Goal: Task Accomplishment & Management: Manage account settings

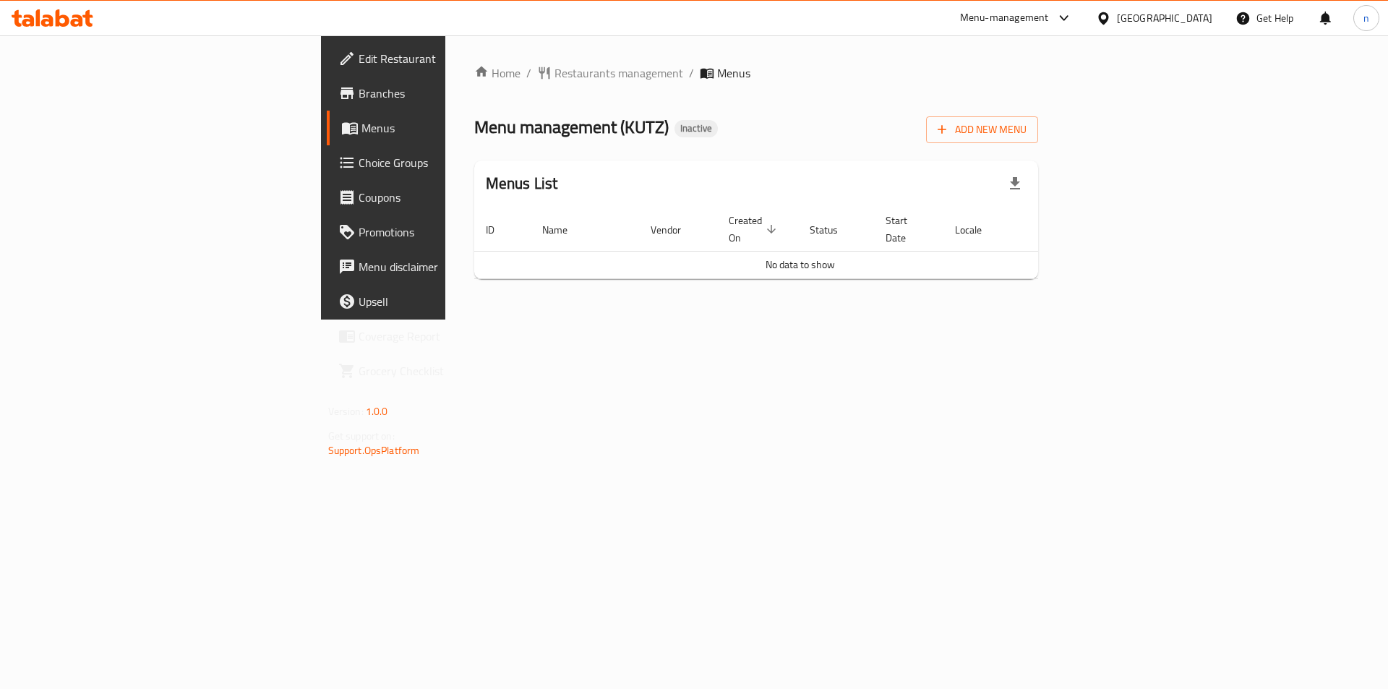
click at [1016, 319] on div "Home / Restaurants management / Menus Menu management ( KUTZ ) Inactive Add New…" at bounding box center [756, 177] width 622 height 284
click at [919, 319] on div "Home / Restaurants management / Menus Menu management ( KUTZ ) Inactive Add New…" at bounding box center [756, 177] width 622 height 284
click at [1026, 124] on span "Add New Menu" at bounding box center [981, 130] width 89 height 18
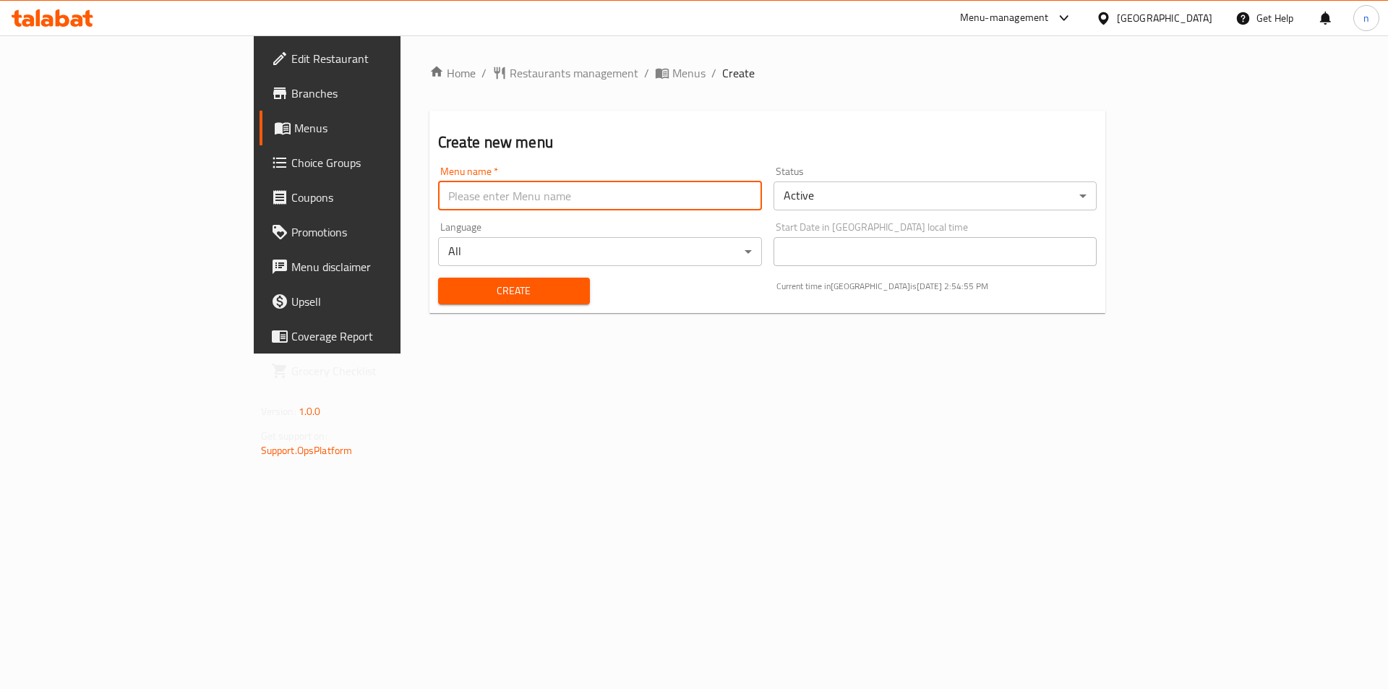
click at [477, 194] on input "text" at bounding box center [600, 195] width 324 height 29
type input "19/8"
click at [491, 278] on button "Create" at bounding box center [514, 291] width 152 height 27
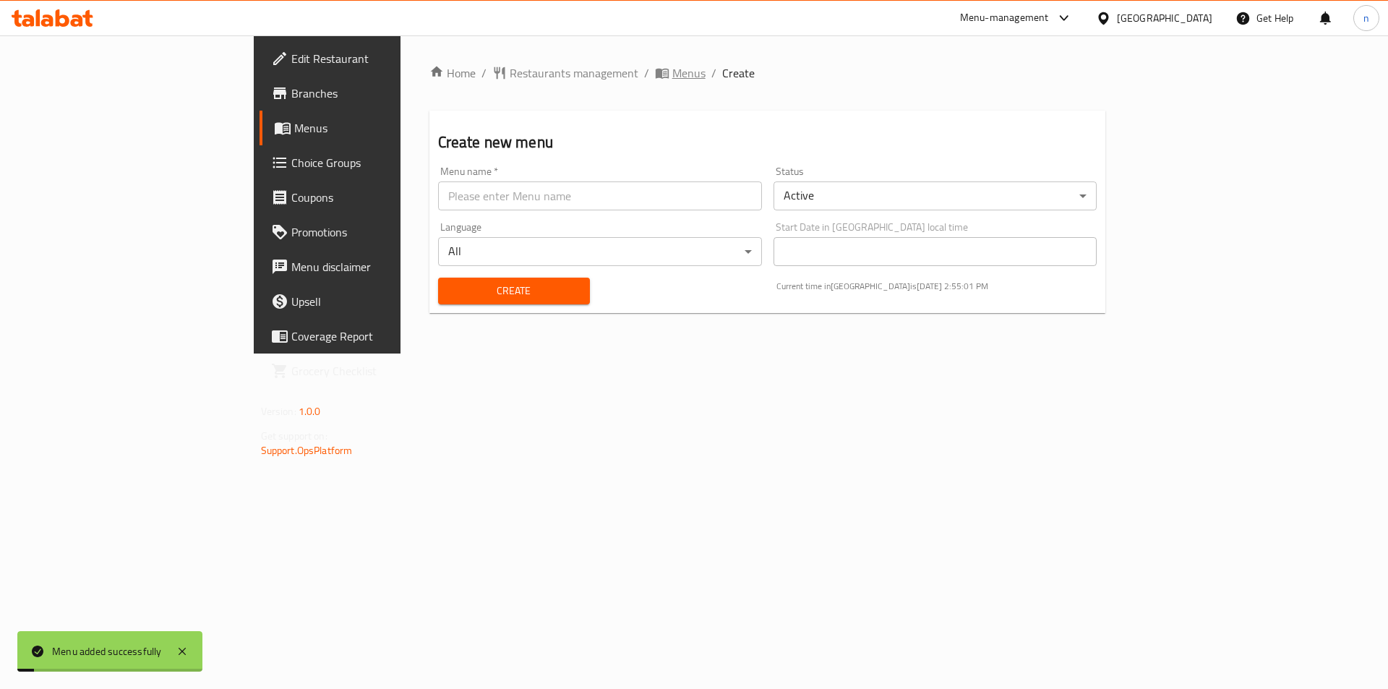
click at [662, 75] on icon "breadcrumb" at bounding box center [664, 74] width 4 height 5
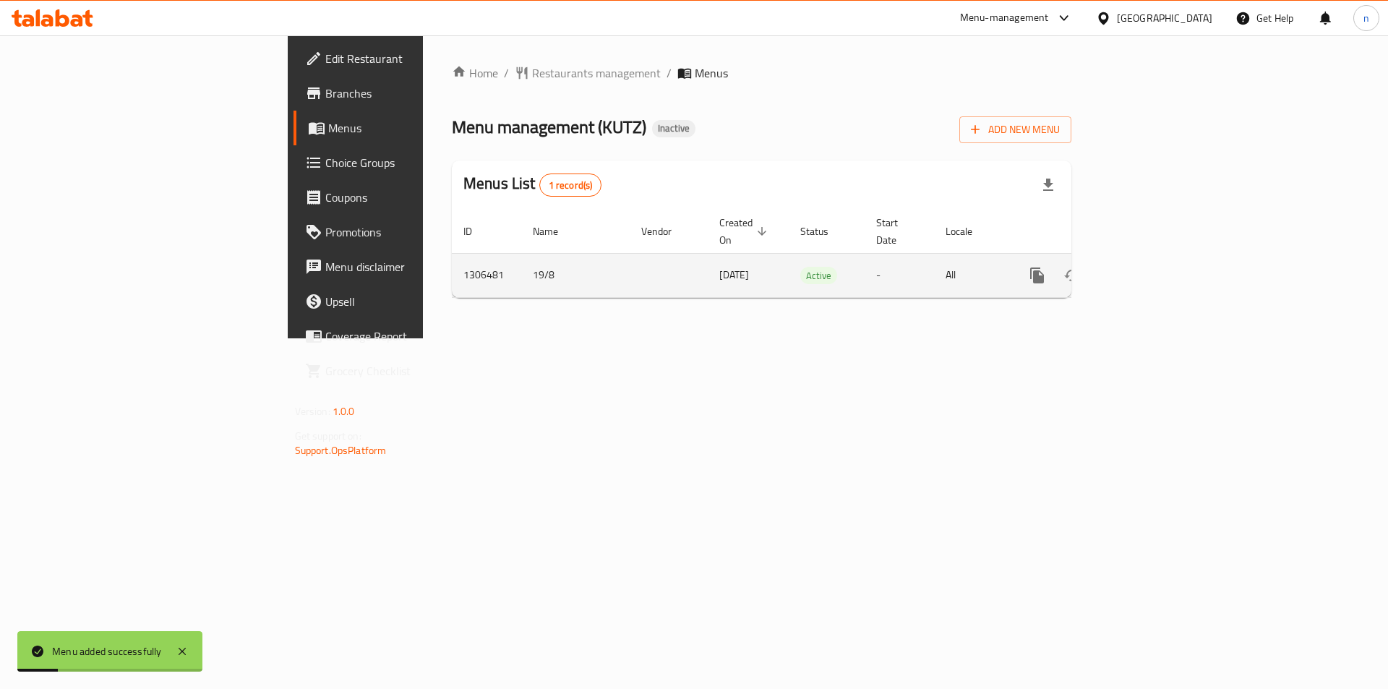
click at [1150, 267] on icon "enhanced table" at bounding box center [1140, 275] width 17 height 17
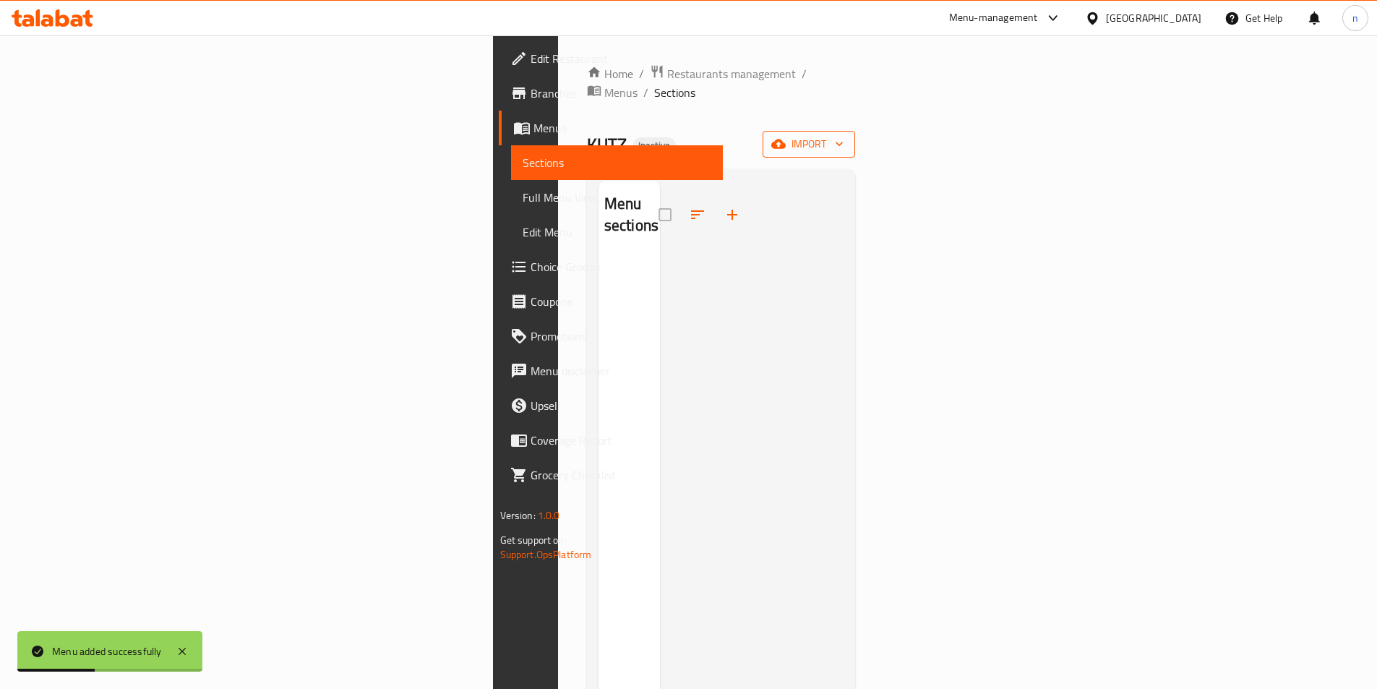
click at [843, 135] on span "import" at bounding box center [808, 144] width 69 height 18
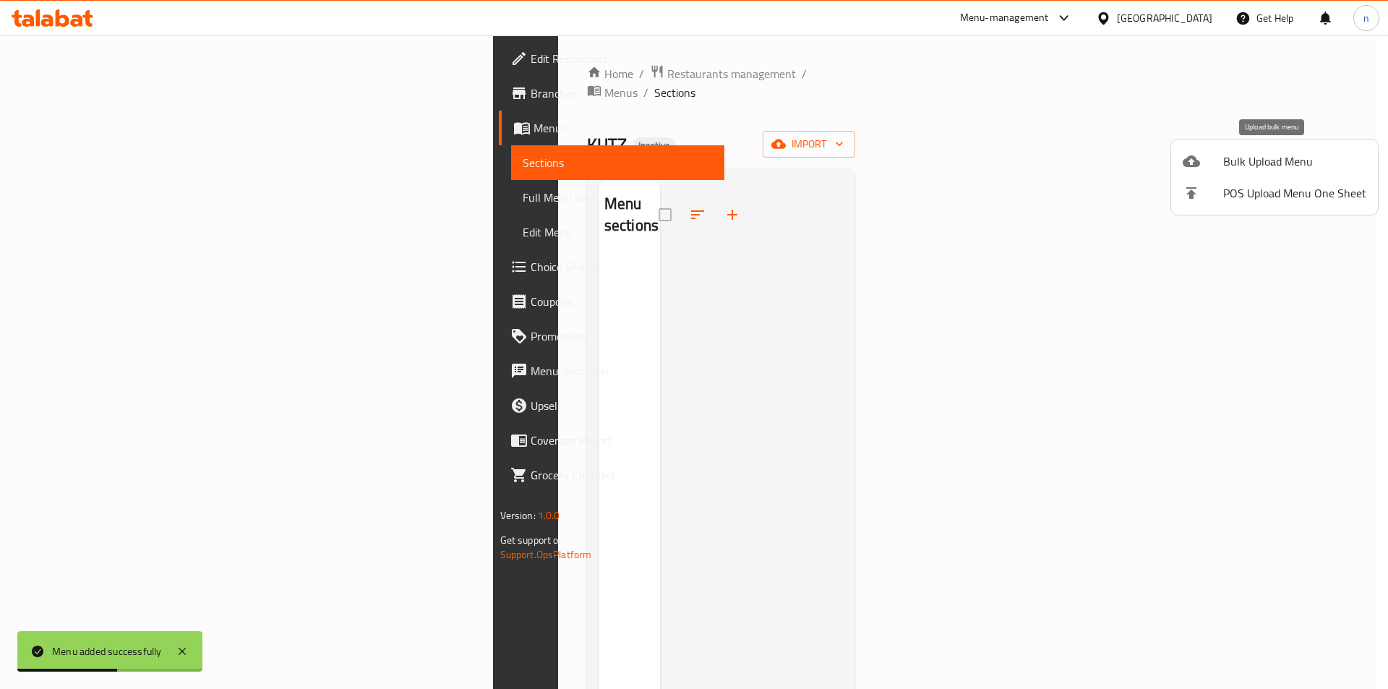
click at [1225, 167] on li "Bulk Upload Menu" at bounding box center [1274, 161] width 207 height 32
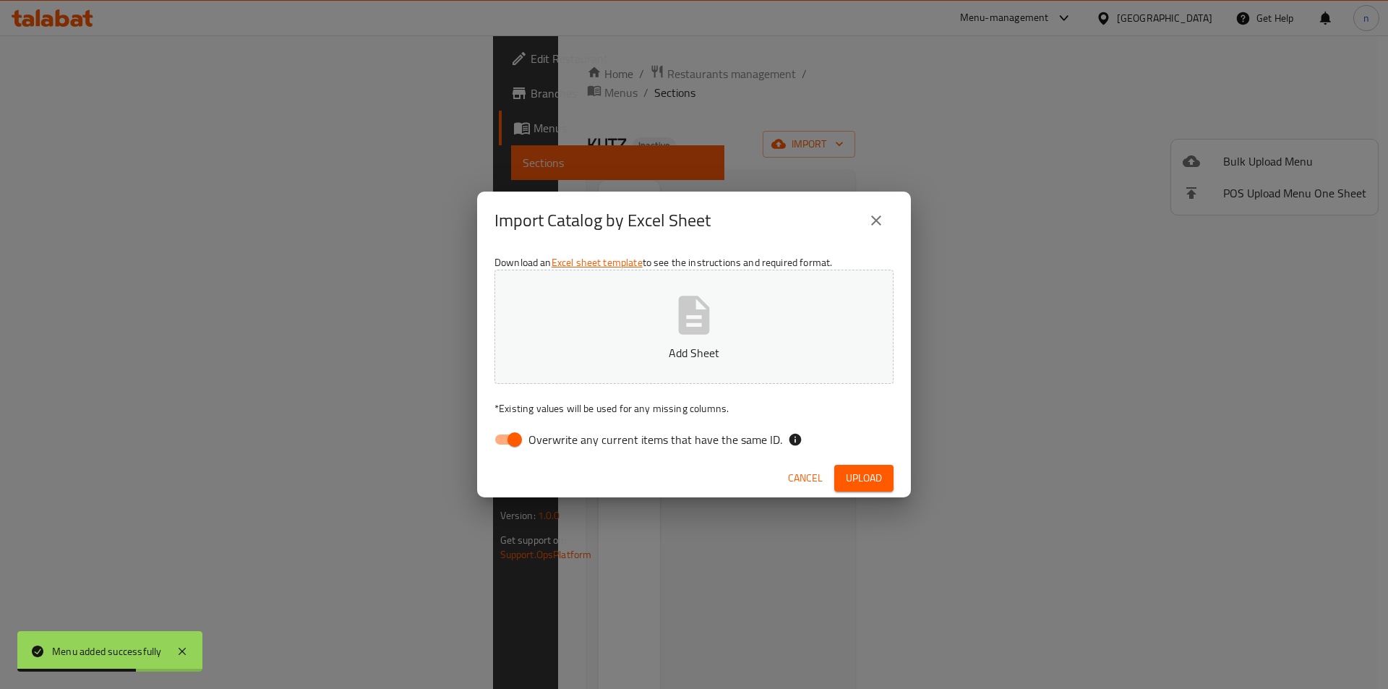
click at [493, 439] on input "Overwrite any current items that have the same ID." at bounding box center [514, 439] width 82 height 27
checkbox input "false"
click at [872, 470] on span "Upload" at bounding box center [864, 478] width 36 height 18
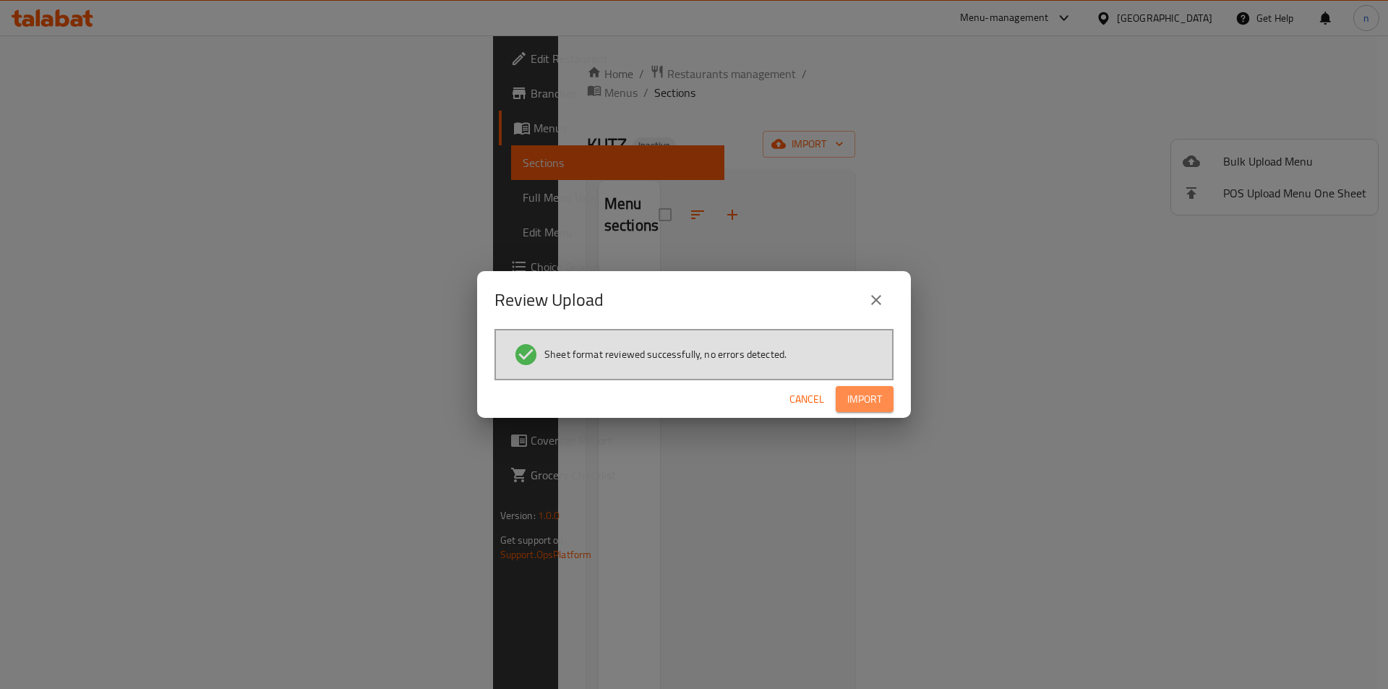
drag, startPoint x: 871, startPoint y: 388, endPoint x: 1179, endPoint y: 325, distance: 314.9
click at [870, 390] on button "Import" at bounding box center [864, 399] width 58 height 27
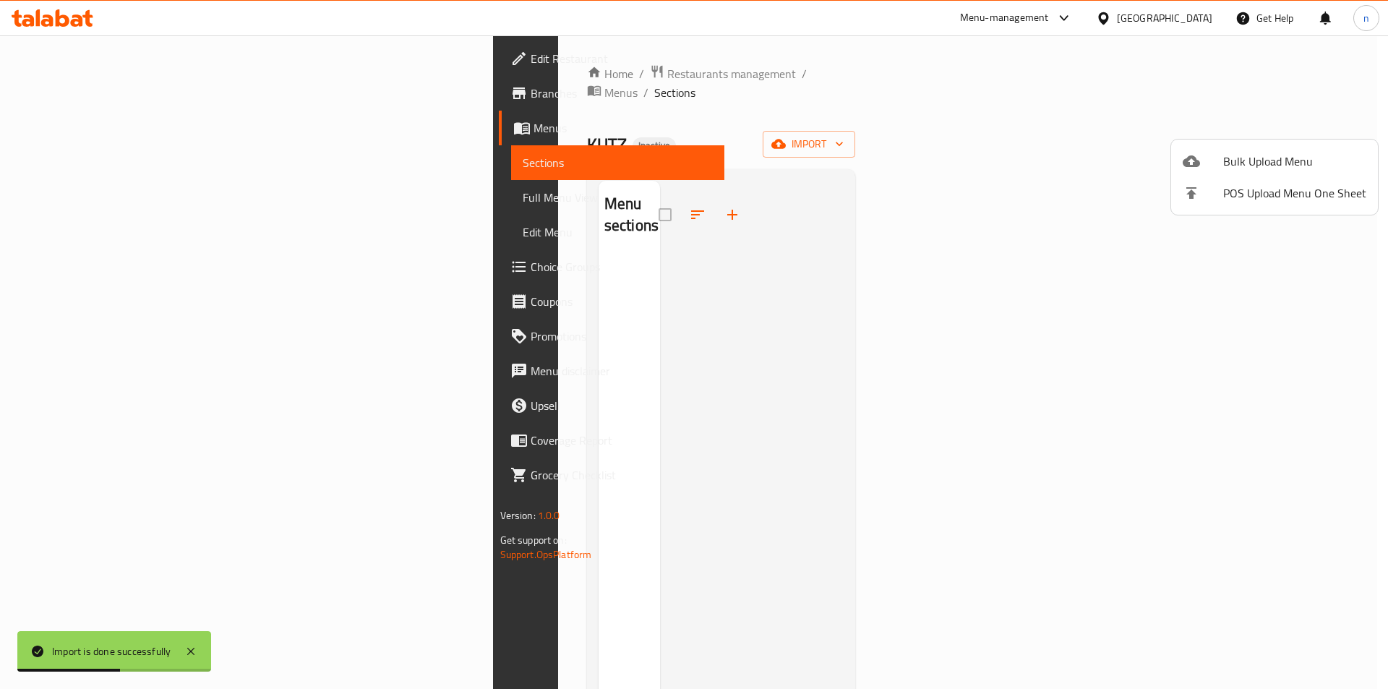
click at [982, 154] on div at bounding box center [694, 344] width 1388 height 689
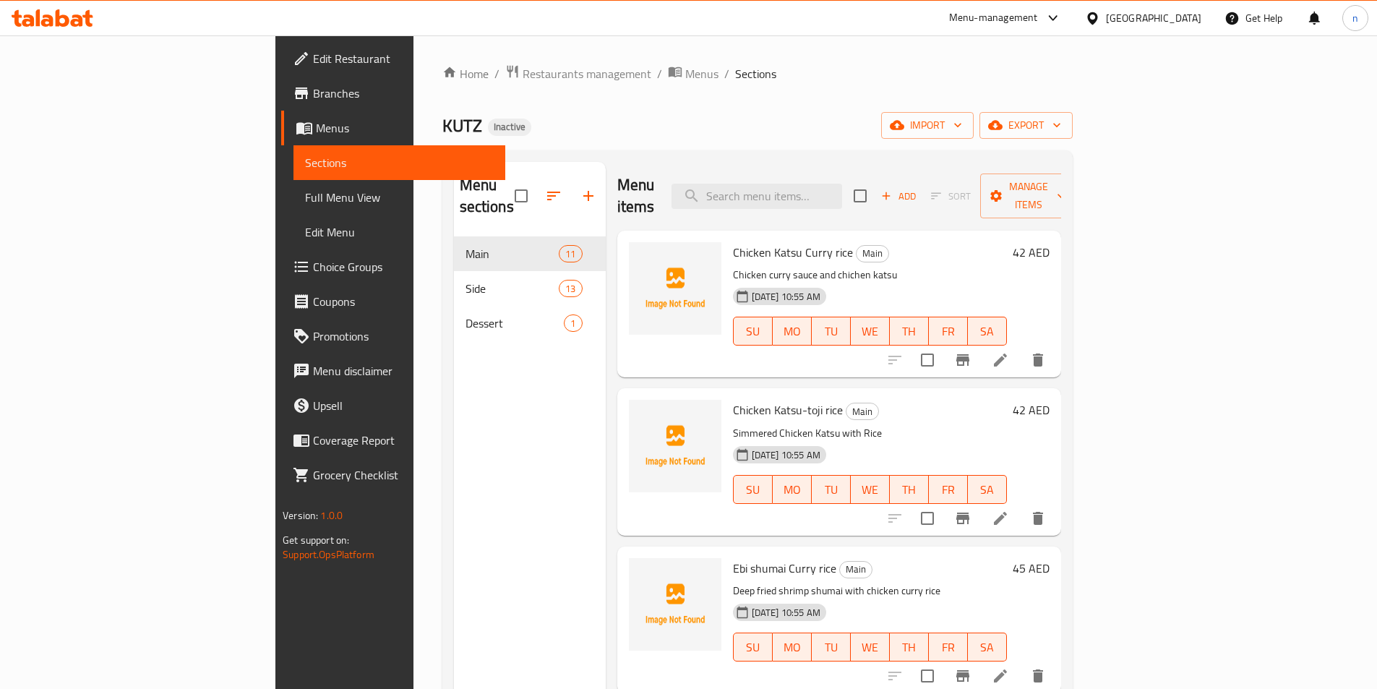
click at [1072, 76] on ol "Home / Restaurants management / Menus / Sections" at bounding box center [757, 73] width 630 height 19
click at [791, 63] on div "Home / Restaurants management / Menus / Sections KUTZ Inactive import export Me…" at bounding box center [757, 463] width 688 height 856
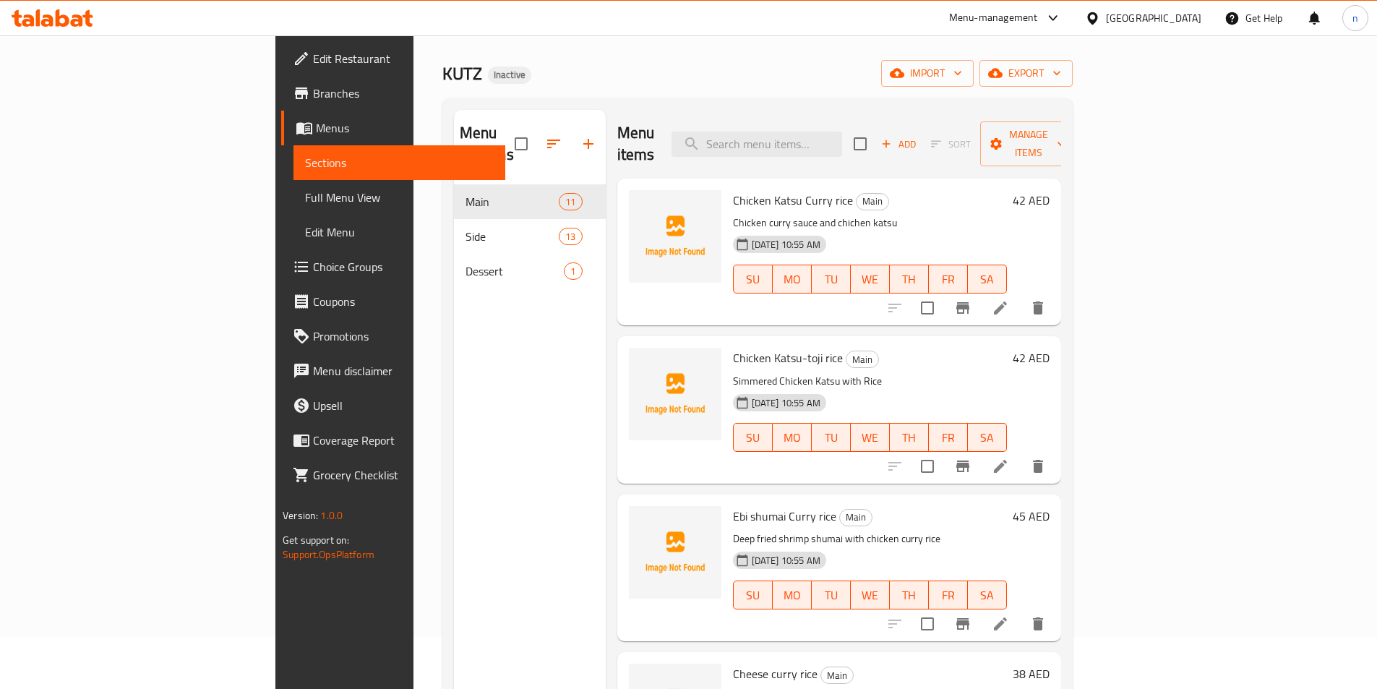
scroll to position [145, 0]
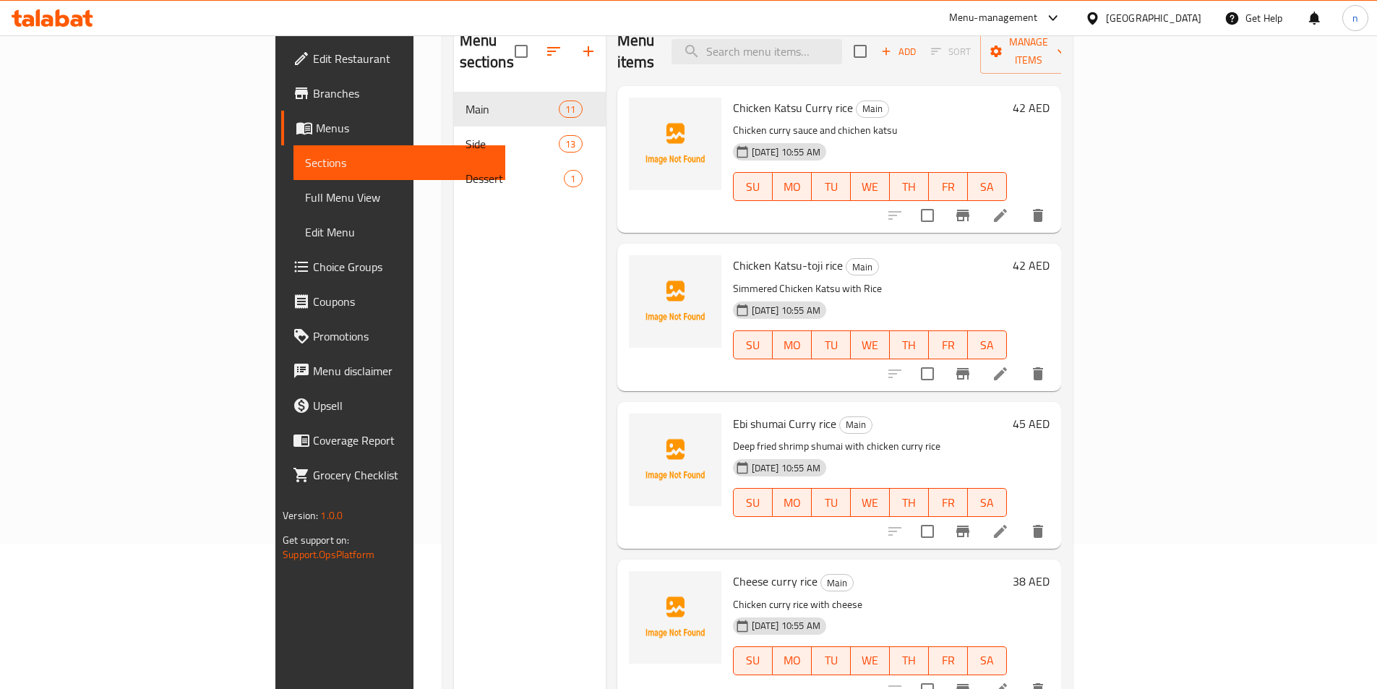
click at [1020, 202] on li at bounding box center [1000, 215] width 40 height 26
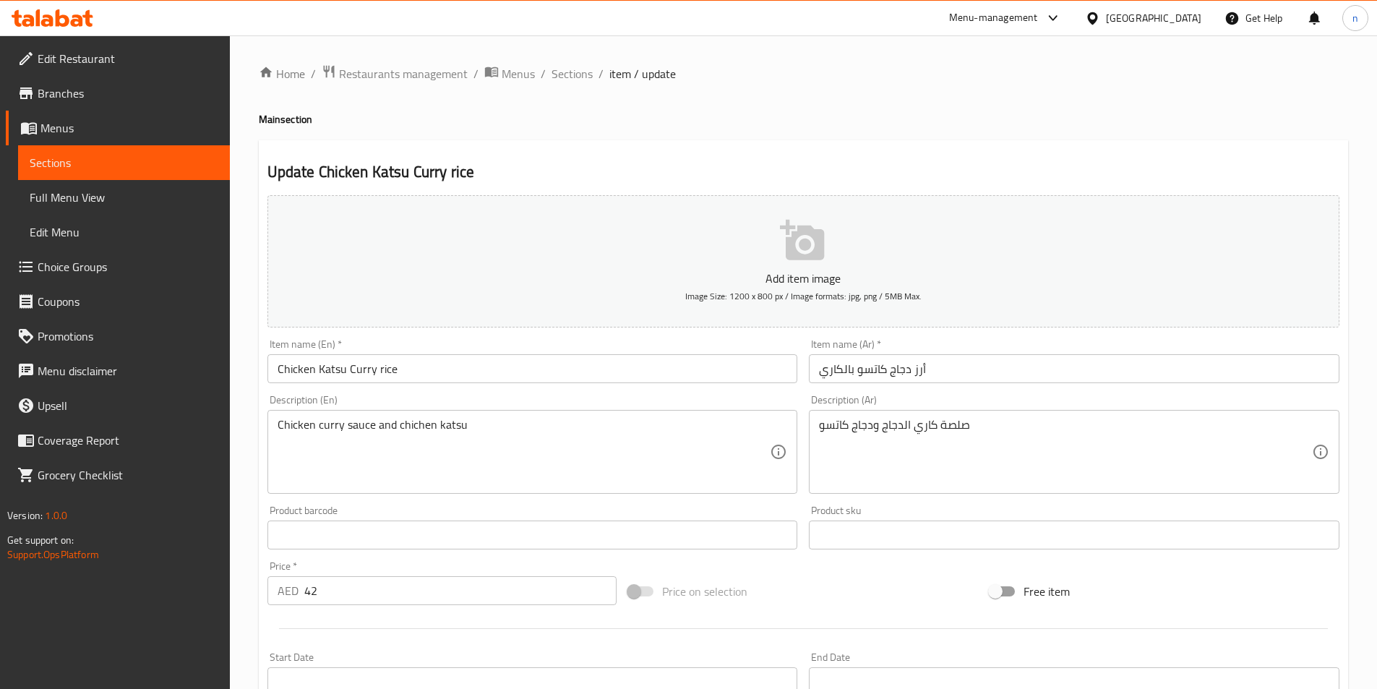
click at [761, 111] on div "Home / Restaurants management / Menus / Sections / item / update Main section U…" at bounding box center [803, 528] width 1089 height 928
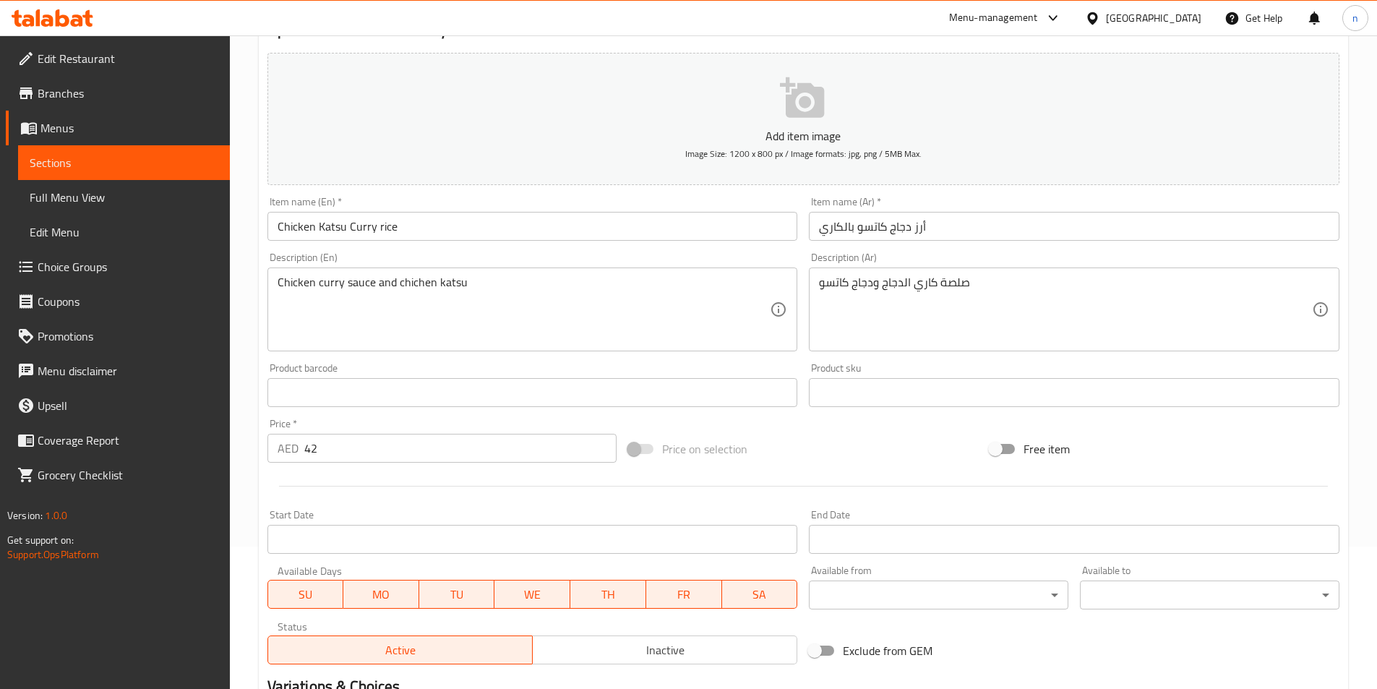
scroll to position [145, 0]
click at [247, 228] on div "Home / Restaurants management / Menus / Sections / item / update Main section U…" at bounding box center [803, 384] width 1147 height 986
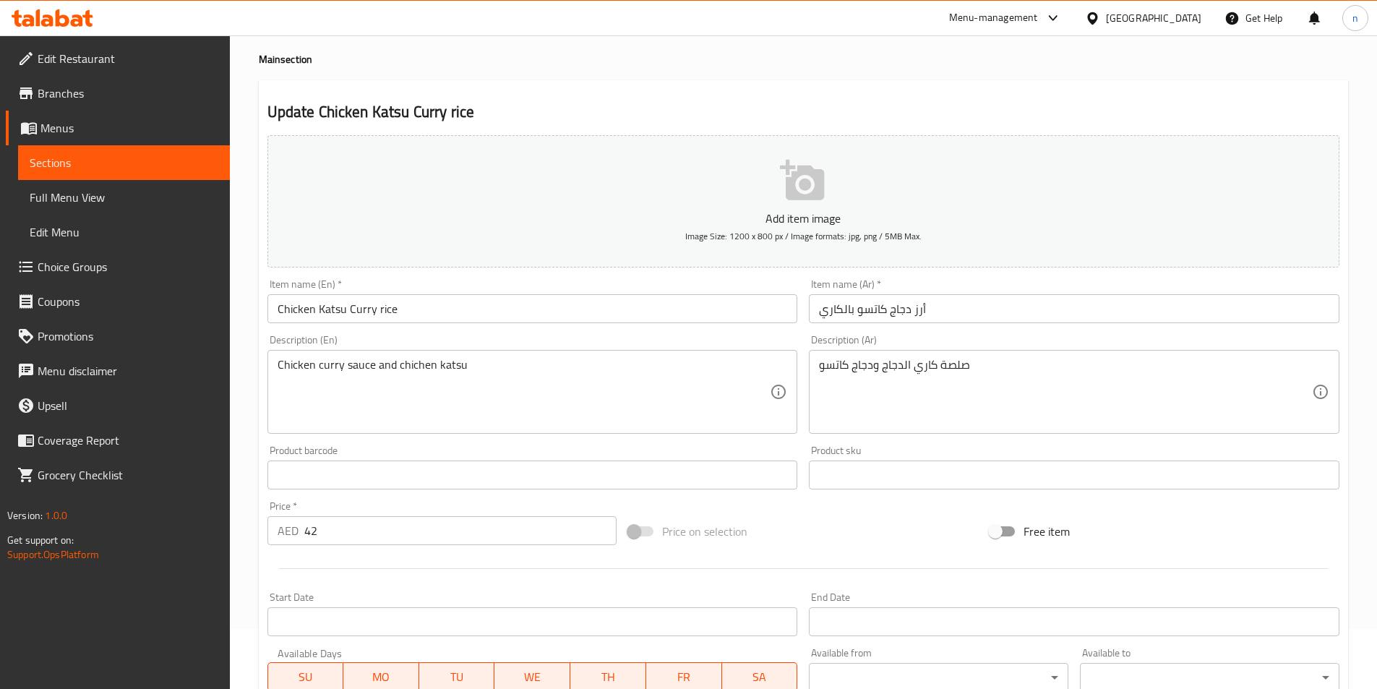
scroll to position [0, 0]
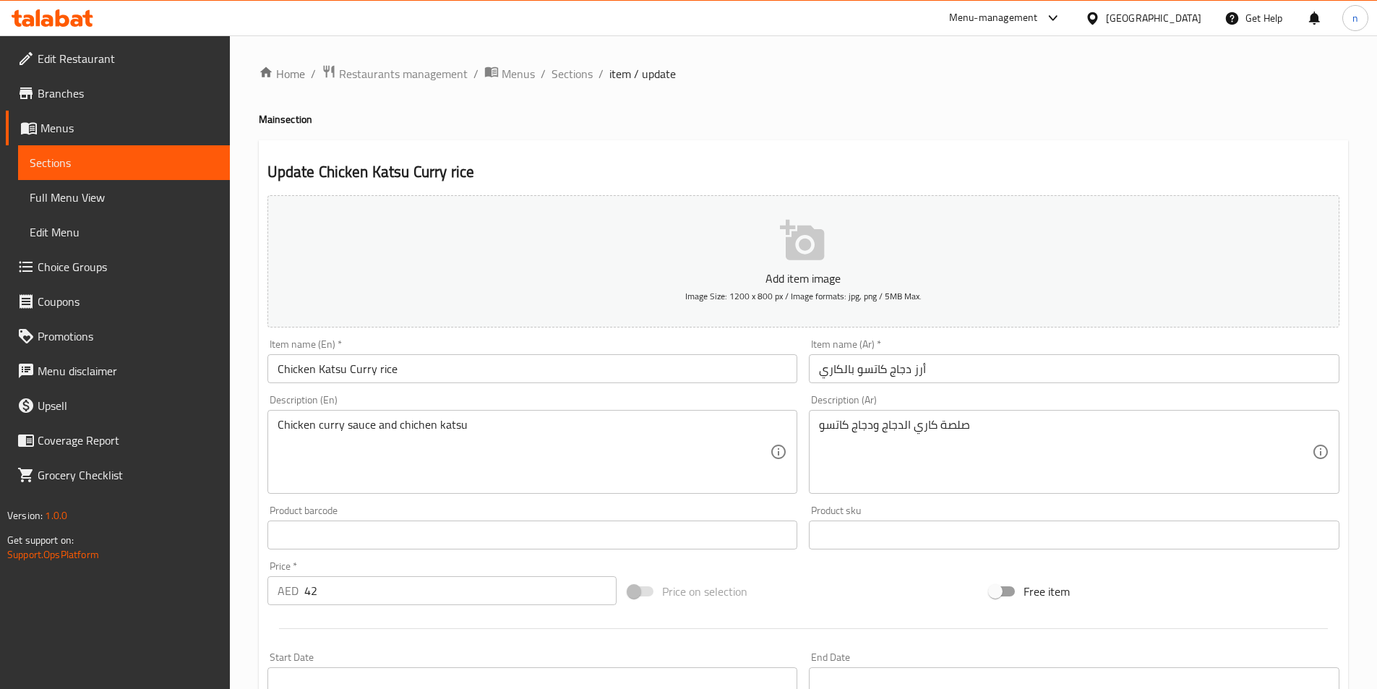
click at [517, 87] on div "Home / Restaurants management / Menus / Sections / item / update Main section U…" at bounding box center [803, 528] width 1089 height 928
click at [517, 82] on span "Menus" at bounding box center [518, 73] width 33 height 17
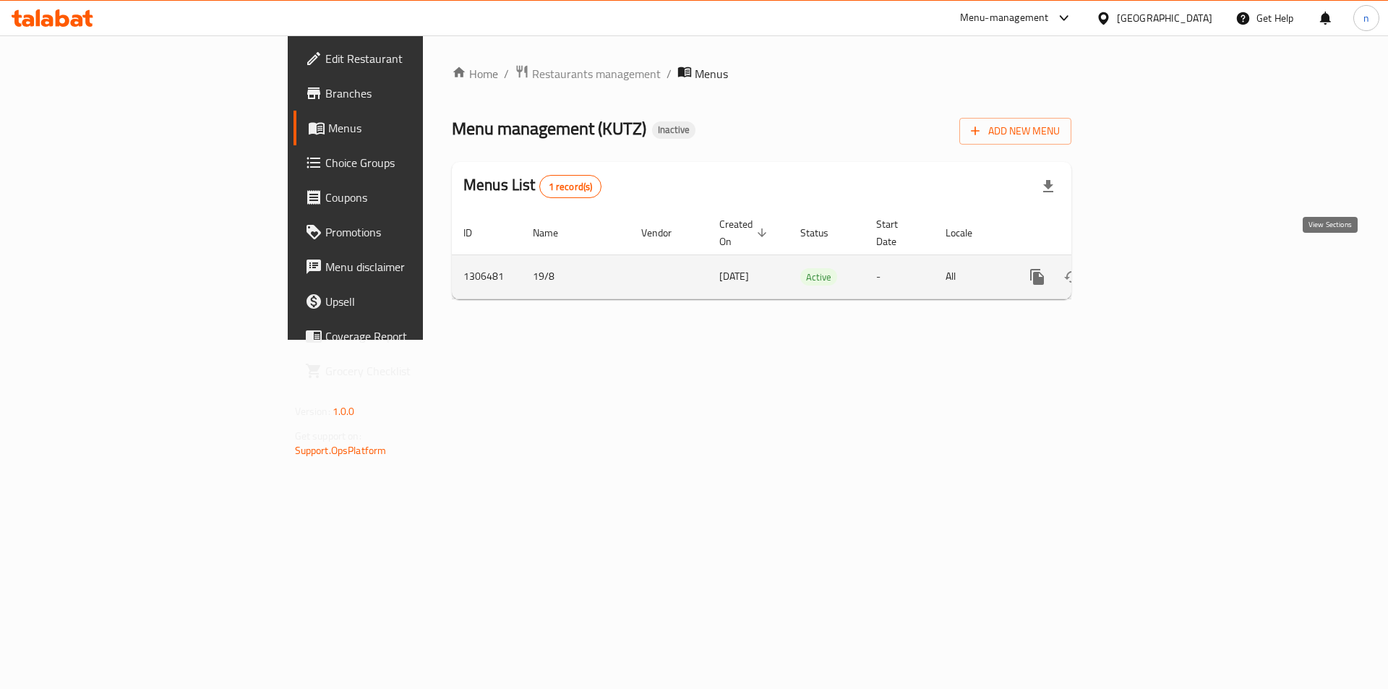
click at [1148, 270] on icon "enhanced table" at bounding box center [1141, 276] width 13 height 13
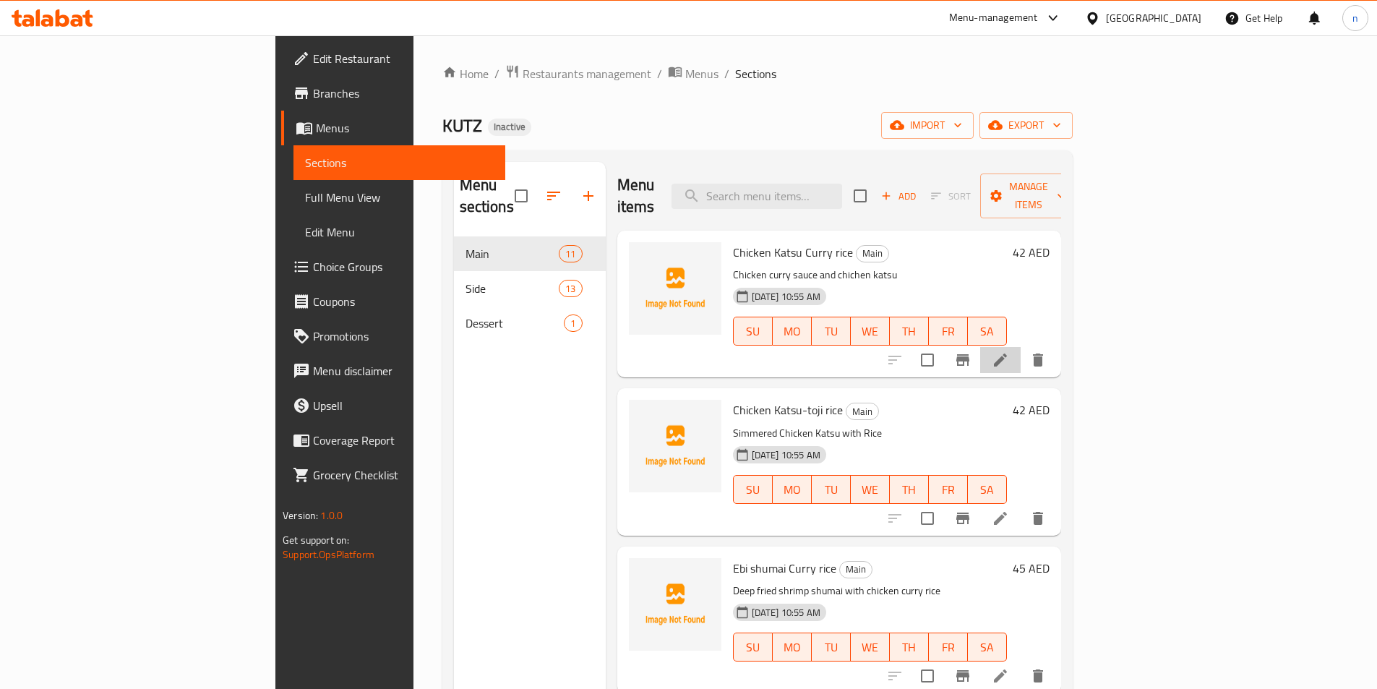
click at [1020, 349] on li at bounding box center [1000, 360] width 40 height 26
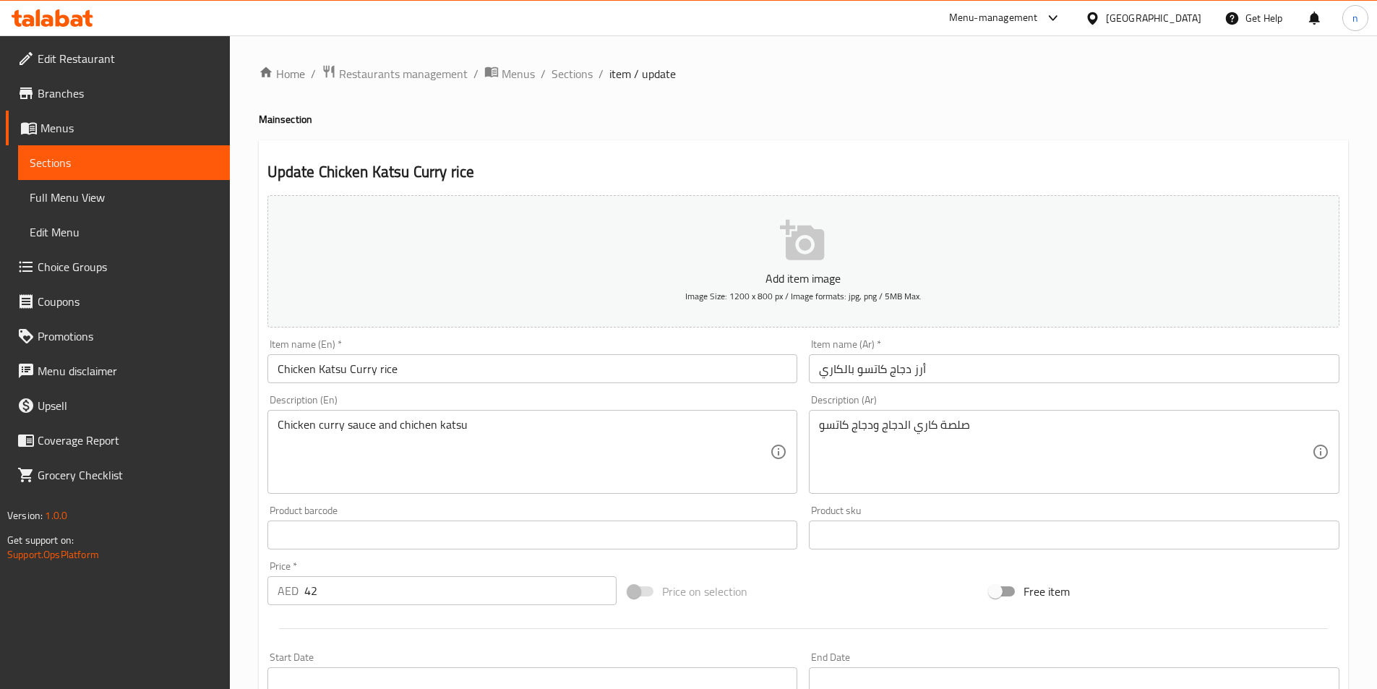
click at [679, 132] on div "Home / Restaurants management / Menus / Sections / item / update Main section U…" at bounding box center [803, 528] width 1089 height 928
click at [259, 585] on div "Update Chicken Katsu Curry rice Add item image Image Size: 1200 x 800 px / Imag…" at bounding box center [803, 560] width 1089 height 841
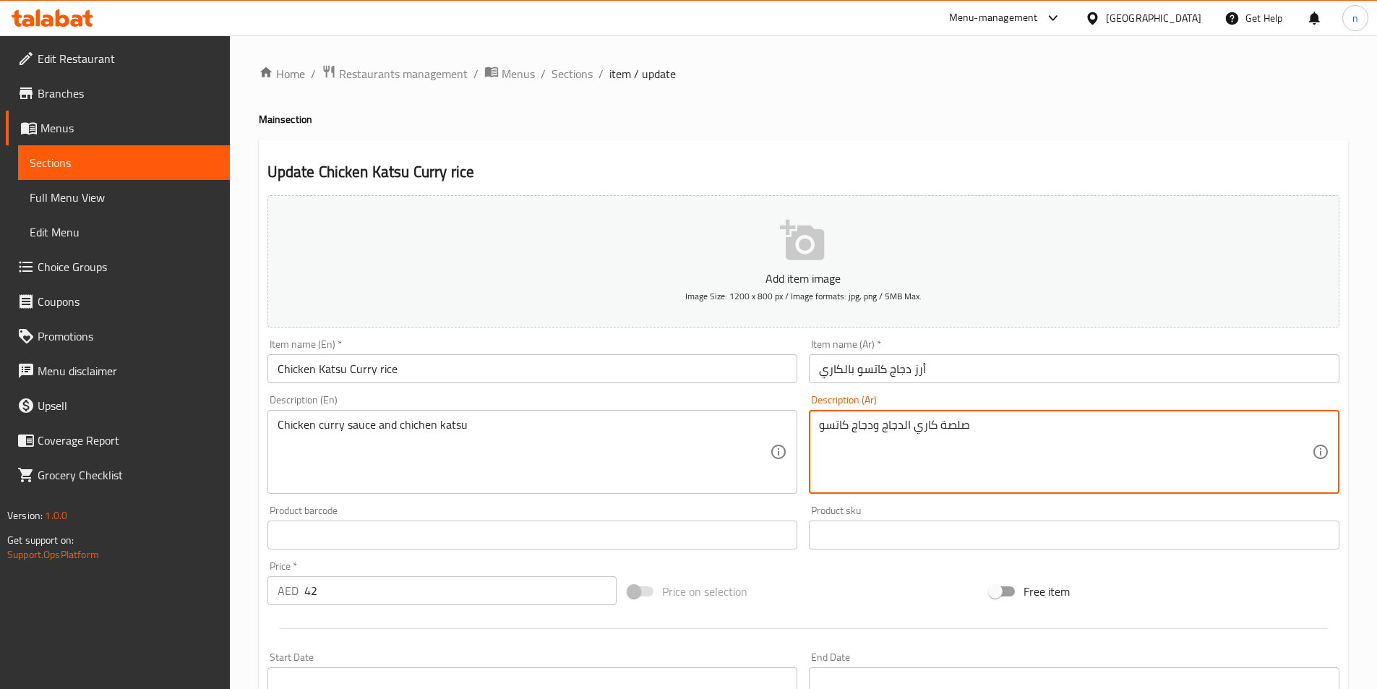
click at [961, 431] on textarea "صلصة كاري الدجاج ودجاج كاتسو" at bounding box center [1065, 452] width 493 height 69
type textarea "صوص كاري الدجاج ودجاج كاتسو"
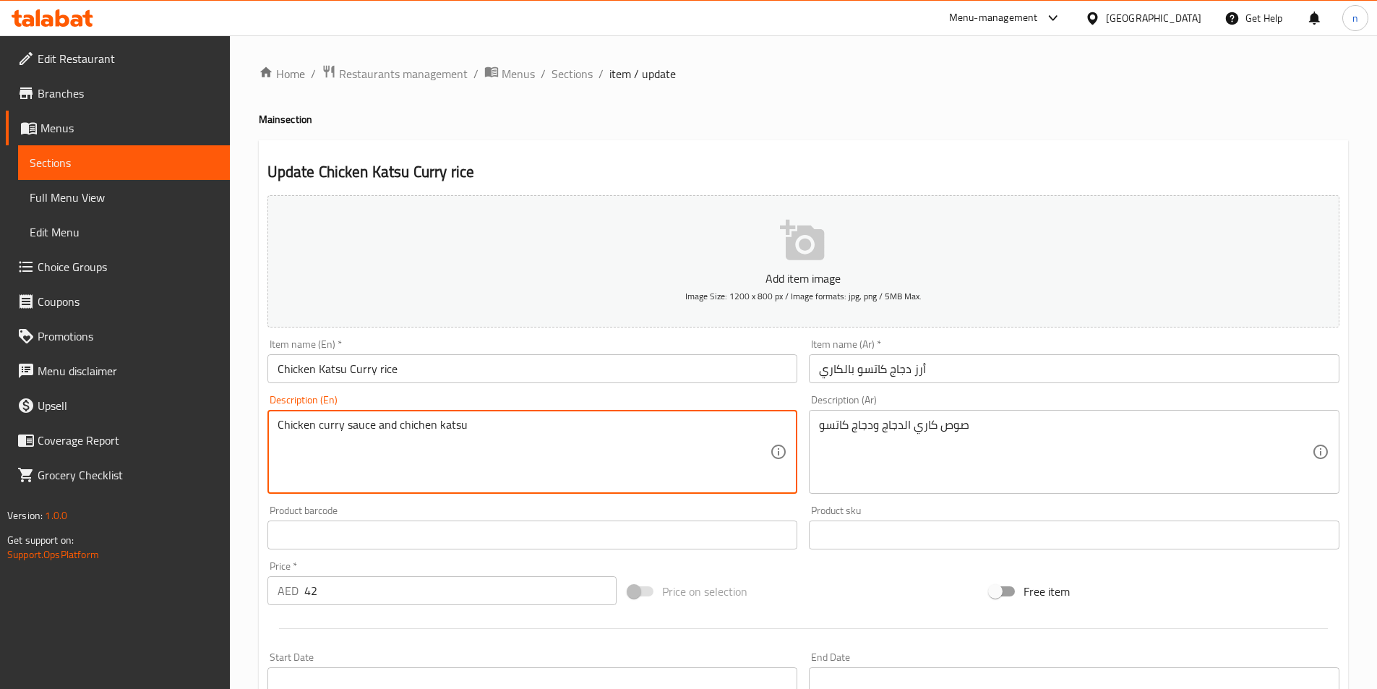
click at [249, 457] on div "Home / Restaurants management / Menus / Sections / item / update Main section U…" at bounding box center [803, 528] width 1147 height 986
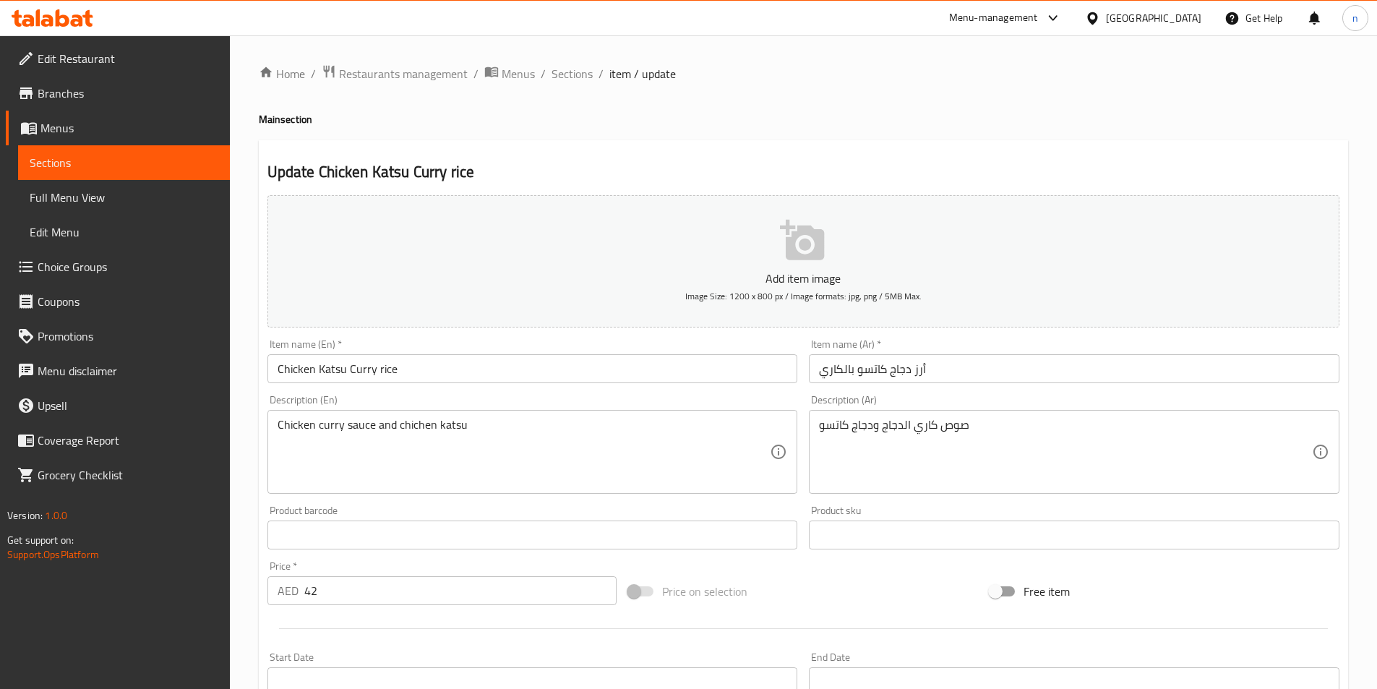
click at [248, 395] on div "Home / Restaurants management / Menus / Sections / item / update Main section U…" at bounding box center [803, 528] width 1147 height 986
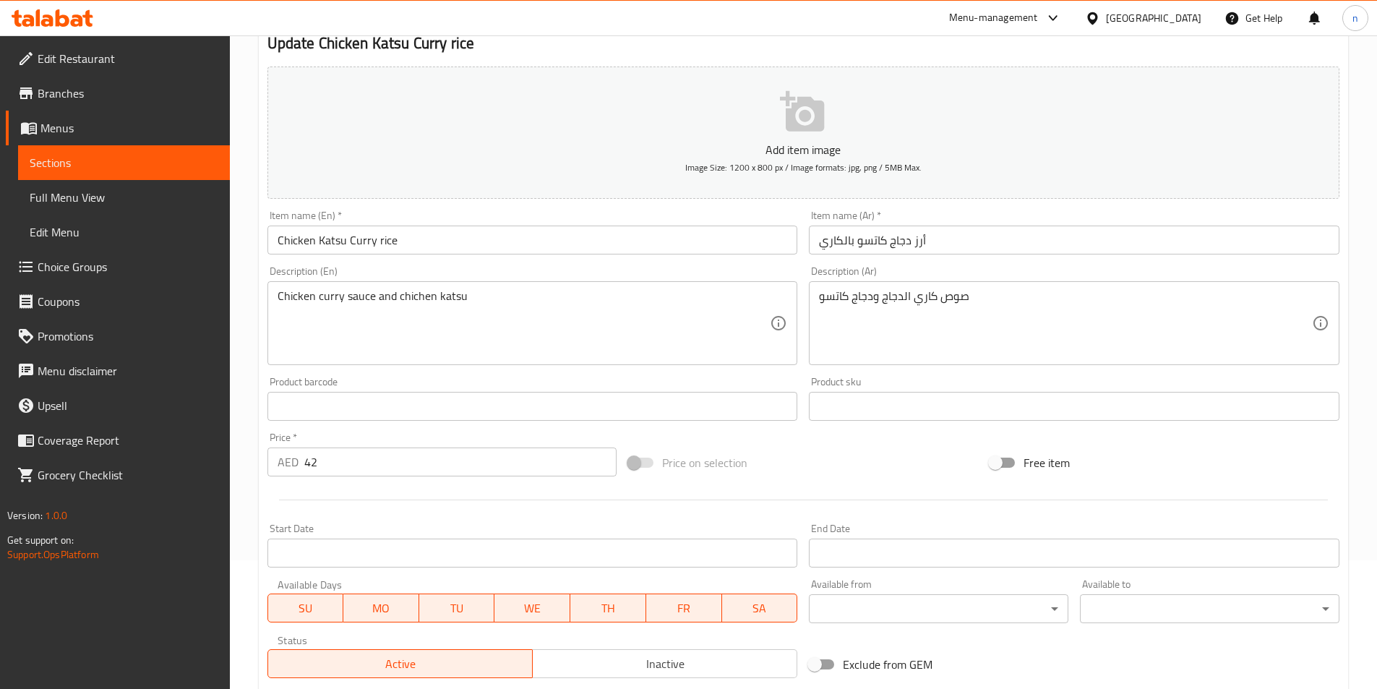
scroll to position [332, 0]
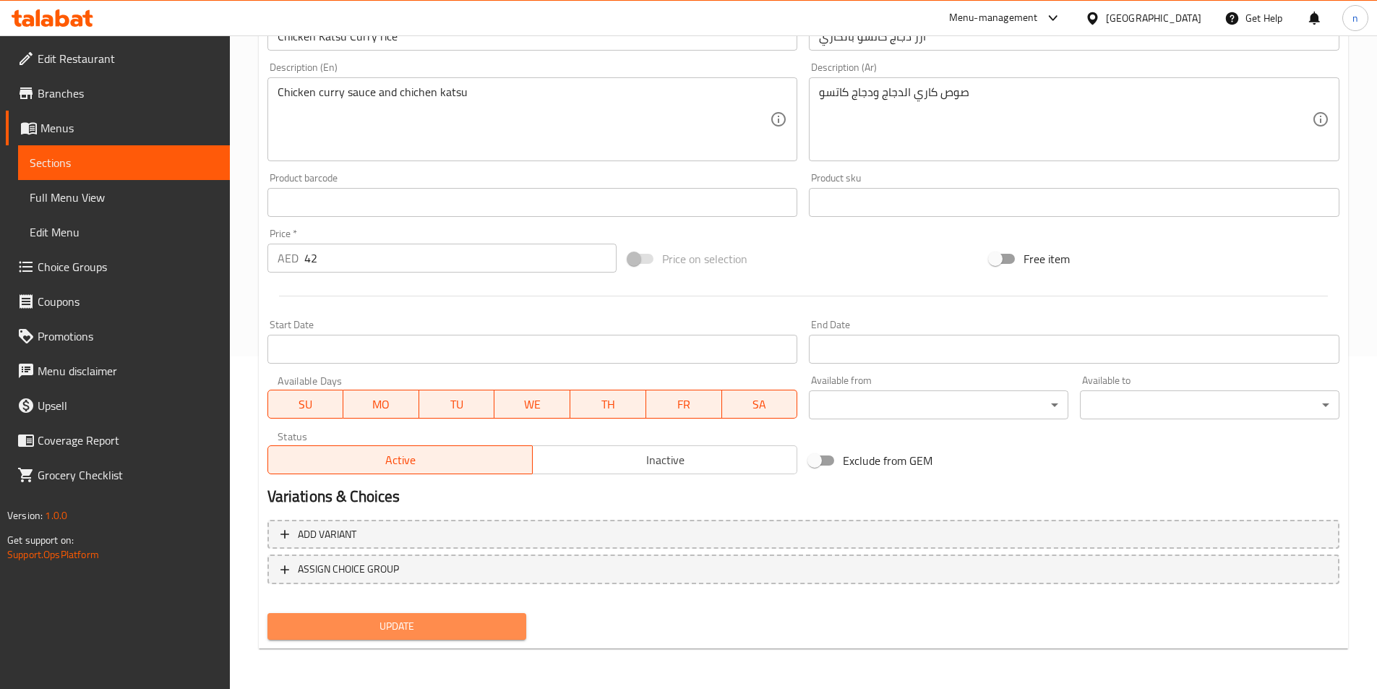
click at [332, 637] on button "Update" at bounding box center [396, 626] width 259 height 27
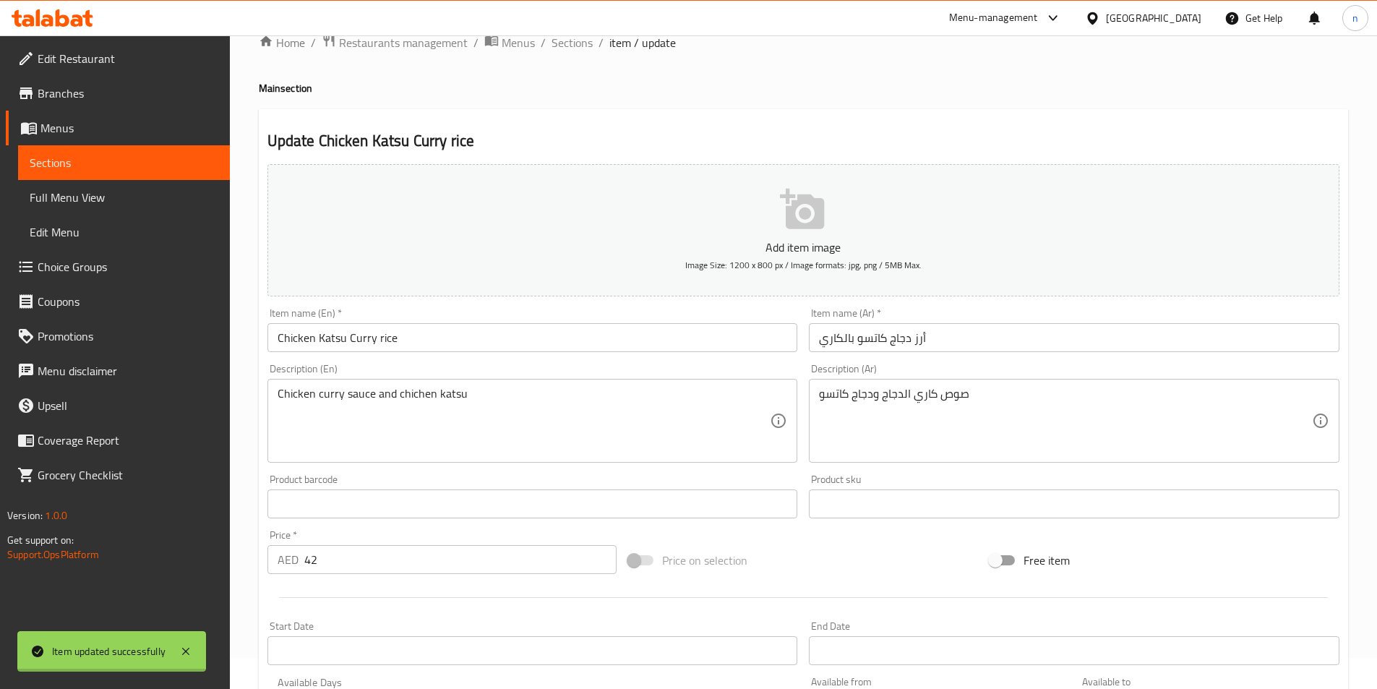
scroll to position [0, 0]
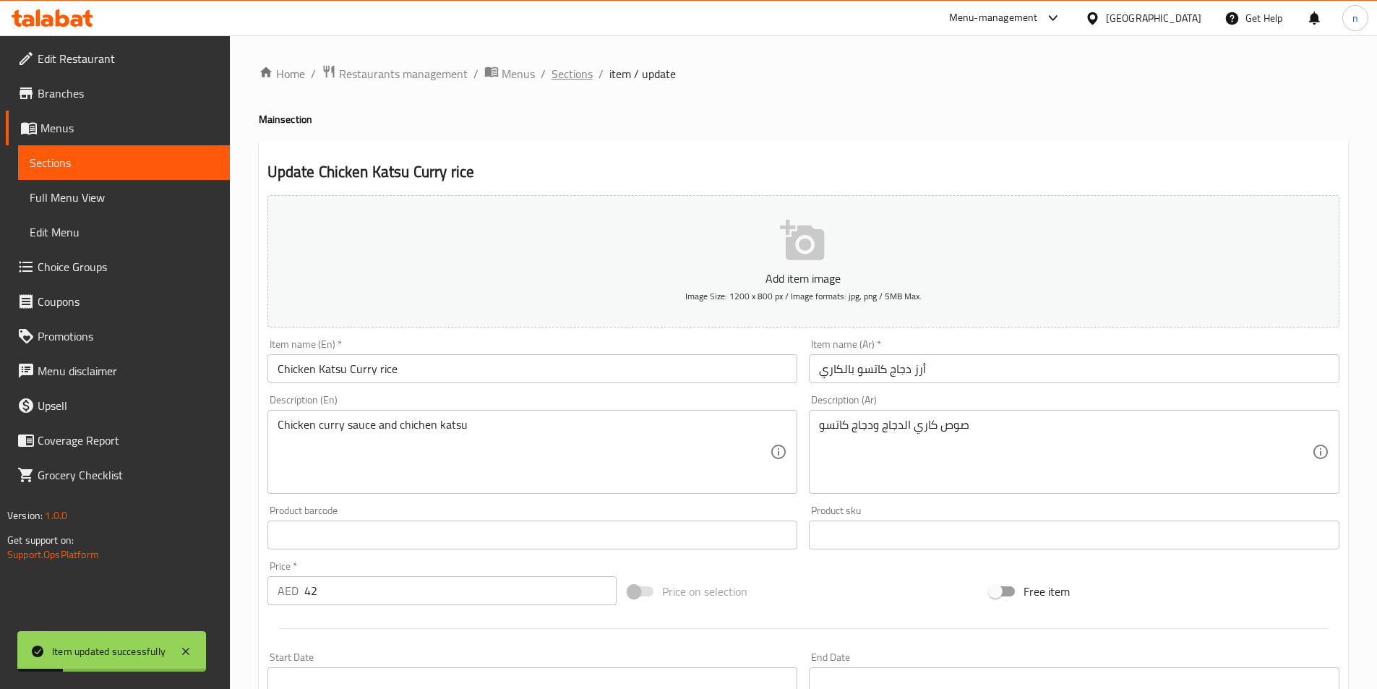
click at [562, 72] on span "Sections" at bounding box center [571, 73] width 41 height 17
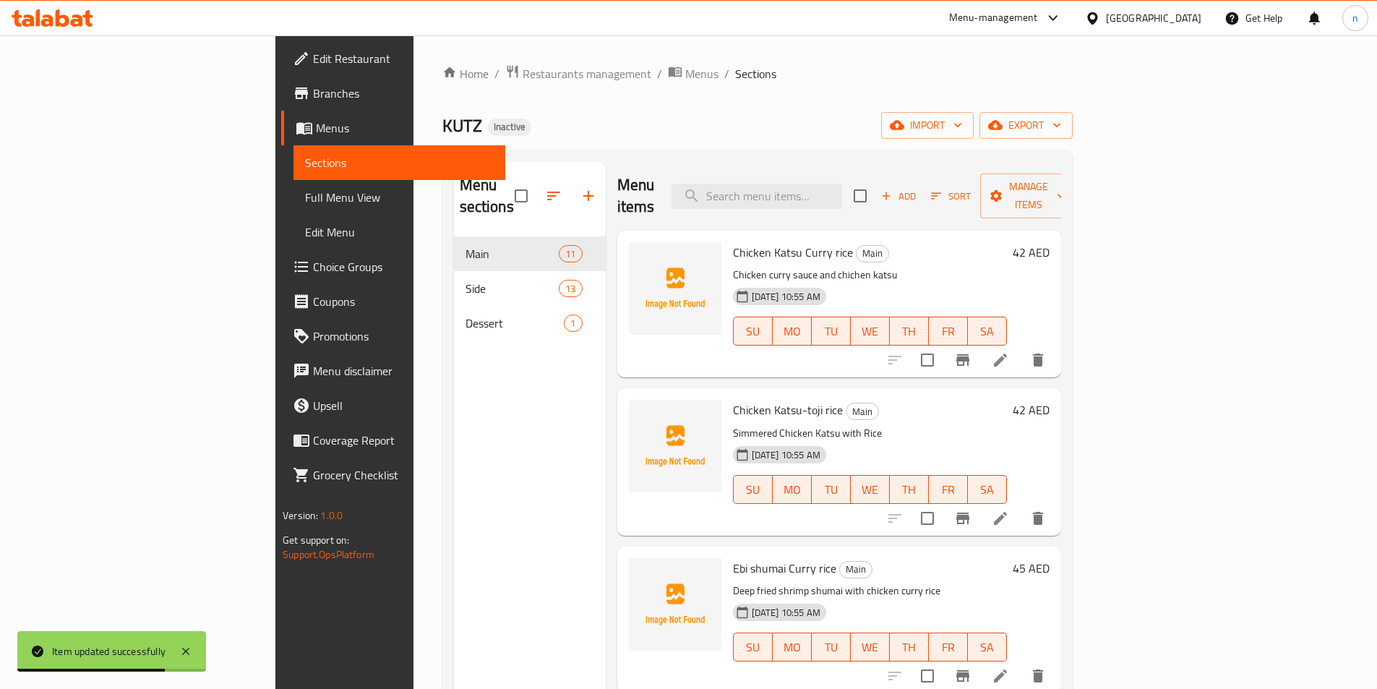
click at [690, 149] on div "Home / Restaurants management / Menus / Sections KUTZ Inactive import export Me…" at bounding box center [757, 463] width 630 height 798
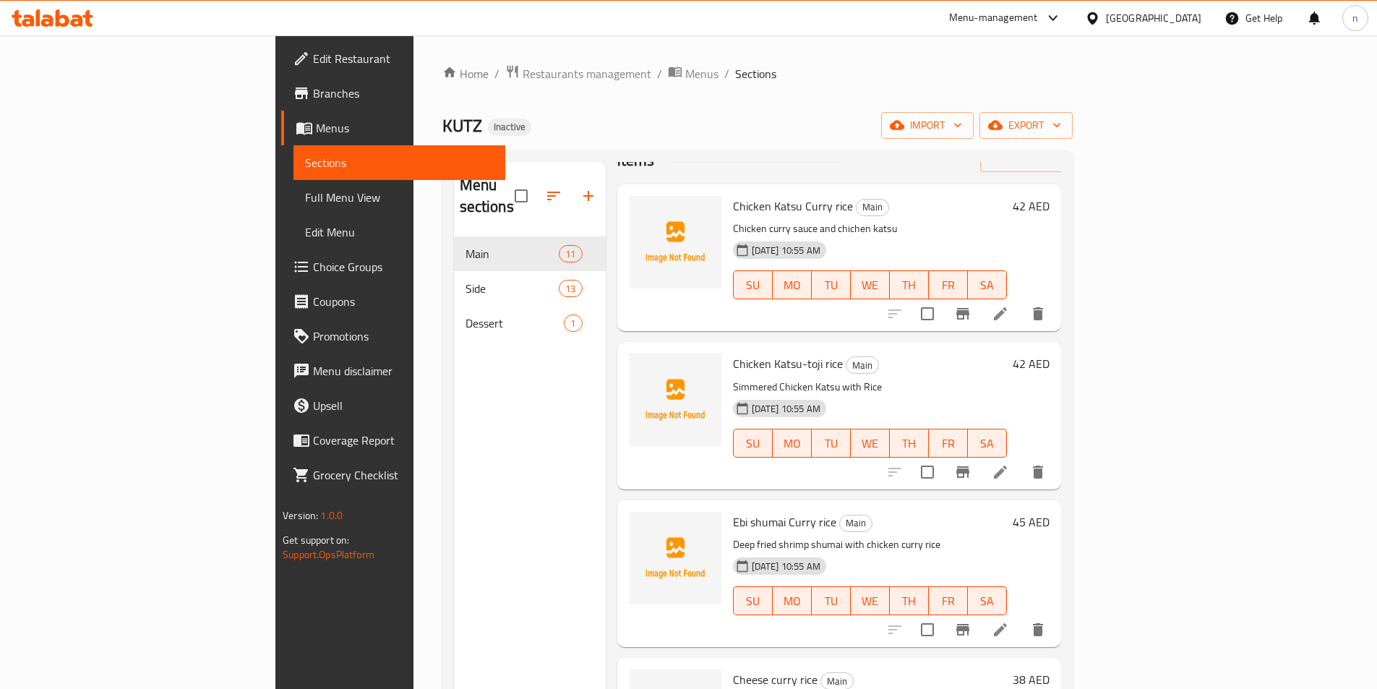
scroll to position [72, 0]
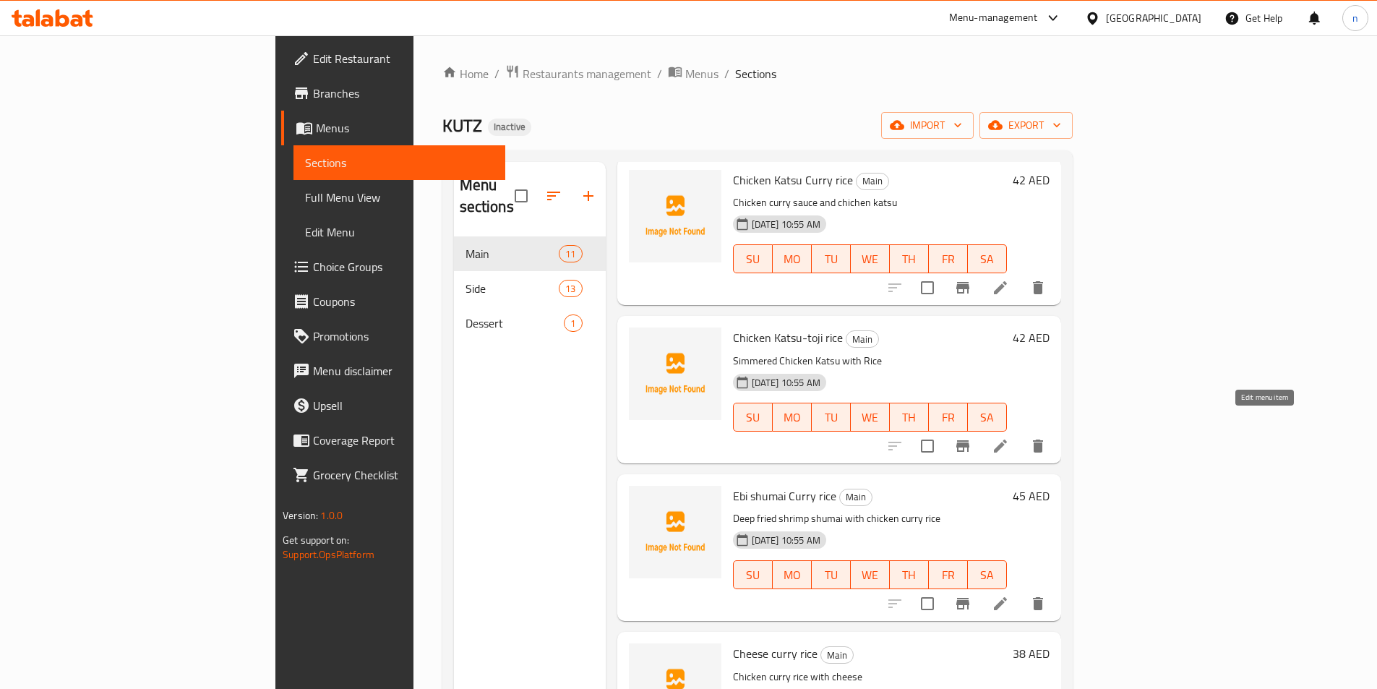
click at [1009, 437] on icon at bounding box center [1000, 445] width 17 height 17
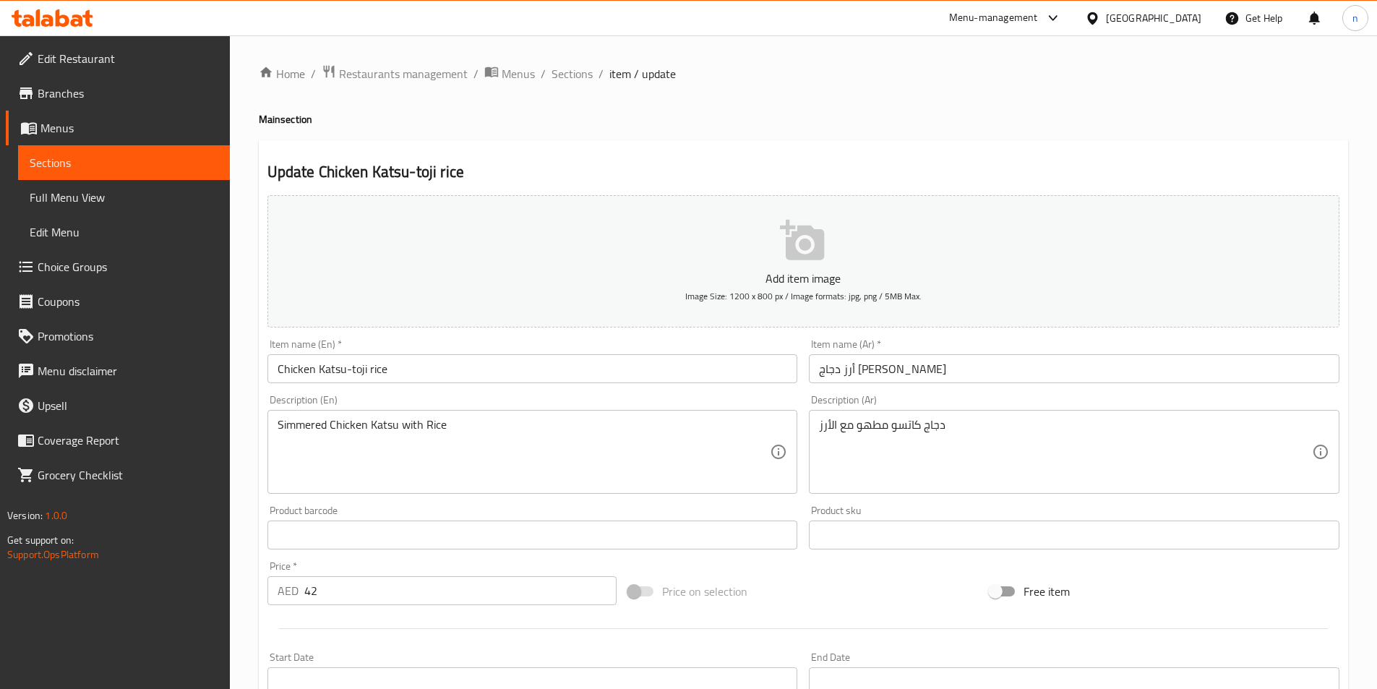
click at [1039, 150] on div "Update Chicken Katsu-toji rice Add item image Image Size: 1200 x 800 px / Image…" at bounding box center [803, 560] width 1089 height 841
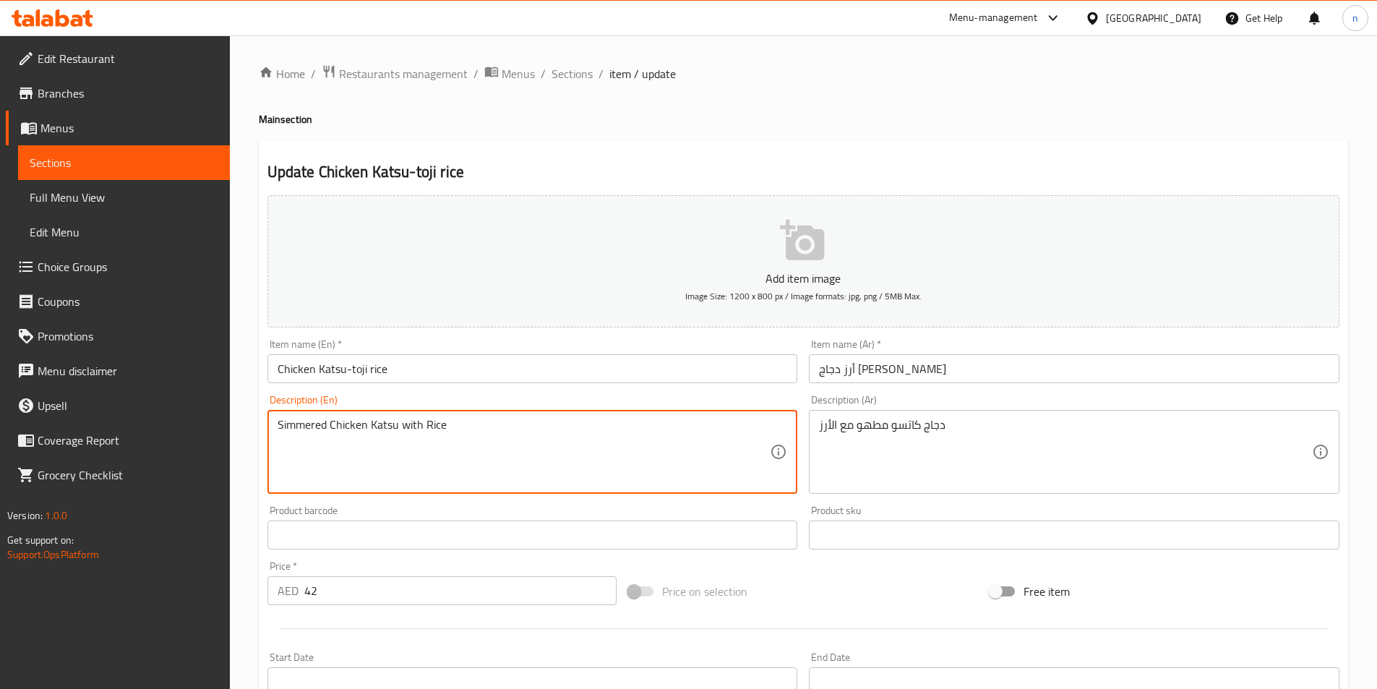
click at [315, 426] on textarea "Simmered Chicken Katsu with Rice" at bounding box center [524, 452] width 493 height 69
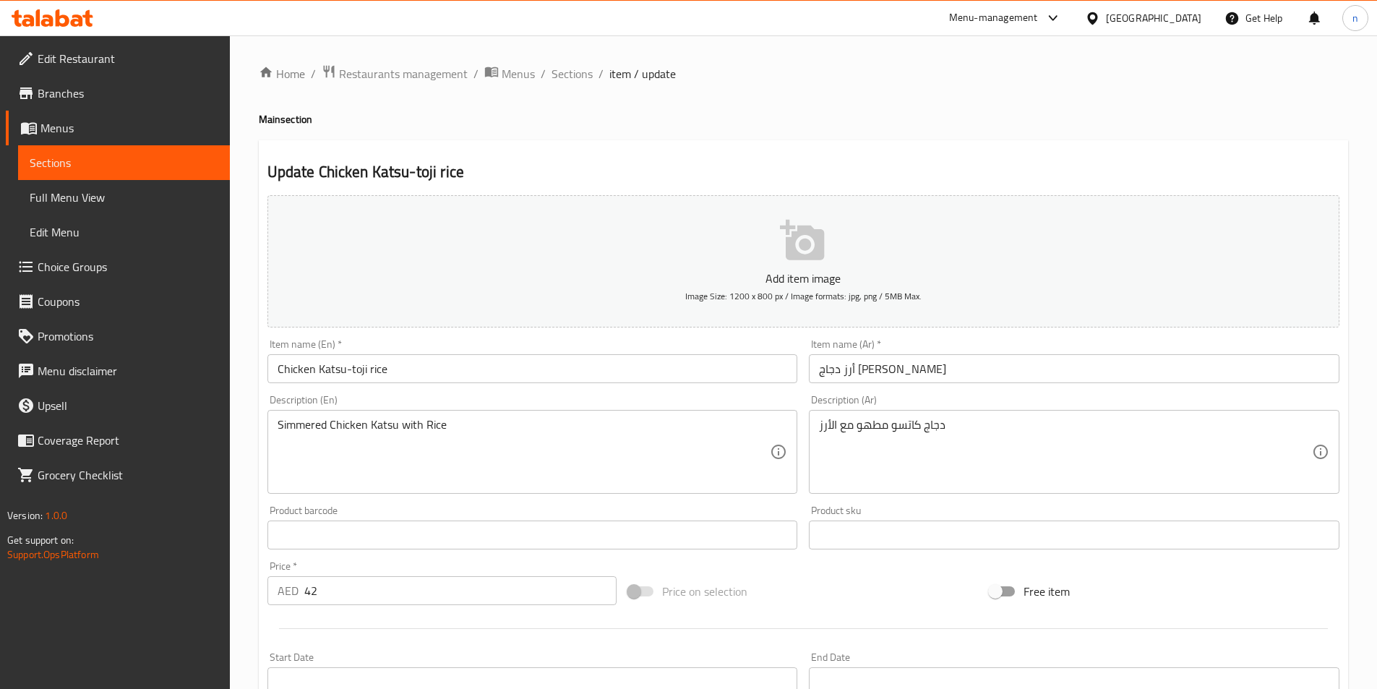
click at [538, 462] on textarea "Simmered Chicken Katsu with Rice" at bounding box center [524, 452] width 493 height 69
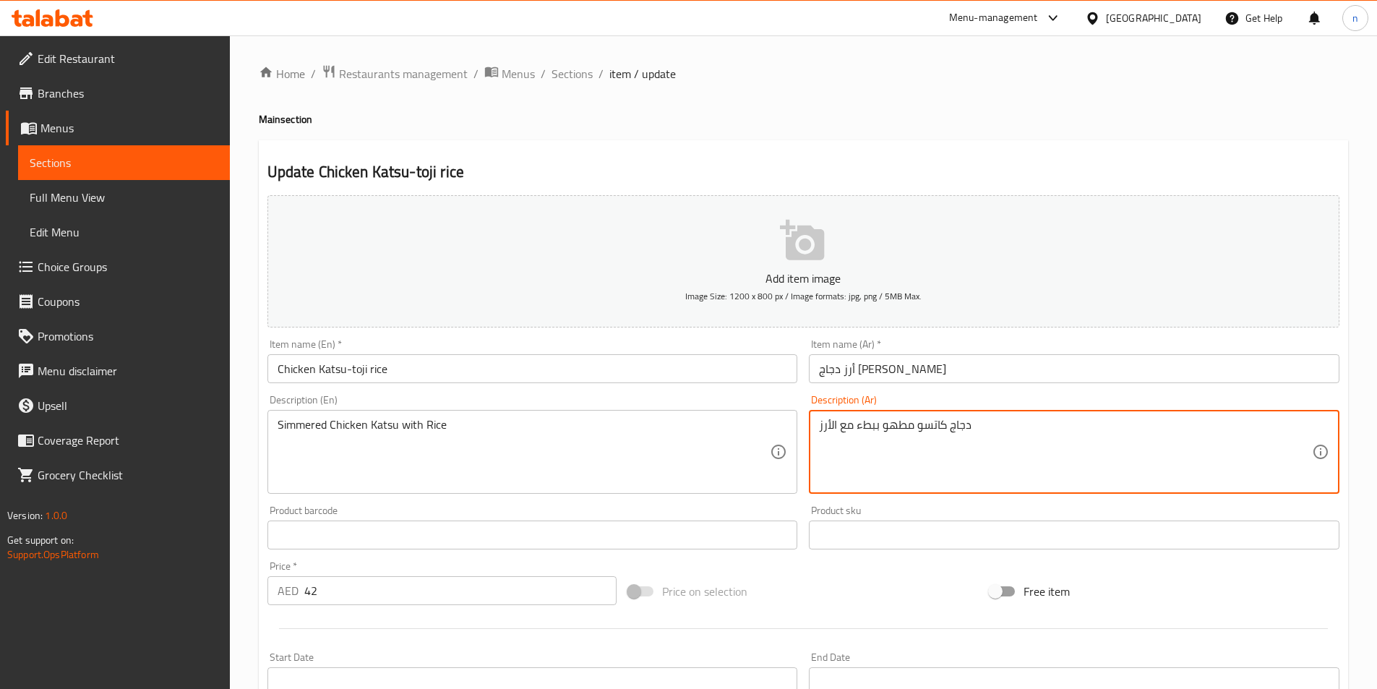
type textarea "دجاج كاتسو مطهو ببطء مع الأرز"
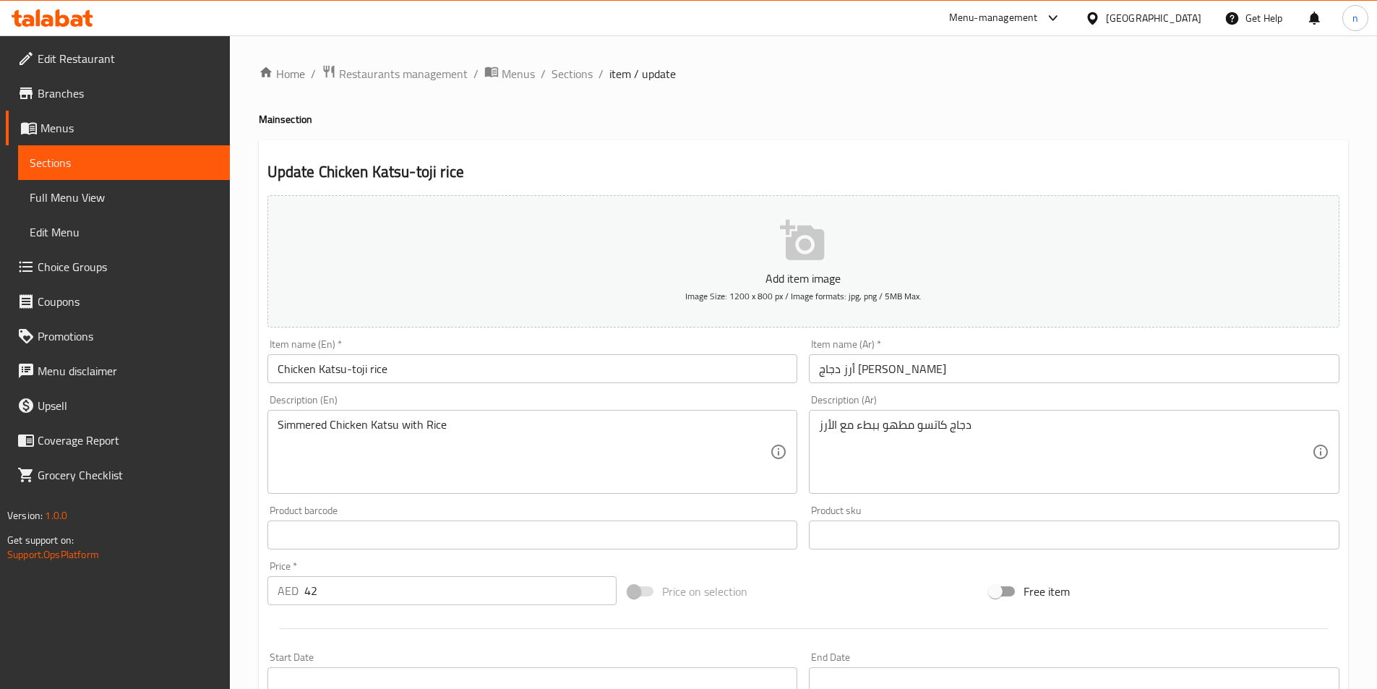
click at [248, 546] on div "Home / Restaurants management / Menus / Sections / item / update Main section U…" at bounding box center [803, 528] width 1147 height 986
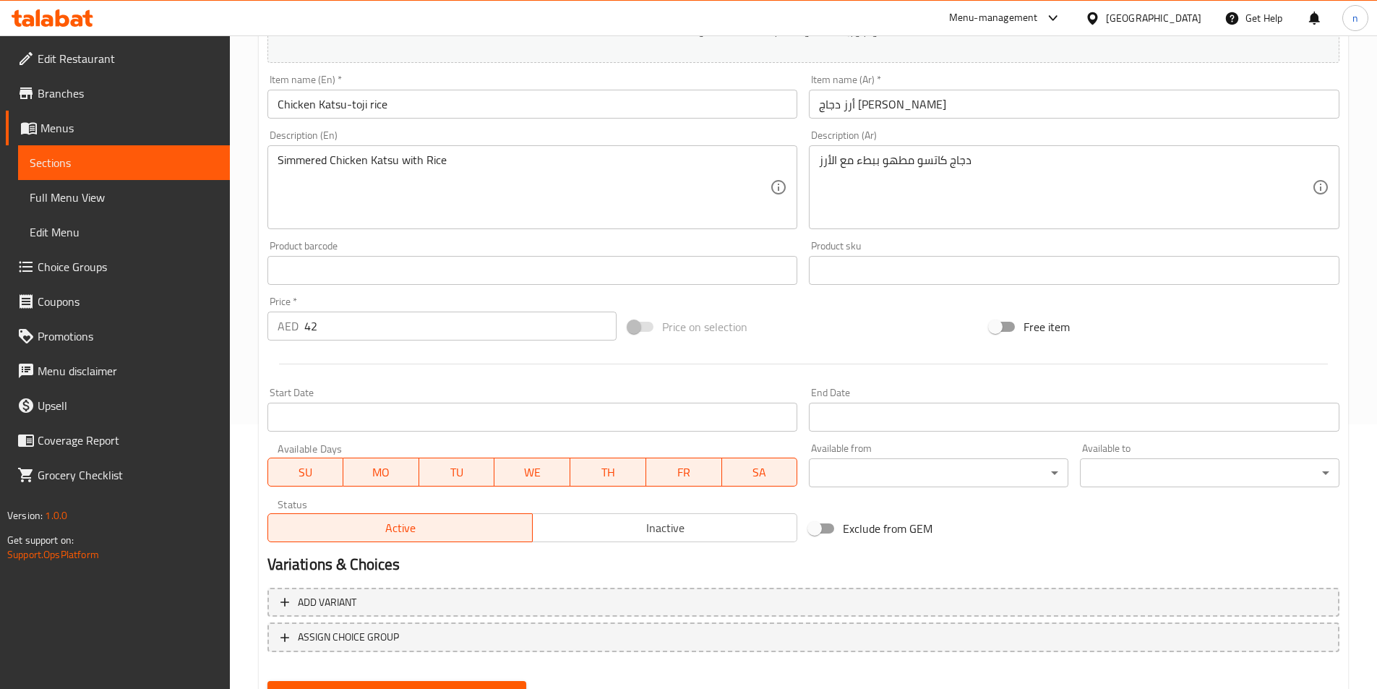
scroll to position [332, 0]
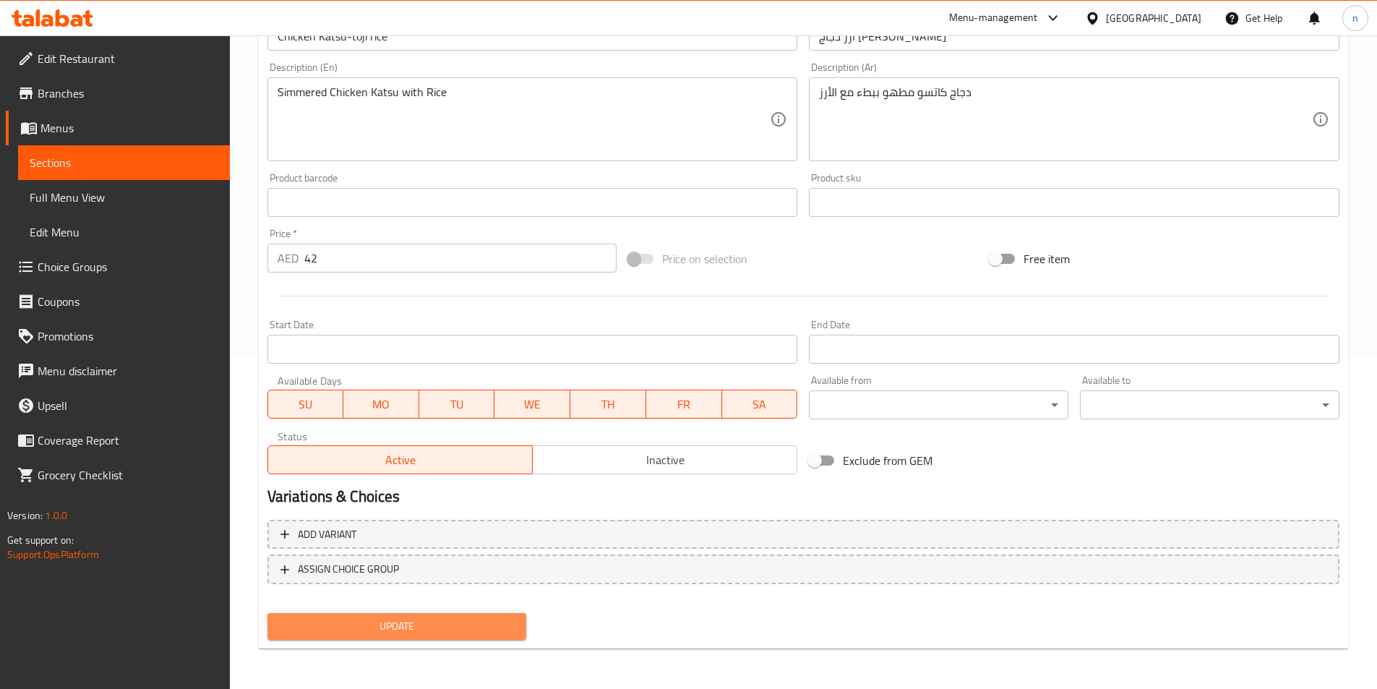
click at [436, 631] on span "Update" at bounding box center [397, 626] width 236 height 18
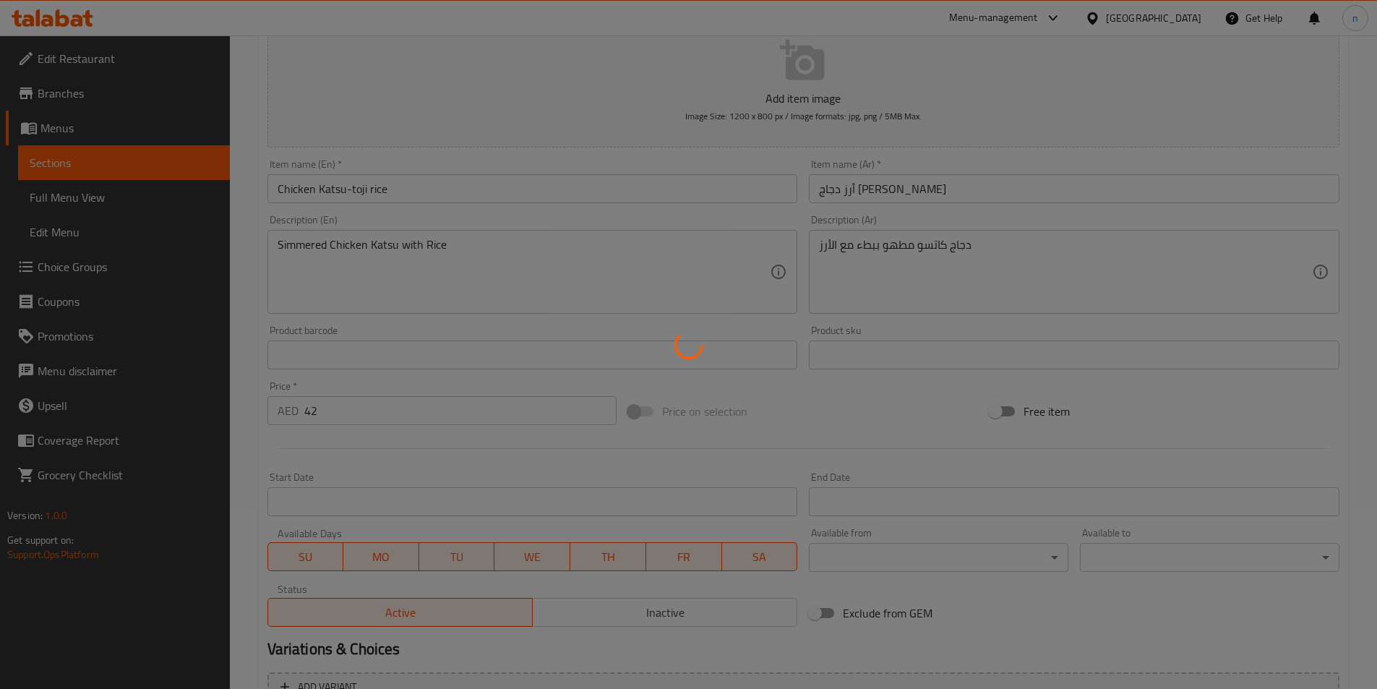
scroll to position [0, 0]
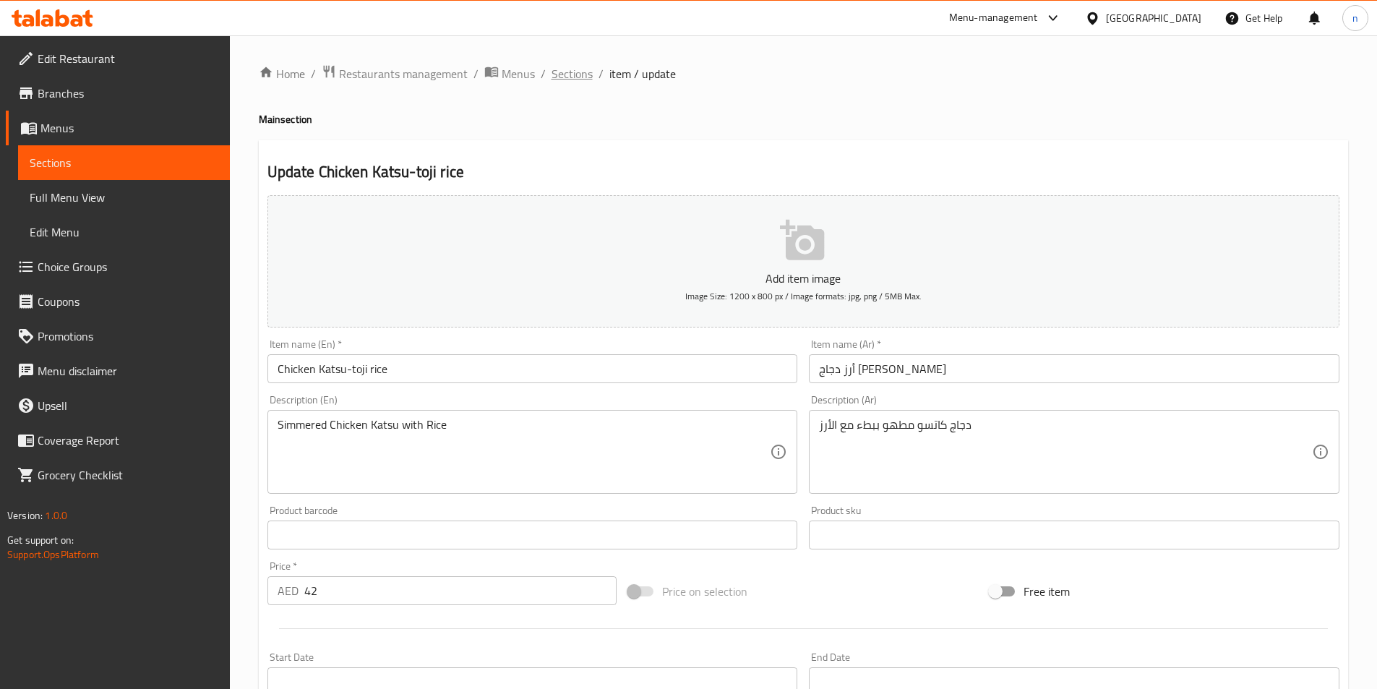
click at [581, 79] on span "Sections" at bounding box center [571, 73] width 41 height 17
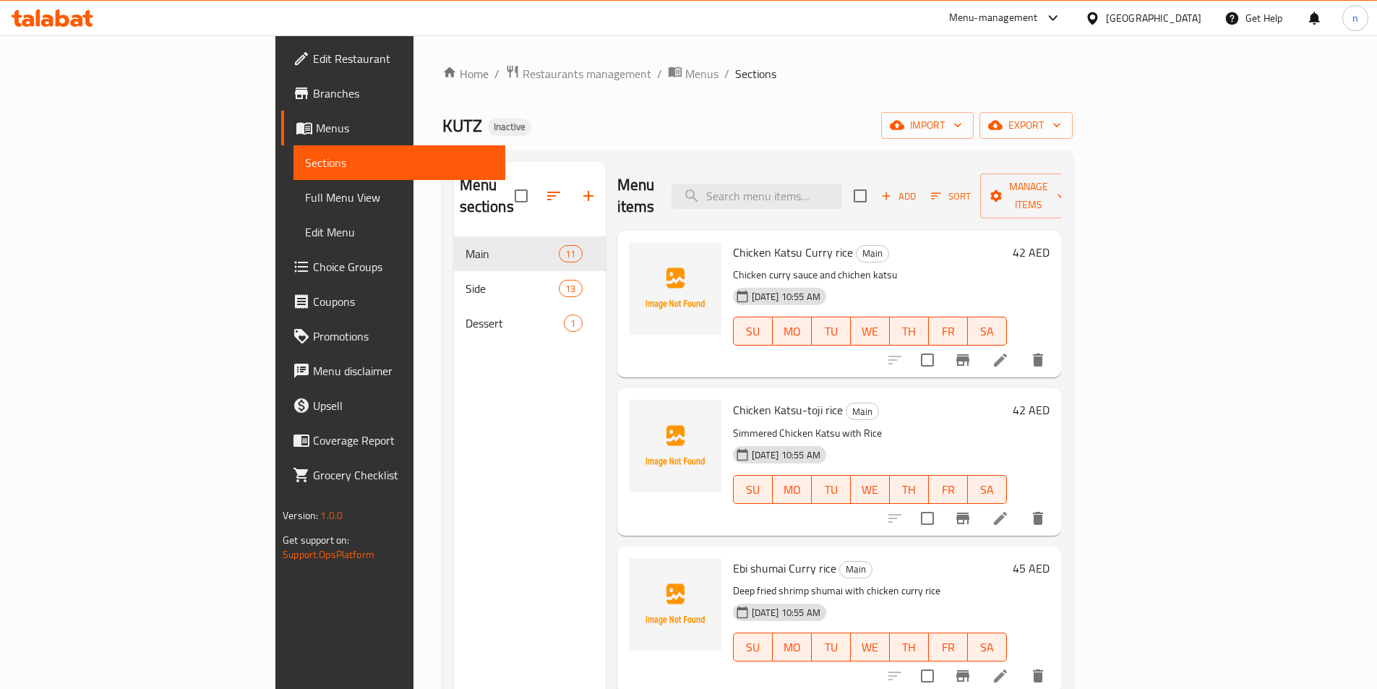
click at [722, 192] on div "Menu items Add Sort Manage items" at bounding box center [839, 196] width 444 height 69
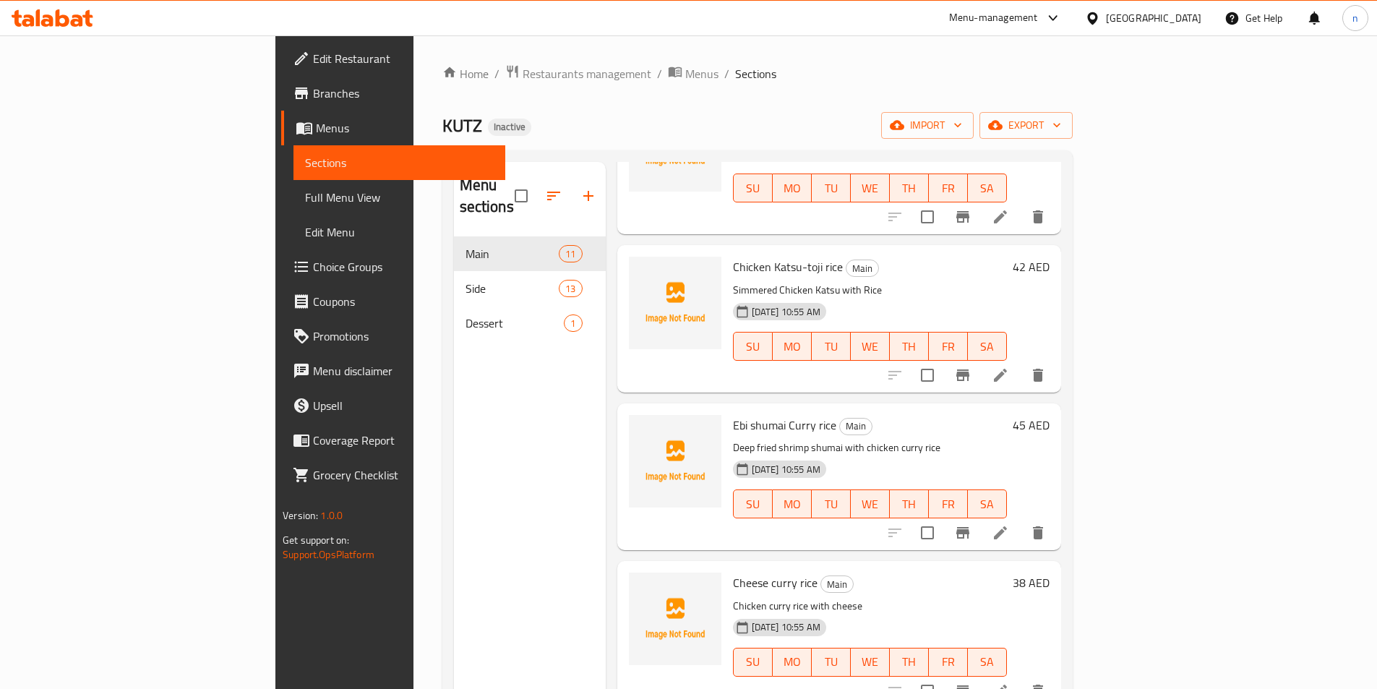
scroll to position [145, 0]
click at [1009, 523] on icon at bounding box center [1000, 531] width 17 height 17
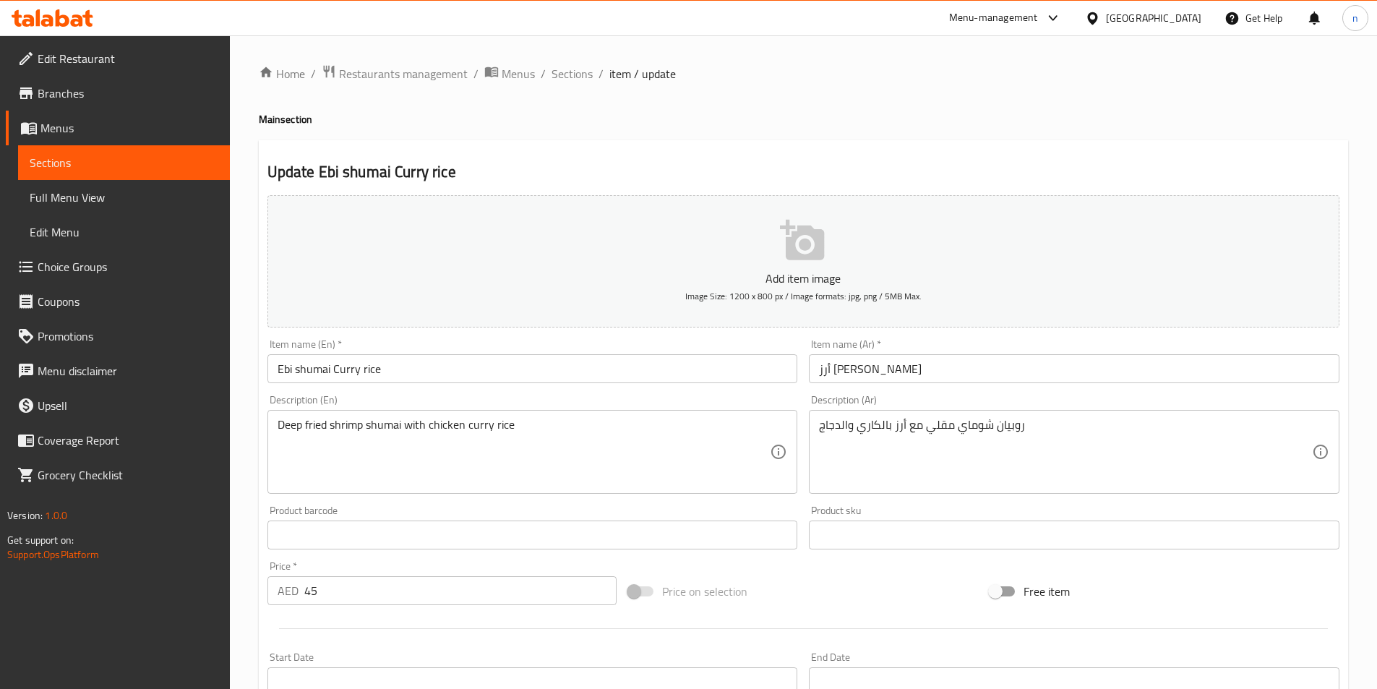
drag, startPoint x: 274, startPoint y: 429, endPoint x: 304, endPoint y: 435, distance: 30.2
click at [304, 435] on div "Deep fried shrimp shumai with chicken curry rice Description (En)" at bounding box center [532, 452] width 530 height 84
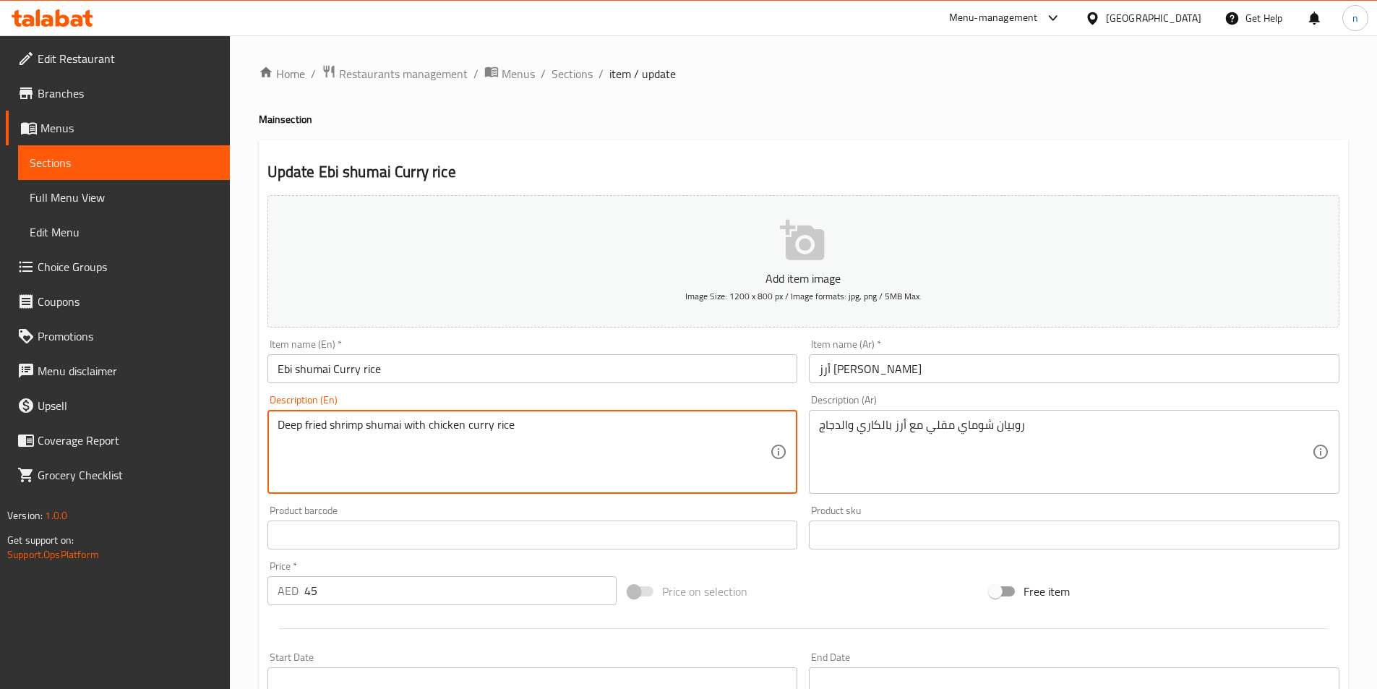
drag, startPoint x: 278, startPoint y: 427, endPoint x: 326, endPoint y: 431, distance: 48.6
click at [326, 431] on textarea "Deep fried shrimp shumai with chicken curry rice" at bounding box center [524, 452] width 493 height 69
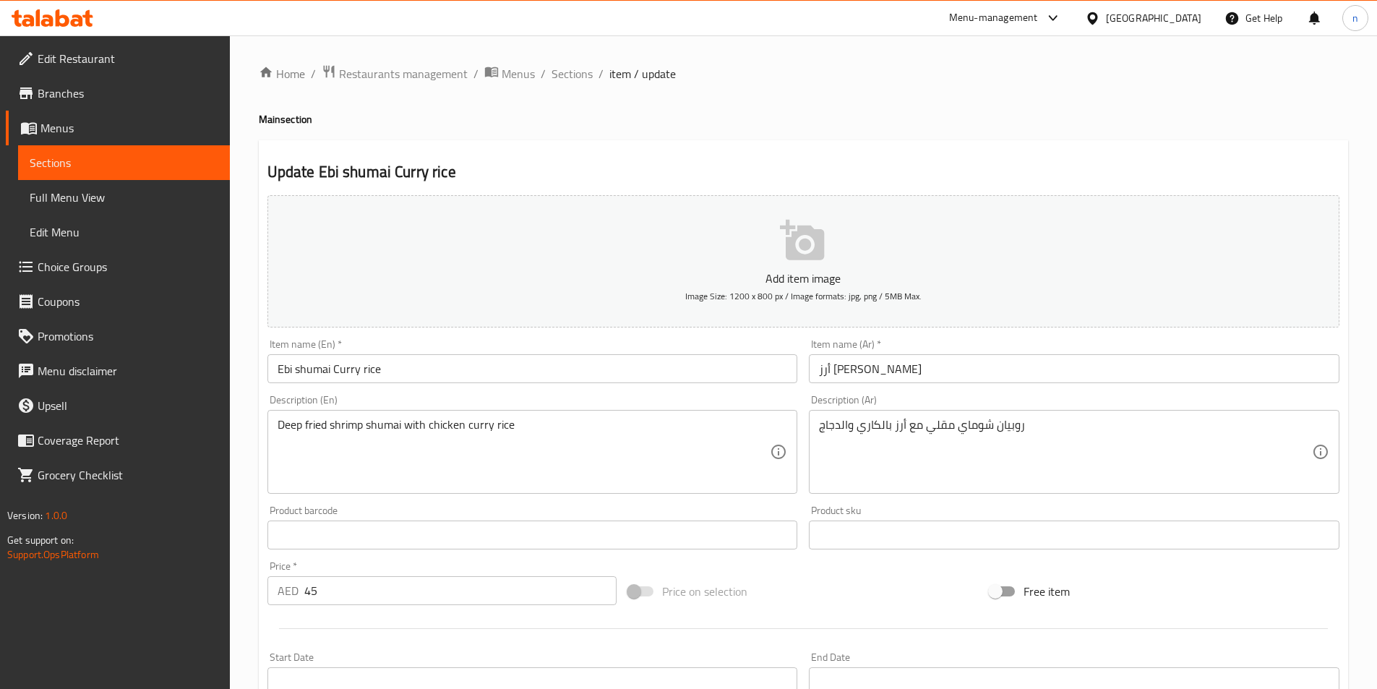
click at [601, 442] on textarea "Deep fried shrimp shumai with chicken curry rice" at bounding box center [524, 452] width 493 height 69
click at [249, 592] on div "Home / Restaurants management / Menus / Sections / item / update Main section U…" at bounding box center [803, 528] width 1147 height 986
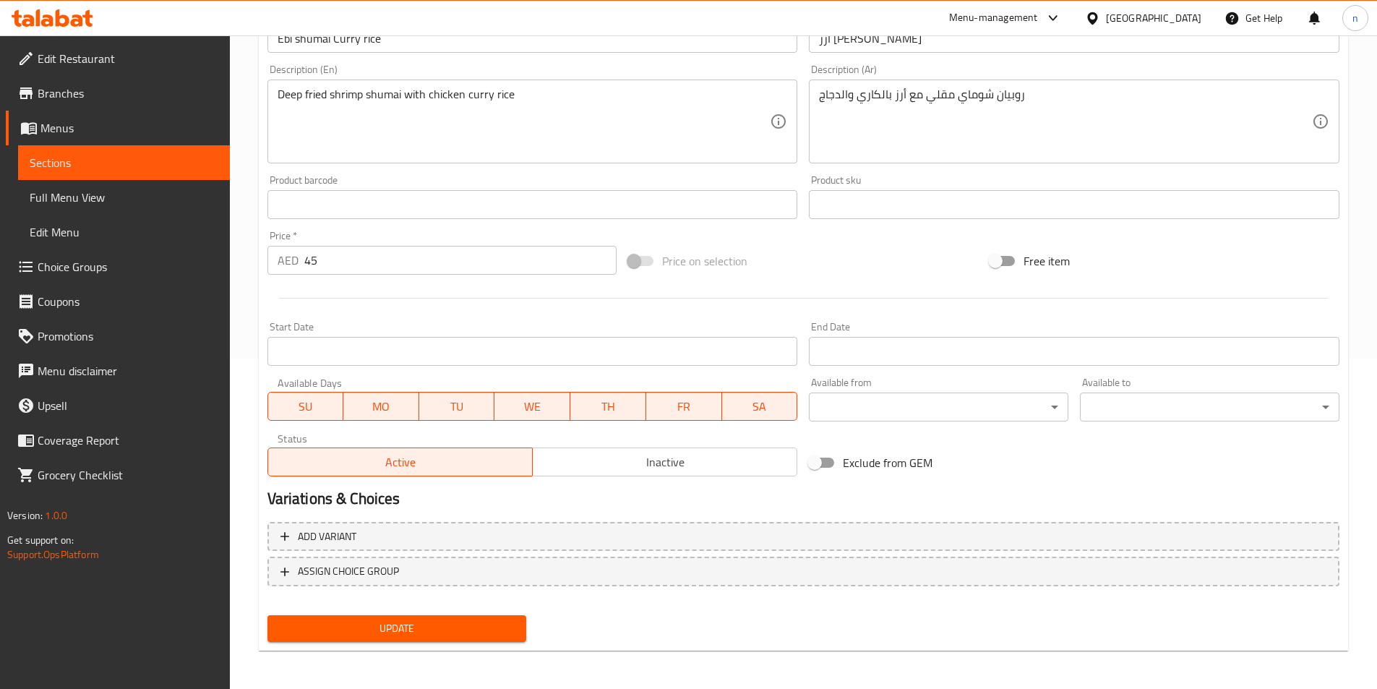
scroll to position [332, 0]
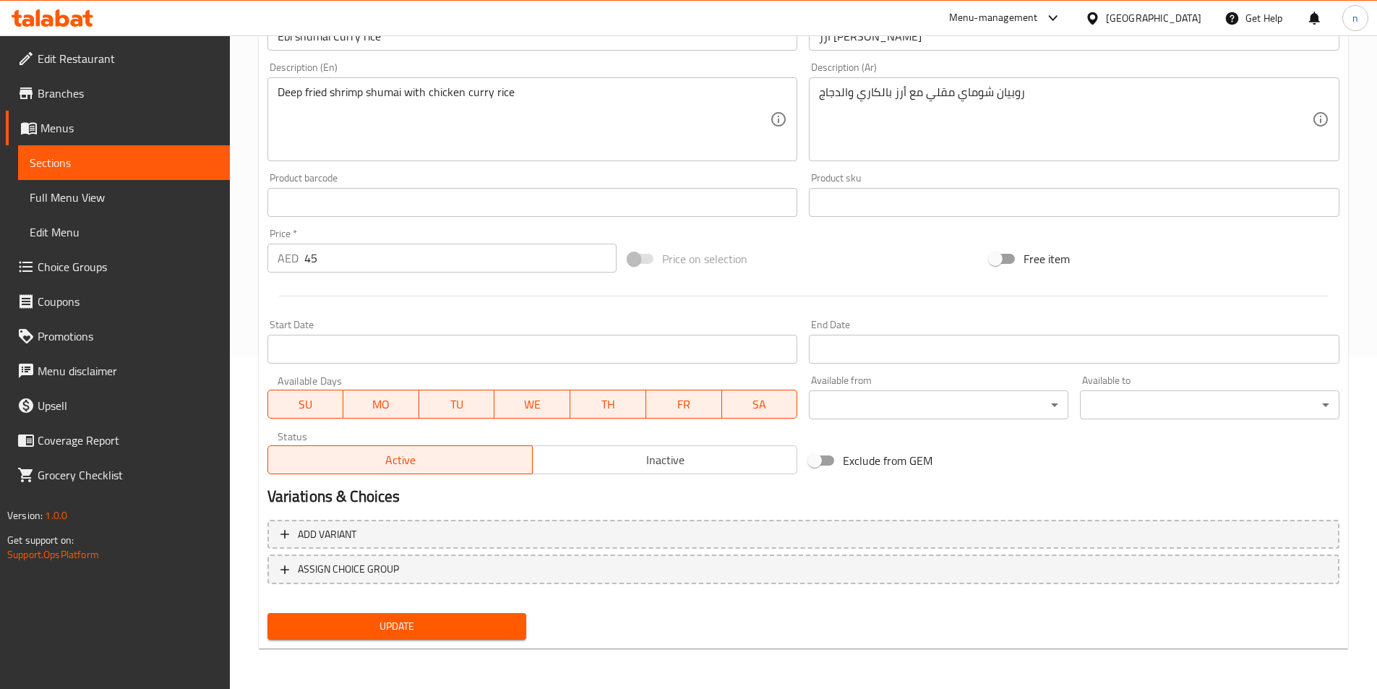
click at [340, 622] on span "Update" at bounding box center [397, 626] width 236 height 18
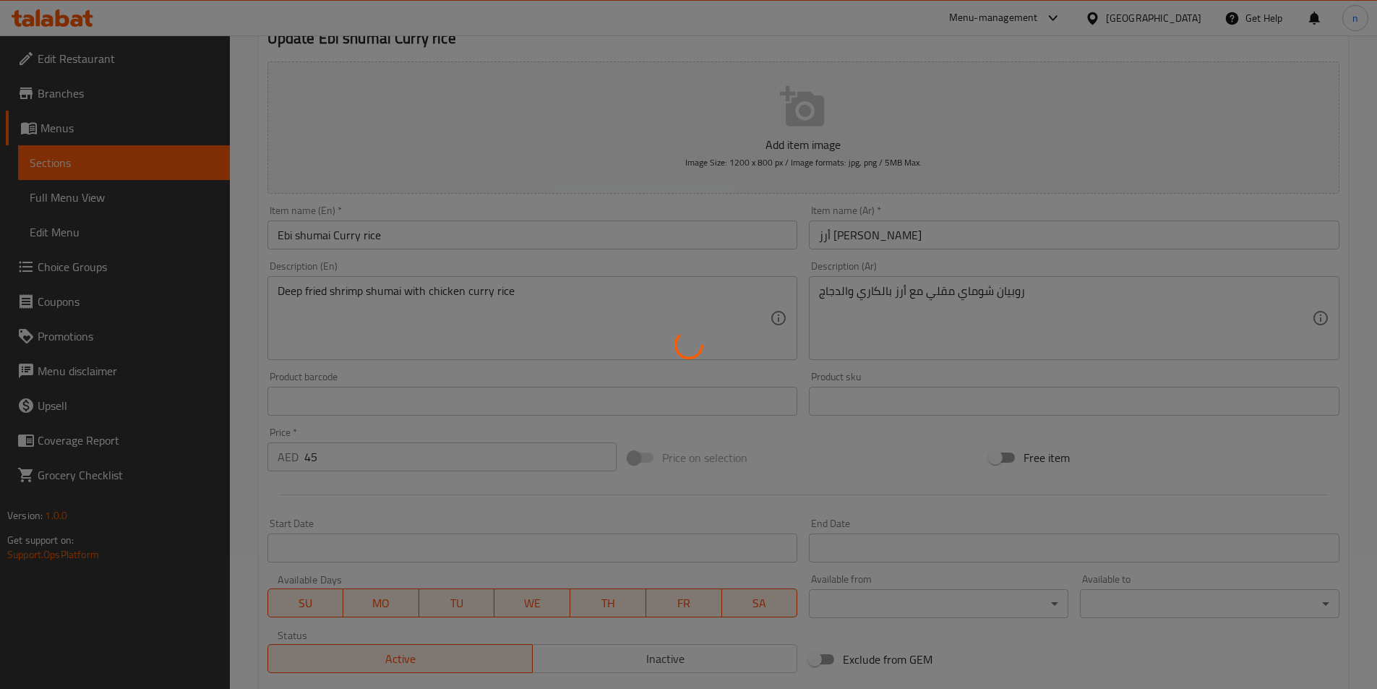
scroll to position [0, 0]
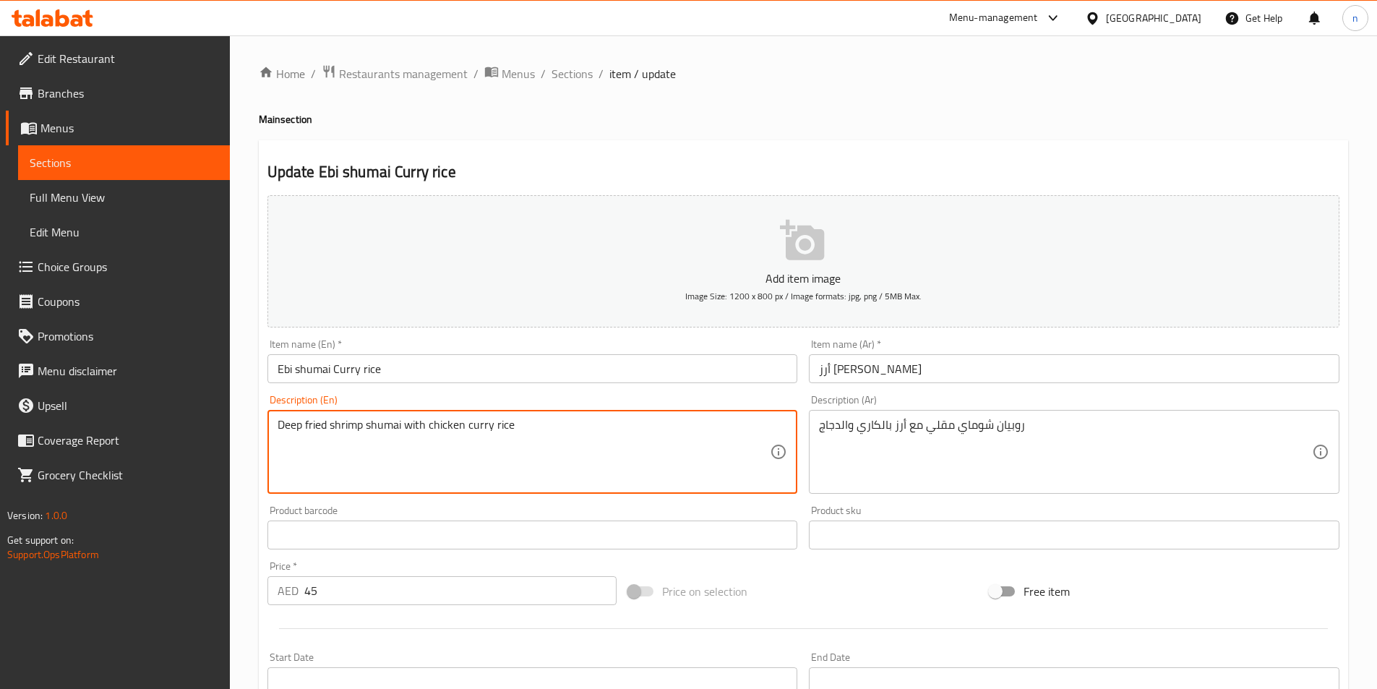
click at [523, 439] on textarea "Deep fried shrimp shumai with chicken curry rice" at bounding box center [524, 452] width 493 height 69
click at [249, 542] on div "Home / Restaurants management / Menus / Sections / item / update Main section U…" at bounding box center [803, 528] width 1147 height 986
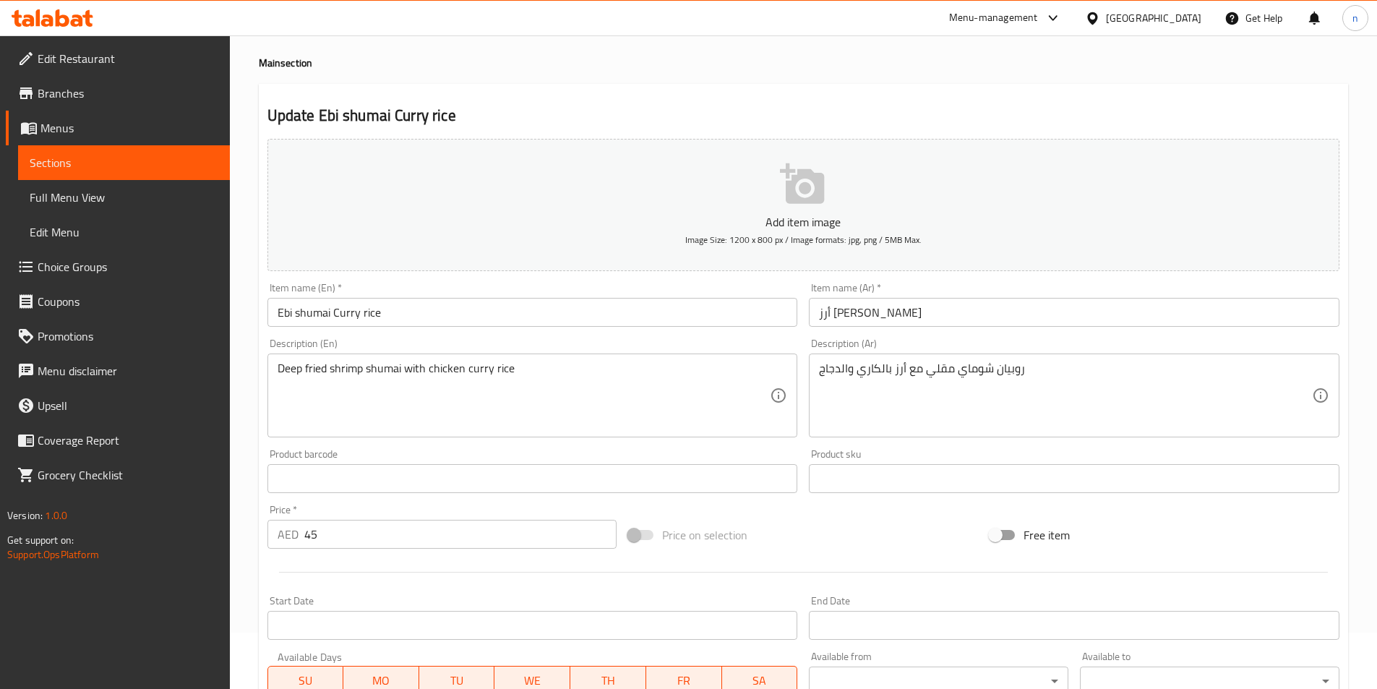
scroll to position [332, 0]
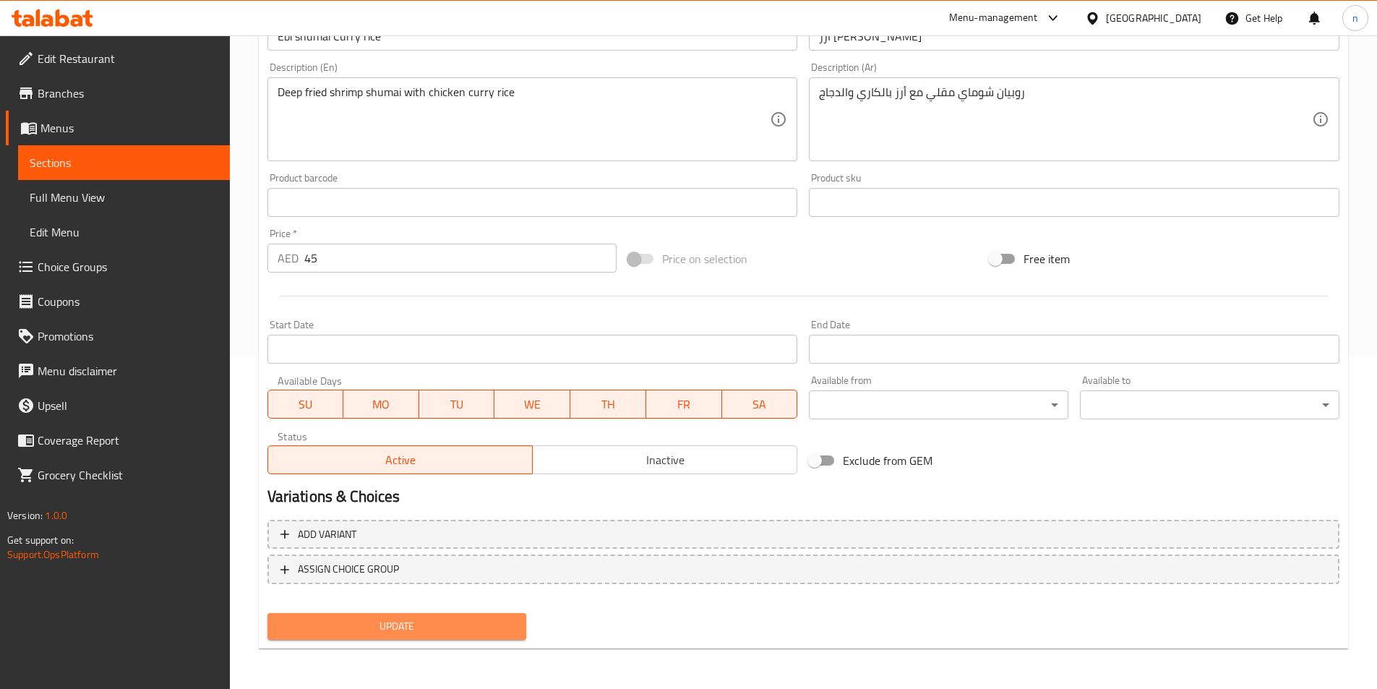
click at [348, 622] on span "Update" at bounding box center [397, 626] width 236 height 18
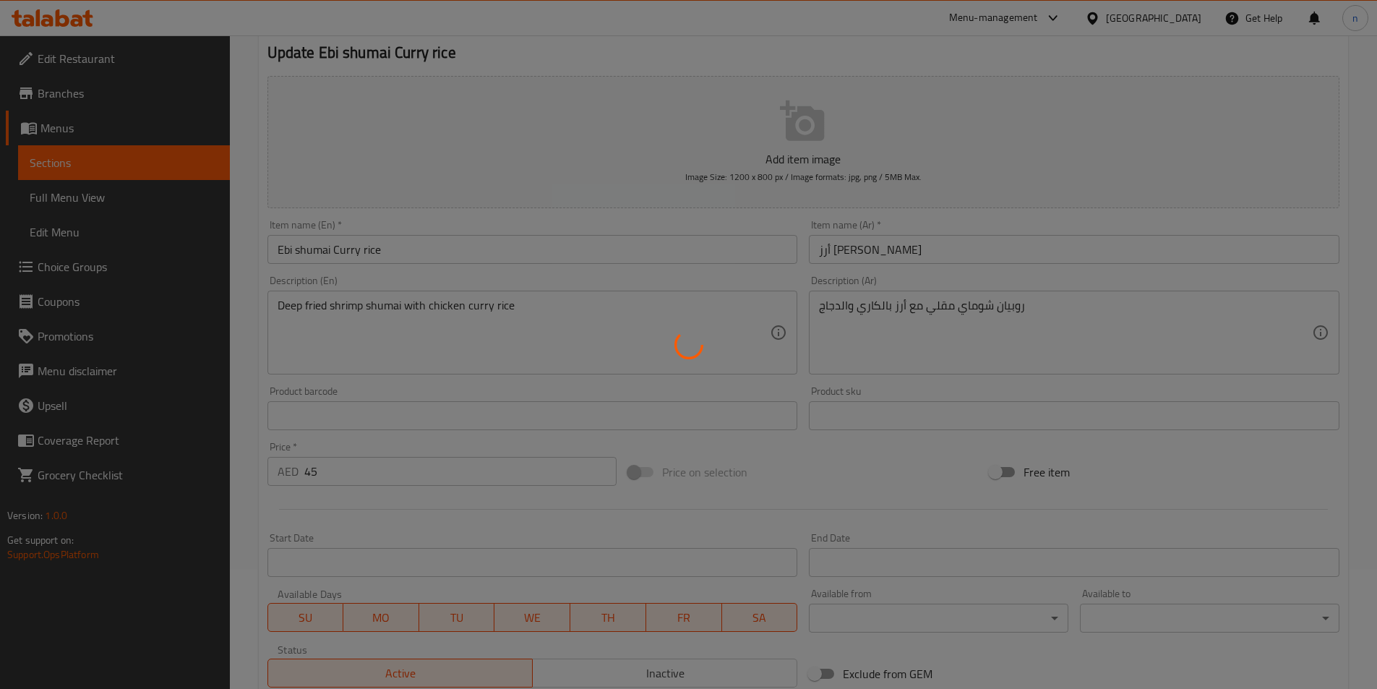
scroll to position [0, 0]
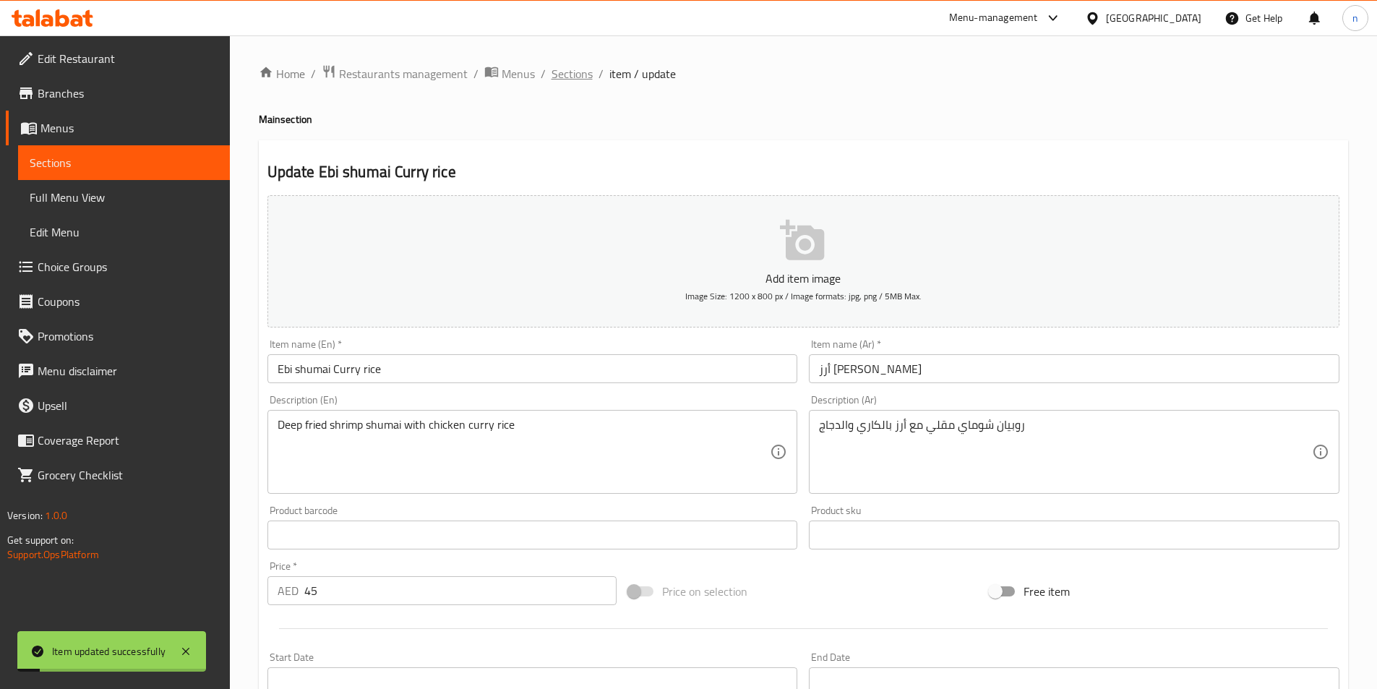
click at [583, 77] on span "Sections" at bounding box center [571, 73] width 41 height 17
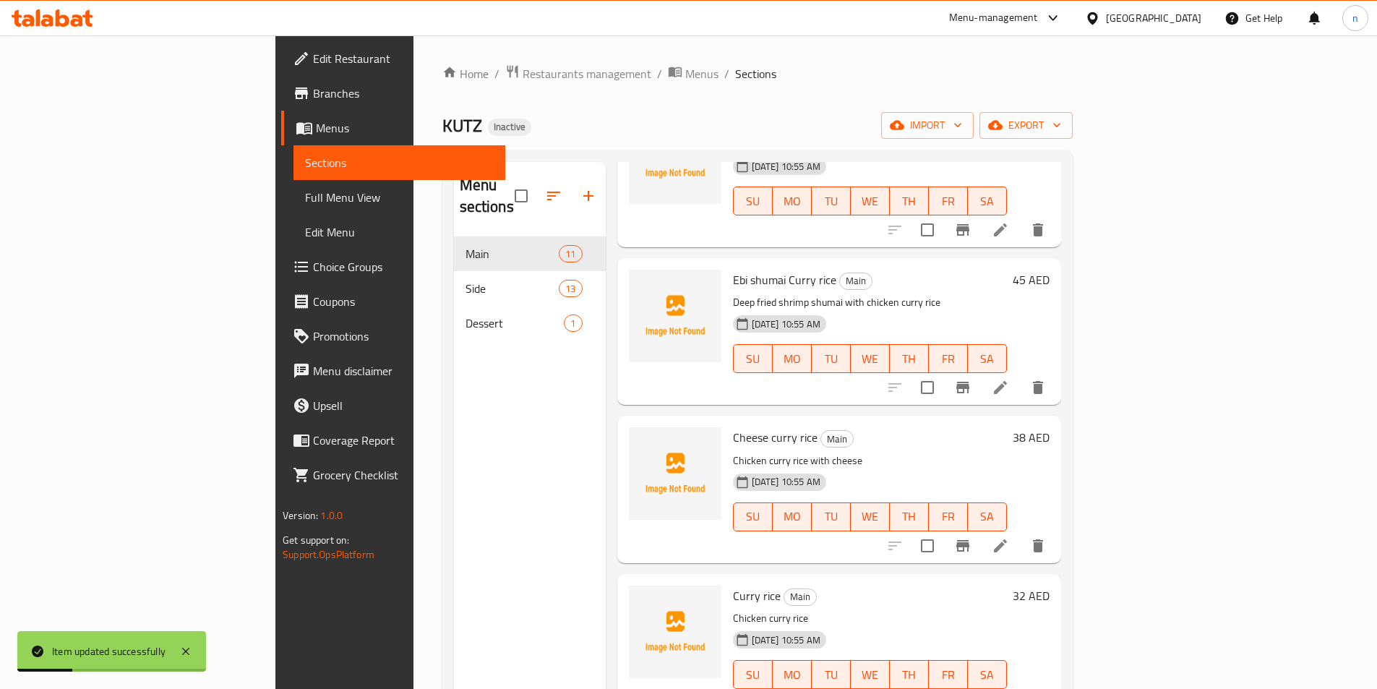
scroll to position [289, 0]
click at [884, 390] on div "Menu items Add Sort Manage items Chicken Katsu Curry rice Main Chicken curry sa…" at bounding box center [833, 506] width 455 height 689
click at [817, 384] on div "Menu items Add Sort Manage items Chicken Katsu Curry rice Main Chicken curry sa…" at bounding box center [833, 506] width 455 height 689
click at [1020, 532] on li at bounding box center [1000, 545] width 40 height 26
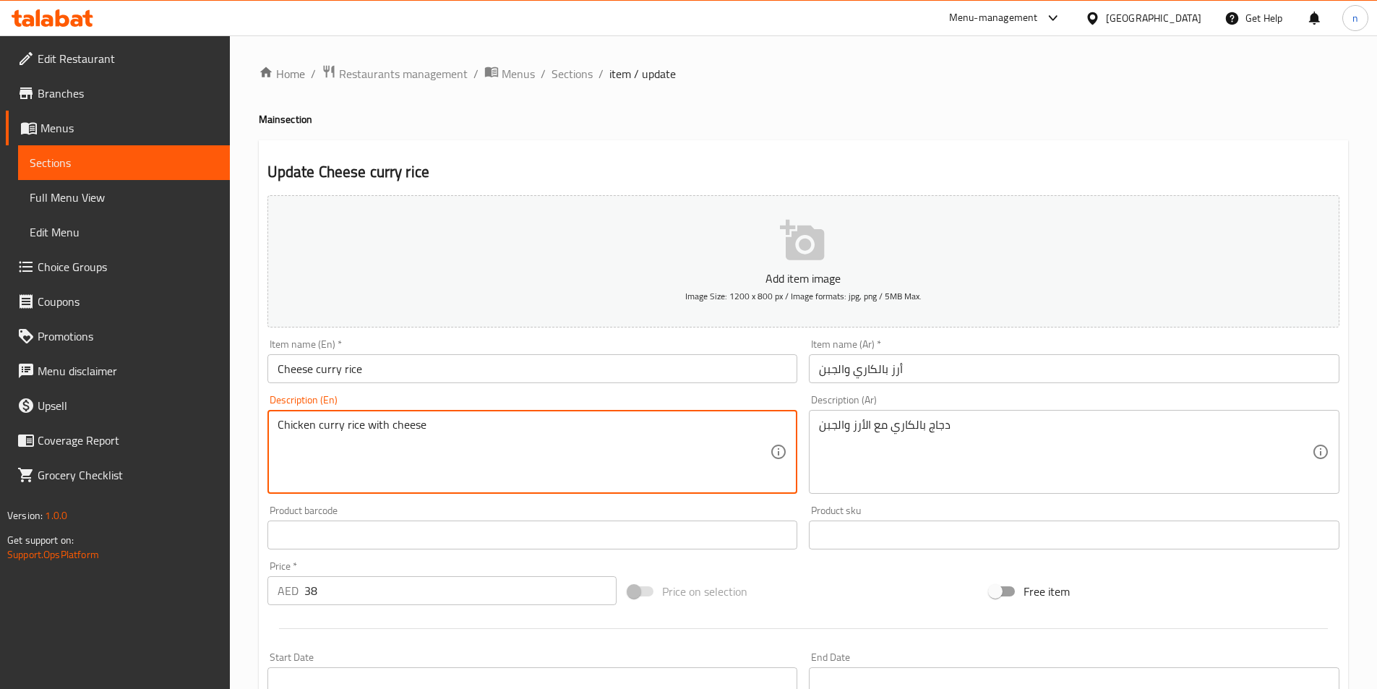
click at [457, 430] on textarea "Chicken curry rice with cheese" at bounding box center [524, 452] width 493 height 69
click at [457, 446] on textarea "Chicken curry rice with cheese" at bounding box center [524, 452] width 493 height 69
click at [437, 434] on textarea "Chicken curry rice with cheese" at bounding box center [524, 452] width 493 height 69
click at [246, 523] on div "Home / Restaurants management / Menus / Sections / item / update Main section U…" at bounding box center [803, 528] width 1147 height 986
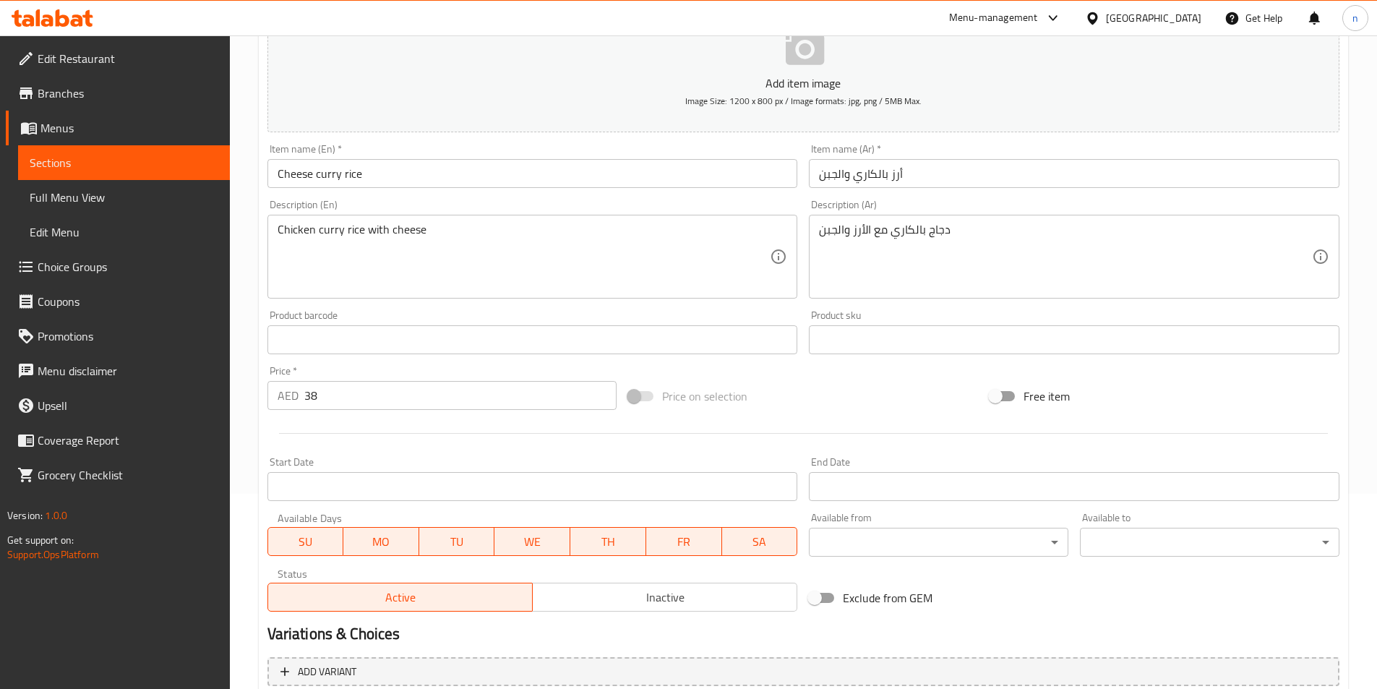
scroll to position [332, 0]
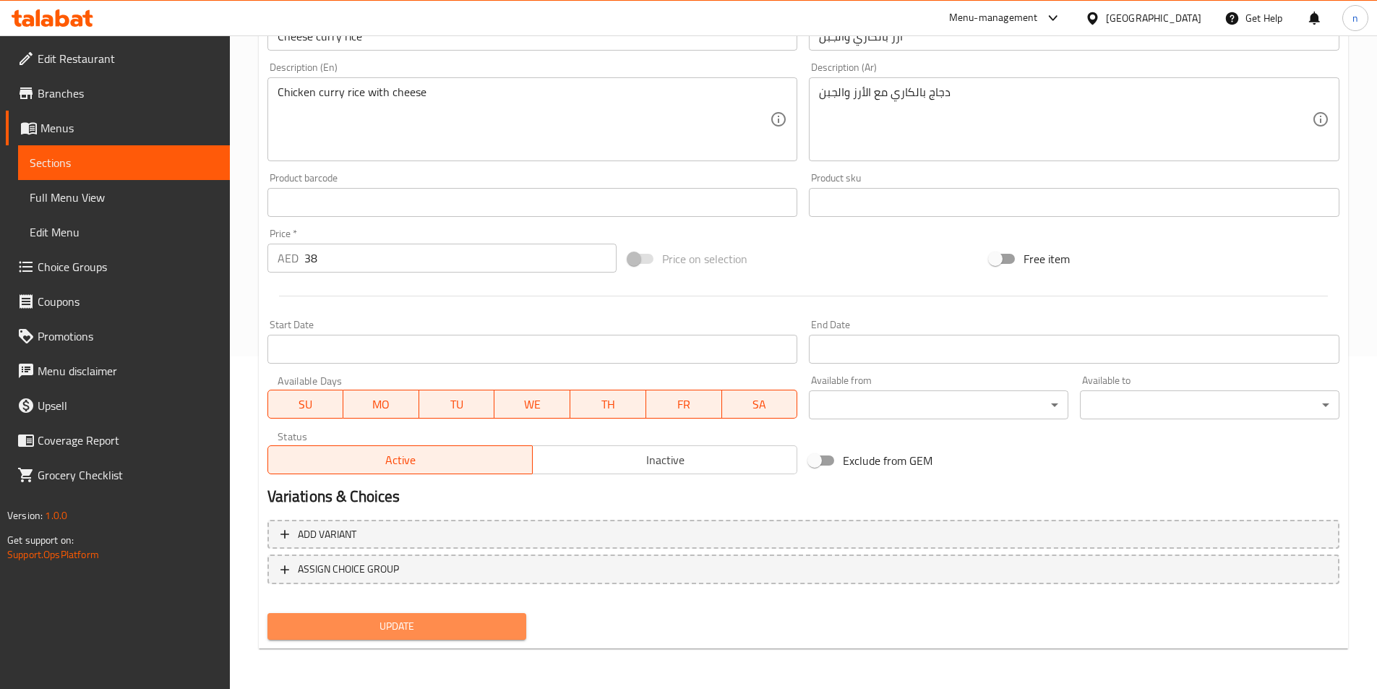
drag, startPoint x: 328, startPoint y: 619, endPoint x: 322, endPoint y: 622, distance: 7.4
click at [322, 622] on span "Update" at bounding box center [397, 626] width 236 height 18
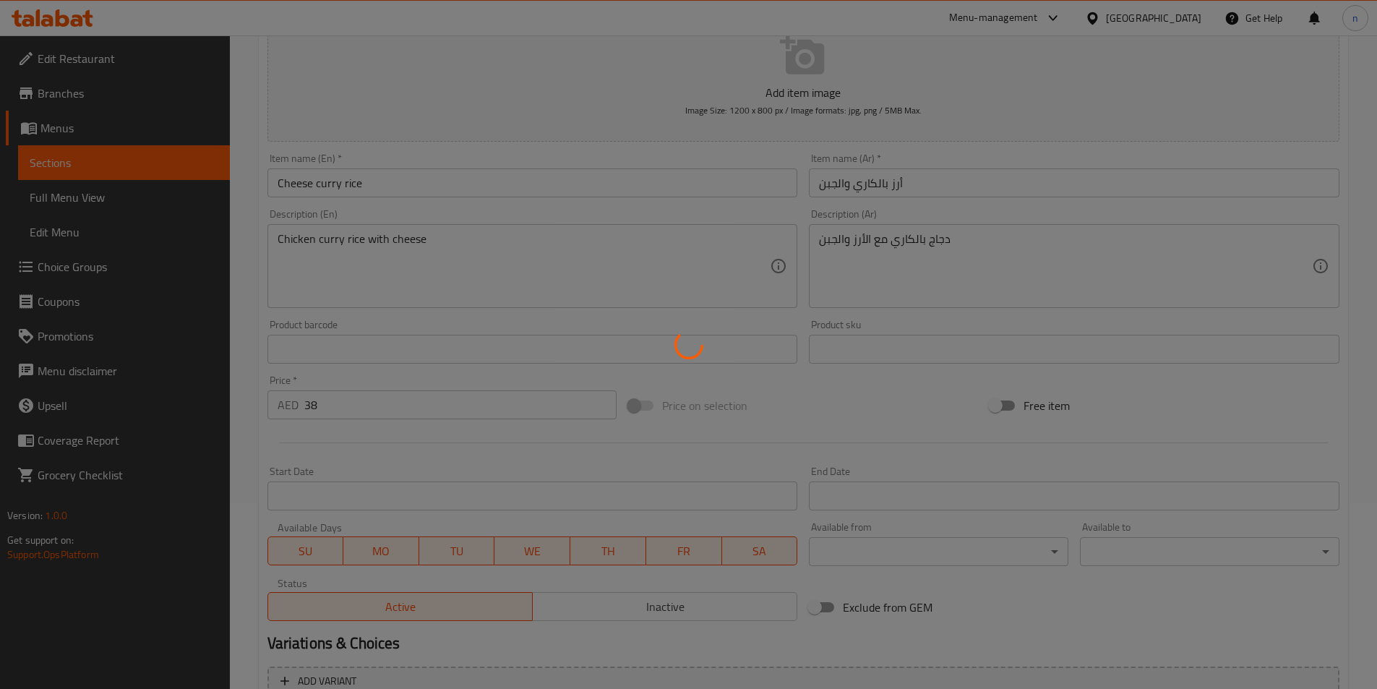
scroll to position [0, 0]
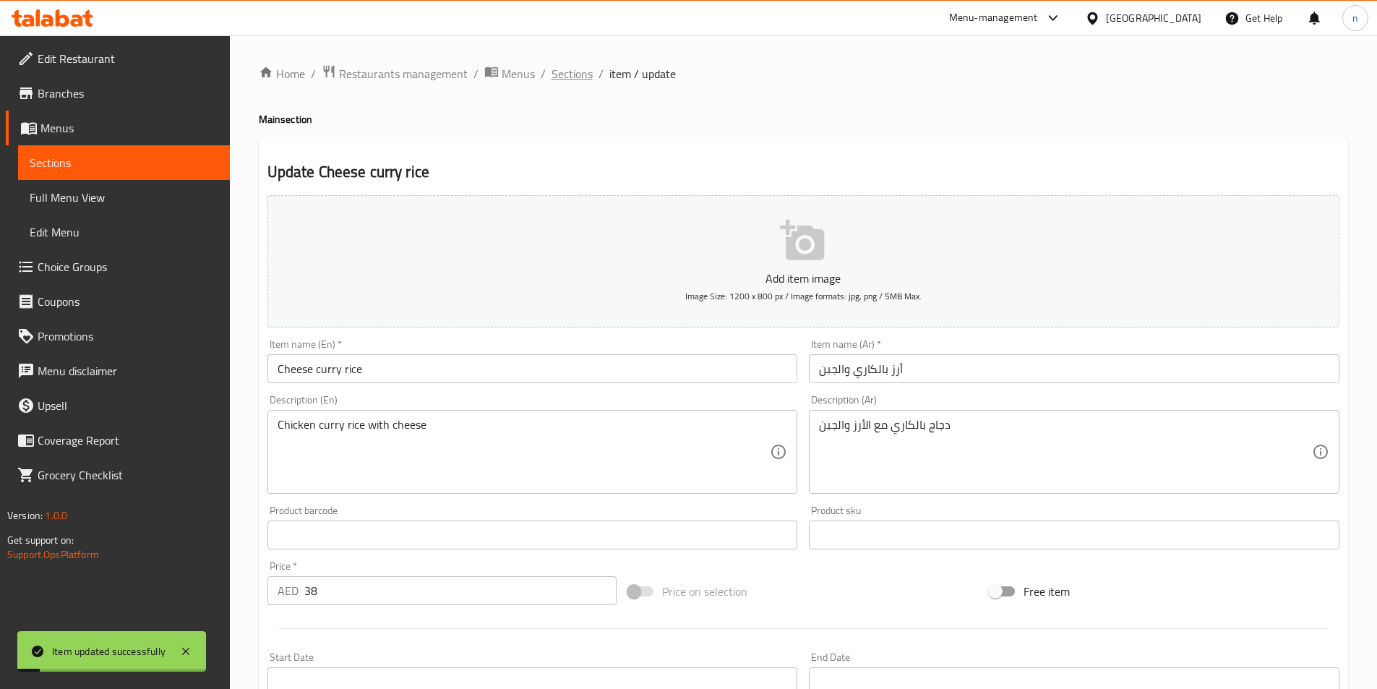
click at [574, 69] on span "Sections" at bounding box center [571, 73] width 41 height 17
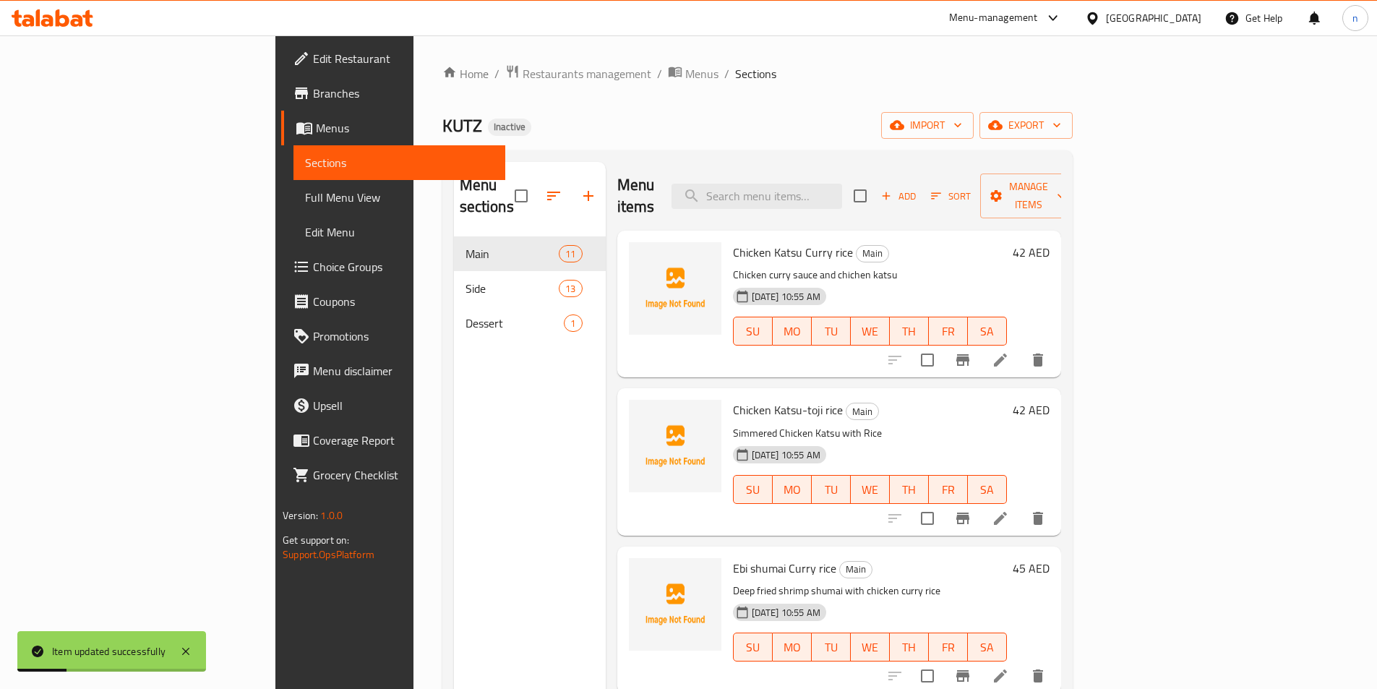
drag, startPoint x: 835, startPoint y: 69, endPoint x: 840, endPoint y: 150, distance: 81.8
click at [836, 77] on ol "Home / Restaurants management / Menus / Sections" at bounding box center [757, 73] width 630 height 19
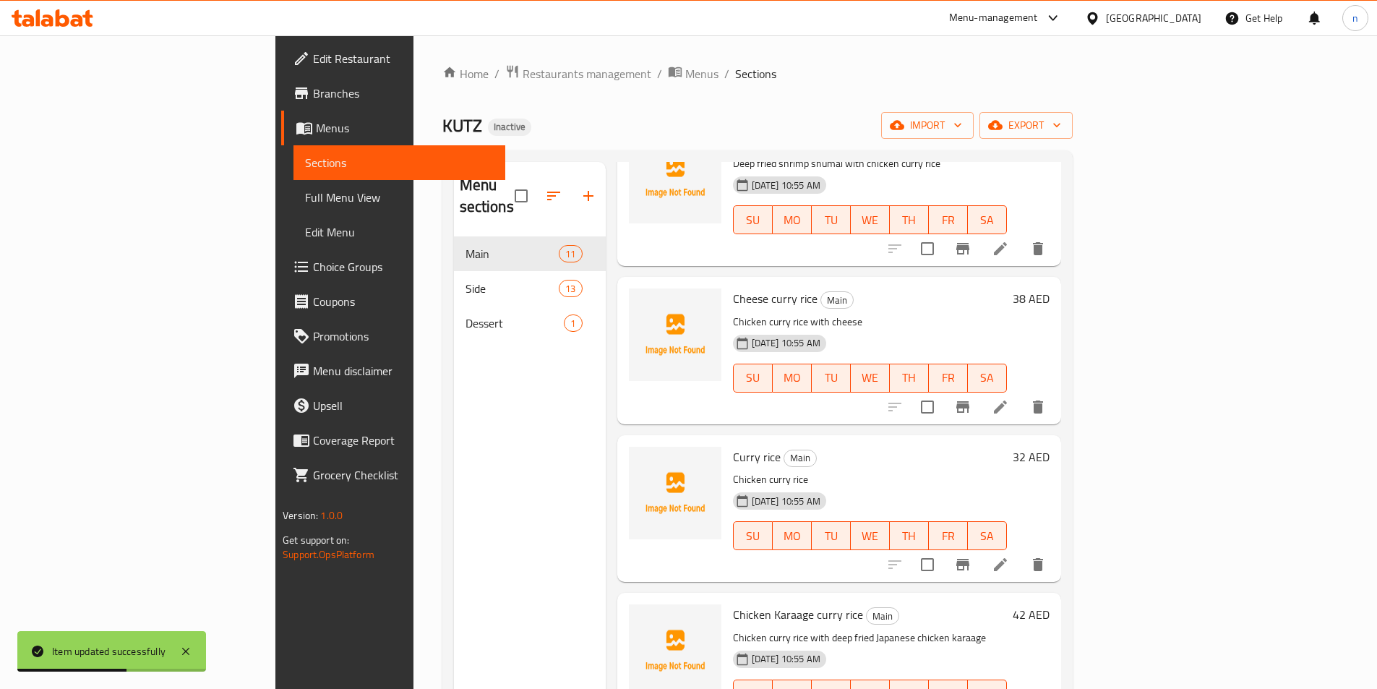
scroll to position [578, 0]
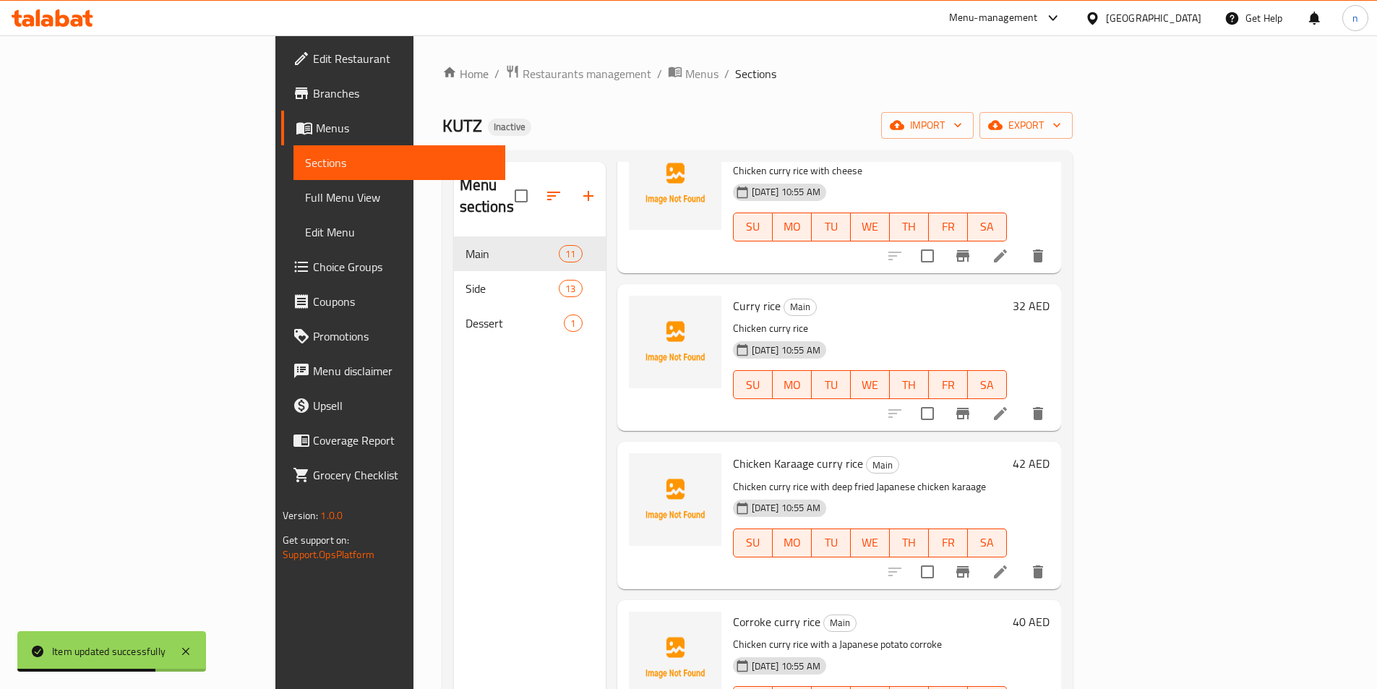
click at [1020, 401] on li at bounding box center [1000, 413] width 40 height 26
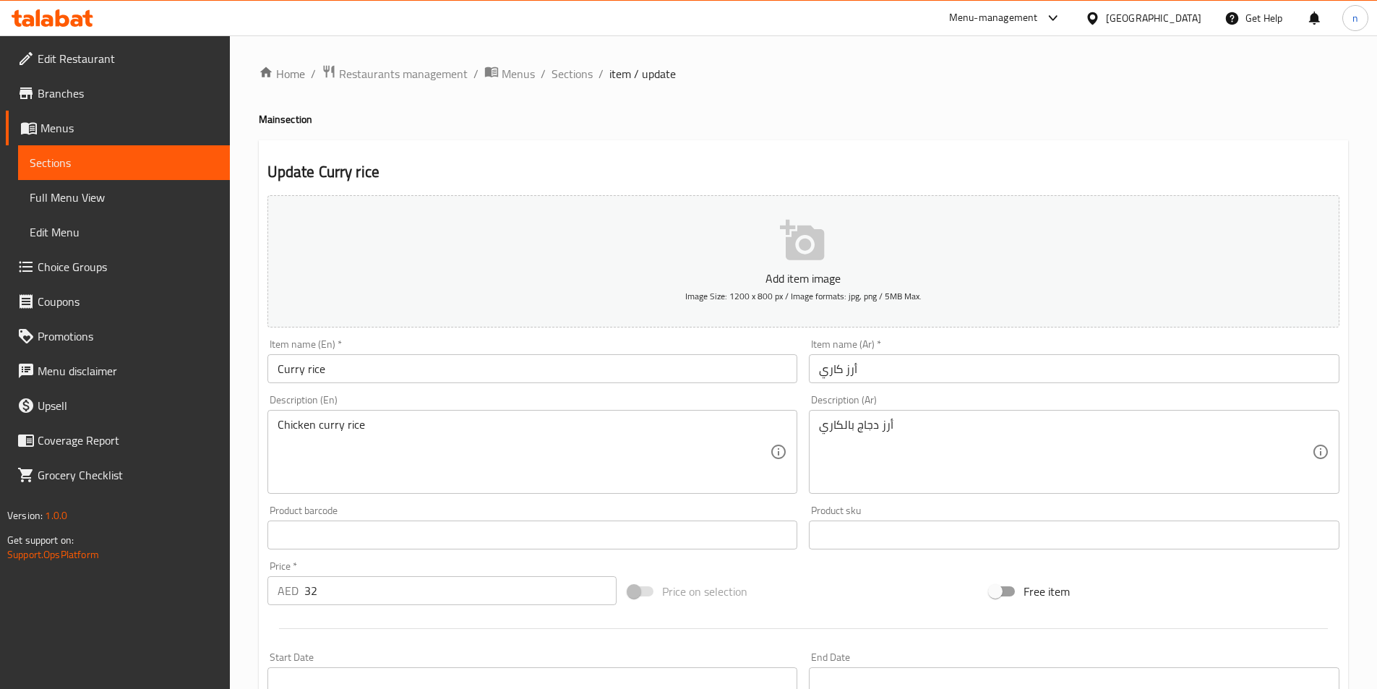
click at [240, 421] on div "Home / Restaurants management / Menus / Sections / item / update Main section U…" at bounding box center [803, 528] width 1147 height 986
click at [249, 554] on div "Home / Restaurants management / Menus / Sections / item / update Main section U…" at bounding box center [803, 528] width 1147 height 986
click at [238, 300] on div "Home / Restaurants management / Menus / Sections / item / update Main section U…" at bounding box center [803, 528] width 1147 height 986
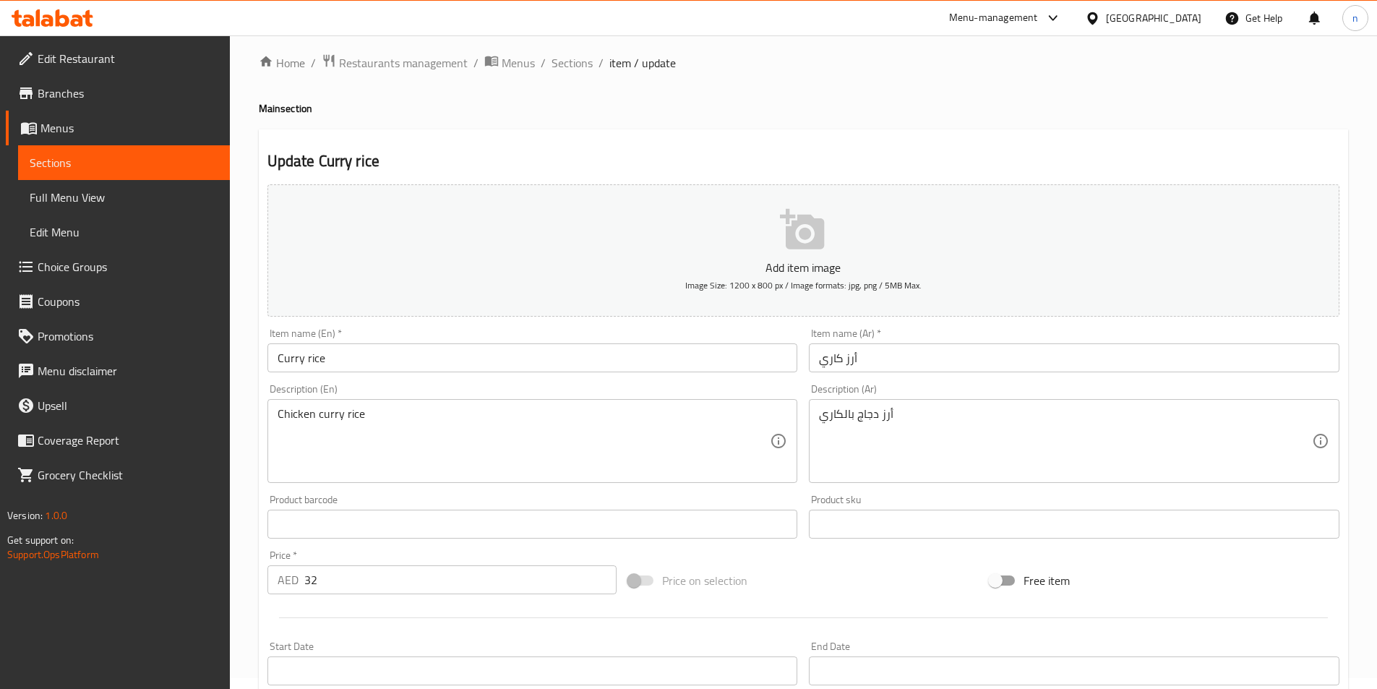
scroll to position [332, 0]
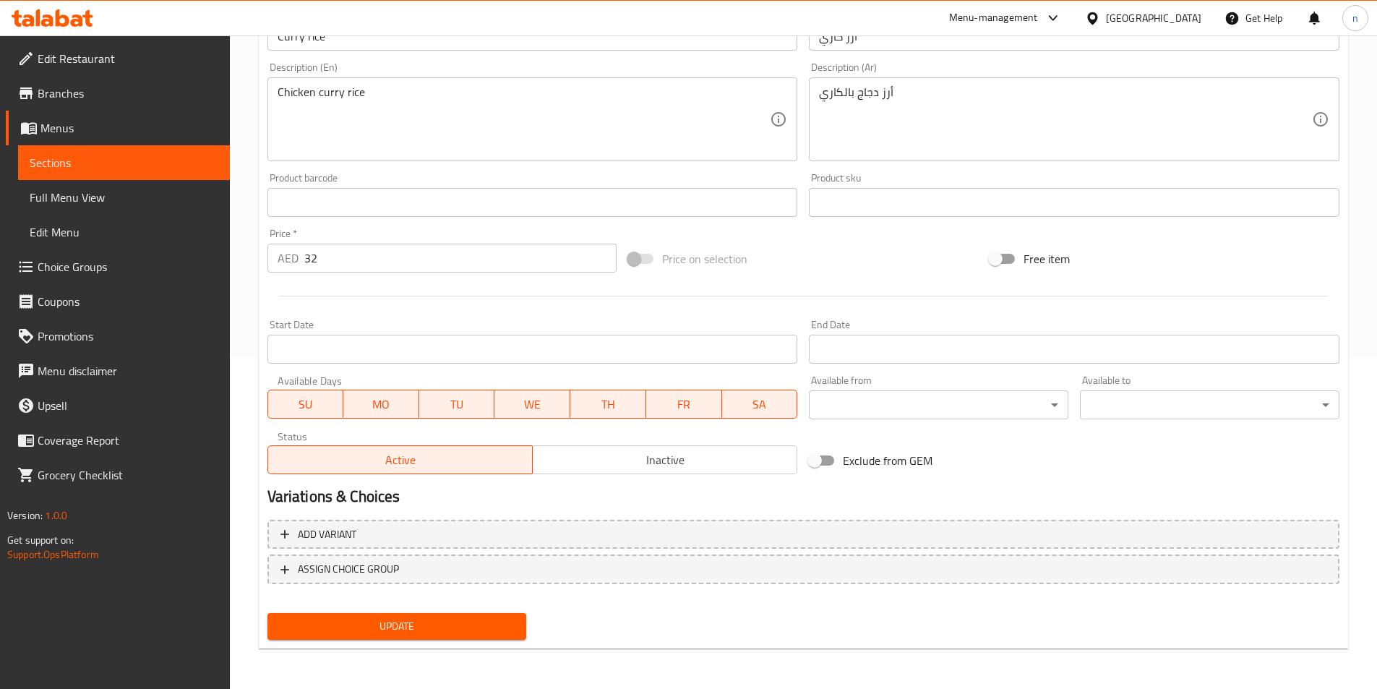
click at [439, 630] on span "Update" at bounding box center [397, 626] width 236 height 18
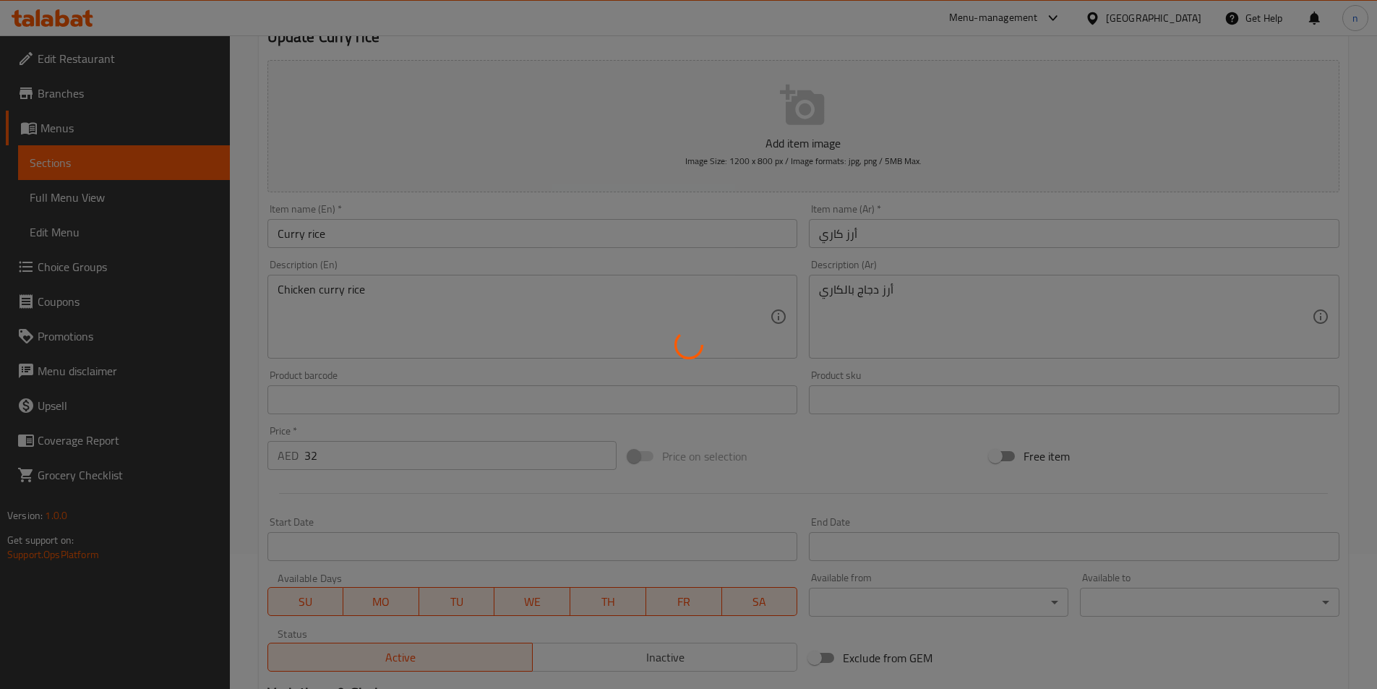
scroll to position [0, 0]
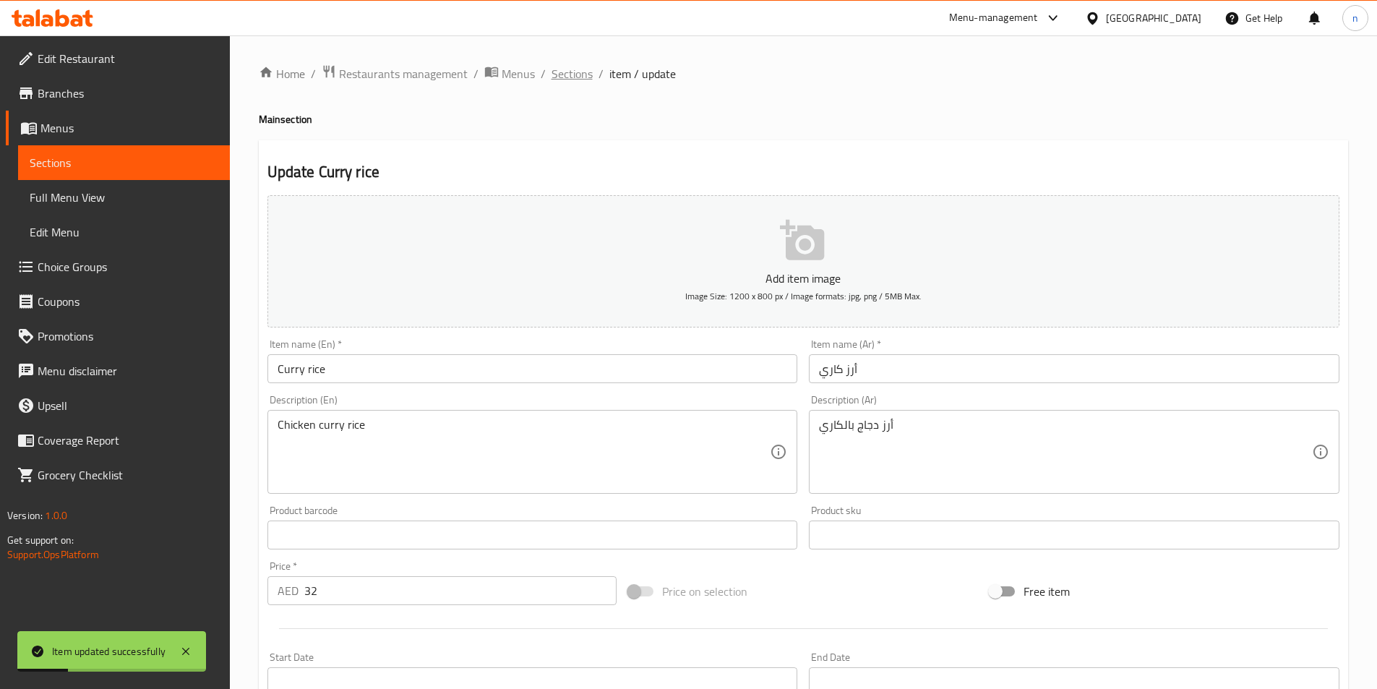
click at [565, 80] on span "Sections" at bounding box center [571, 73] width 41 height 17
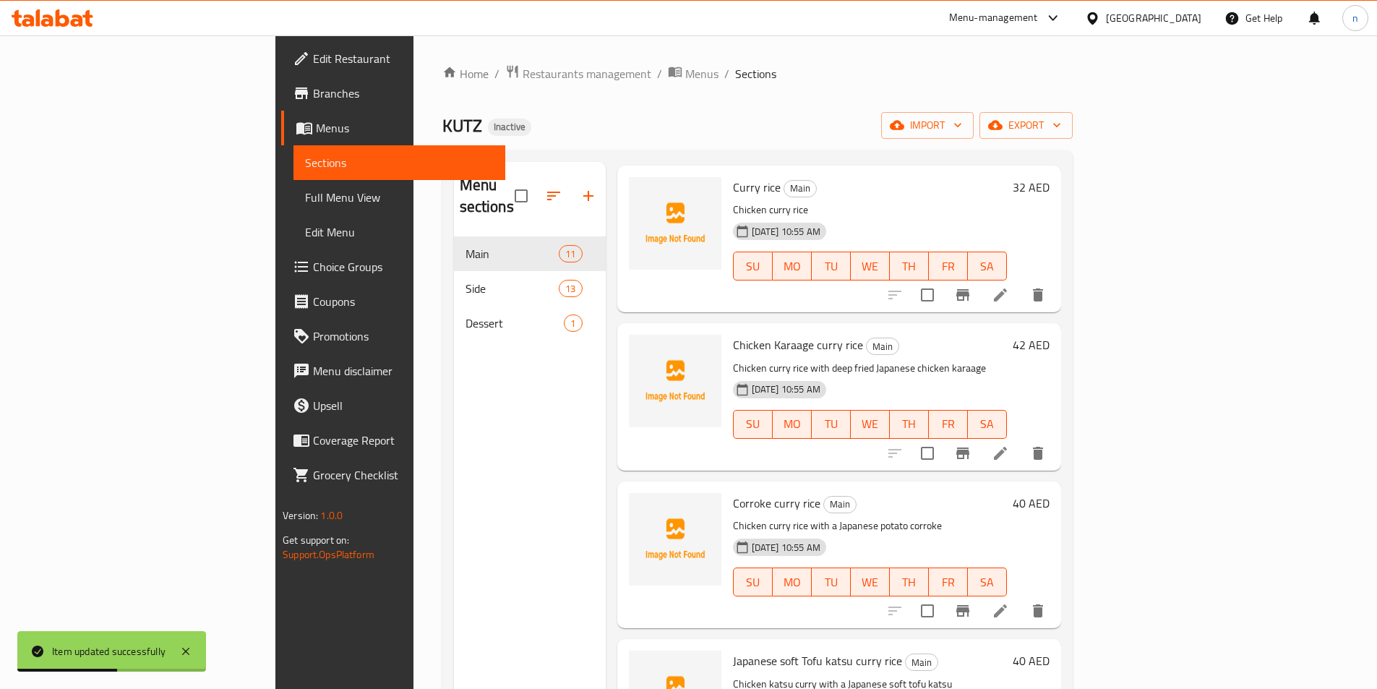
scroll to position [723, 0]
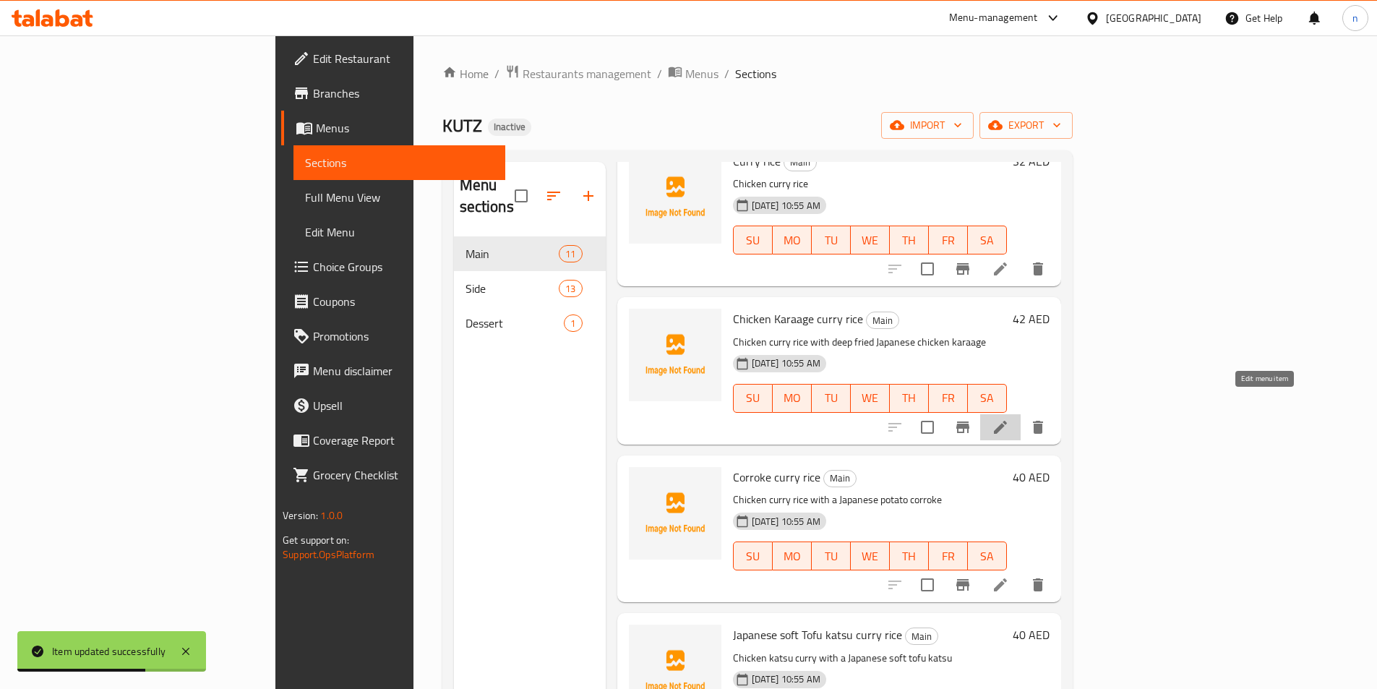
click at [1009, 418] on icon at bounding box center [1000, 426] width 17 height 17
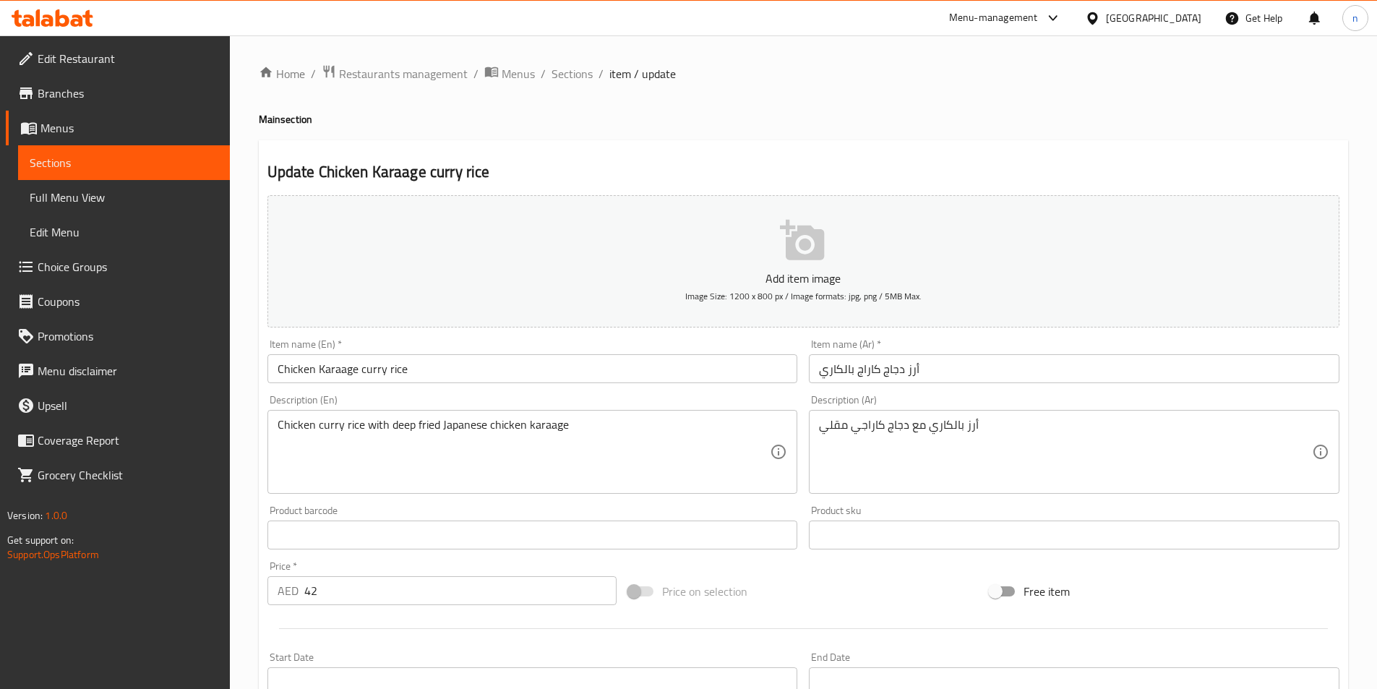
click at [254, 559] on div "Home / Restaurants management / Menus / Sections / item / update Main section U…" at bounding box center [803, 528] width 1147 height 986
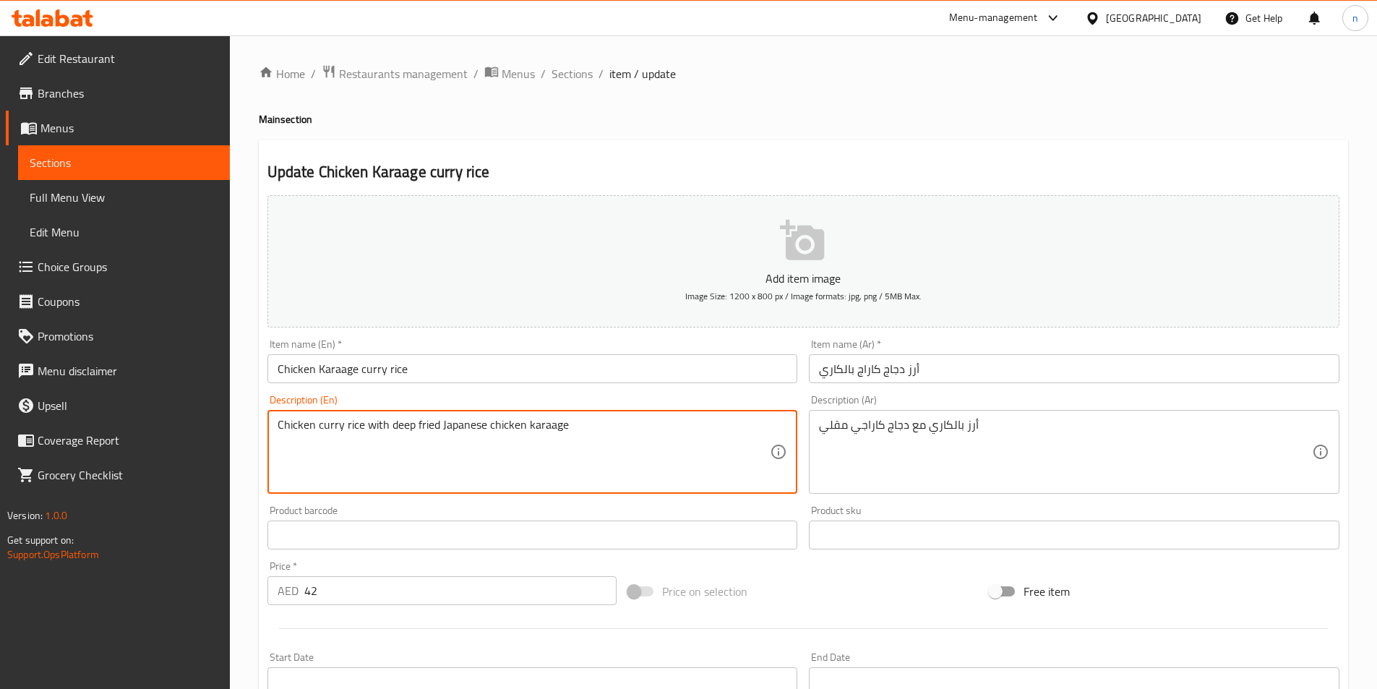
drag, startPoint x: 836, startPoint y: 648, endPoint x: 876, endPoint y: 581, distance: 78.1
click at [996, 682] on div "Add item image Image Size: 1200 x 800 px / Image formats: jpg, png / 5MB Max. I…" at bounding box center [803, 500] width 1083 height 623
click at [656, 473] on textarea "Chicken curry rice with deep fried Japanese chicken karaage" at bounding box center [524, 452] width 493 height 69
click at [577, 427] on textarea "Chicken curry rice with deep fried Japanese chicken karaage" at bounding box center [524, 452] width 493 height 69
click at [571, 421] on textarea "Chicken curry rice with deep fried Japanese chicken karaage" at bounding box center [524, 452] width 493 height 69
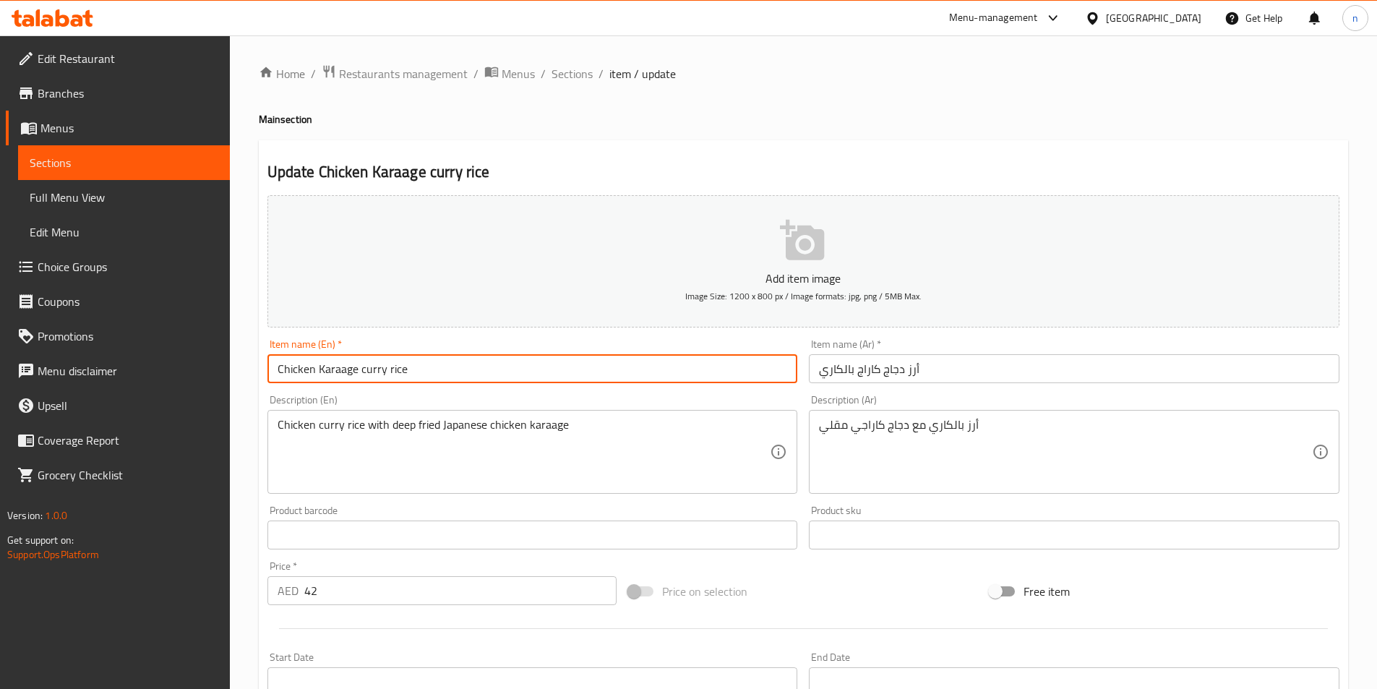
click at [275, 365] on input "Chicken Karaage curry rice" at bounding box center [532, 368] width 530 height 29
paste input "Regular"
type input "Regular Chicken Karaage curry rice"
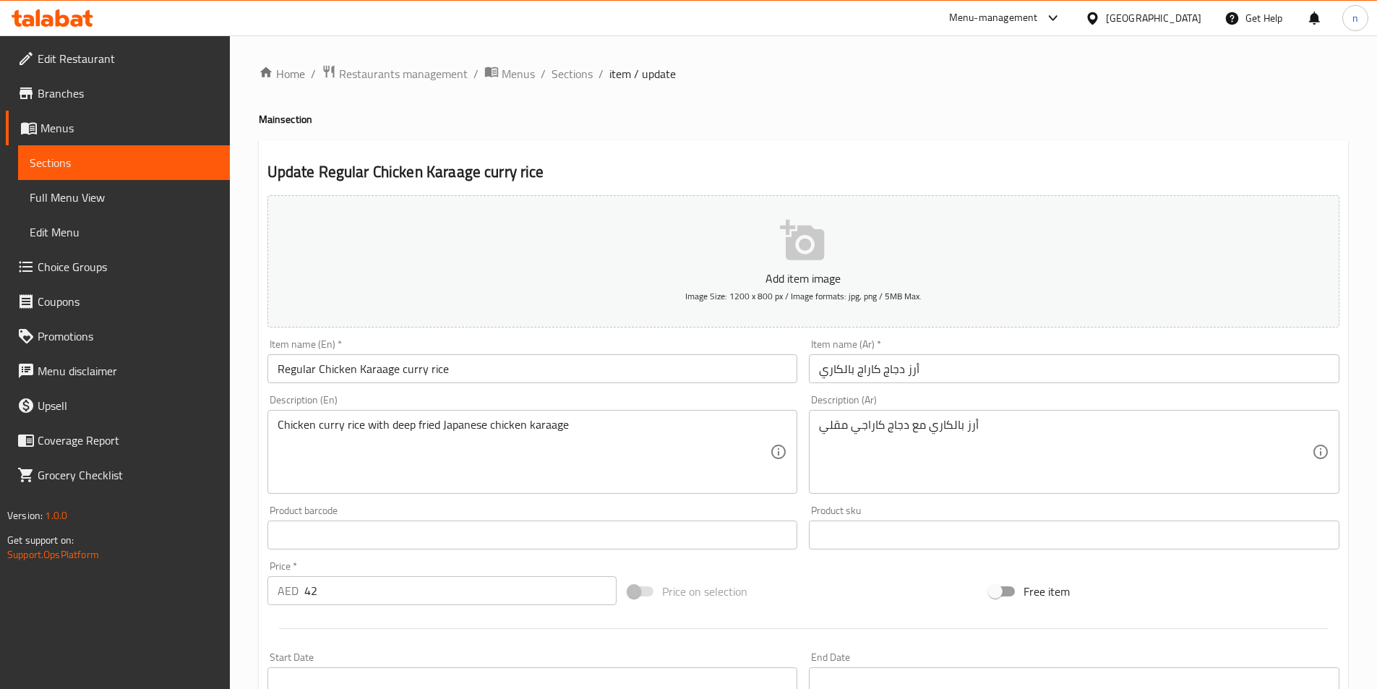
click at [817, 374] on input "أرز دجاج كاراج بالكاري" at bounding box center [1074, 368] width 530 height 29
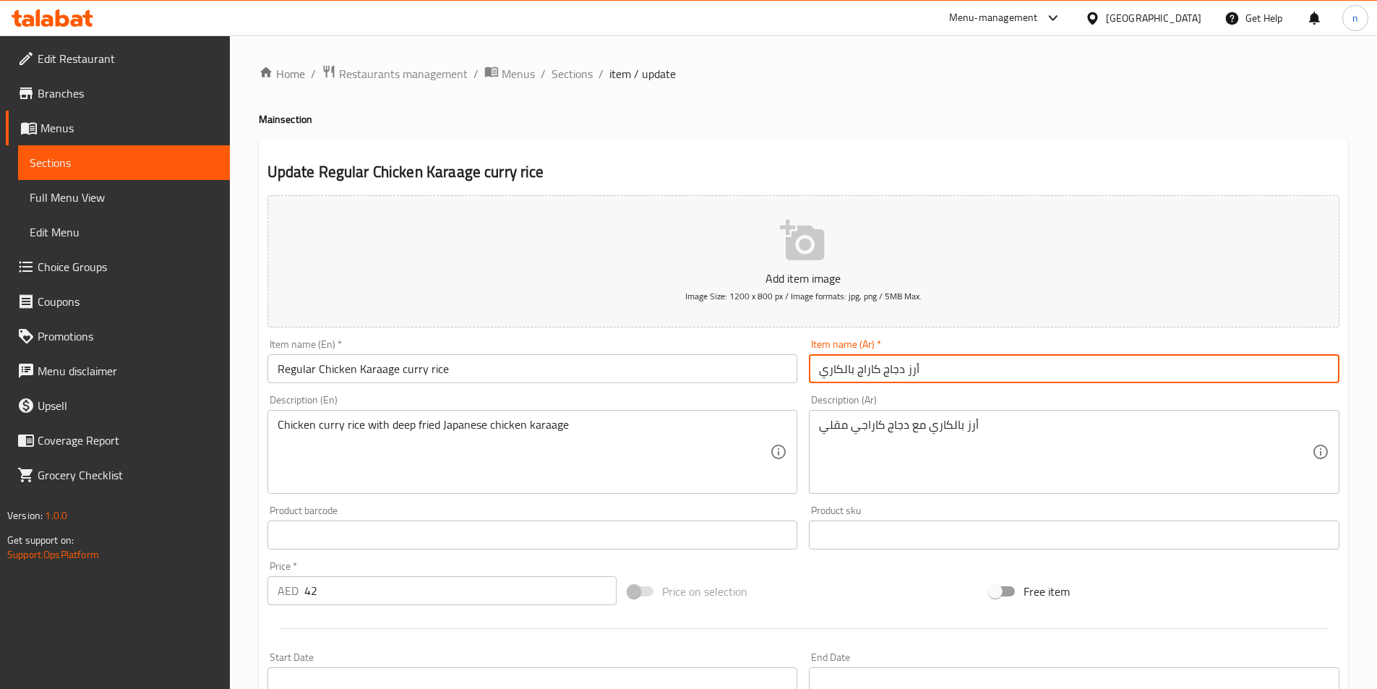
paste input "عادي"
type input "عادي أرز دجاج كاراج بالكاري"
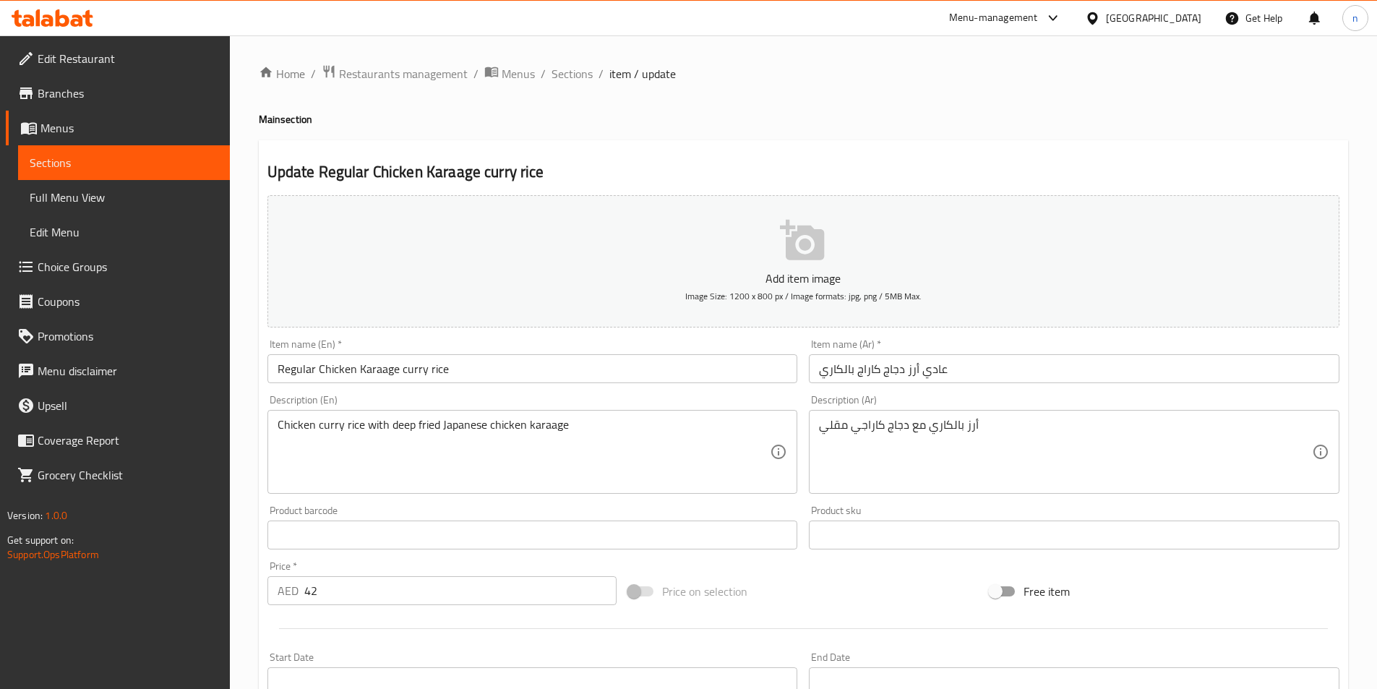
click at [257, 504] on div "Home / Restaurants management / Menus / Sections / item / update Main section U…" at bounding box center [803, 528] width 1147 height 986
click at [238, 339] on div "Home / Restaurants management / Menus / Sections / item / update Main section U…" at bounding box center [803, 528] width 1147 height 986
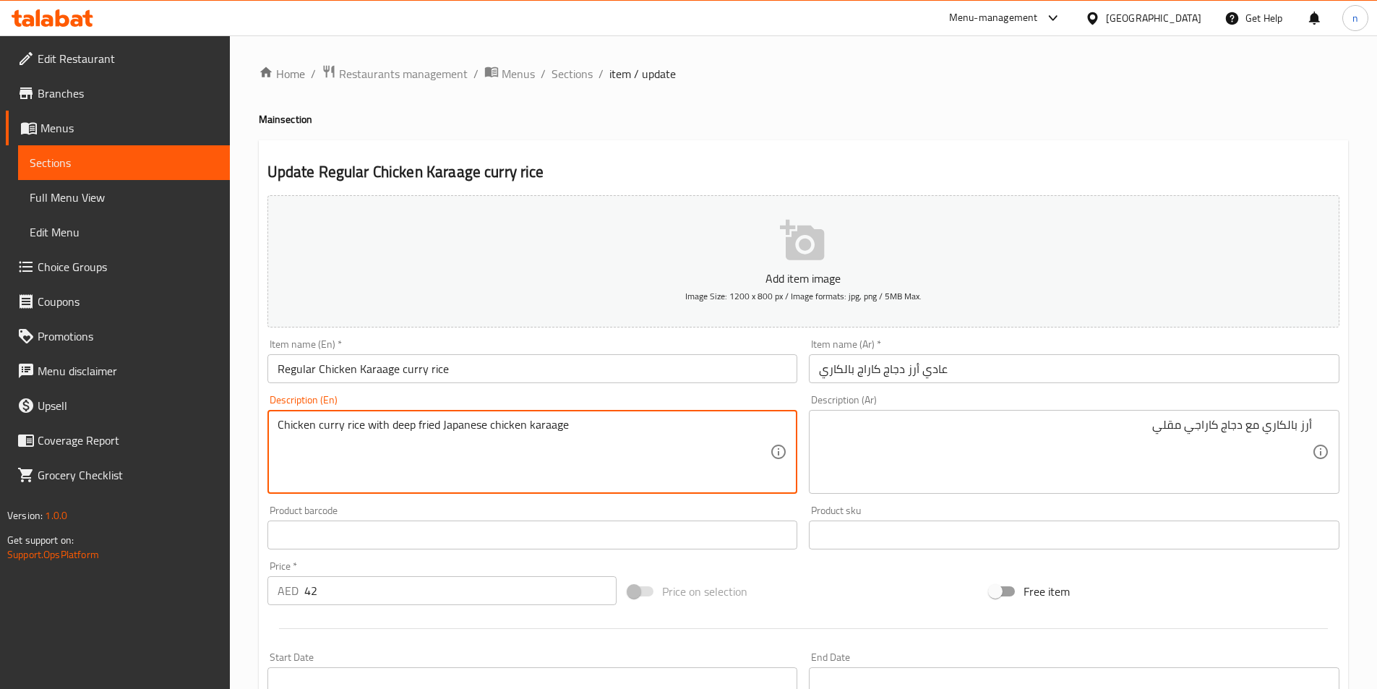
drag, startPoint x: 278, startPoint y: 423, endPoint x: 661, endPoint y: 405, distance: 382.7
click at [661, 405] on div "Description (En) Chicken curry rice with deep fried Japanese chicken karaage De…" at bounding box center [532, 444] width 530 height 99
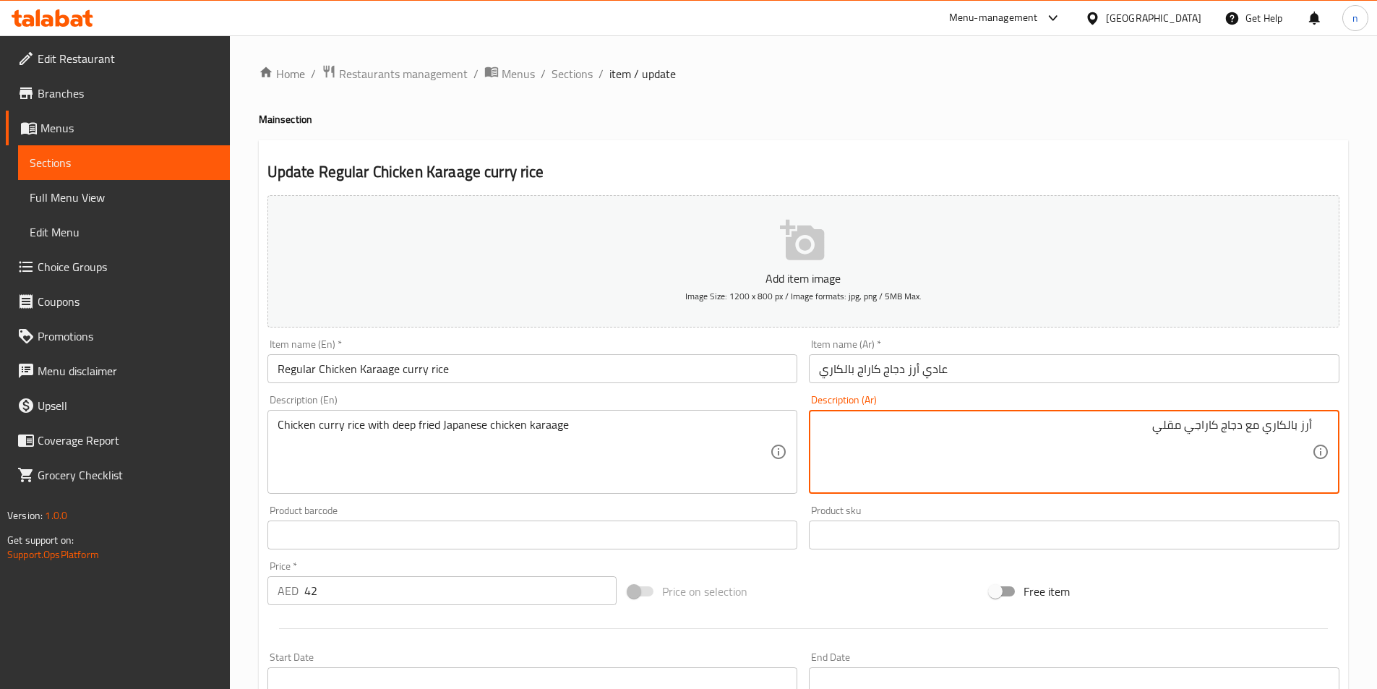
click at [1239, 426] on textarea "أرز بالكاري مع دجاج كاراجي مقلي" at bounding box center [1065, 452] width 493 height 69
paste textarea "كاري الدجاج مع دجاج كاراجي يابان"
type textarea "أرز كاري الدجاج مع دجاج كاراجي ياباني مقلي"
drag, startPoint x: 577, startPoint y: 423, endPoint x: 575, endPoint y: 445, distance: 21.8
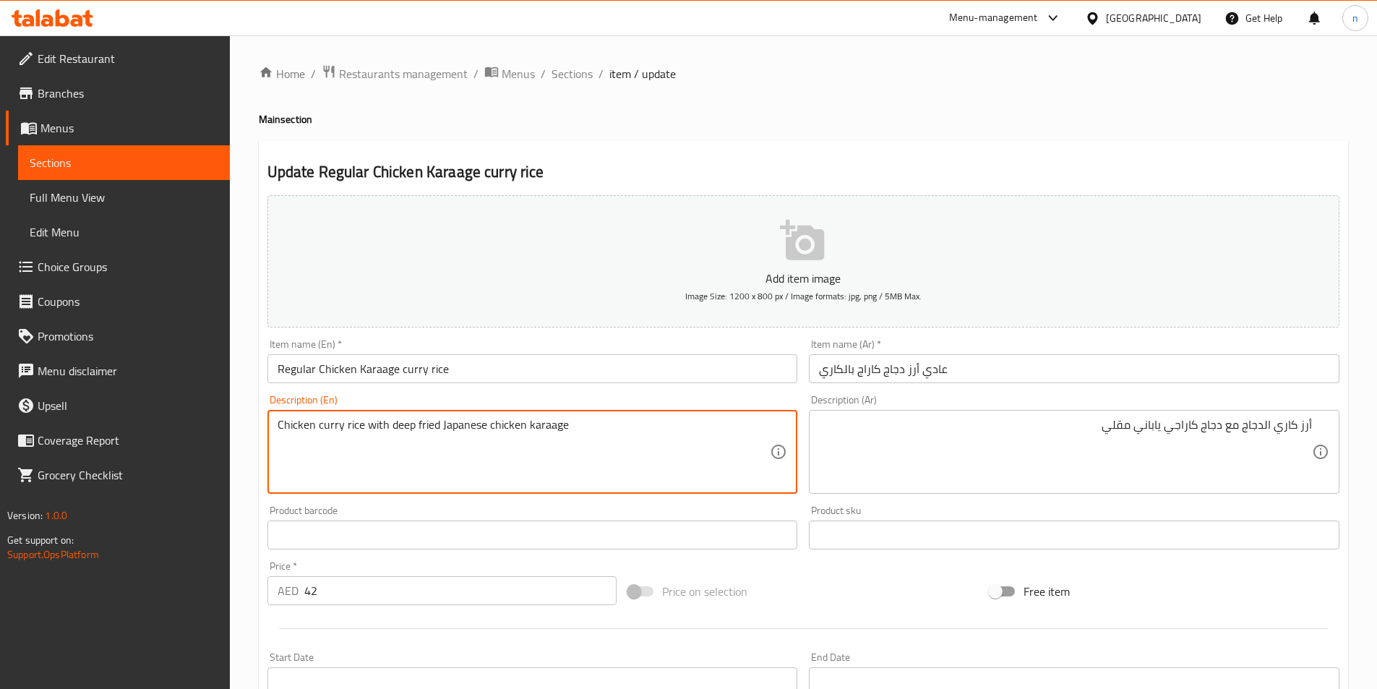
click at [255, 480] on div "Home / Restaurants management / Menus / Sections / item / update Main section U…" at bounding box center [803, 528] width 1147 height 986
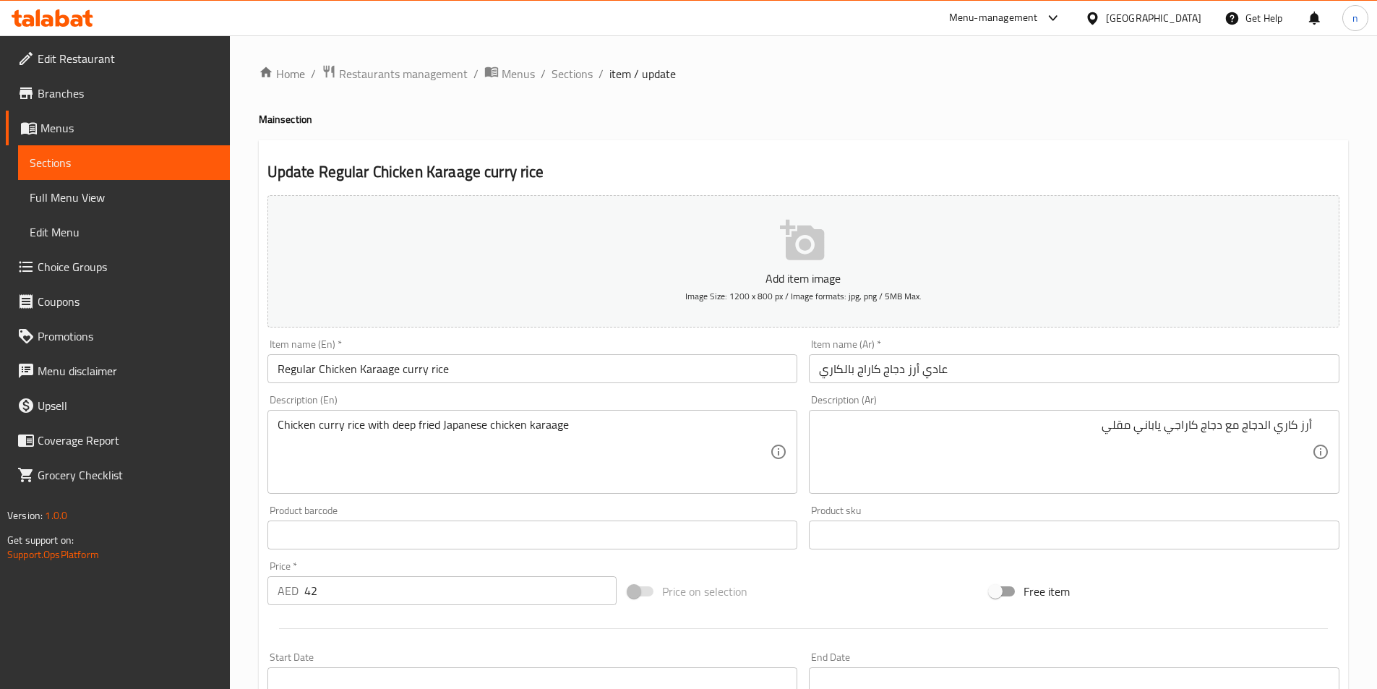
click at [254, 532] on div "Home / Restaurants management / Menus / Sections / item / update Main section U…" at bounding box center [803, 528] width 1147 height 986
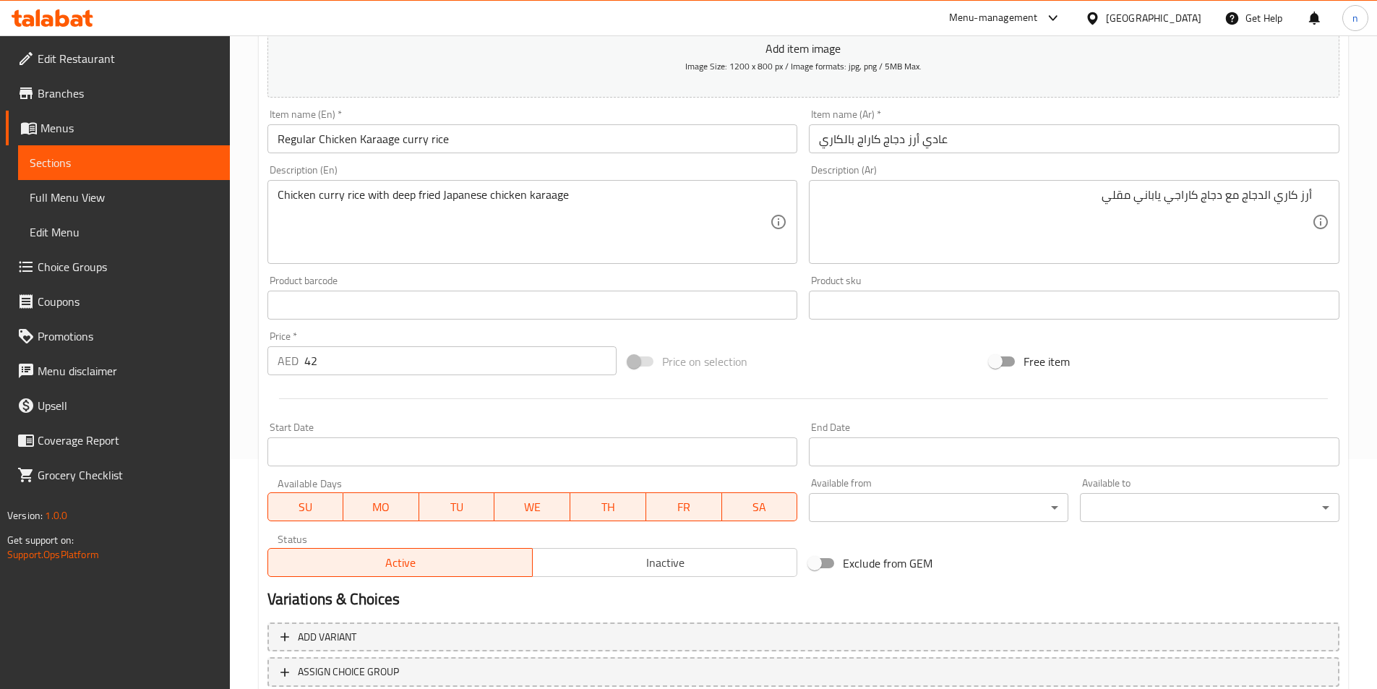
scroll to position [332, 0]
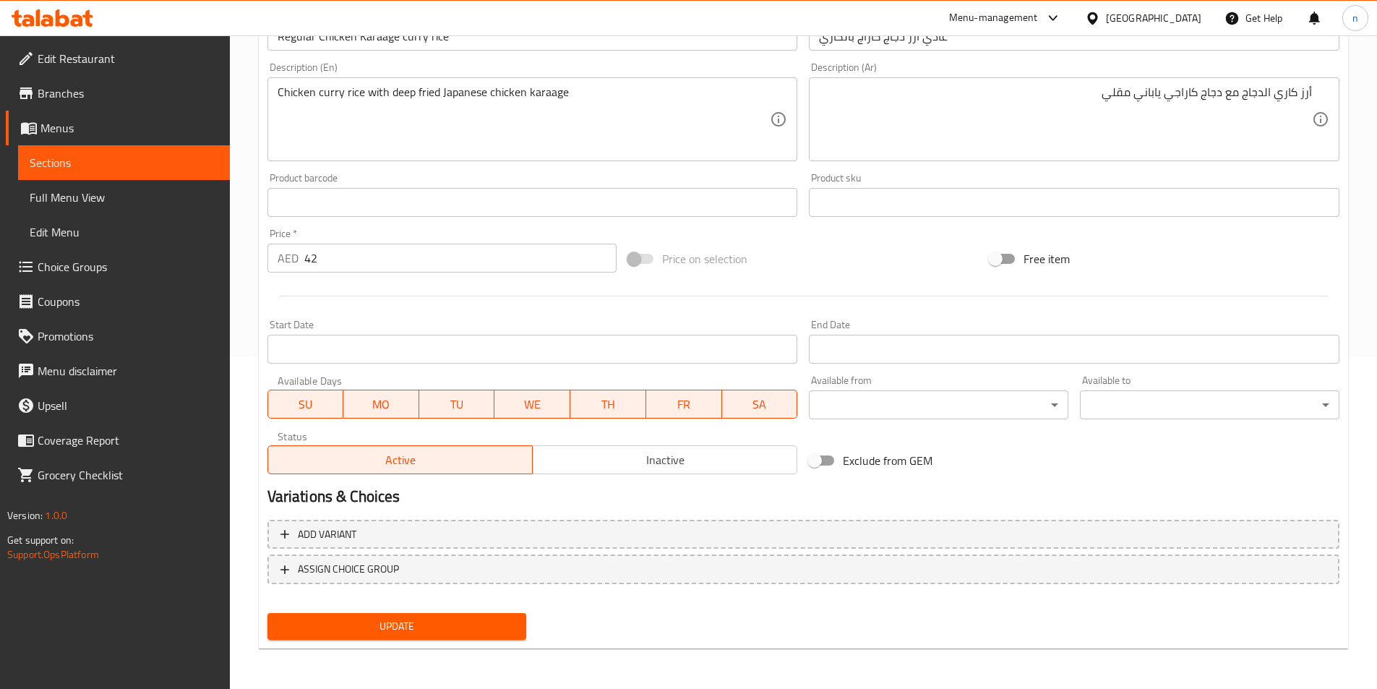
click at [358, 615] on button "Update" at bounding box center [396, 626] width 259 height 27
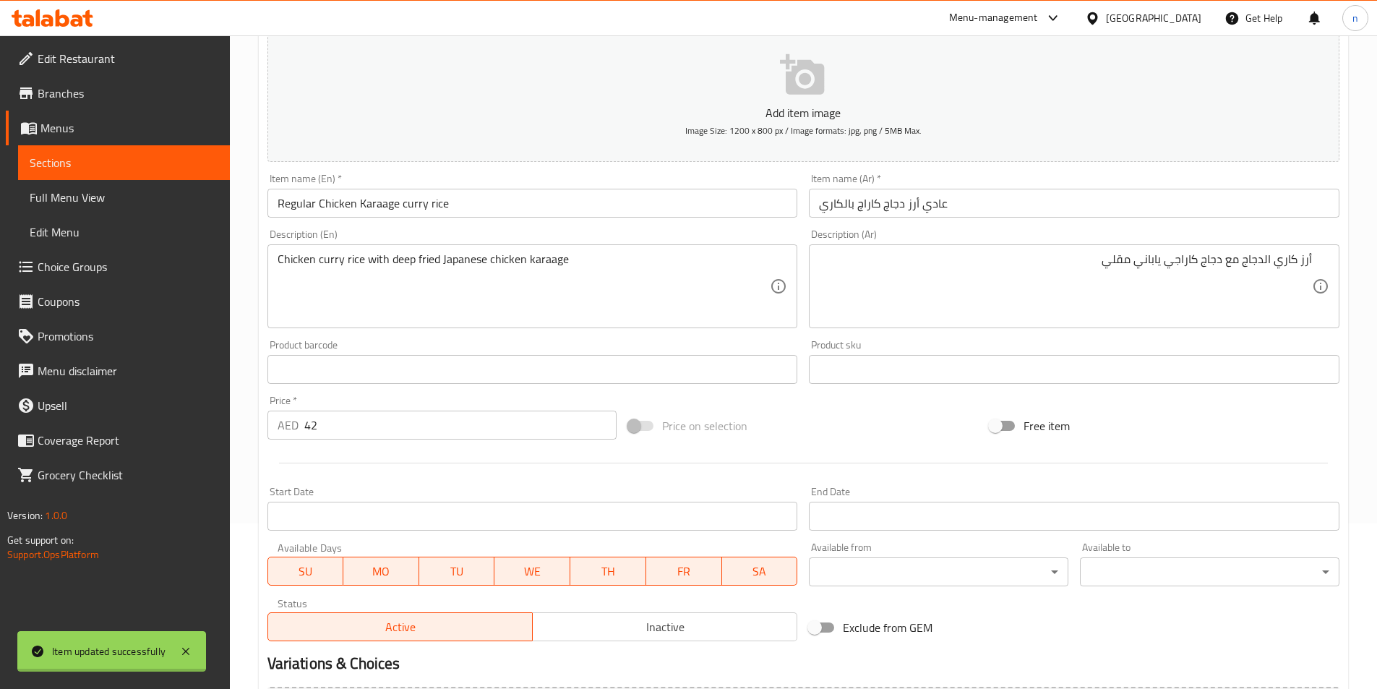
scroll to position [0, 0]
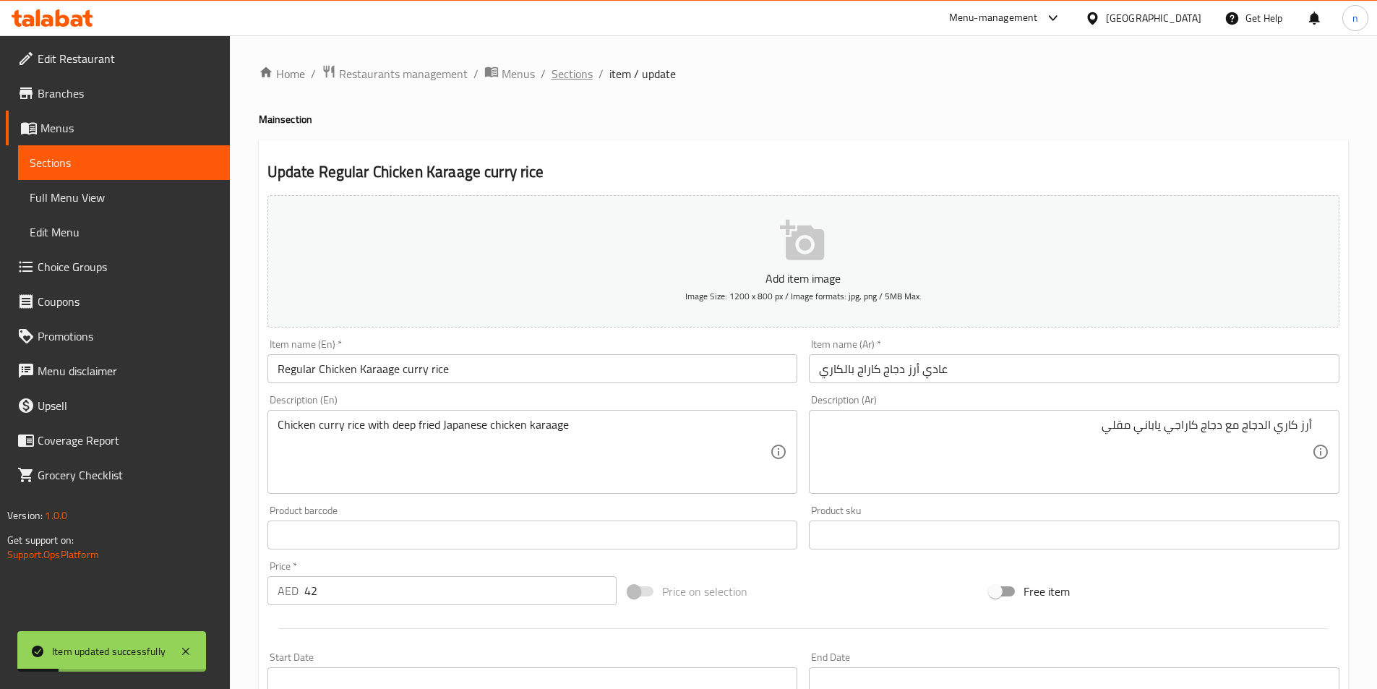
click at [566, 75] on span "Sections" at bounding box center [571, 73] width 41 height 17
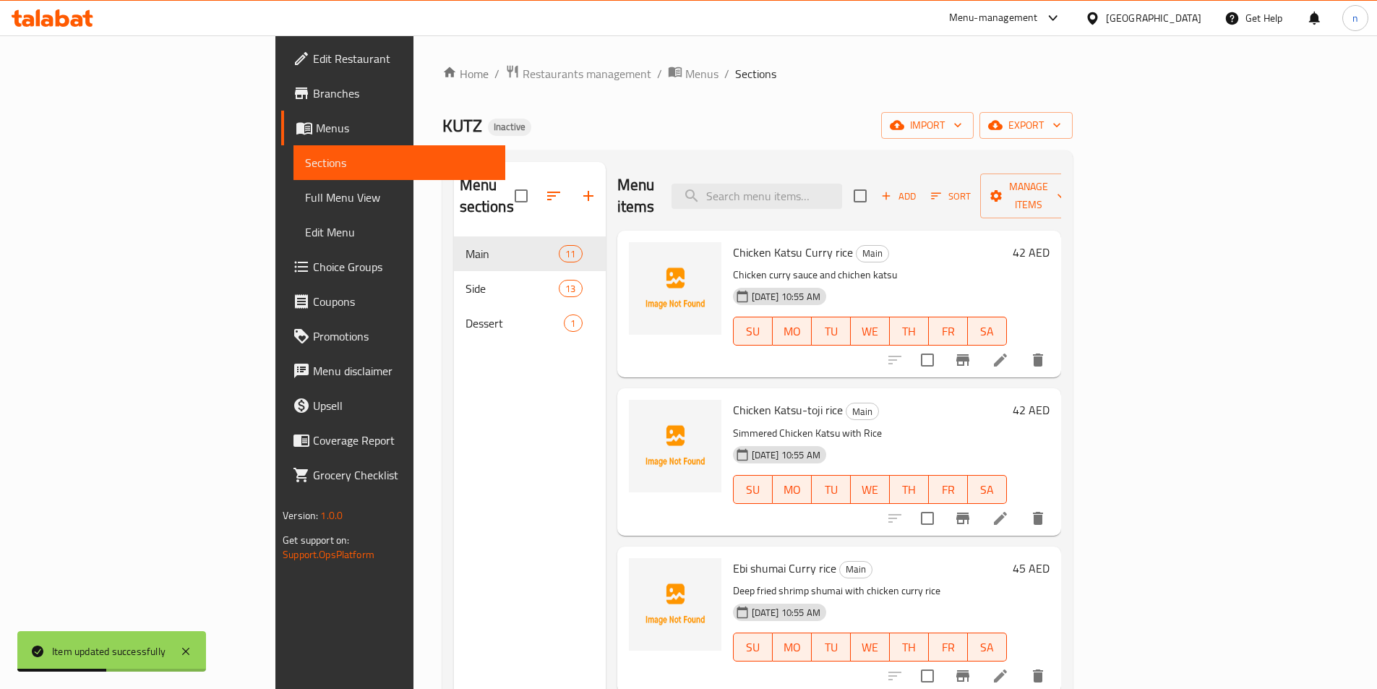
click at [1020, 347] on li at bounding box center [1000, 360] width 40 height 26
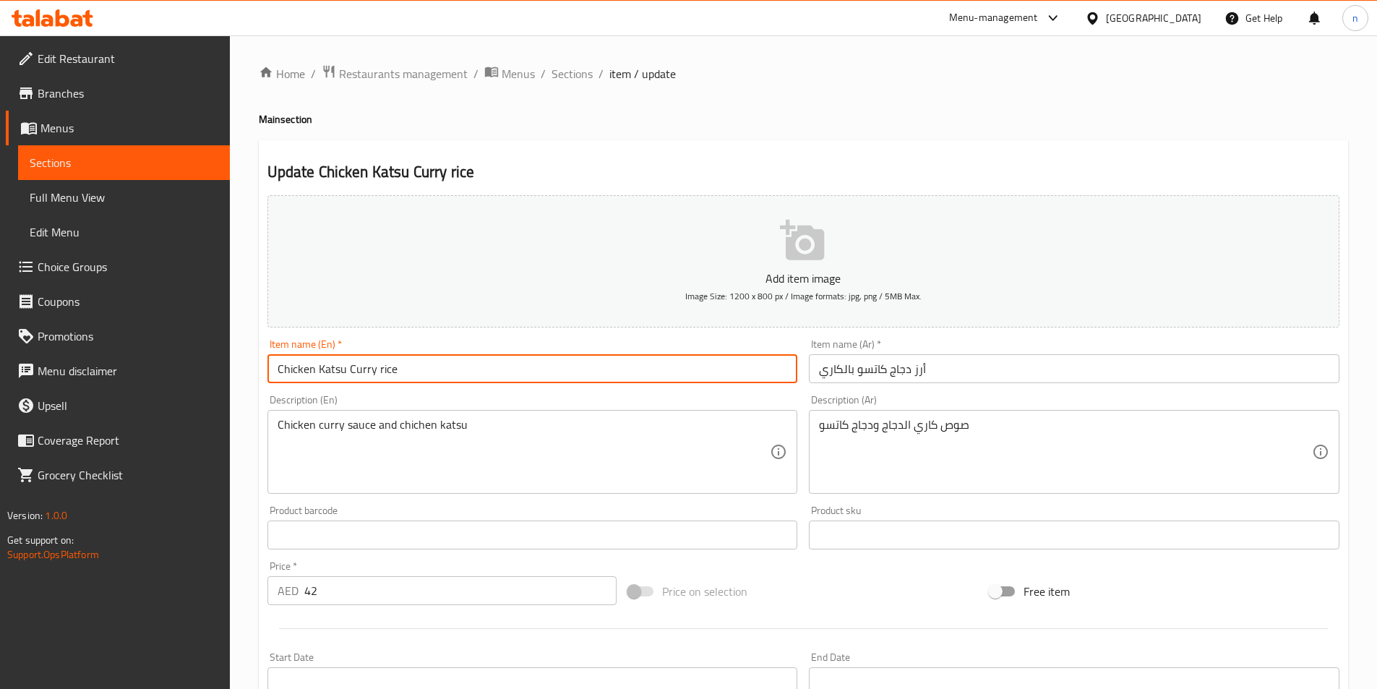
click at [276, 371] on input "Chicken Katsu Curry rice" at bounding box center [532, 368] width 530 height 29
paste input "Regular"
type input "Regular Chicken Katsu Curry rice"
click at [815, 369] on input "أرز دجاج كاتسو بالكاري" at bounding box center [1074, 368] width 530 height 29
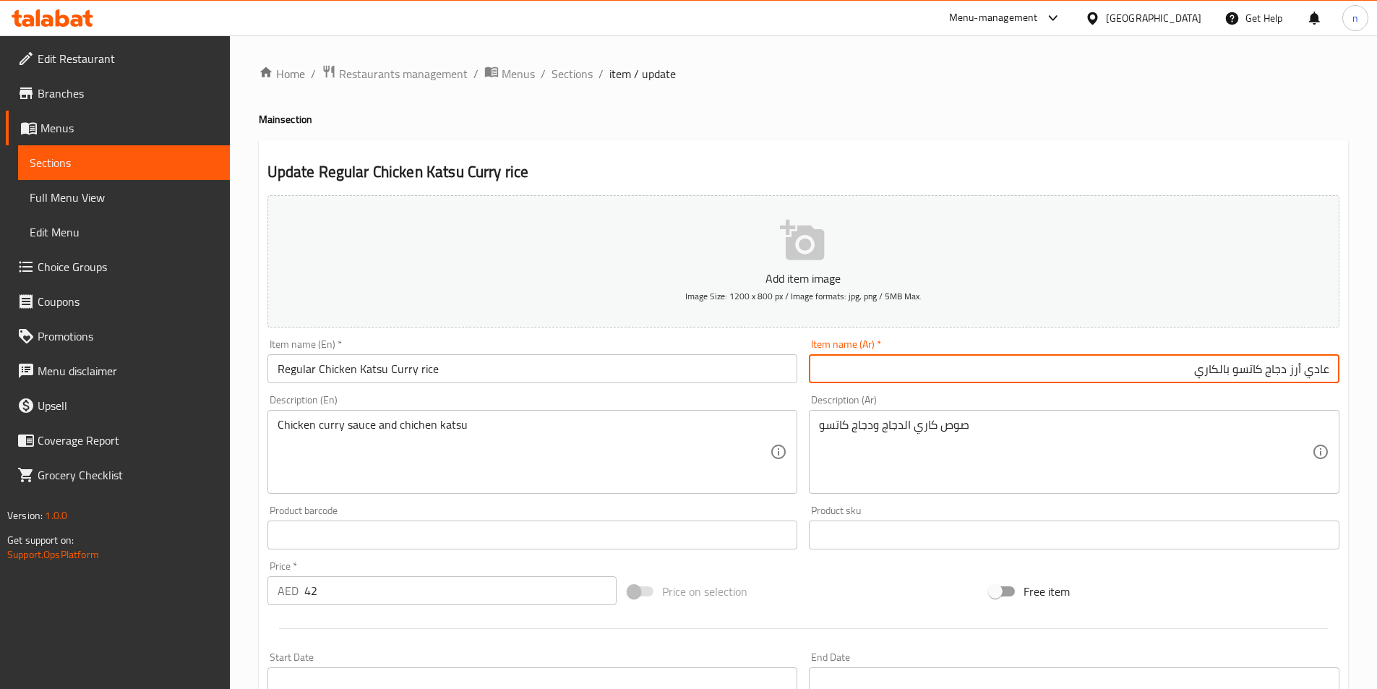
type input "عادي أرز دجاج كاتسو بالكاري"
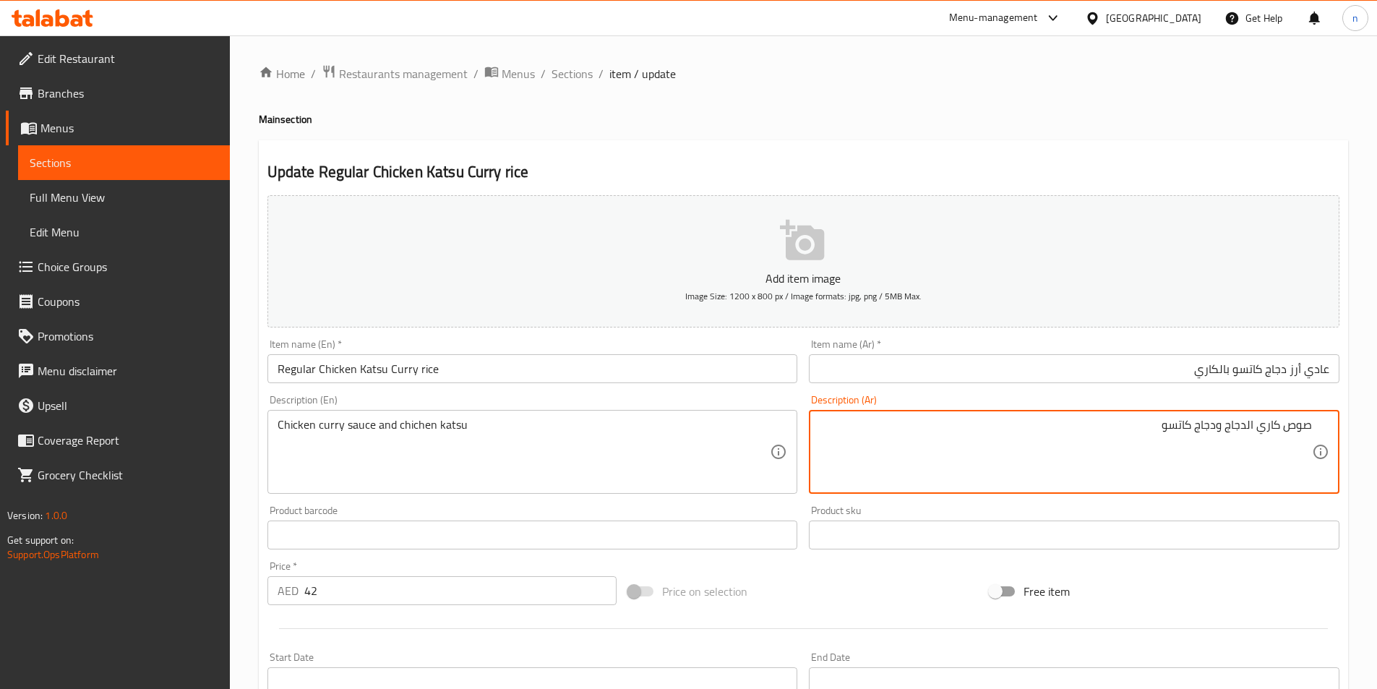
click at [1130, 428] on textarea "صوص كاري الدجاج ودجاج كاتسو" at bounding box center [1065, 452] width 493 height 69
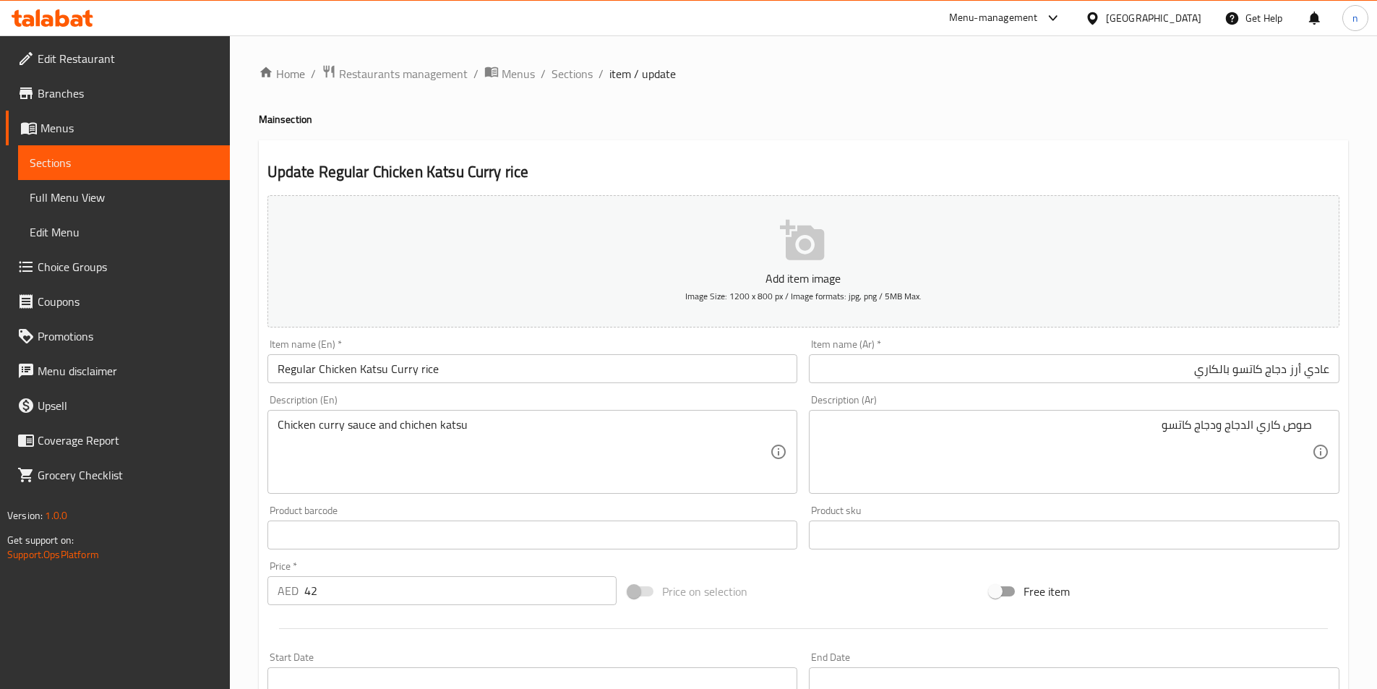
drag, startPoint x: 1315, startPoint y: 422, endPoint x: 1268, endPoint y: 427, distance: 46.5
click at [1259, 429] on div "صوص كاري الدجاج ودجاج كاتسو Description (Ar)" at bounding box center [1074, 452] width 530 height 84
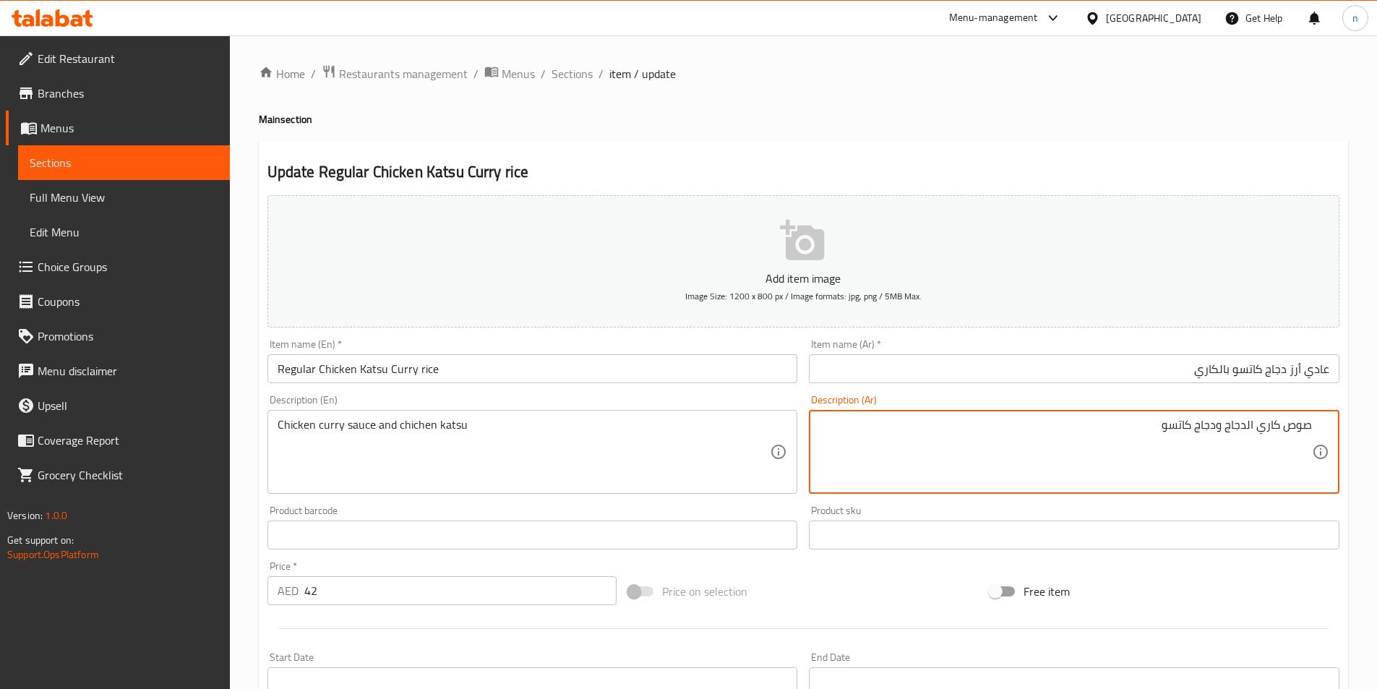
drag, startPoint x: 1311, startPoint y: 428, endPoint x: 1226, endPoint y: 440, distance: 85.4
click at [1226, 440] on textarea "صوص كاري الدجاج ودجاج كاتسو" at bounding box center [1065, 452] width 493 height 69
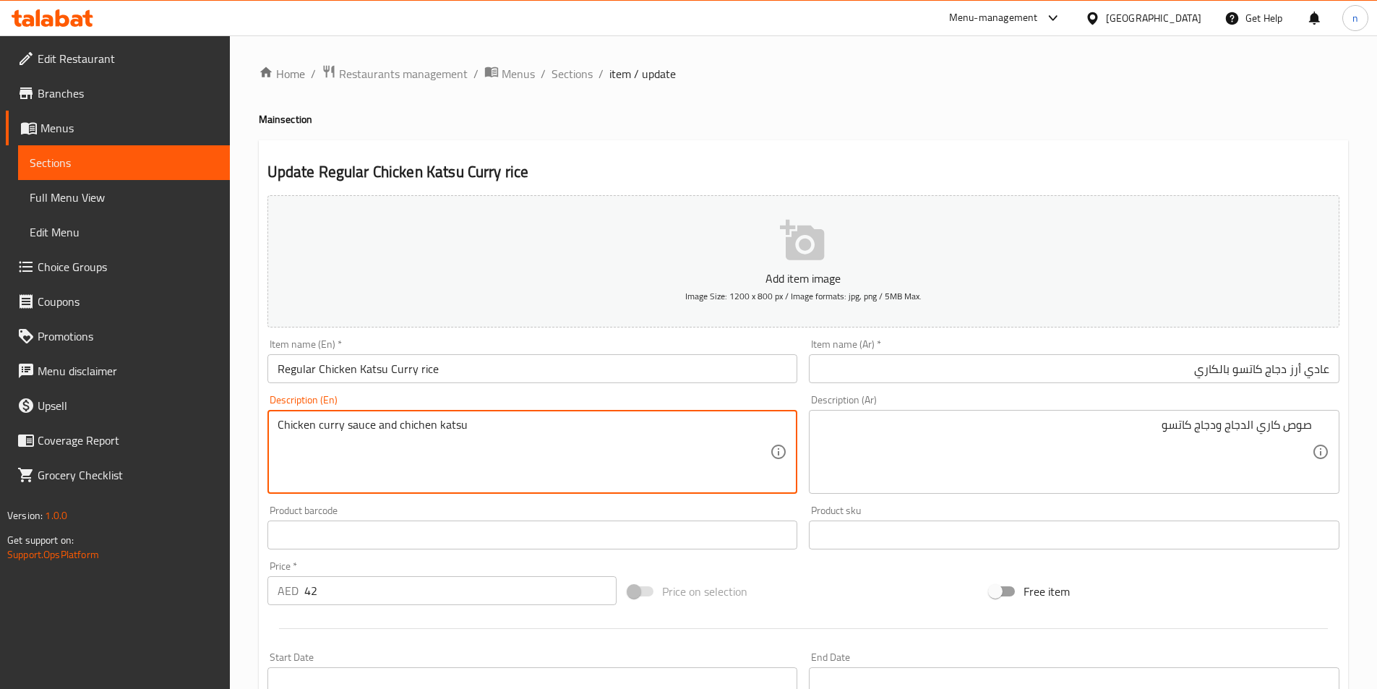
click at [661, 448] on textarea "Chicken curry sauce and chichen katsu" at bounding box center [524, 452] width 493 height 69
click at [612, 458] on textarea "Chicken curry sauce and chichen katsu" at bounding box center [524, 452] width 493 height 69
click at [473, 443] on textarea "Chicken curry sauce and chichen katsu" at bounding box center [524, 452] width 493 height 69
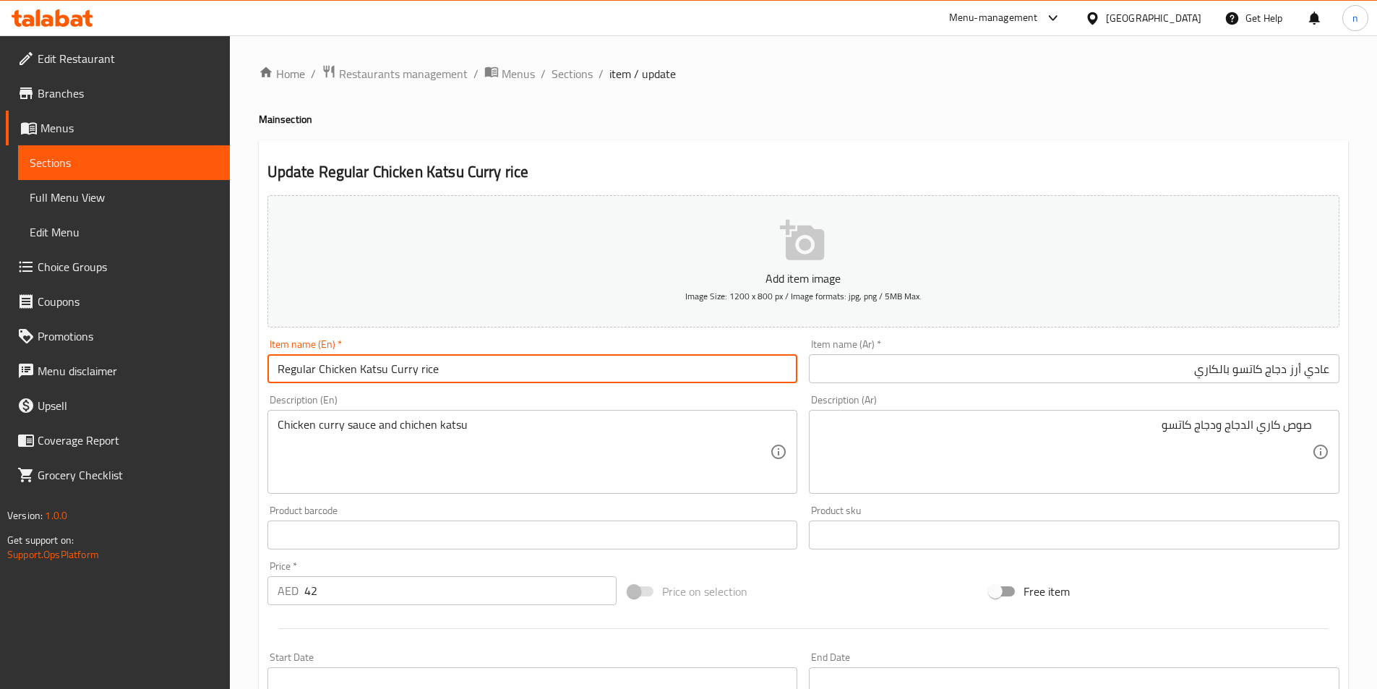
click at [430, 374] on input "Regular Chicken Katsu Curry rice" at bounding box center [532, 368] width 530 height 29
click at [448, 369] on input "Regular Chicken Katsu Curry rice" at bounding box center [532, 368] width 530 height 29
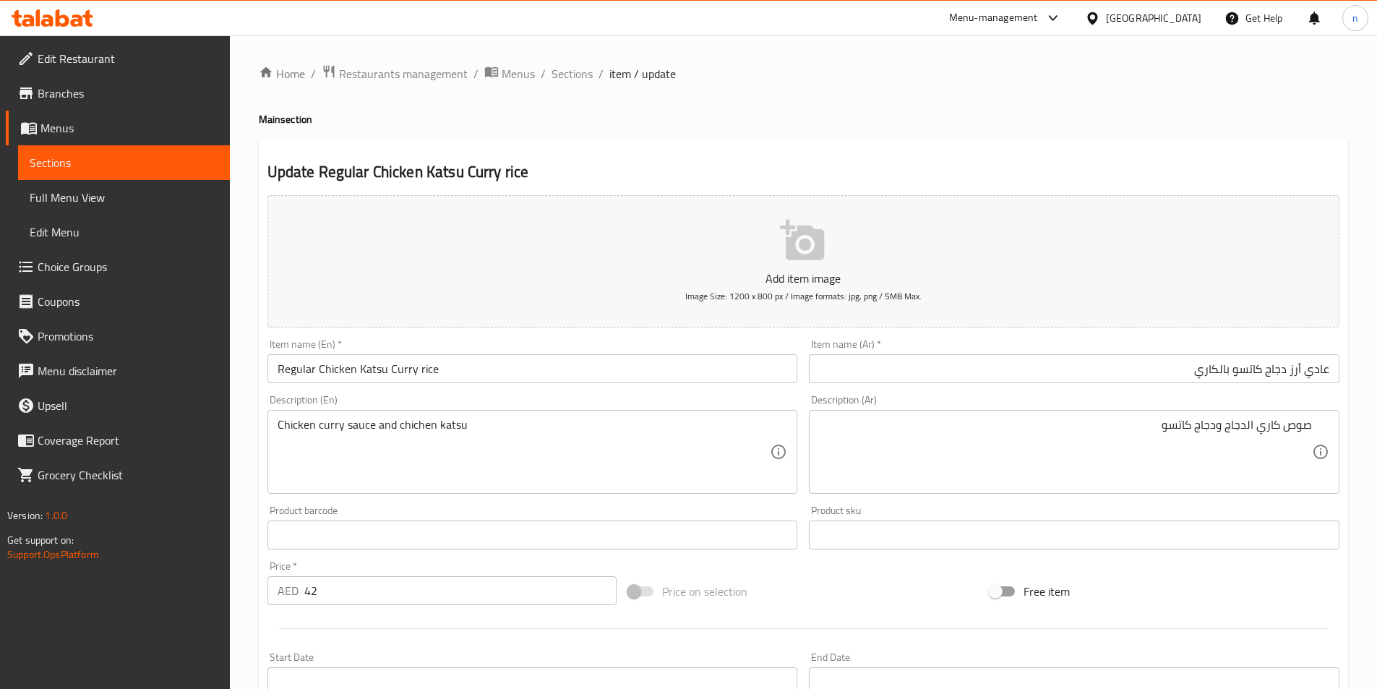
click at [262, 434] on div "Description (En) Chicken curry sauce and chichen katsu Description (En)" at bounding box center [533, 444] width 542 height 111
click at [575, 73] on span "Sections" at bounding box center [571, 73] width 41 height 17
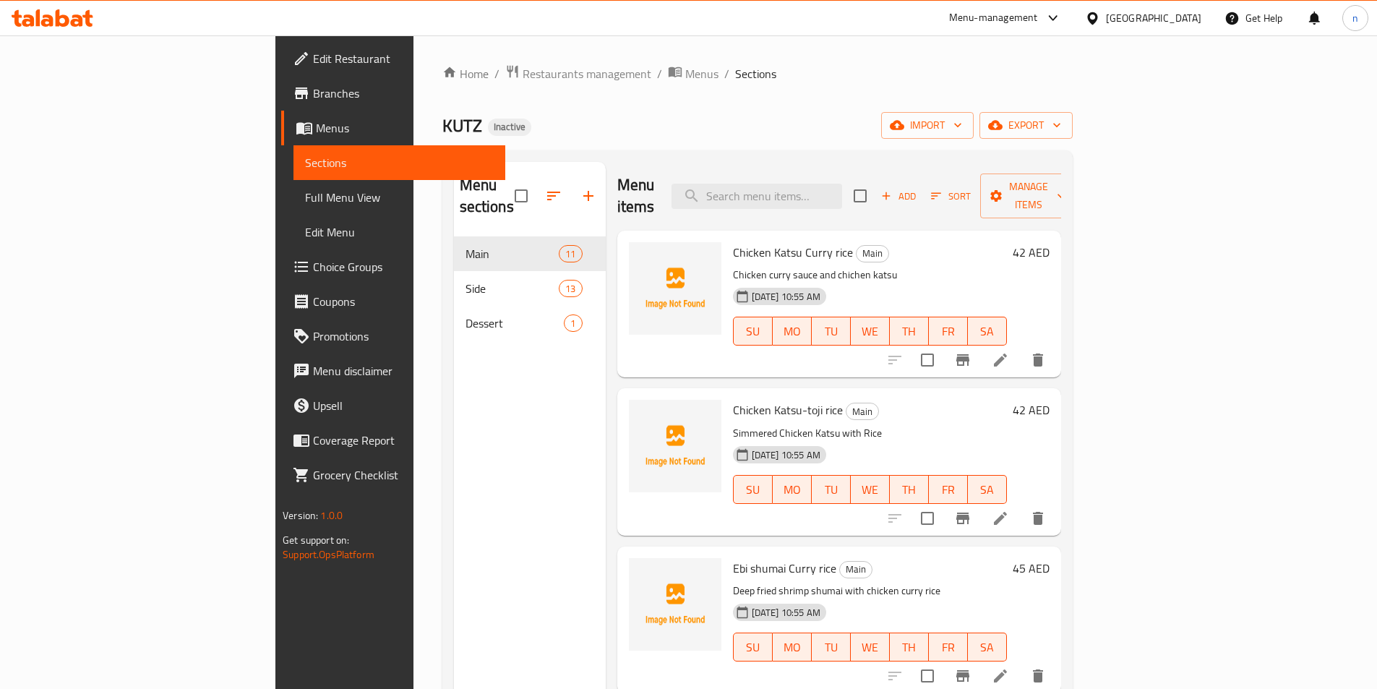
click at [858, 424] on p "Simmered Chicken Katsu with Rice" at bounding box center [870, 433] width 274 height 18
click at [1020, 347] on li at bounding box center [1000, 360] width 40 height 26
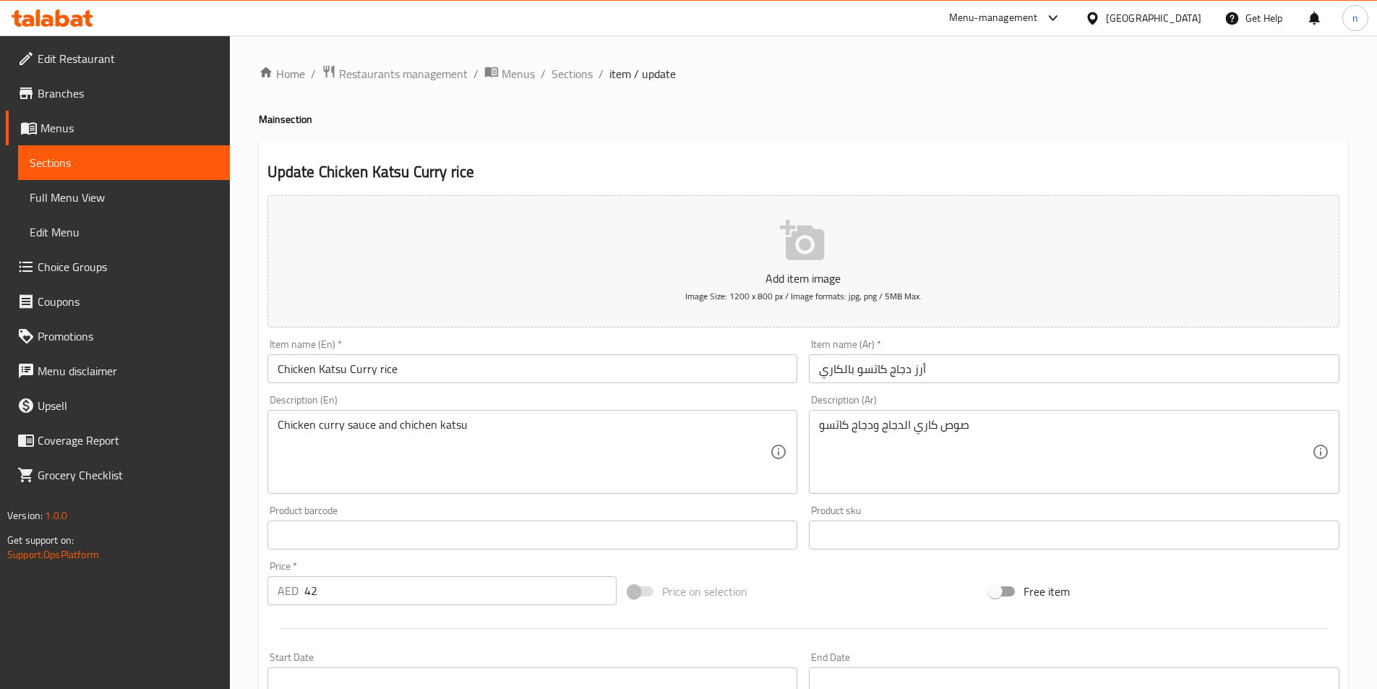
click at [272, 367] on input "Chicken Katsu Curry rice" at bounding box center [532, 368] width 530 height 29
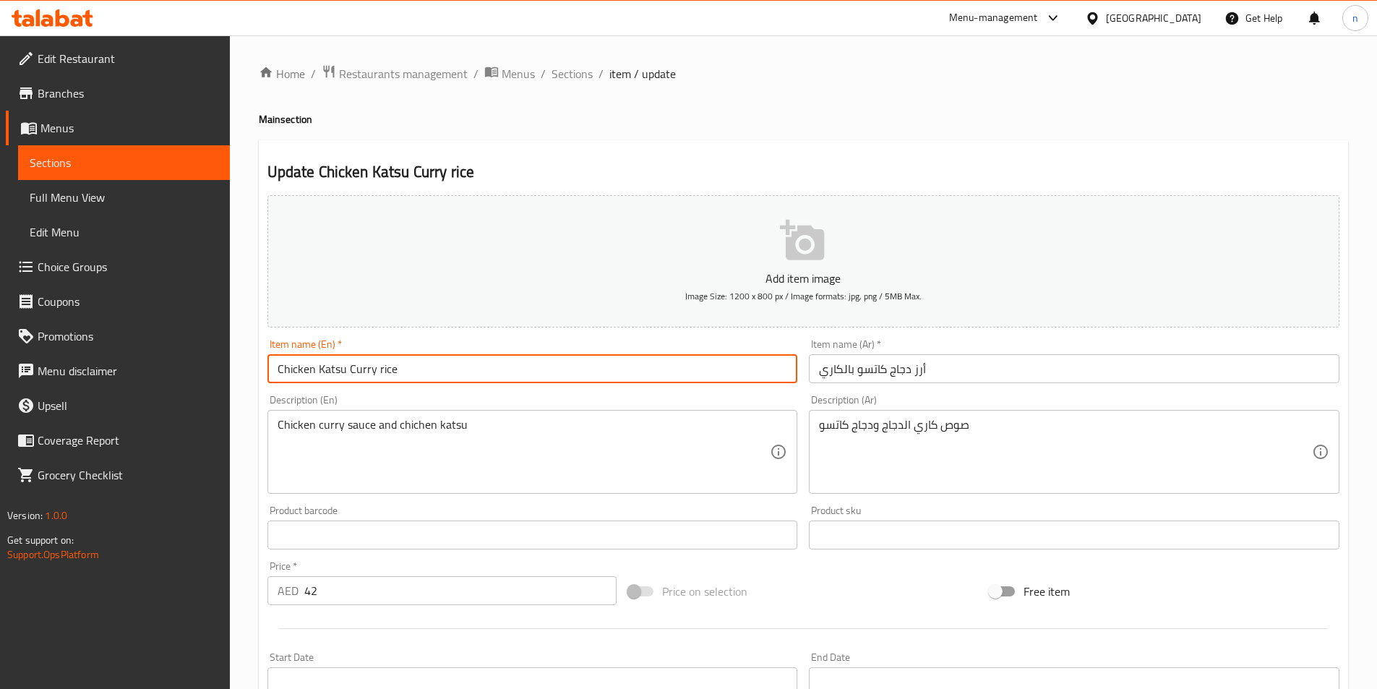
paste input "Regular"
type input "Regular Chicken Katsu Curry rice"
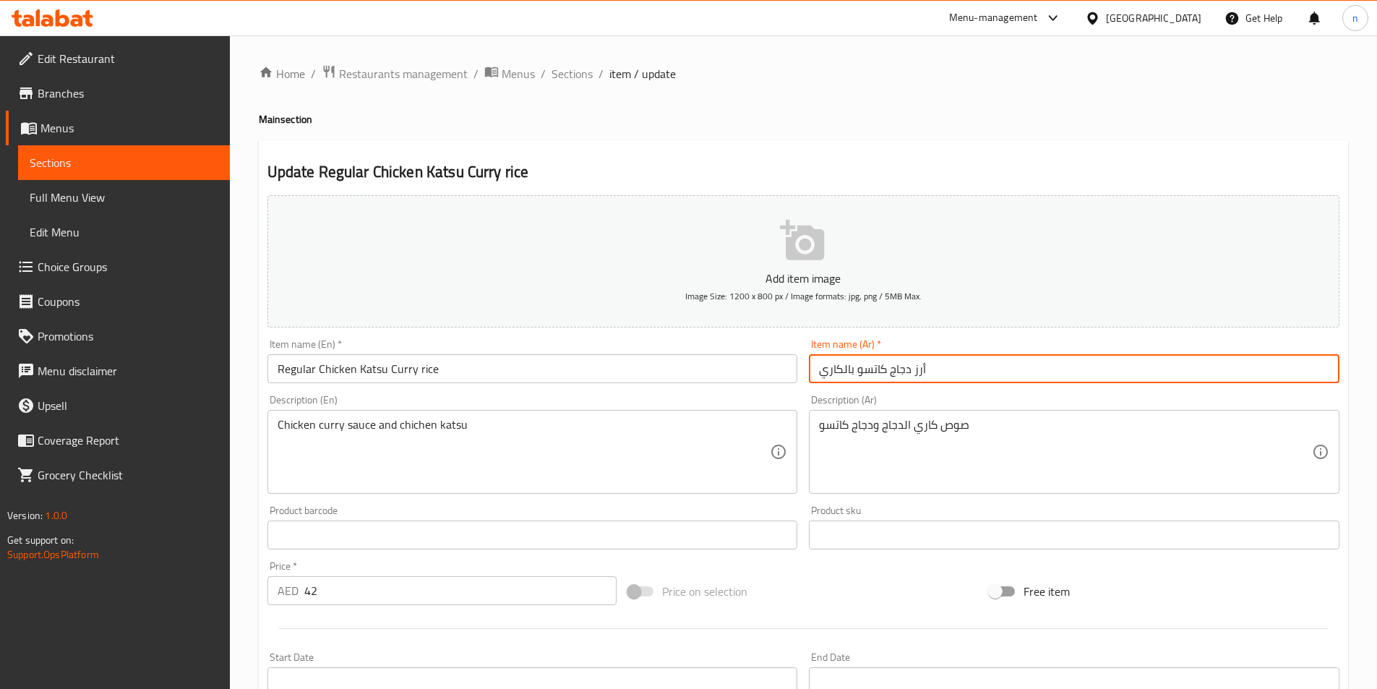
click at [854, 375] on input "أرز دجاج كاتسو بالكاري" at bounding box center [1074, 368] width 530 height 29
click at [1330, 368] on input "أرز دجاج كاتسو بالكاري" at bounding box center [1074, 368] width 530 height 29
drag, startPoint x: 1331, startPoint y: 369, endPoint x: 1323, endPoint y: 377, distance: 11.8
click at [1323, 377] on input "عاديأرز دجاج كاتسو بالكاري" at bounding box center [1074, 368] width 530 height 29
click at [1310, 369] on input "عادي أرز دجاج كاتسو بالكاري" at bounding box center [1074, 368] width 530 height 29
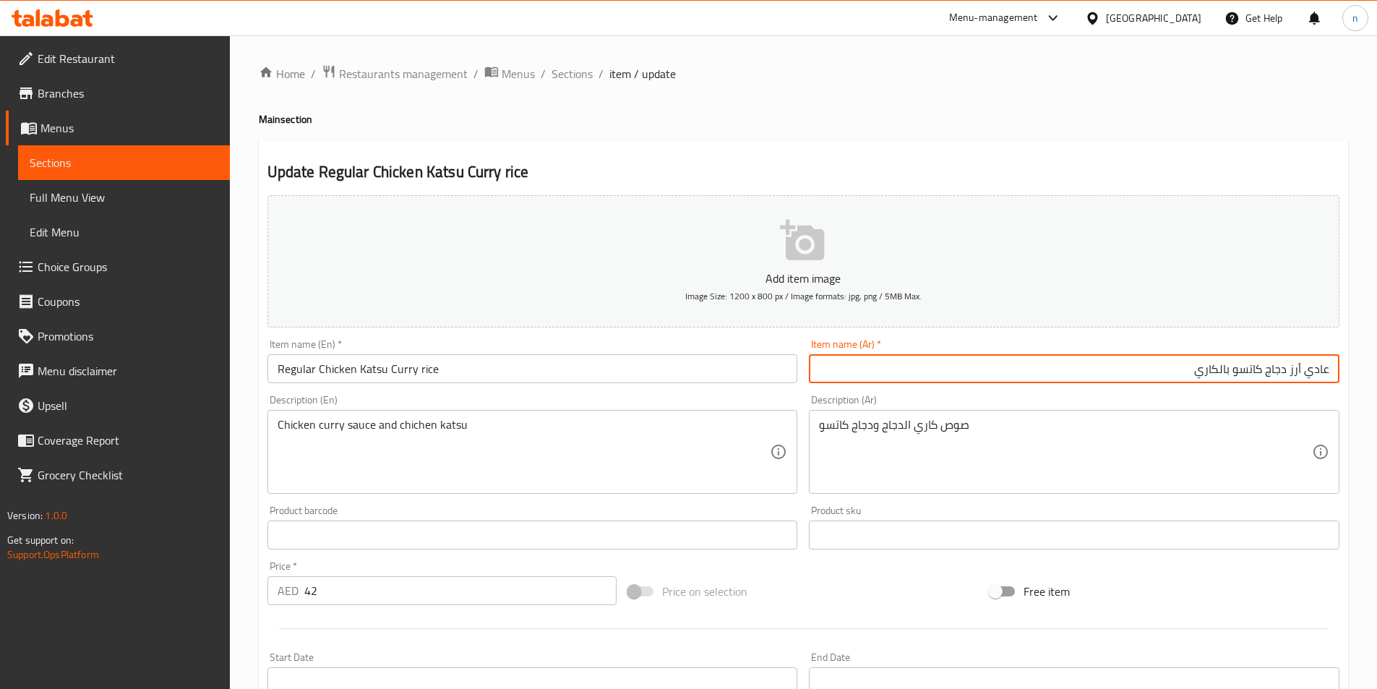
click at [1328, 374] on input "عادي أرز دجاج كاتسو بالكاري" at bounding box center [1074, 368] width 530 height 29
click at [1198, 376] on input "أرز دجاج كاتسو بالكاري" at bounding box center [1074, 368] width 530 height 29
type input "أرز دجاج كاتسو بالكاري عادي"
click at [249, 428] on div "Home / Restaurants management / Menus / Sections / item / update Main section U…" at bounding box center [803, 528] width 1147 height 986
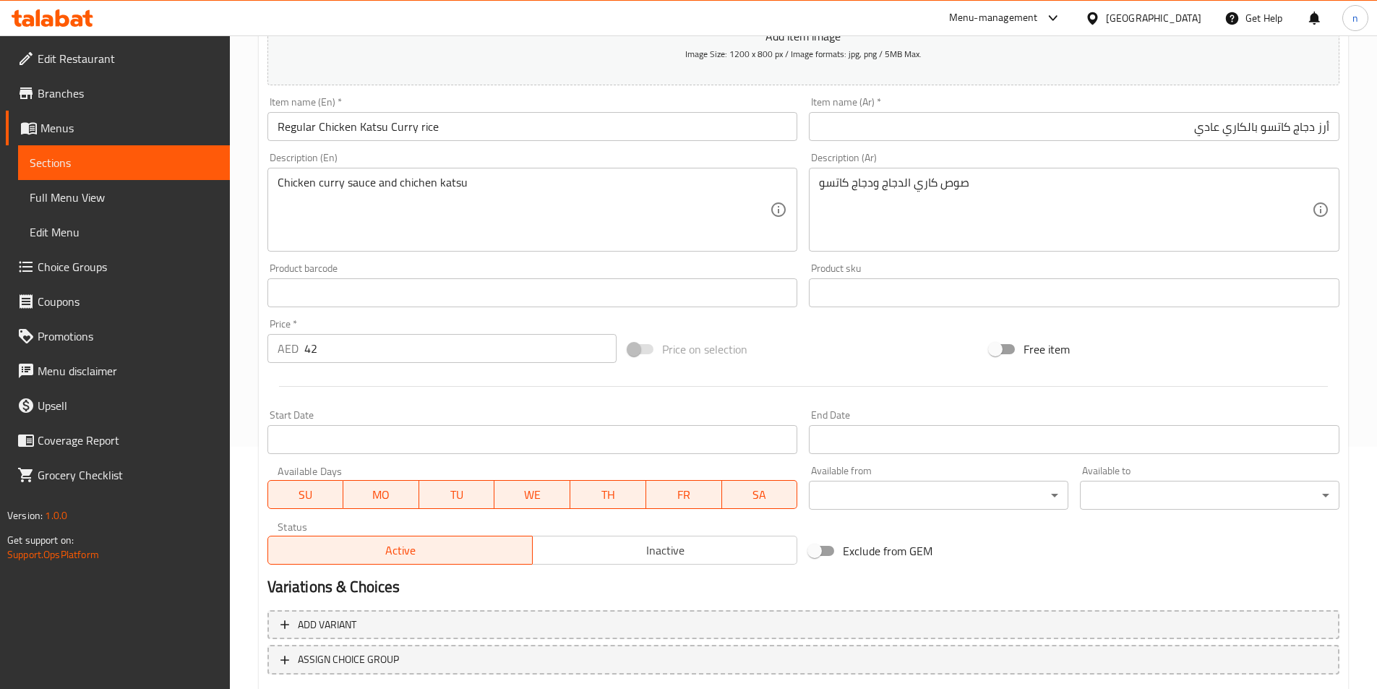
scroll to position [332, 0]
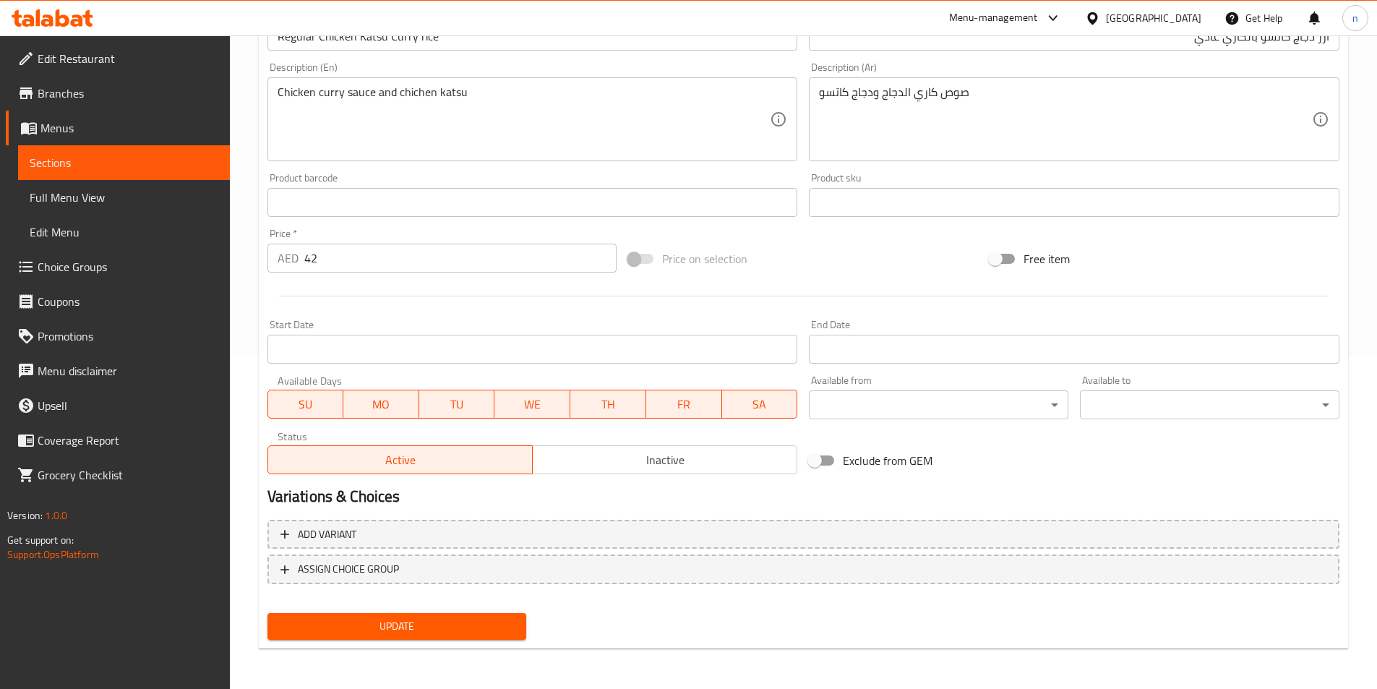
drag, startPoint x: 434, startPoint y: 606, endPoint x: 437, endPoint y: 617, distance: 11.8
click at [434, 609] on div "Add item image Image Size: 1200 x 800 px / Image formats: jpg, png / 5MB Max. I…" at bounding box center [803, 251] width 1083 height 788
click at [437, 619] on span "Update" at bounding box center [397, 626] width 236 height 18
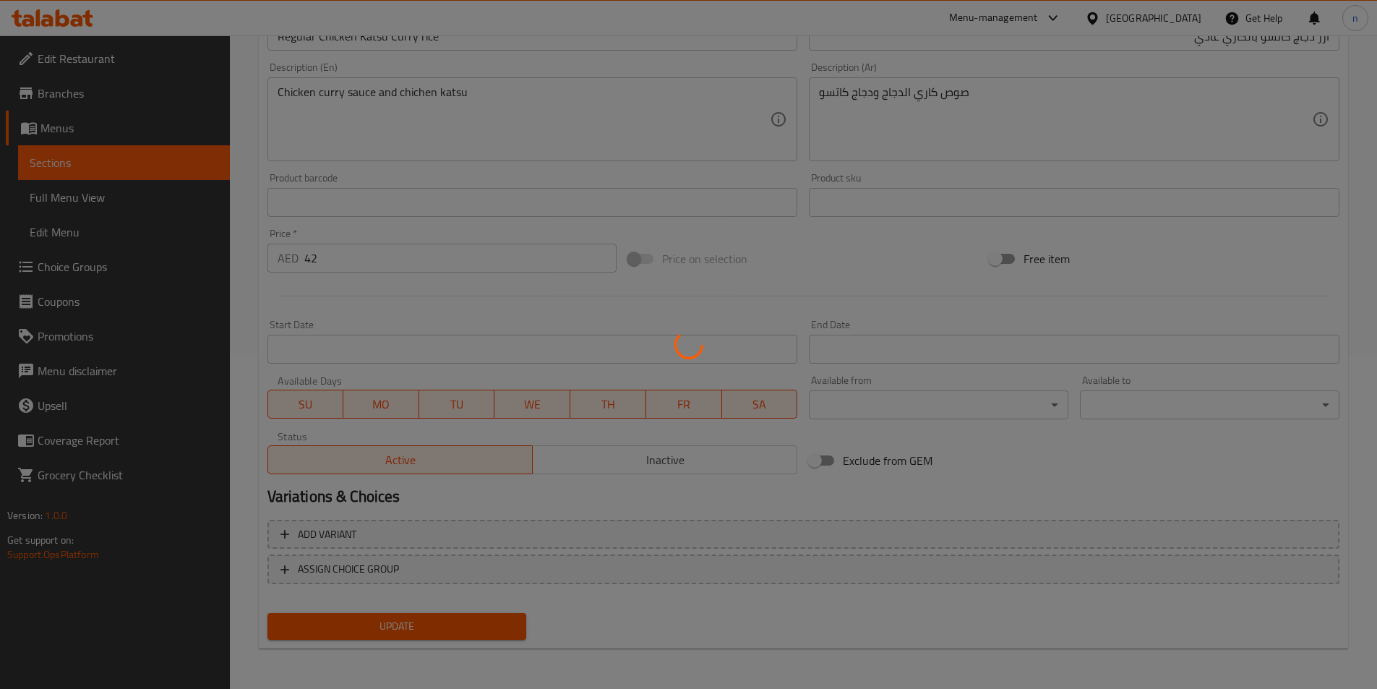
scroll to position [0, 0]
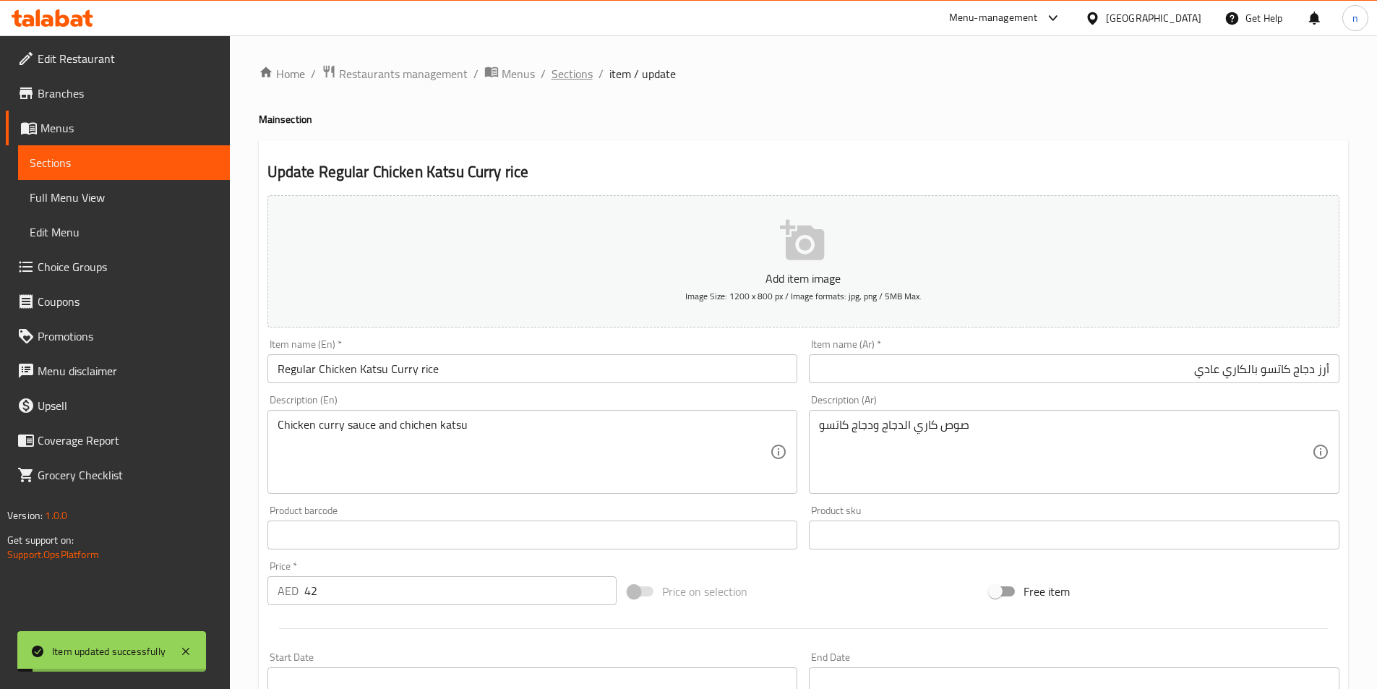
click at [564, 77] on span "Sections" at bounding box center [571, 73] width 41 height 17
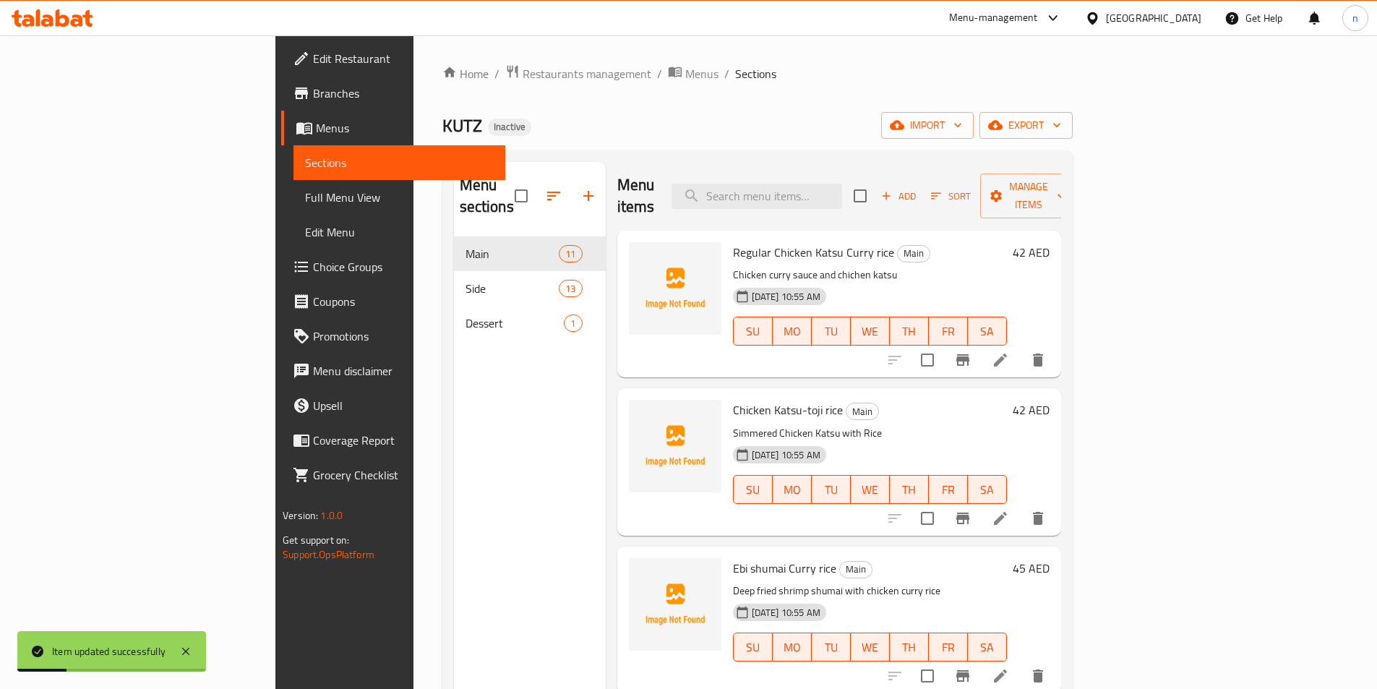
scroll to position [72, 0]
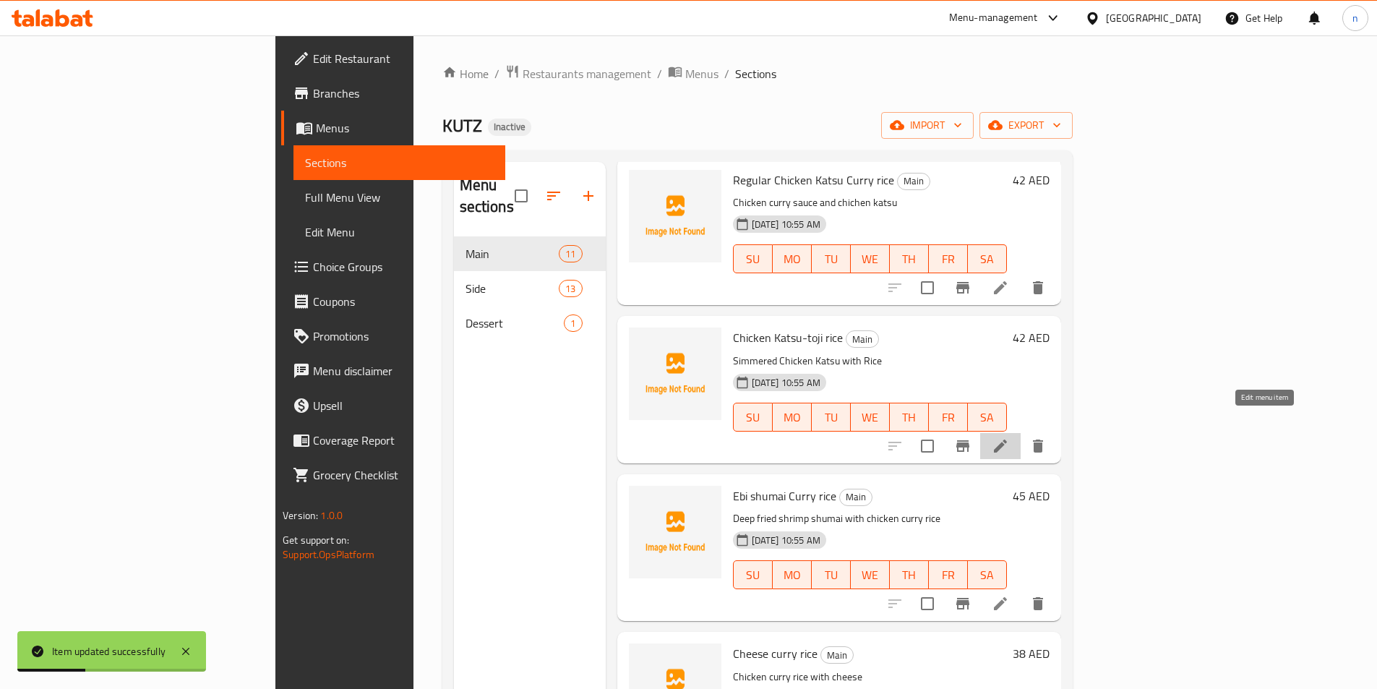
click at [1009, 437] on icon at bounding box center [1000, 445] width 17 height 17
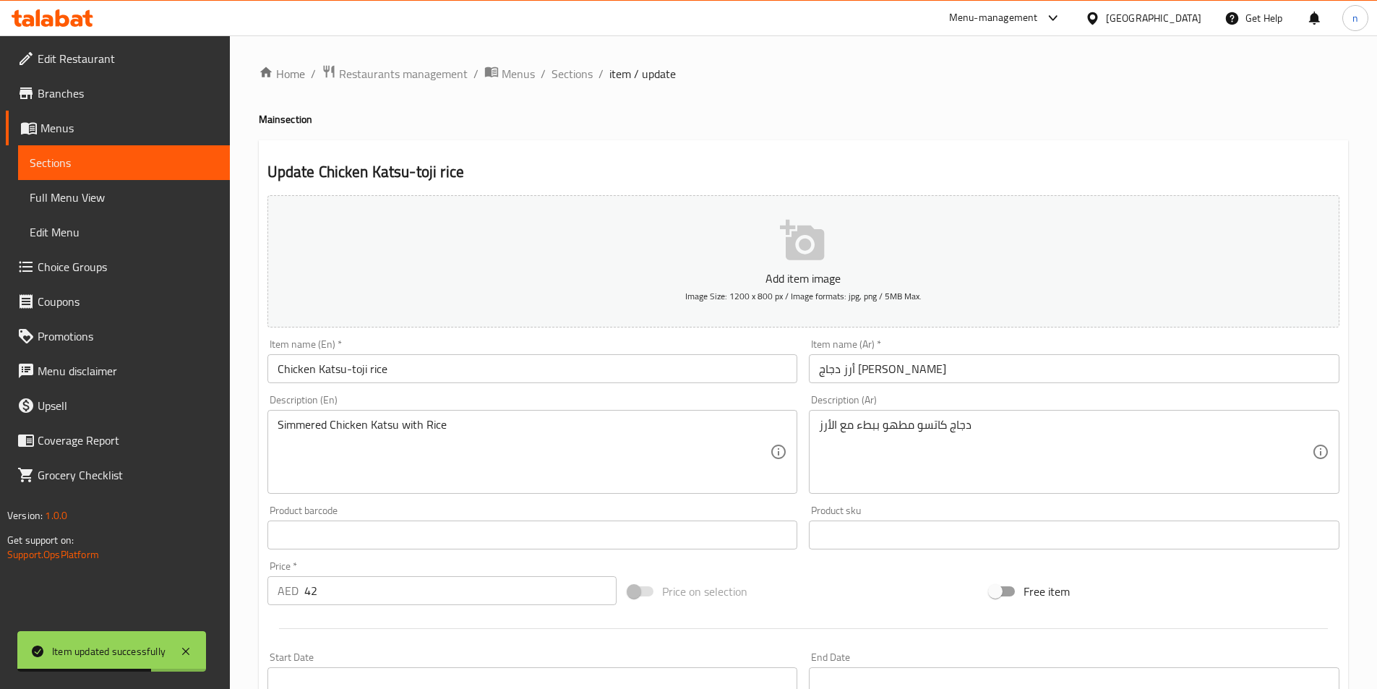
click at [276, 428] on div "Simmered Chicken Katsu with Rice Description (En)" at bounding box center [532, 452] width 530 height 84
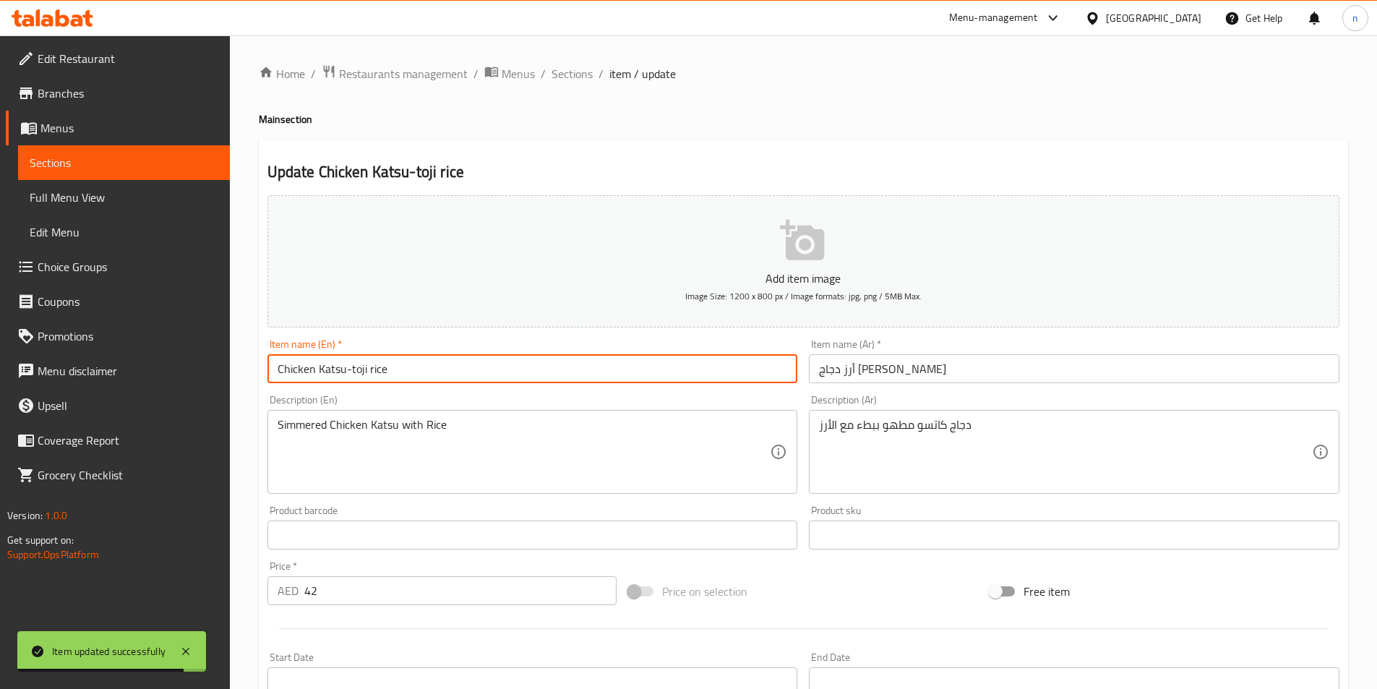
click at [275, 369] on input "Chicken Katsu-toji rice" at bounding box center [532, 368] width 530 height 29
paste input "Regular"
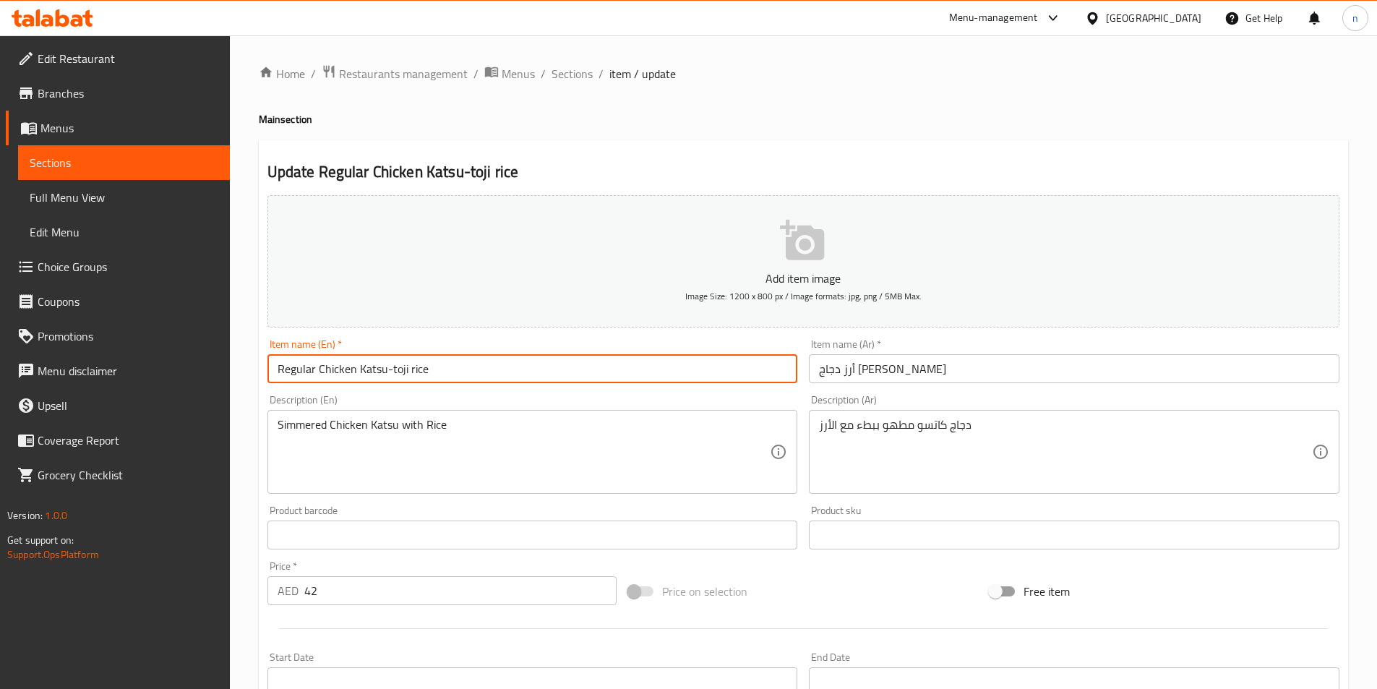
type input "Regular Chicken Katsu-toji rice"
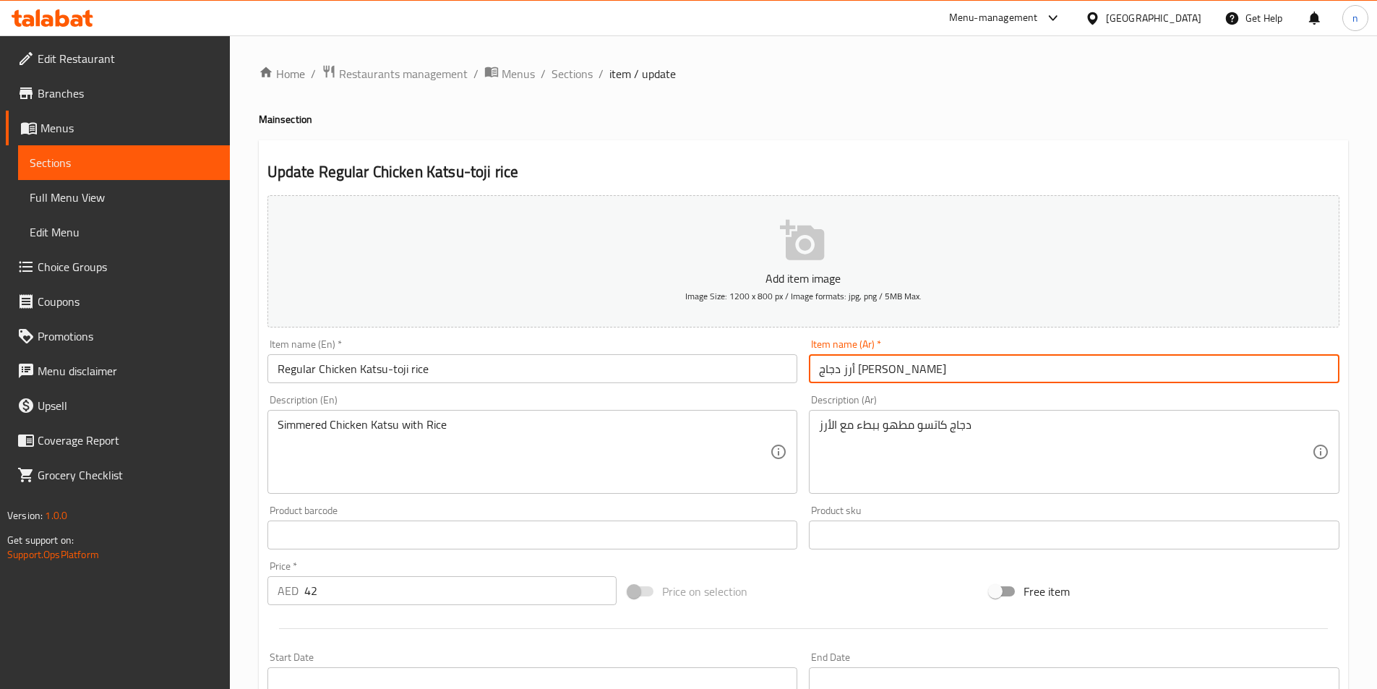
click at [823, 371] on input "أرز دجاج كاتسو توجي" at bounding box center [1074, 368] width 530 height 29
click at [945, 366] on input "أرز دجاج كاتسو توجي" at bounding box center [1074, 368] width 530 height 29
click at [844, 374] on input "أرز دجاج كاتسو توجيعادي" at bounding box center [1074, 368] width 530 height 29
type input "أرز دجاج [PERSON_NAME]"
click at [252, 514] on div "Home / Restaurants management / Menus / Sections / item / update Main section U…" at bounding box center [803, 528] width 1147 height 986
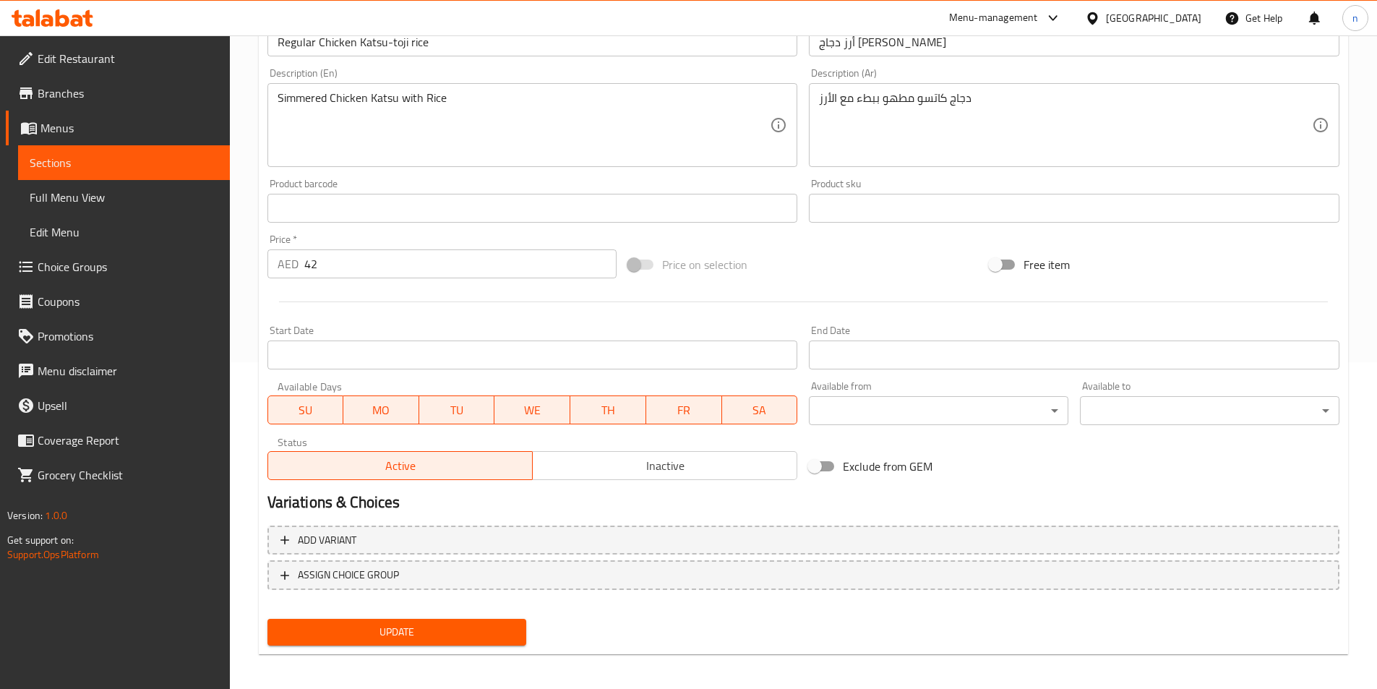
scroll to position [332, 0]
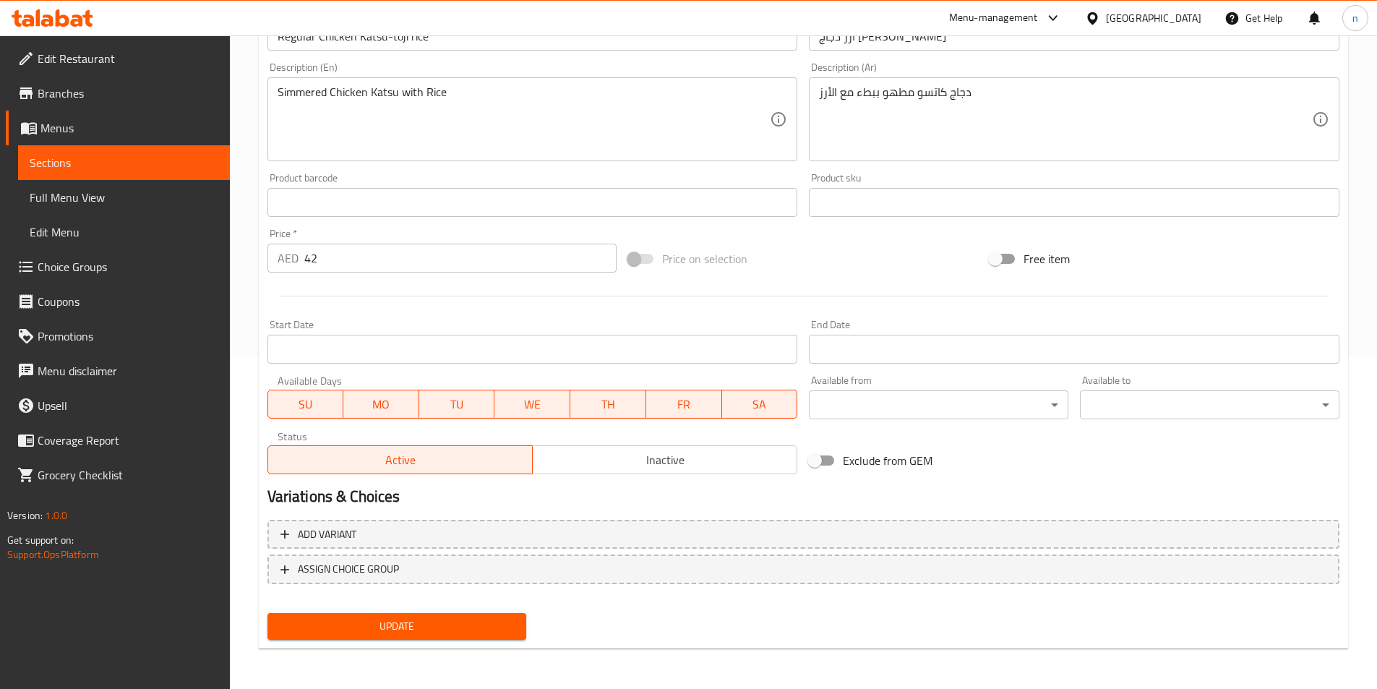
click at [451, 636] on button "Update" at bounding box center [396, 626] width 259 height 27
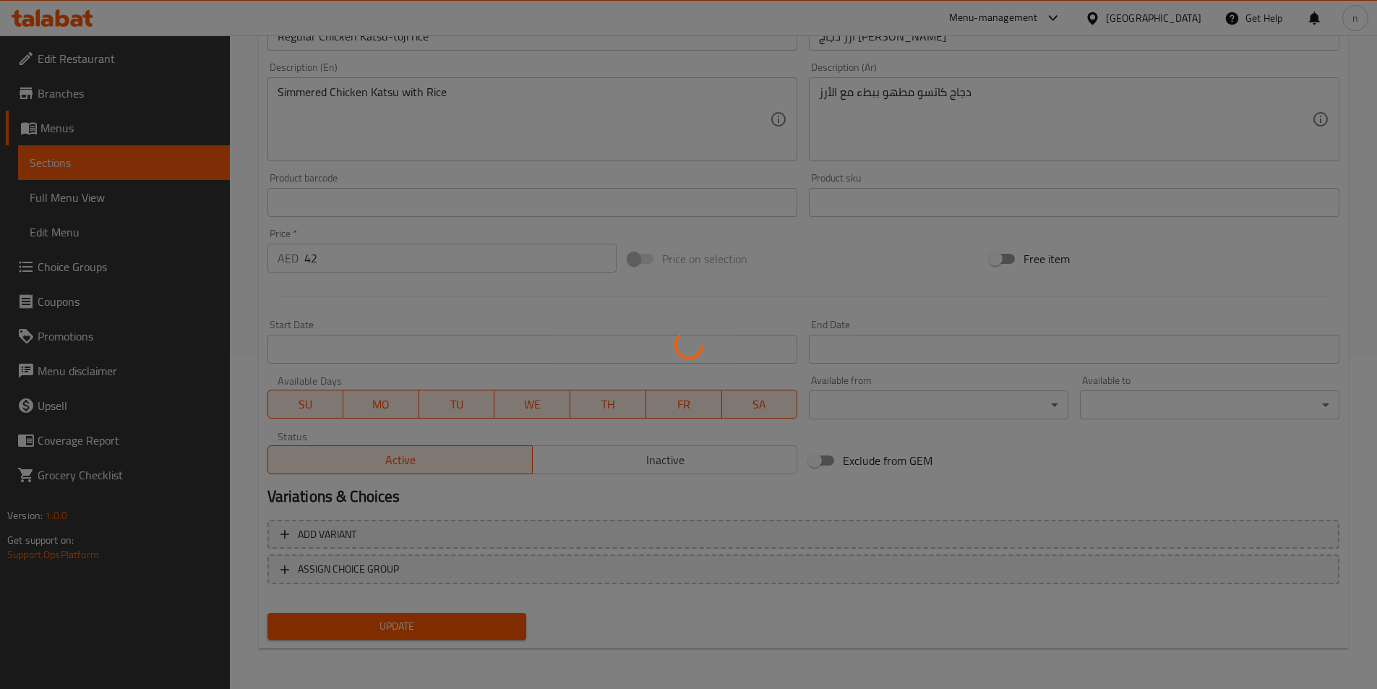
scroll to position [0, 0]
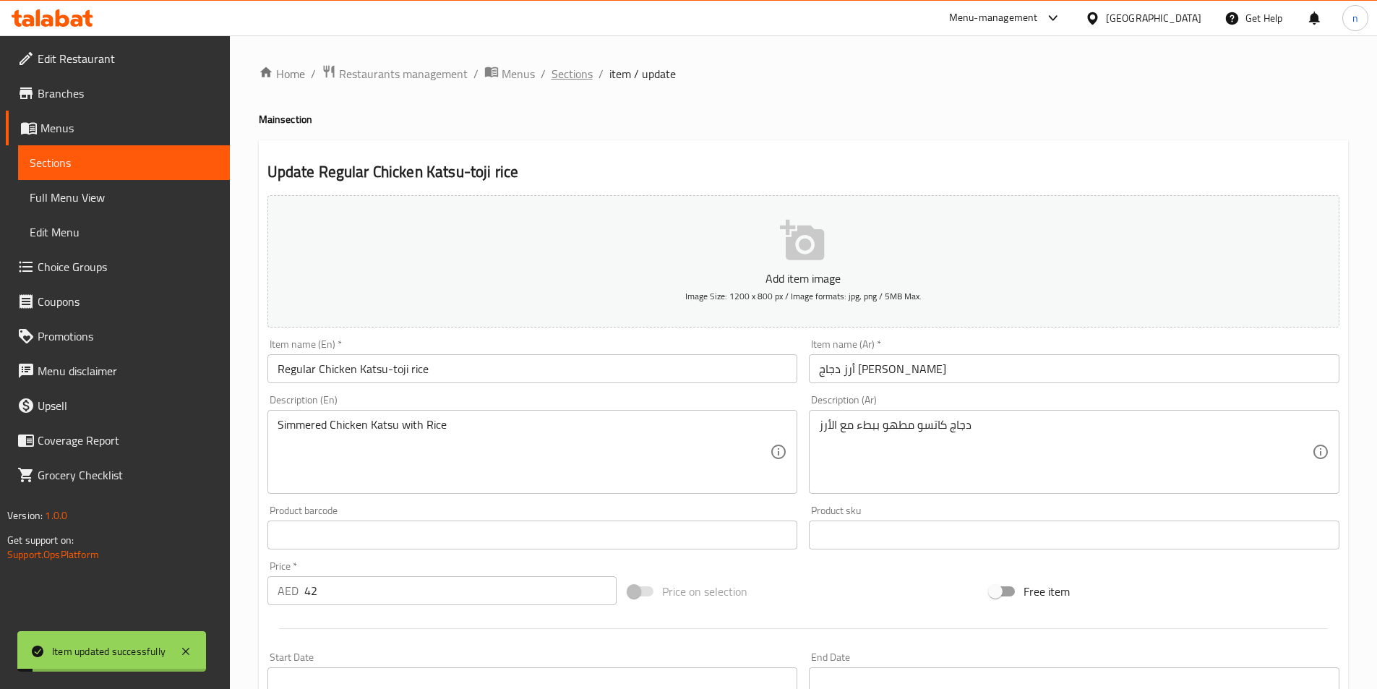
click at [551, 76] on span "Sections" at bounding box center [571, 73] width 41 height 17
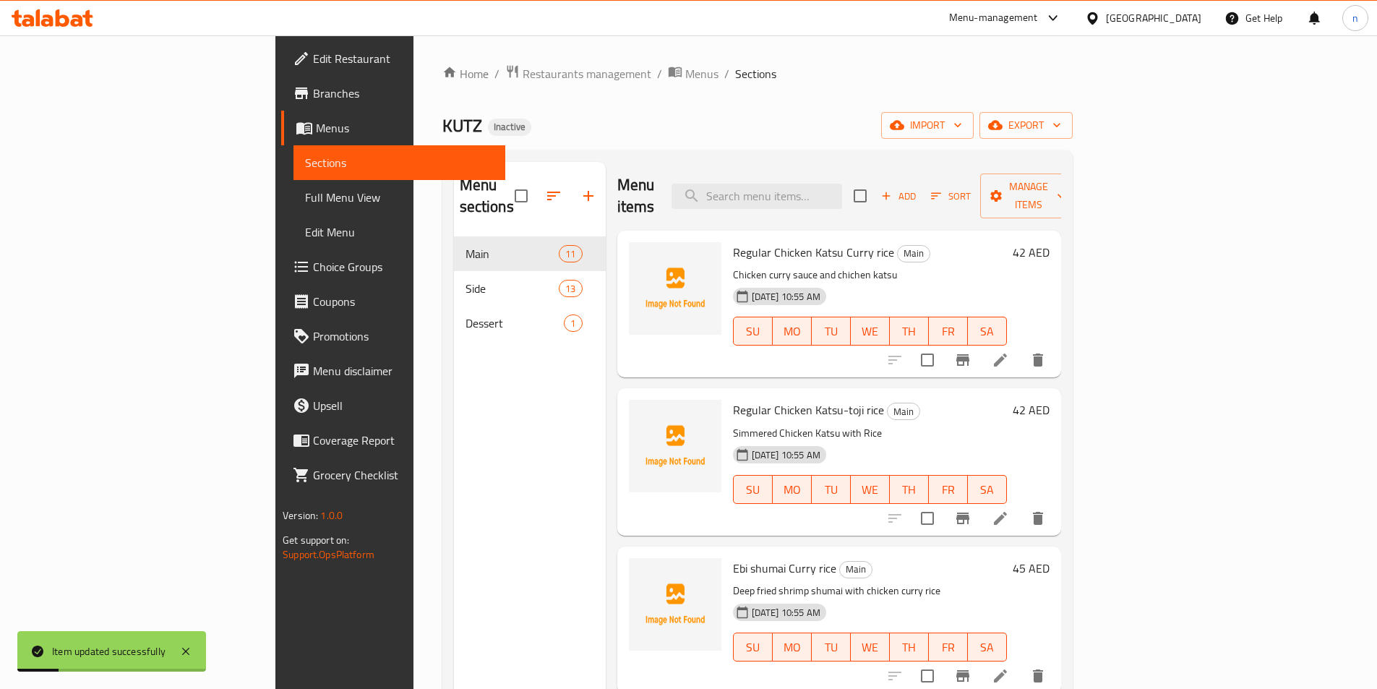
scroll to position [145, 0]
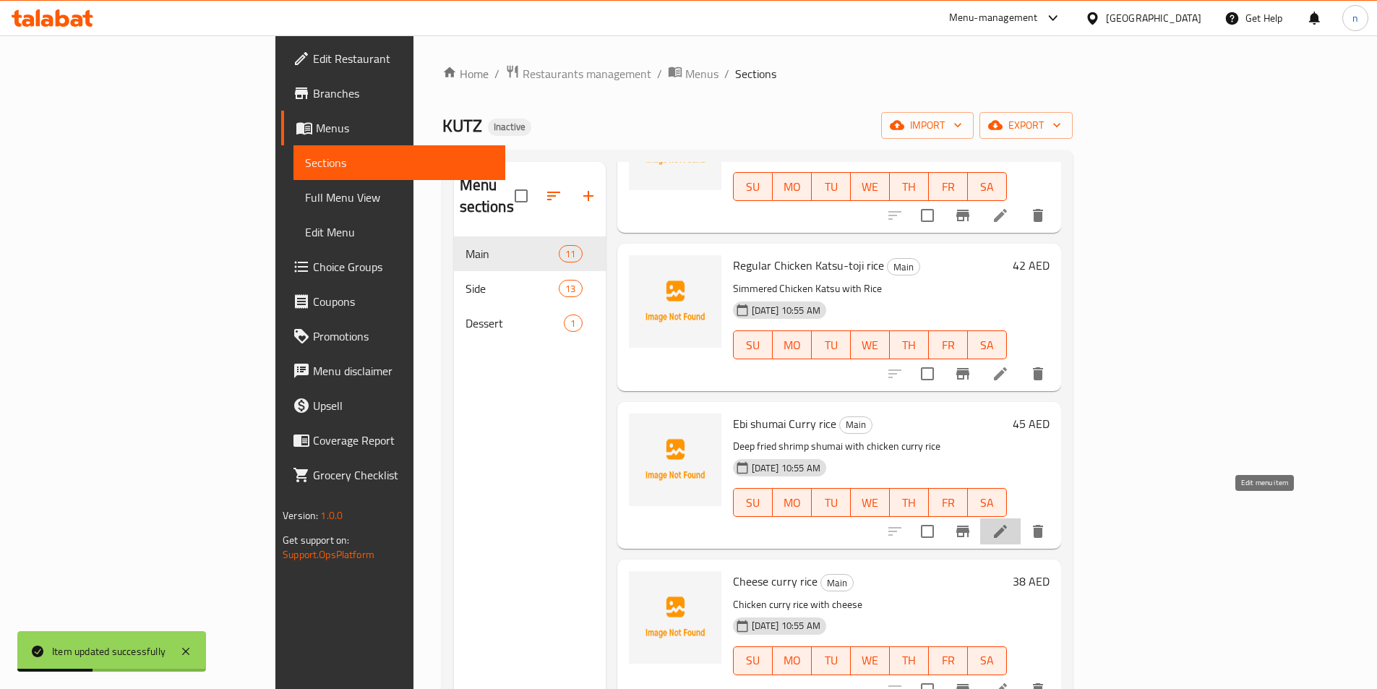
click at [1009, 523] on icon at bounding box center [1000, 531] width 17 height 17
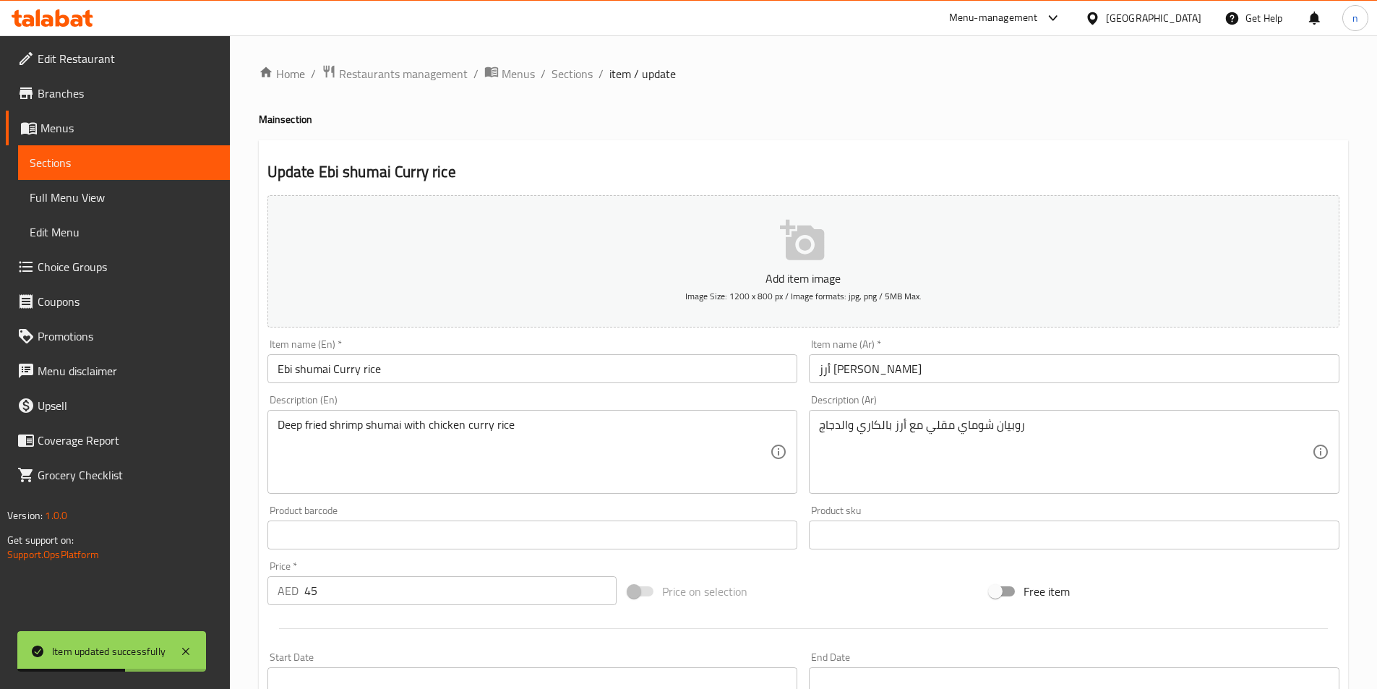
click at [273, 366] on input "Ebi shumai Curry rice" at bounding box center [532, 368] width 530 height 29
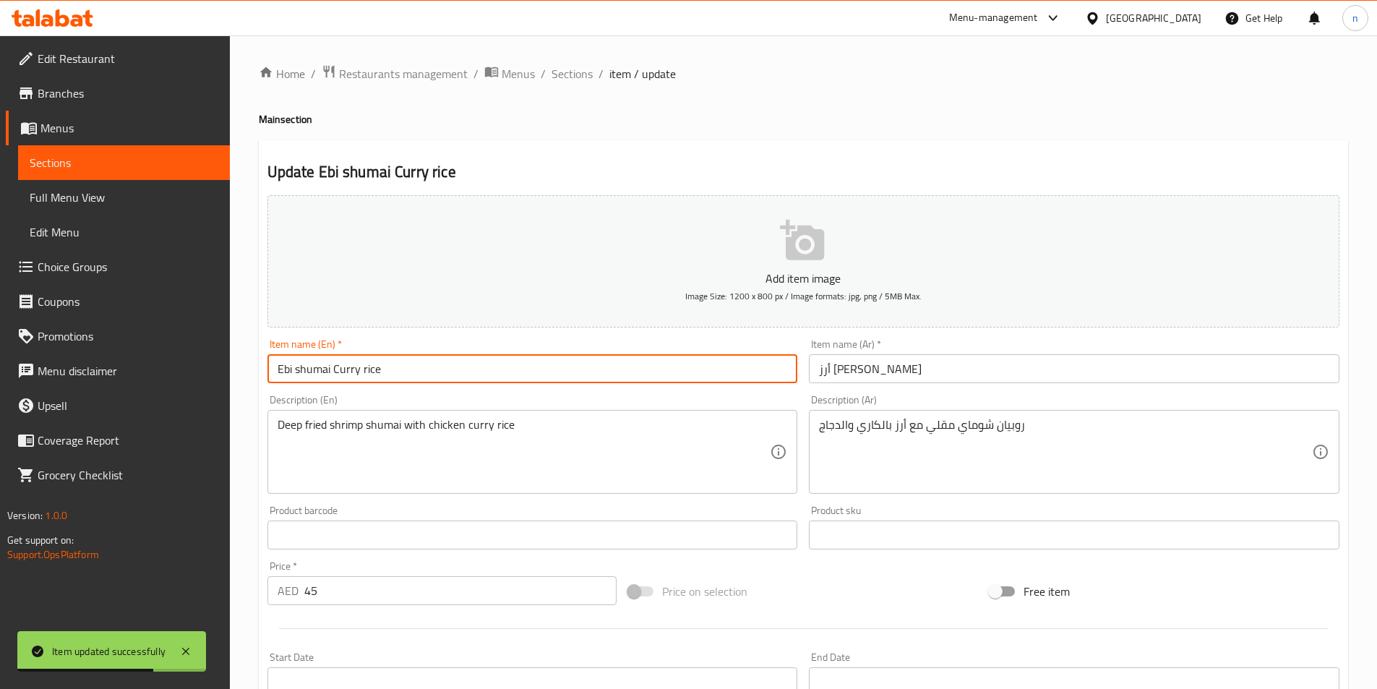
paste input "Regular"
type input "Regular Ebi shumai Curry rice"
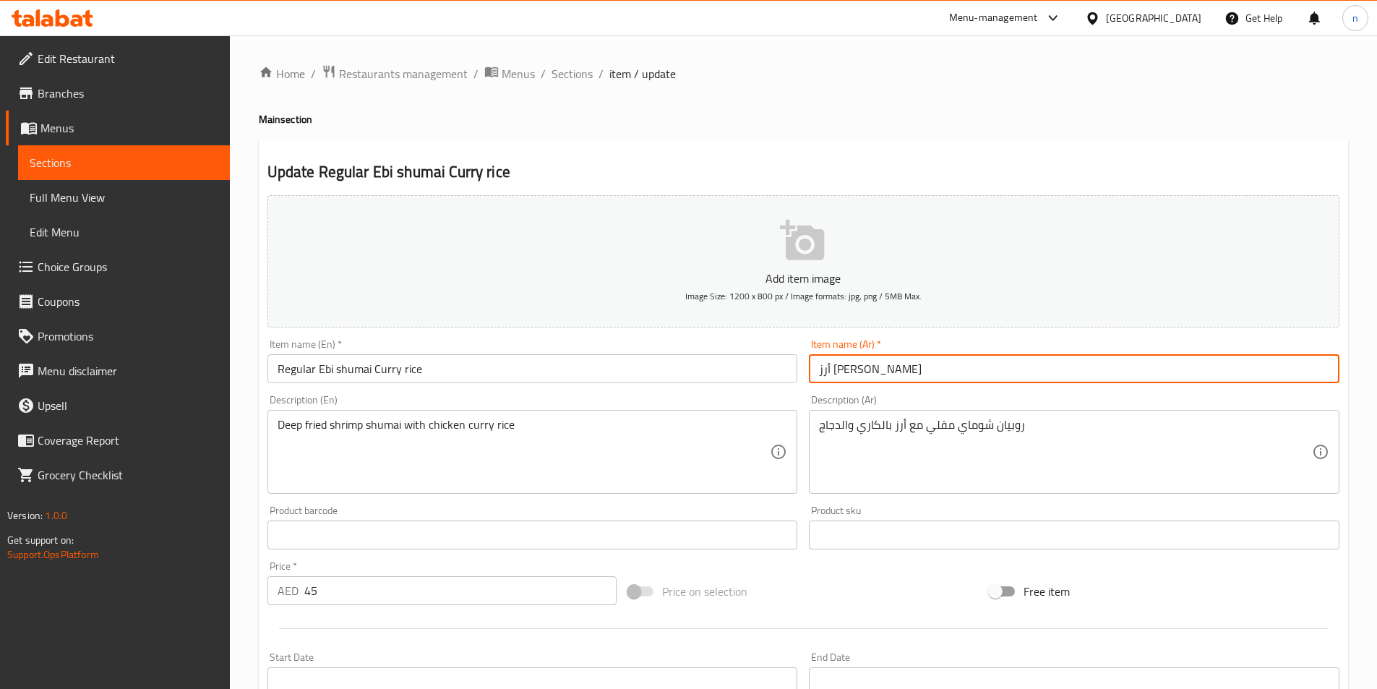
click at [934, 368] on input "أرز كاري إيبي شوماي" at bounding box center [1074, 368] width 530 height 29
type input "أرز [PERSON_NAME] عادي"
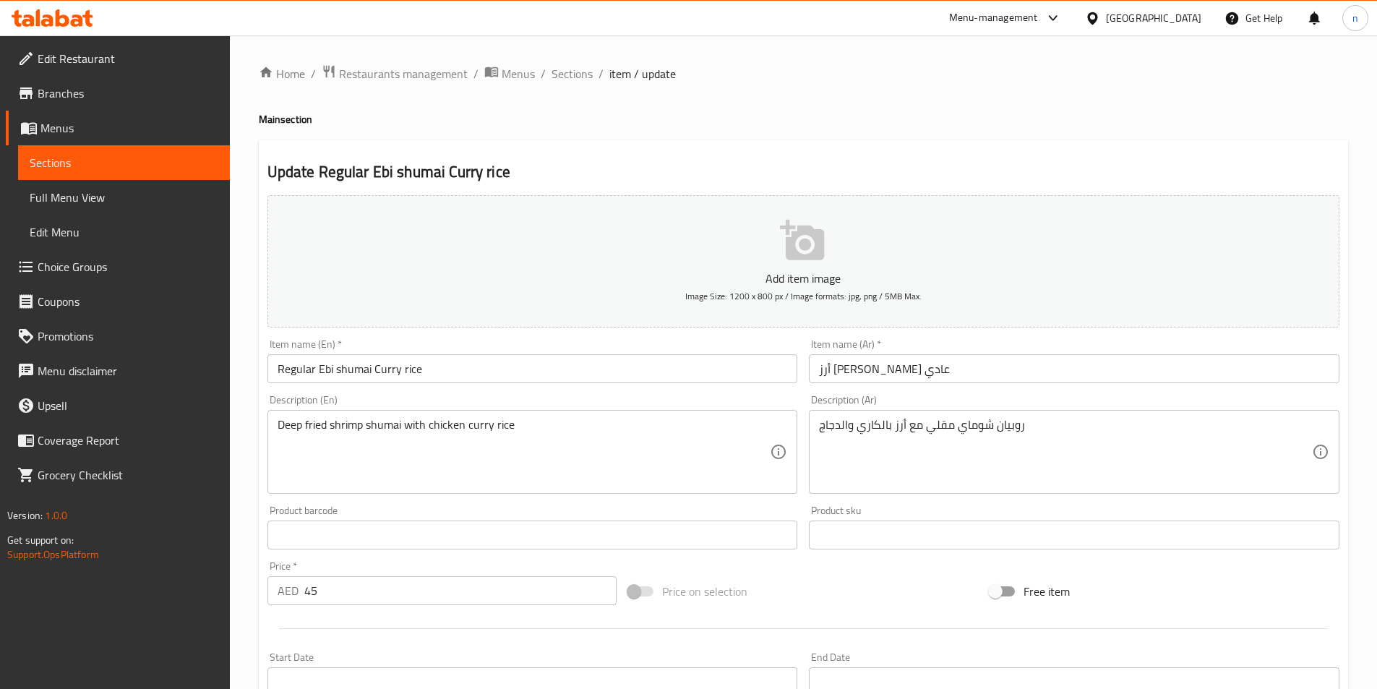
click at [1182, 86] on div "Home / Restaurants management / Menus / Sections / item / update Main section U…" at bounding box center [803, 528] width 1089 height 928
click at [259, 463] on div "Update Regular Ebi shumai Curry rice Add item image Image Size: 1200 x 800 px /…" at bounding box center [803, 560] width 1089 height 841
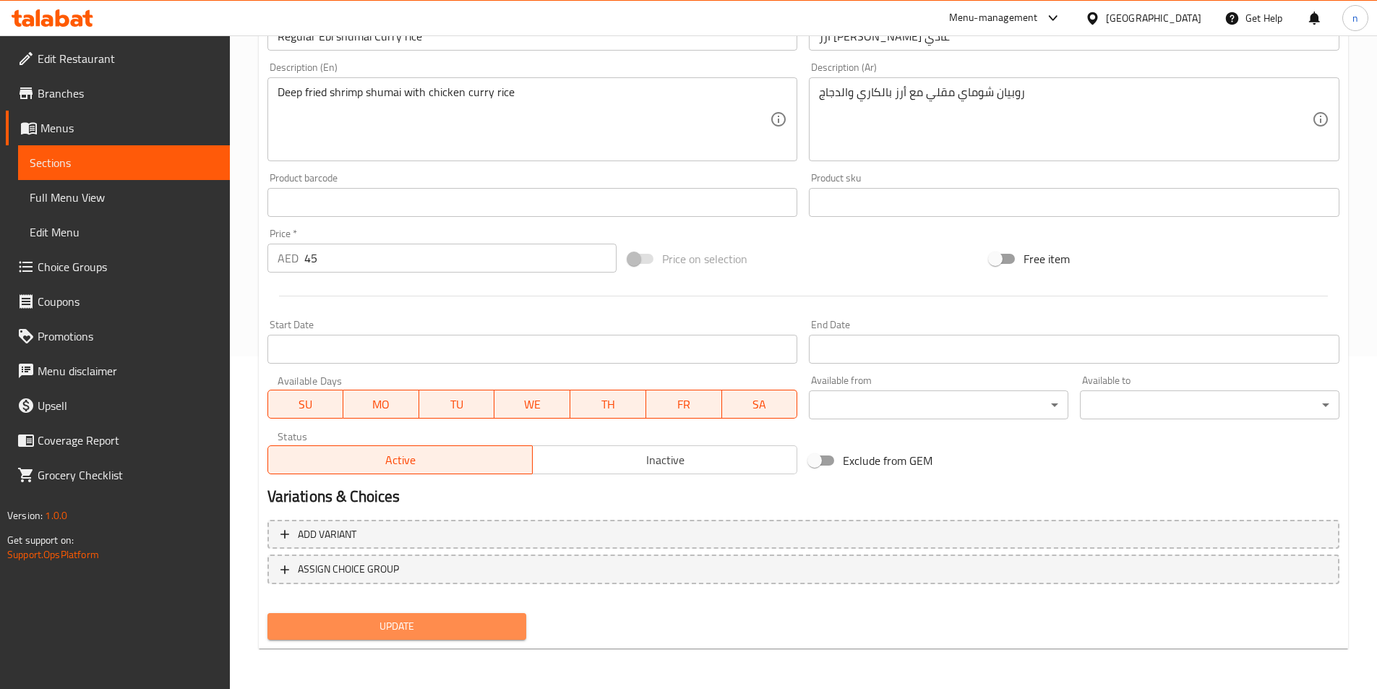
click at [381, 624] on span "Update" at bounding box center [397, 626] width 236 height 18
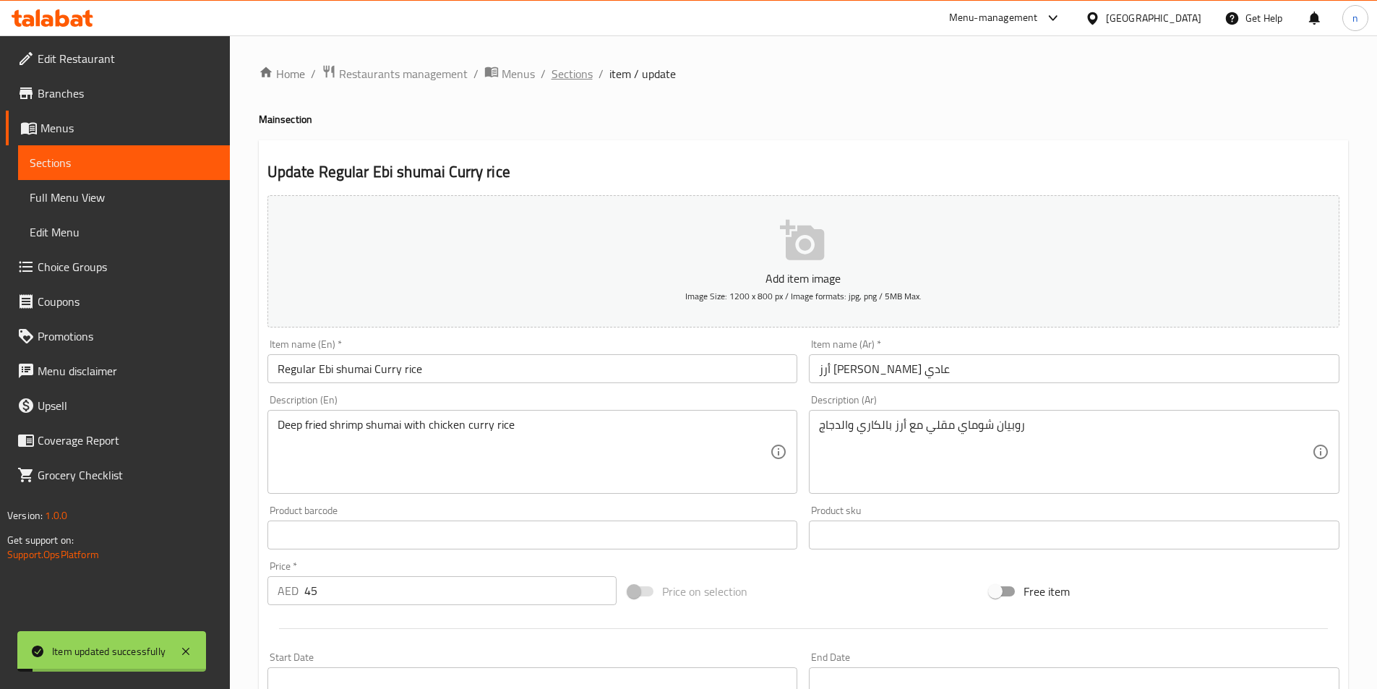
click at [583, 65] on span "Sections" at bounding box center [571, 73] width 41 height 17
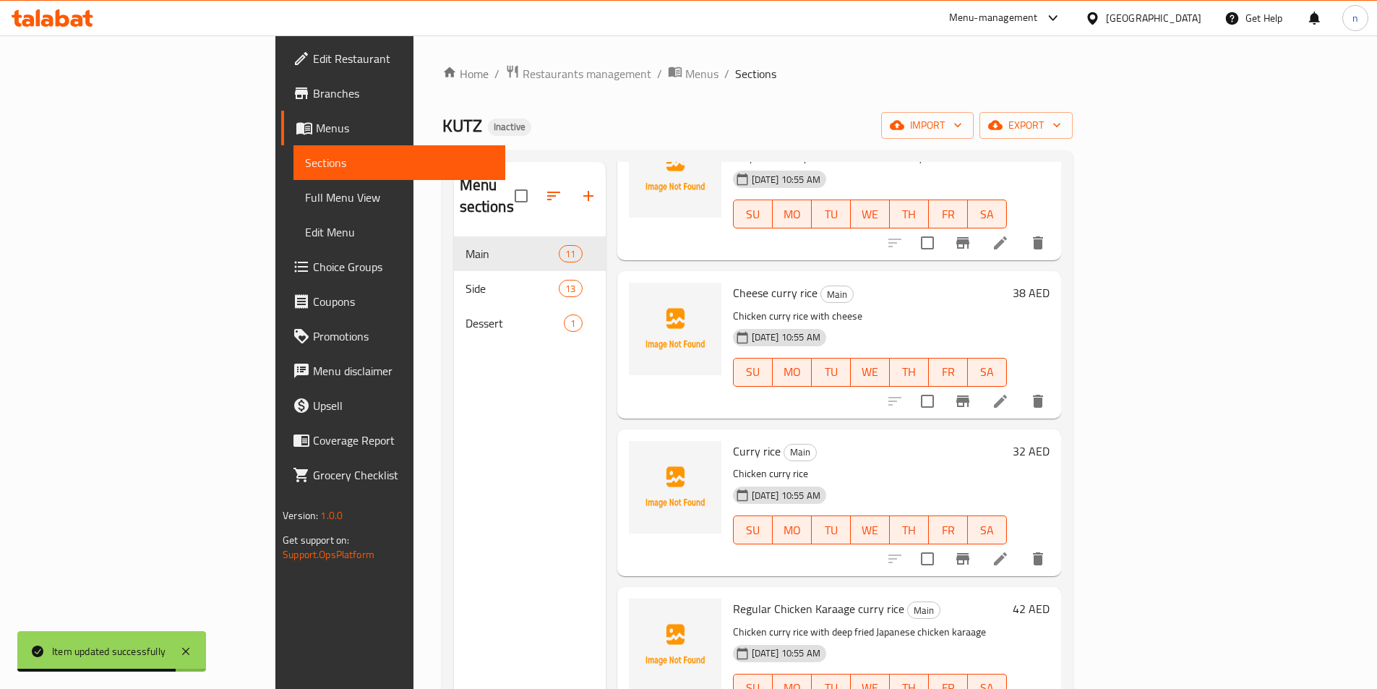
scroll to position [434, 0]
click at [1020, 388] on li at bounding box center [1000, 400] width 40 height 26
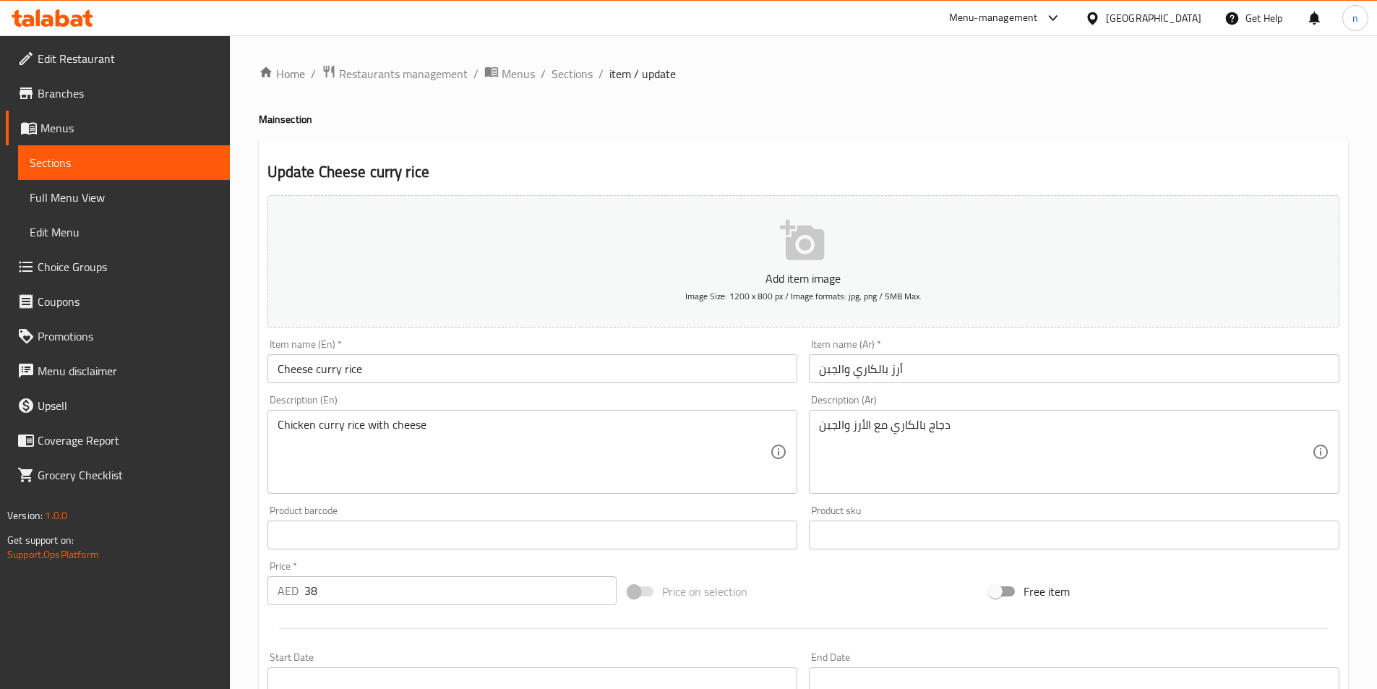
click at [276, 368] on input "Cheese curry rice" at bounding box center [532, 368] width 530 height 29
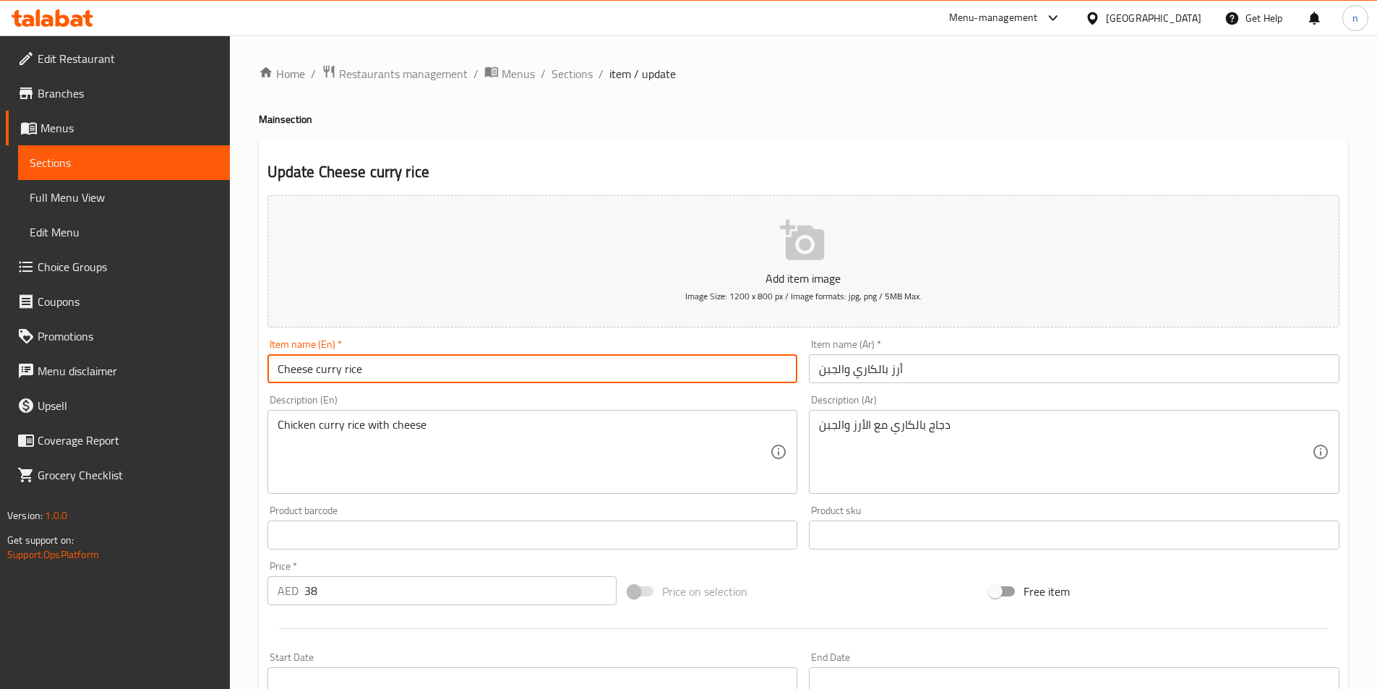
paste input "Regular"
type input "Regular Cheese curry rice"
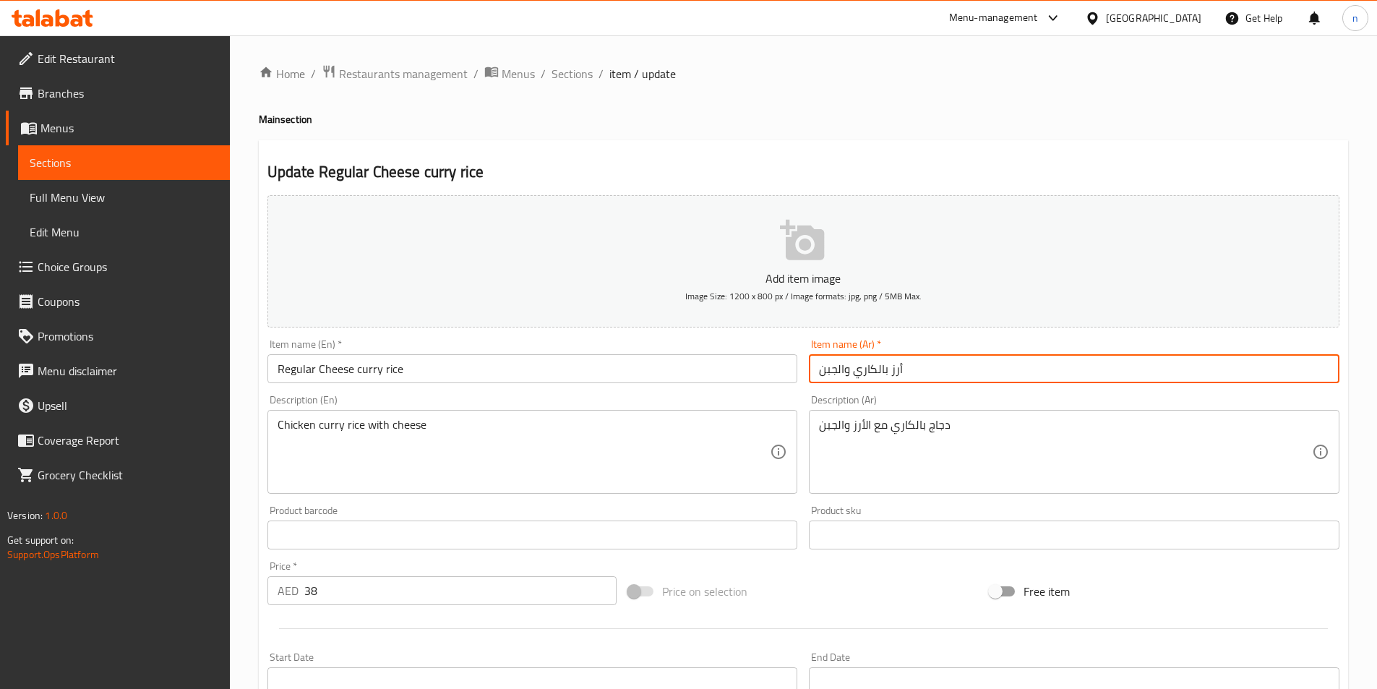
click at [905, 370] on input "أرز بالكاري والجبن" at bounding box center [1074, 368] width 530 height 29
click at [845, 369] on input "أرز بالكاري والجبنعادي" at bounding box center [1074, 368] width 530 height 29
type input "أرز بالكاري والجبن عادي"
click at [254, 511] on div "Home / Restaurants management / Menus / Sections / item / update Main section U…" at bounding box center [803, 528] width 1147 height 986
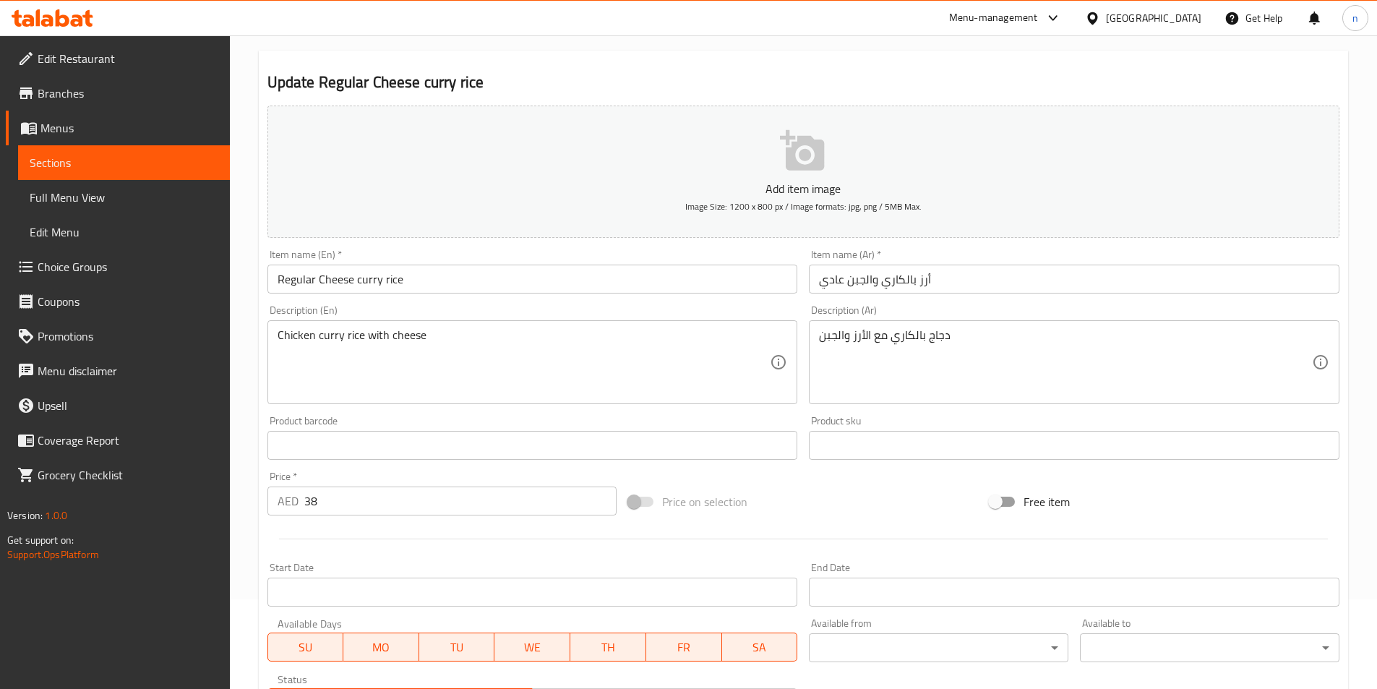
scroll to position [332, 0]
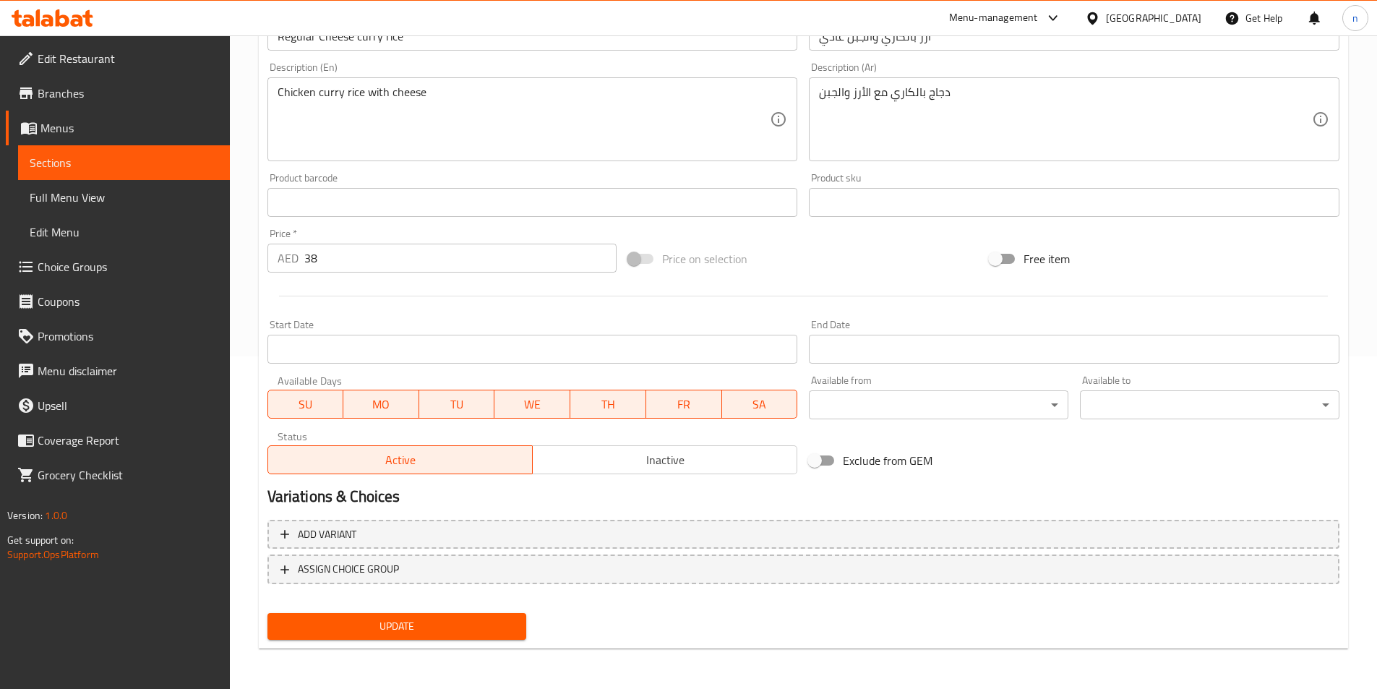
click at [340, 609] on div "Update" at bounding box center [397, 626] width 271 height 38
click at [339, 622] on span "Update" at bounding box center [397, 626] width 236 height 18
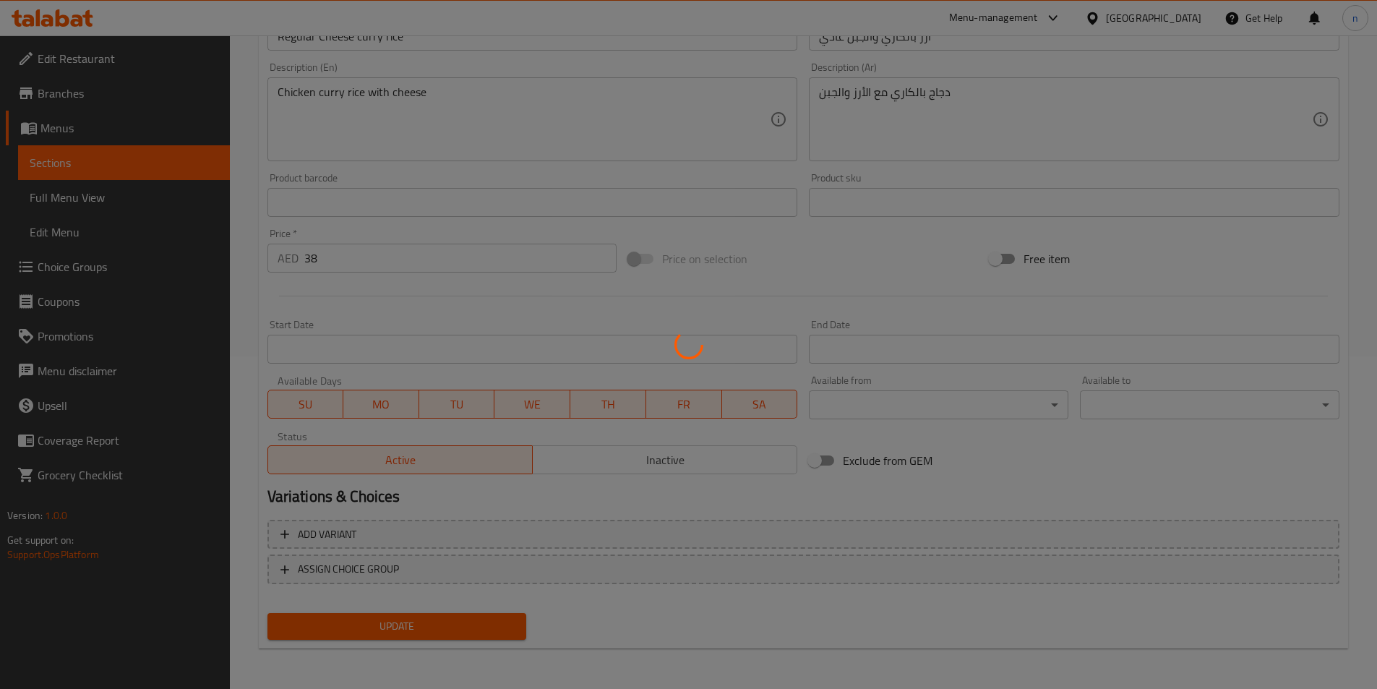
scroll to position [0, 0]
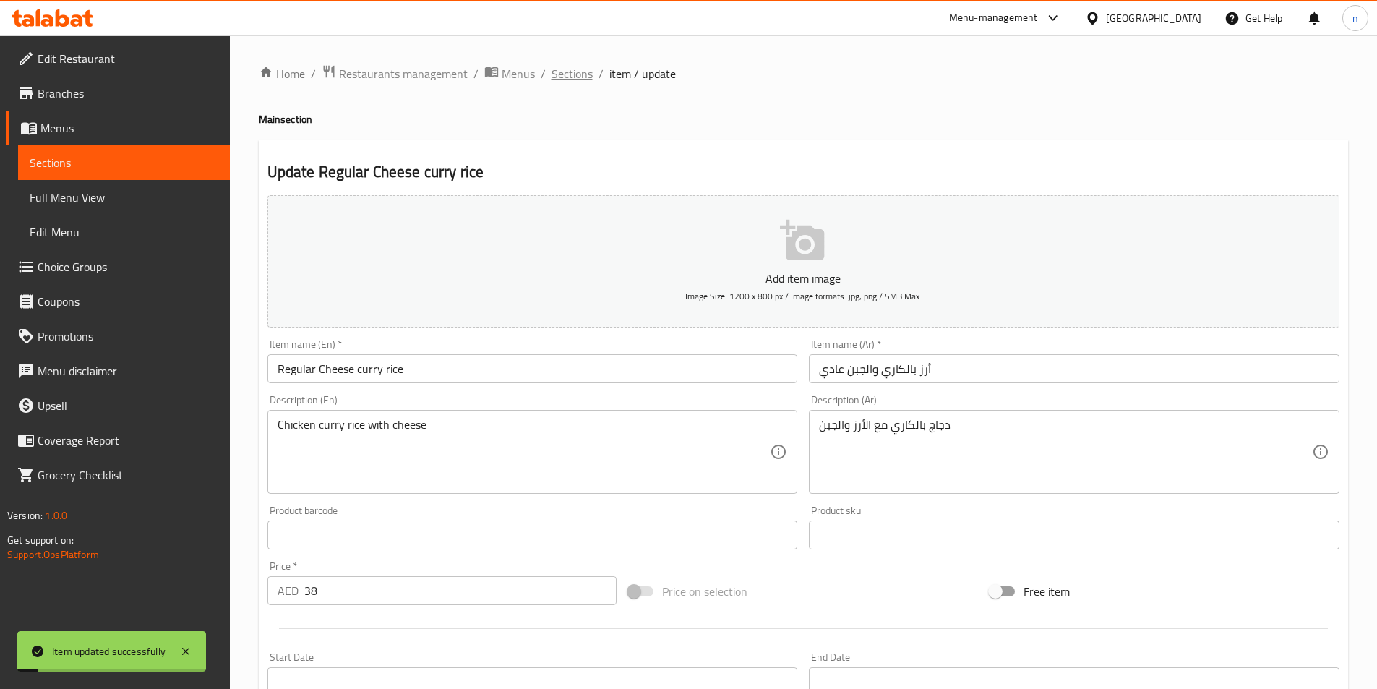
click at [579, 78] on span "Sections" at bounding box center [571, 73] width 41 height 17
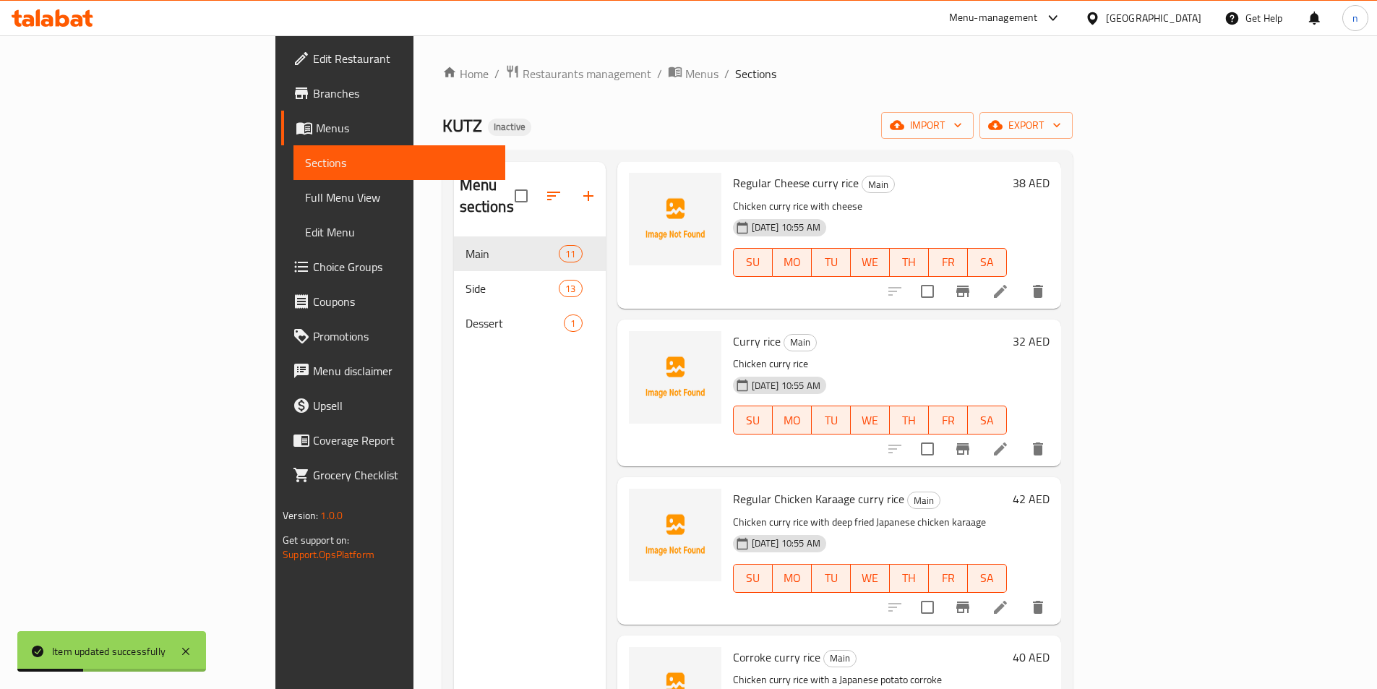
scroll to position [578, 0]
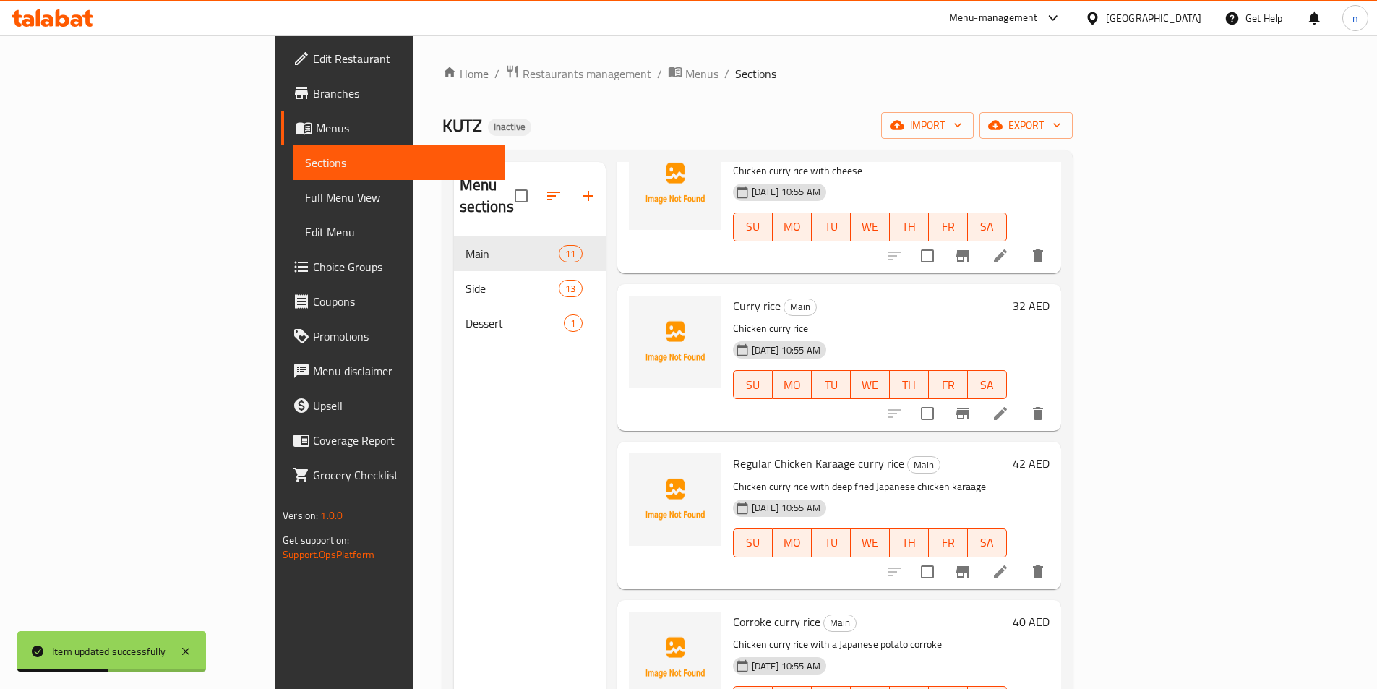
click at [1009, 405] on icon at bounding box center [1000, 413] width 17 height 17
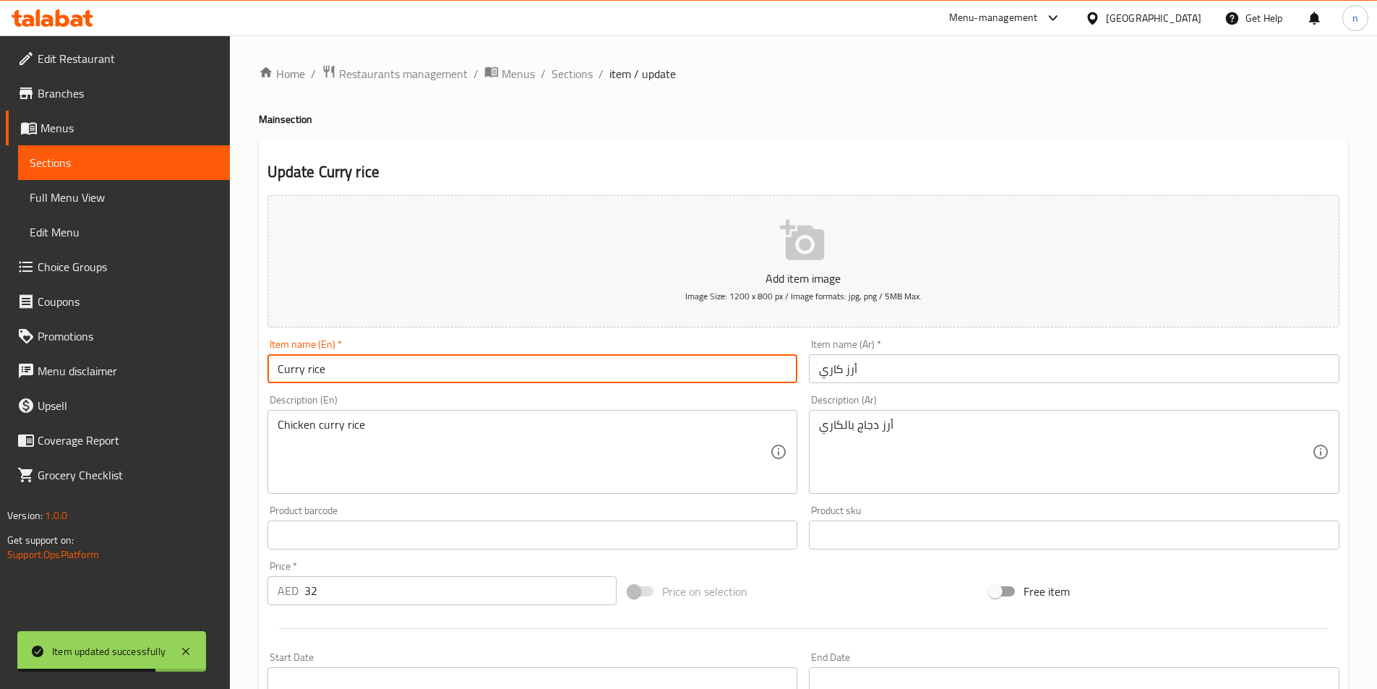
click at [276, 367] on input "Curry rice" at bounding box center [532, 368] width 530 height 29
paste input "Regular"
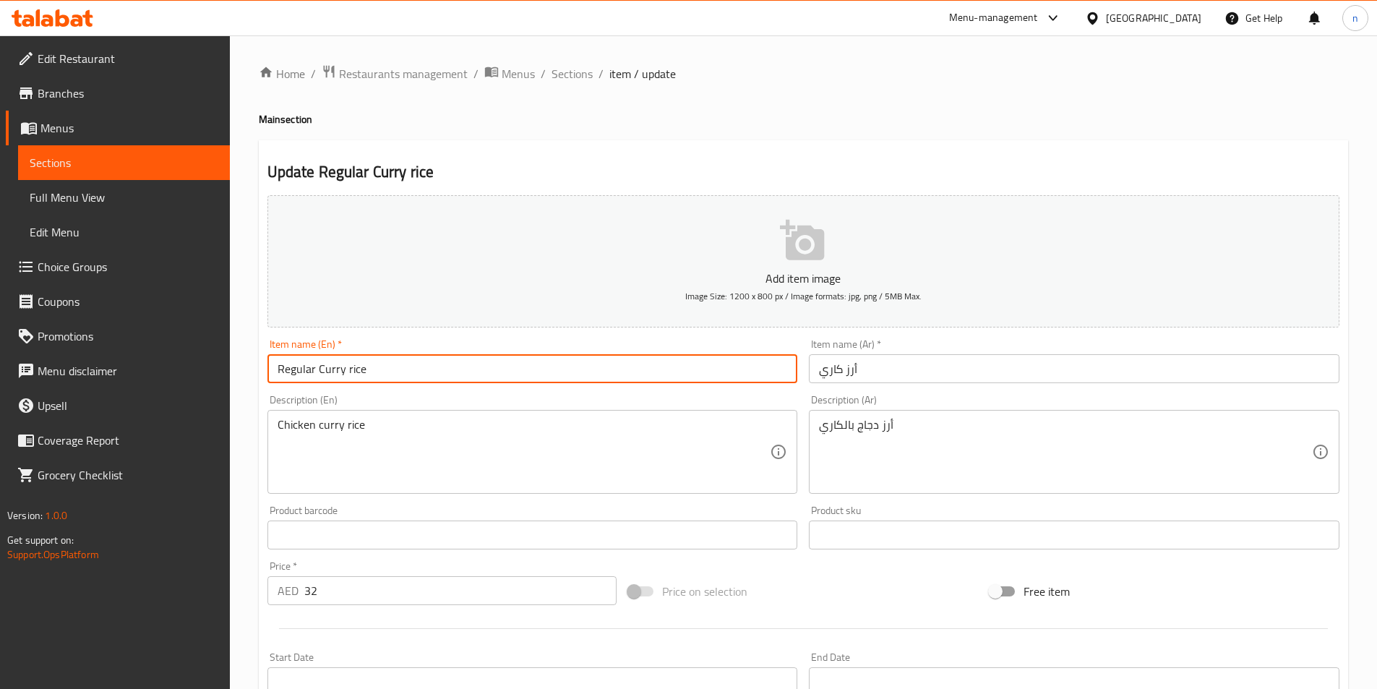
type input "Regular Curry rice"
click at [902, 366] on input "أرز كاري" at bounding box center [1074, 368] width 530 height 29
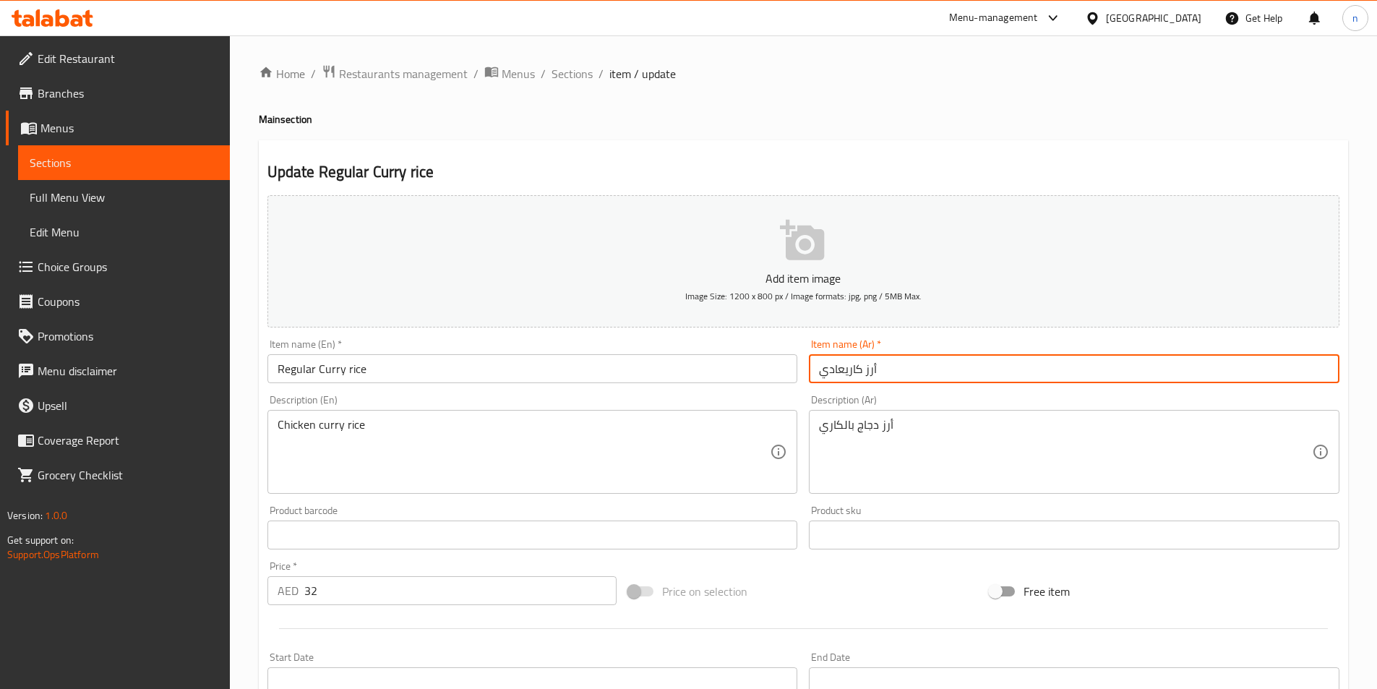
click at [845, 366] on input "أرز كاريعادي" at bounding box center [1074, 368] width 530 height 29
click at [848, 371] on input "أرز كاريعادي" at bounding box center [1074, 368] width 530 height 29
click at [845, 372] on input "أرز كاريعادي" at bounding box center [1074, 368] width 530 height 29
type input "أرز [PERSON_NAME]"
click at [238, 536] on div "Home / Restaurants management / Menus / Sections / item / update Main section U…" at bounding box center [803, 528] width 1147 height 986
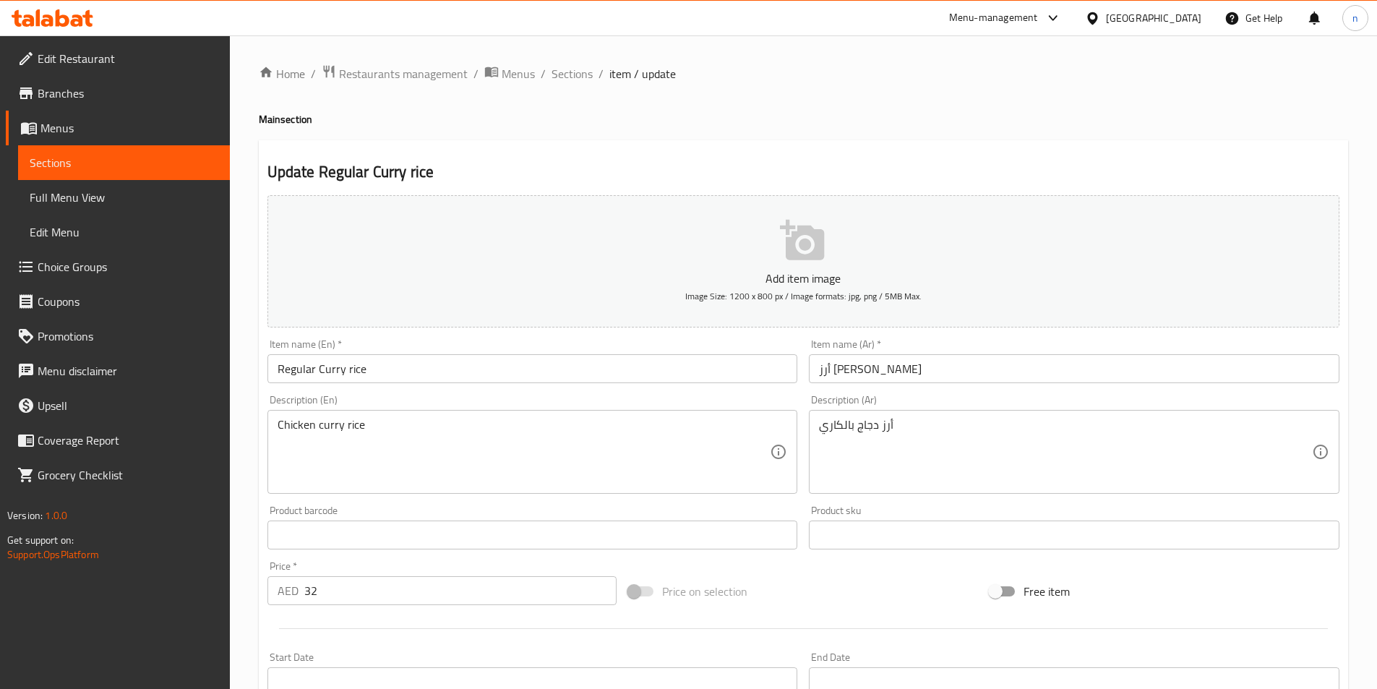
scroll to position [332, 0]
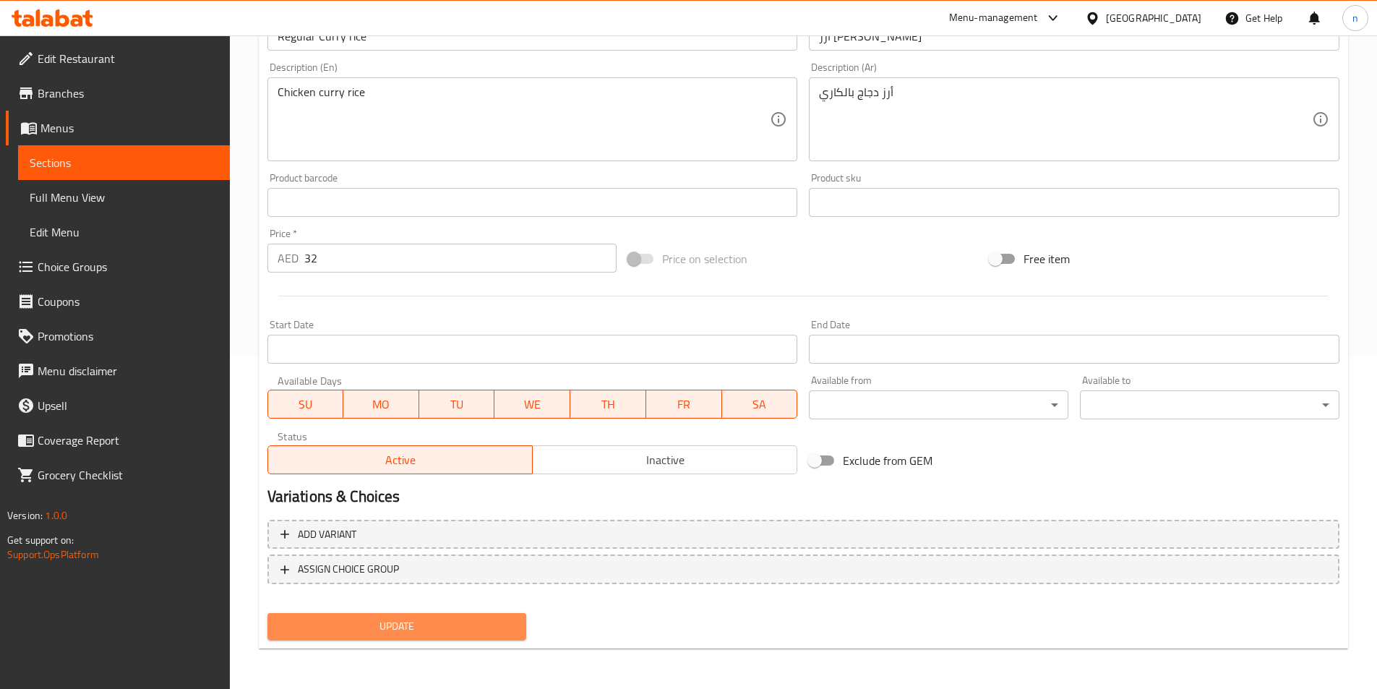
click at [365, 618] on button "Update" at bounding box center [396, 626] width 259 height 27
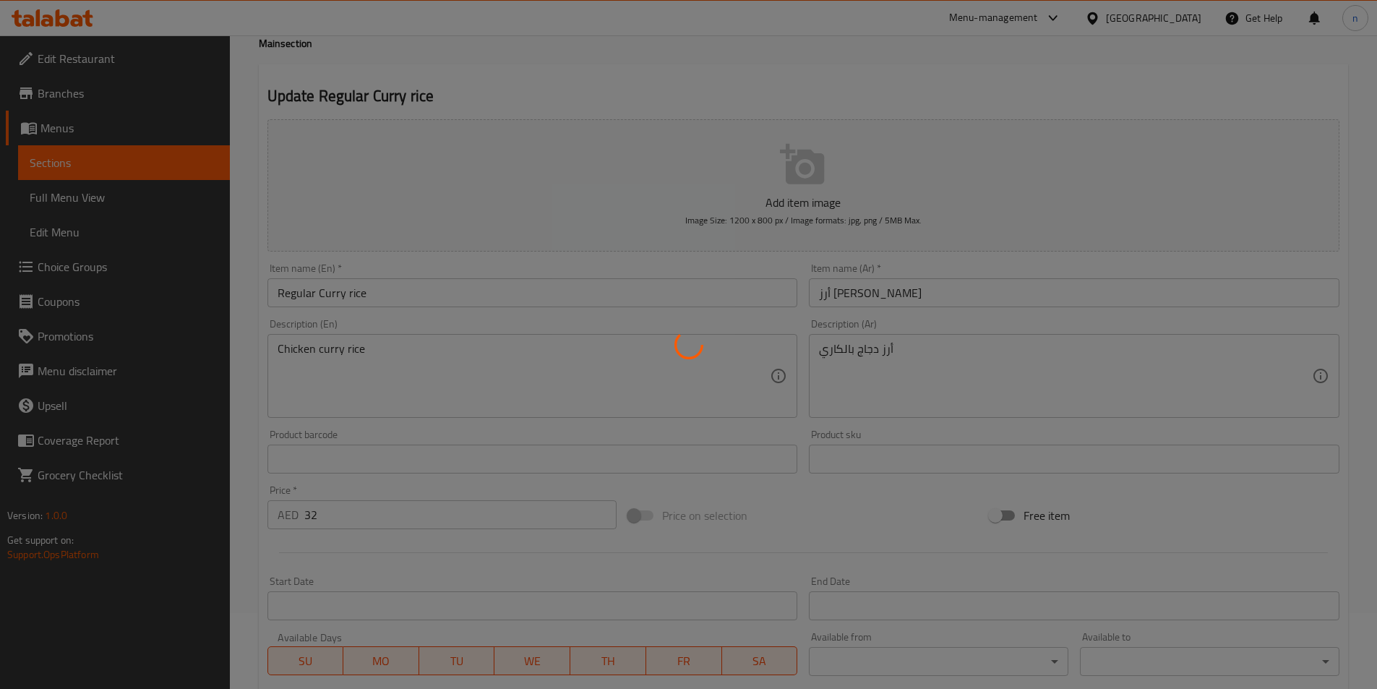
scroll to position [0, 0]
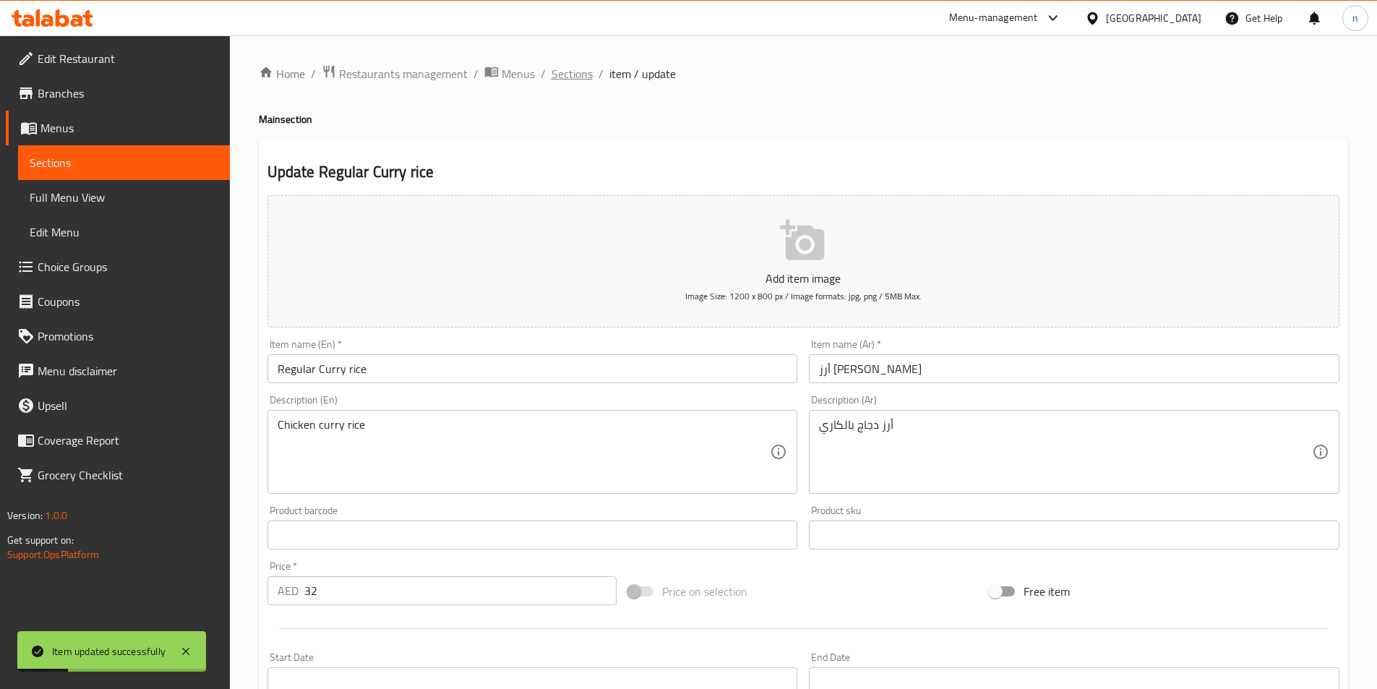
click at [568, 74] on span "Sections" at bounding box center [571, 73] width 41 height 17
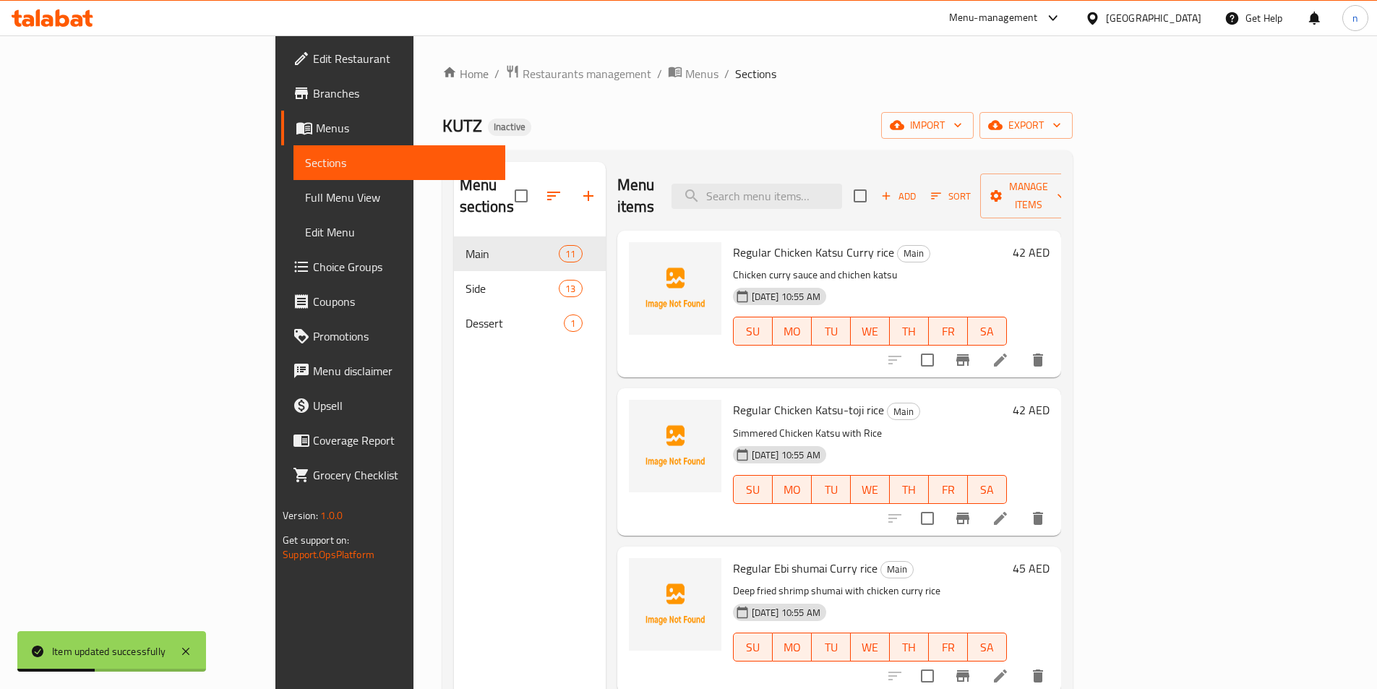
click at [730, 147] on div "Home / Restaurants management / Menus / Sections KUTZ Inactive import export Me…" at bounding box center [757, 463] width 630 height 798
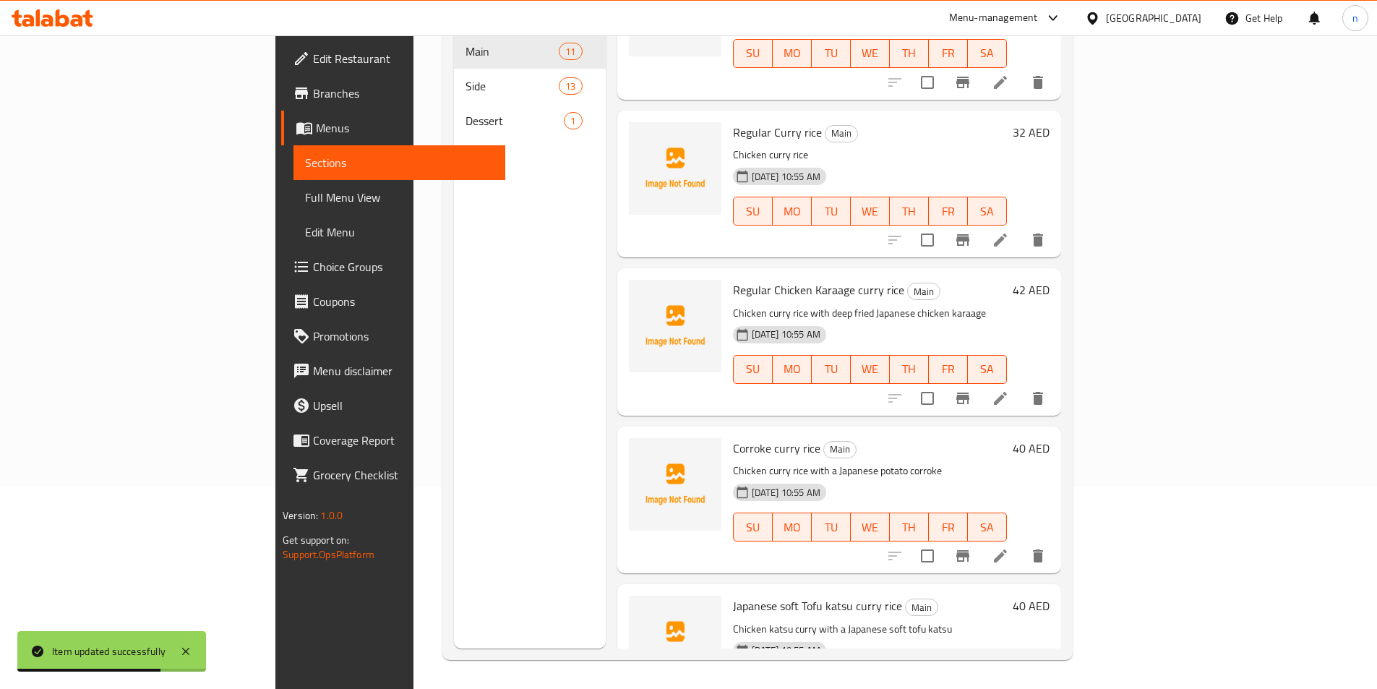
scroll to position [578, 0]
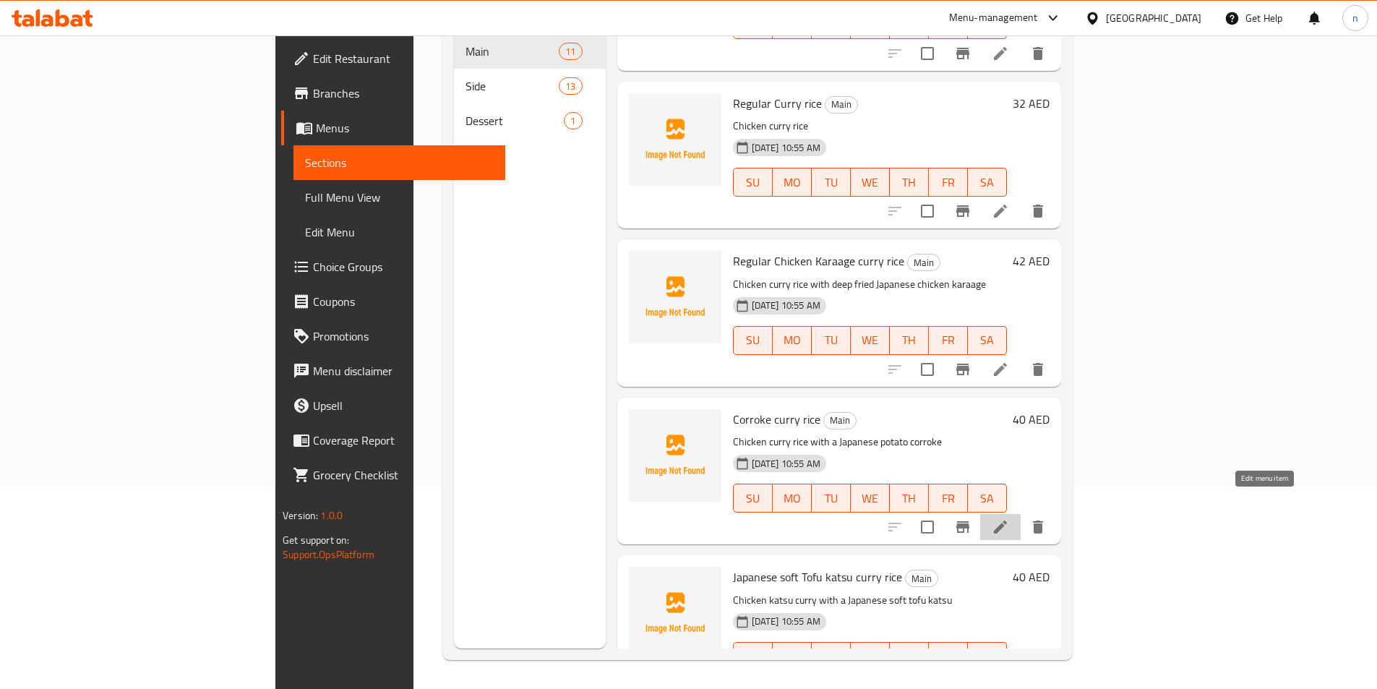
click at [1009, 518] on icon at bounding box center [1000, 526] width 17 height 17
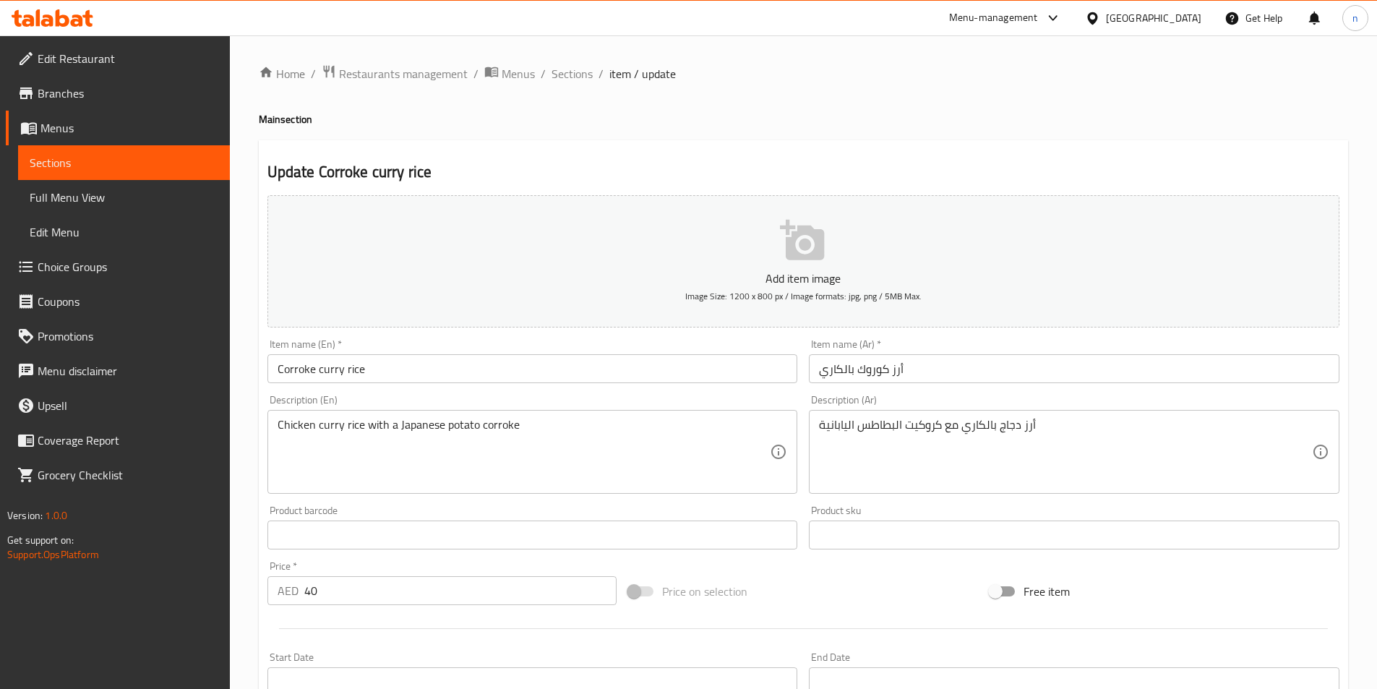
click at [277, 373] on input "Corroke curry rice" at bounding box center [532, 368] width 530 height 29
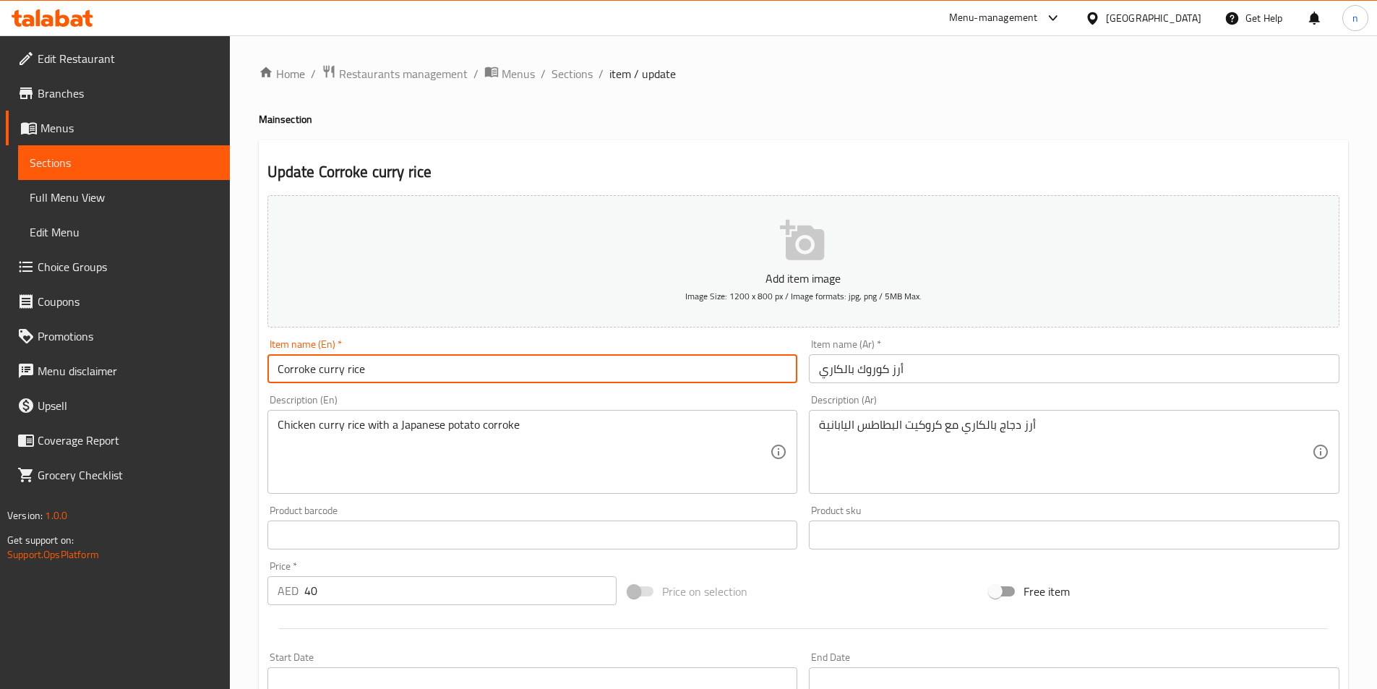
paste input "Regular"
type input "Regular Corroke curry rice"
click at [817, 374] on input "أرز كوروك بالكاري" at bounding box center [1074, 368] width 530 height 29
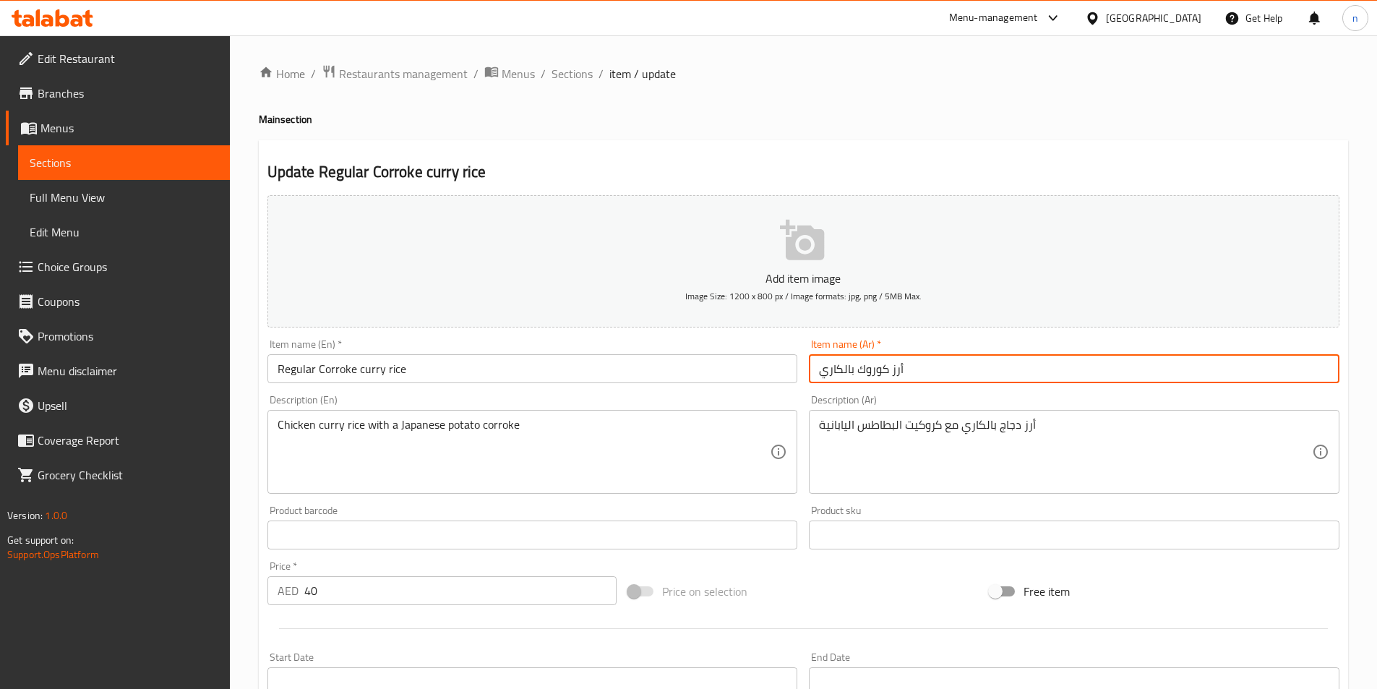
click at [917, 366] on input "أرز كوروك بالكاري" at bounding box center [1074, 368] width 530 height 29
click at [844, 370] on input "أرز كوروك بالكاريعادي" at bounding box center [1074, 368] width 530 height 29
type input "أرز كوروك بالكاري عادي"
click at [246, 556] on div "Home / Restaurants management / Menus / Sections / item / update Main section U…" at bounding box center [803, 528] width 1147 height 986
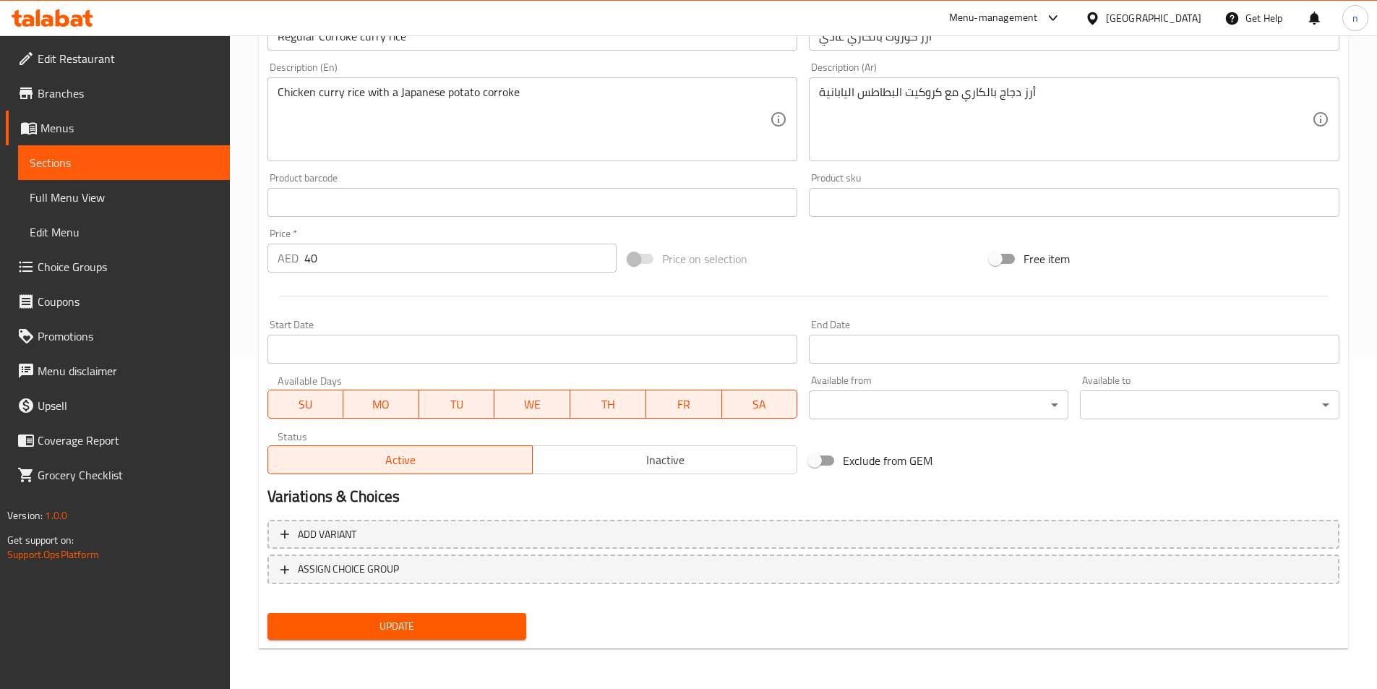
drag, startPoint x: 417, startPoint y: 621, endPoint x: 423, endPoint y: 616, distance: 7.7
click at [417, 620] on span "Update" at bounding box center [397, 626] width 236 height 18
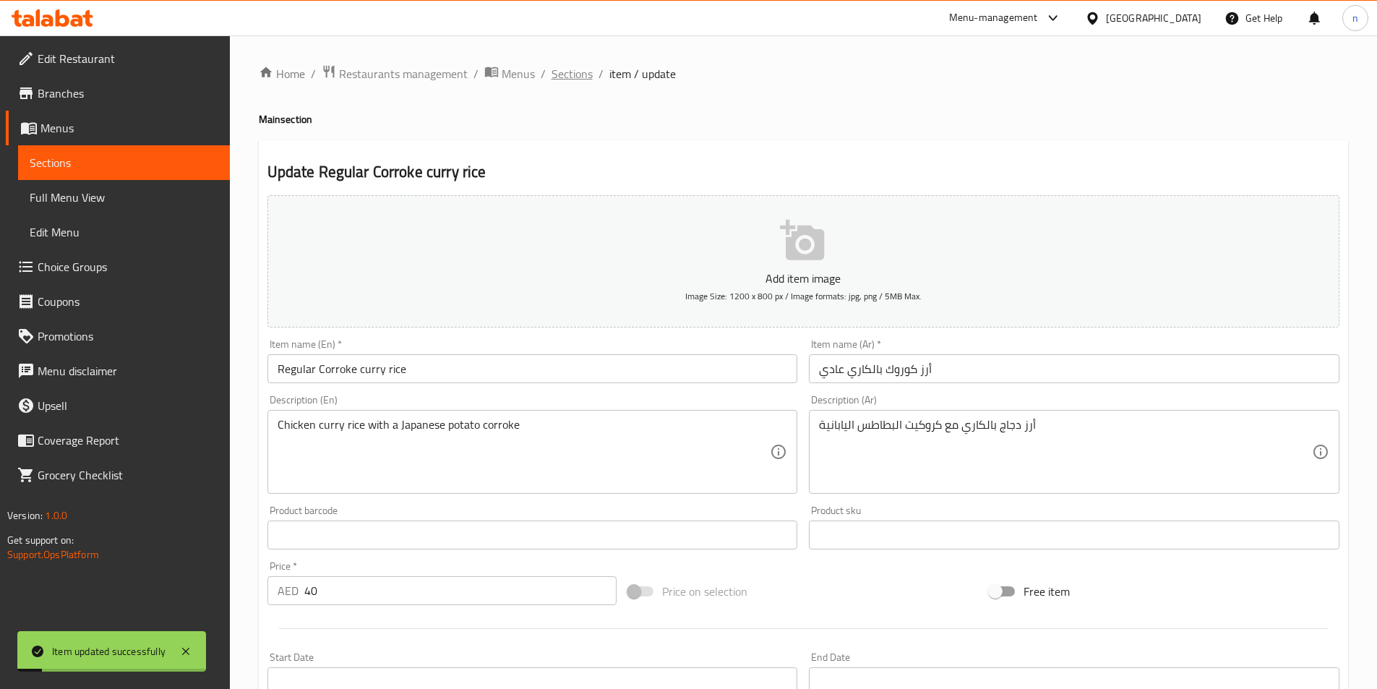
click at [568, 75] on span "Sections" at bounding box center [571, 73] width 41 height 17
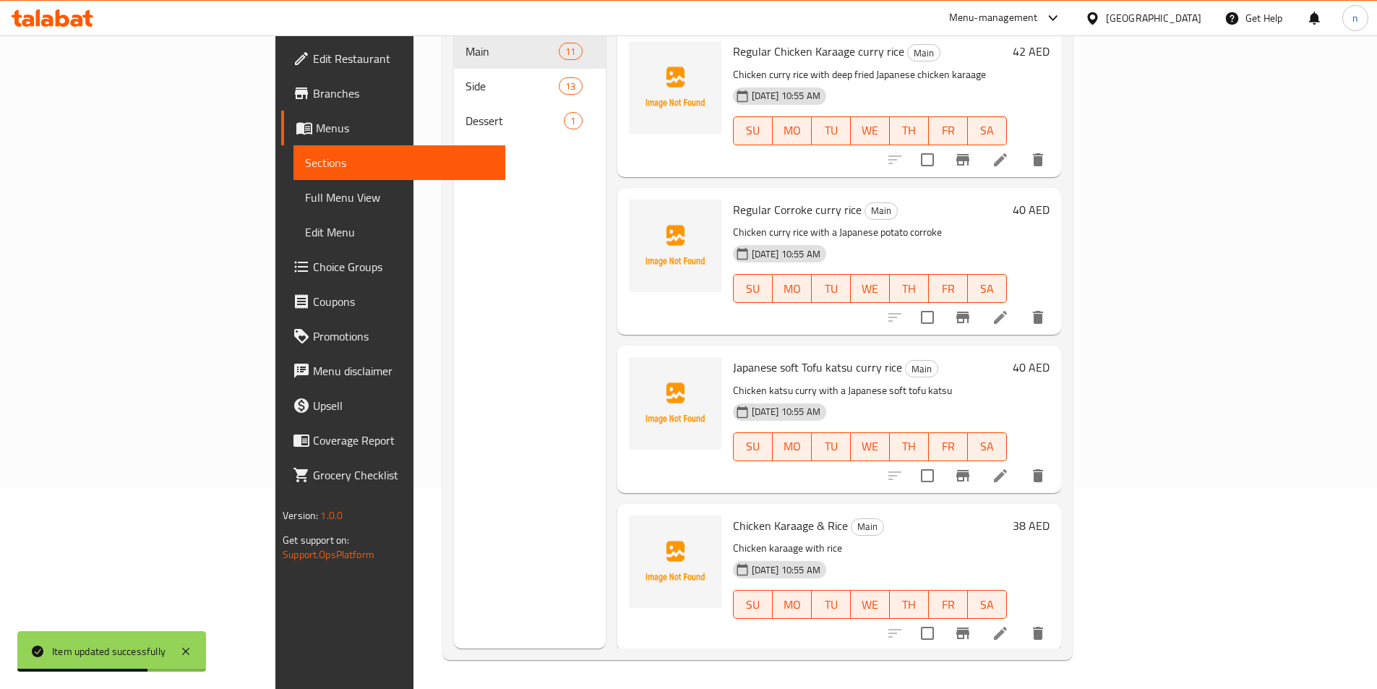
scroll to position [723, 0]
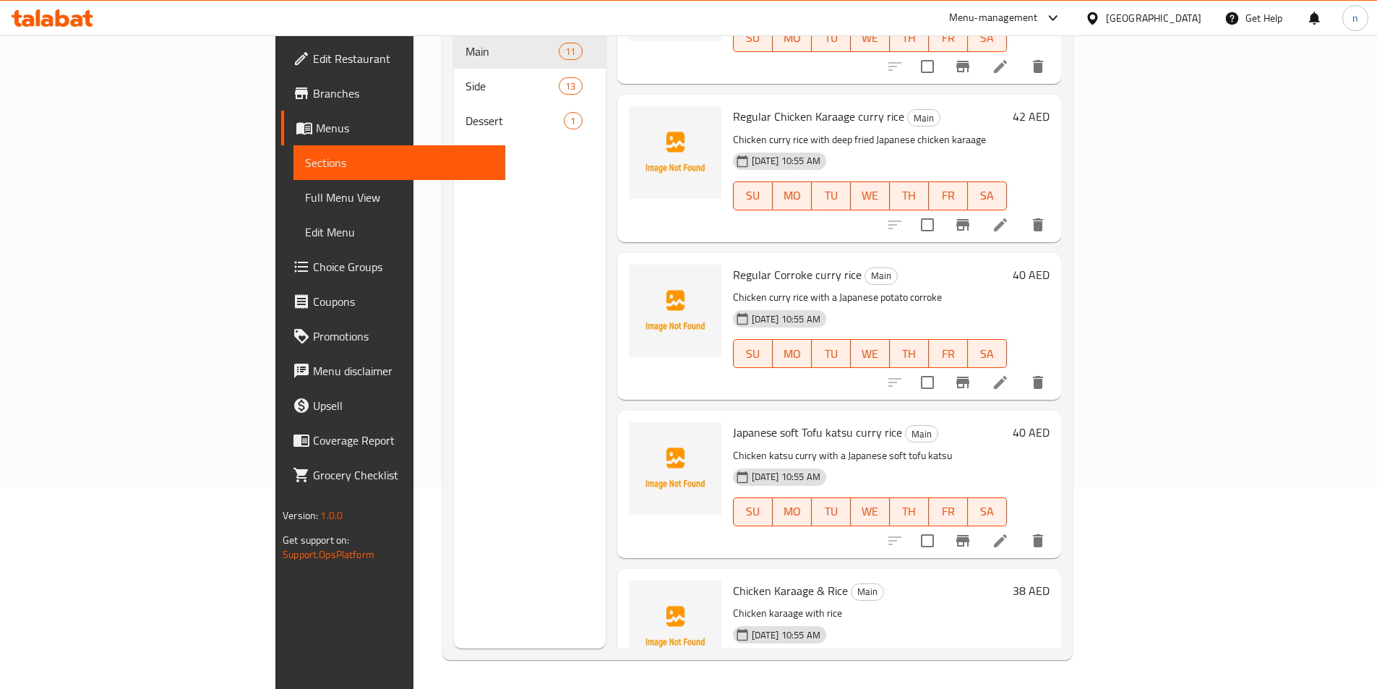
click at [606, 367] on div "Menu items Add Sort Manage items Regular Chicken Katsu Curry rice Main Chicken …" at bounding box center [833, 304] width 455 height 689
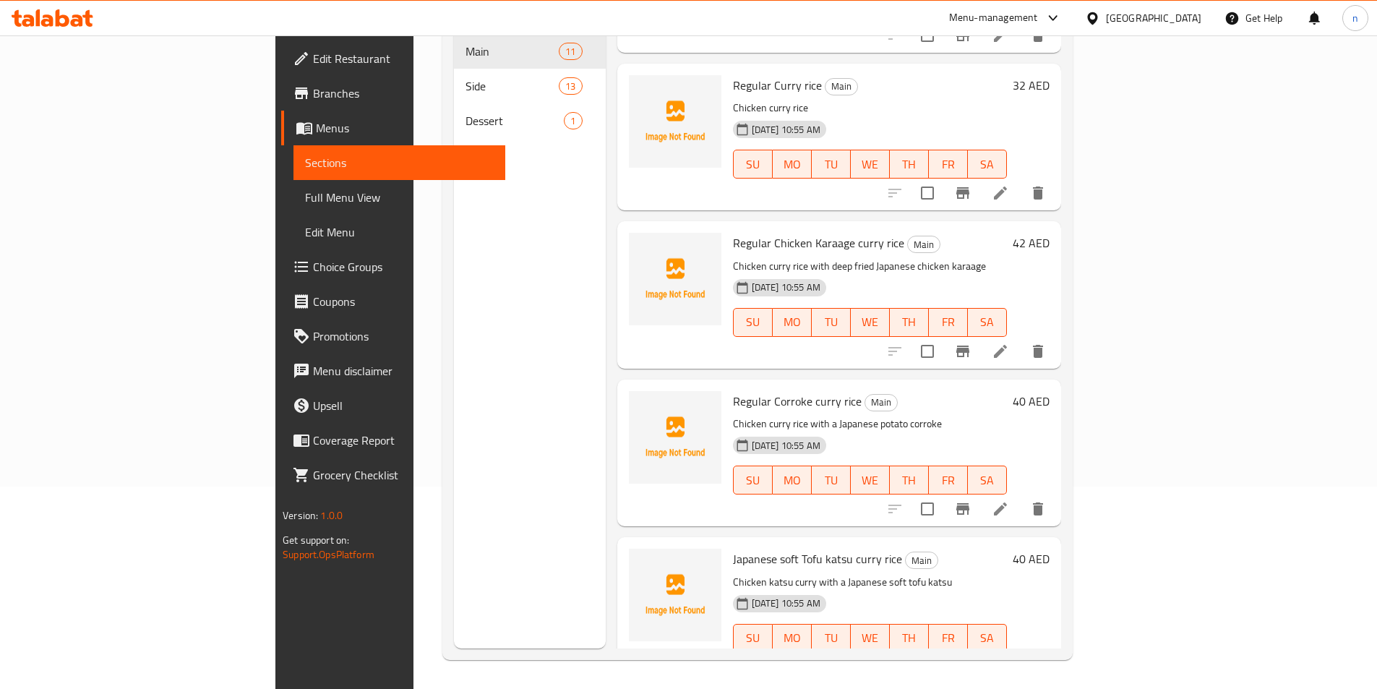
scroll to position [578, 0]
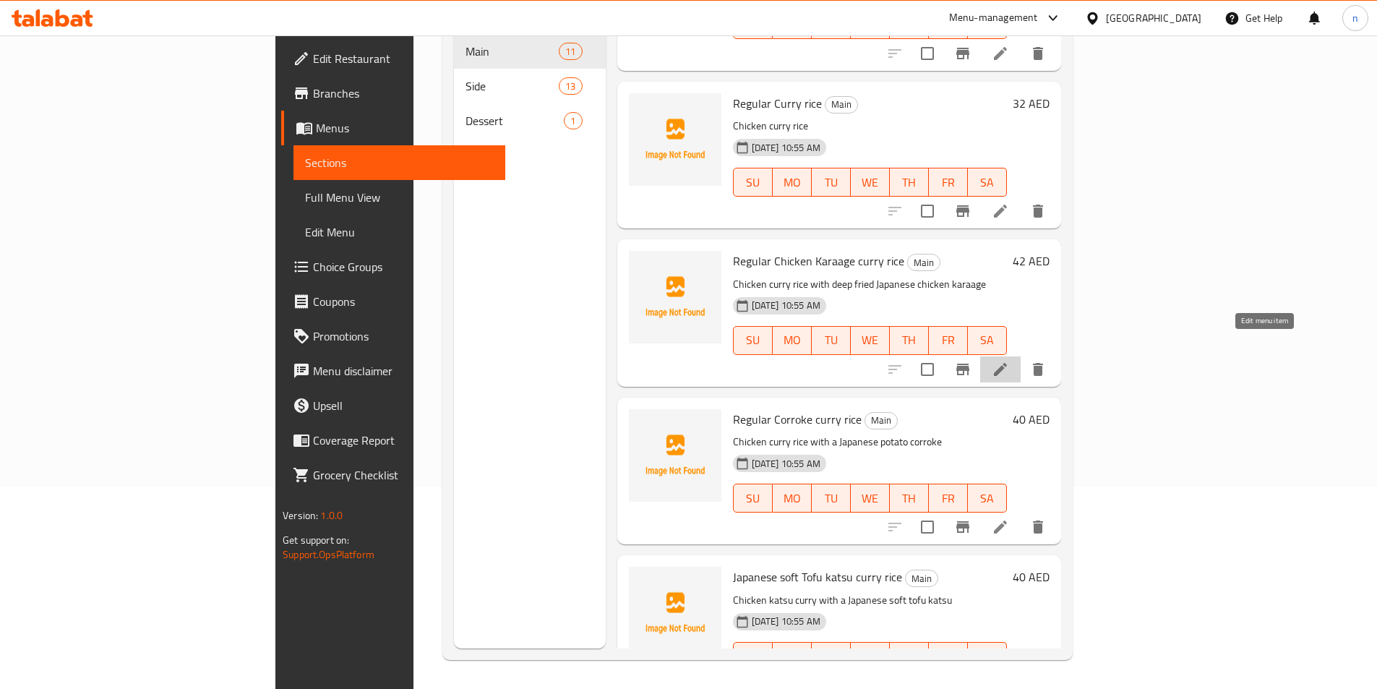
click at [1009, 361] on icon at bounding box center [1000, 369] width 17 height 17
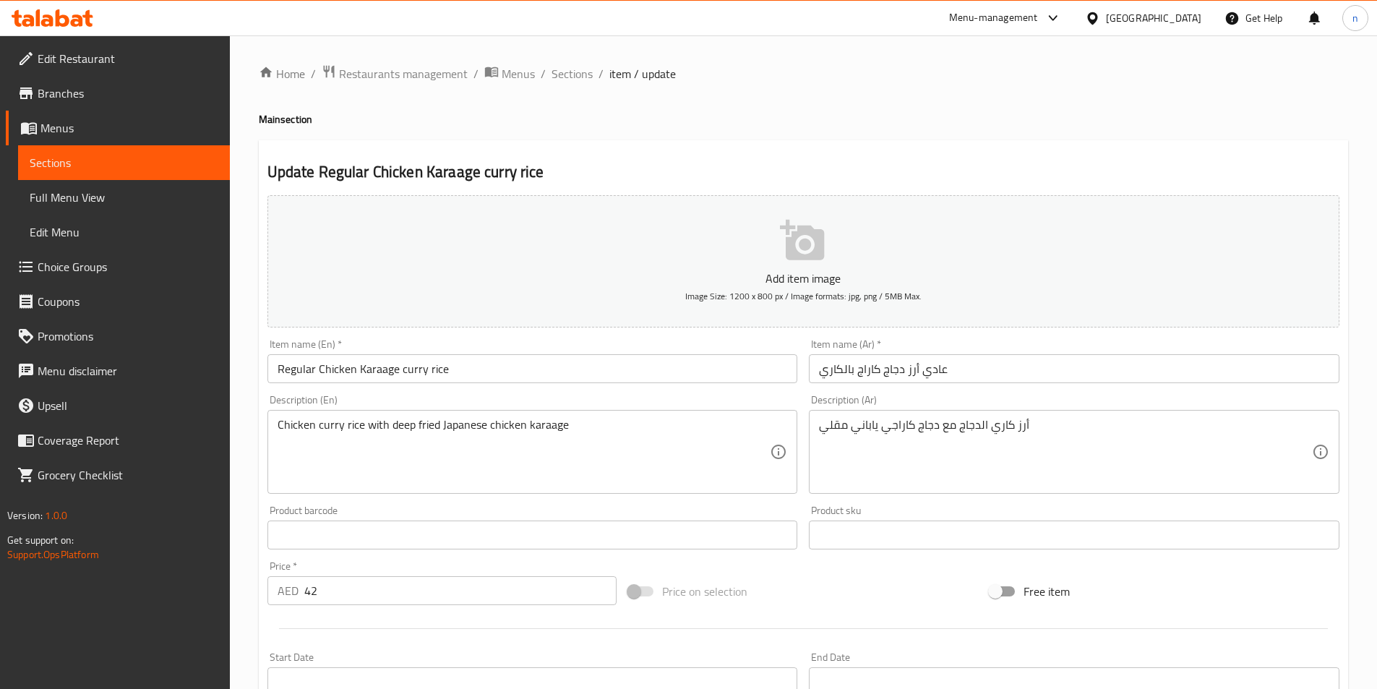
click at [244, 464] on div "Home / Restaurants management / Menus / Sections / item / update Main section U…" at bounding box center [803, 528] width 1147 height 986
click at [248, 403] on div "Home / Restaurants management / Menus / Sections / item / update Main section U…" at bounding box center [803, 528] width 1147 height 986
click at [567, 69] on span "Sections" at bounding box center [571, 73] width 41 height 17
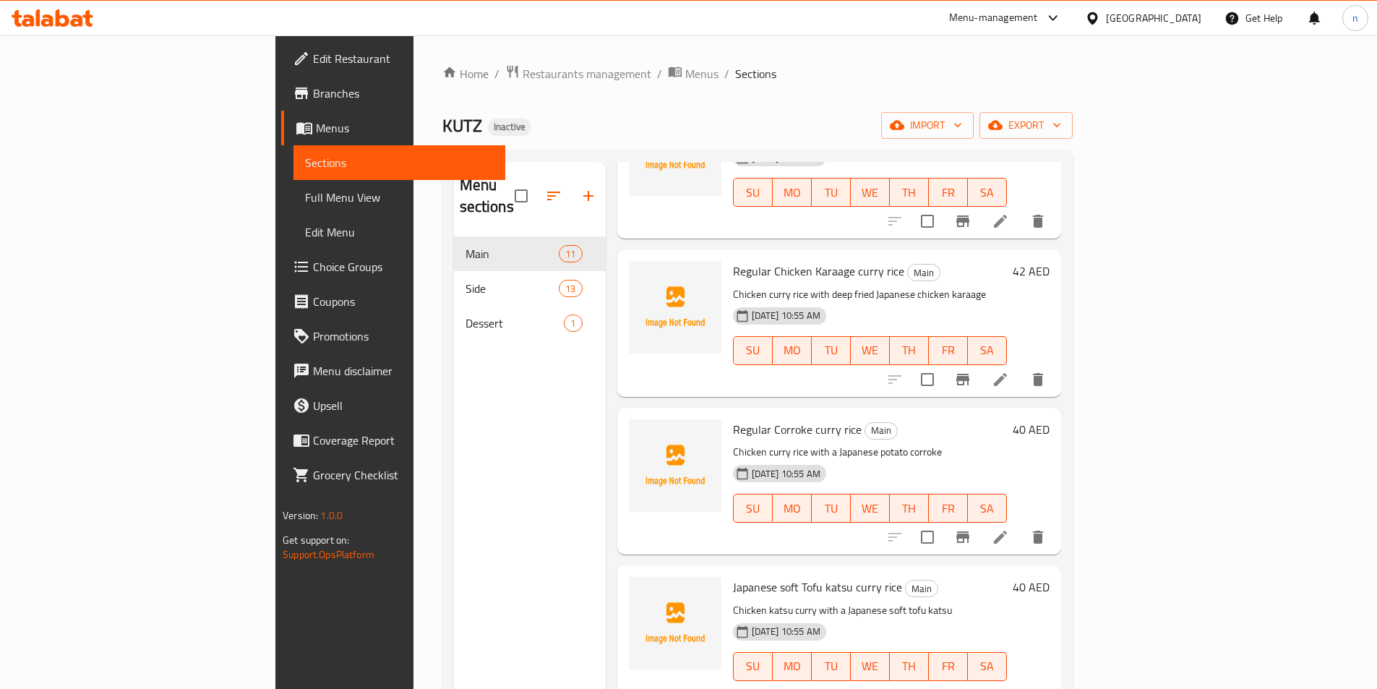
scroll to position [795, 0]
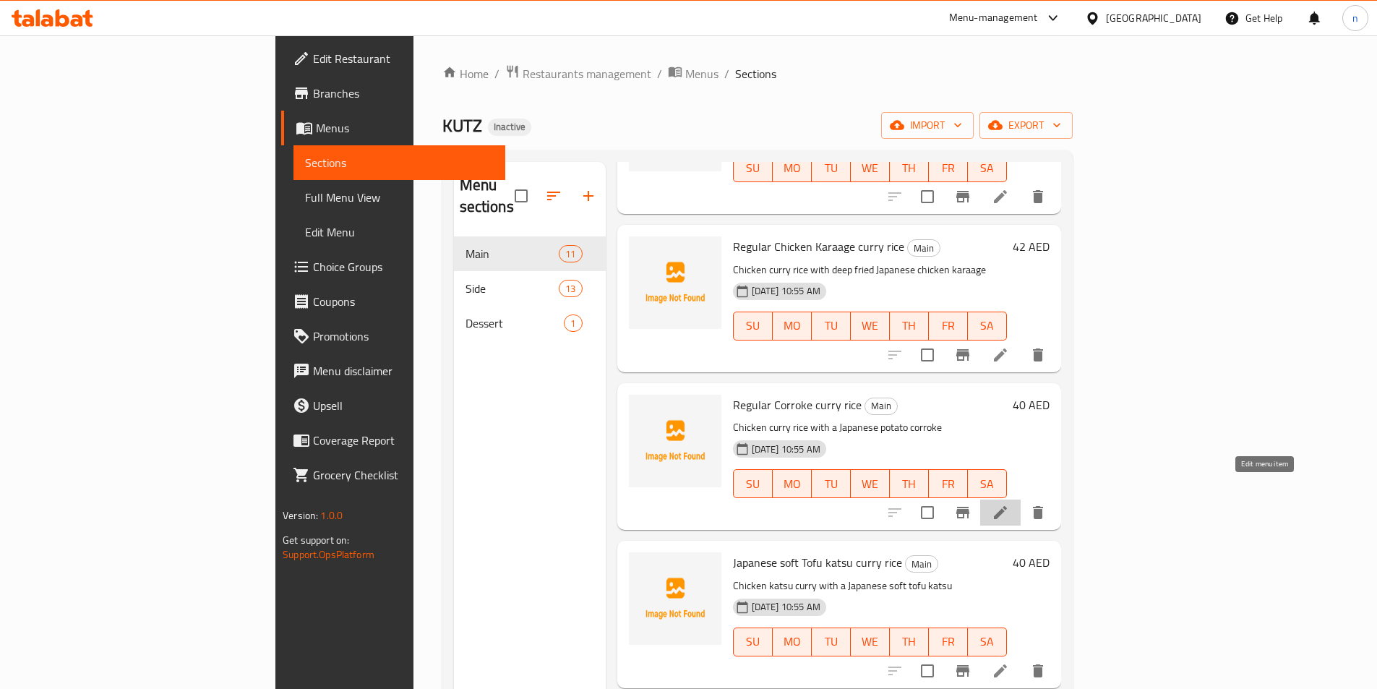
click at [1009, 504] on icon at bounding box center [1000, 512] width 17 height 17
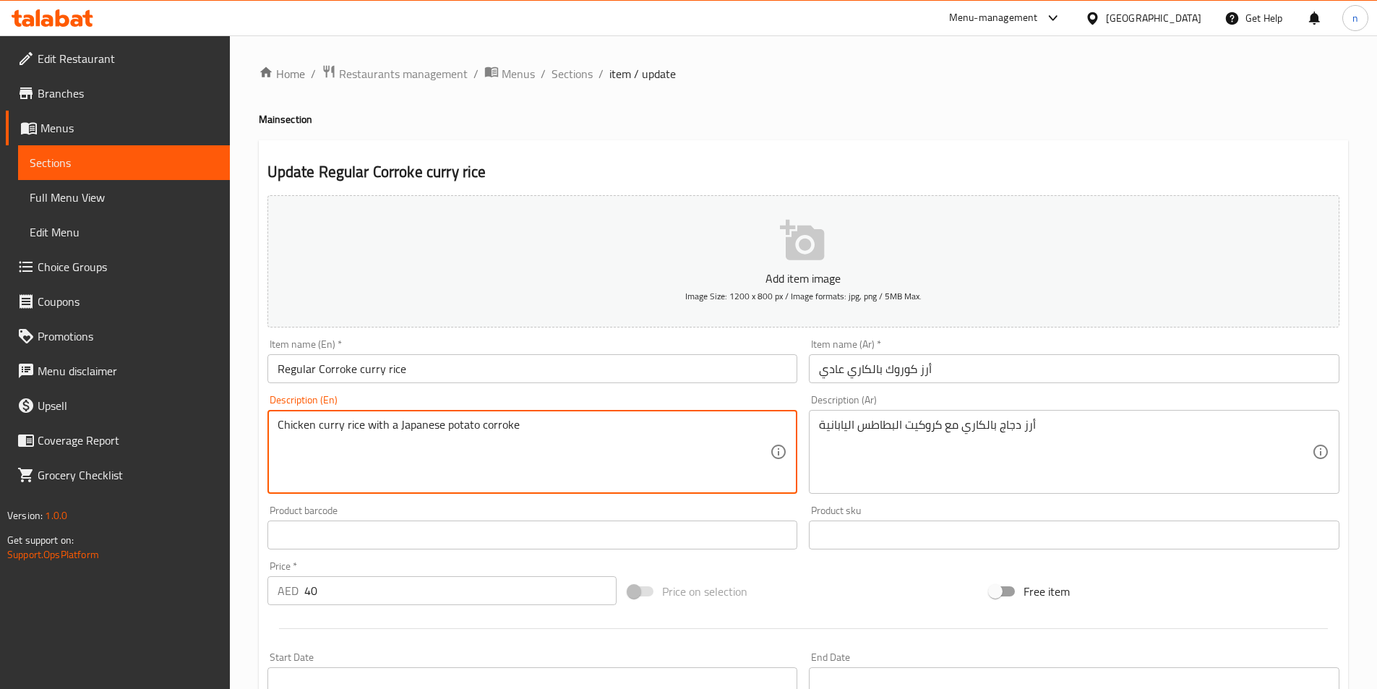
click at [489, 425] on textarea "Chicken curry rice with a Japanese potato corroke" at bounding box center [524, 452] width 493 height 69
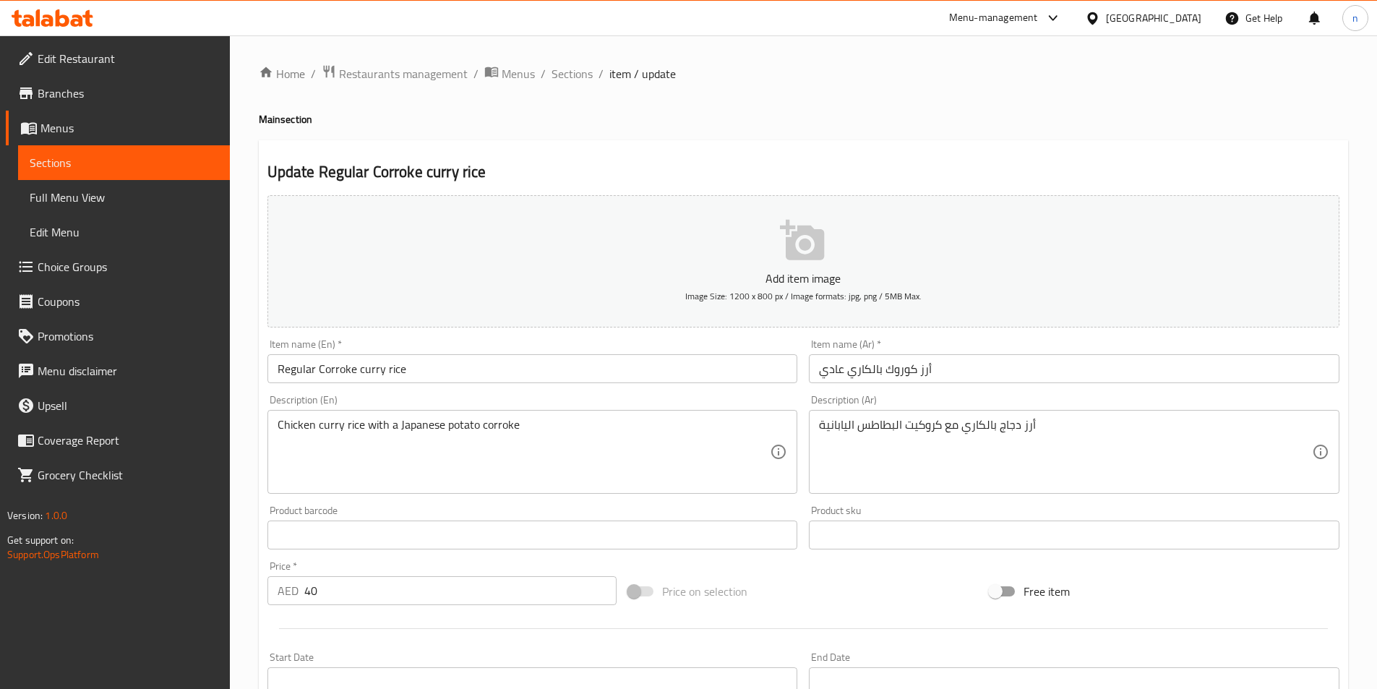
drag, startPoint x: 275, startPoint y: 425, endPoint x: 236, endPoint y: 409, distance: 42.8
click at [438, 452] on div "Chicken curry rice with a Japanese potato corroke Description (En)" at bounding box center [532, 452] width 530 height 84
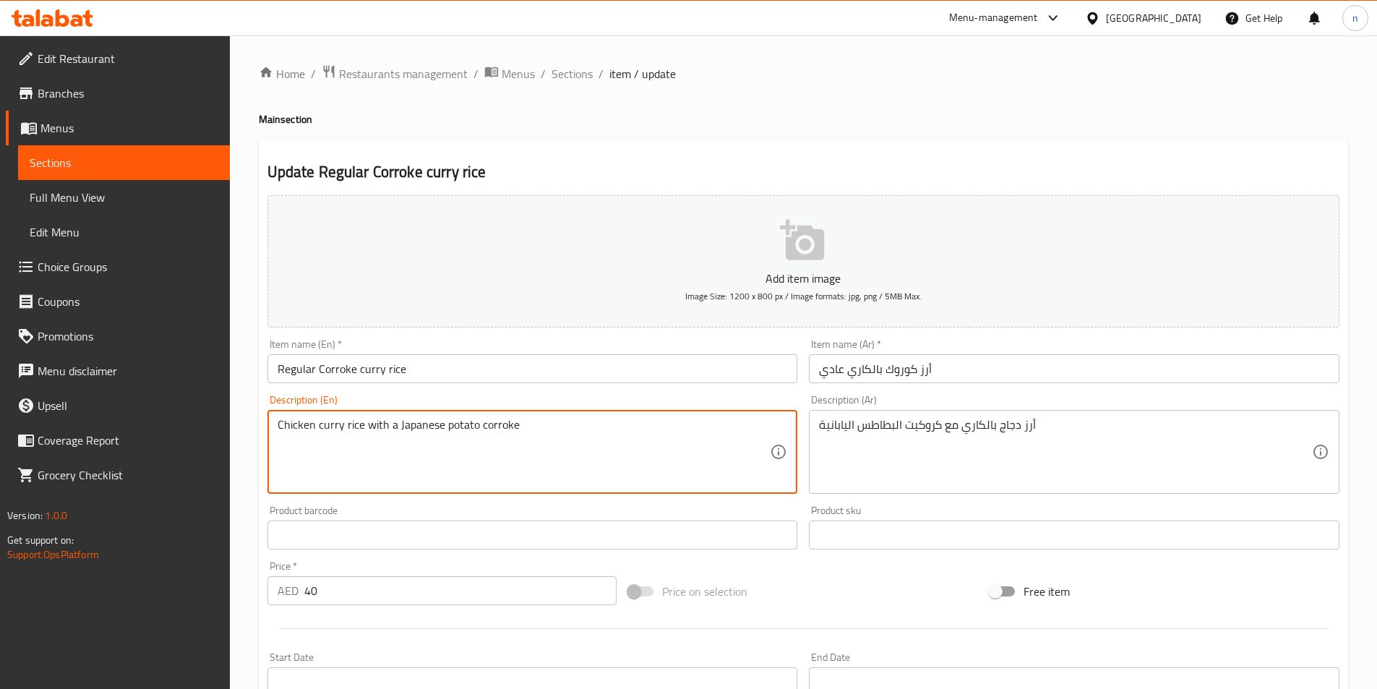
click at [343, 424] on textarea "Chicken curry rice with a Japanese potato corroke" at bounding box center [524, 452] width 493 height 69
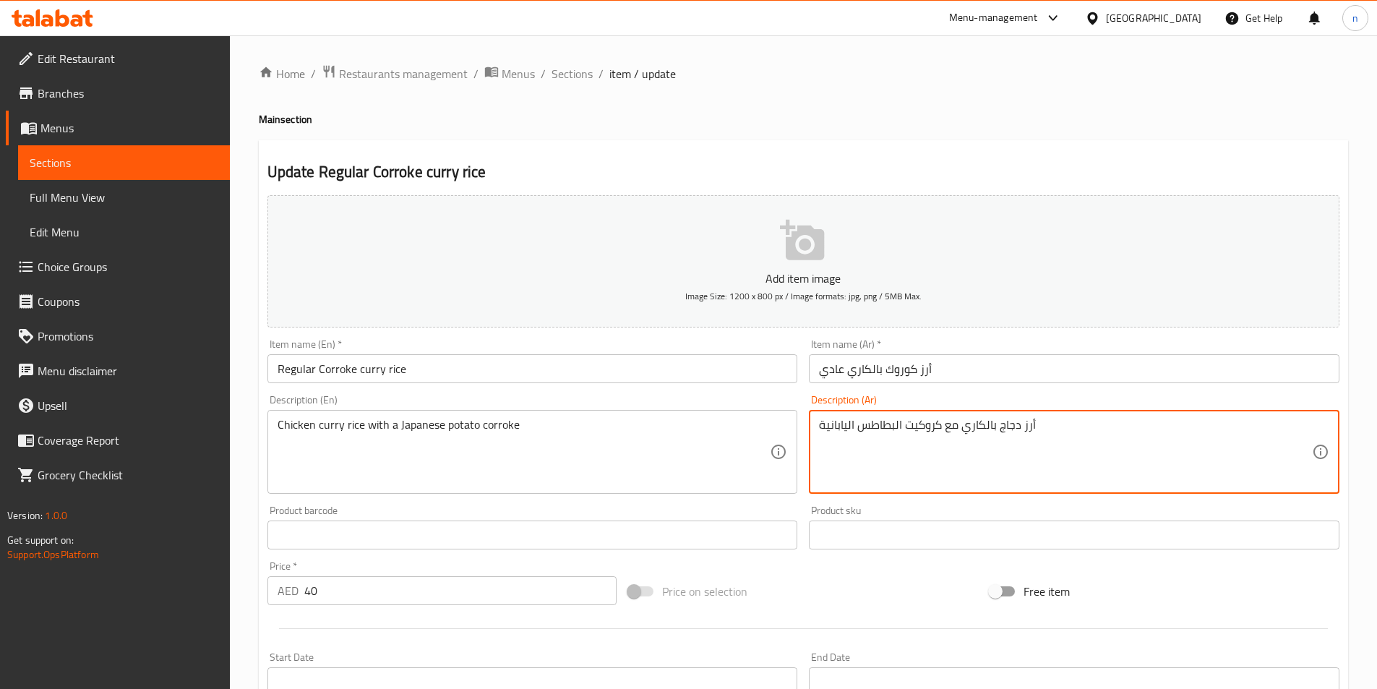
click at [910, 429] on textarea "أرز دجاج بالكاري مع كروكيت البطاطس اليابانية" at bounding box center [1065, 452] width 493 height 69
paste textarea "كاري الدجاج مع كوروك"
type textarea "أرز كاري الدجاج مع كوروك البطاطس اليابانية"
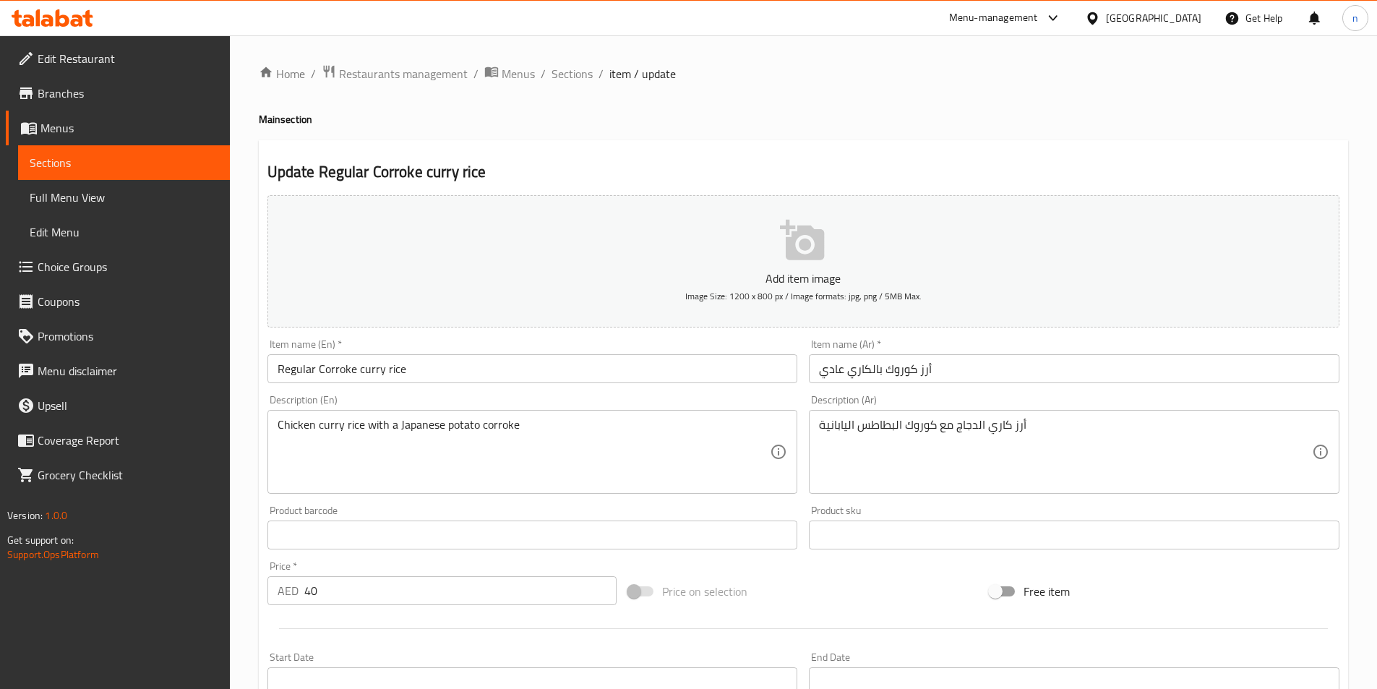
click at [240, 498] on div "Home / Restaurants management / Menus / Sections / item / update Main section U…" at bounding box center [803, 528] width 1147 height 986
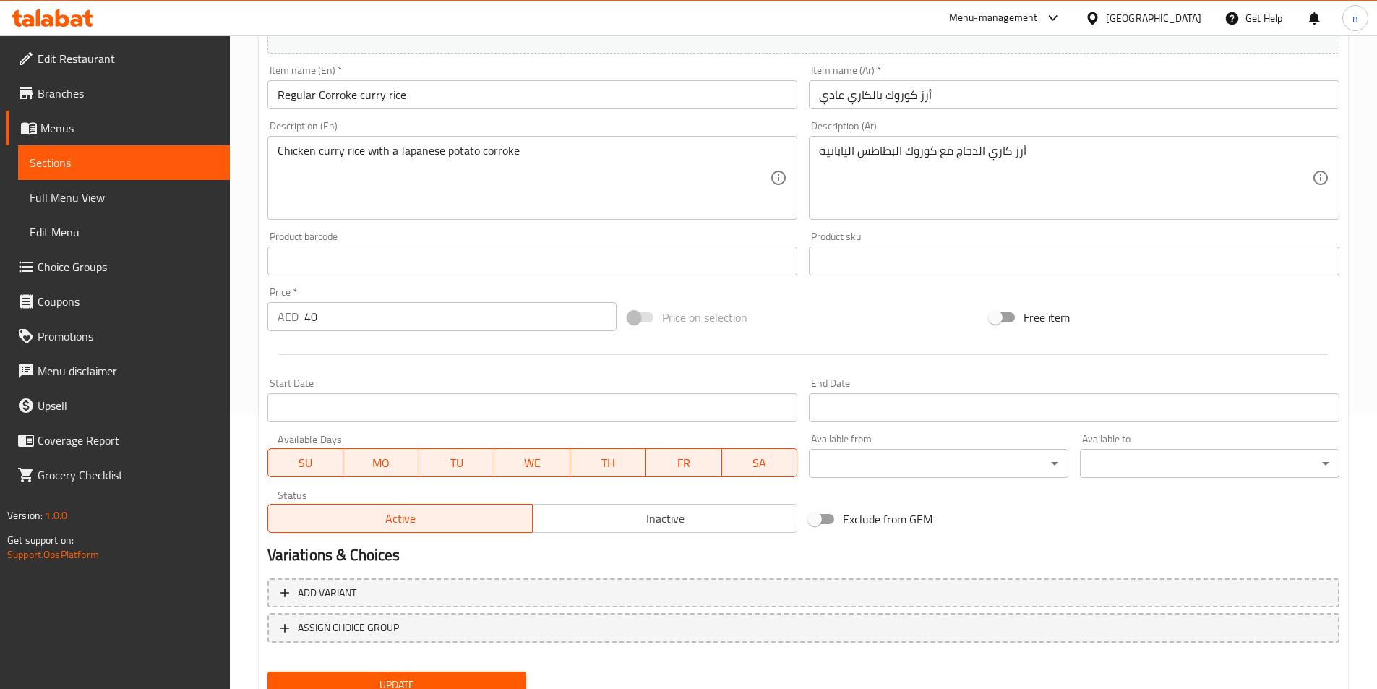
scroll to position [188, 0]
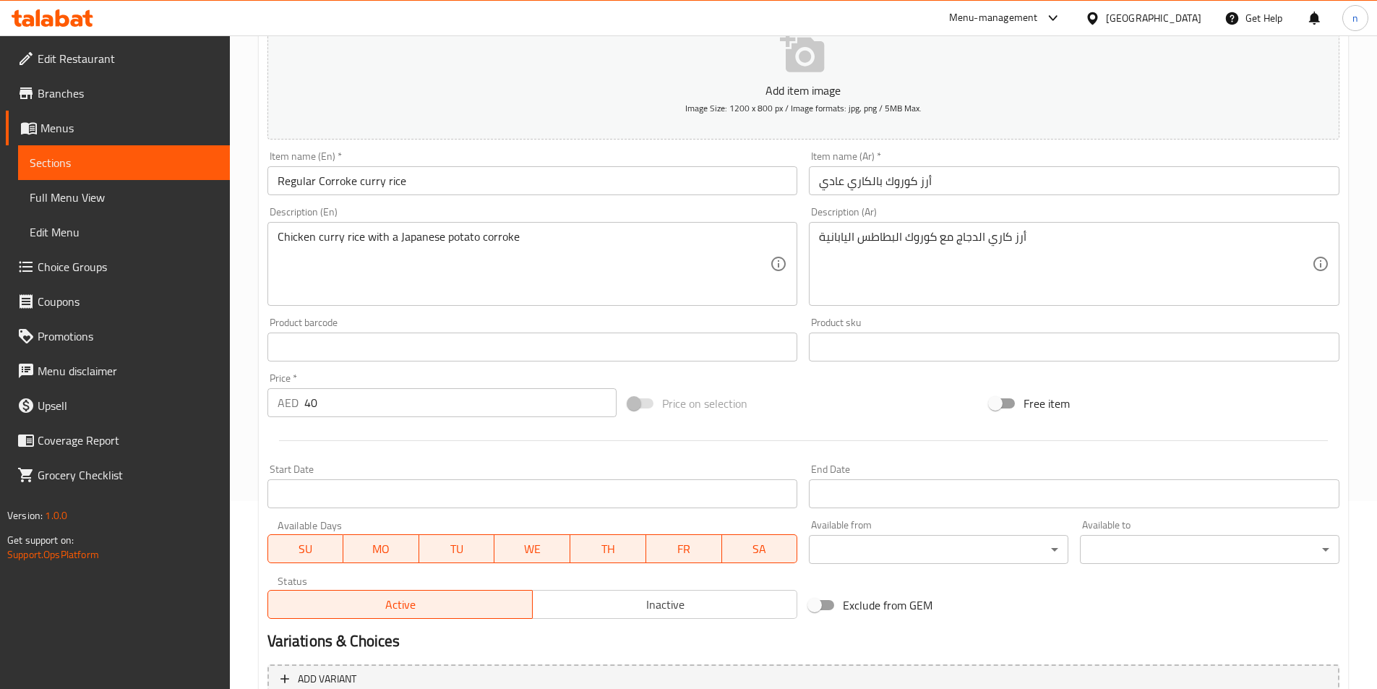
click at [241, 580] on div "Home / Restaurants management / Menus / Sections / item / update Main section U…" at bounding box center [803, 341] width 1147 height 986
click at [242, 583] on div "Home / Restaurants management / Menus / Sections / item / update Main section U…" at bounding box center [803, 341] width 1147 height 986
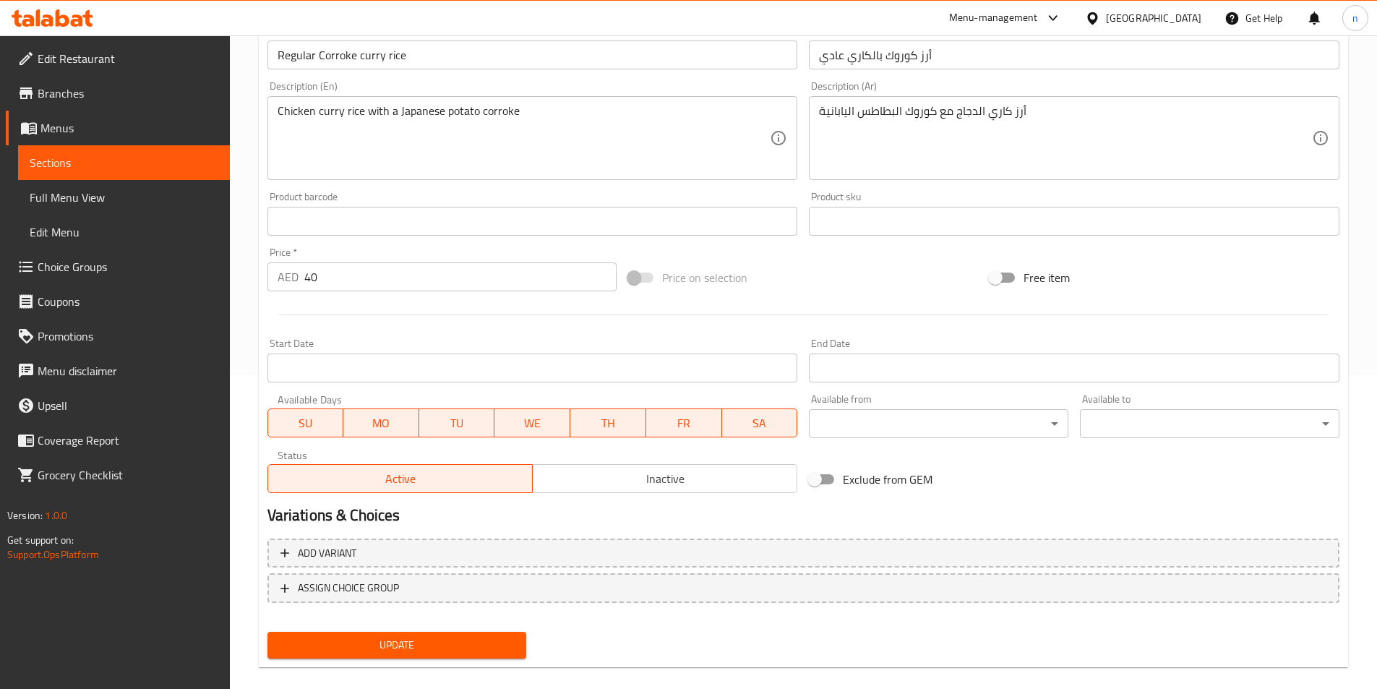
scroll to position [332, 0]
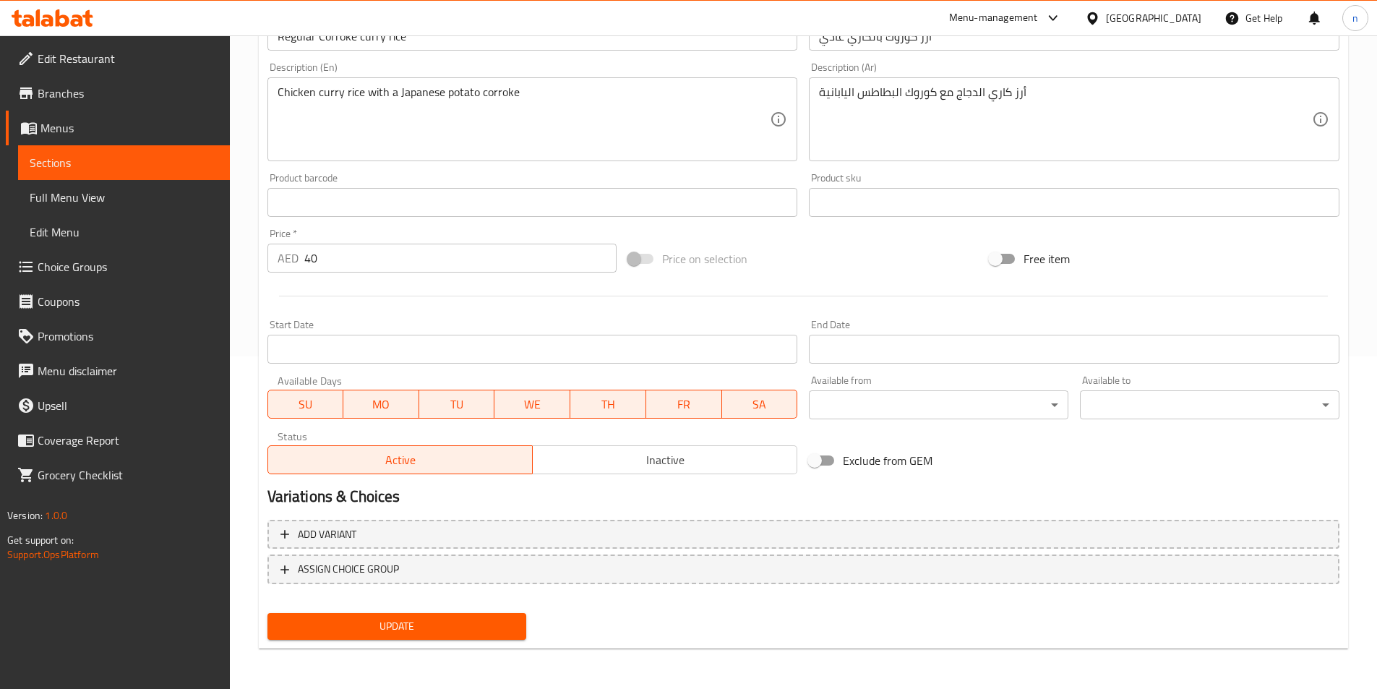
click at [351, 642] on div "Update" at bounding box center [397, 626] width 271 height 38
click at [356, 637] on button "Update" at bounding box center [396, 626] width 259 height 27
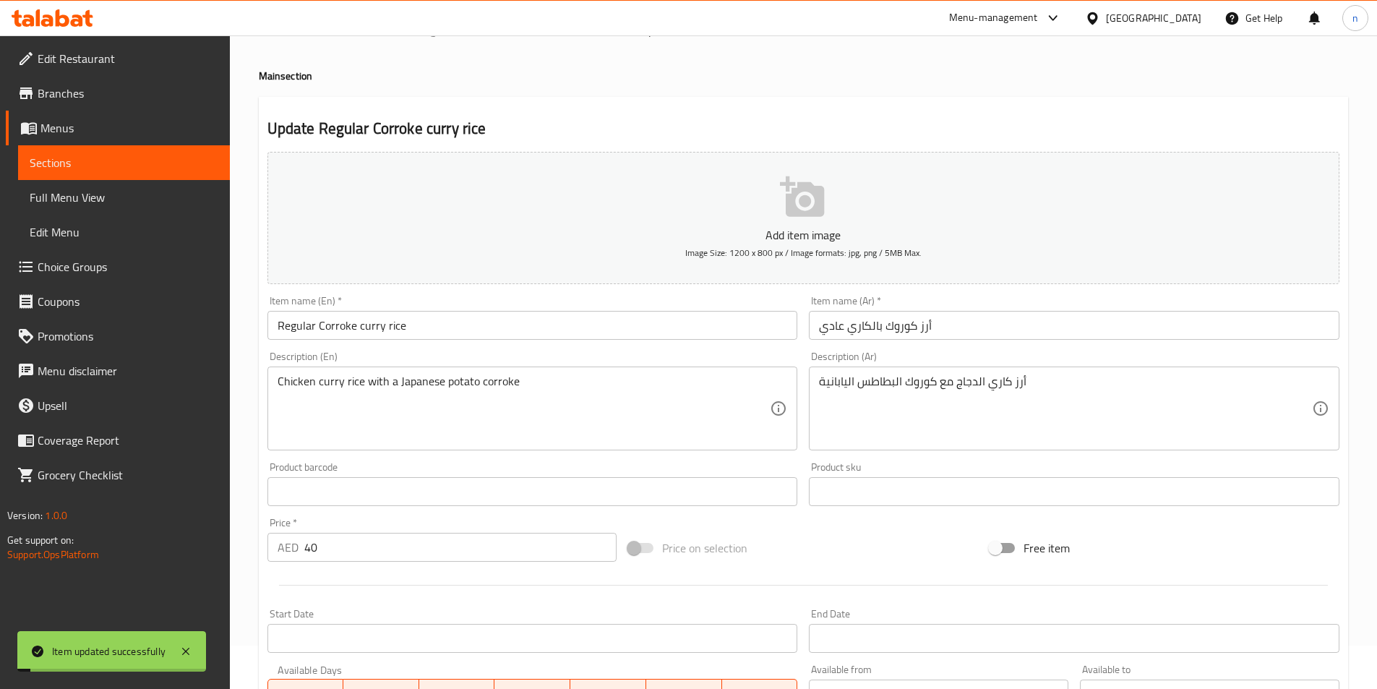
scroll to position [0, 0]
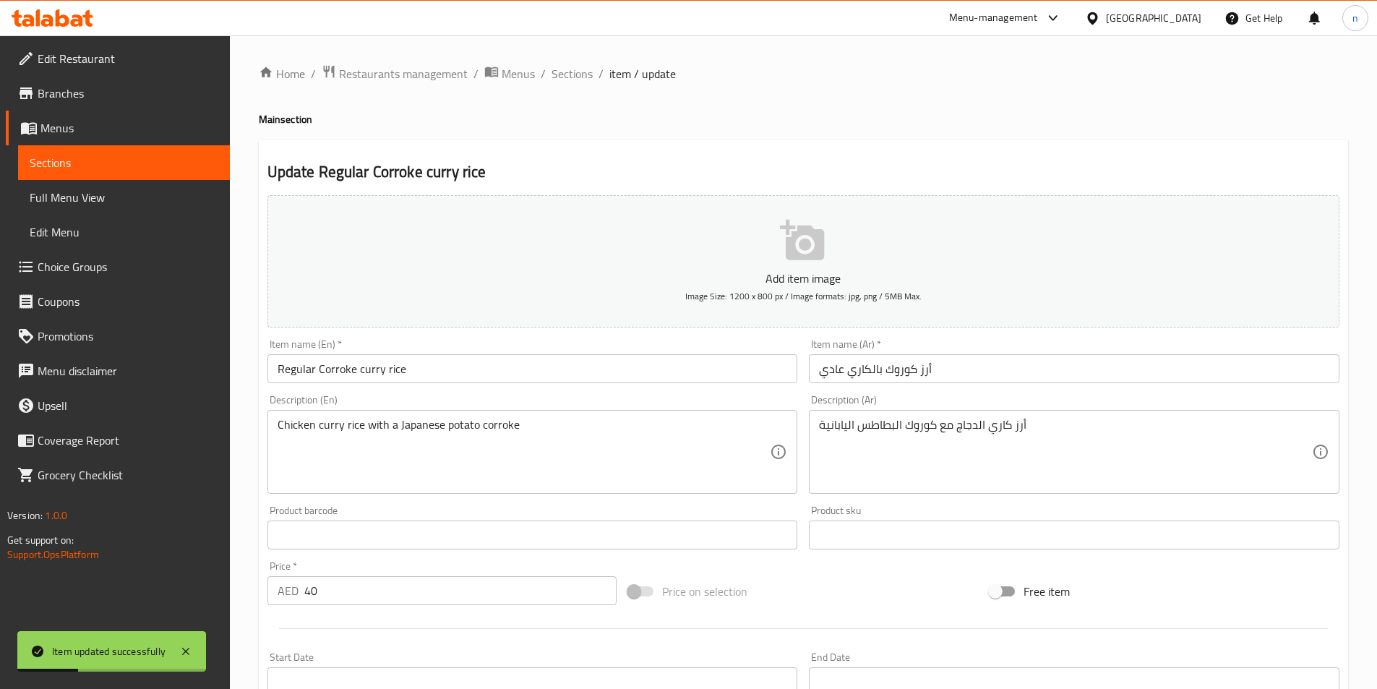
click at [256, 511] on div "Home / Restaurants management / Menus / Sections / item / update Main section U…" at bounding box center [803, 528] width 1147 height 986
click at [574, 65] on span "Sections" at bounding box center [571, 73] width 41 height 17
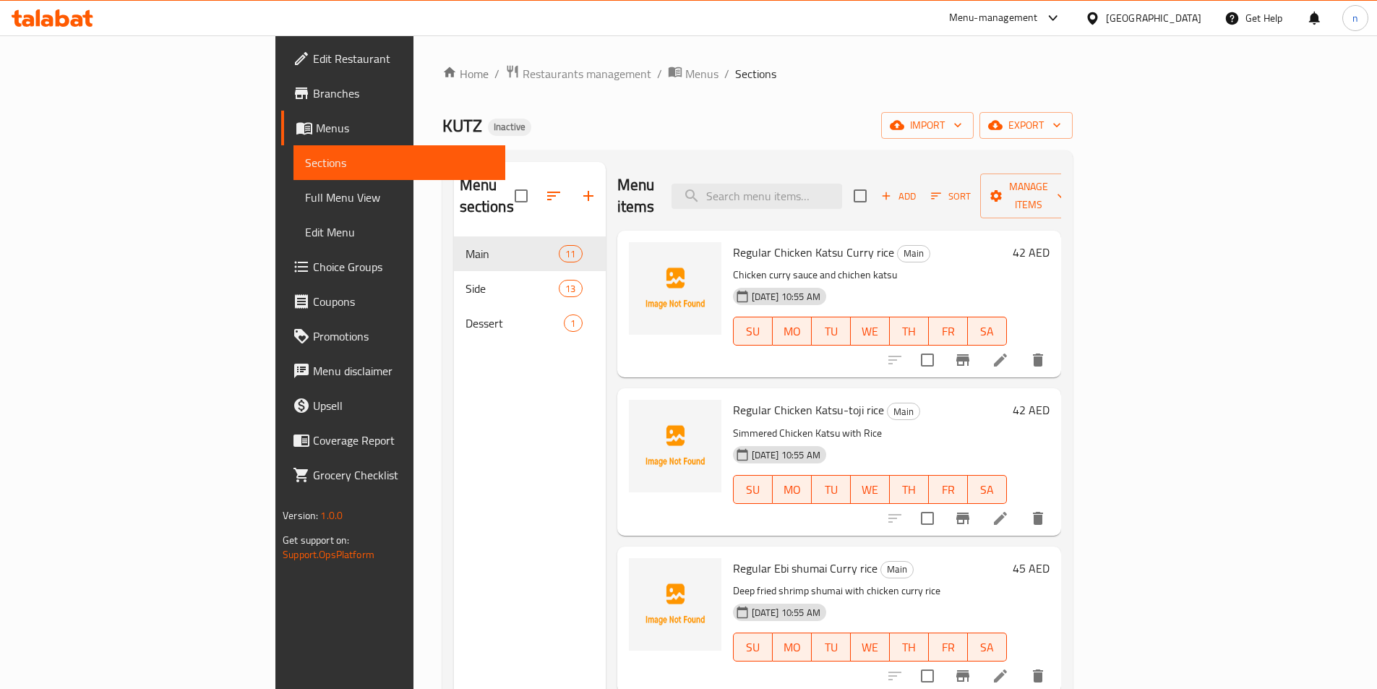
click at [839, 132] on div "KUTZ Inactive import export" at bounding box center [757, 125] width 630 height 27
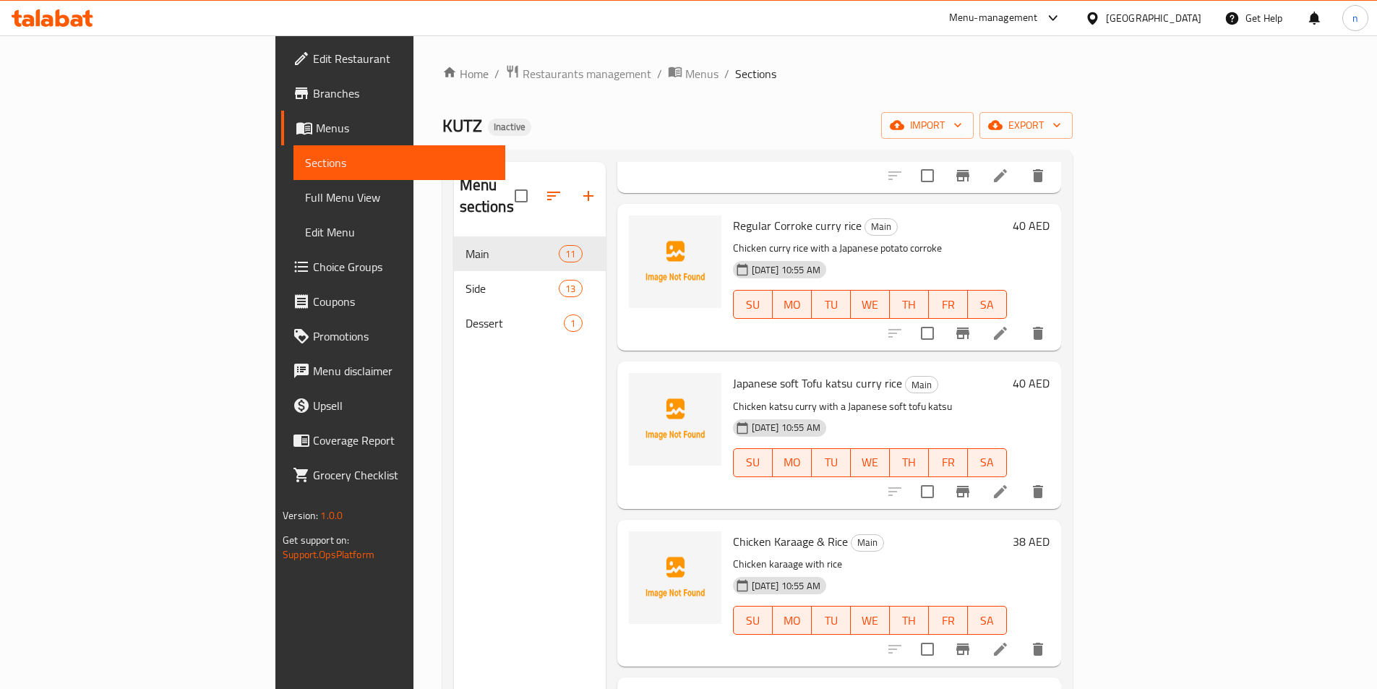
scroll to position [940, 0]
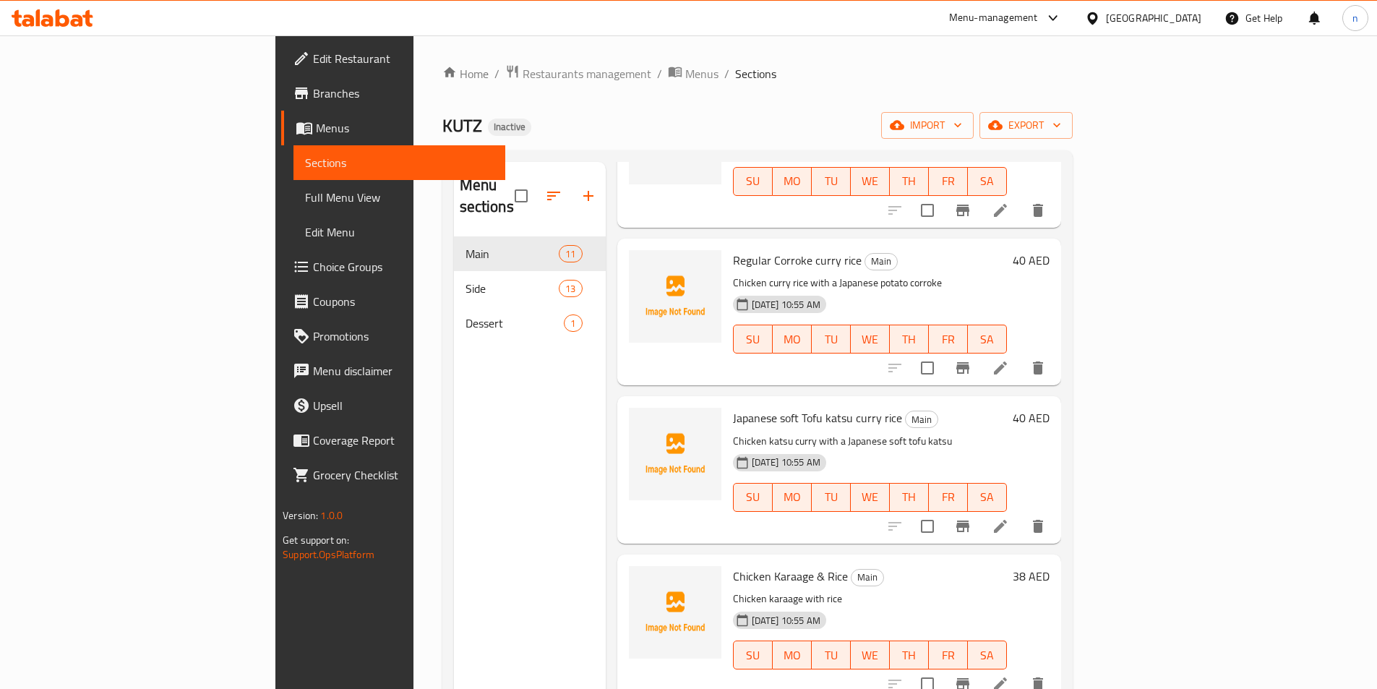
click at [1020, 356] on li at bounding box center [1000, 368] width 40 height 26
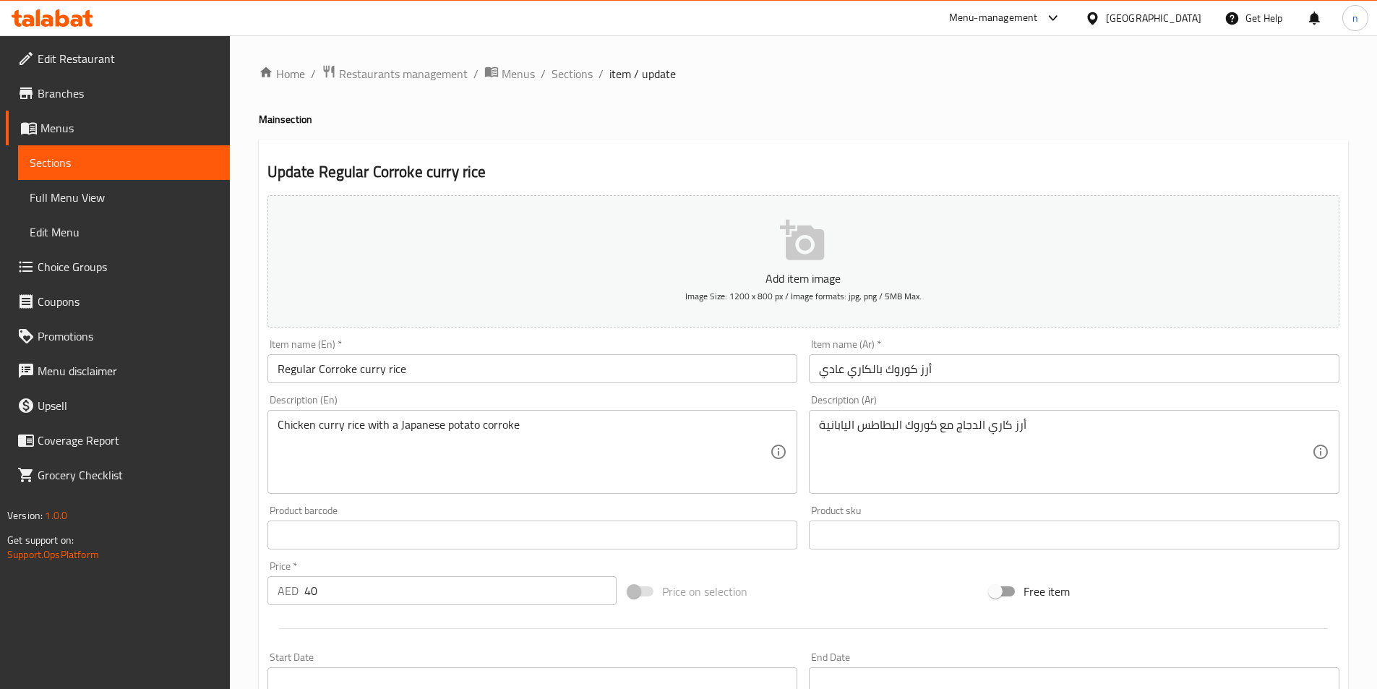
drag, startPoint x: 562, startPoint y: 63, endPoint x: 592, endPoint y: 93, distance: 42.4
click at [562, 65] on span "Sections" at bounding box center [571, 73] width 41 height 17
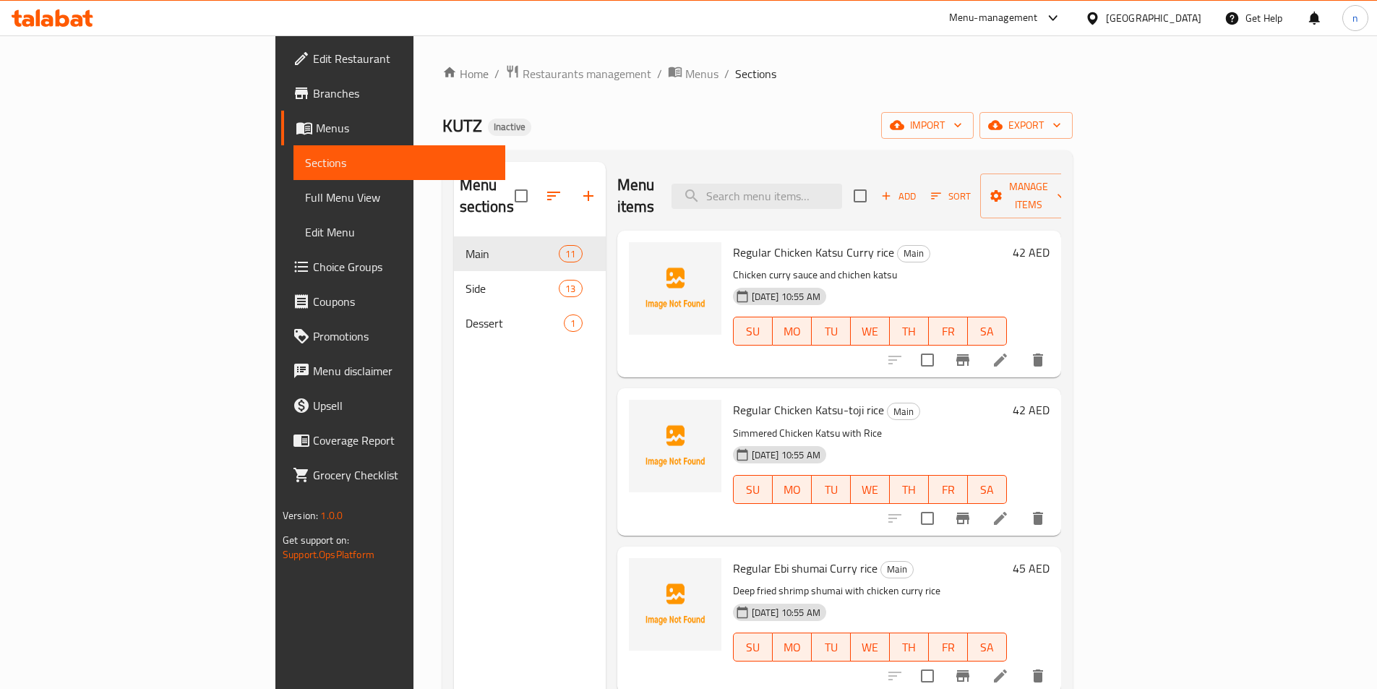
click at [923, 110] on div "Home / Restaurants management / Menus / Sections KUTZ Inactive import export Me…" at bounding box center [757, 463] width 630 height 798
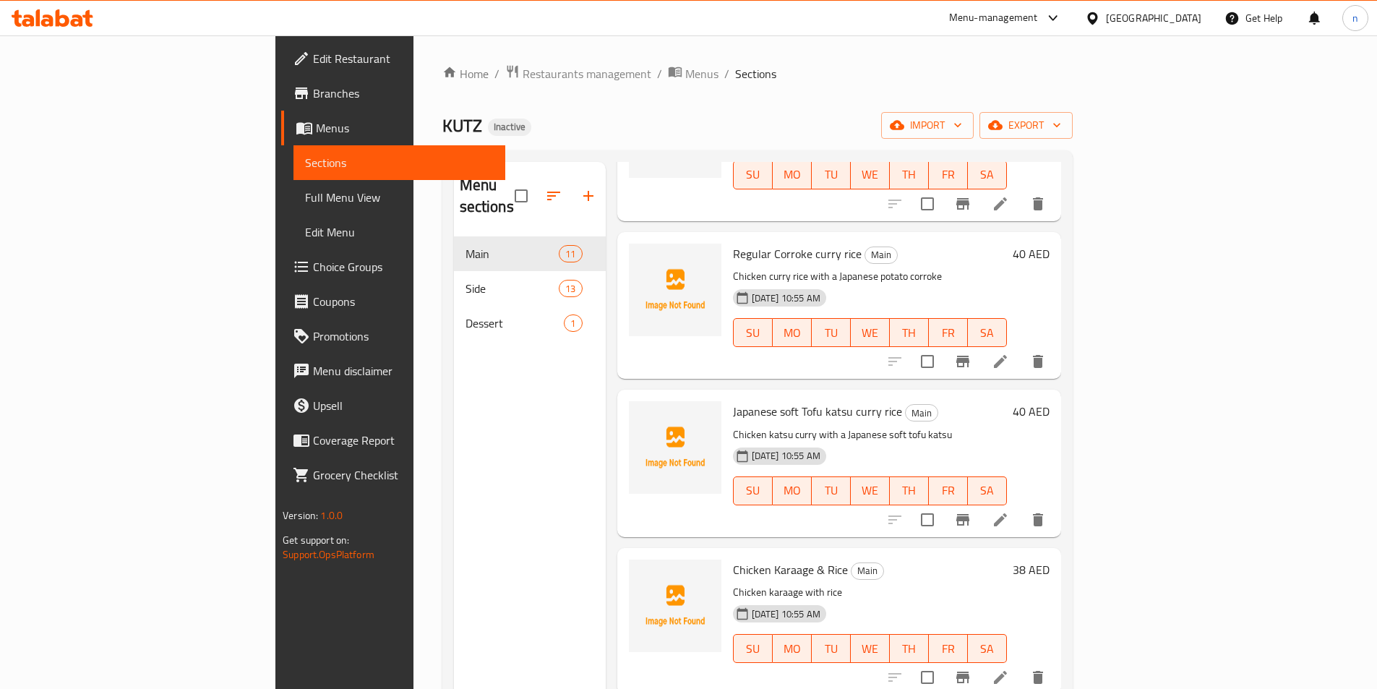
scroll to position [940, 0]
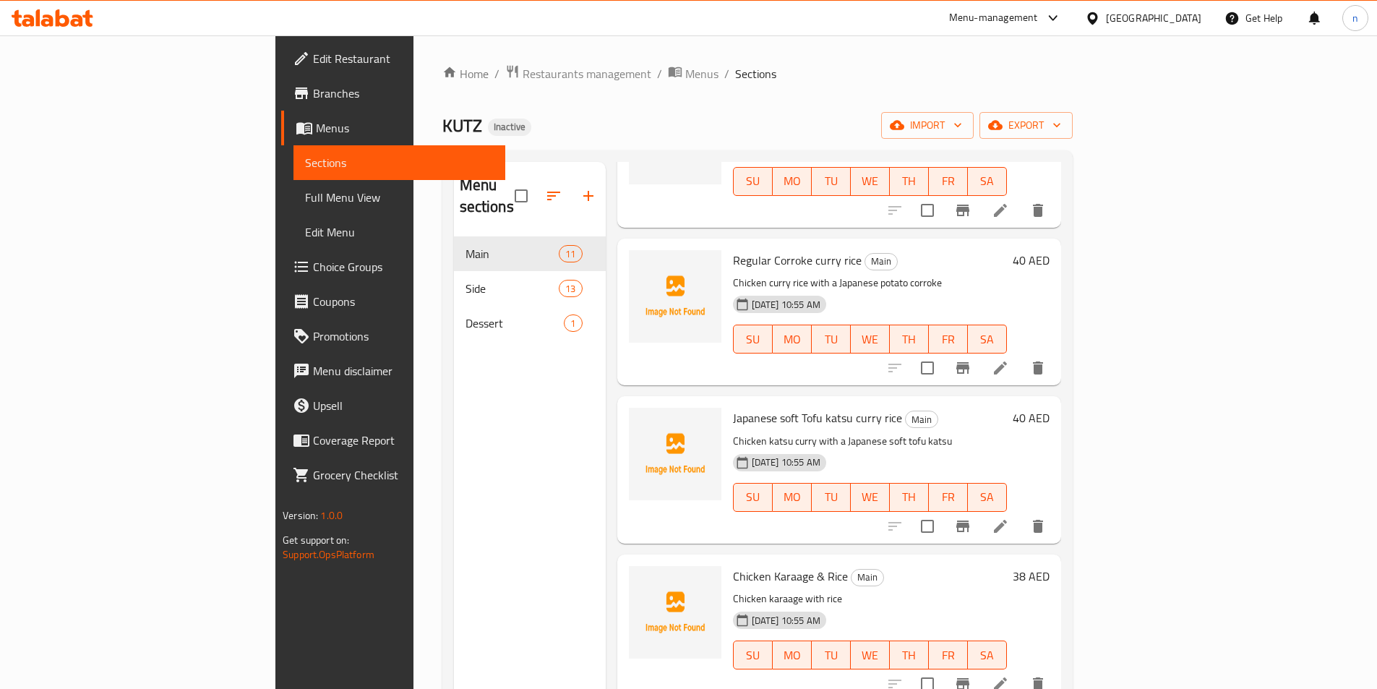
click at [1009, 517] on icon at bounding box center [1000, 525] width 17 height 17
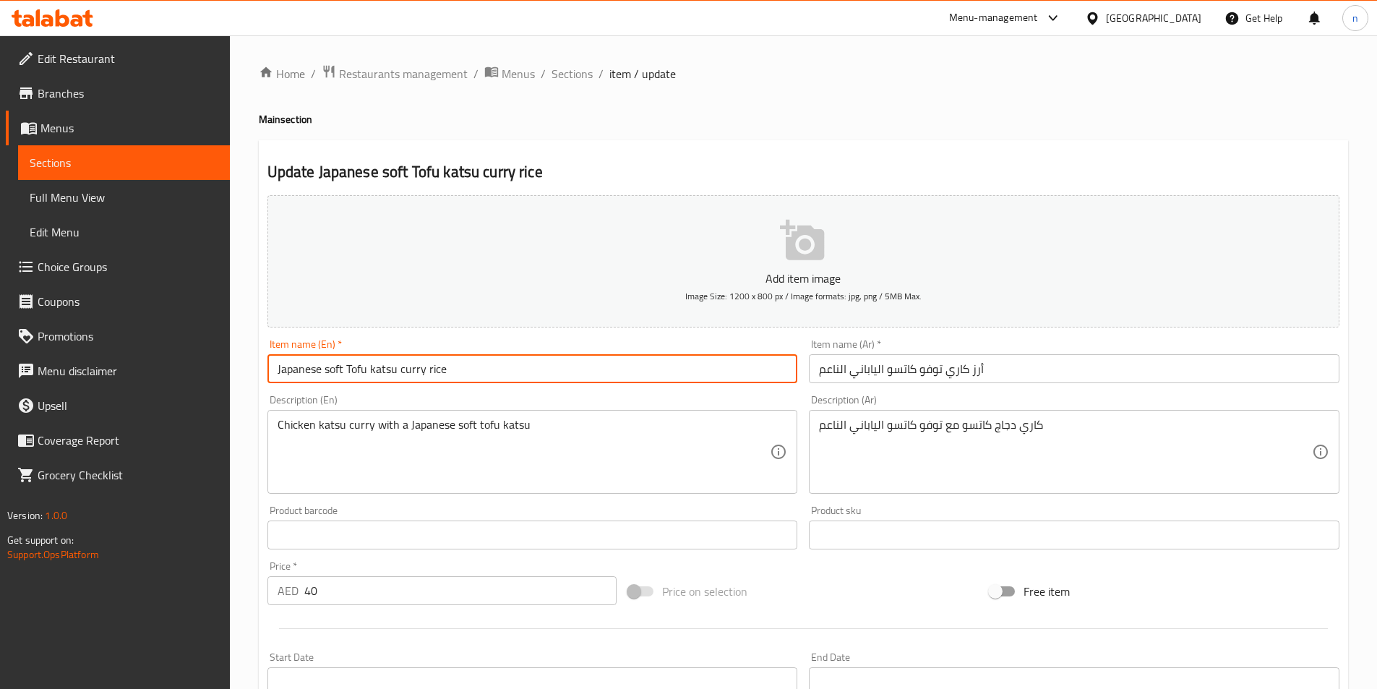
click at [271, 369] on input "Japanese soft Tofu katsu curry rice" at bounding box center [532, 368] width 530 height 29
paste input "أرز كاري الدجاج مع كوروك البطاطس اليابانية"
click at [270, 373] on input "Japanese soft Tofu katsu curry rice" at bounding box center [532, 368] width 530 height 29
paste input "Regular"
type input "Regular Japanese soft Tofu katsu curry rice"
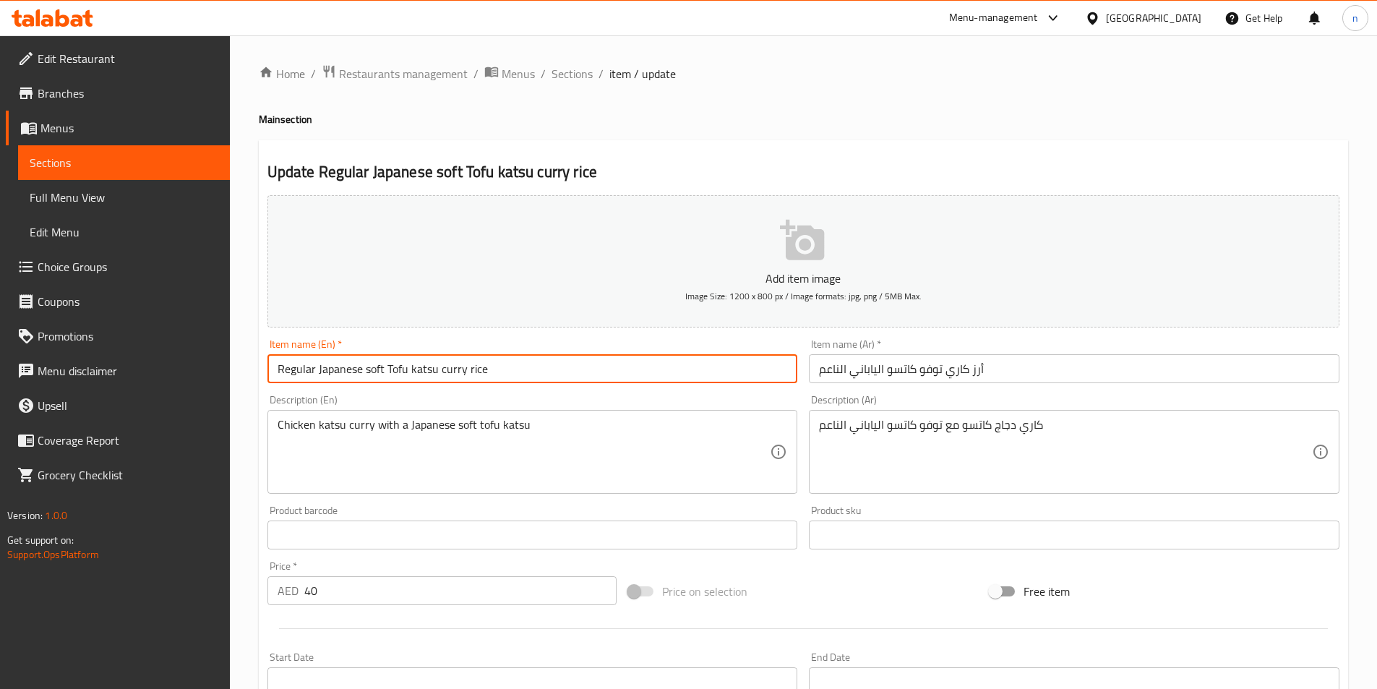
click at [1008, 366] on input "أرز كاري توفو كاتسو الياباني الناعم" at bounding box center [1074, 368] width 530 height 29
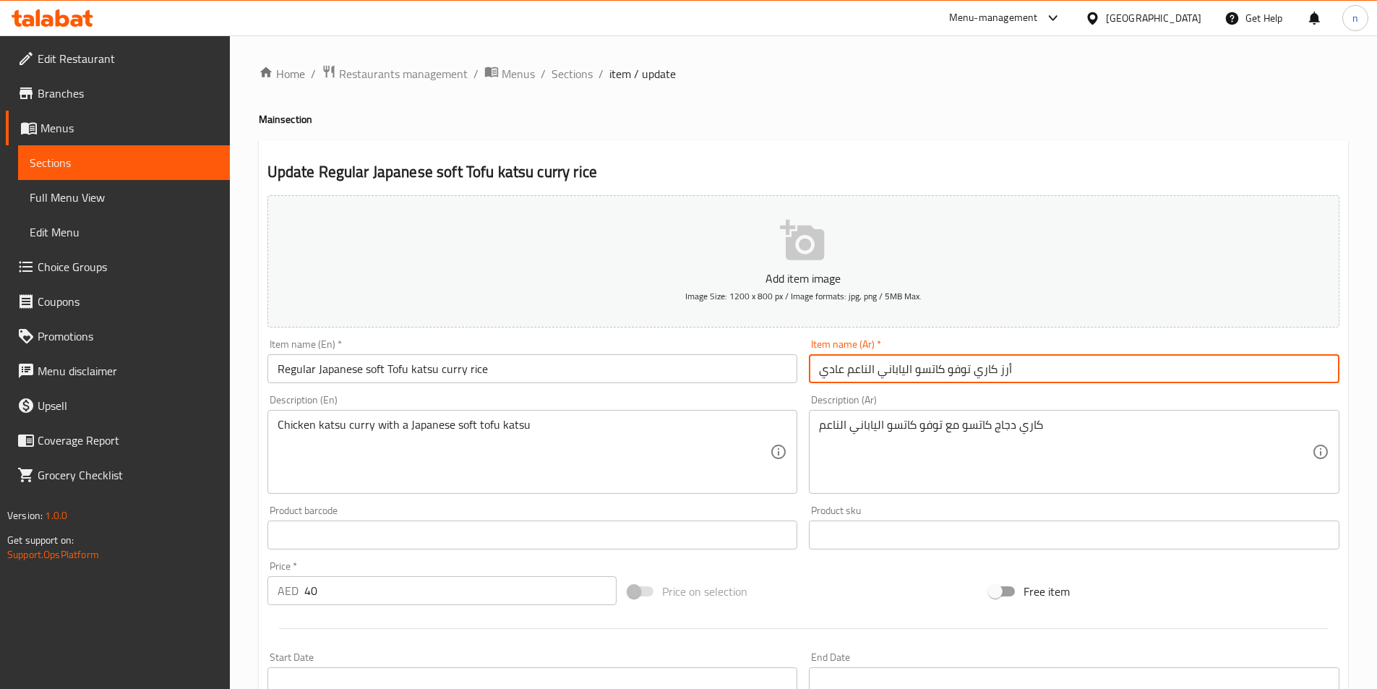
click at [846, 369] on input "أرز كاري توفو كاتسو الياباني الناعم عادي" at bounding box center [1074, 368] width 530 height 29
type input "أرز كاري توفو كاتسو الياباني الناعم عادي"
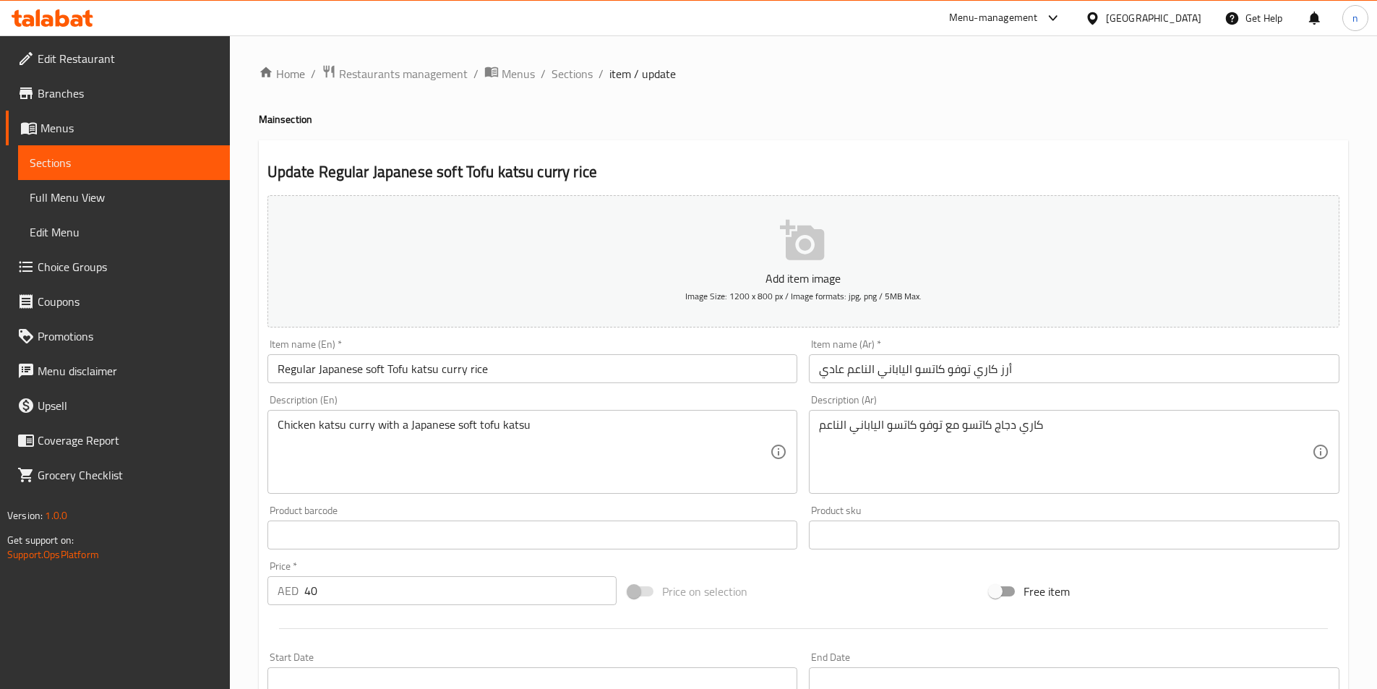
click at [523, 362] on input "Regular Japanese soft Tofu katsu curry rice" at bounding box center [532, 368] width 530 height 29
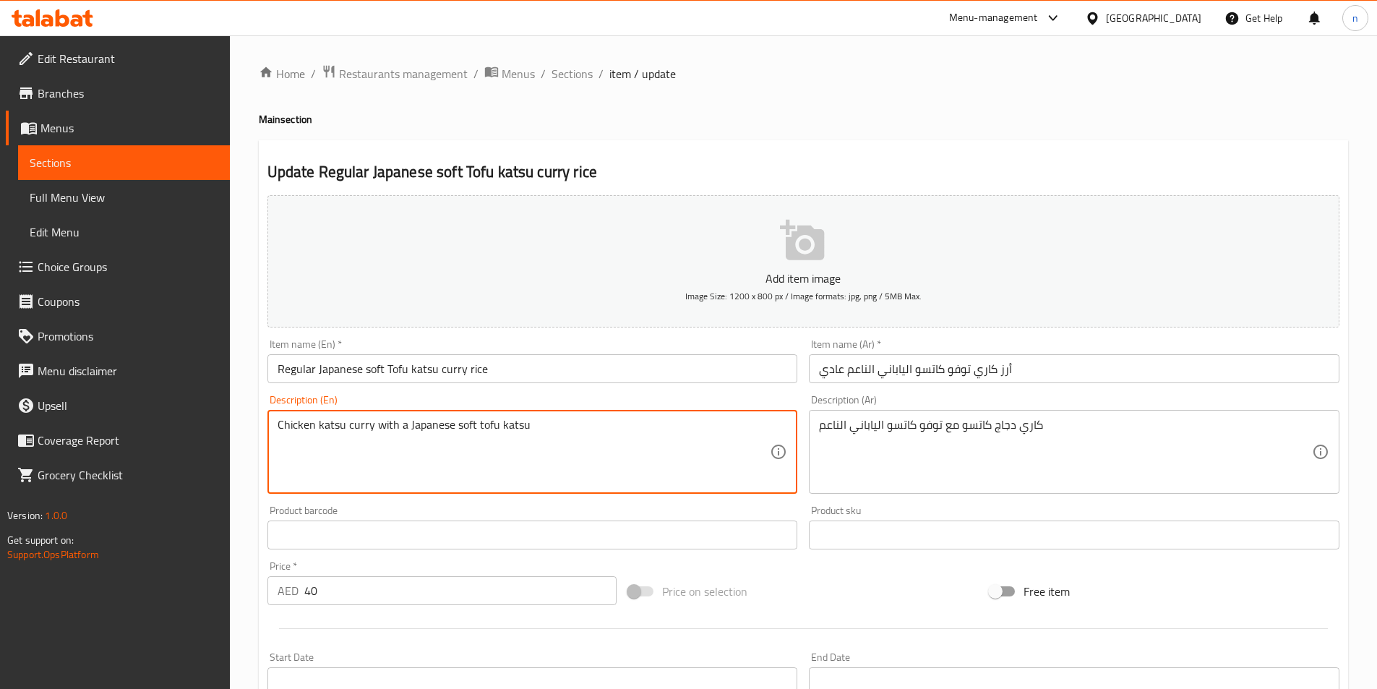
click at [597, 433] on textarea "Chicken katsu curry with a Japanese soft tofu katsu" at bounding box center [524, 452] width 493 height 69
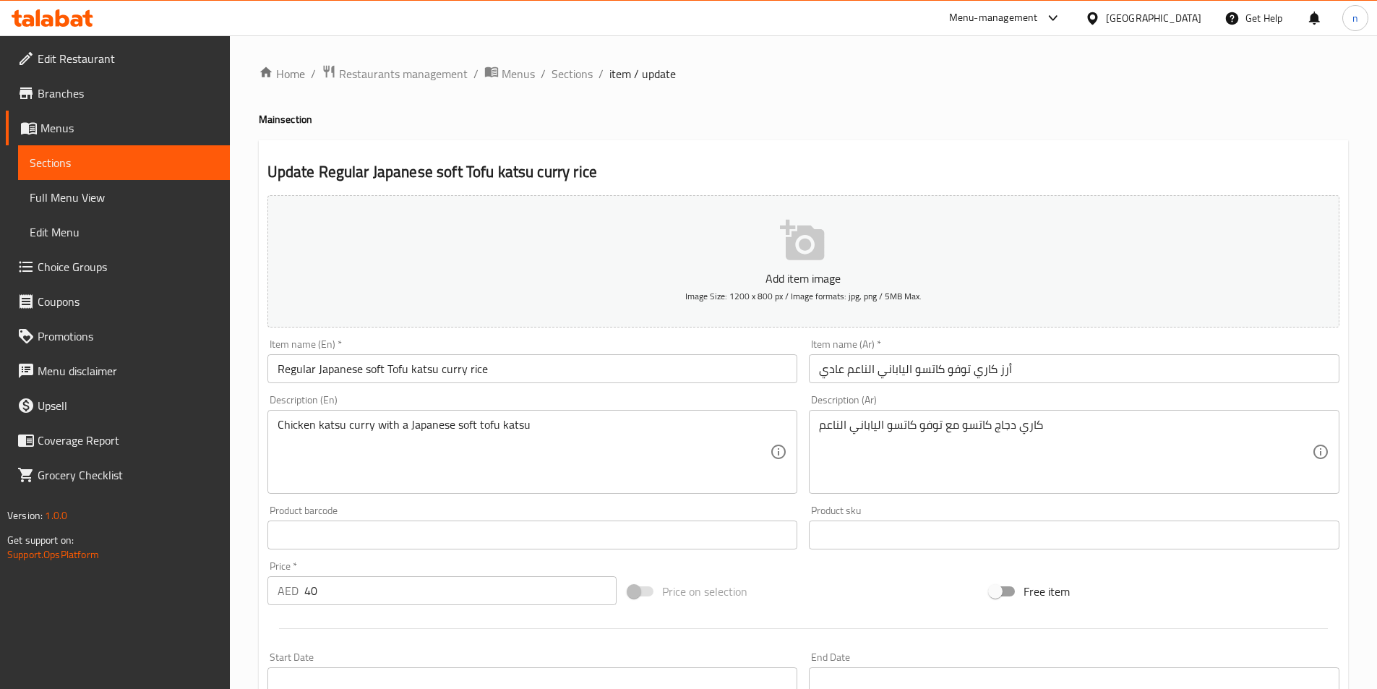
click at [245, 457] on div "Home / Restaurants management / Menus / Sections / item / update Main section U…" at bounding box center [803, 528] width 1147 height 986
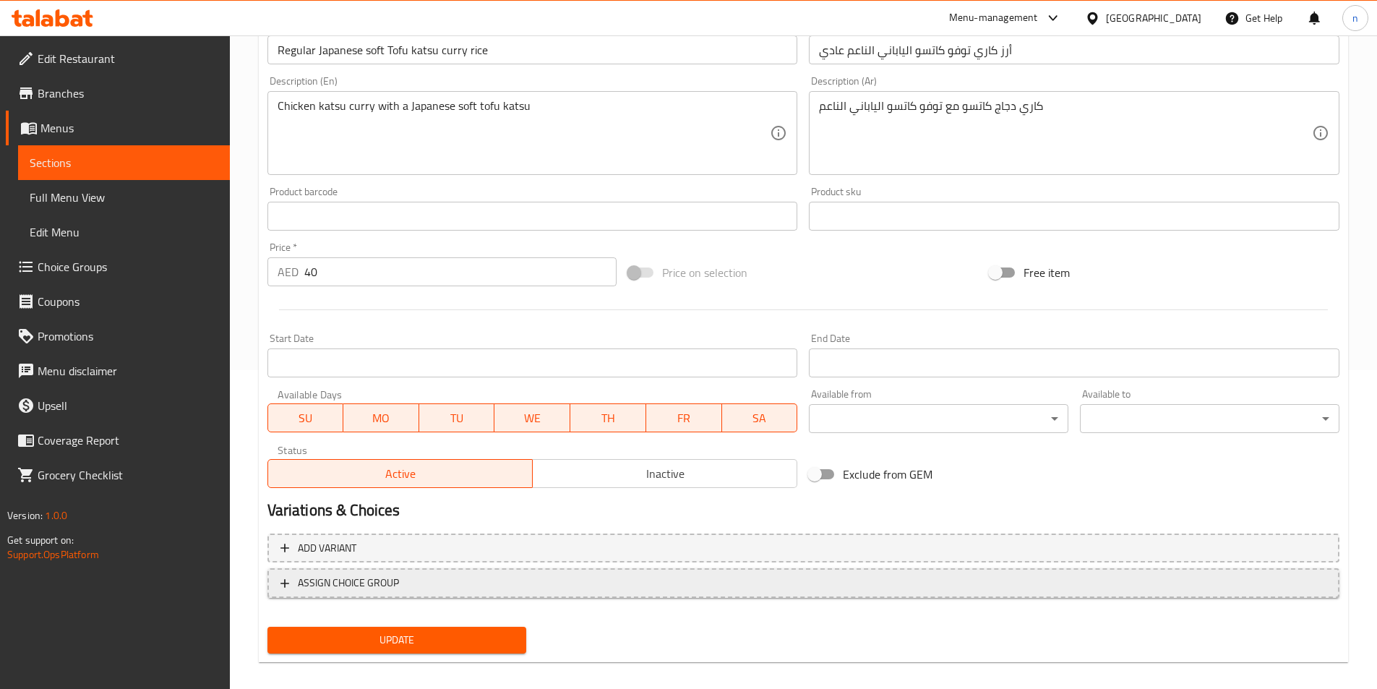
scroll to position [332, 0]
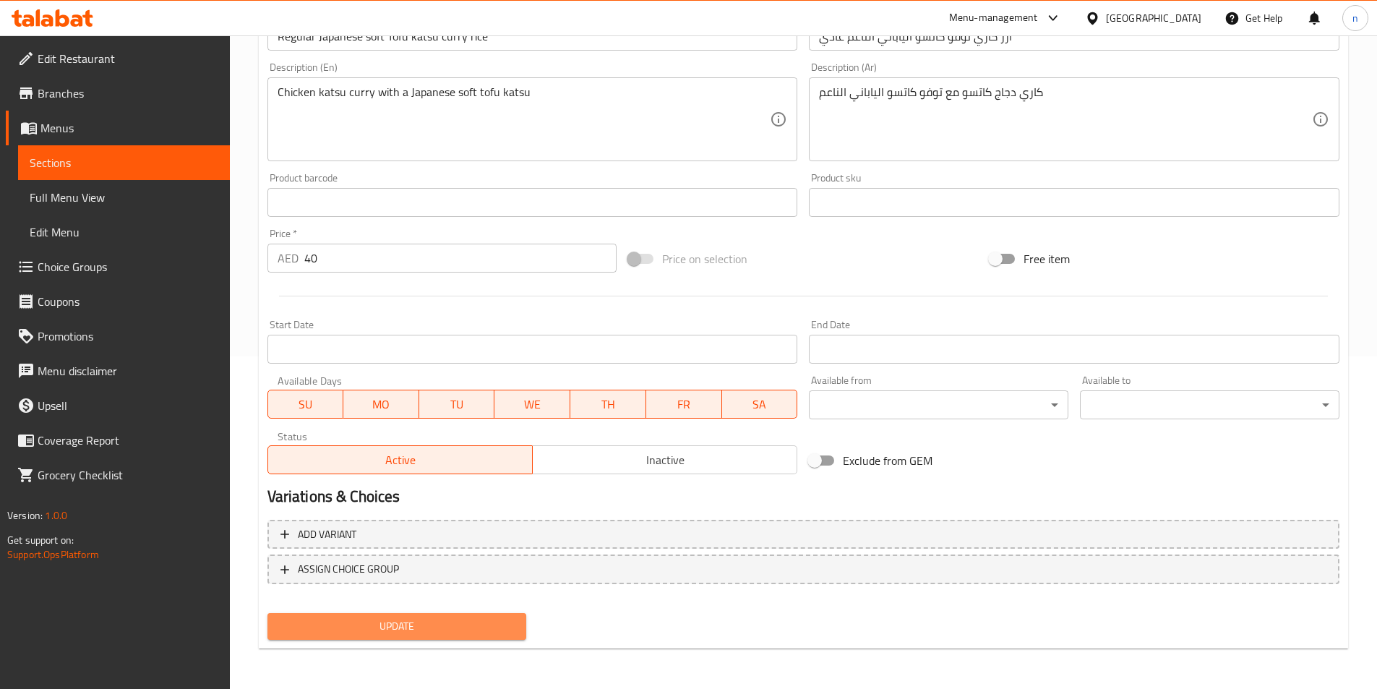
click at [405, 625] on span "Update" at bounding box center [397, 626] width 236 height 18
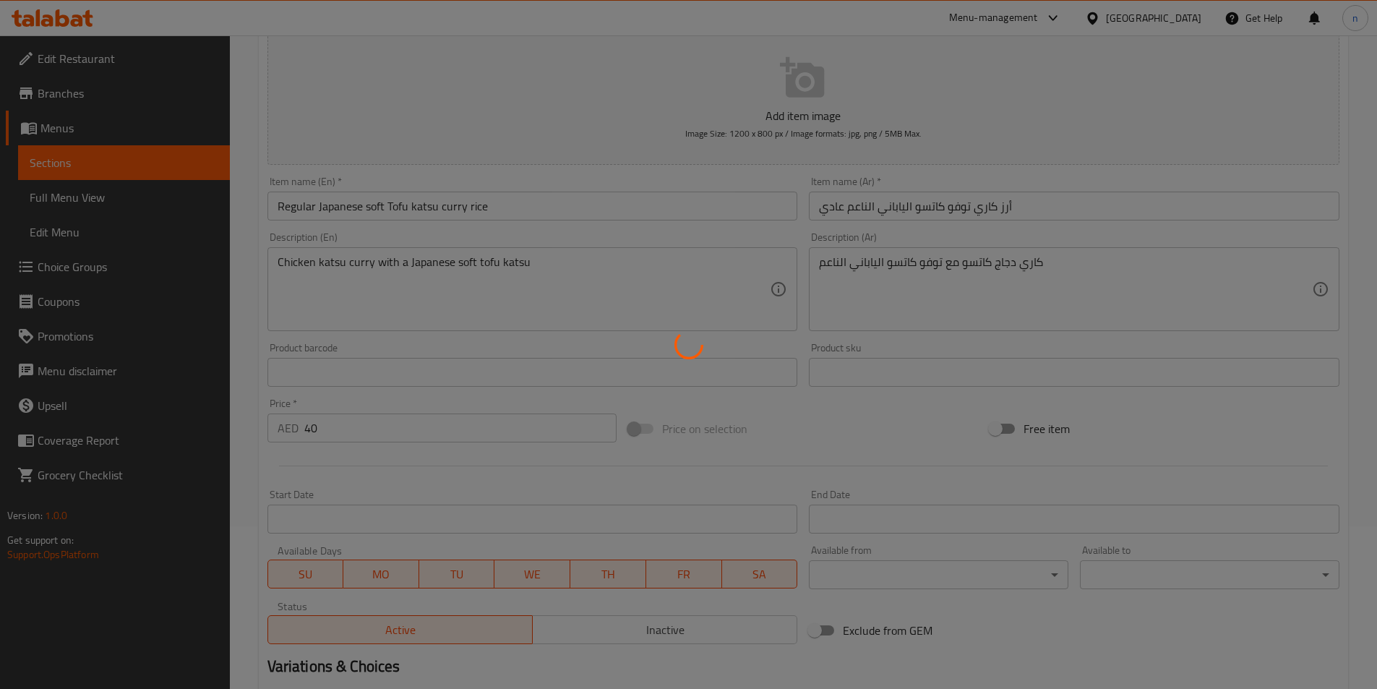
scroll to position [0, 0]
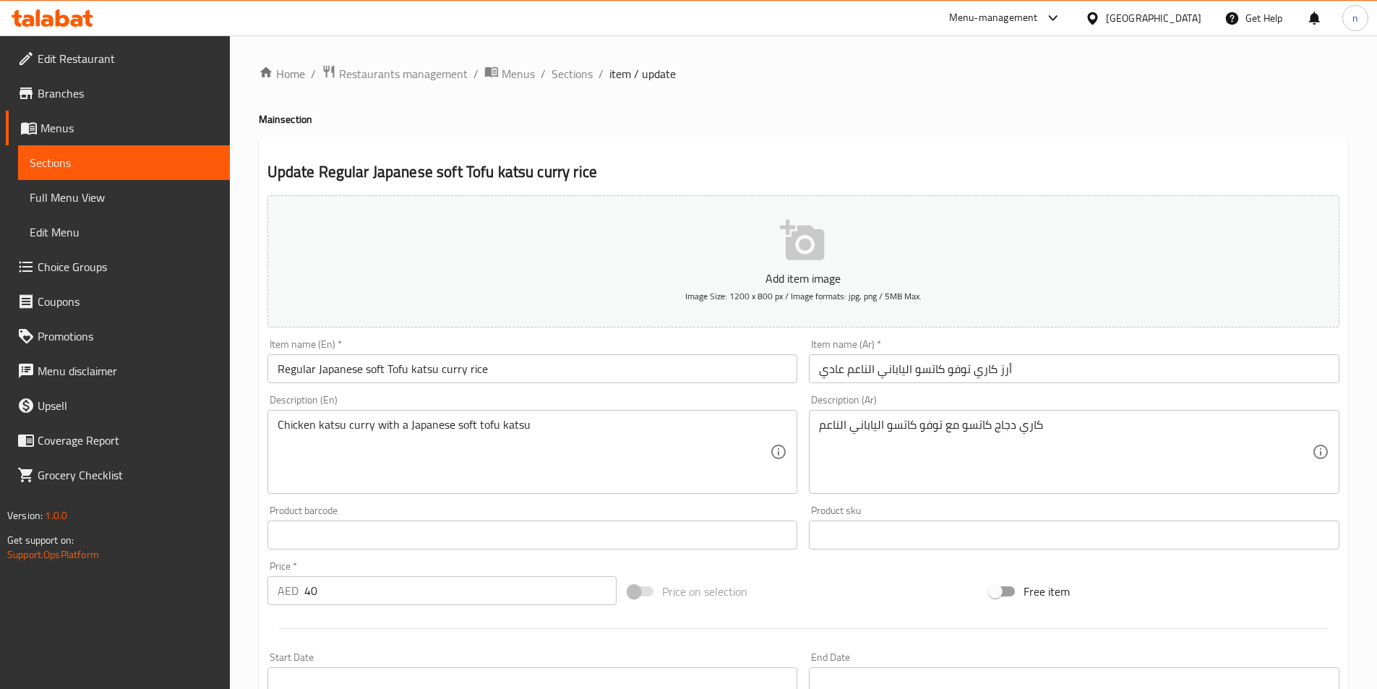
click at [247, 627] on div "Home / Restaurants management / Menus / Sections / item / update Main section U…" at bounding box center [803, 528] width 1147 height 986
click at [260, 483] on div "Update Regular Japanese soft Tofu katsu curry rice Add item image Image Size: 1…" at bounding box center [803, 560] width 1089 height 841
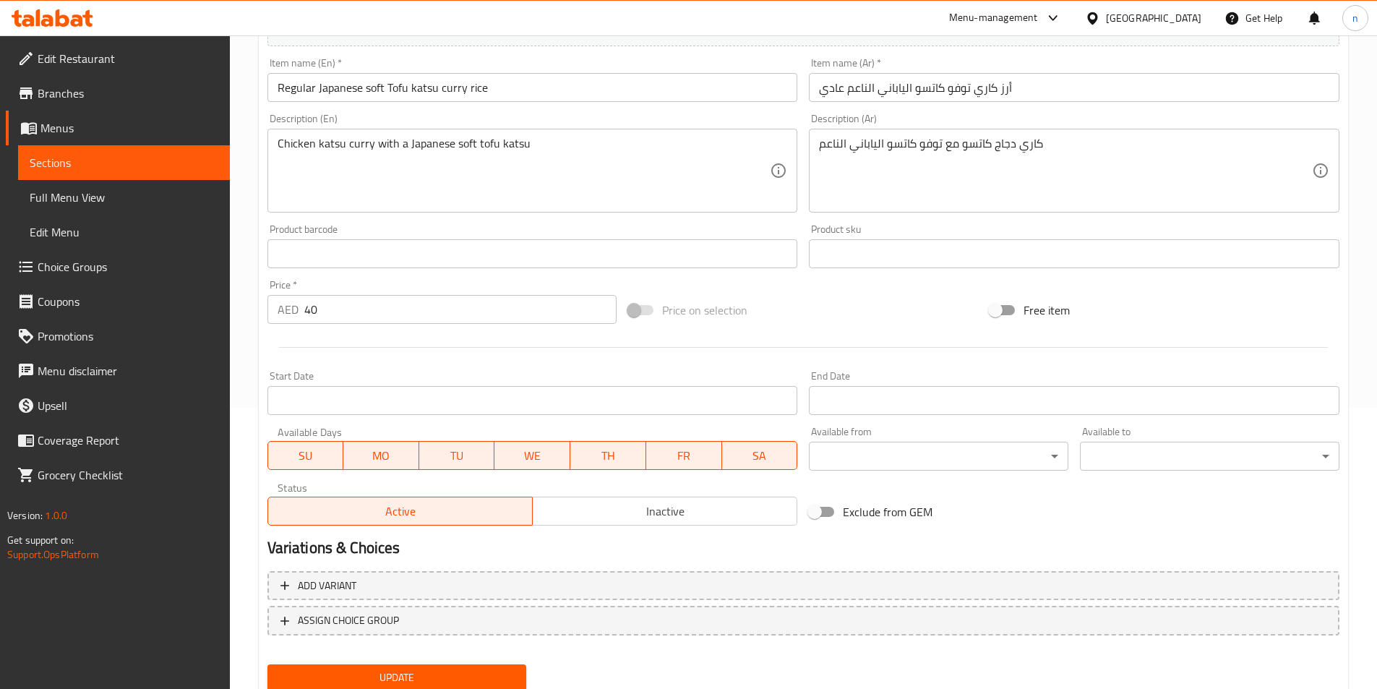
scroll to position [289, 0]
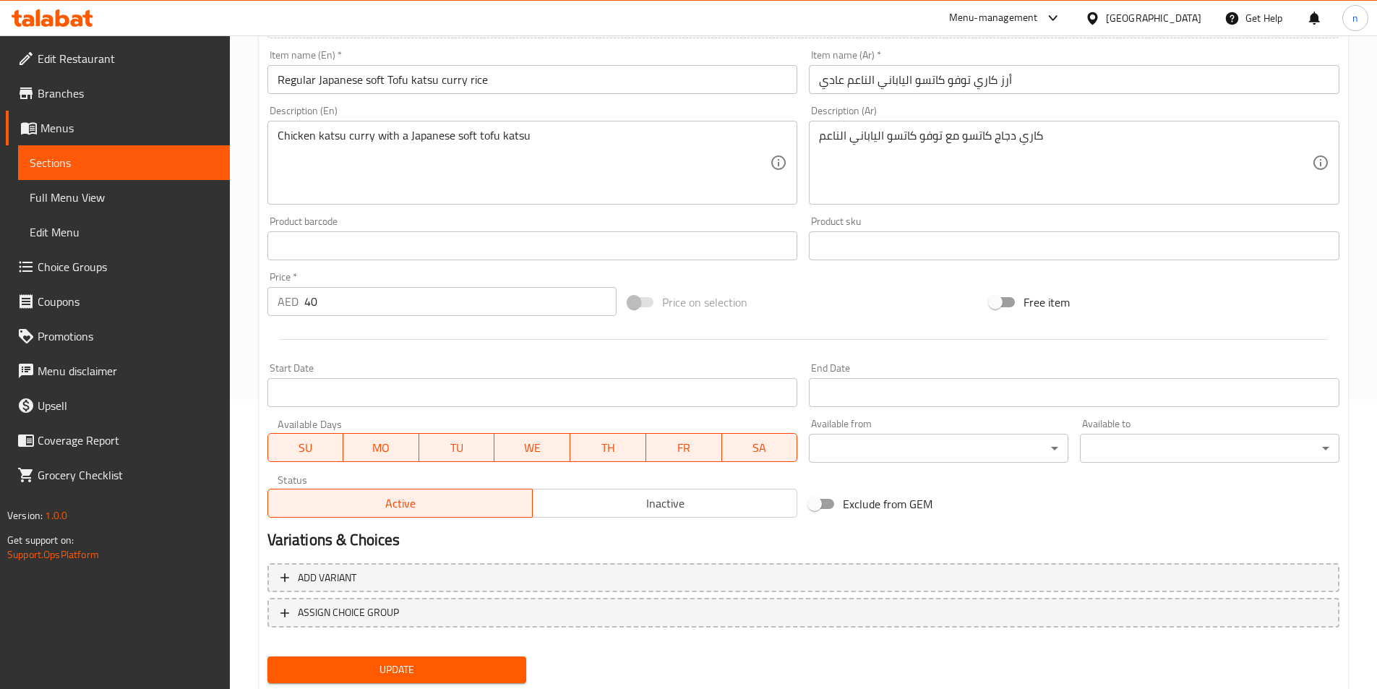
click at [424, 676] on span "Update" at bounding box center [397, 670] width 236 height 18
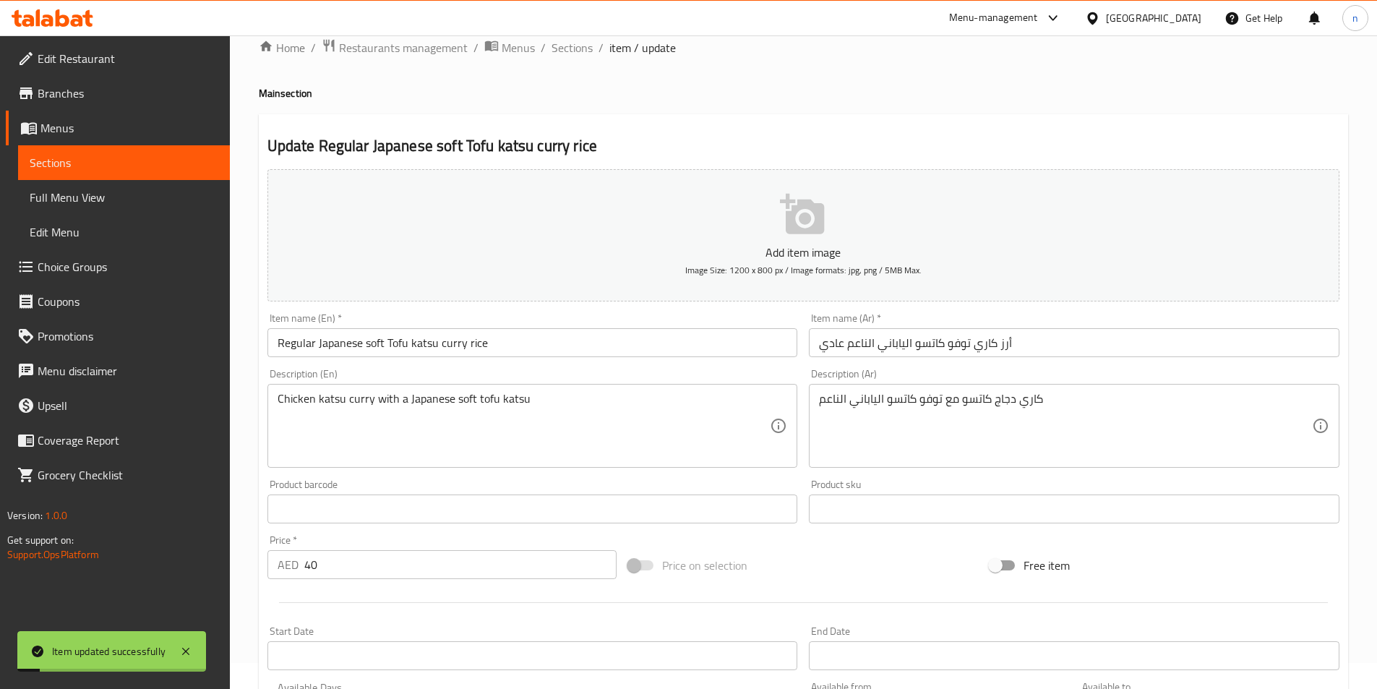
scroll to position [0, 0]
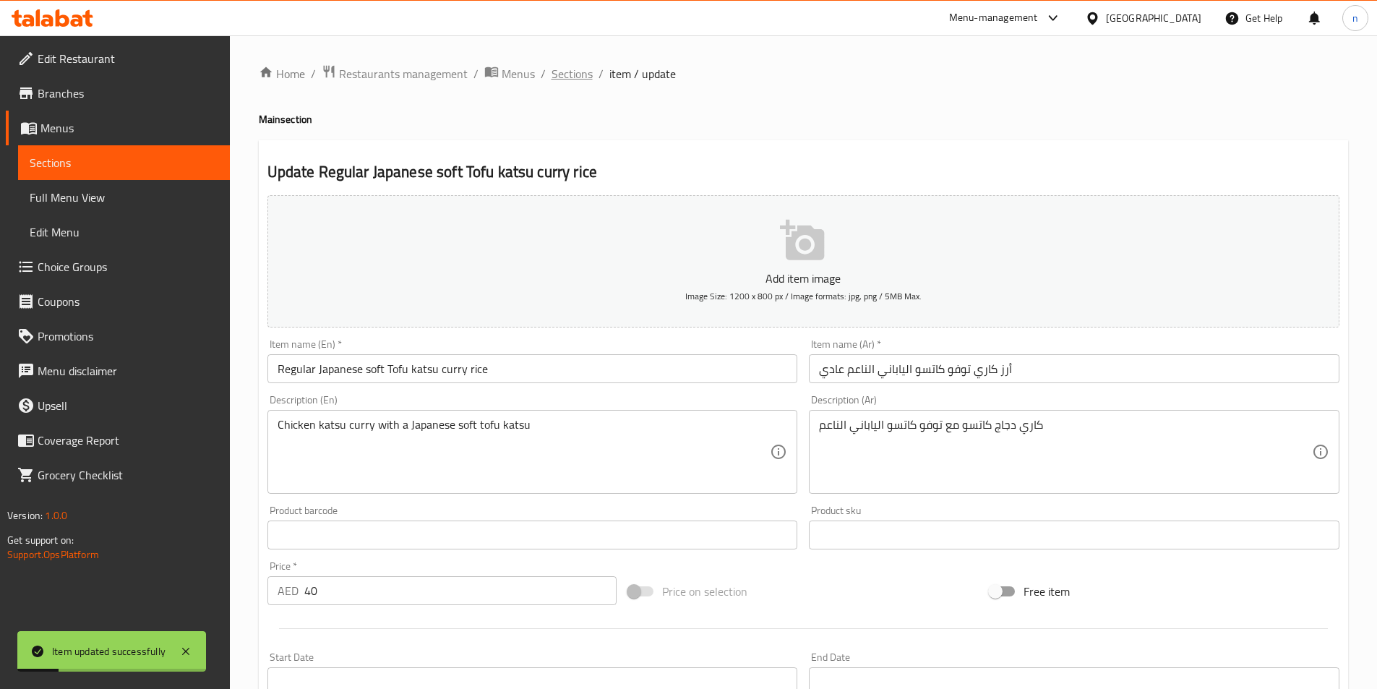
click at [572, 72] on span "Sections" at bounding box center [571, 73] width 41 height 17
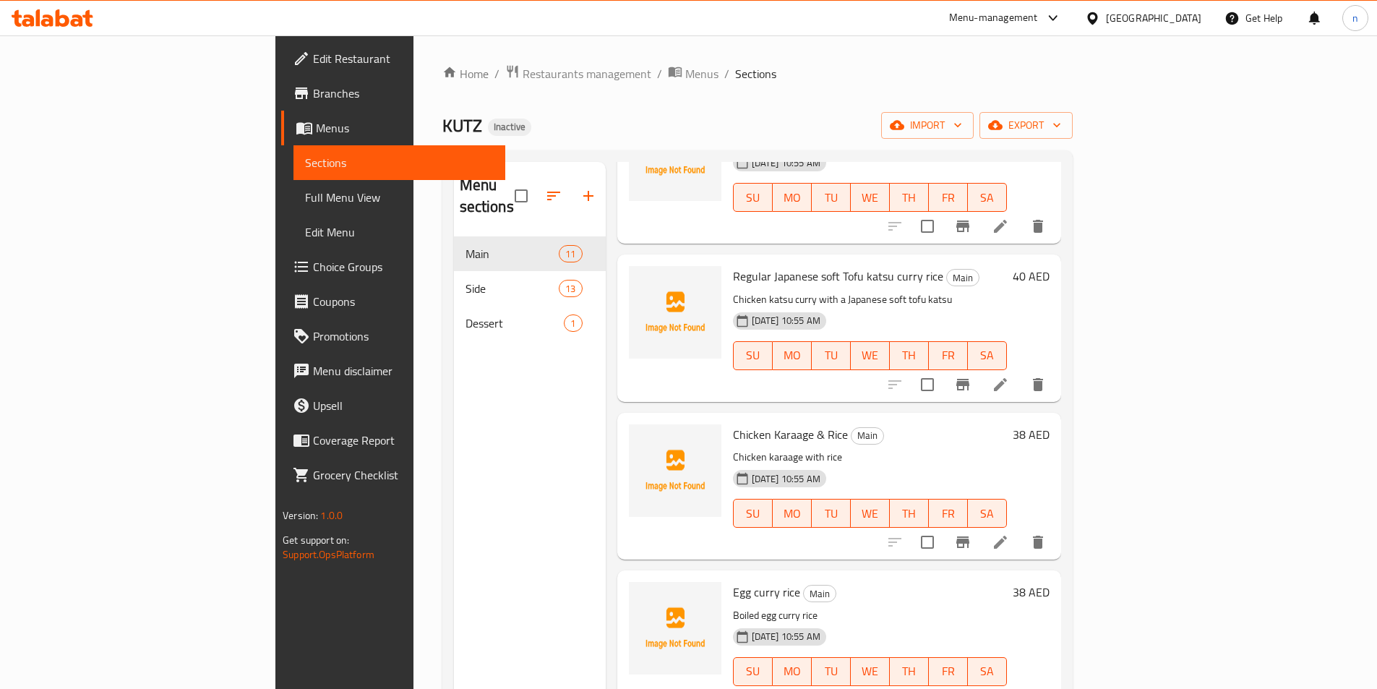
scroll to position [1084, 0]
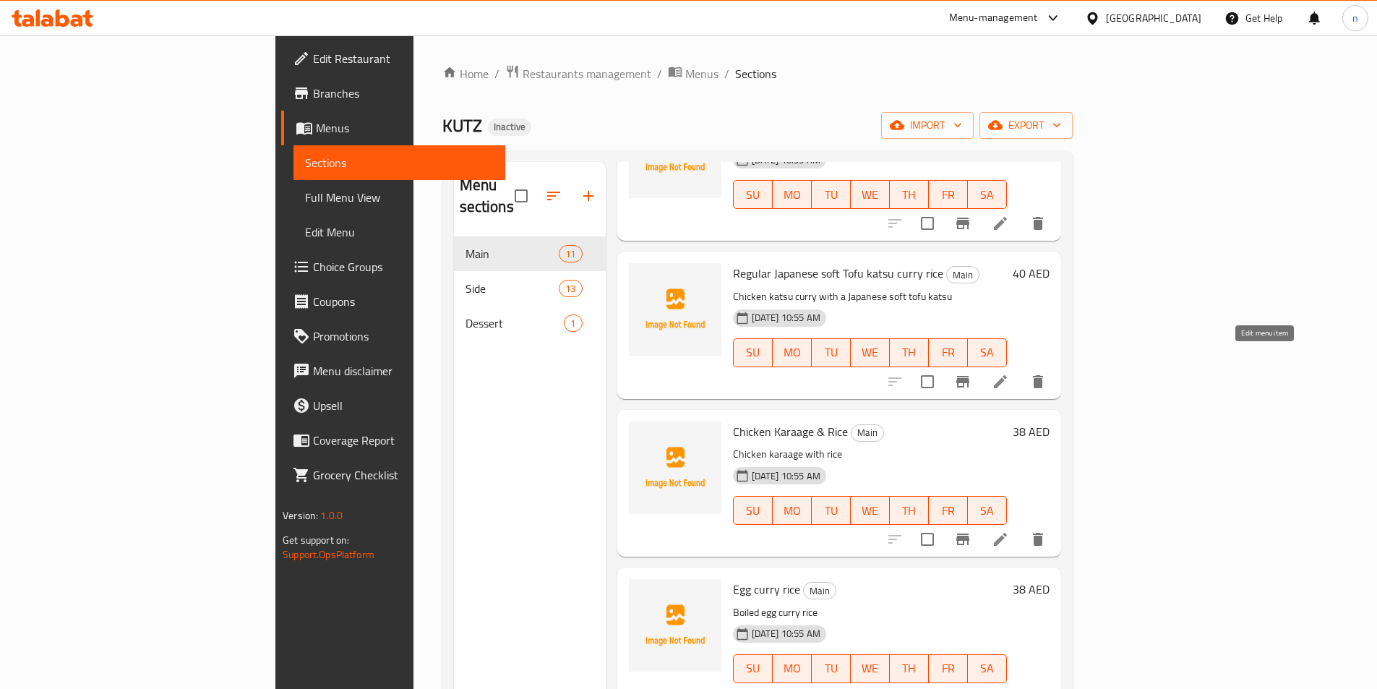
click at [1009, 373] on icon at bounding box center [1000, 381] width 17 height 17
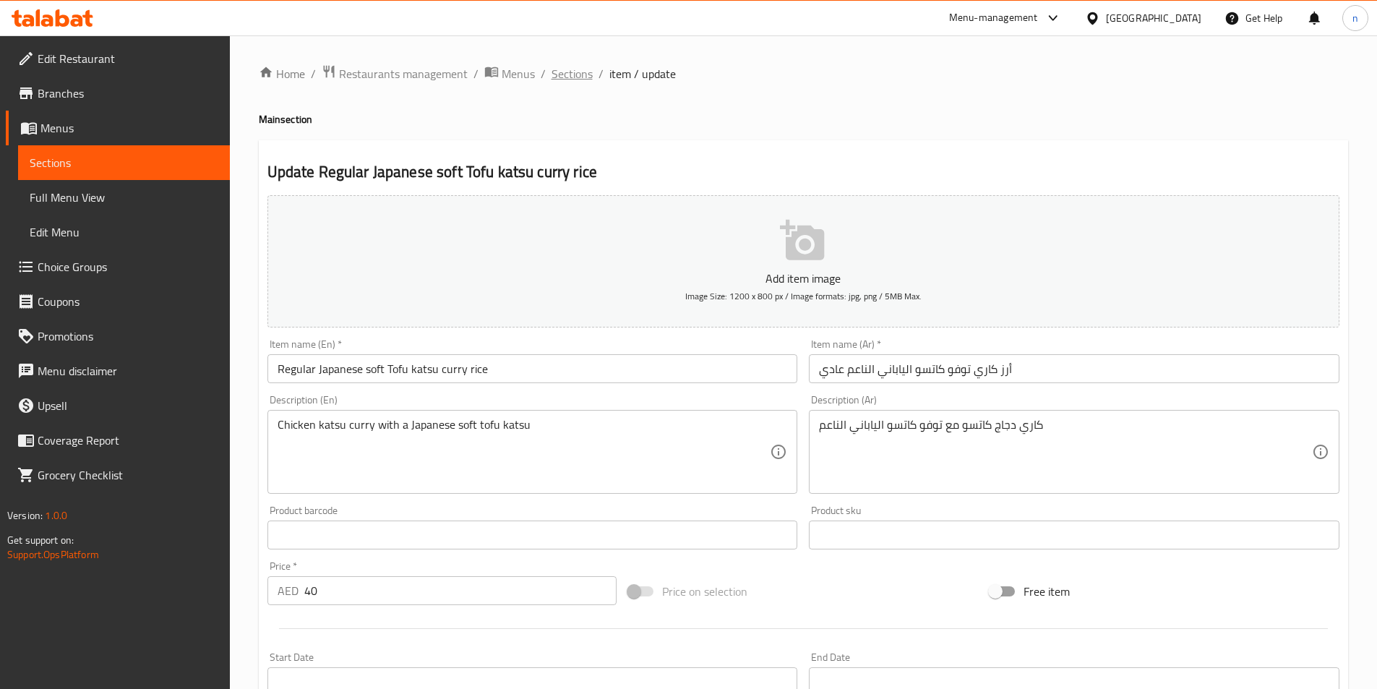
click at [567, 71] on span "Sections" at bounding box center [571, 73] width 41 height 17
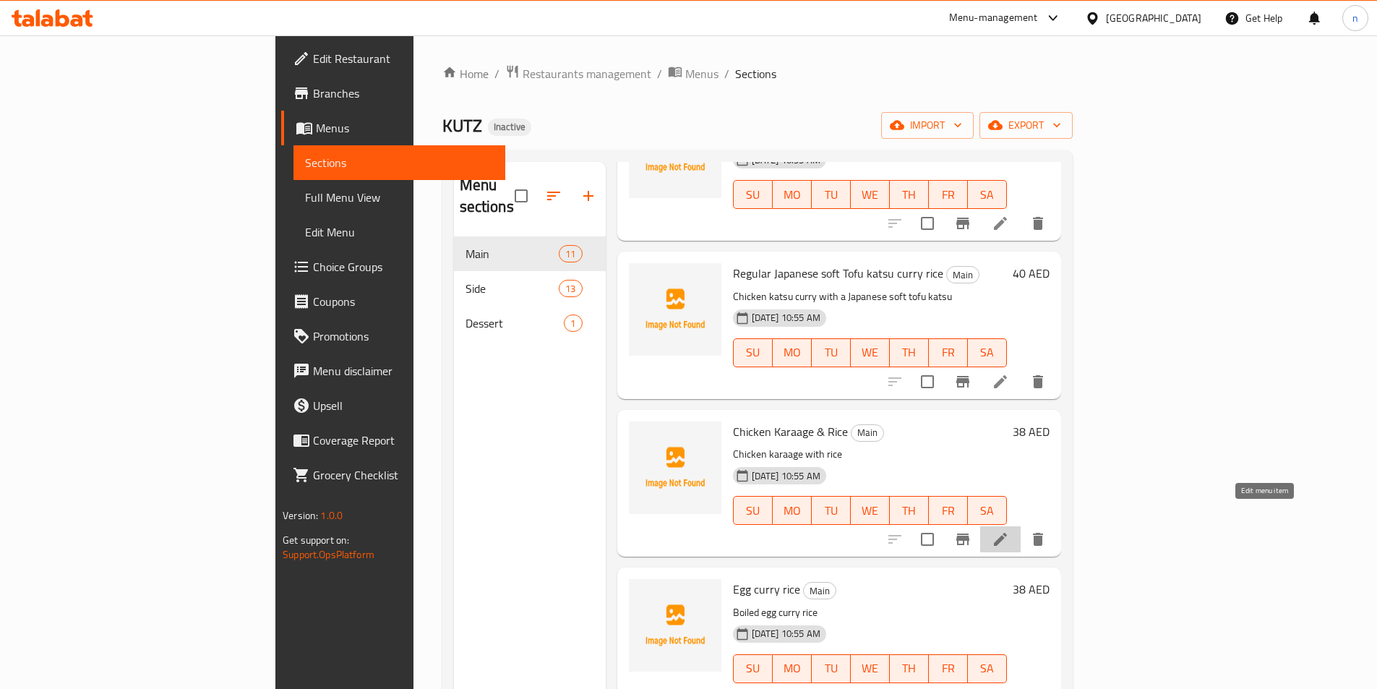
click at [1009, 530] on icon at bounding box center [1000, 538] width 17 height 17
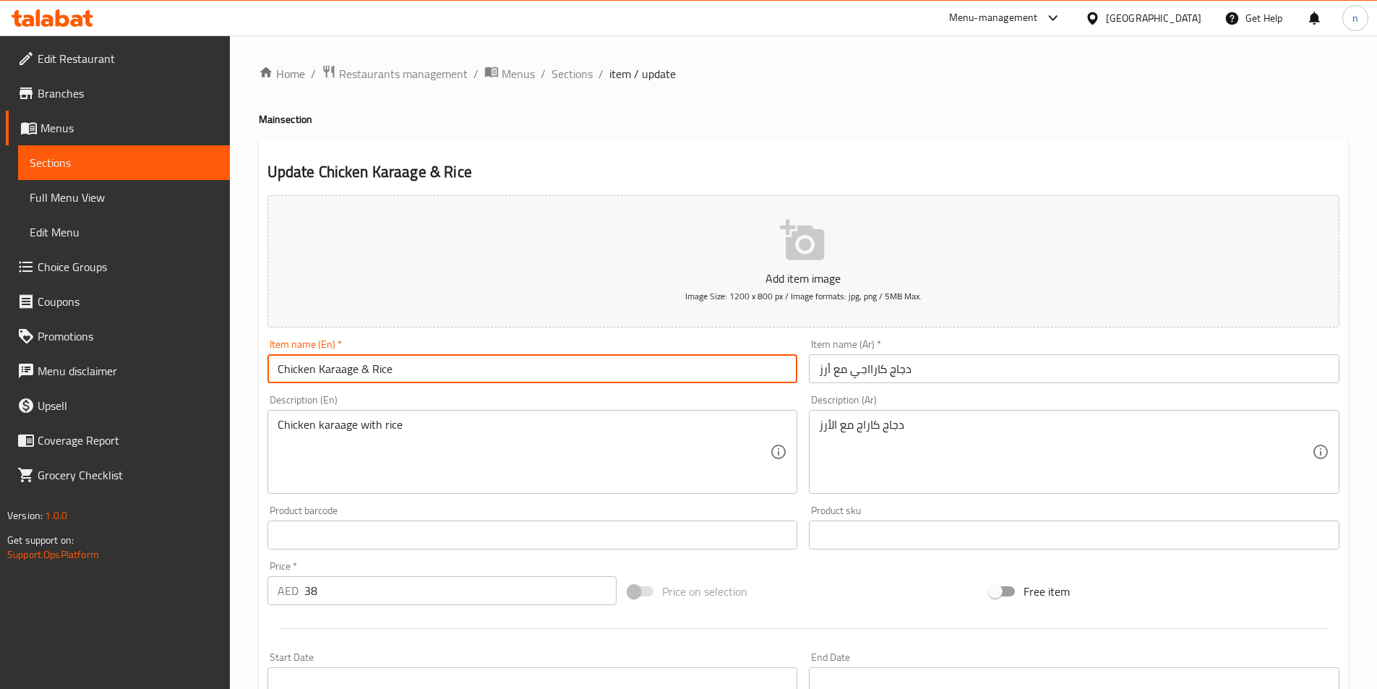
click at [272, 367] on input "Chicken Karaage & Rice" at bounding box center [532, 368] width 530 height 29
paste input "Regular"
type input "Regular Chicken Karaage & Rice"
click at [930, 374] on input "دجاج كارااجي مع أرز" at bounding box center [1074, 368] width 530 height 29
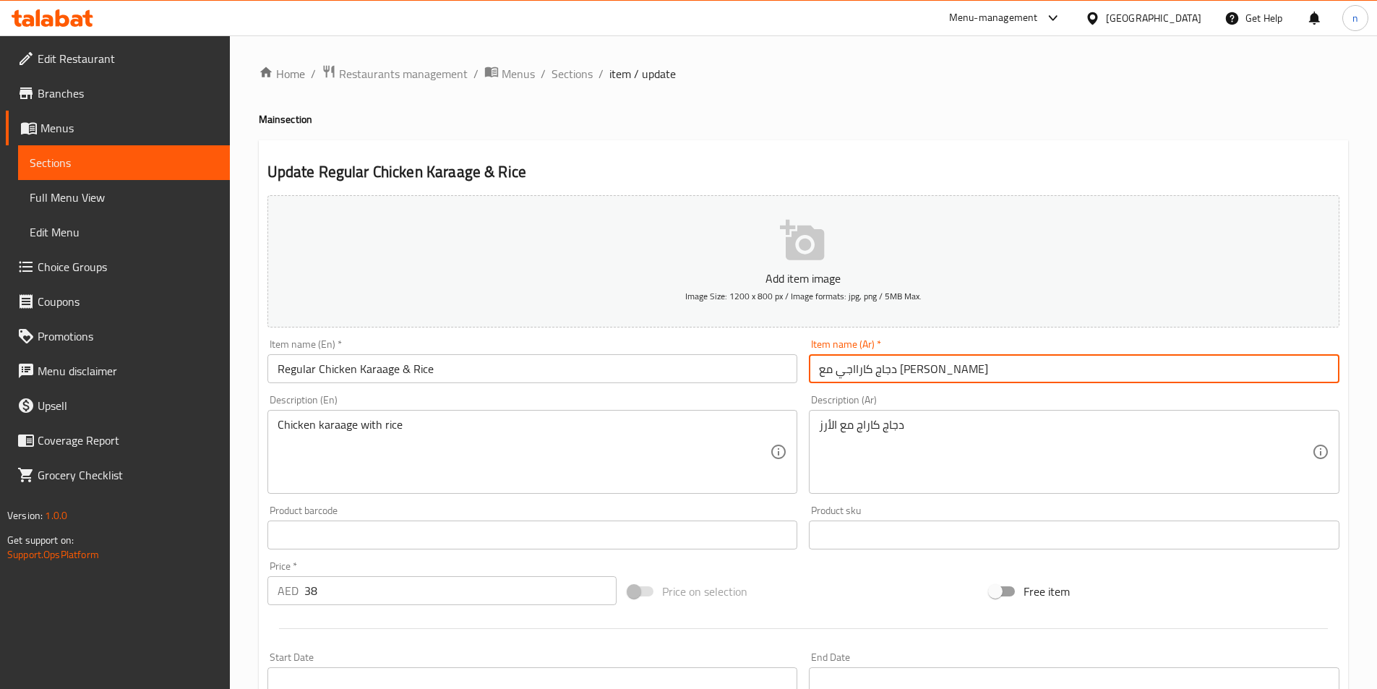
click at [841, 371] on input "دجاج كارااجي مع أرزعادي" at bounding box center [1074, 368] width 530 height 29
type input "دجاج كارااجي مع أرز عادي"
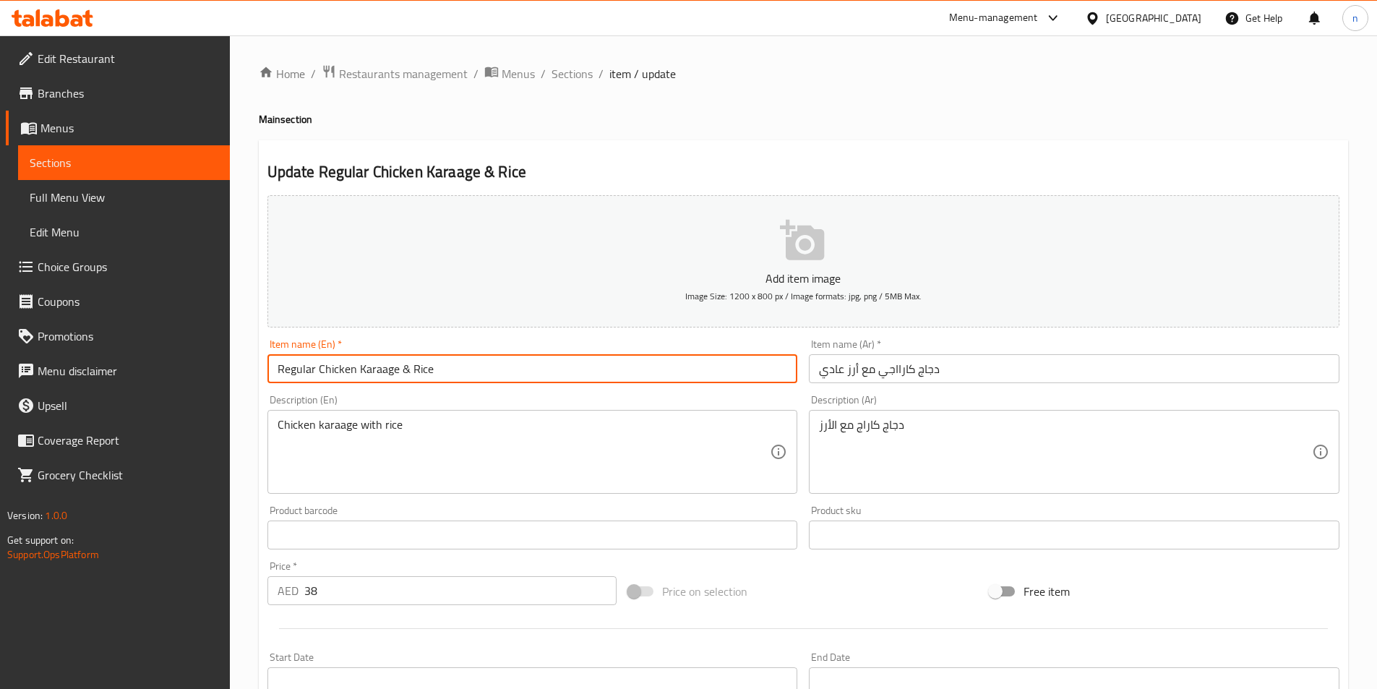
click at [370, 364] on input "Regular Chicken Karaage & Rice" at bounding box center [532, 368] width 530 height 29
drag, startPoint x: 317, startPoint y: 369, endPoint x: 536, endPoint y: 393, distance: 221.0
click at [536, 393] on div "Add item image Image Size: 1200 x 800 px / Image formats: jpg, png / 5MB Max. I…" at bounding box center [803, 500] width 1083 height 623
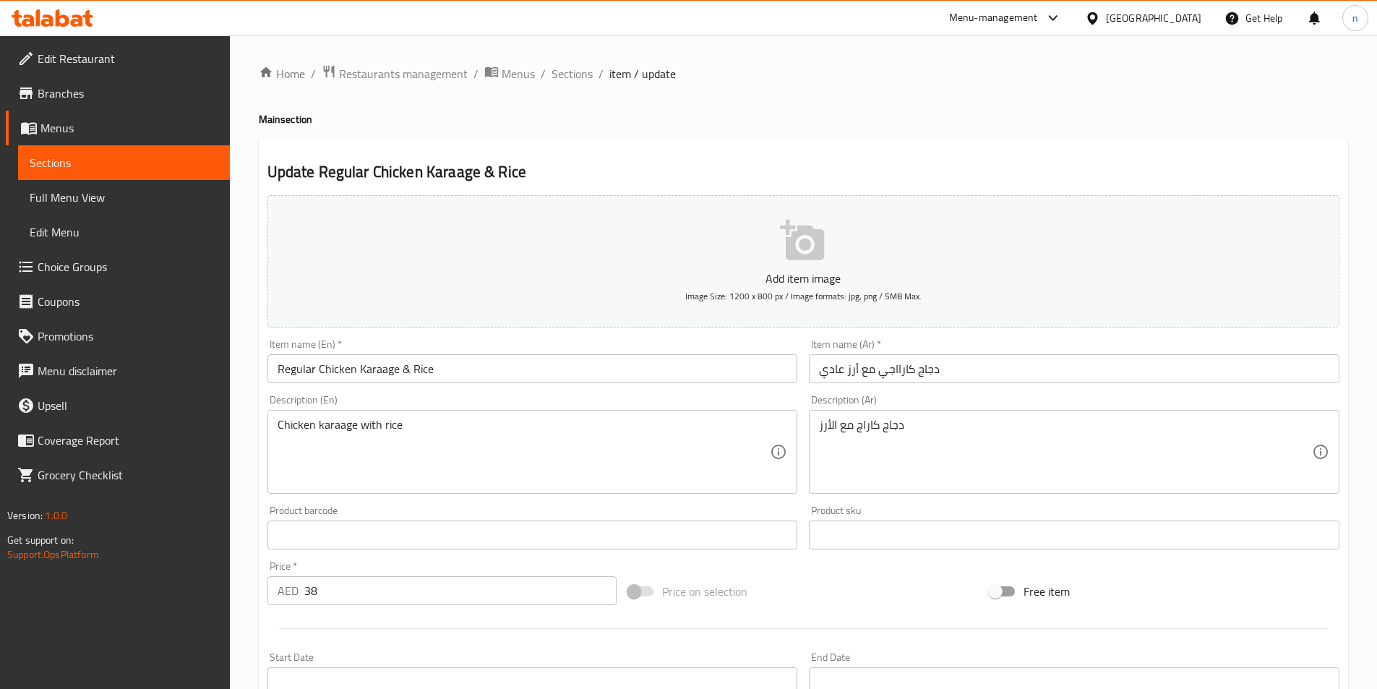
click at [296, 398] on div "Description (En) Chicken karaage with rice Description (En)" at bounding box center [532, 444] width 530 height 99
copy label "Description"
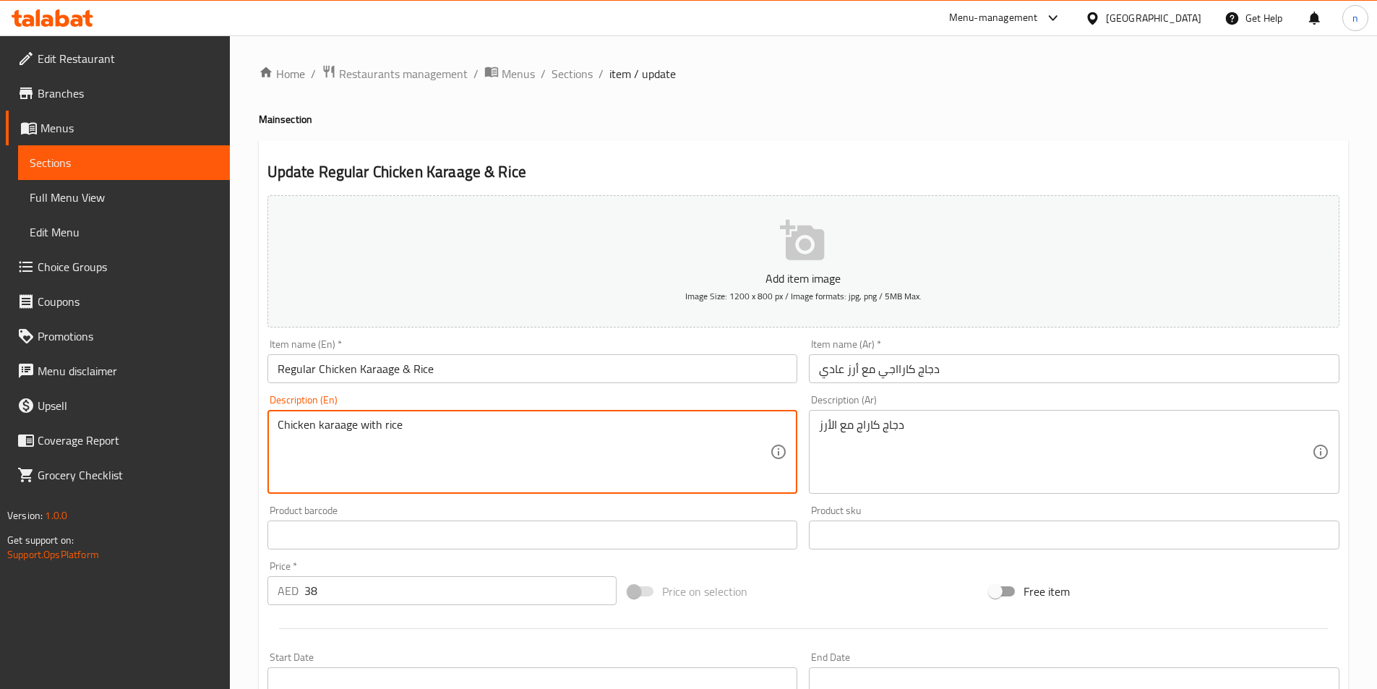
click at [377, 427] on textarea "Chicken karaage with rice" at bounding box center [524, 452] width 493 height 69
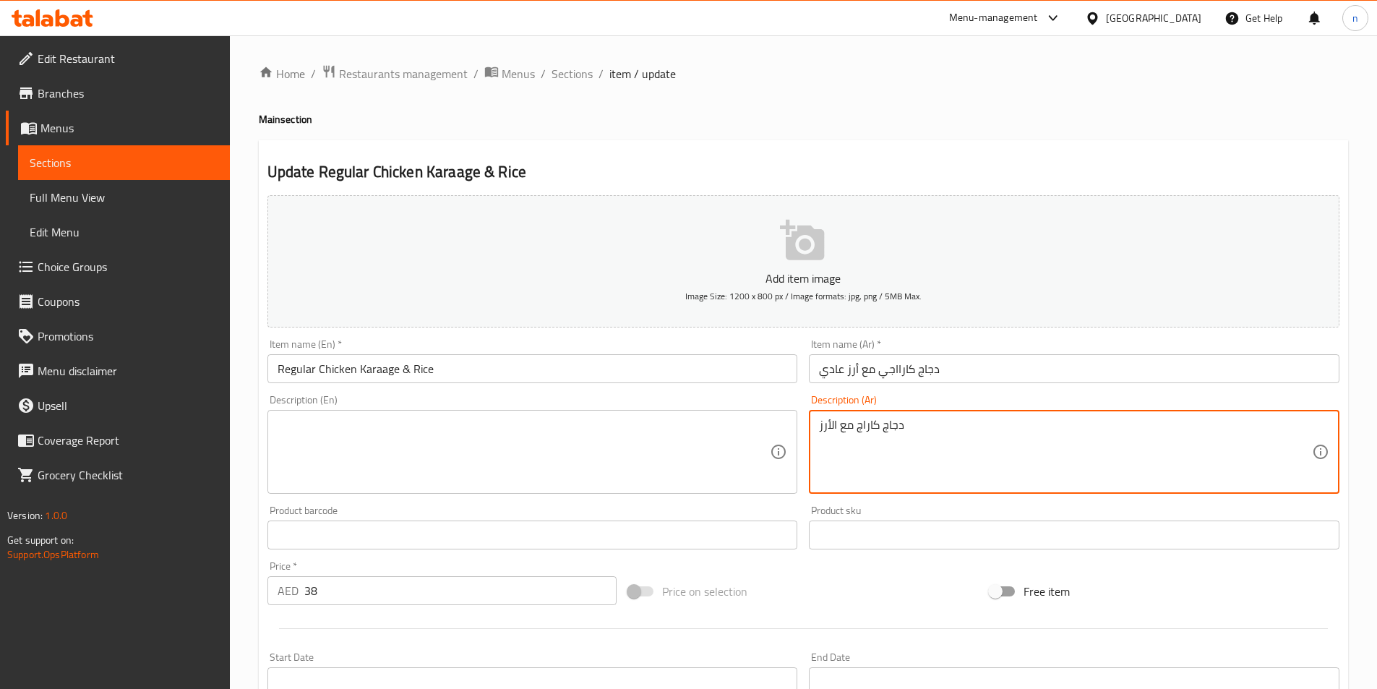
click at [874, 423] on textarea "دجاج كاراج مع الأرز" at bounding box center [1065, 452] width 493 height 69
click at [248, 609] on div "Home / Restaurants management / Menus / Sections / item / update Main section U…" at bounding box center [803, 528] width 1147 height 986
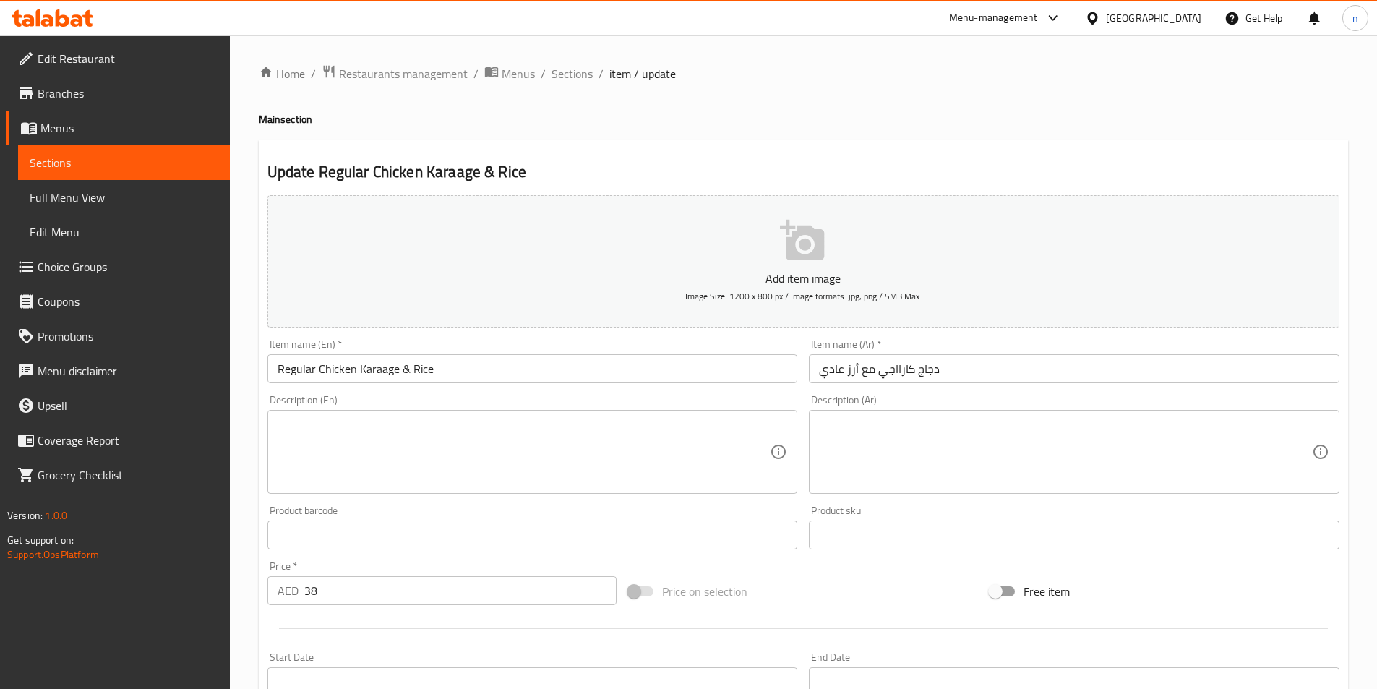
click at [246, 556] on div "Home / Restaurants management / Menus / Sections / item / update Main section U…" at bounding box center [803, 528] width 1147 height 986
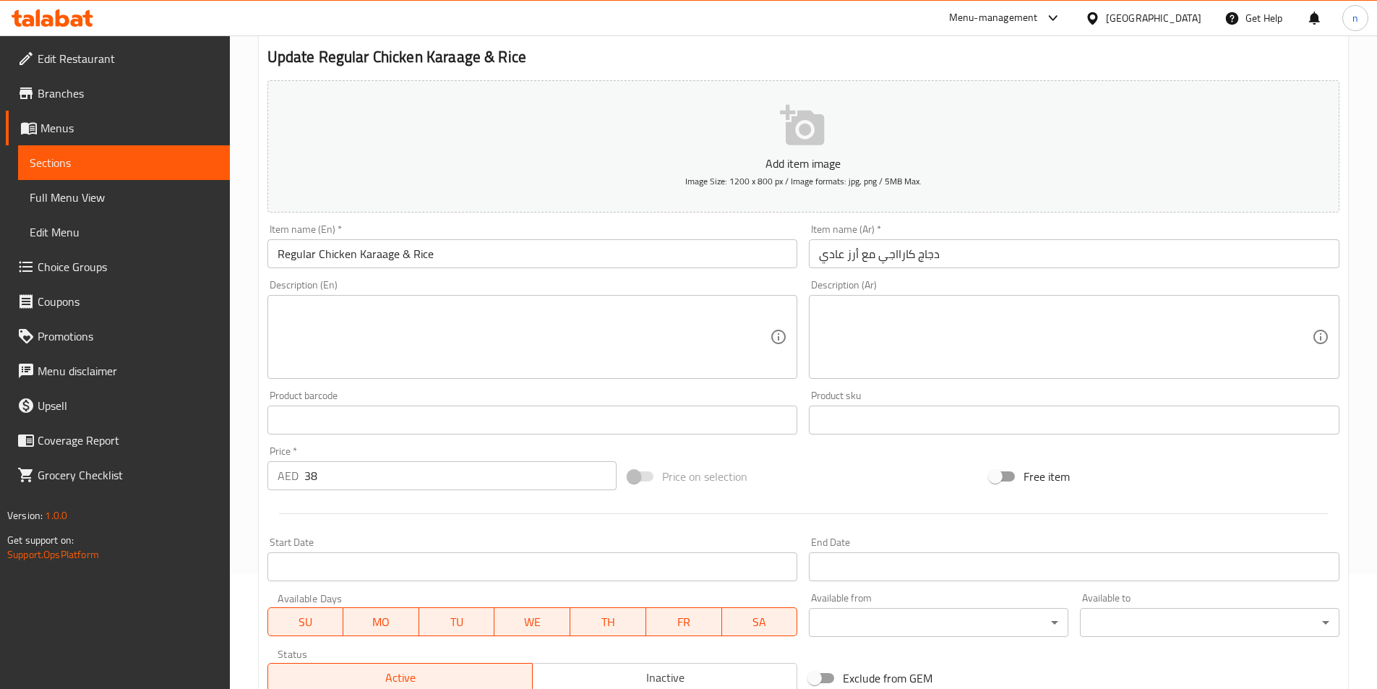
scroll to position [332, 0]
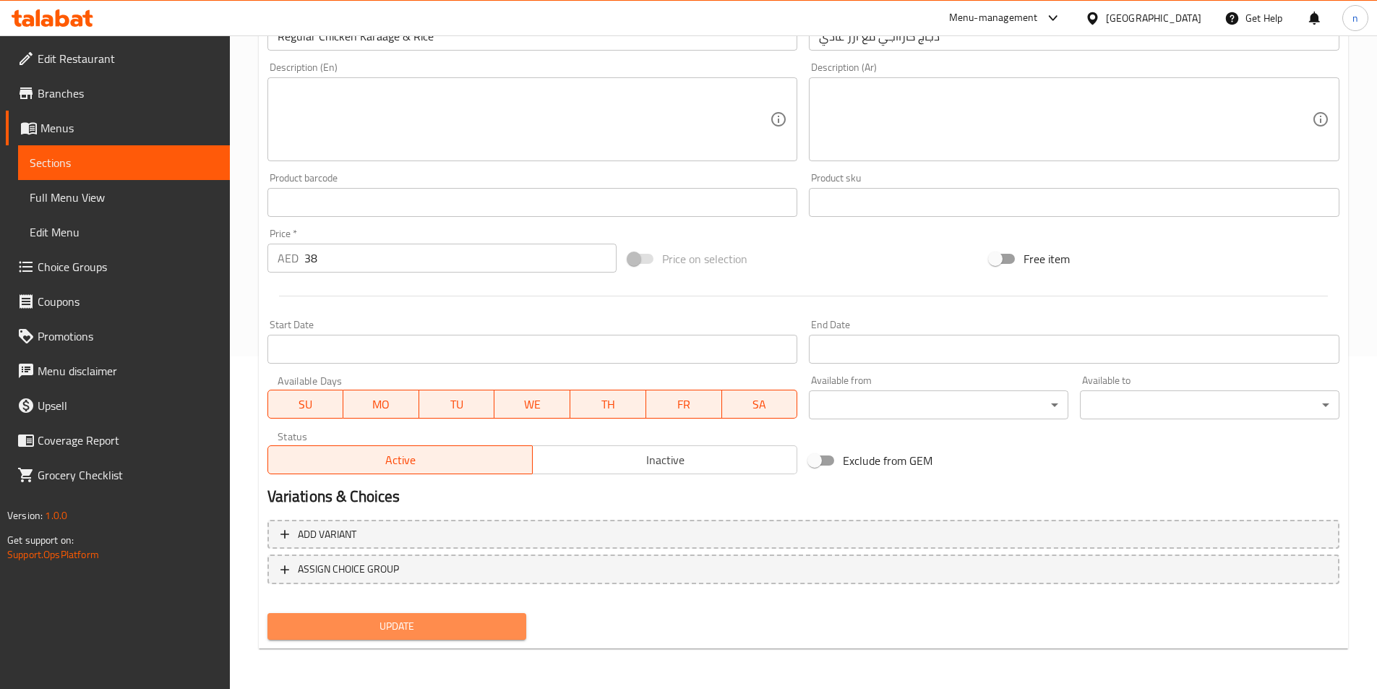
click at [353, 624] on span "Update" at bounding box center [397, 626] width 236 height 18
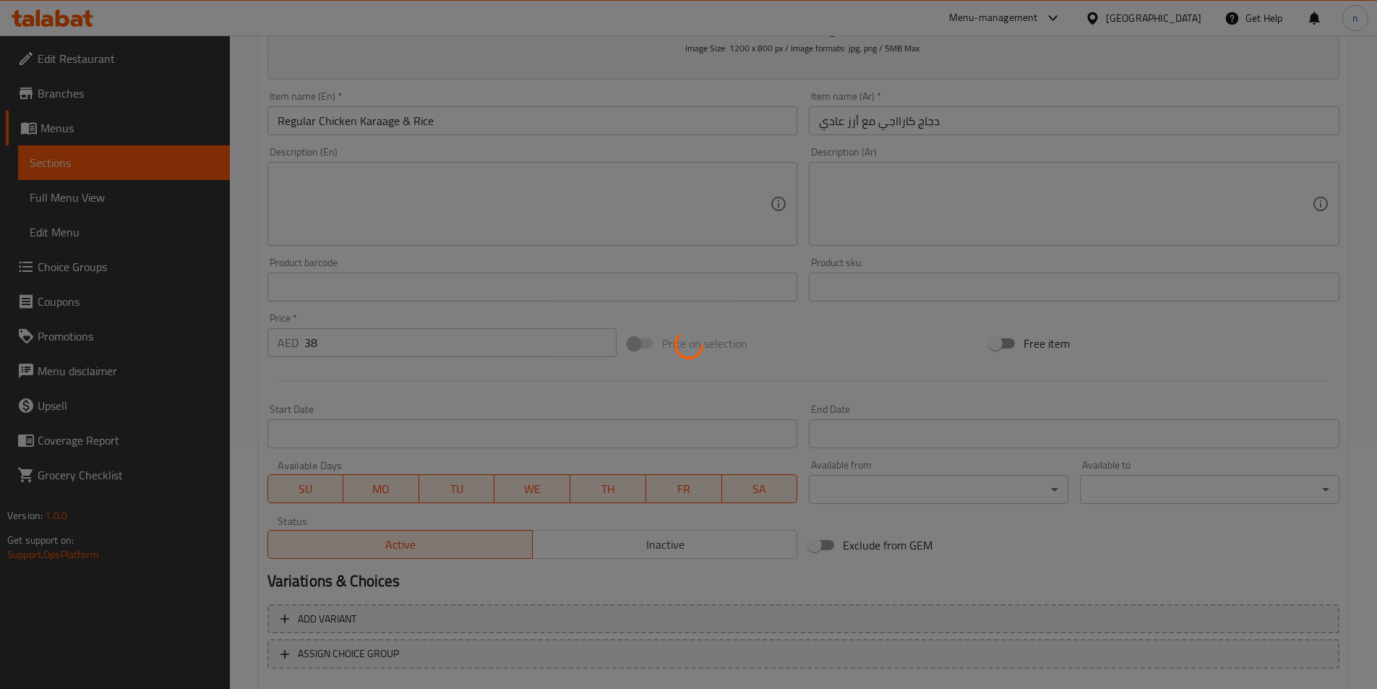
scroll to position [0, 0]
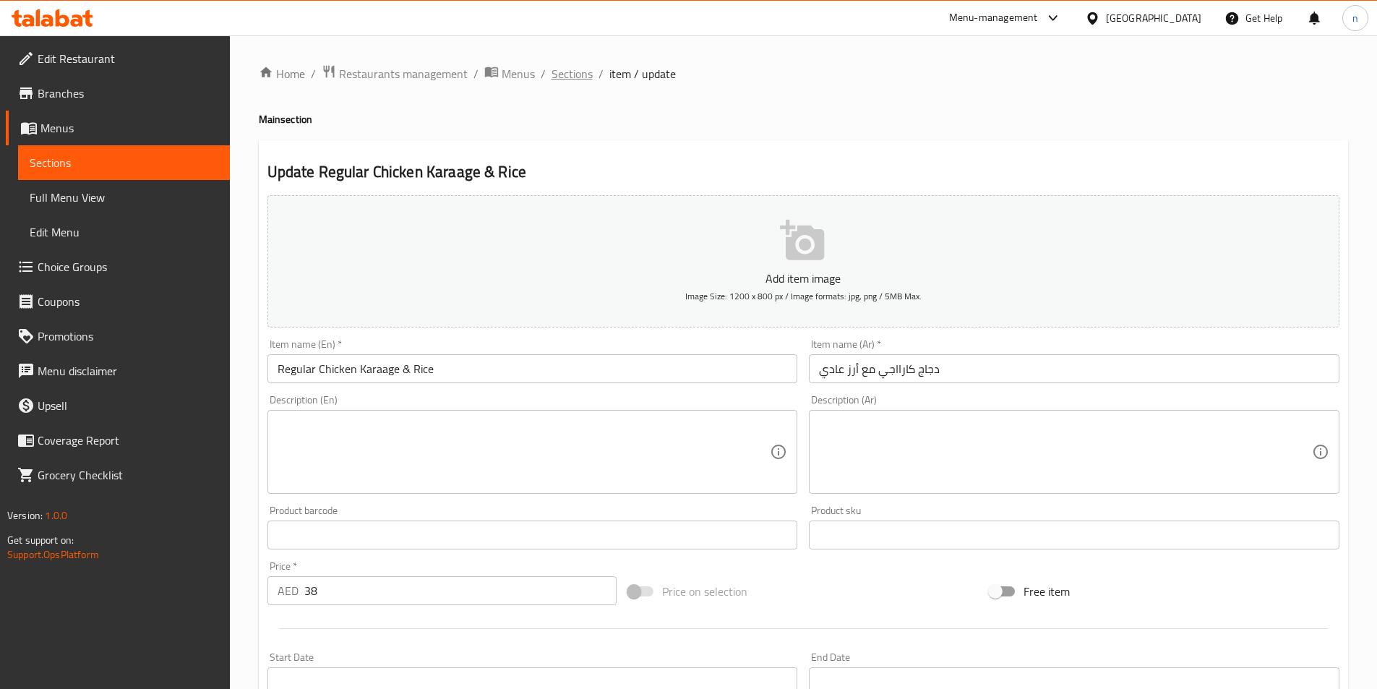
click at [577, 78] on span "Sections" at bounding box center [571, 73] width 41 height 17
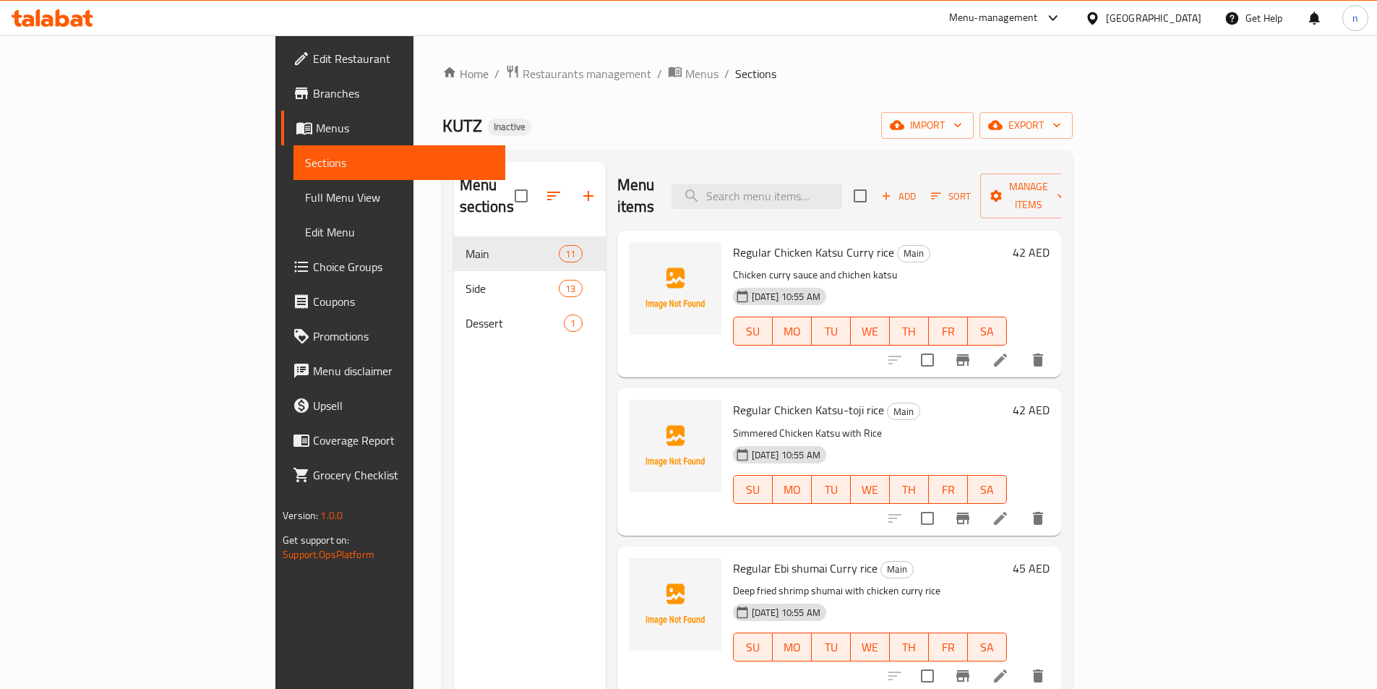
click at [1000, 92] on div "Home / Restaurants management / Menus / Sections KUTZ Inactive import export Me…" at bounding box center [757, 463] width 630 height 798
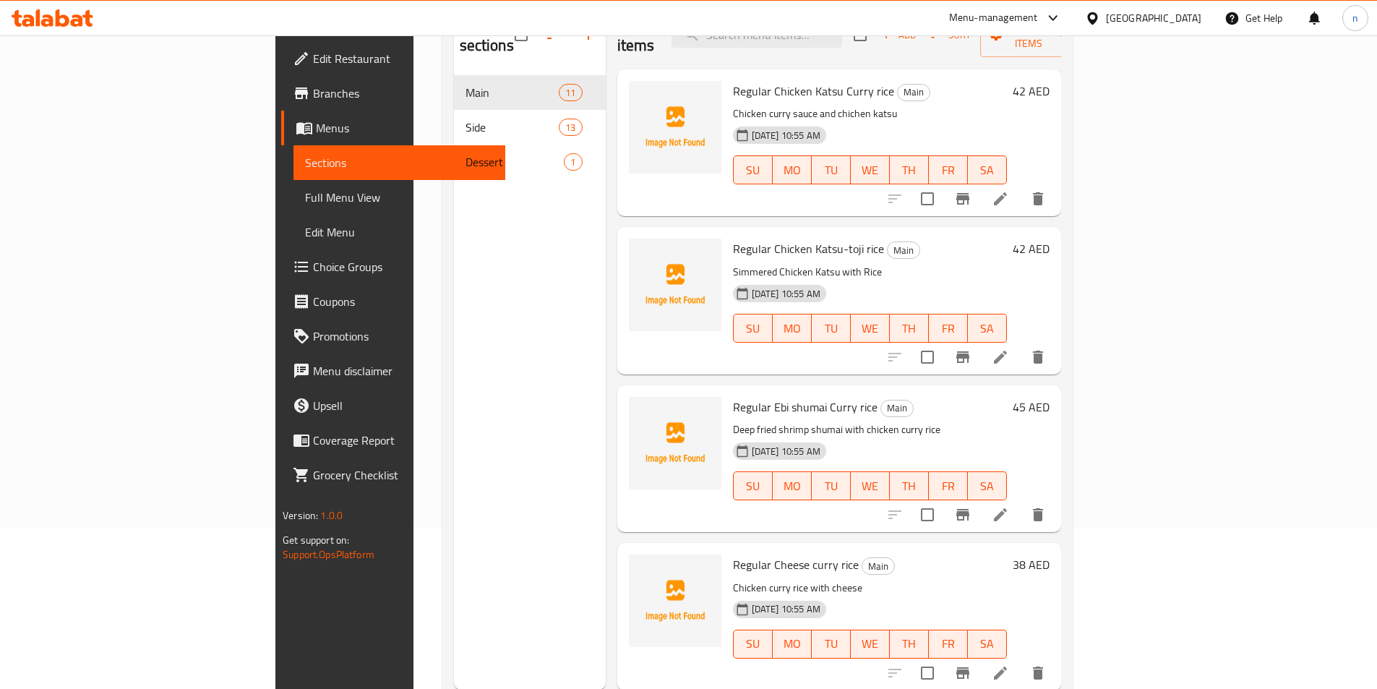
scroll to position [202, 0]
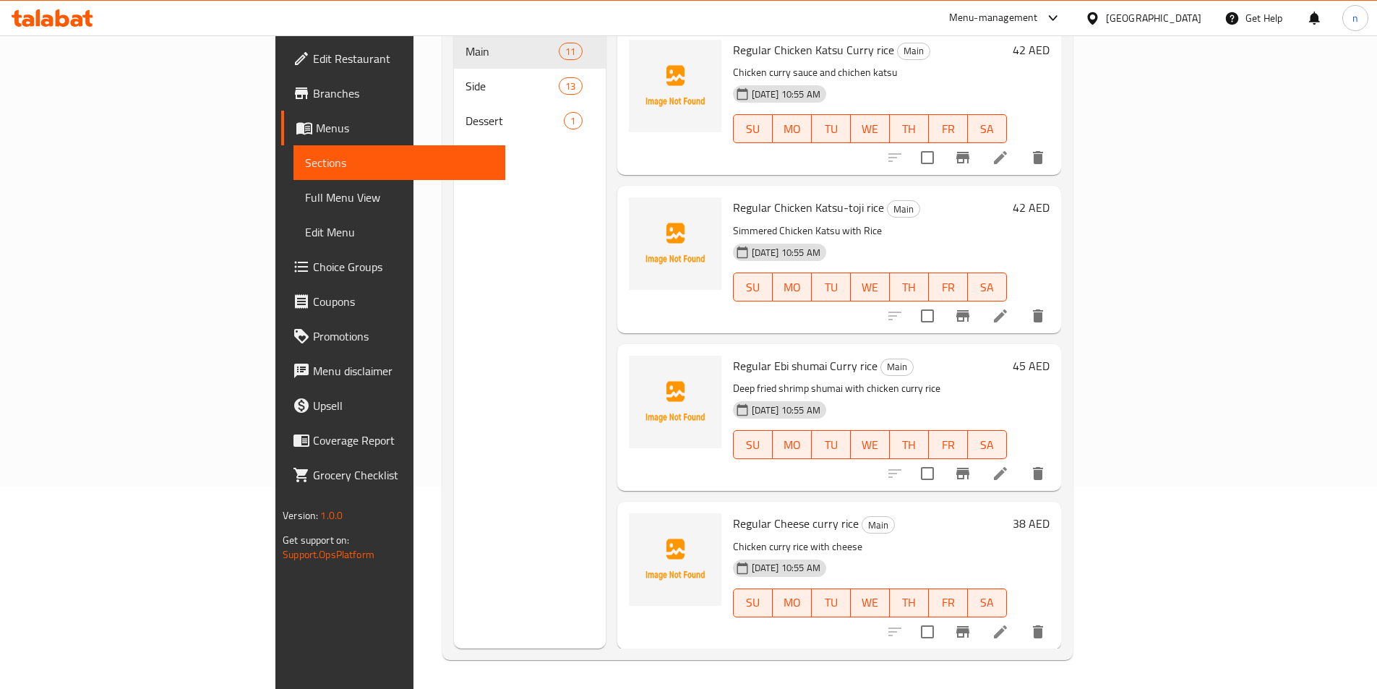
click at [990, 554] on div "19-08-2025 10:55 AM SU MO TU WE TH FR SA" at bounding box center [869, 593] width 285 height 78
click at [852, 538] on p "Chicken curry rice with cheese" at bounding box center [870, 547] width 274 height 18
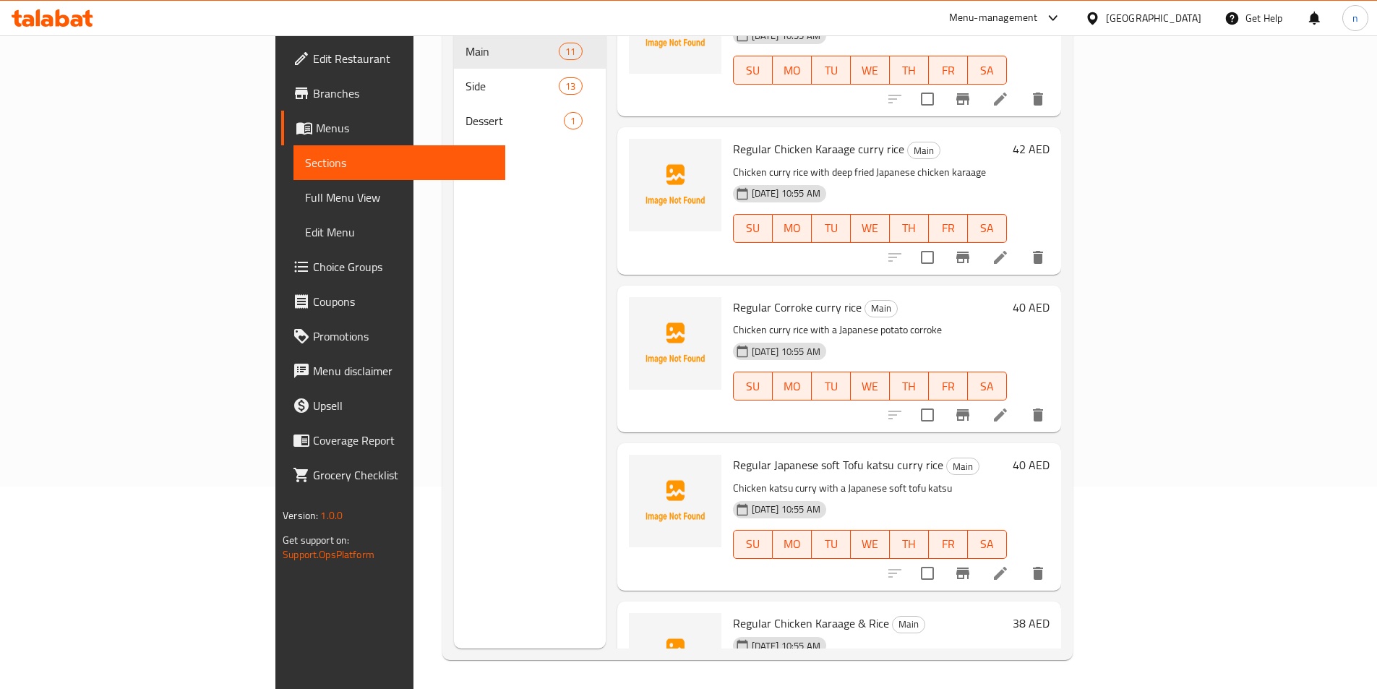
scroll to position [723, 0]
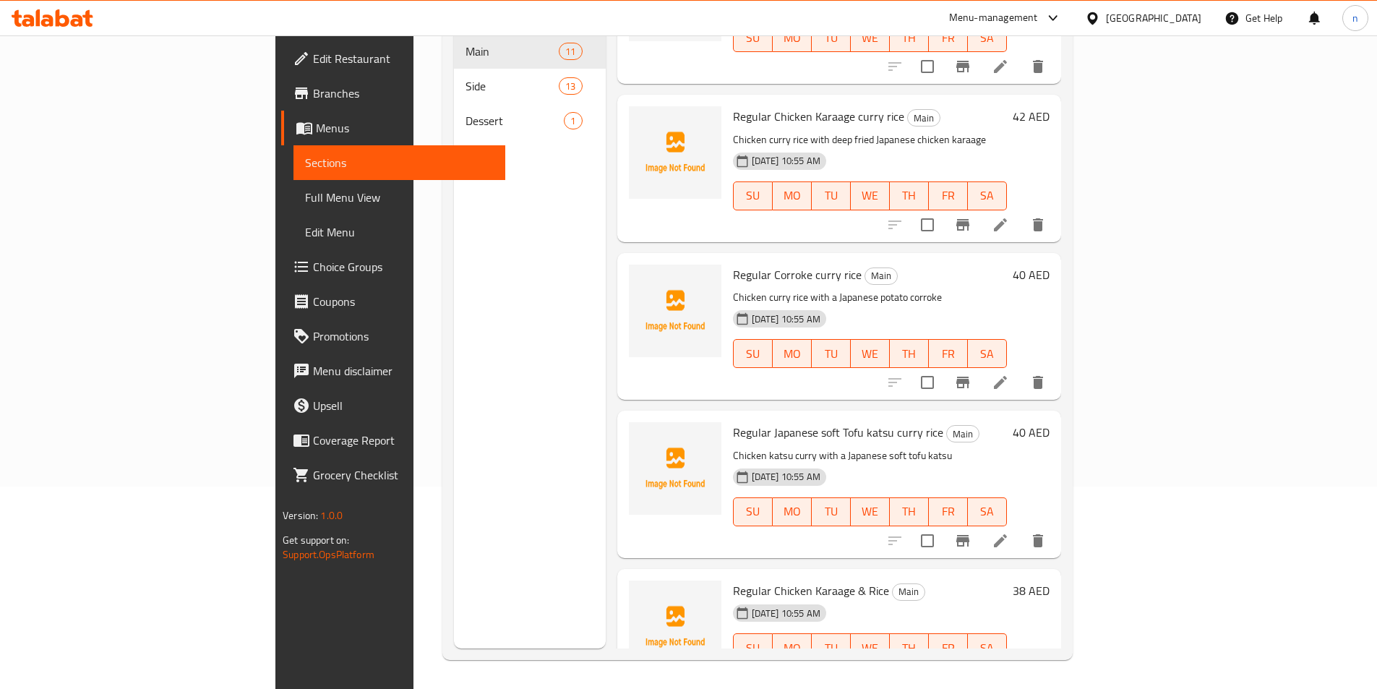
click at [606, 291] on div "Menu items Add Sort Manage items Regular Chicken Katsu Curry rice Main Chicken …" at bounding box center [833, 304] width 455 height 689
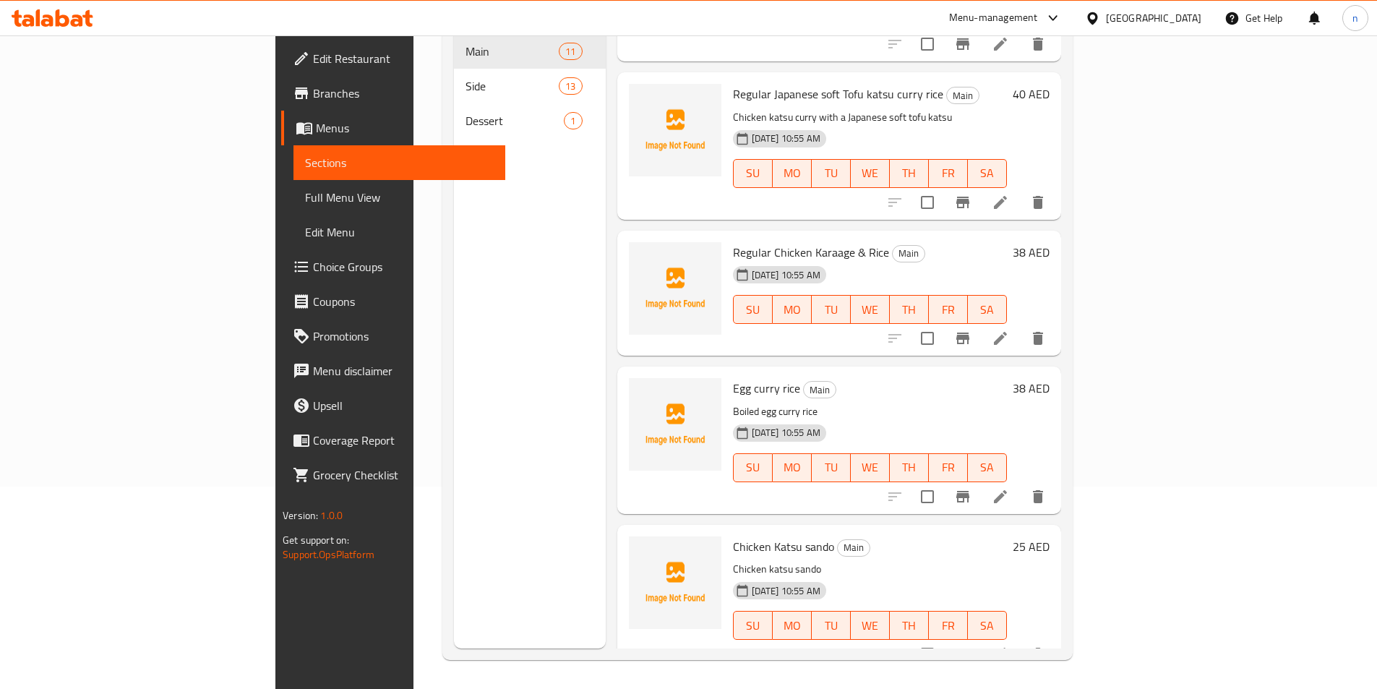
scroll to position [1062, 0]
click at [884, 377] on h6 "Egg curry rice Main" at bounding box center [870, 387] width 274 height 20
click at [919, 342] on div "Menu items Add Sort Manage items Regular Chicken Katsu Curry rice Main Chicken …" at bounding box center [833, 304] width 455 height 689
click at [1020, 482] on li at bounding box center [1000, 495] width 40 height 26
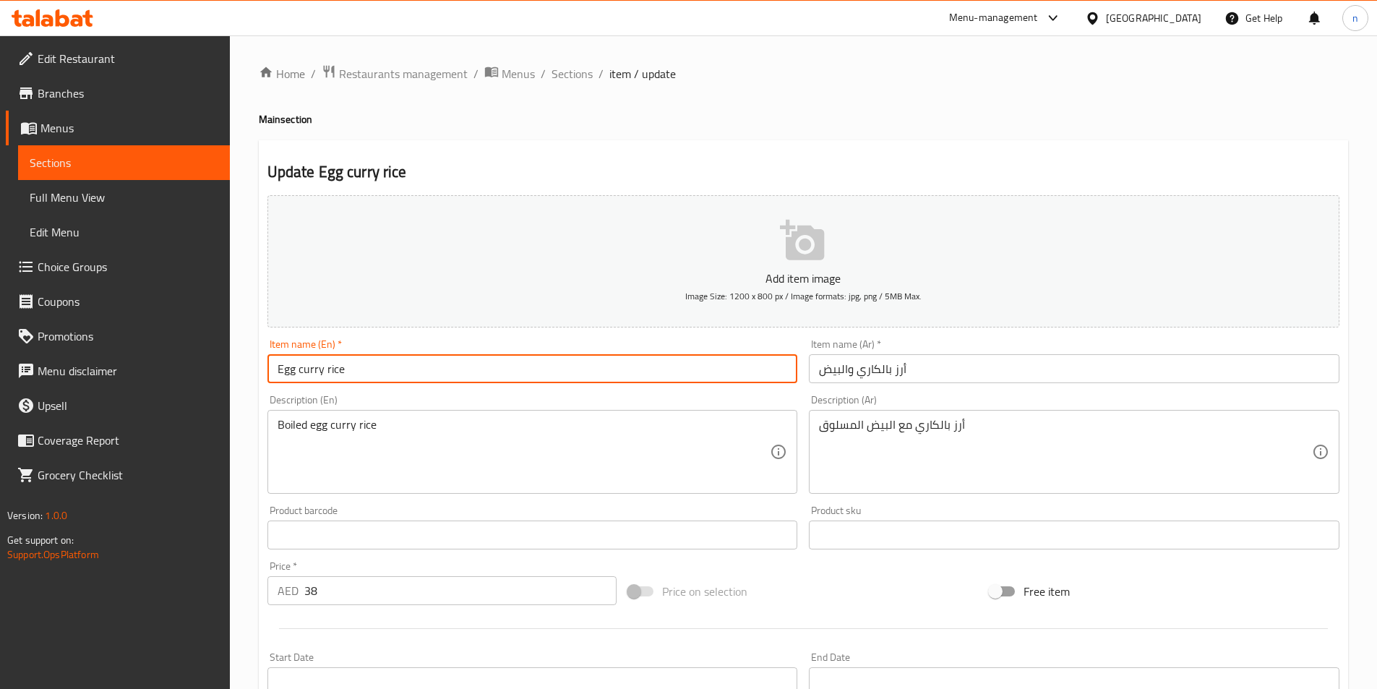
click at [270, 373] on input "Egg curry rice" at bounding box center [532, 368] width 530 height 29
paste input "Description"
click at [314, 366] on input "Description Egg curry rice" at bounding box center [532, 368] width 530 height 29
click at [314, 370] on input "Description Egg curry rice" at bounding box center [532, 368] width 530 height 29
click at [300, 371] on input "Description Egg curry rice" at bounding box center [532, 368] width 530 height 29
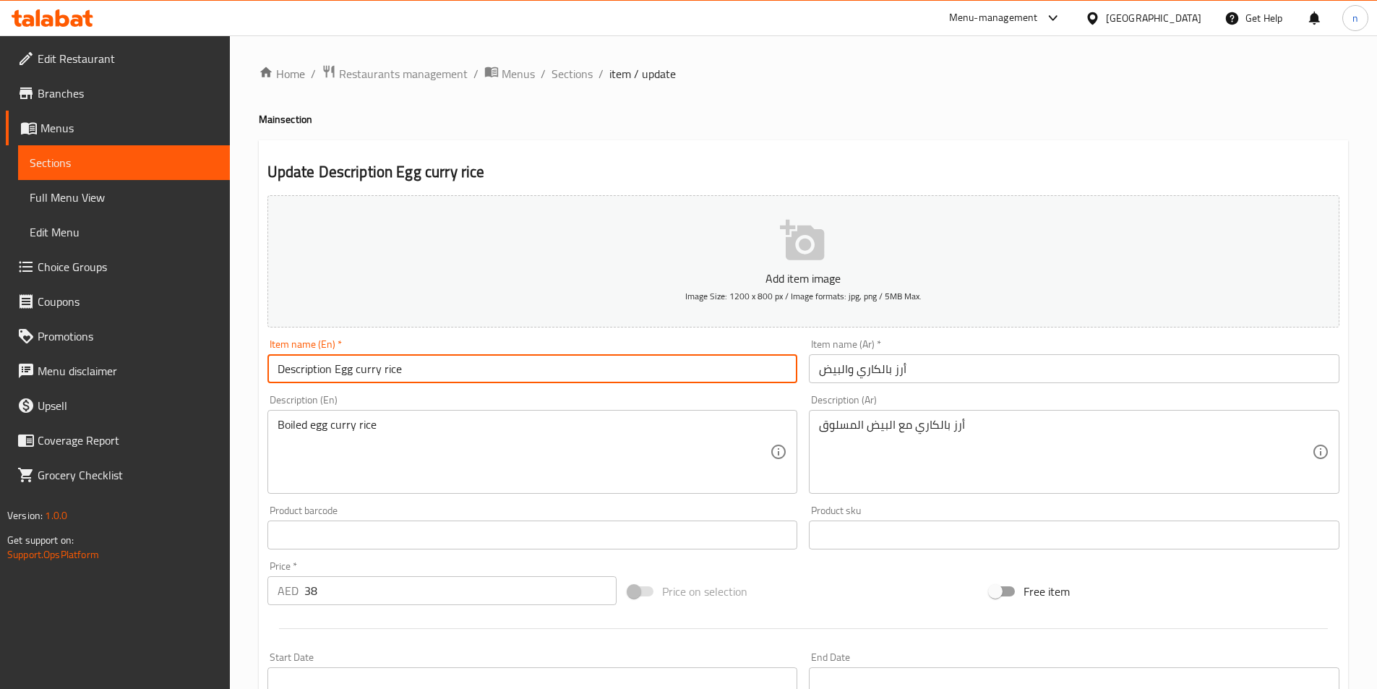
click at [300, 371] on input "Description Egg curry rice" at bounding box center [532, 368] width 530 height 29
paste input "Regular"
click at [395, 371] on input "Regular Egg curry rice" at bounding box center [532, 368] width 530 height 29
type input "Regular Egg curry rice"
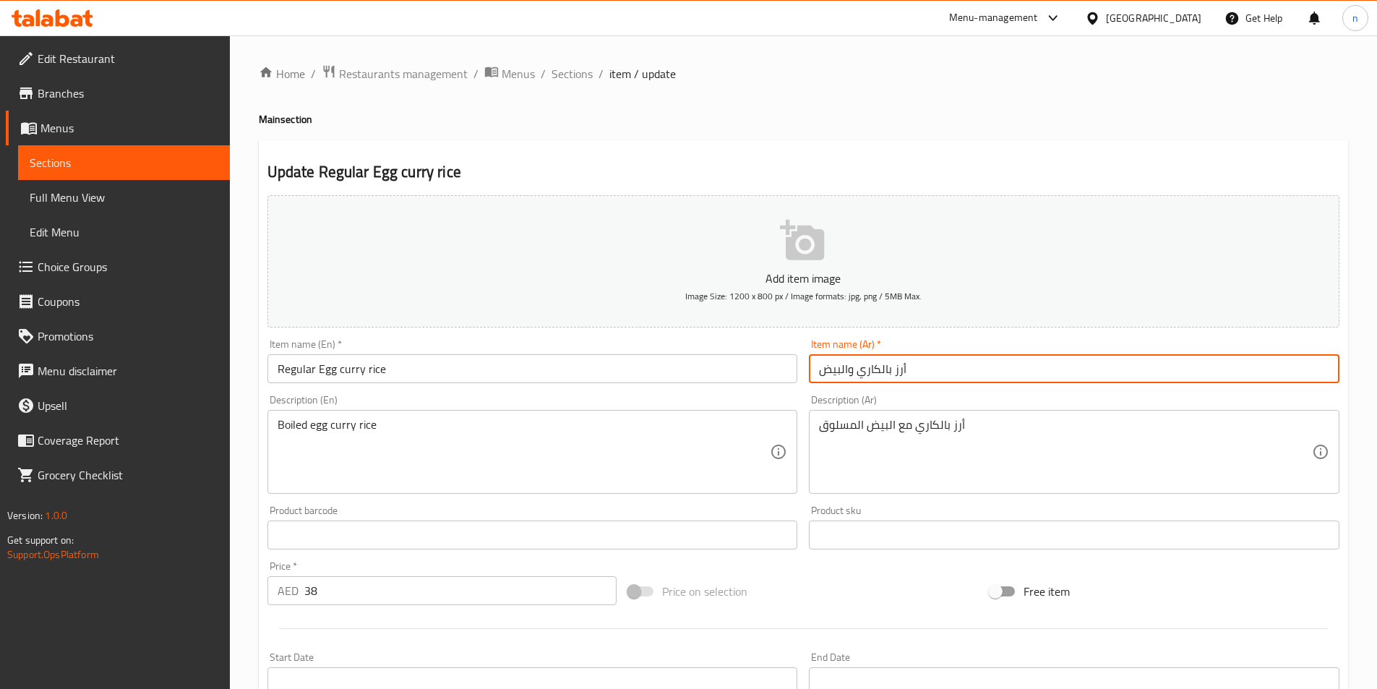
click at [818, 371] on input "أرز بالكاري والبيض" at bounding box center [1074, 368] width 530 height 29
click at [913, 371] on input "أرز بالكاري والبيض" at bounding box center [1074, 368] width 530 height 29
click at [840, 368] on input "أرز بالكاري والبيضعادي" at bounding box center [1074, 368] width 530 height 29
click at [845, 370] on input "أرز بالكاري والبيضعادي" at bounding box center [1074, 368] width 530 height 29
type input "أرز بالكاري والبيض عادي"
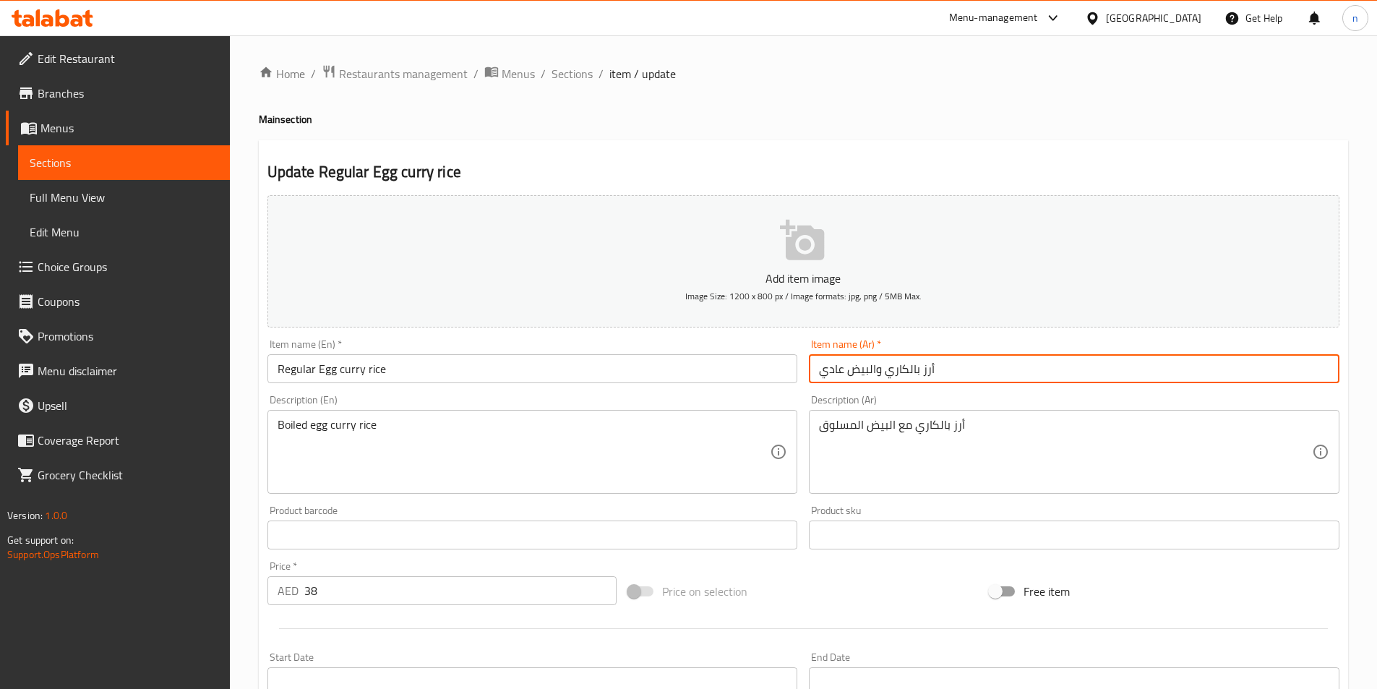
click at [251, 500] on div "Home / Restaurants management / Menus / Sections / item / update Main section U…" at bounding box center [803, 528] width 1147 height 986
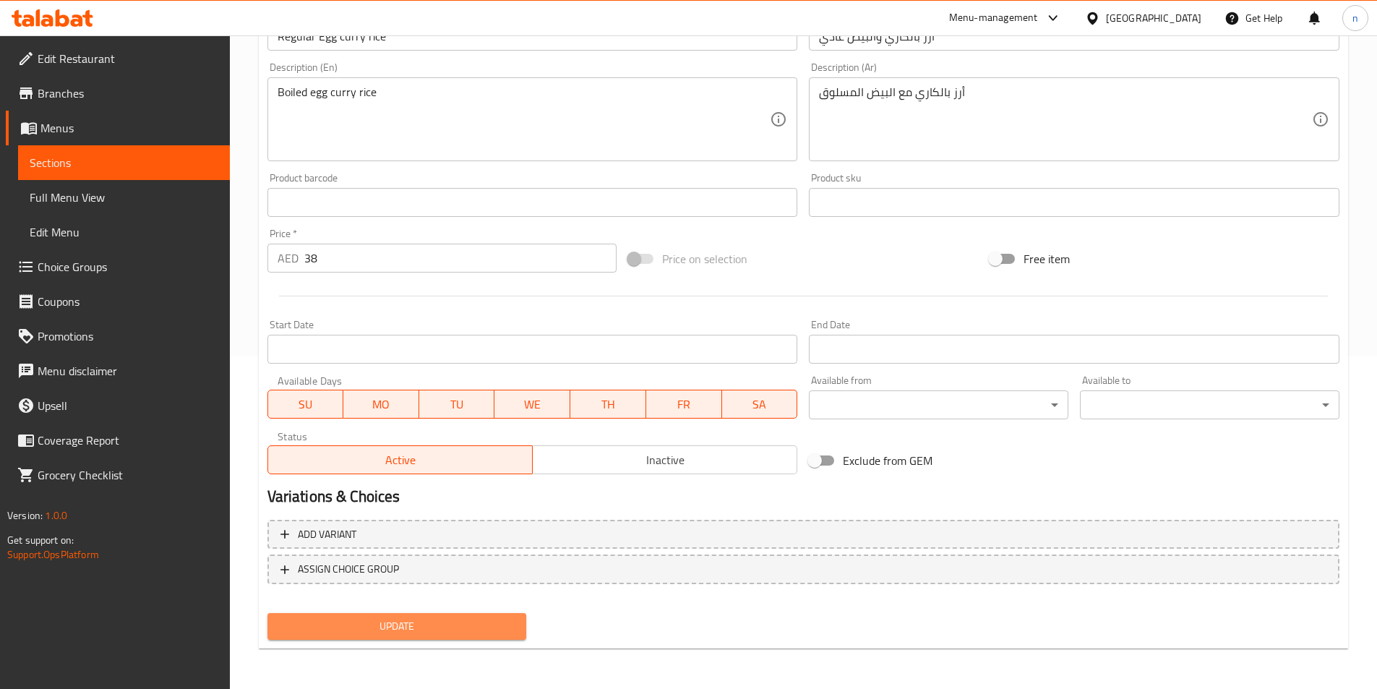
click at [430, 629] on span "Update" at bounding box center [397, 626] width 236 height 18
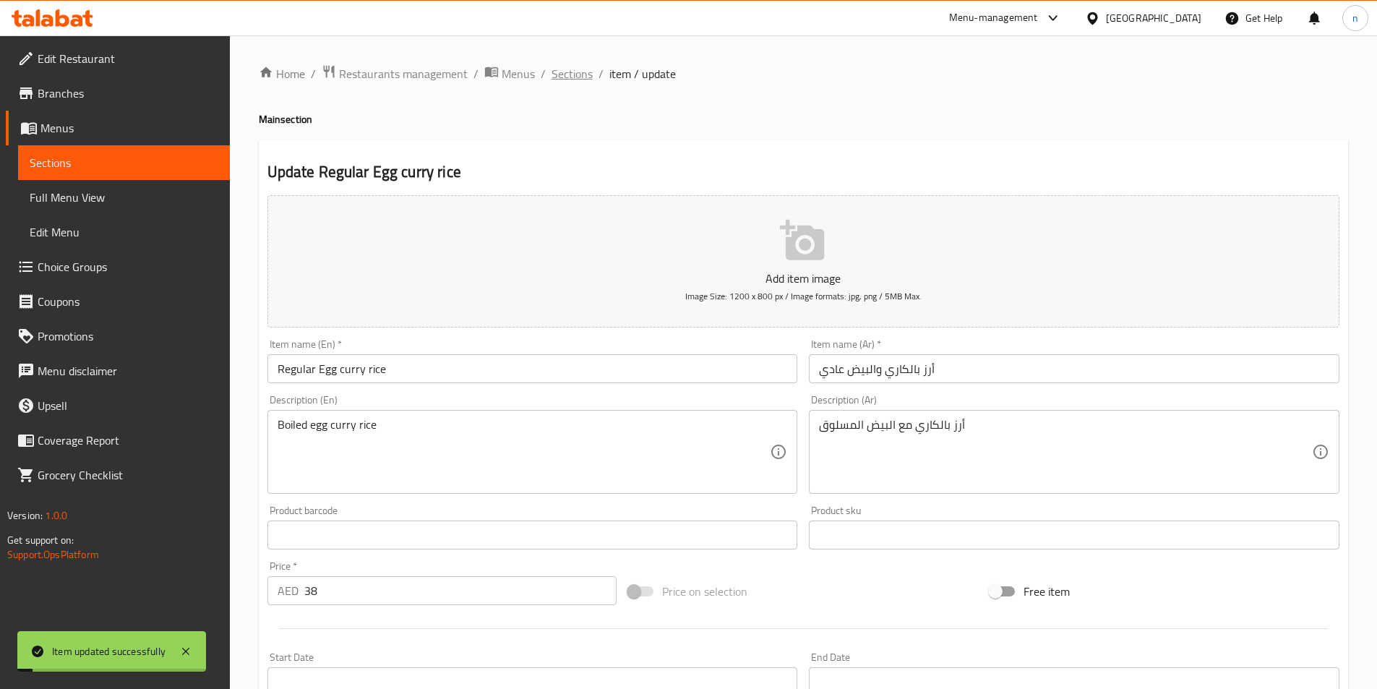
click at [571, 82] on span "Sections" at bounding box center [571, 73] width 41 height 17
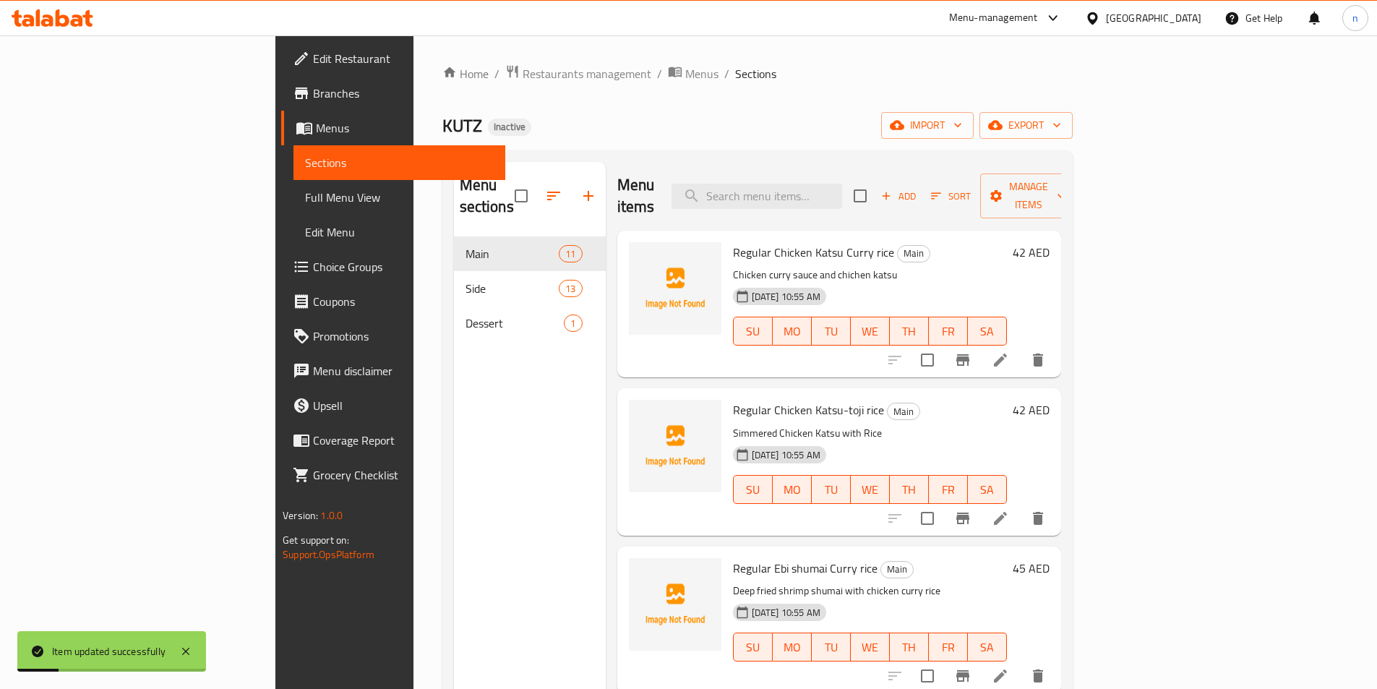
click at [731, 150] on div "Menu sections Main 11 Side 13 Dessert 1 Menu items Add Sort Manage items Regula…" at bounding box center [757, 506] width 630 height 712
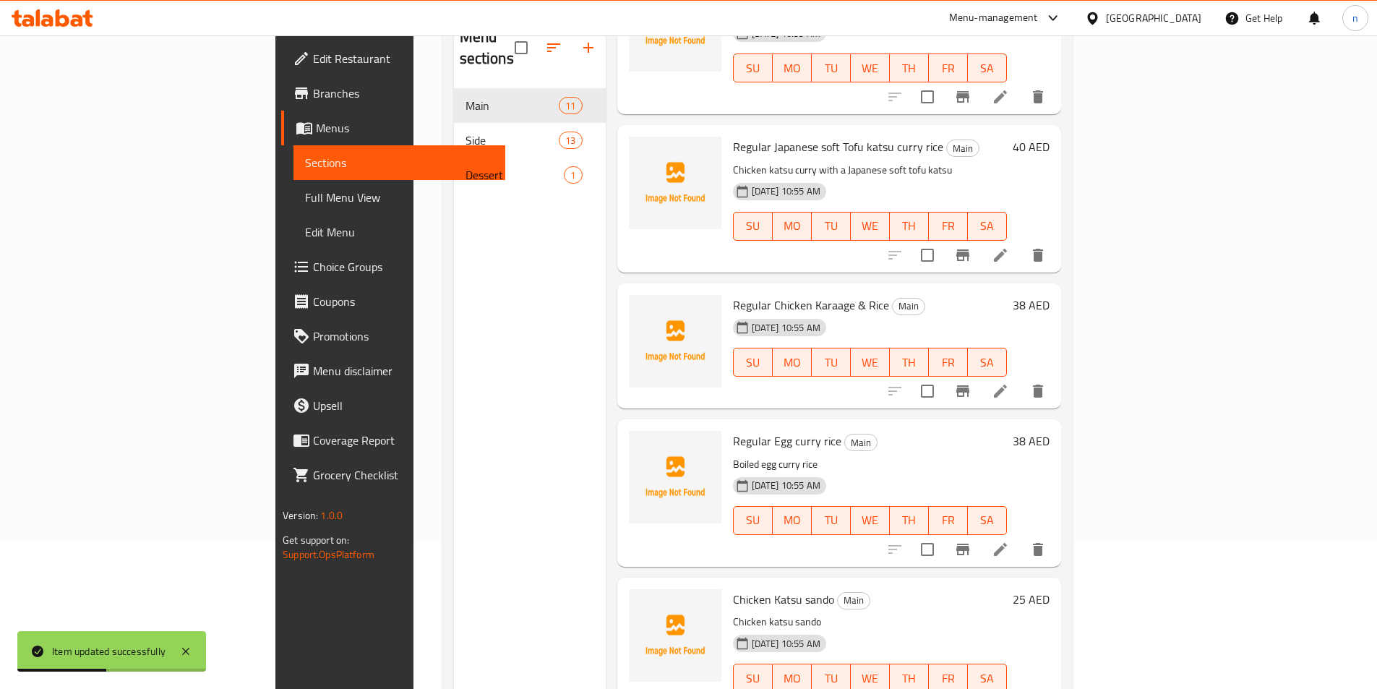
scroll to position [202, 0]
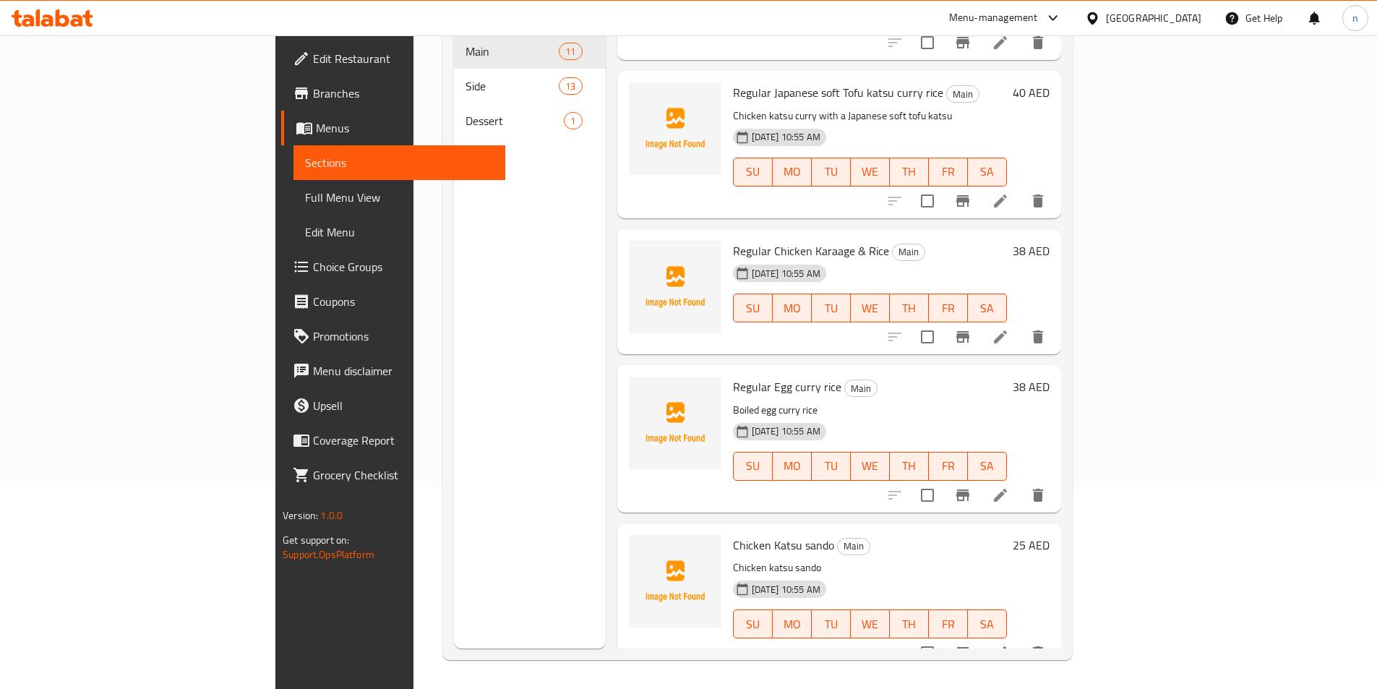
click at [846, 535] on h6 "Chicken Katsu sando Main" at bounding box center [870, 545] width 274 height 20
click at [1009, 644] on icon at bounding box center [1000, 652] width 17 height 17
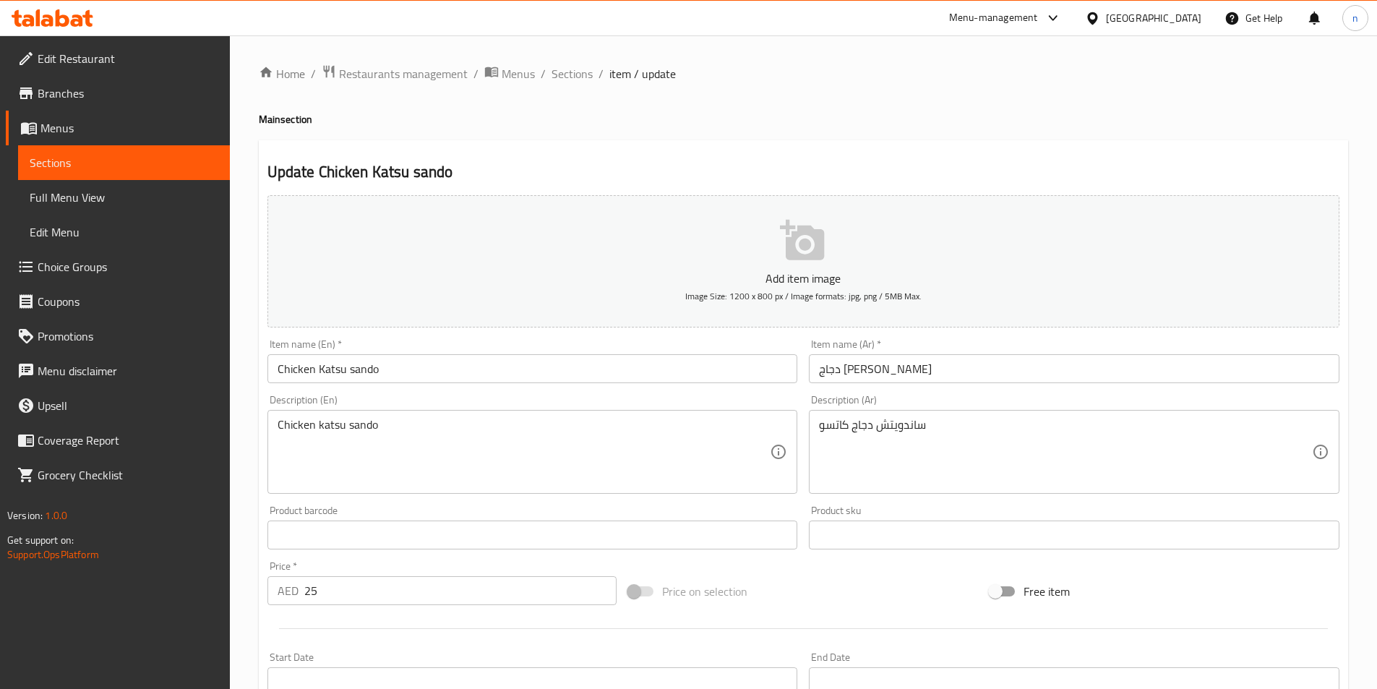
click at [312, 381] on input "Chicken Katsu sando" at bounding box center [532, 368] width 530 height 29
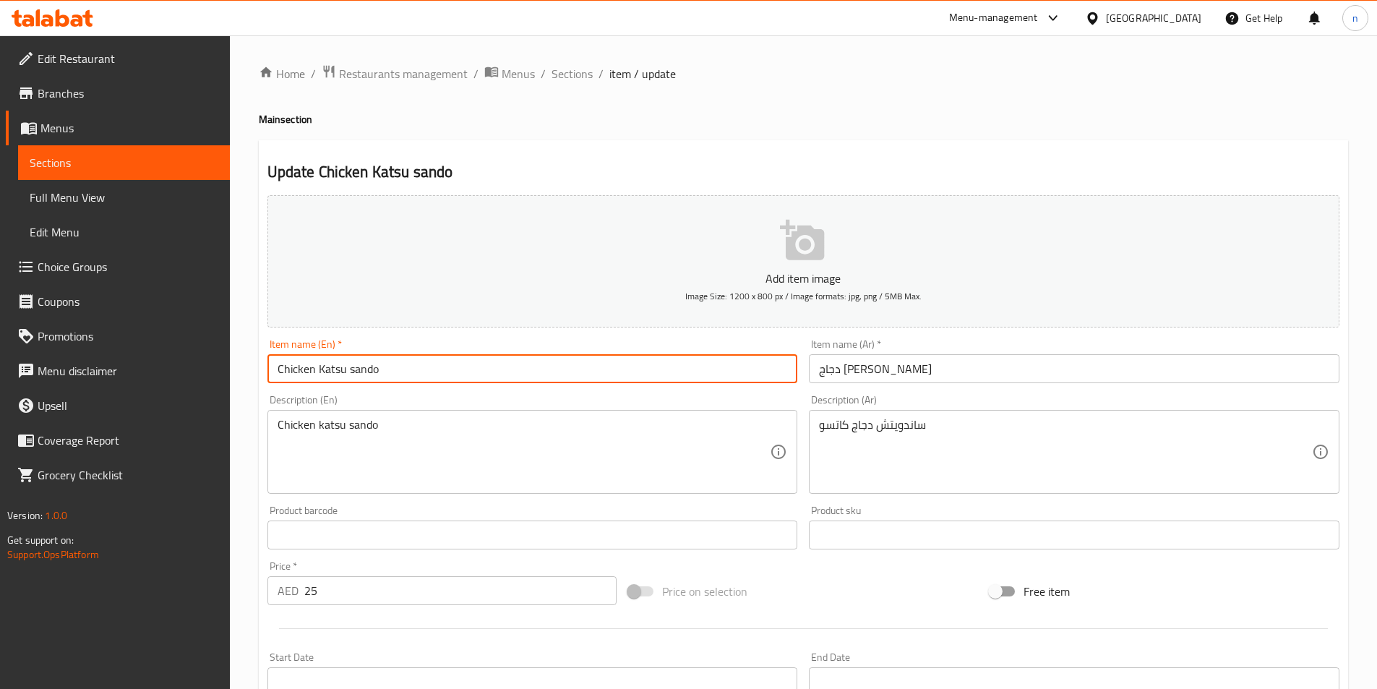
click at [312, 381] on input "Chicken Katsu sando" at bounding box center [532, 368] width 530 height 29
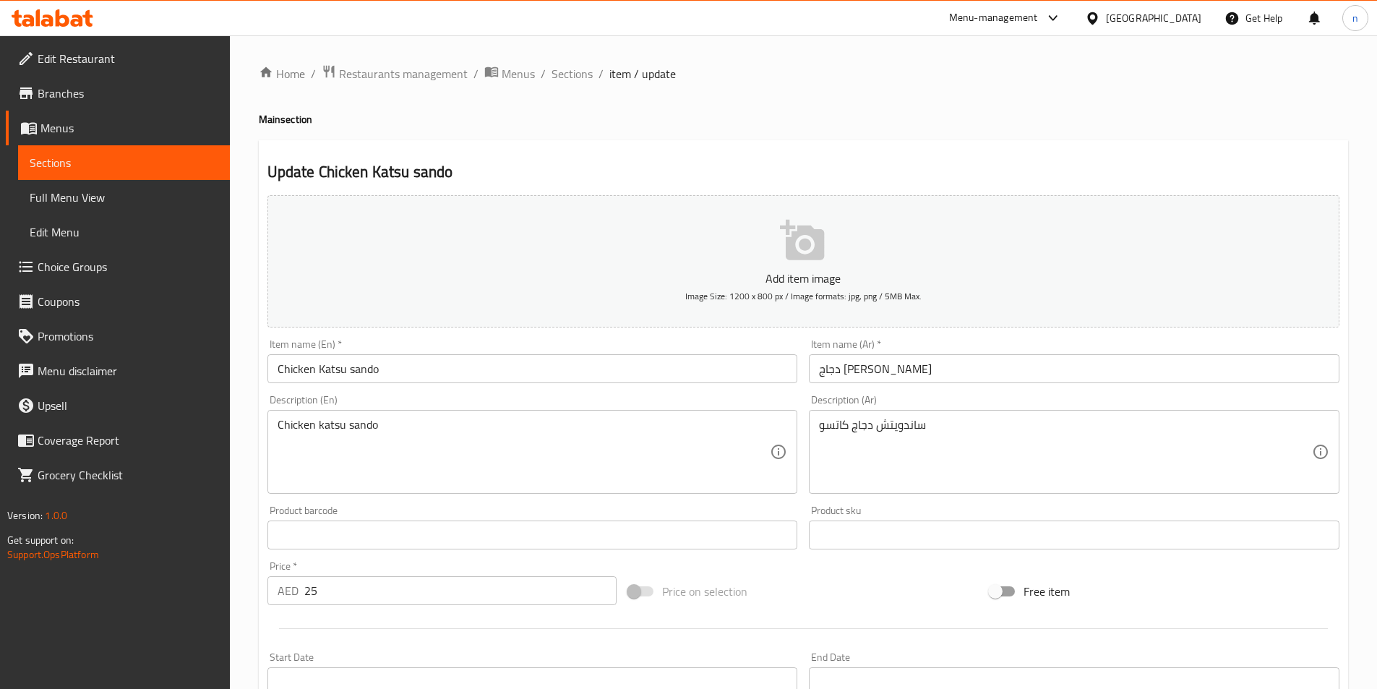
click at [304, 362] on input "Chicken Katsu sando" at bounding box center [532, 368] width 530 height 29
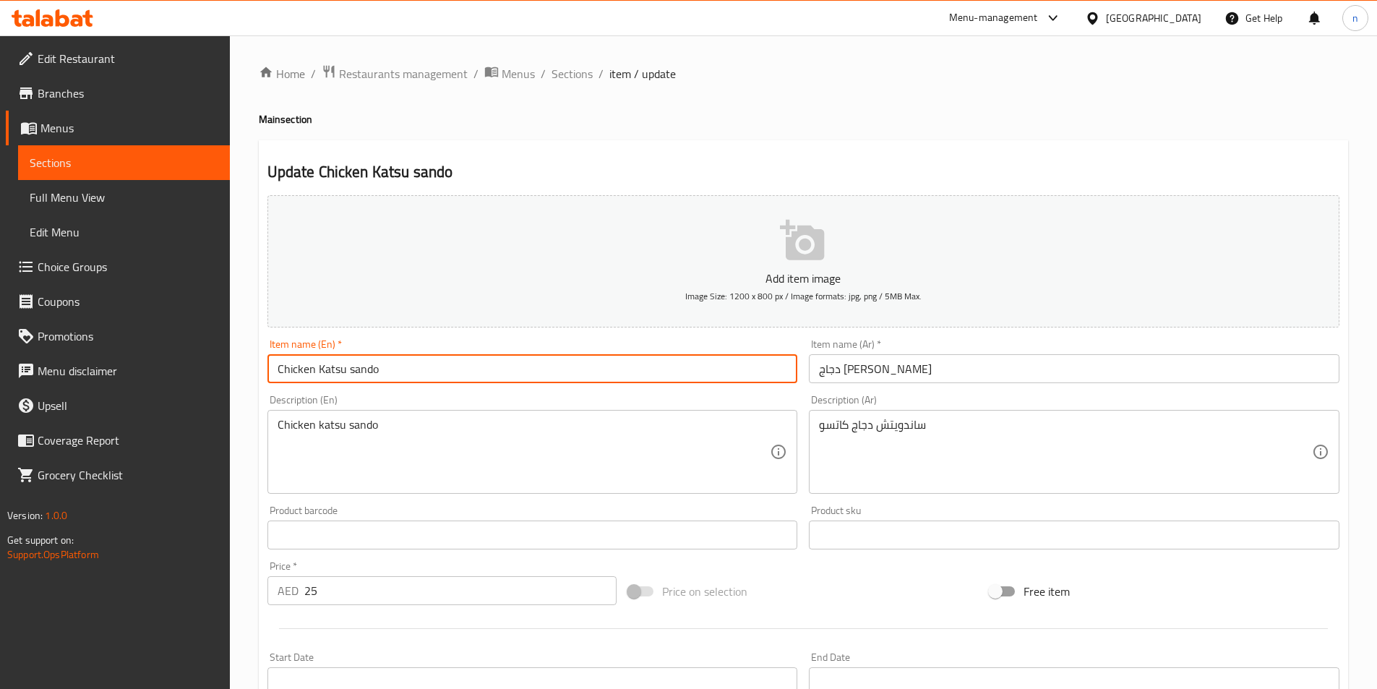
click at [304, 362] on input "Chicken Katsu sando" at bounding box center [532, 368] width 530 height 29
click at [304, 365] on input "Chicken Katsu sando" at bounding box center [532, 368] width 530 height 29
click at [304, 366] on input "Chicken Katsu sando" at bounding box center [532, 368] width 530 height 29
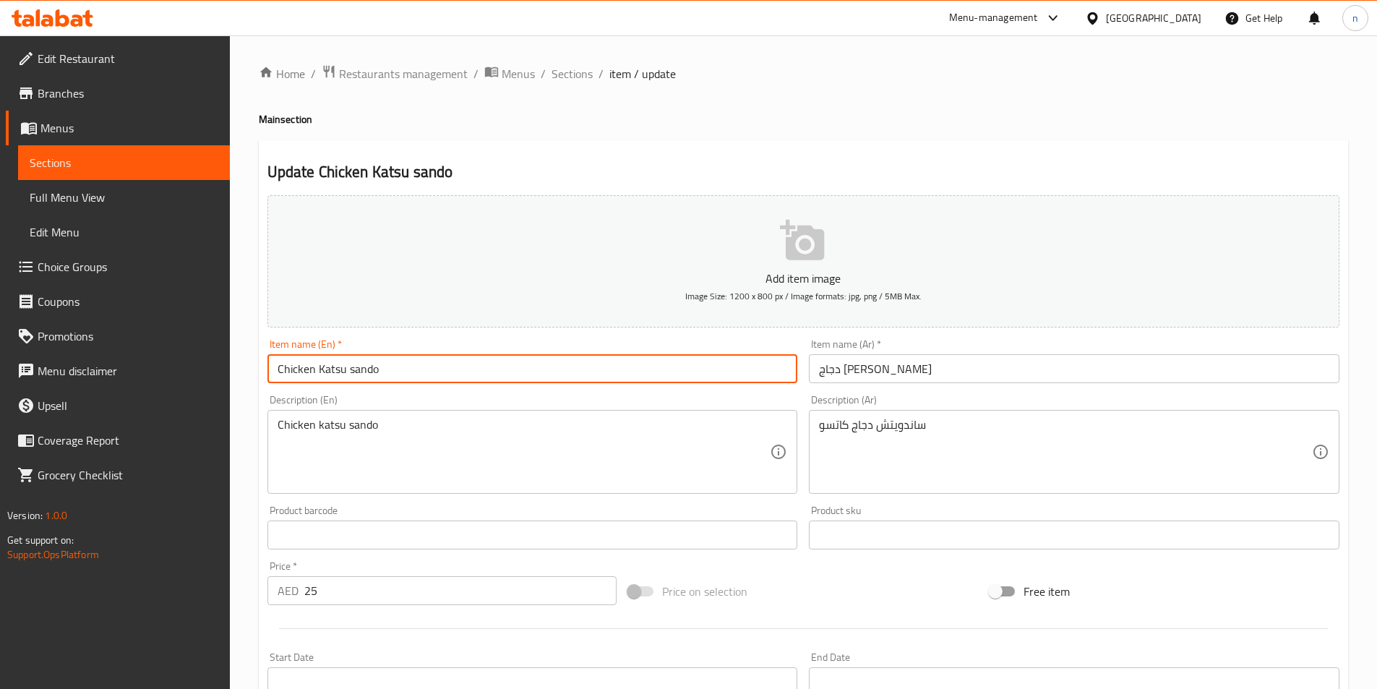
click at [304, 366] on input "Chicken Katsu sando" at bounding box center [532, 368] width 530 height 29
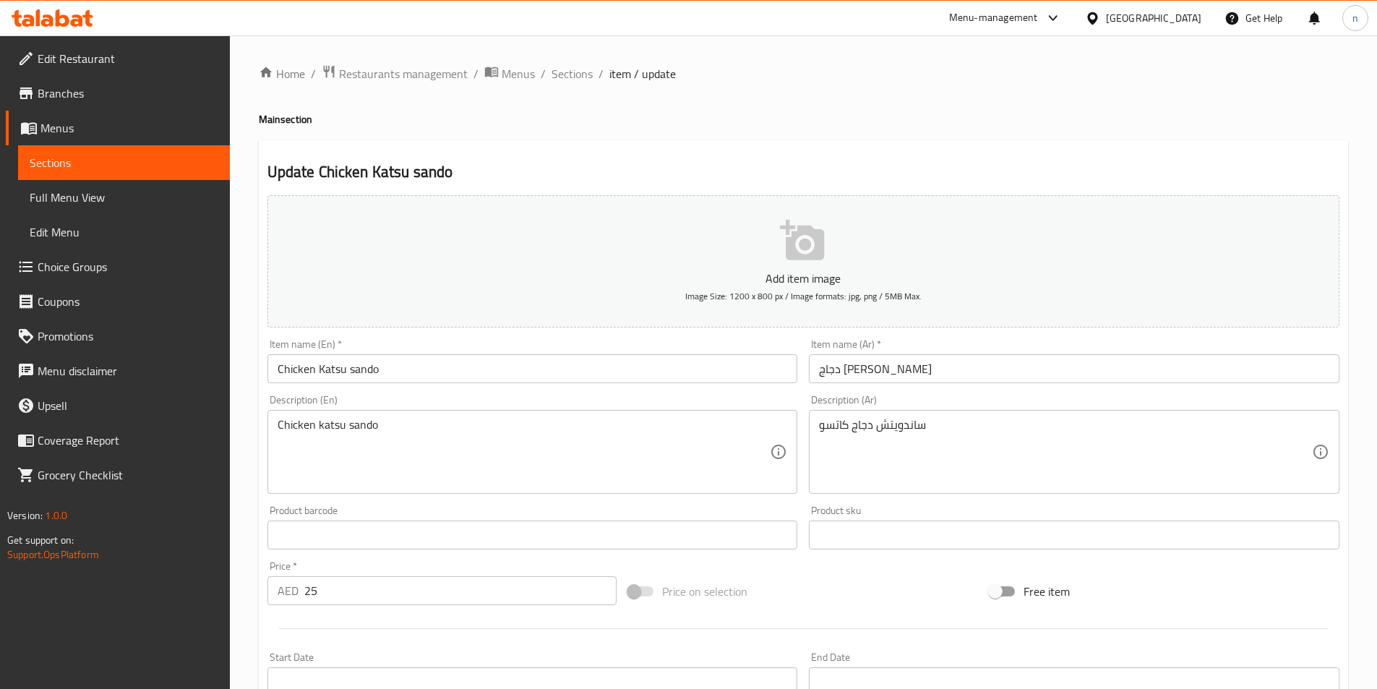
drag, startPoint x: 248, startPoint y: 427, endPoint x: 256, endPoint y: 423, distance: 9.1
click at [248, 427] on div "Home / Restaurants management / Menus / Sections / item / update Main section U…" at bounding box center [803, 528] width 1147 height 986
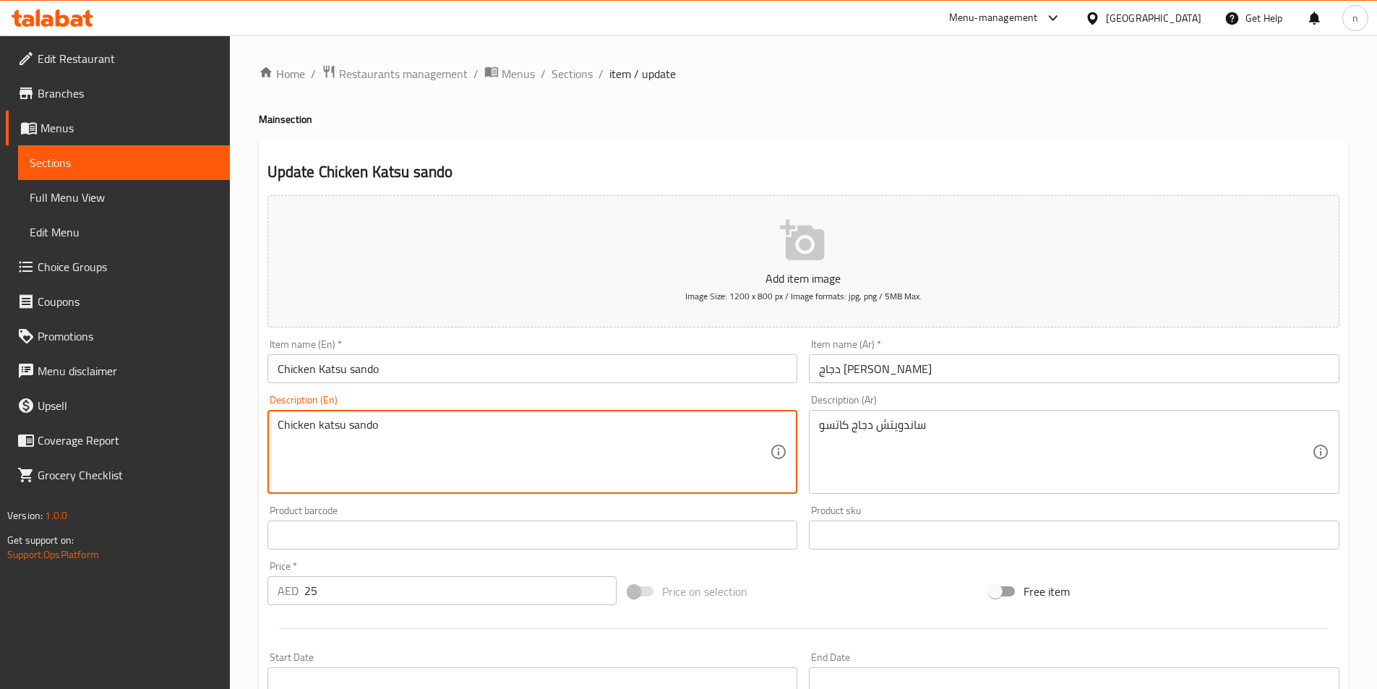
click at [296, 428] on textarea "Chicken katsu sando" at bounding box center [524, 452] width 493 height 69
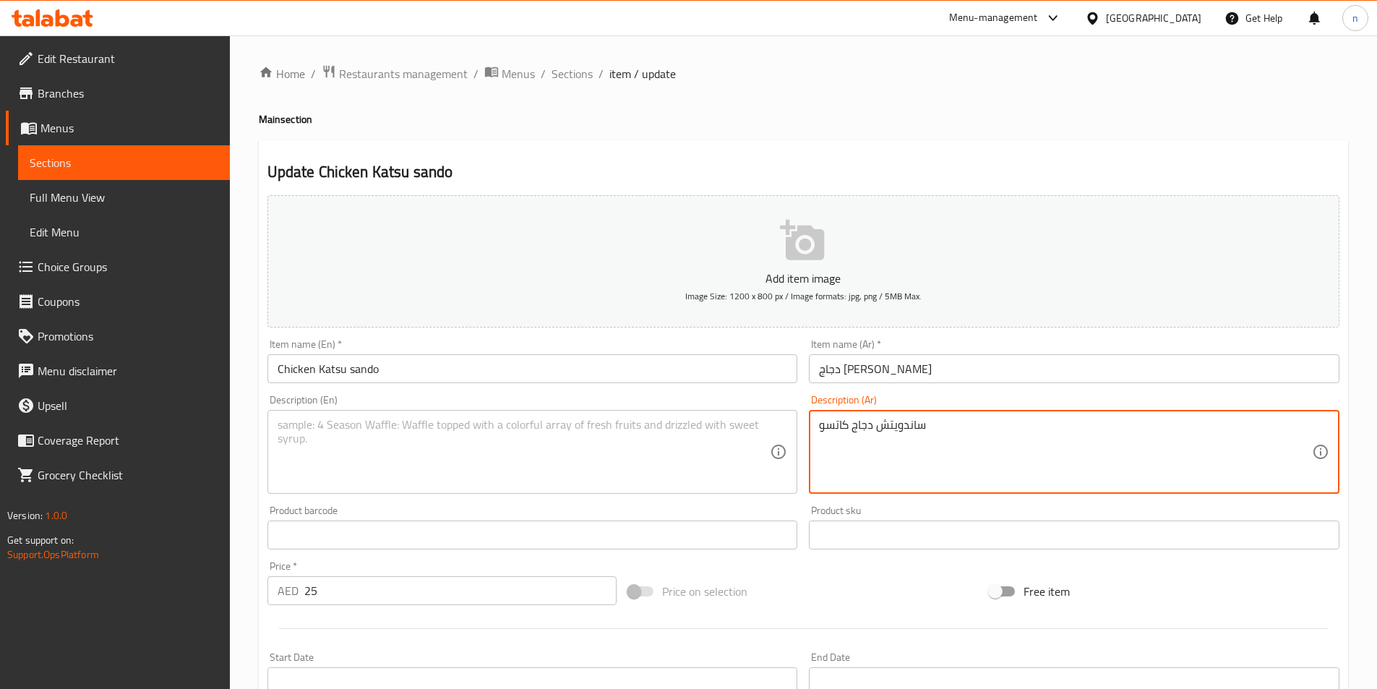
click at [859, 429] on textarea "ساندويتش دجاج كاتسو" at bounding box center [1065, 452] width 493 height 69
drag, startPoint x: 246, startPoint y: 455, endPoint x: 233, endPoint y: 460, distance: 13.3
click at [243, 457] on div "Home / Restaurants management / Menus / Sections / item / update Main section U…" at bounding box center [803, 528] width 1147 height 986
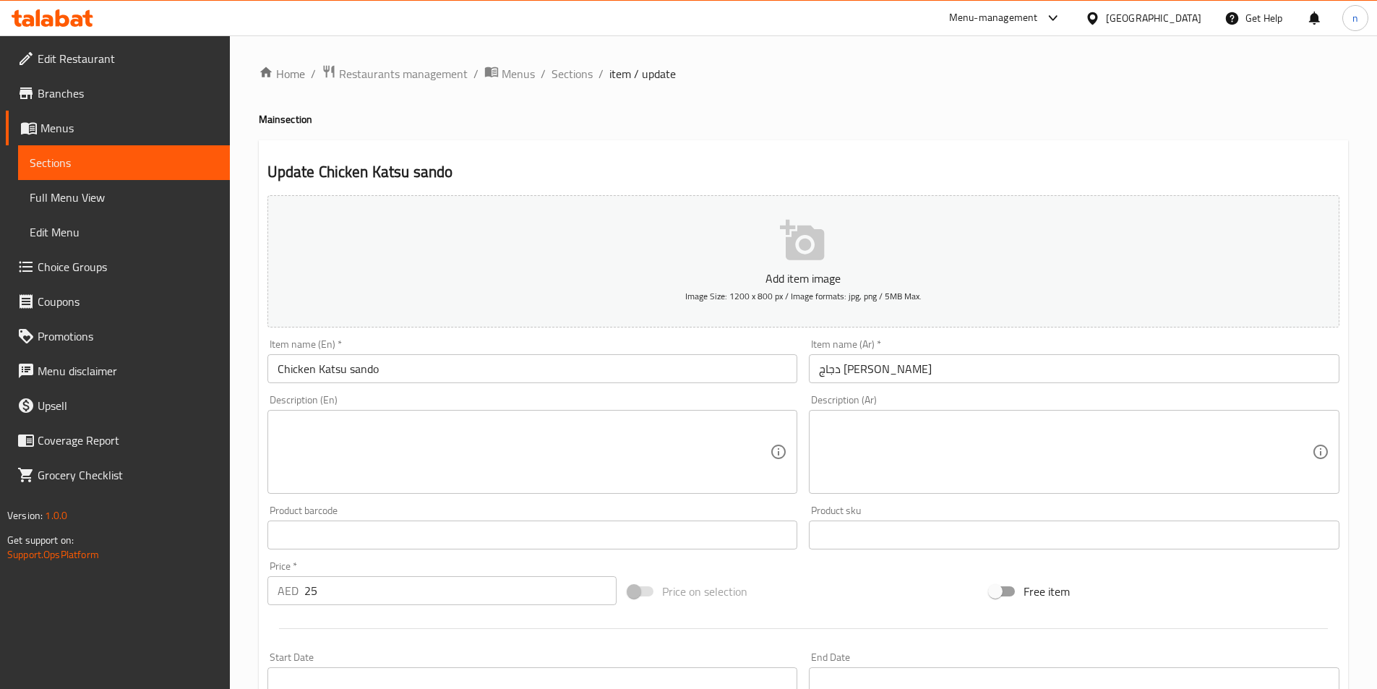
click at [275, 374] on input "Chicken Katsu sando" at bounding box center [532, 368] width 530 height 29
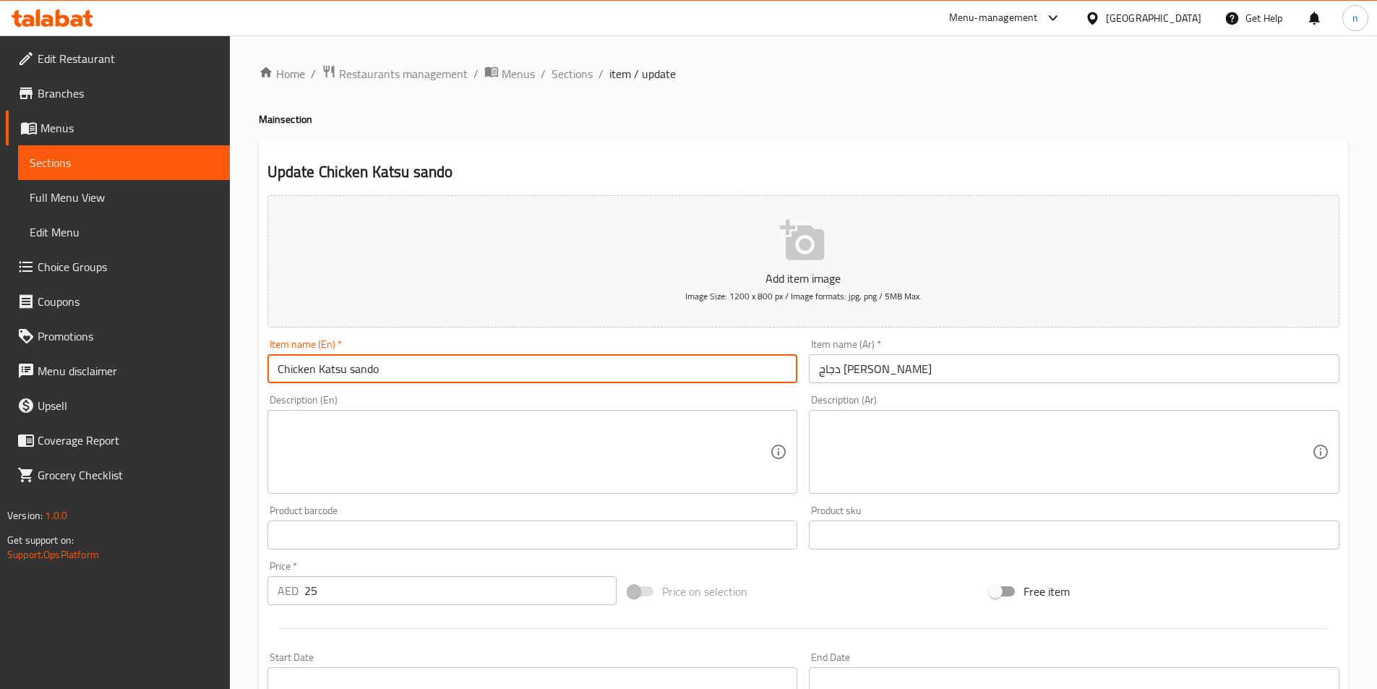
click at [274, 375] on input "Chicken Katsu sando" at bounding box center [532, 368] width 530 height 29
paste input "4pc"
type input "4pc Chicken Katsu sando"
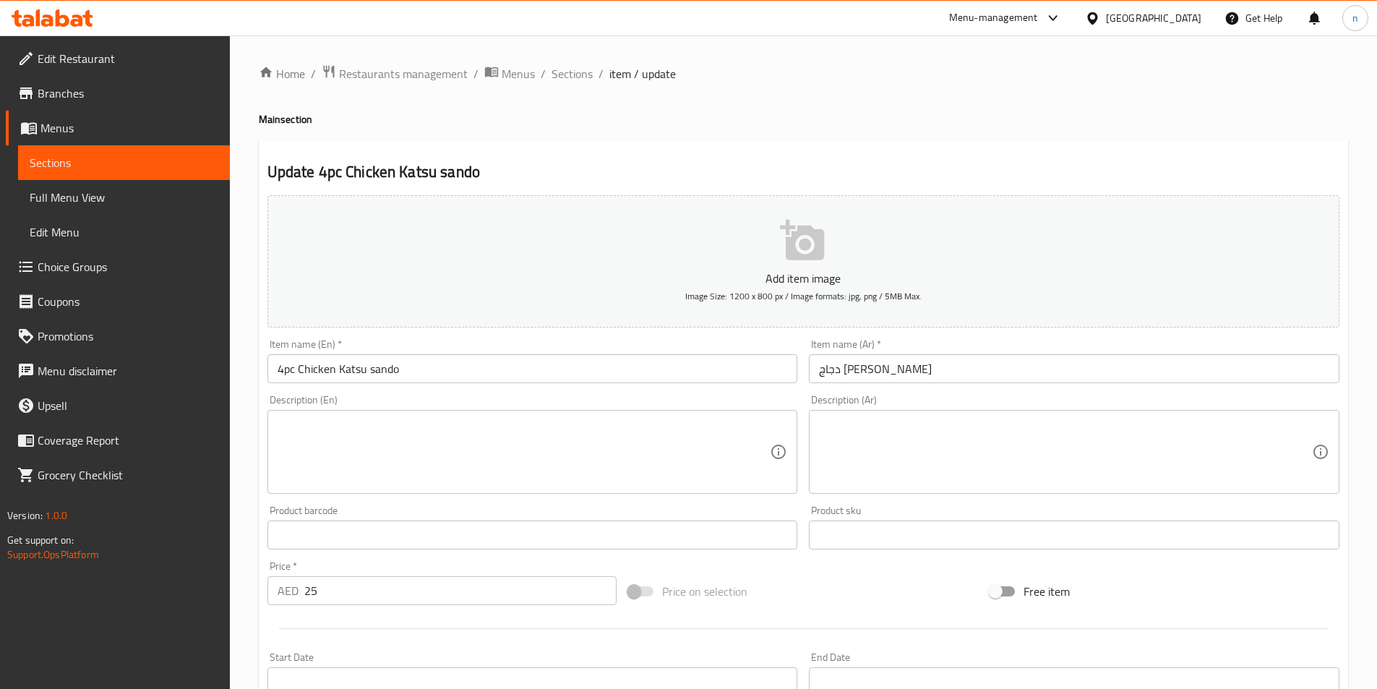
click at [244, 327] on div "Home / Restaurants management / Menus / Sections / item / update Main section U…" at bounding box center [803, 528] width 1147 height 986
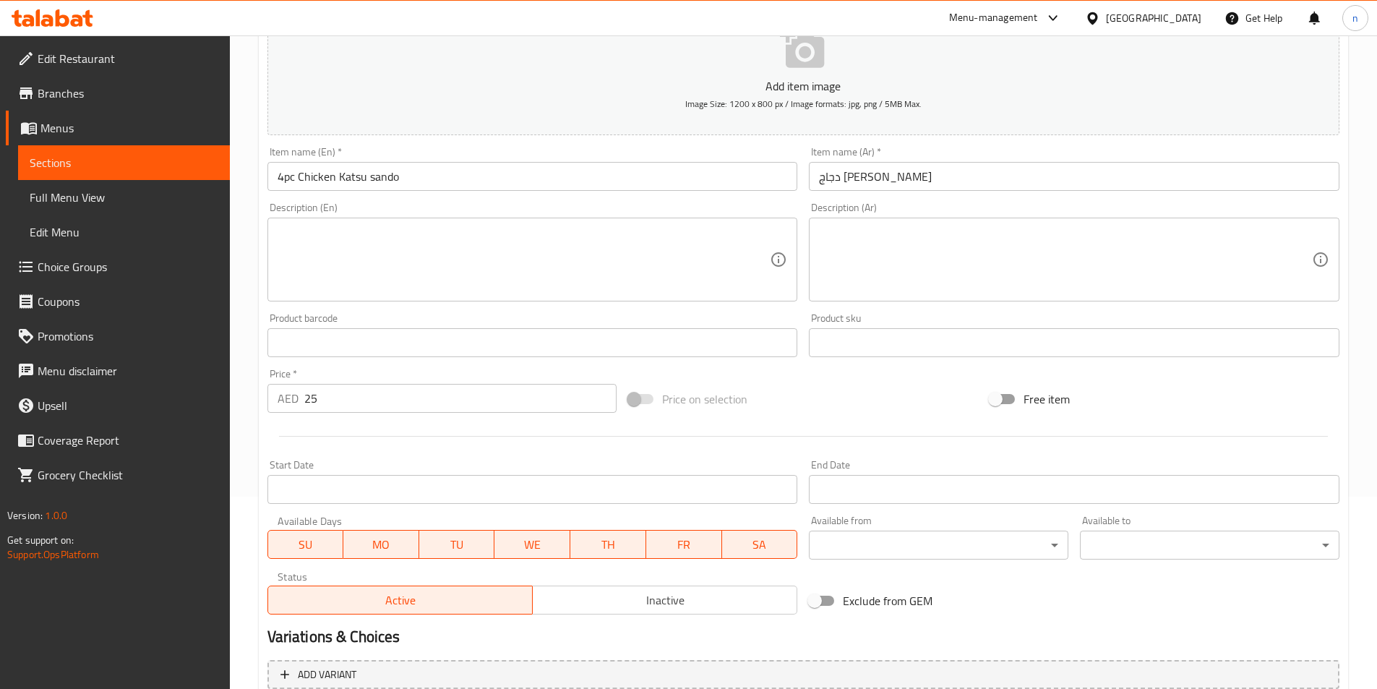
scroll to position [289, 0]
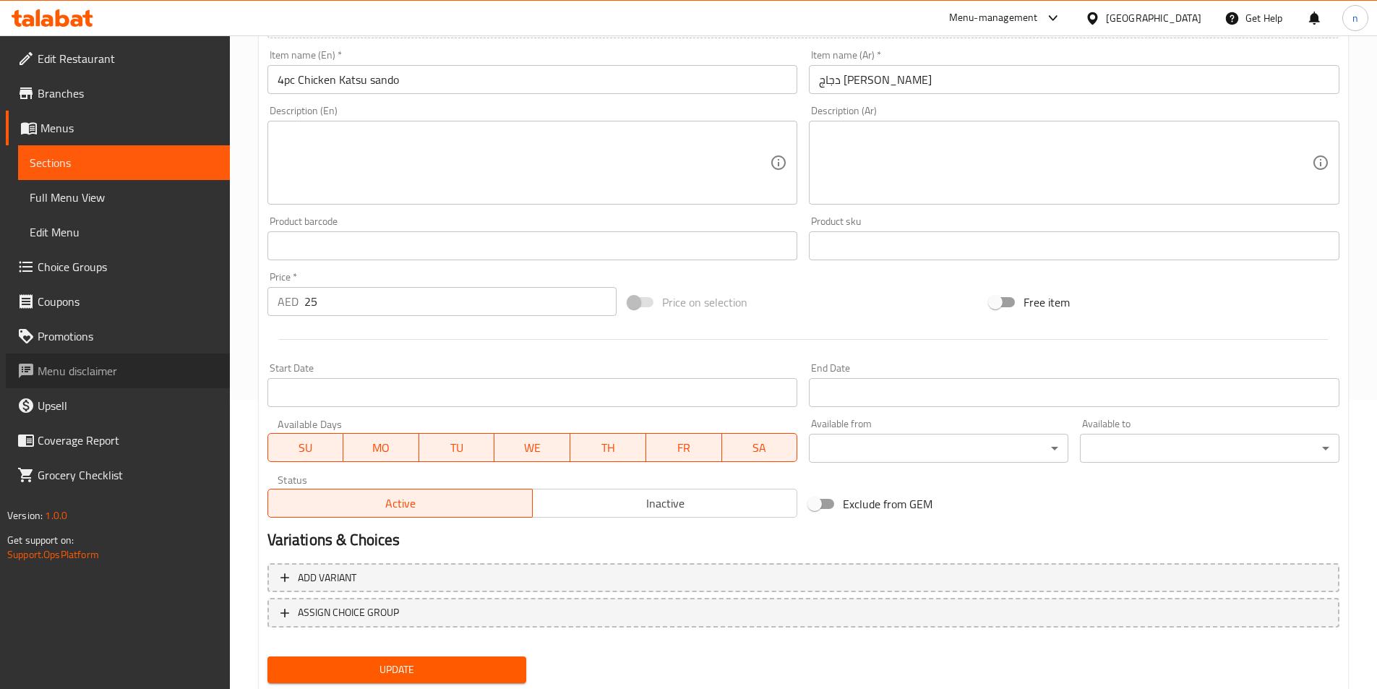
click at [226, 377] on link "Menu disclaimer" at bounding box center [118, 370] width 224 height 35
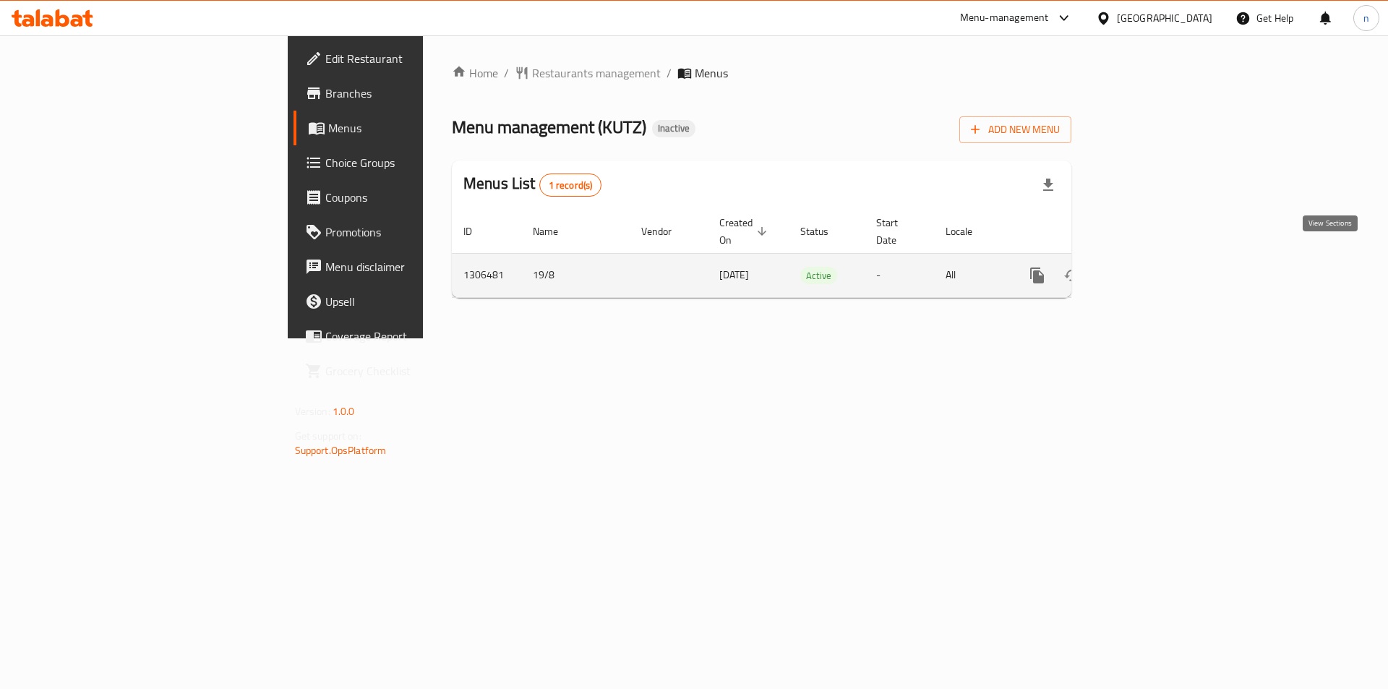
click at [1158, 271] on link "enhanced table" at bounding box center [1141, 275] width 35 height 35
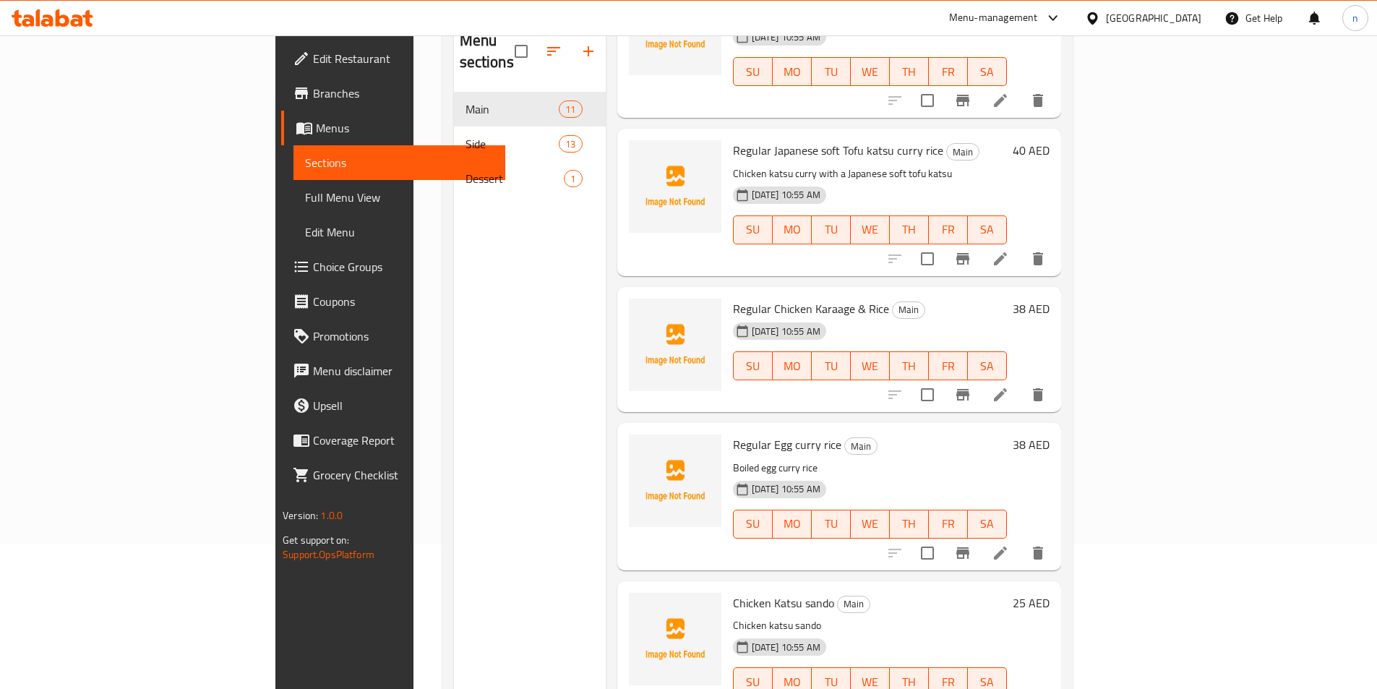
scroll to position [202, 0]
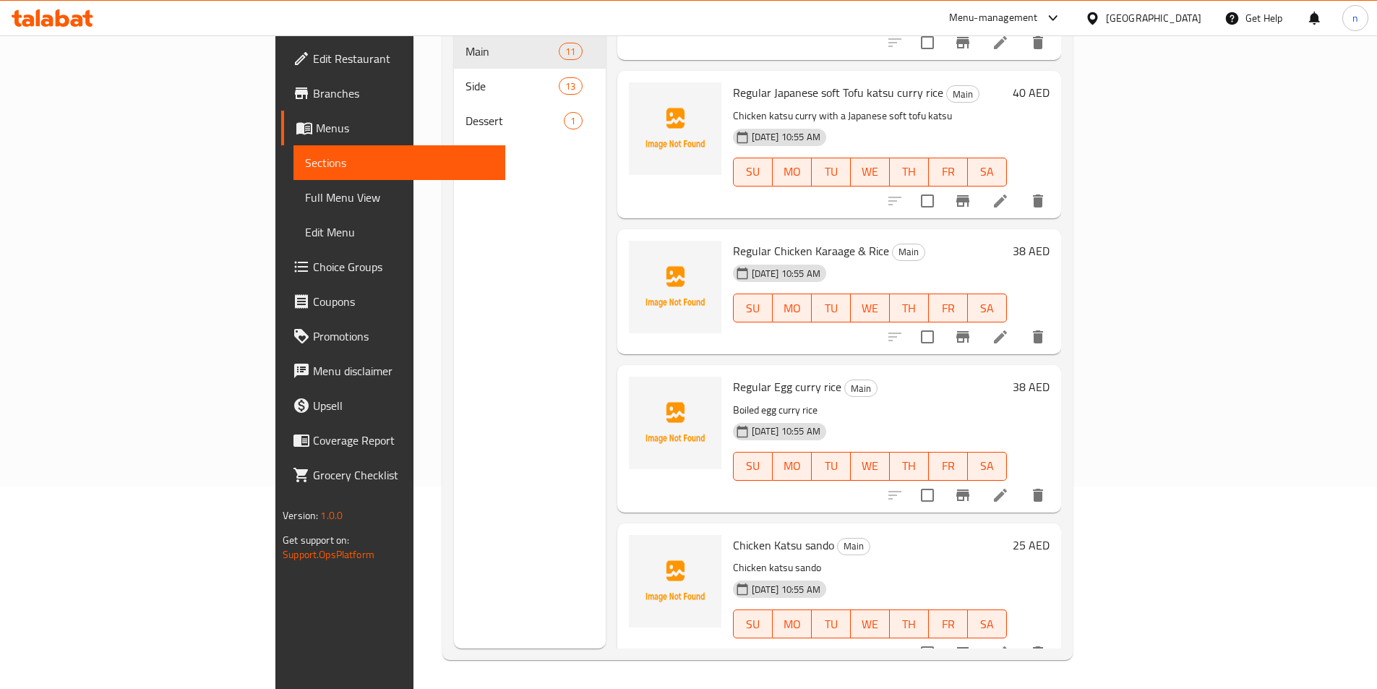
click at [1009, 644] on icon at bounding box center [1000, 652] width 17 height 17
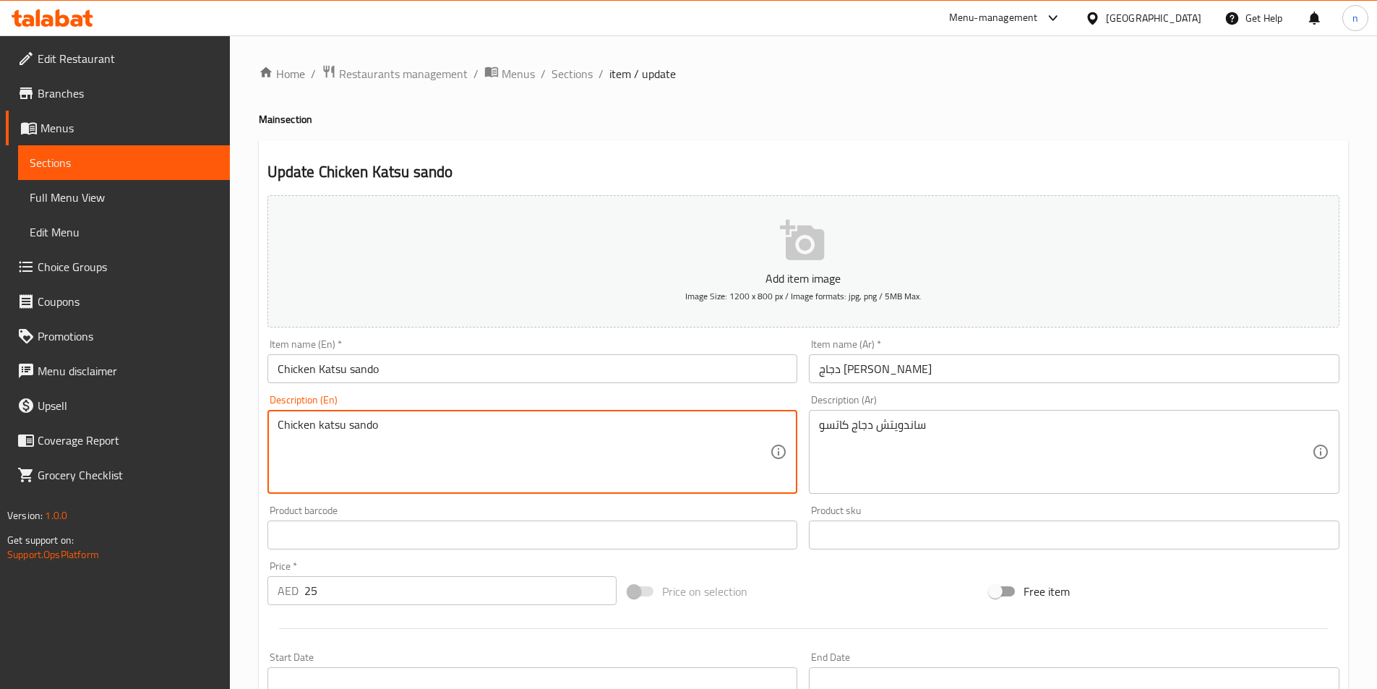
click at [332, 423] on textarea "Chicken katsu sando" at bounding box center [524, 452] width 493 height 69
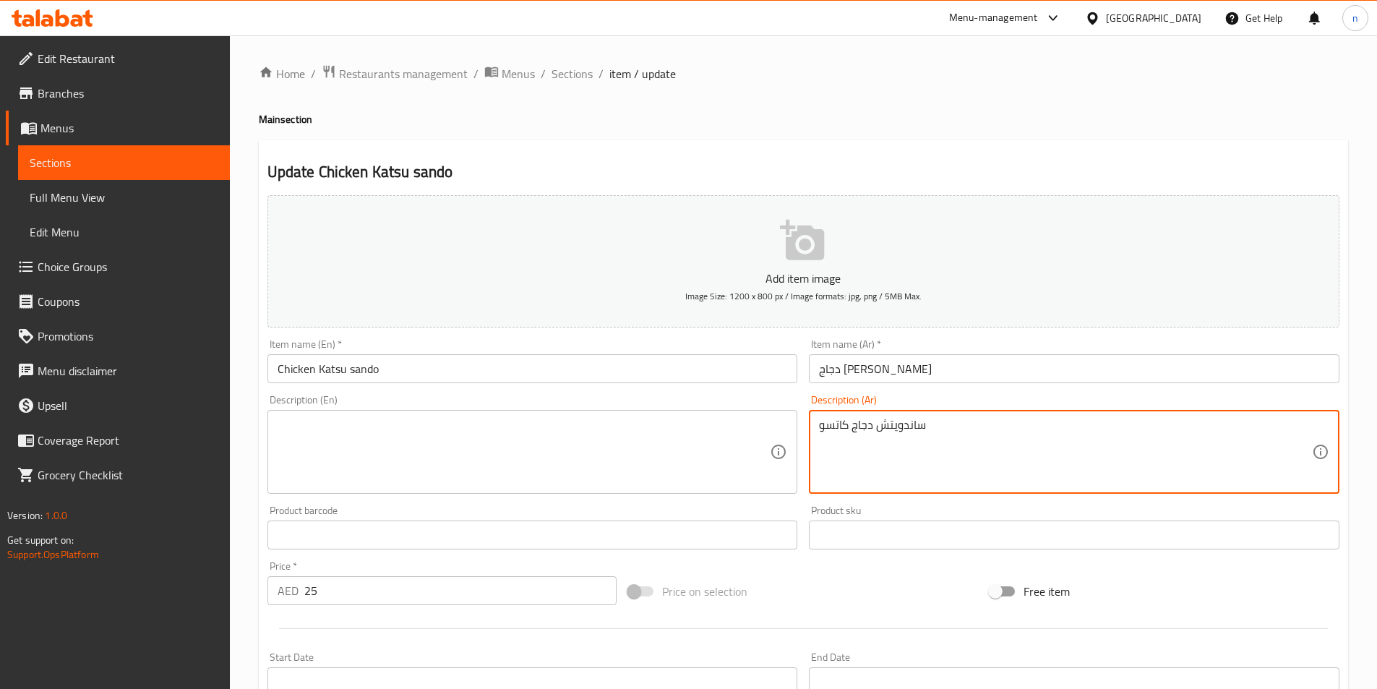
click at [873, 427] on textarea "ساندويتش دجاج كاتسو" at bounding box center [1065, 452] width 493 height 69
drag, startPoint x: 257, startPoint y: 451, endPoint x: 256, endPoint y: 444, distance: 7.3
click at [256, 450] on div "Home / Restaurants management / Menus / Sections / item / update Main section U…" at bounding box center [803, 528] width 1147 height 986
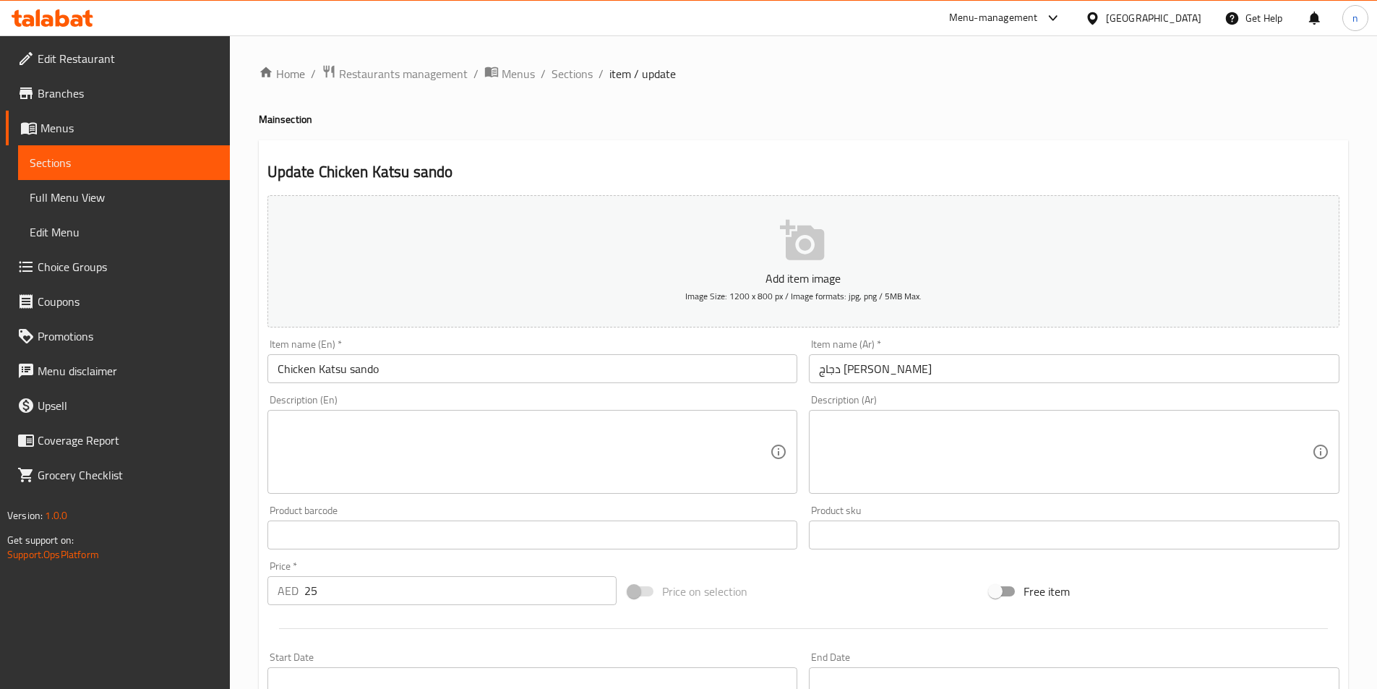
scroll to position [332, 0]
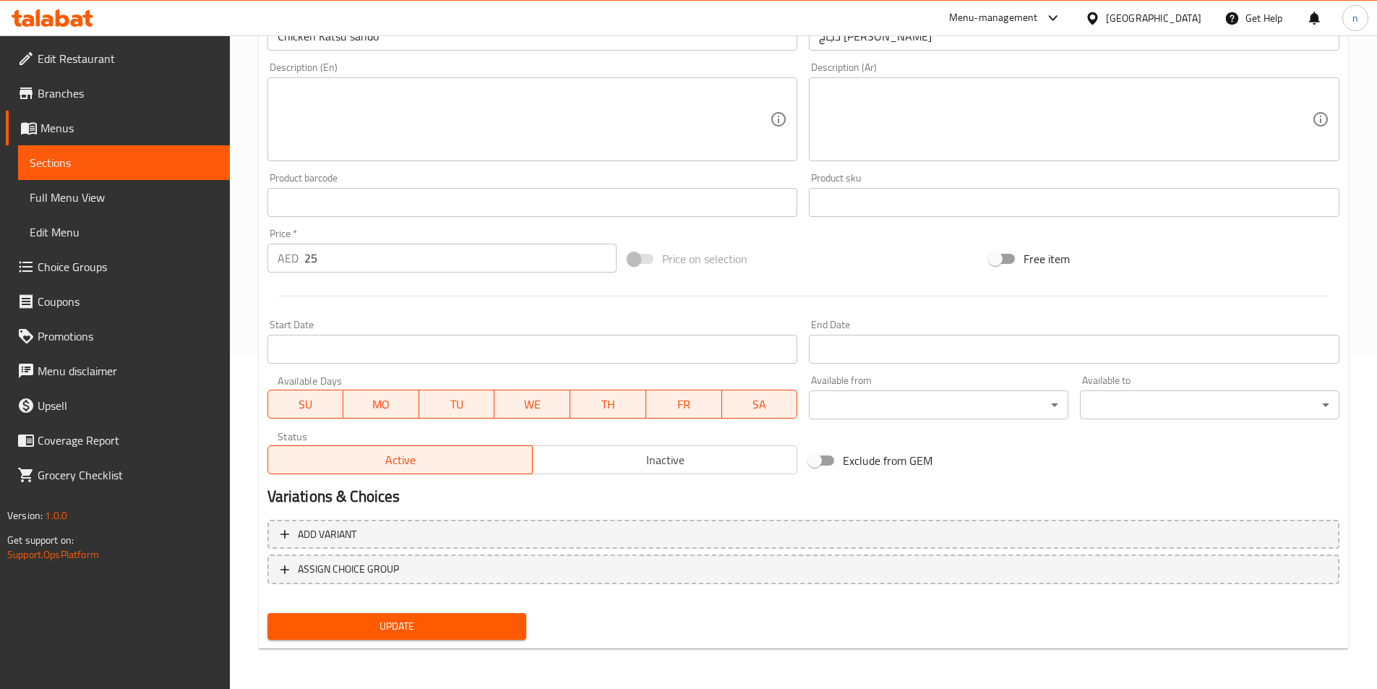
click at [447, 636] on button "Update" at bounding box center [396, 626] width 259 height 27
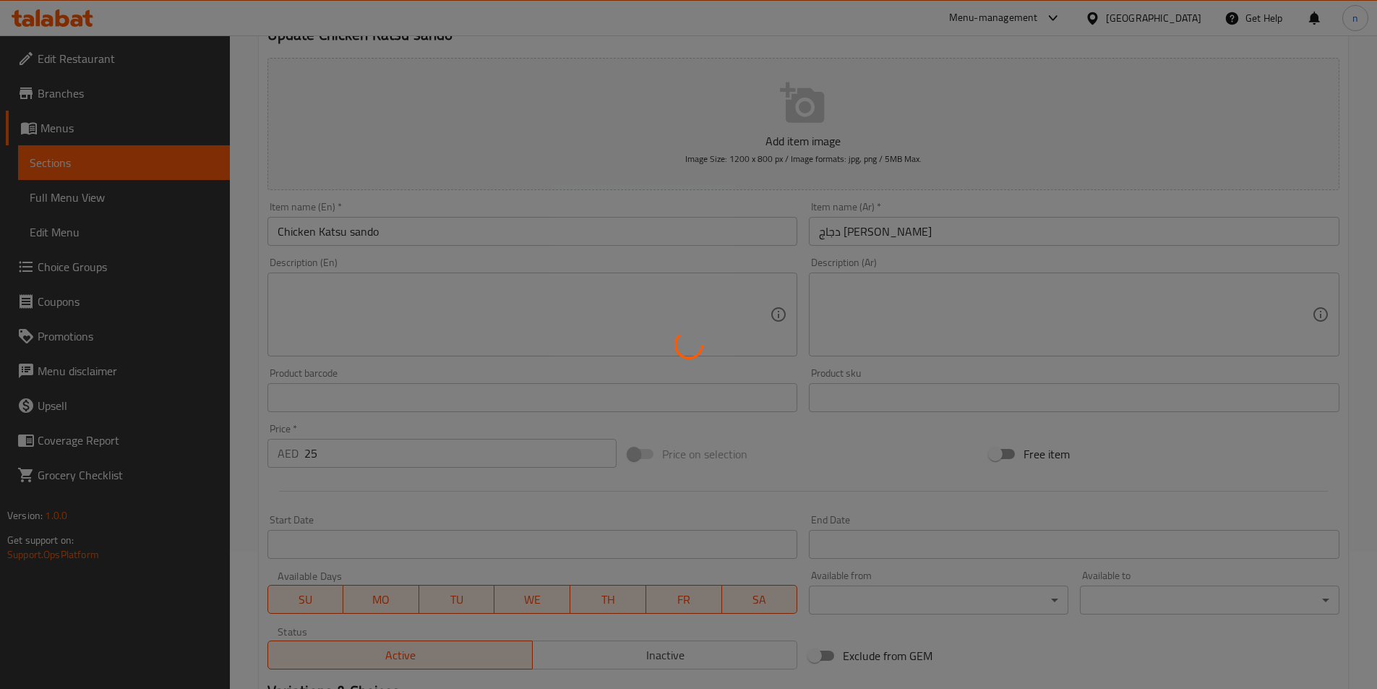
scroll to position [0, 0]
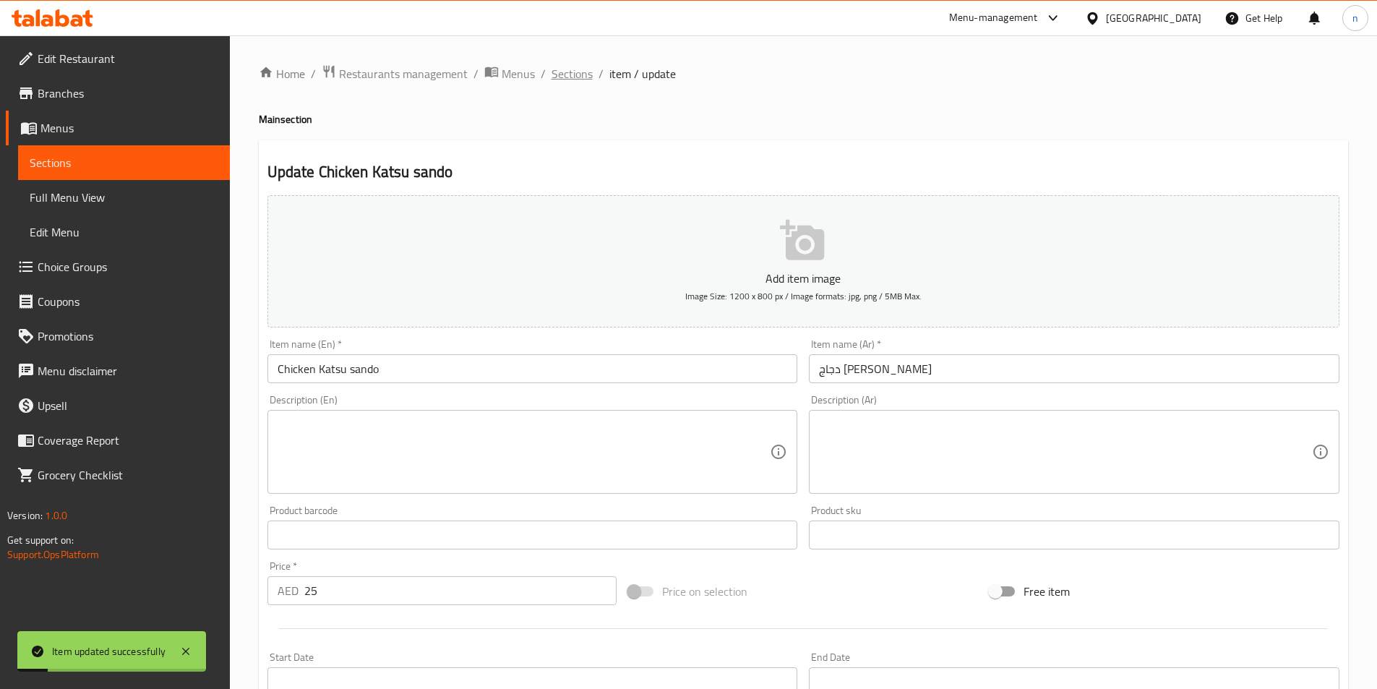
click at [578, 79] on span "Sections" at bounding box center [571, 73] width 41 height 17
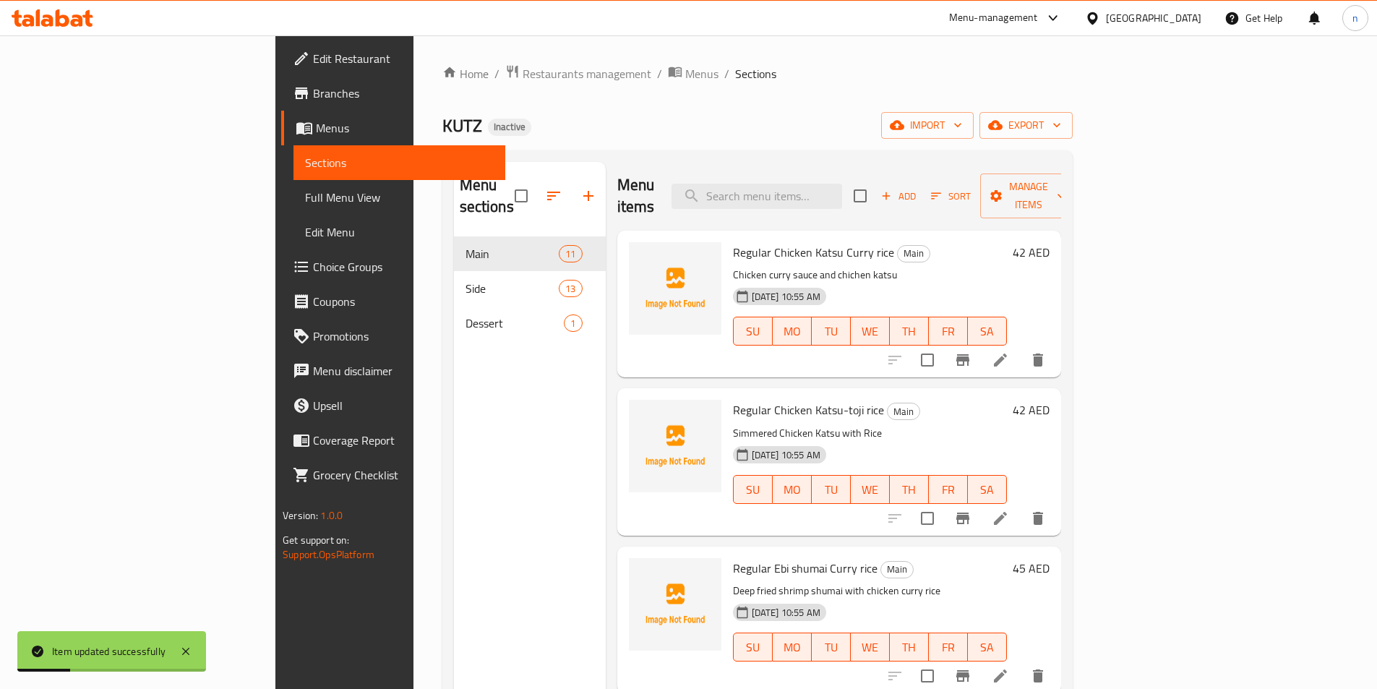
click at [708, 184] on div "Menu items Add Sort Manage items" at bounding box center [839, 196] width 444 height 69
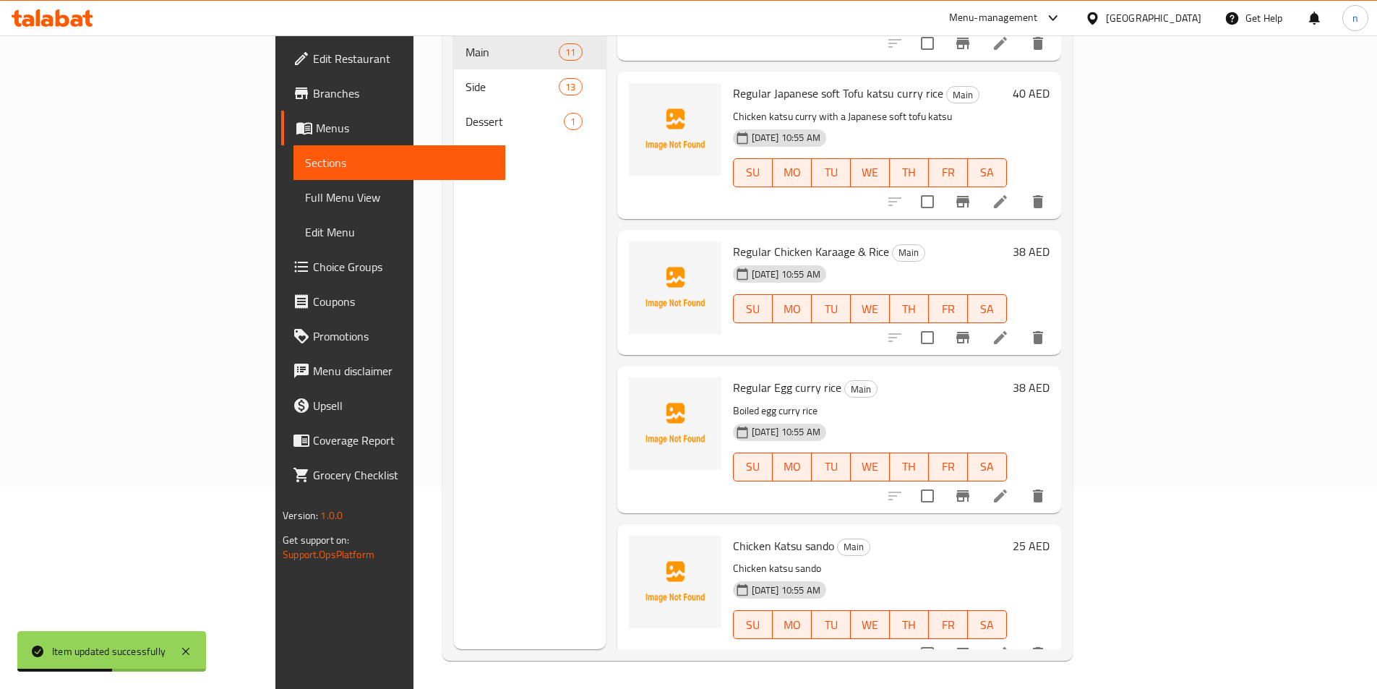
scroll to position [202, 0]
click at [1009, 644] on icon at bounding box center [1000, 652] width 17 height 17
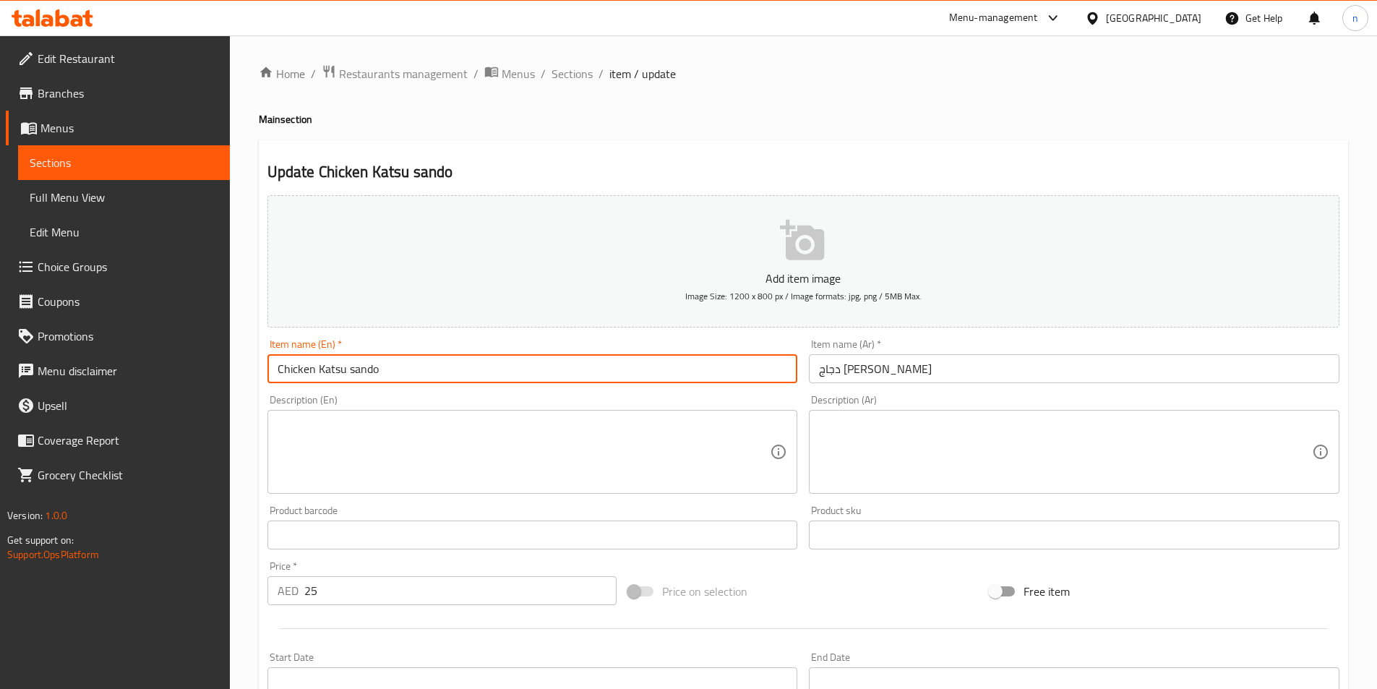
click at [270, 366] on input "Chicken Katsu sando" at bounding box center [532, 368] width 530 height 29
paste input "4pc"
type input "4pc Chicken Katsu sando"
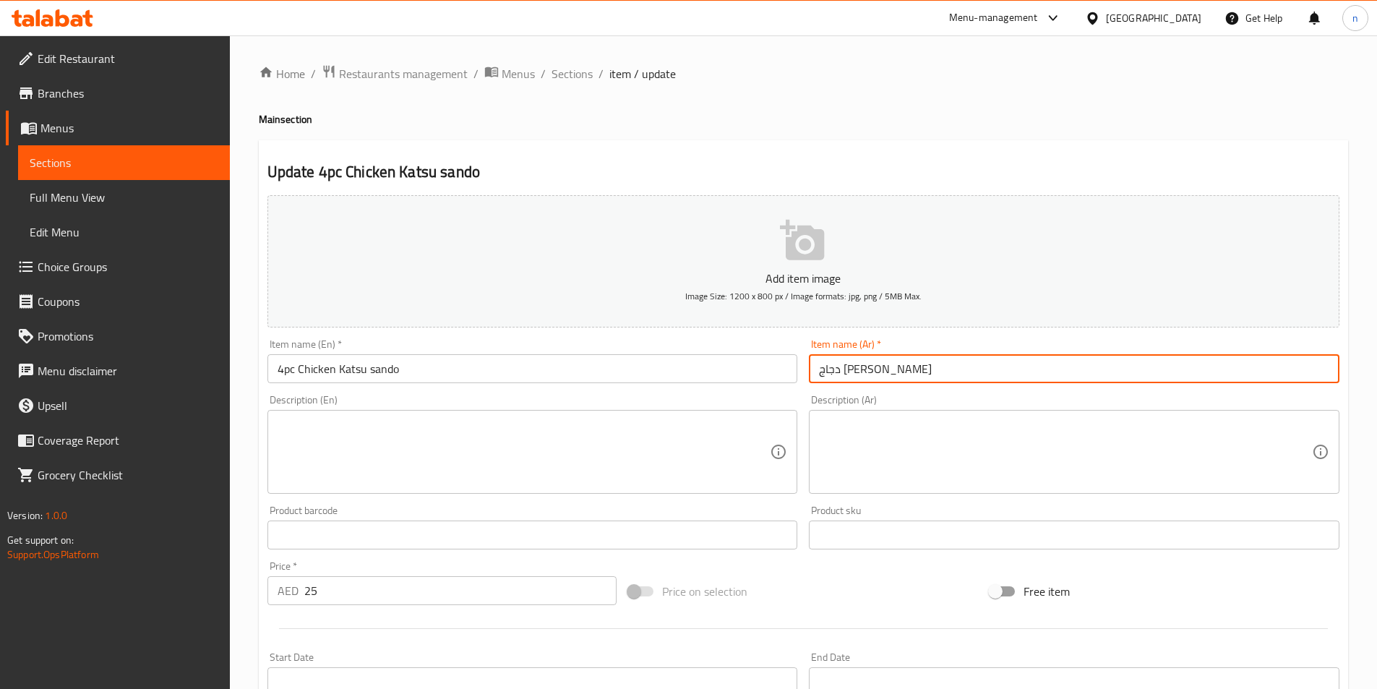
click at [833, 365] on input "دجاج كاتسو ساندو" at bounding box center [1074, 368] width 530 height 29
click at [1333, 372] on input "دجاج كاتسو ساندو" at bounding box center [1074, 368] width 530 height 29
paste input "4 قطع"
type input "4 قطع دجاج كاتسو ساندو"
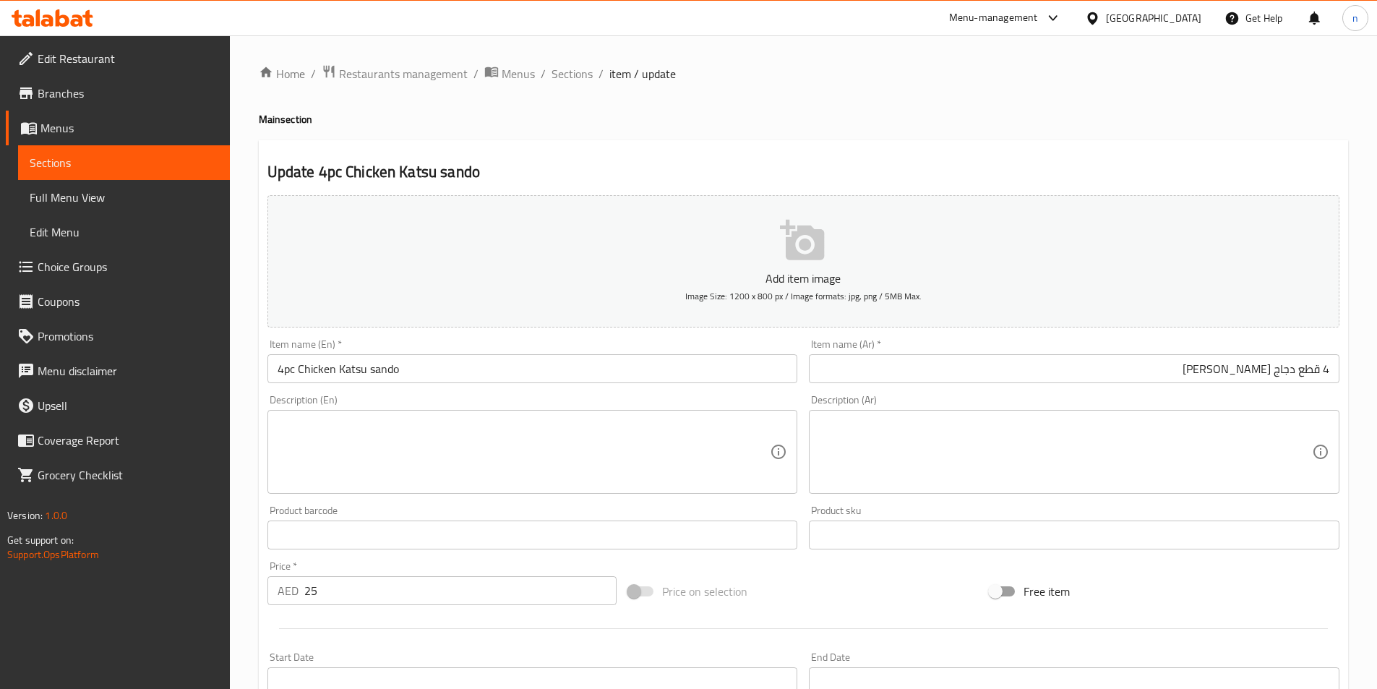
click at [267, 516] on div "Product barcode Product barcode" at bounding box center [532, 527] width 530 height 44
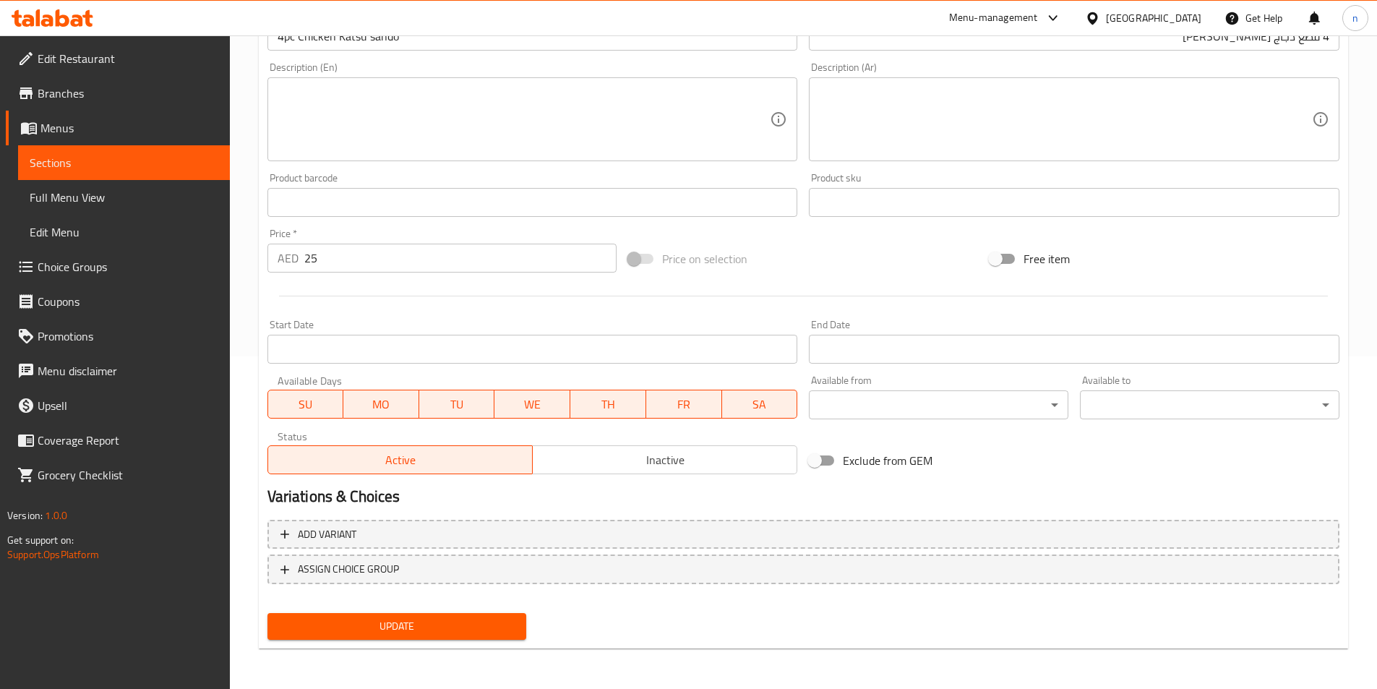
click at [417, 616] on button "Update" at bounding box center [396, 626] width 259 height 27
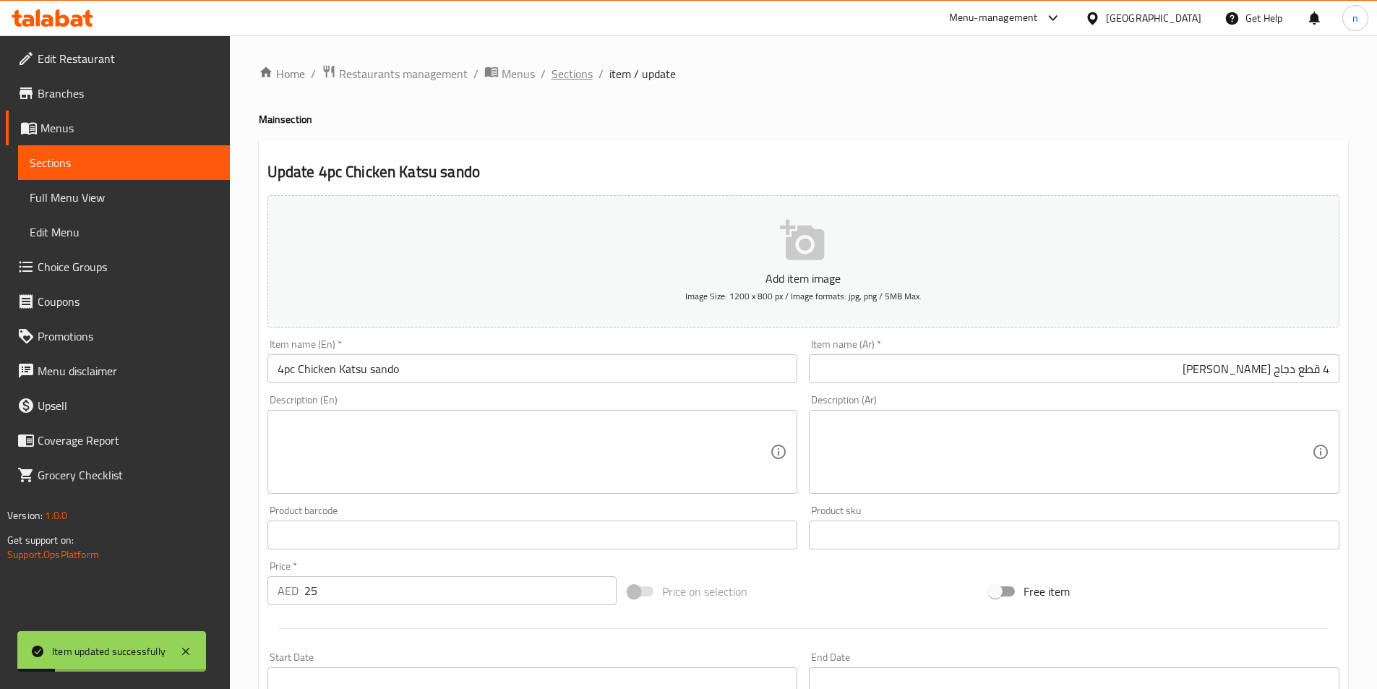
click at [580, 82] on span "Sections" at bounding box center [571, 73] width 41 height 17
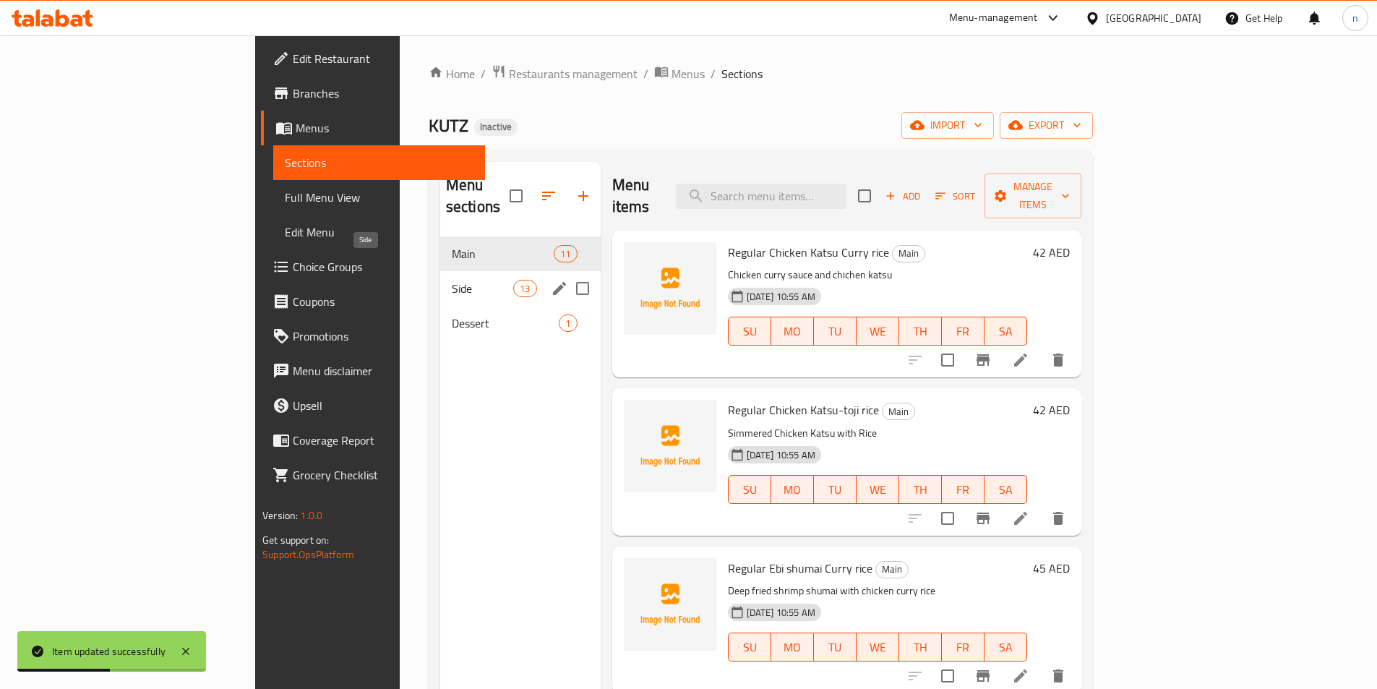
click at [452, 280] on span "Side" at bounding box center [482, 288] width 61 height 17
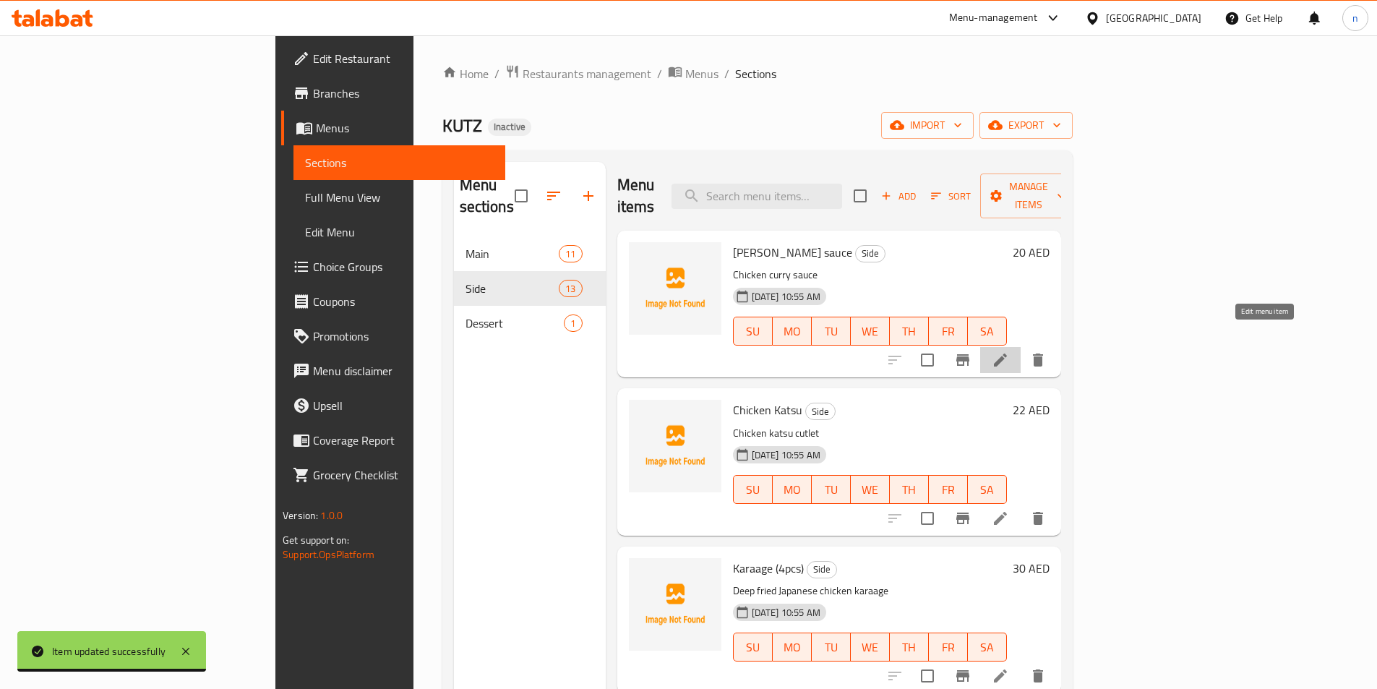
click at [1009, 351] on icon at bounding box center [1000, 359] width 17 height 17
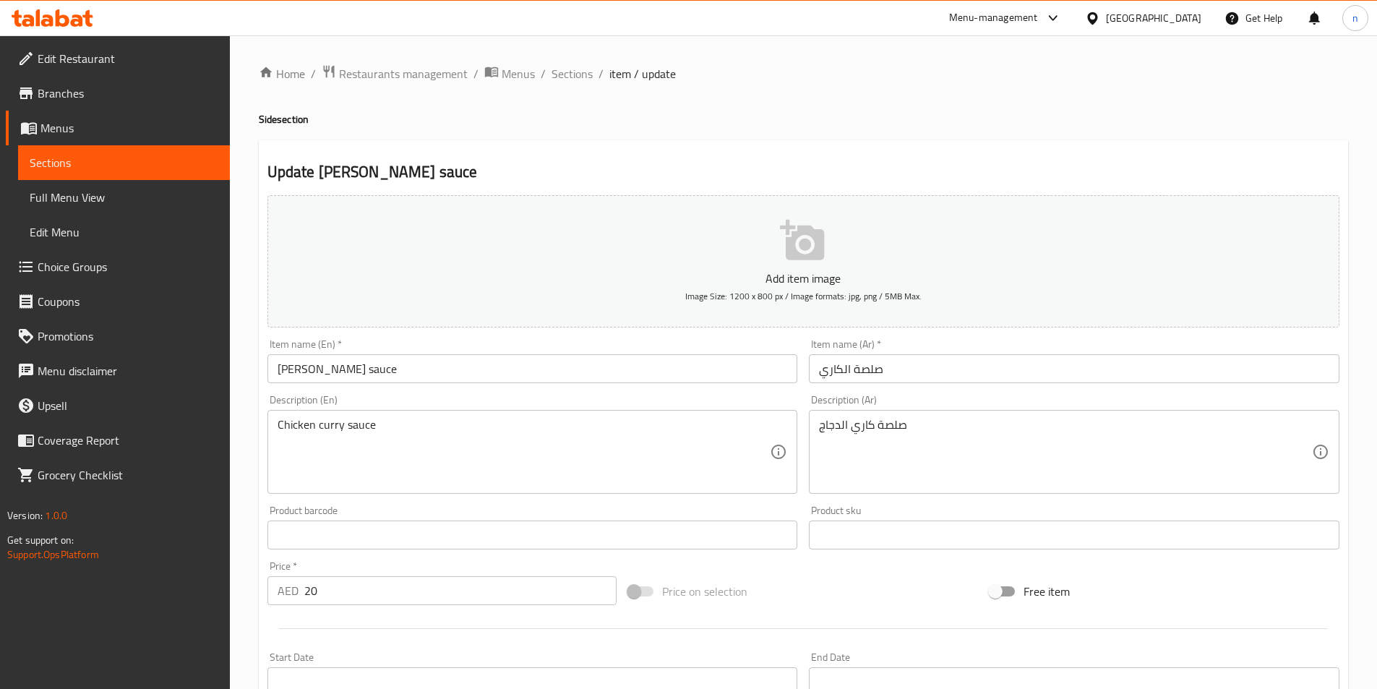
click at [878, 377] on input "صلصة الكاري" at bounding box center [1074, 368] width 530 height 29
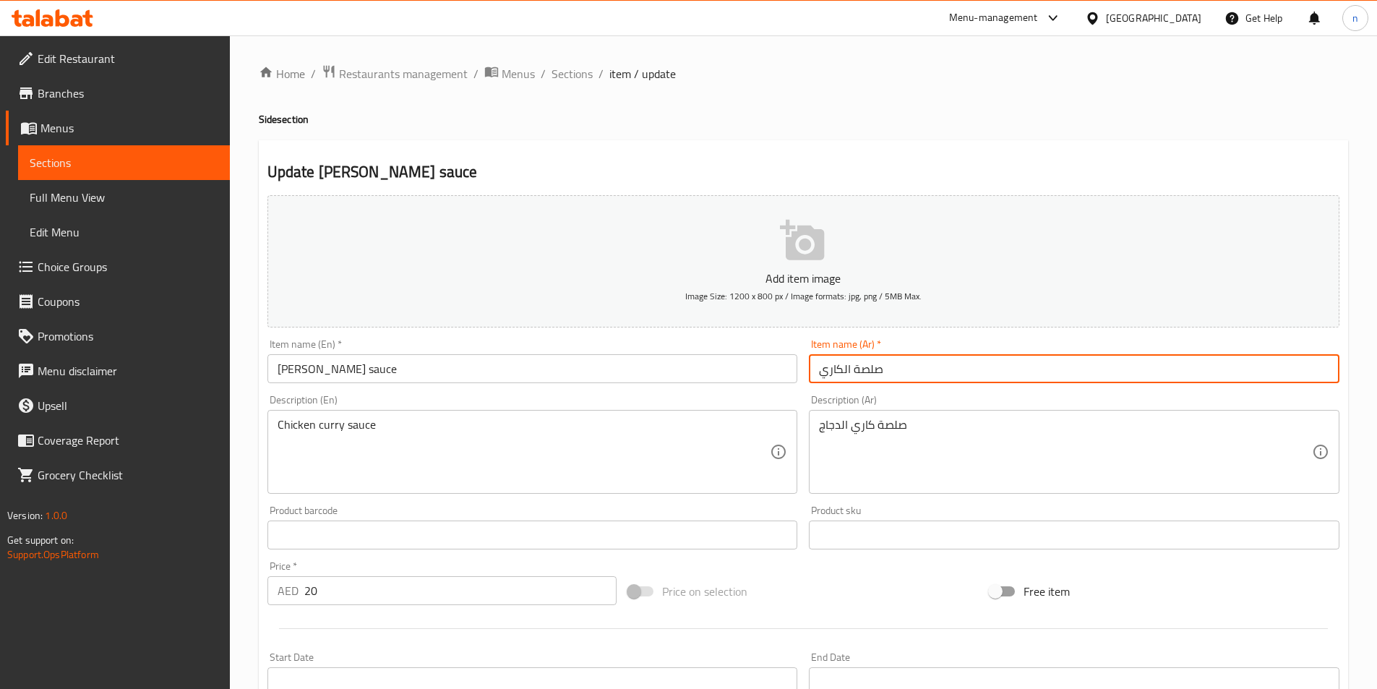
click at [878, 377] on input "صلصة الكاري" at bounding box center [1074, 368] width 530 height 29
click at [881, 366] on input "صلصة الكاري" at bounding box center [1074, 368] width 530 height 29
click at [874, 368] on input "صلصة الكاري" at bounding box center [1074, 368] width 530 height 29
type input "صوص الكاري"
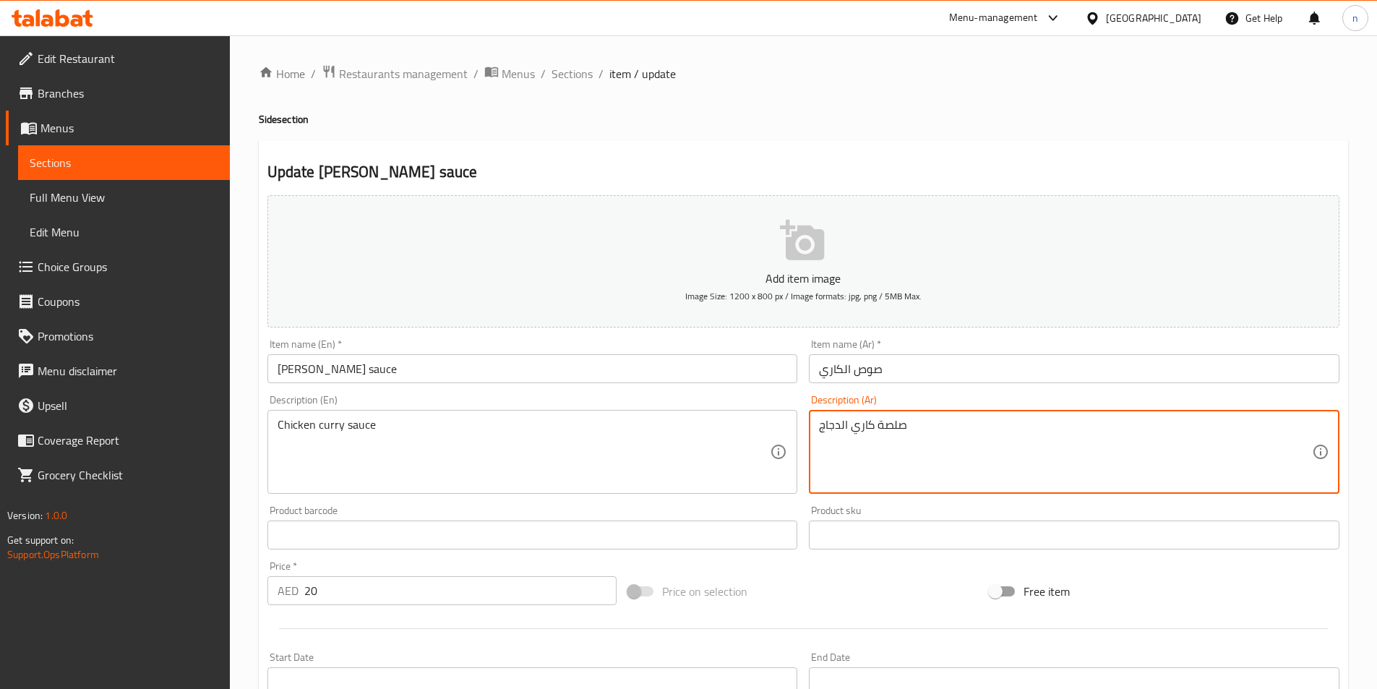
click at [887, 431] on textarea "صلصة كاري الدجاج" at bounding box center [1065, 452] width 493 height 69
type textarea "صوص كاري الدجاج"
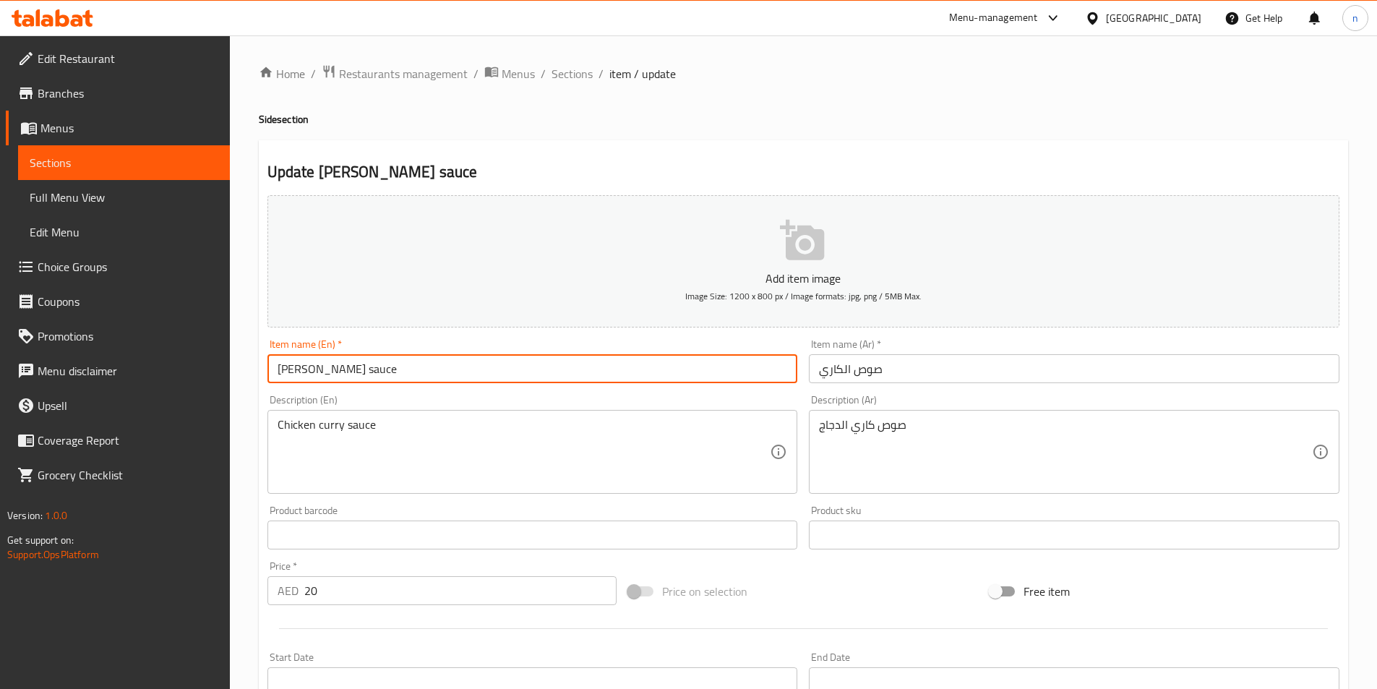
click at [272, 369] on input "Curry sauce" at bounding box center [532, 368] width 530 height 29
paste input "200G"
type input "200G Curry sauce"
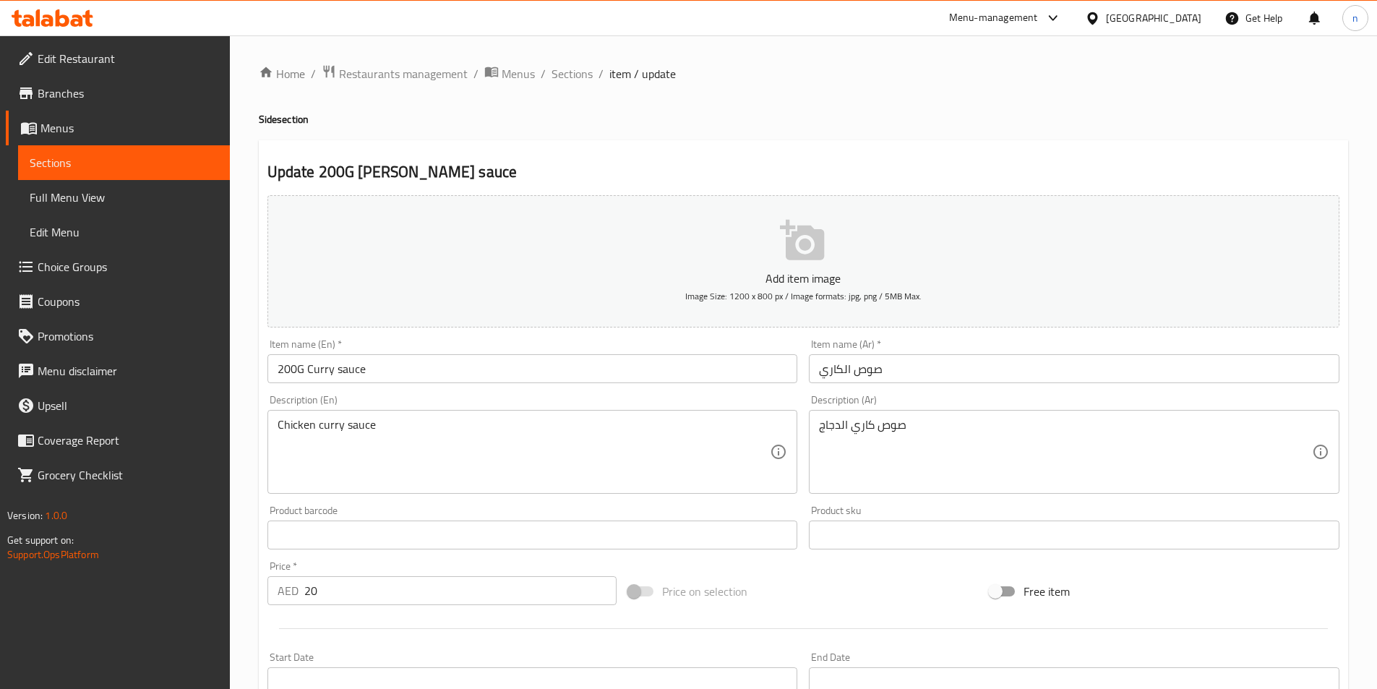
click at [858, 374] on input "صوص الكاري" at bounding box center [1074, 368] width 530 height 29
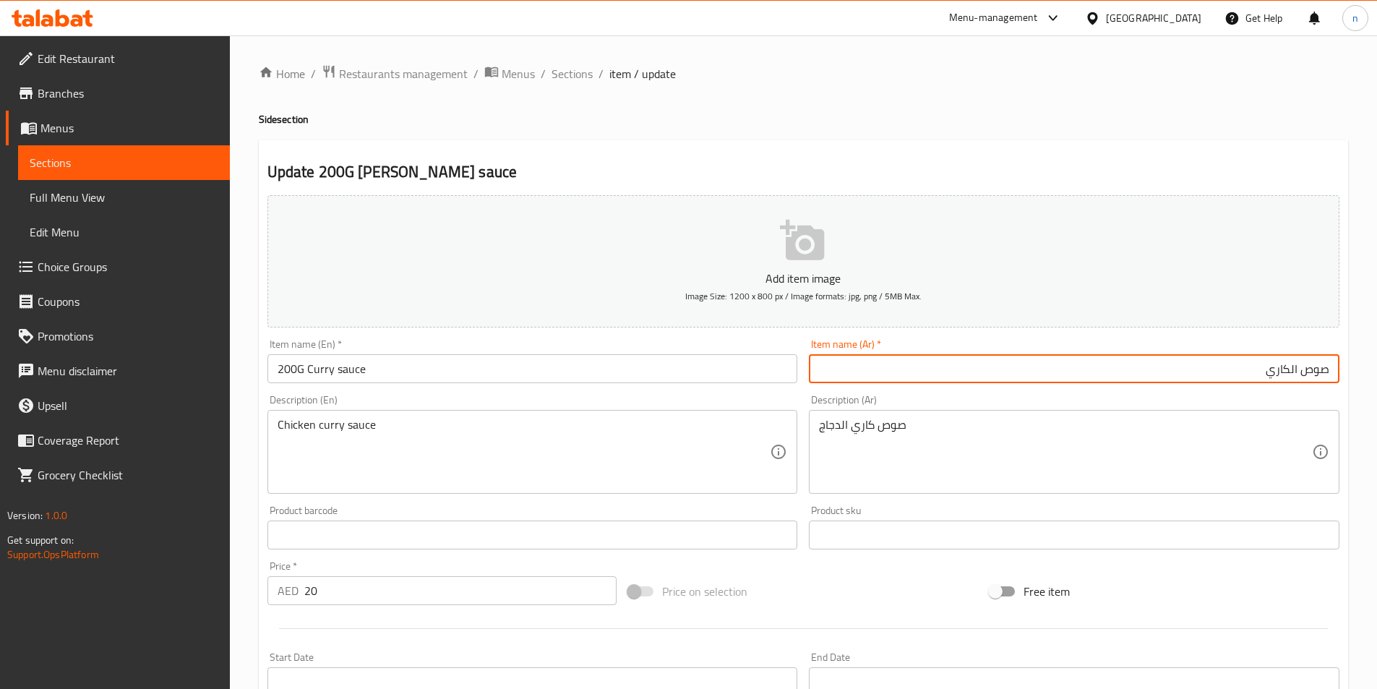
click at [1332, 367] on input "صوص الكاري" at bounding box center [1074, 368] width 530 height 29
paste input "200 غرام"
type input "200 غرام صوص الكاري"
click at [253, 538] on div "Home / Restaurants management / Menus / Sections / item / update Side section U…" at bounding box center [803, 528] width 1147 height 986
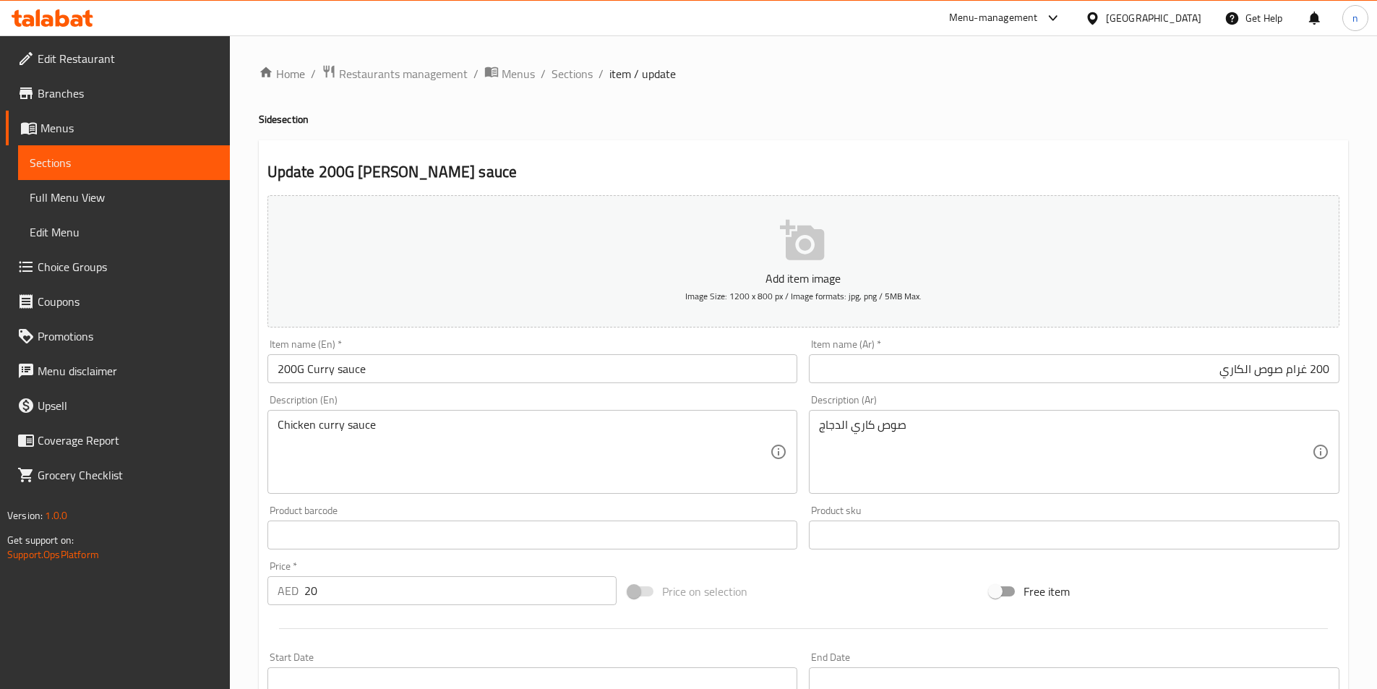
scroll to position [332, 0]
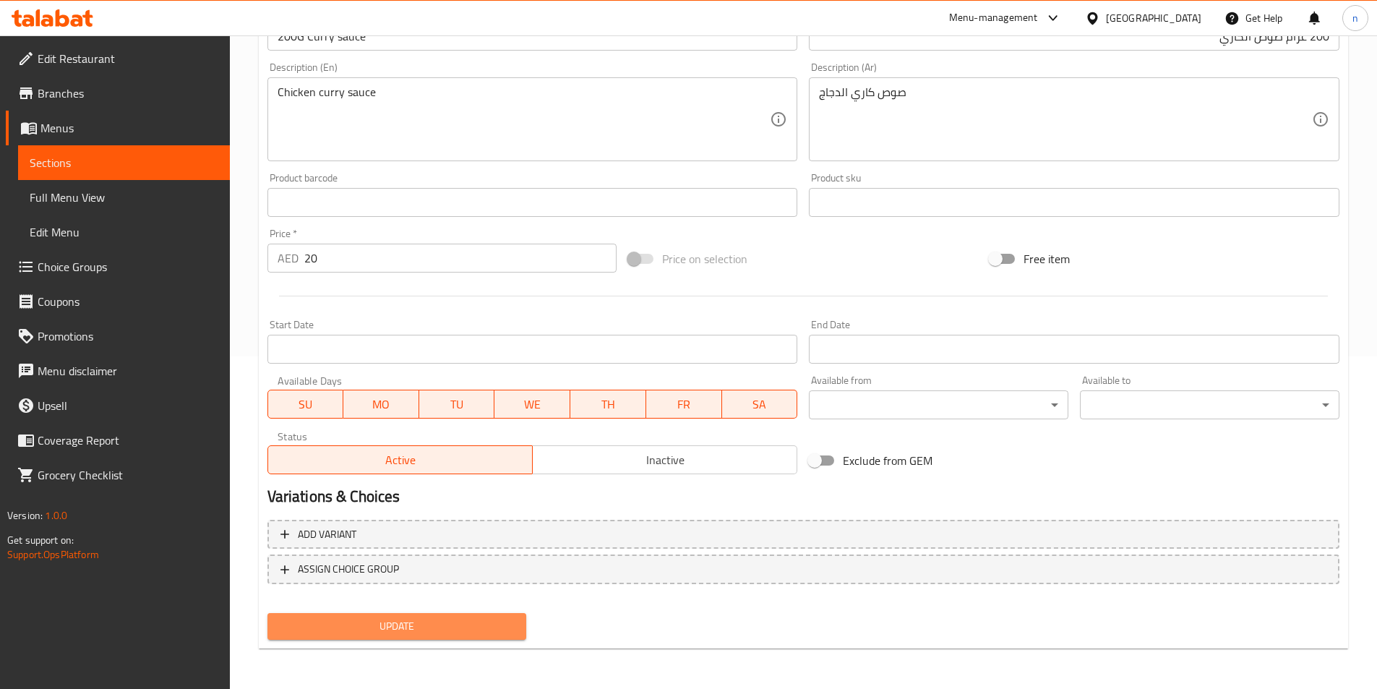
click at [428, 628] on span "Update" at bounding box center [397, 626] width 236 height 18
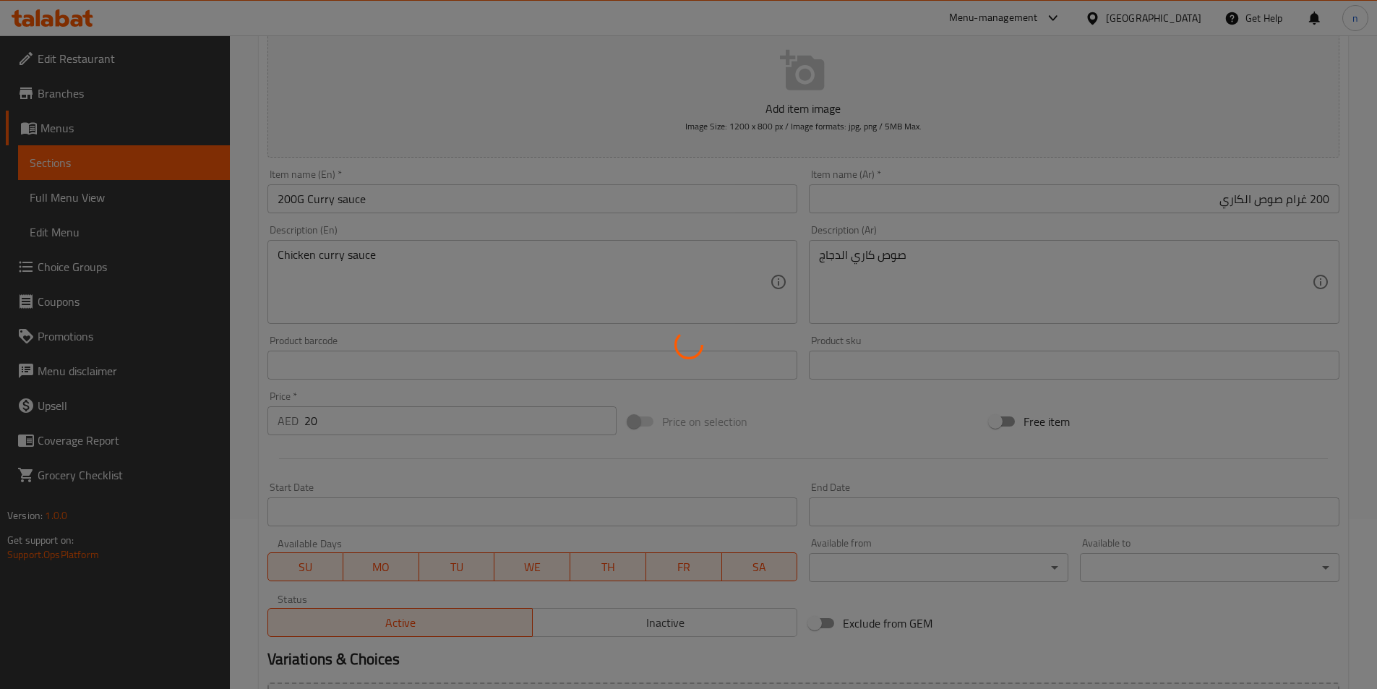
scroll to position [0, 0]
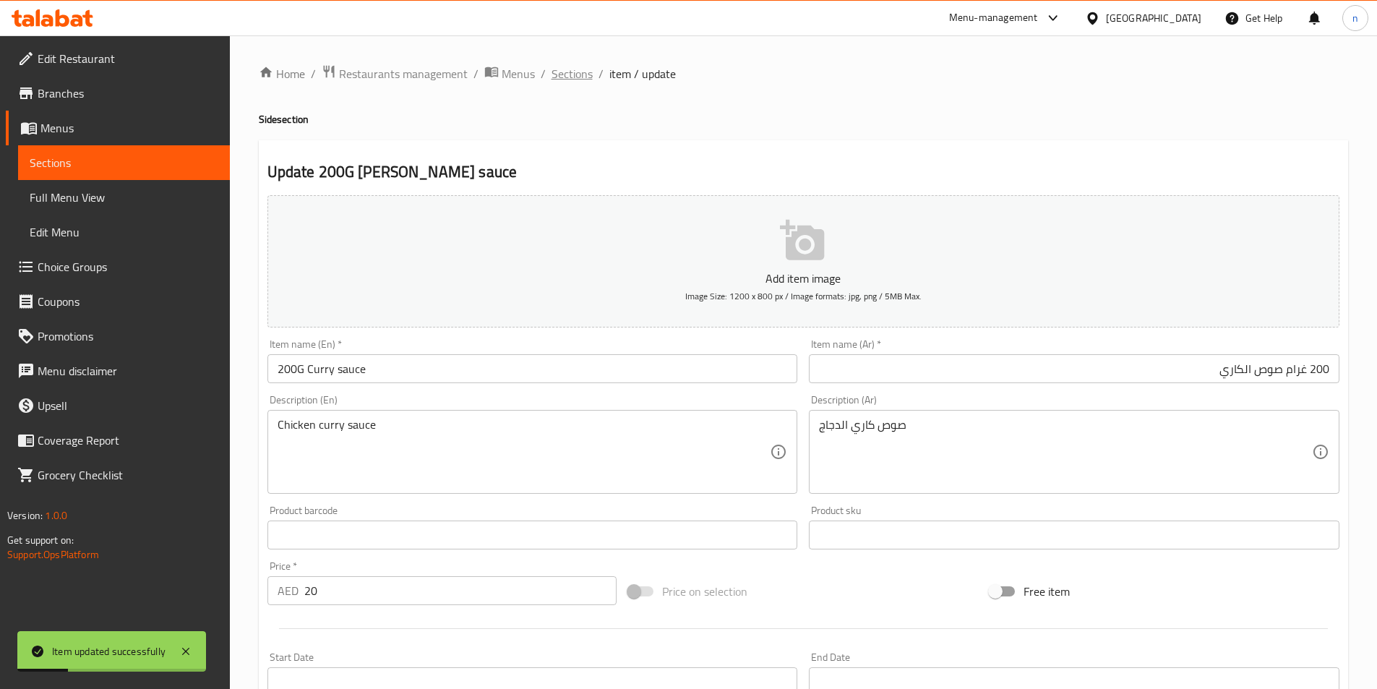
click at [569, 72] on span "Sections" at bounding box center [571, 73] width 41 height 17
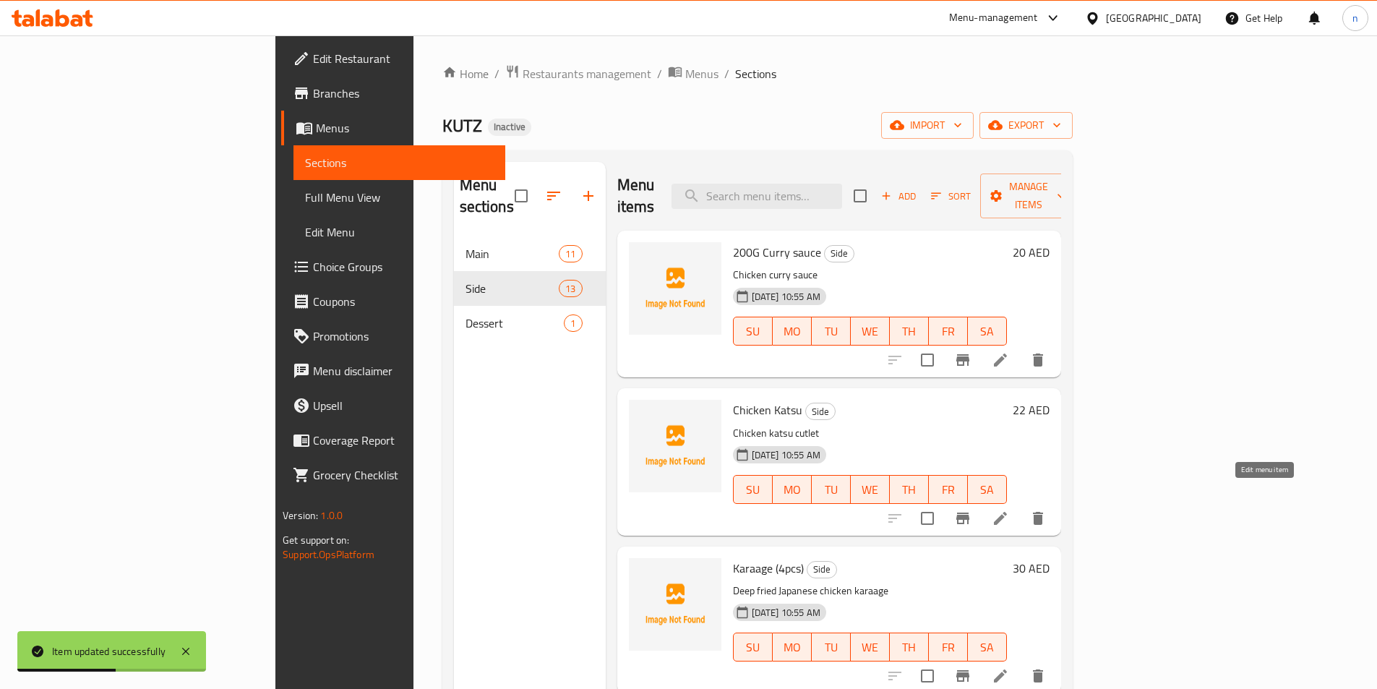
click at [1009, 510] on icon at bounding box center [1000, 518] width 17 height 17
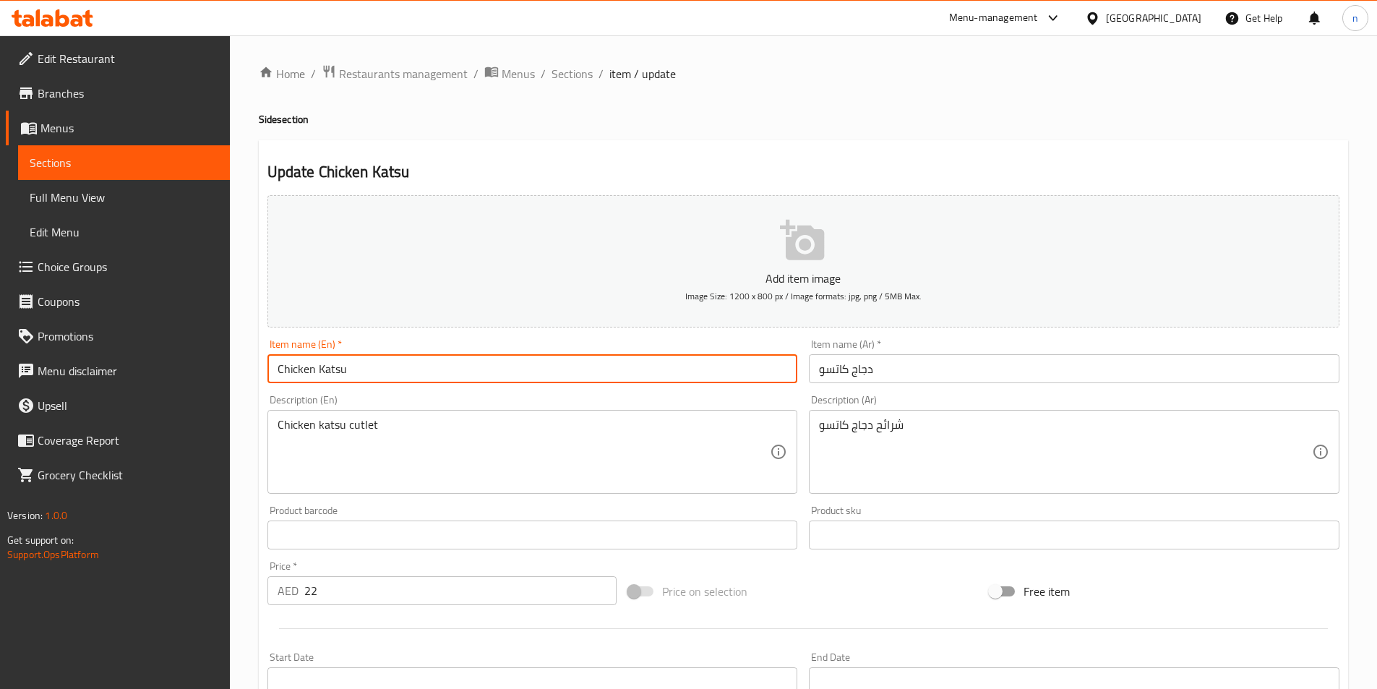
click at [277, 372] on input "Chicken Katsu" at bounding box center [532, 368] width 530 height 29
paste input "3pc"
type input "3pc Chicken Katsu"
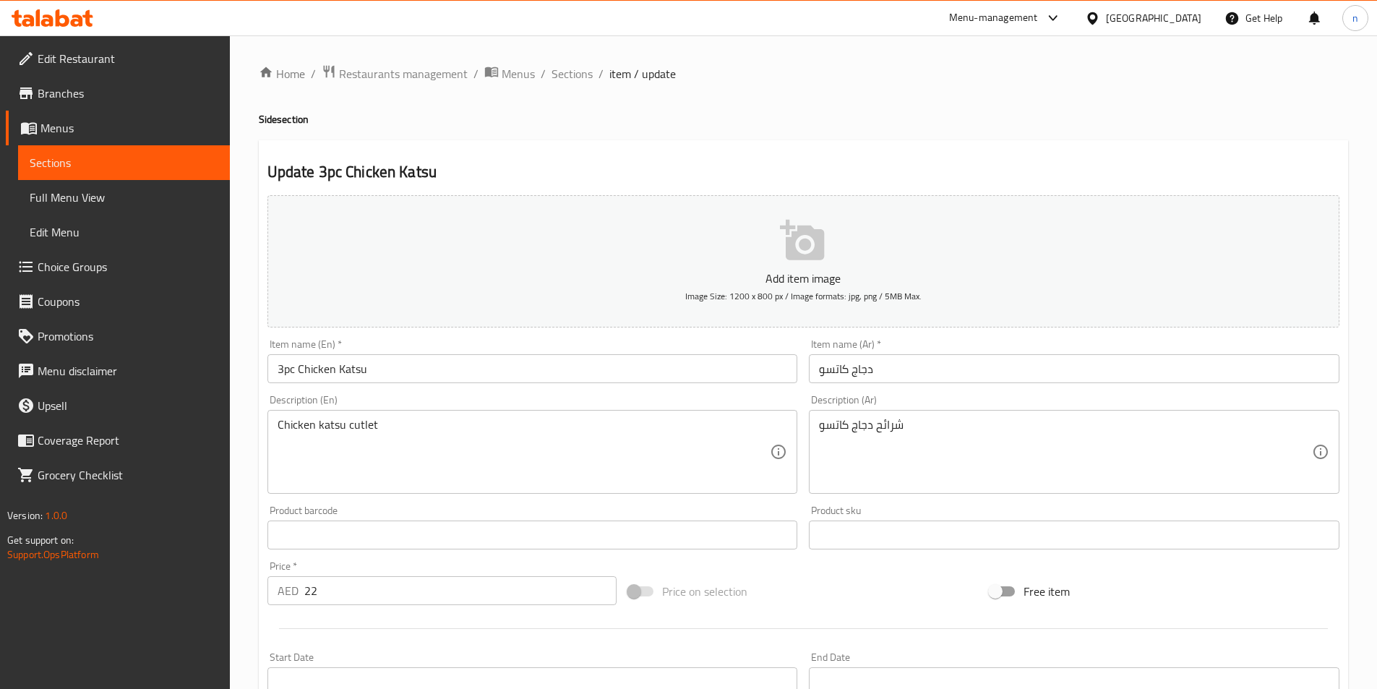
click at [284, 372] on input "3pc Chicken Katsu" at bounding box center [532, 368] width 530 height 29
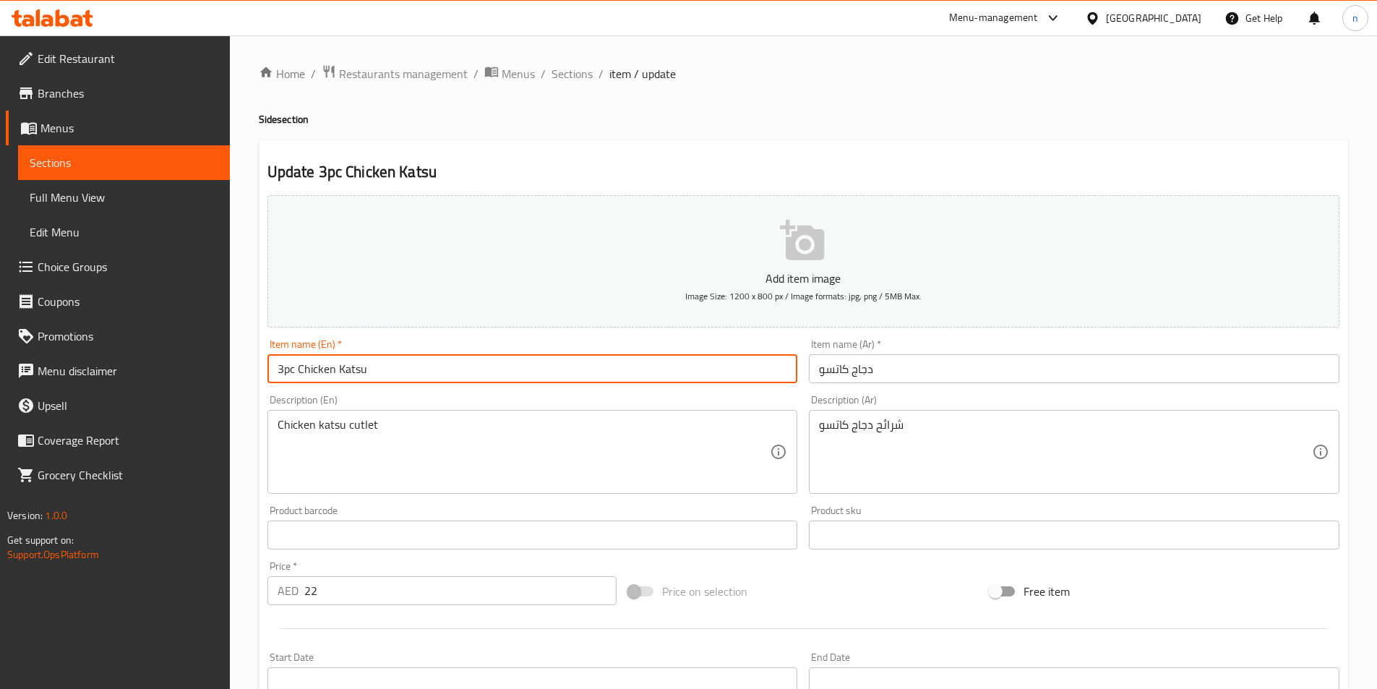
click at [284, 372] on input "3pc Chicken Katsu" at bounding box center [532, 368] width 530 height 29
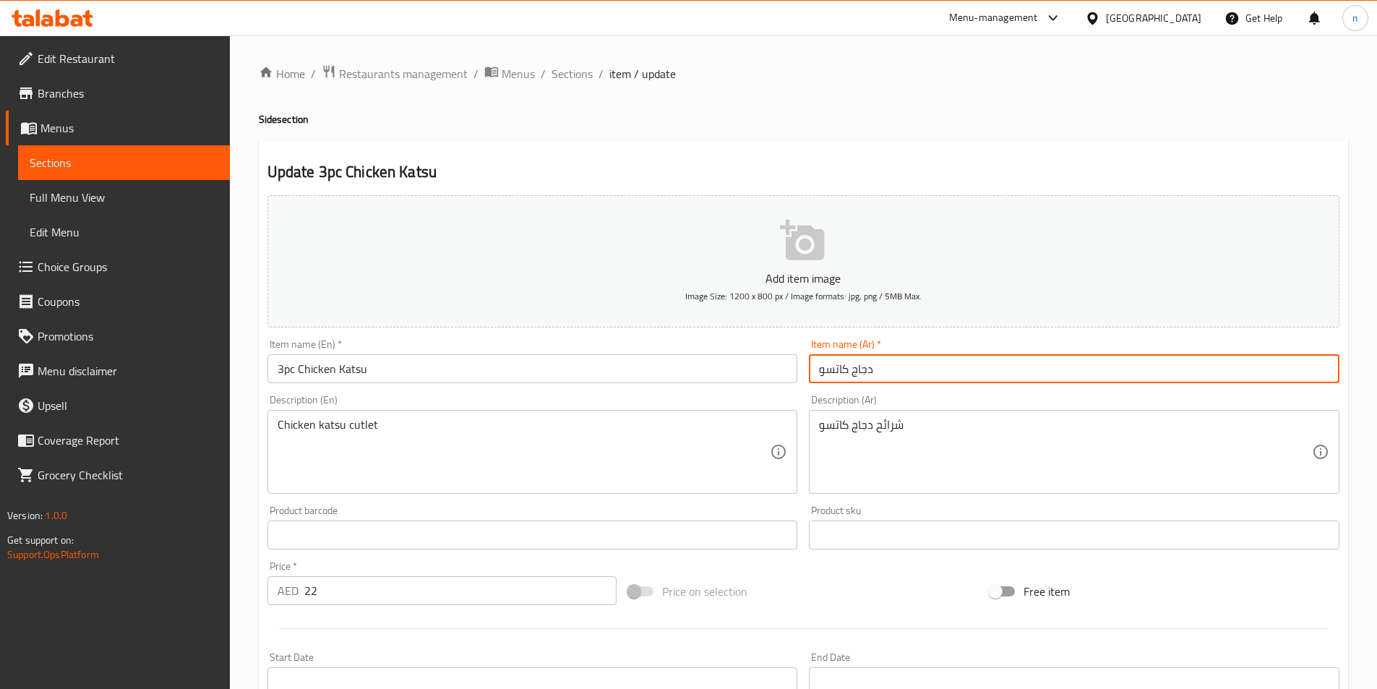
click at [868, 370] on input "دجاج كاتسو" at bounding box center [1074, 368] width 530 height 29
click at [1331, 372] on input "دجاج كاتسو" at bounding box center [1074, 368] width 530 height 29
paste input "3 قطع"
type input "3 قطع دجاج كاتسو"
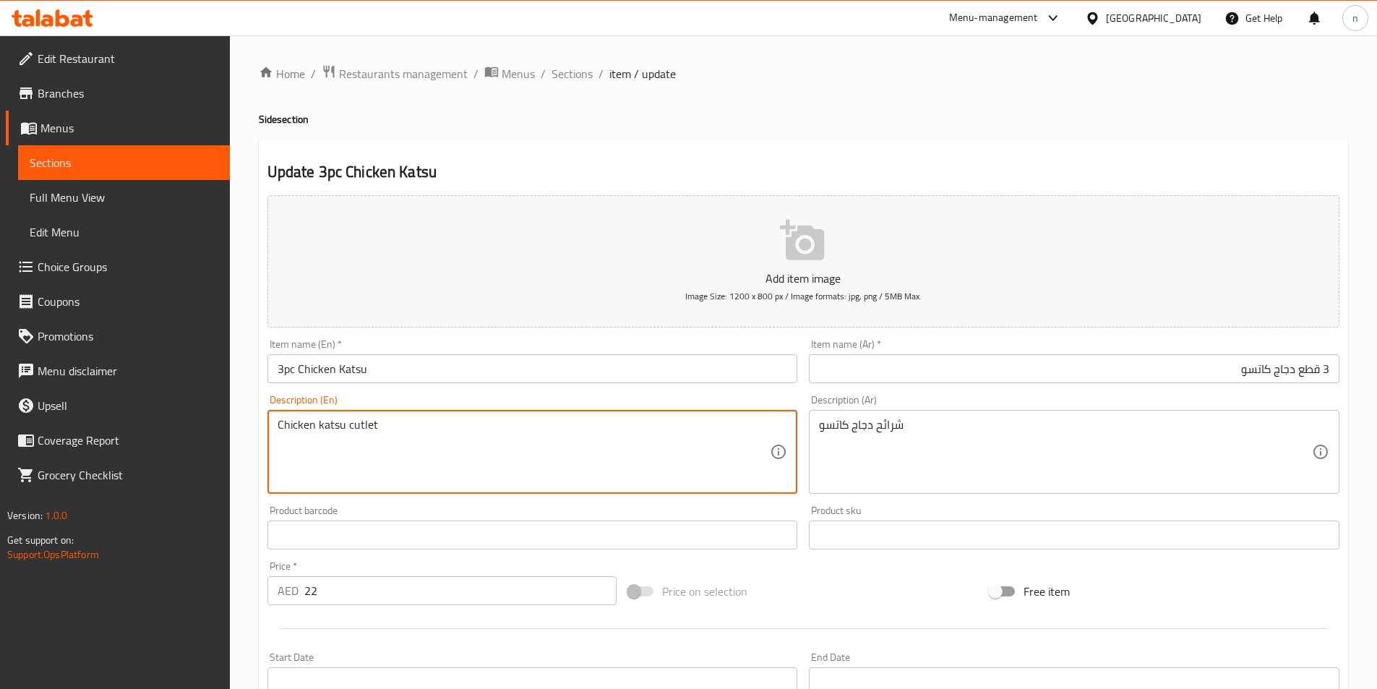
click at [358, 428] on textarea "Chicken katsu cutlet" at bounding box center [524, 452] width 493 height 69
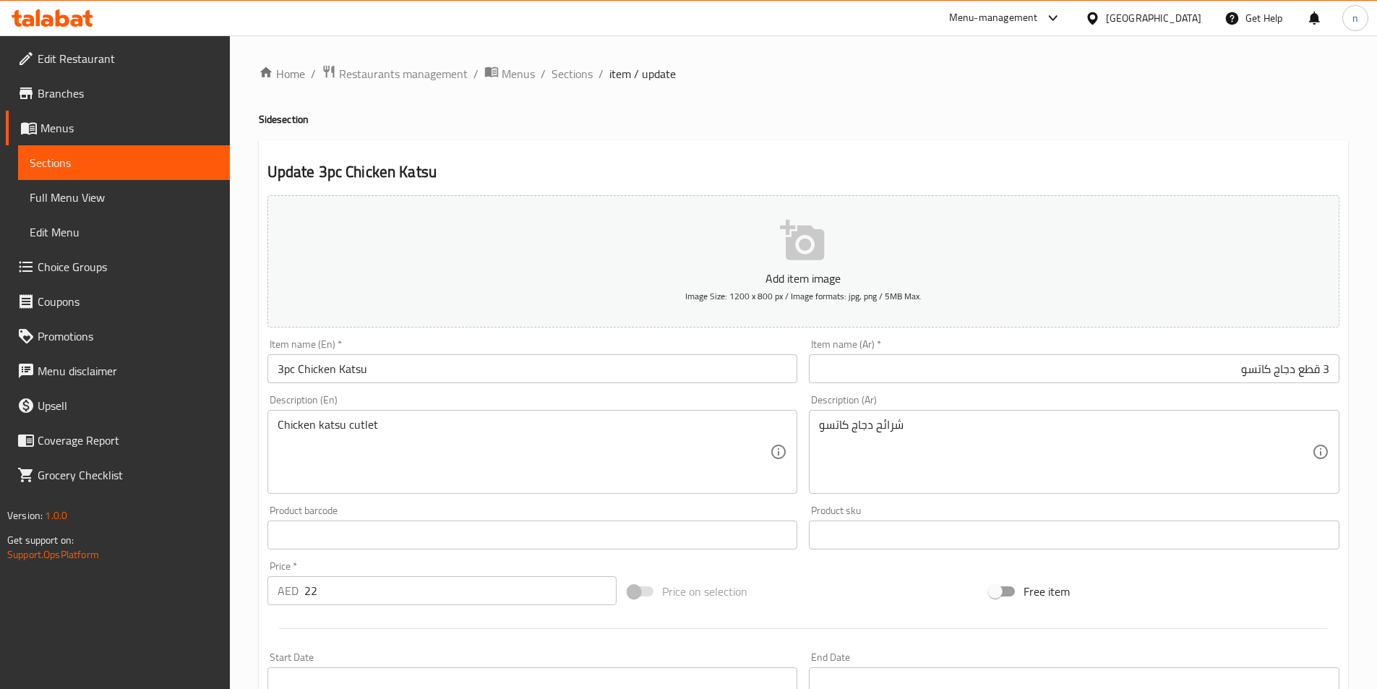
click at [452, 440] on textarea "Chicken katsu cutlet" at bounding box center [524, 452] width 493 height 69
click at [259, 582] on div "Update 3pc Chicken Katsu Add item image Image Size: 1200 x 800 px / Image forma…" at bounding box center [803, 560] width 1089 height 841
click at [239, 551] on div "Home / Restaurants management / Menus / Sections / item / update Side section U…" at bounding box center [803, 528] width 1147 height 986
click at [231, 545] on div "Home / Restaurants management / Menus / Sections / item / update Side section U…" at bounding box center [803, 528] width 1147 height 986
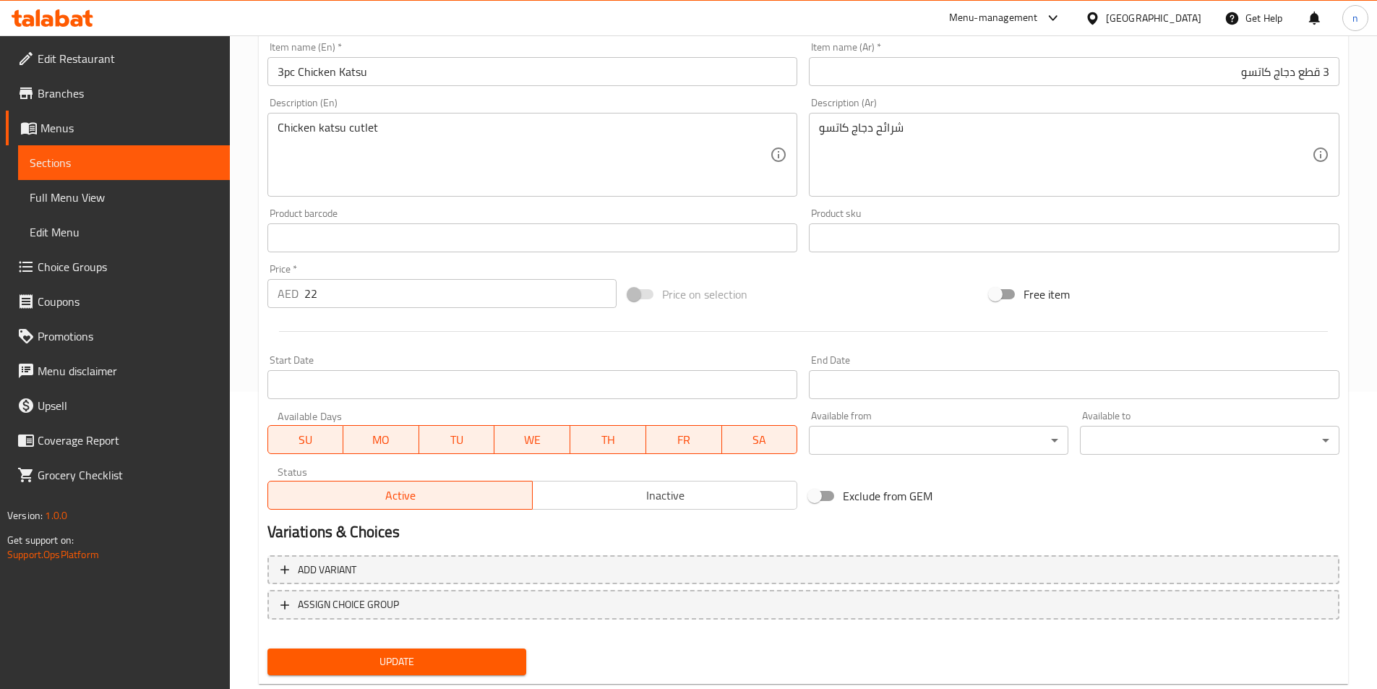
scroll to position [332, 0]
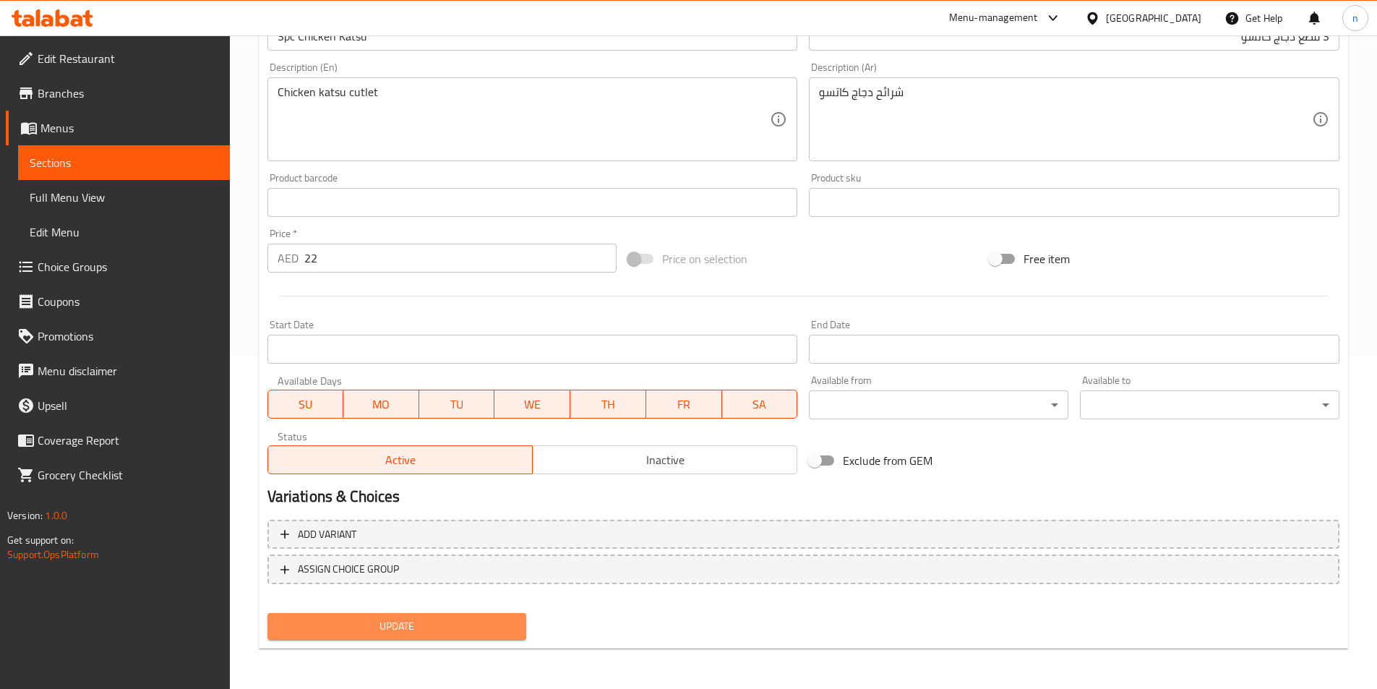
click at [374, 637] on button "Update" at bounding box center [396, 626] width 259 height 27
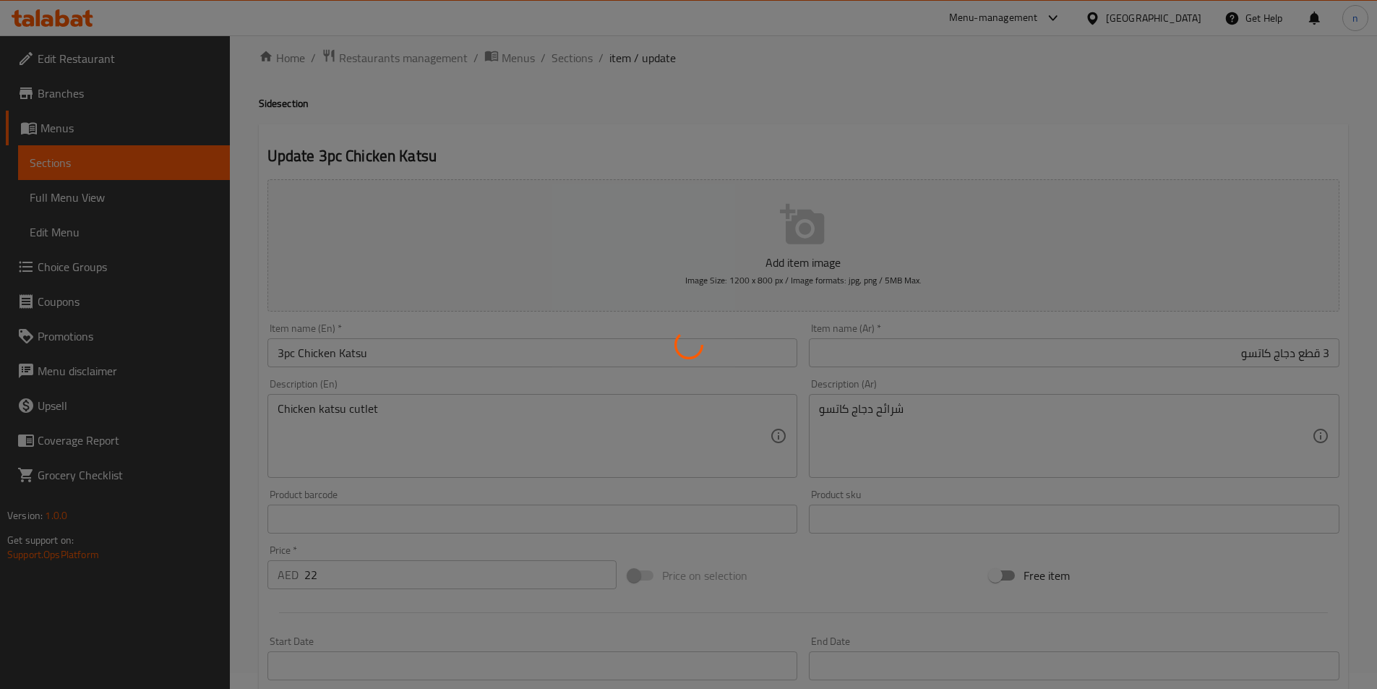
scroll to position [0, 0]
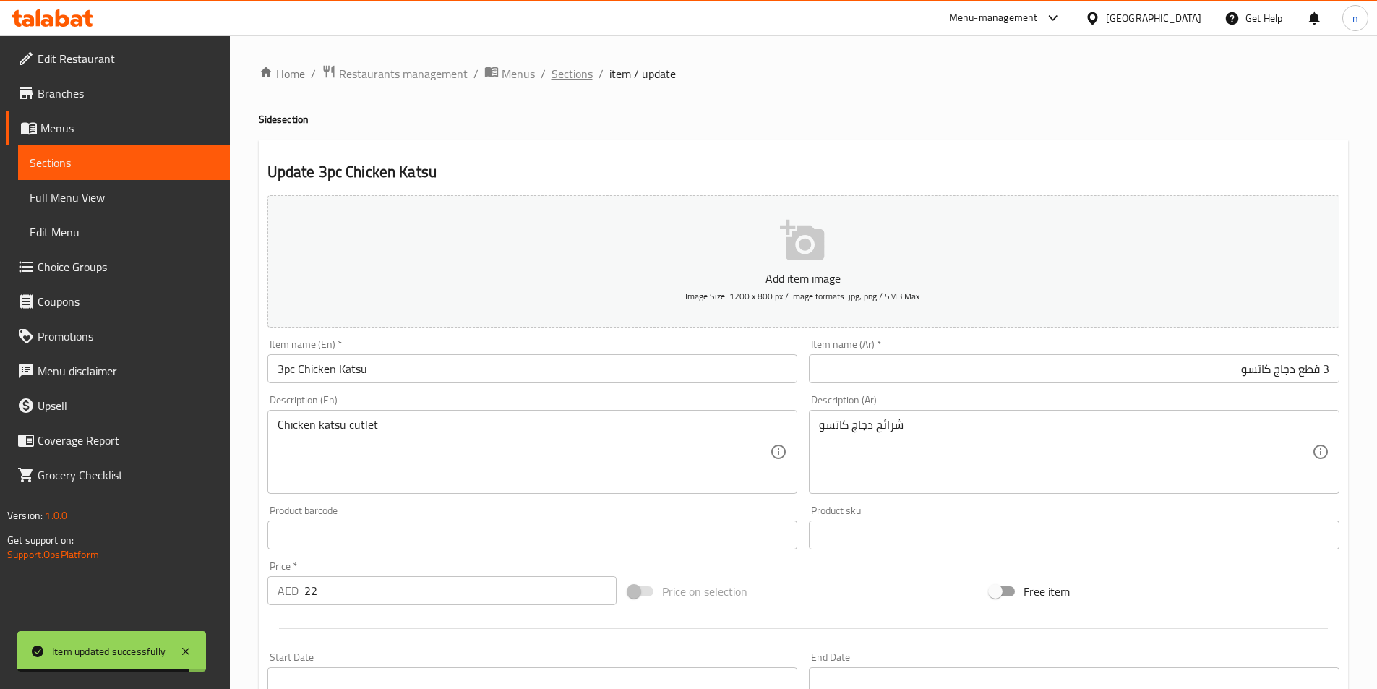
click at [559, 72] on span "Sections" at bounding box center [571, 73] width 41 height 17
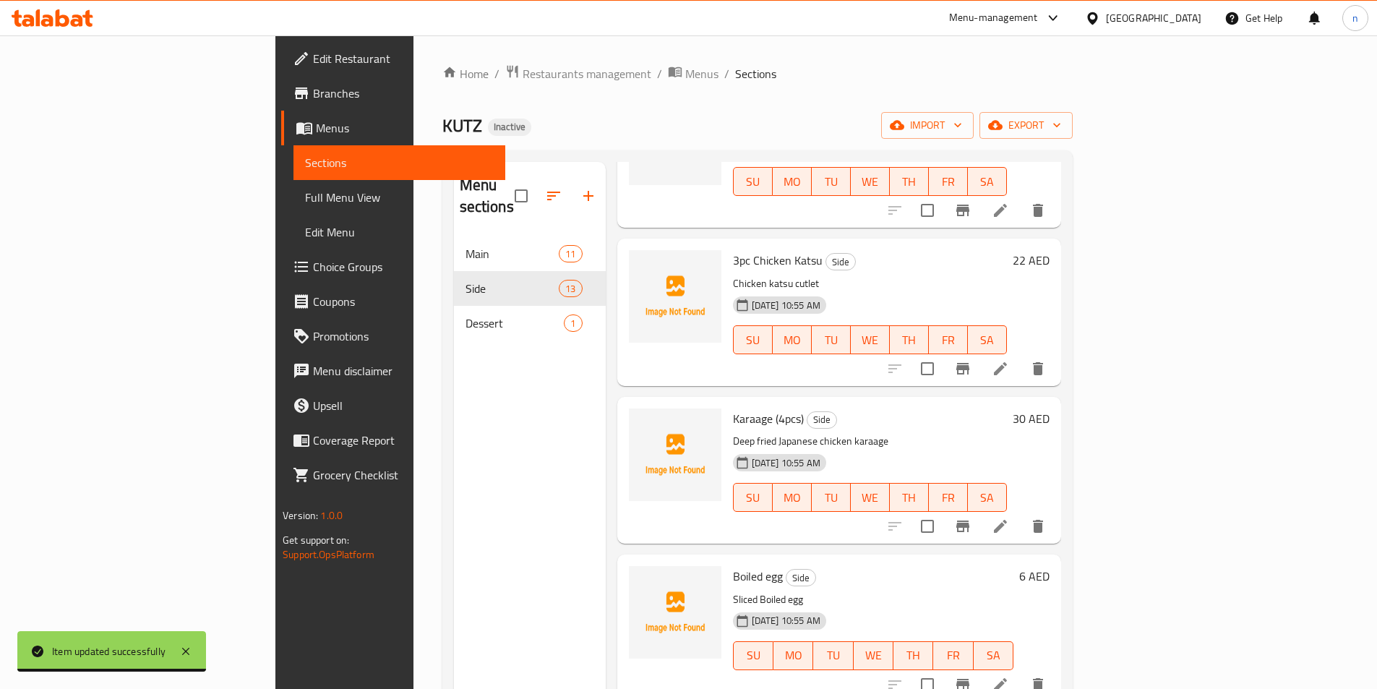
scroll to position [217, 0]
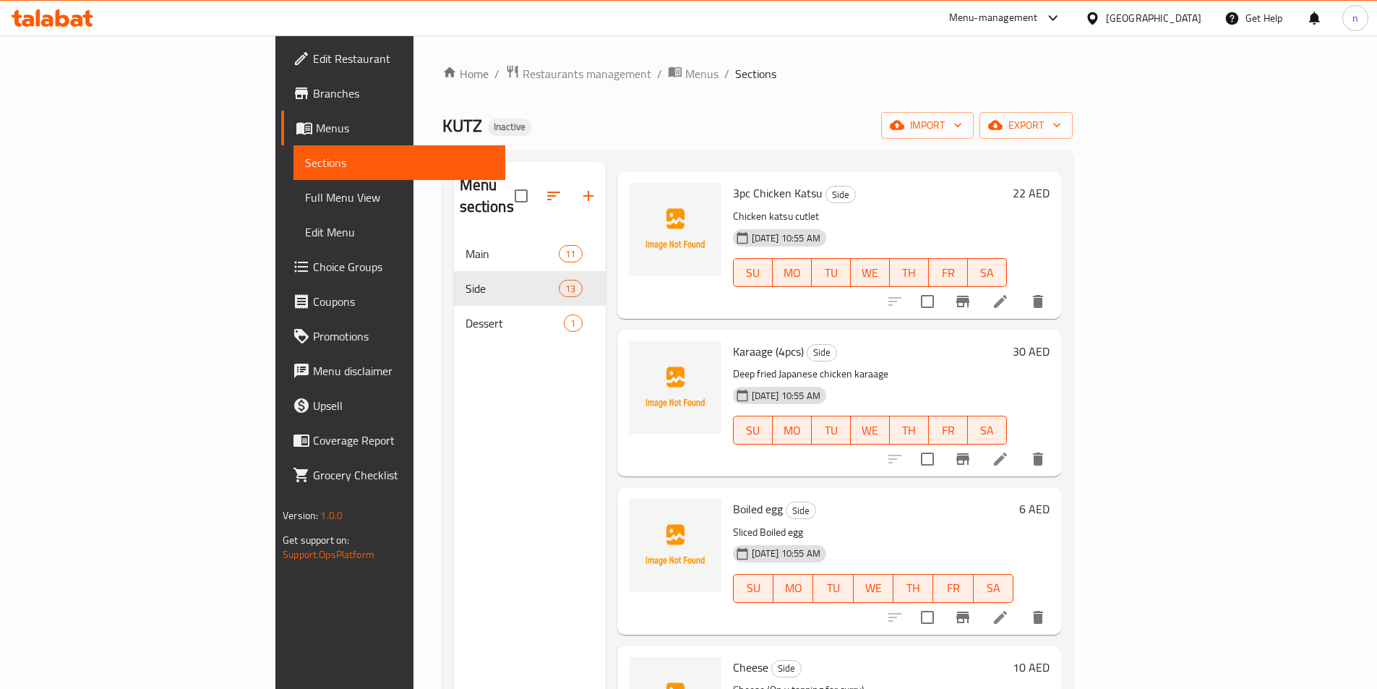
click at [1020, 446] on li at bounding box center [1000, 459] width 40 height 26
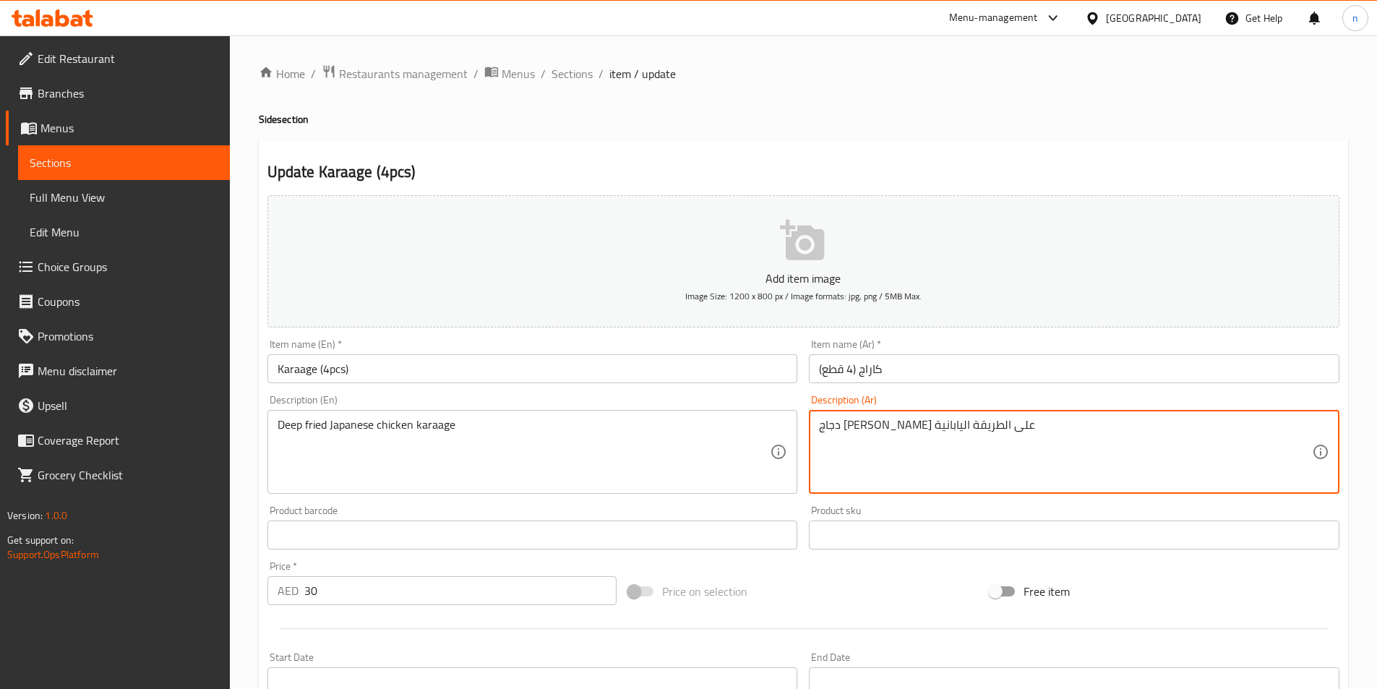
drag, startPoint x: 916, startPoint y: 426, endPoint x: 853, endPoint y: 439, distance: 64.2
click at [846, 427] on textarea "دجاج كاراجي مقلي اليابانية" at bounding box center [1065, 452] width 493 height 69
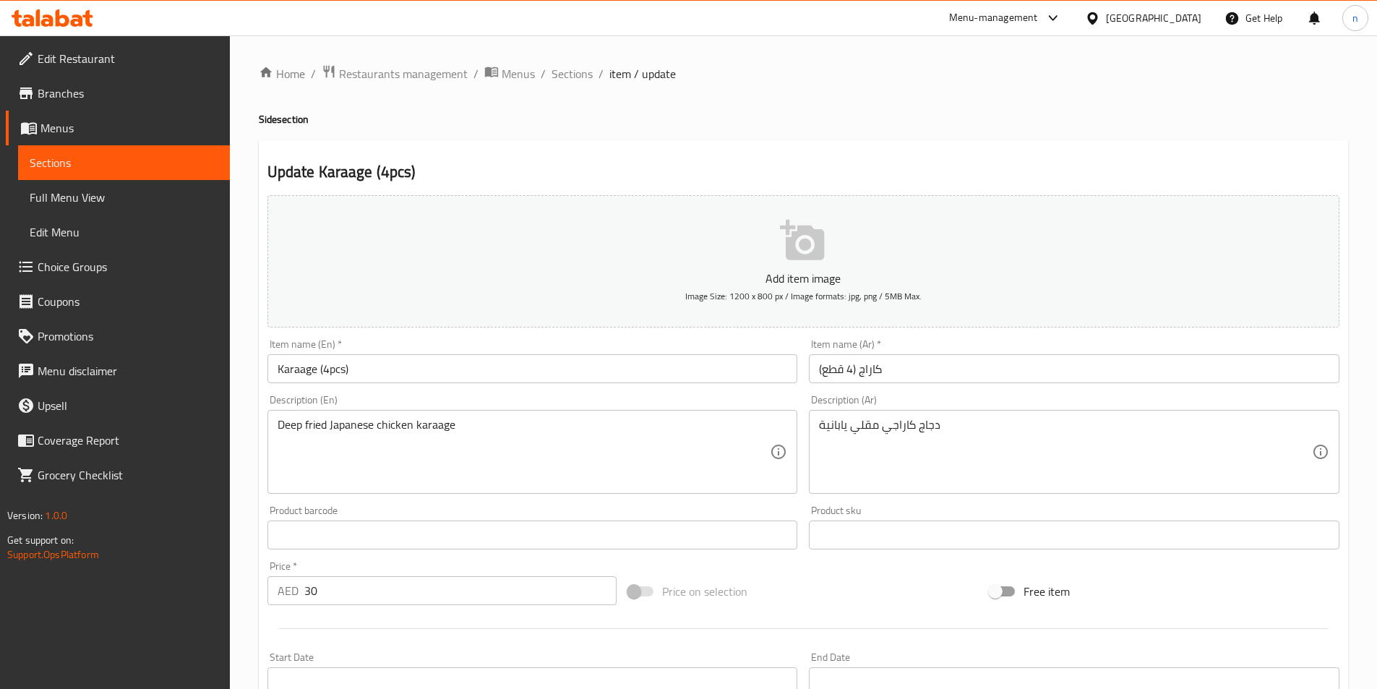
click at [815, 426] on div "دجاج كاراجي مقلي يابانية Description (Ar)" at bounding box center [1074, 452] width 530 height 84
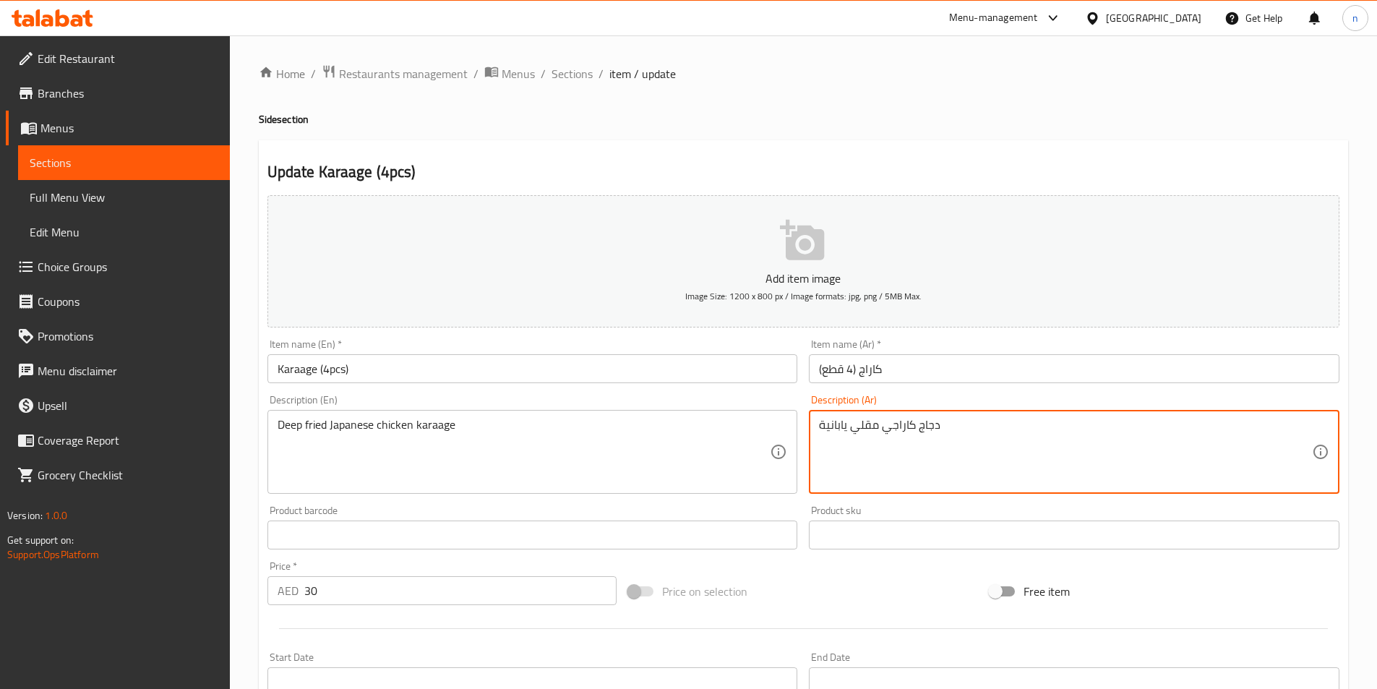
click at [822, 423] on textarea "دجاج كاراجي مقلي يابانية" at bounding box center [1065, 452] width 493 height 69
click at [825, 426] on textarea "دجاج كاراجي مقلي يابانية" at bounding box center [1065, 452] width 493 height 69
click at [940, 429] on textarea "دجاج كاراجي مقلي يابانية" at bounding box center [1065, 452] width 493 height 69
type textarea "دجاج كاراجي مقلي ياباني"
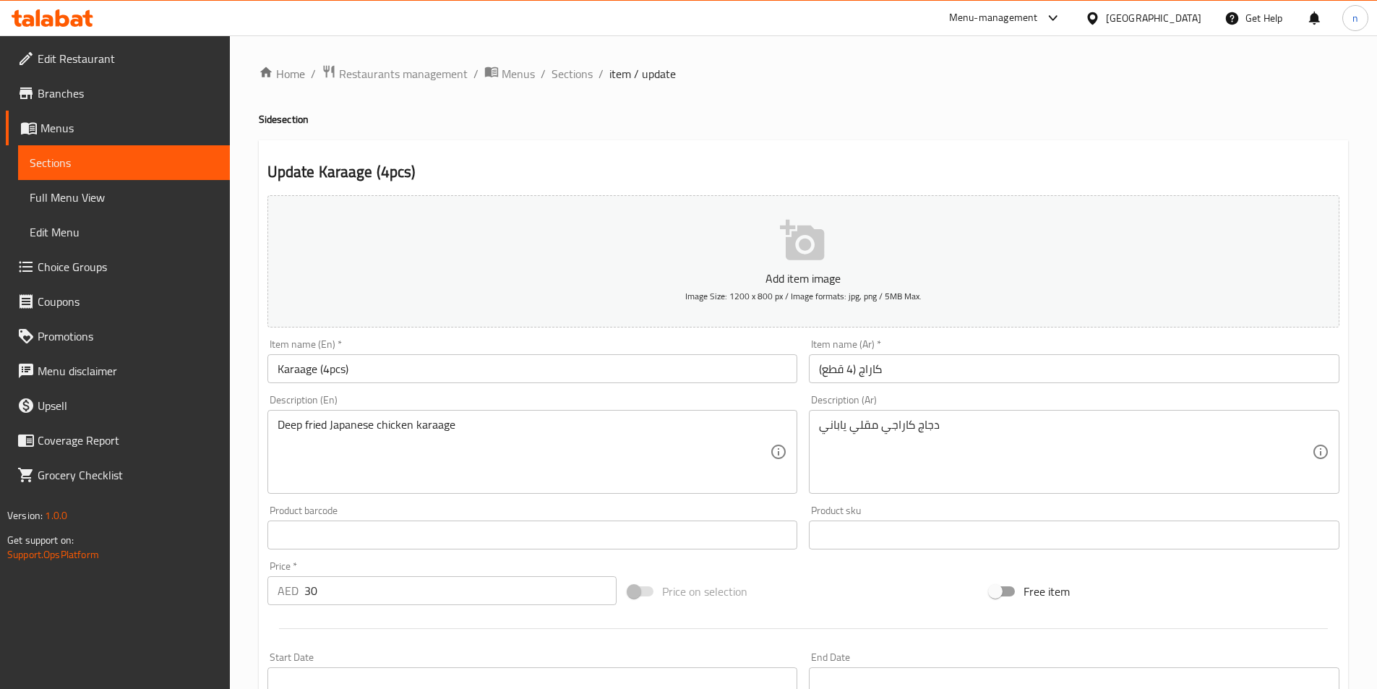
click at [249, 481] on div "Home / Restaurants management / Menus / Sections / item / update Side section U…" at bounding box center [803, 528] width 1147 height 986
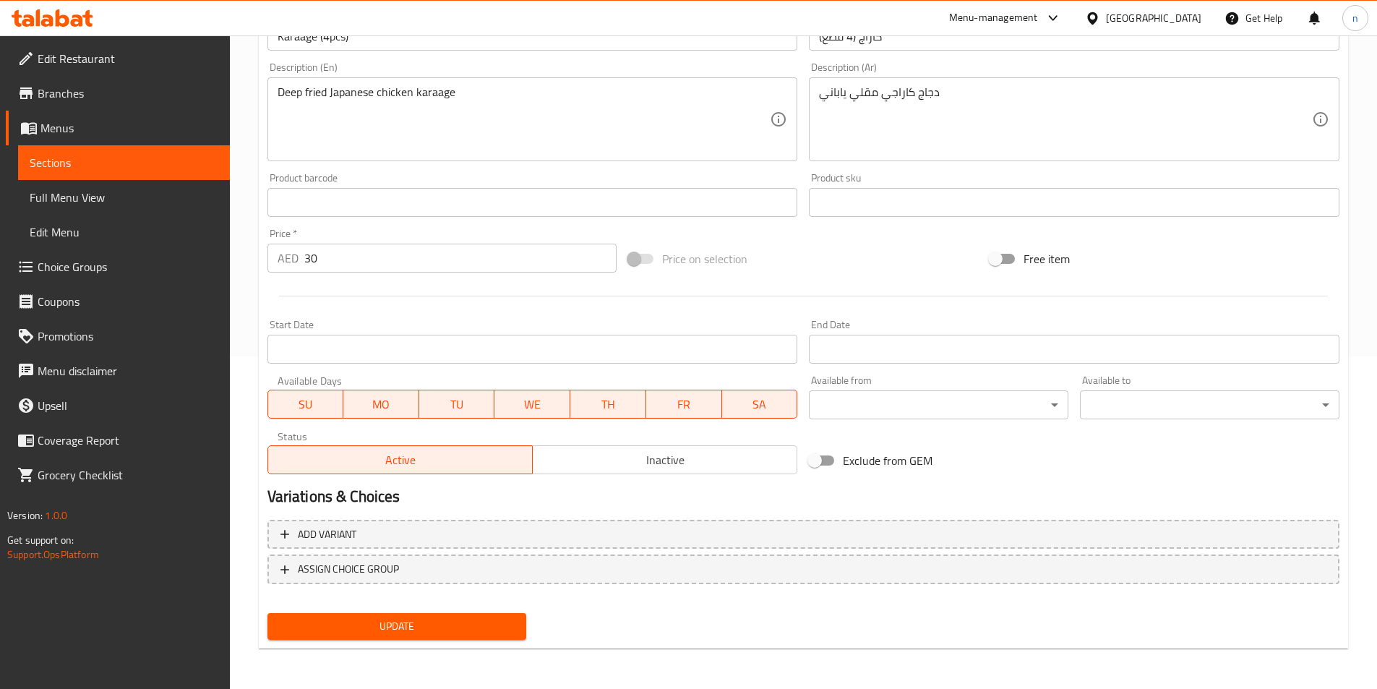
drag, startPoint x: 421, startPoint y: 617, endPoint x: 531, endPoint y: 588, distance: 114.3
click at [421, 619] on span "Update" at bounding box center [397, 626] width 236 height 18
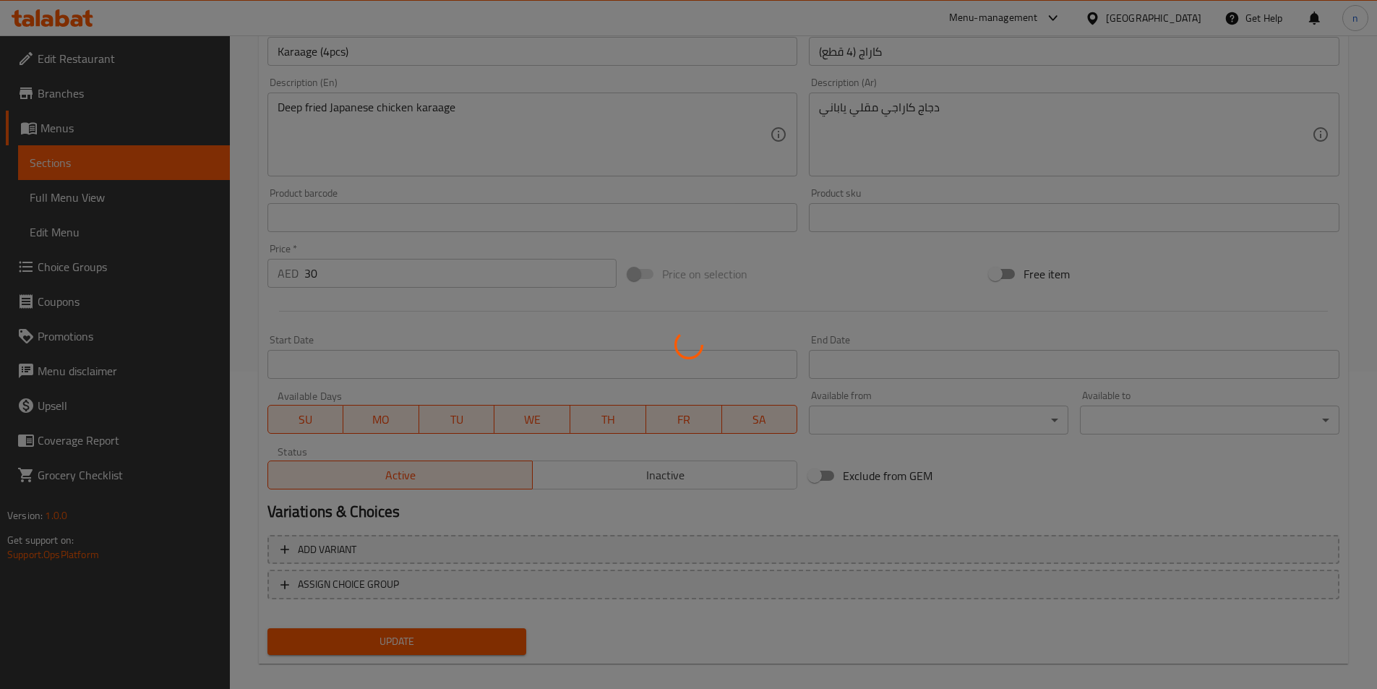
scroll to position [0, 0]
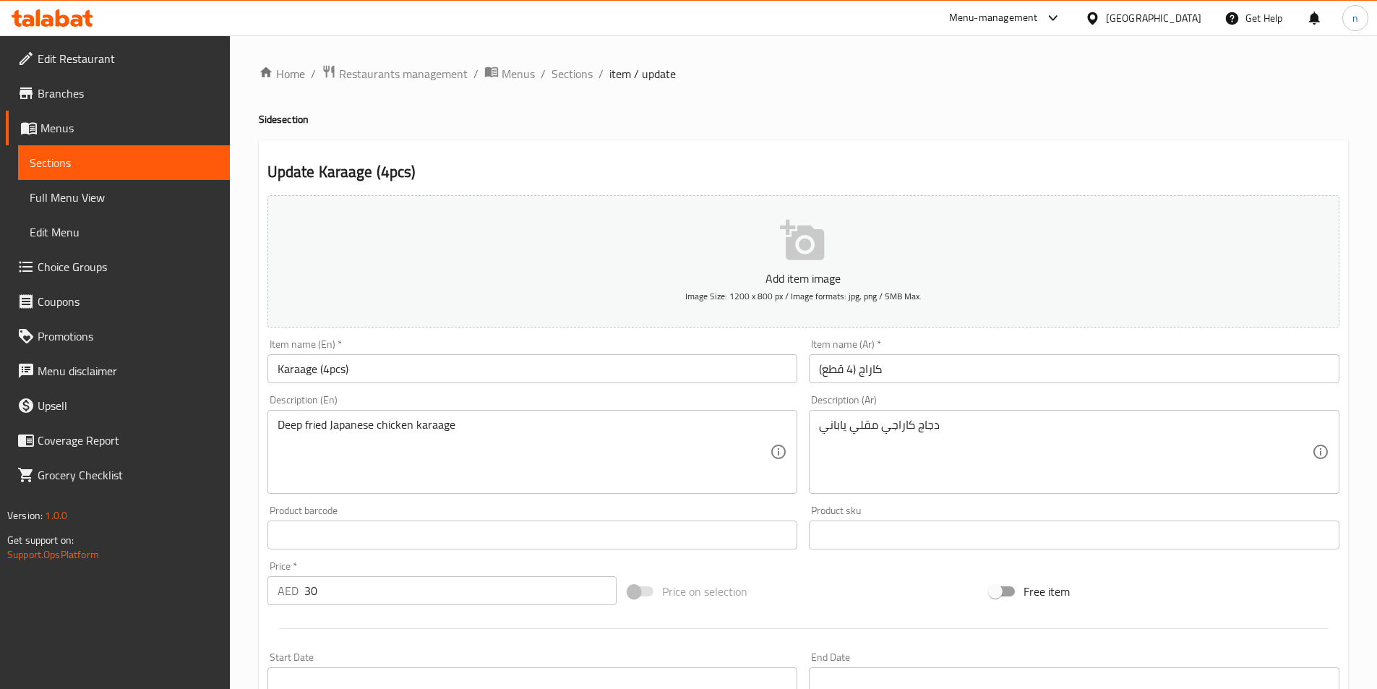
click at [262, 459] on div "Description (En) Deep fried Japanese chicken karaage Description (En)" at bounding box center [533, 444] width 542 height 111
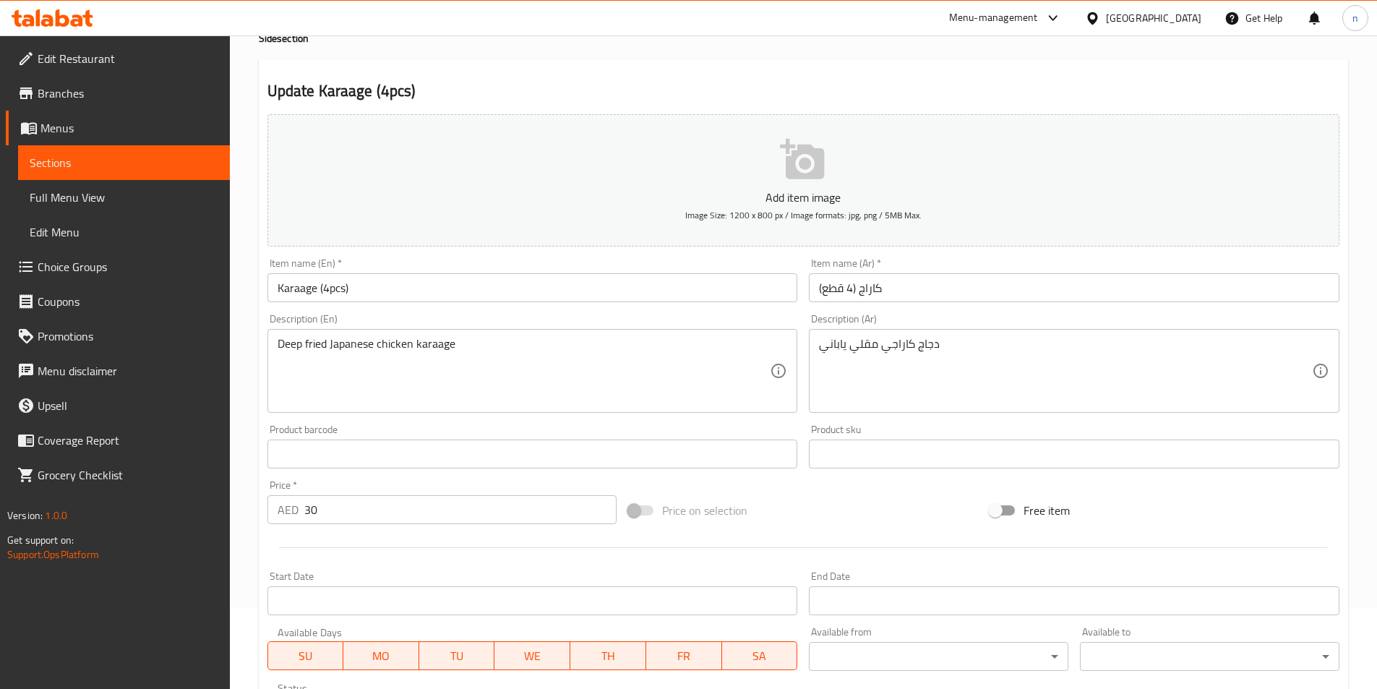
scroll to position [332, 0]
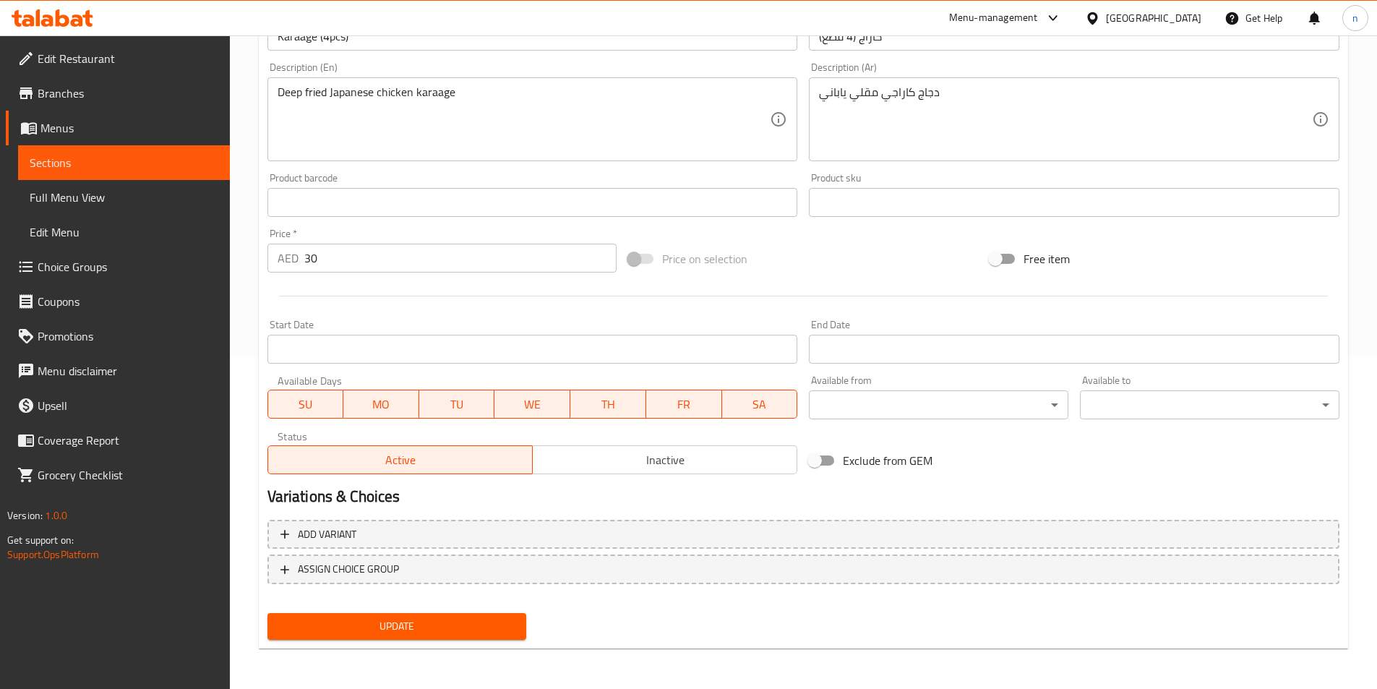
click at [510, 634] on span "Update" at bounding box center [397, 626] width 236 height 18
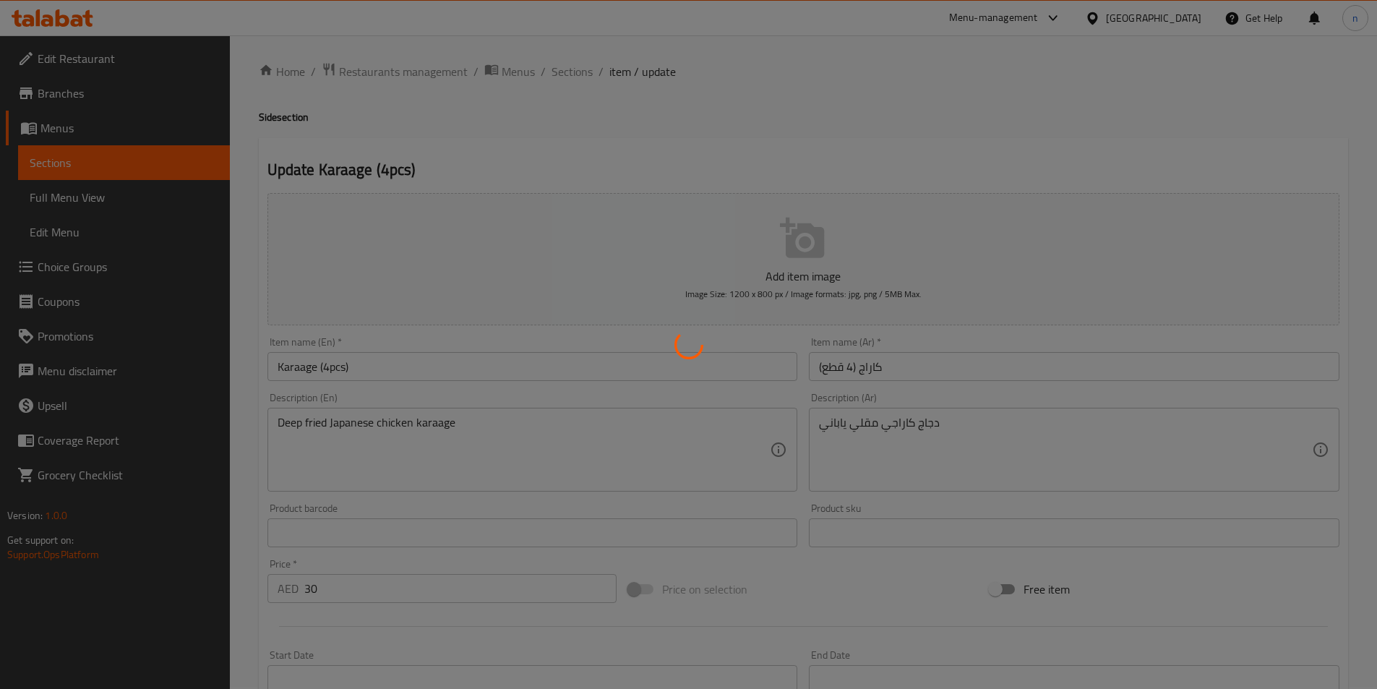
scroll to position [0, 0]
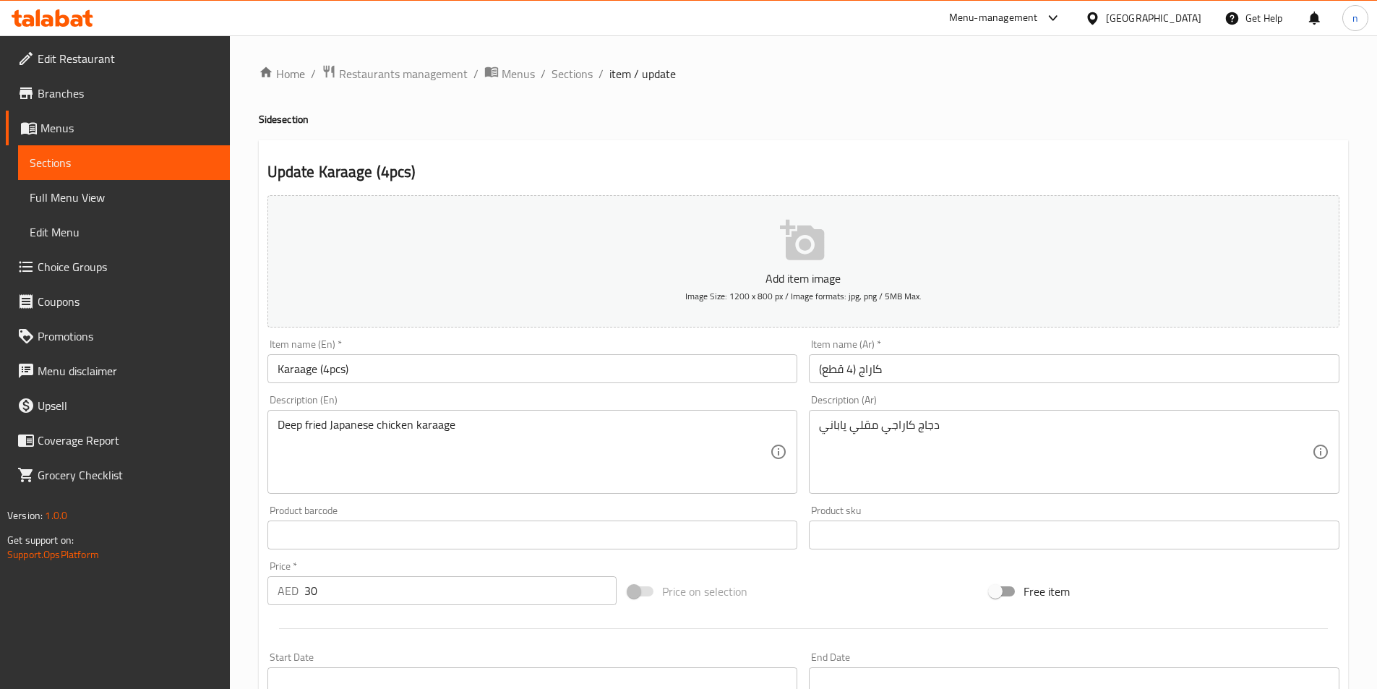
click at [251, 609] on div "Home / Restaurants management / Menus / Sections / item / update Side section U…" at bounding box center [803, 528] width 1147 height 986
click at [246, 544] on div "Home / Restaurants management / Menus / Sections / item / update Side section U…" at bounding box center [803, 528] width 1147 height 986
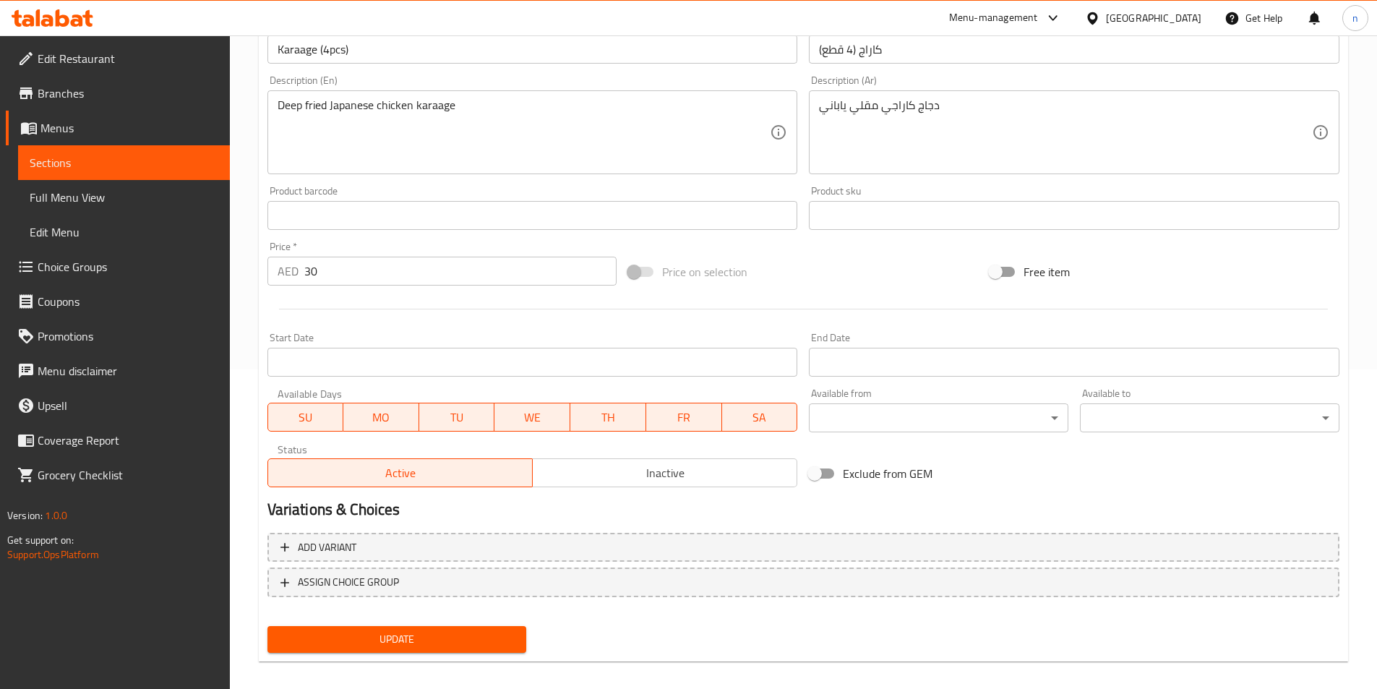
scroll to position [332, 0]
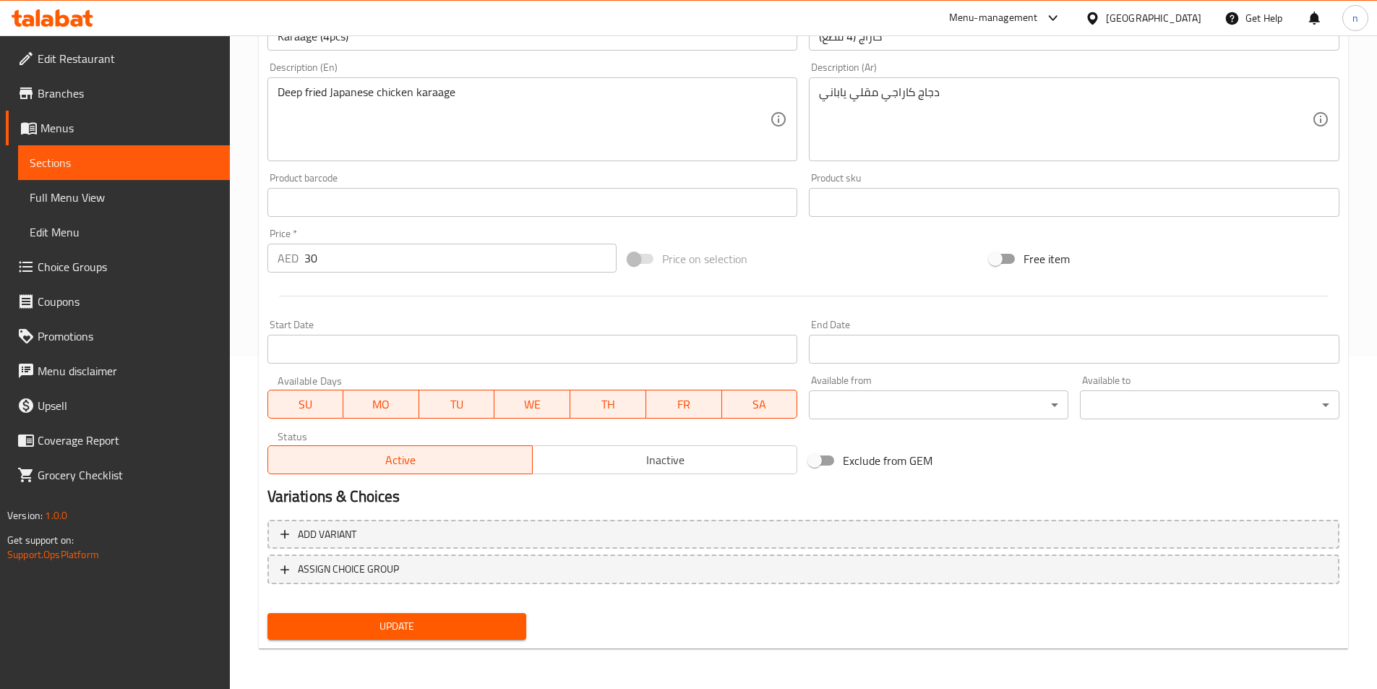
click at [434, 632] on span "Update" at bounding box center [397, 626] width 236 height 18
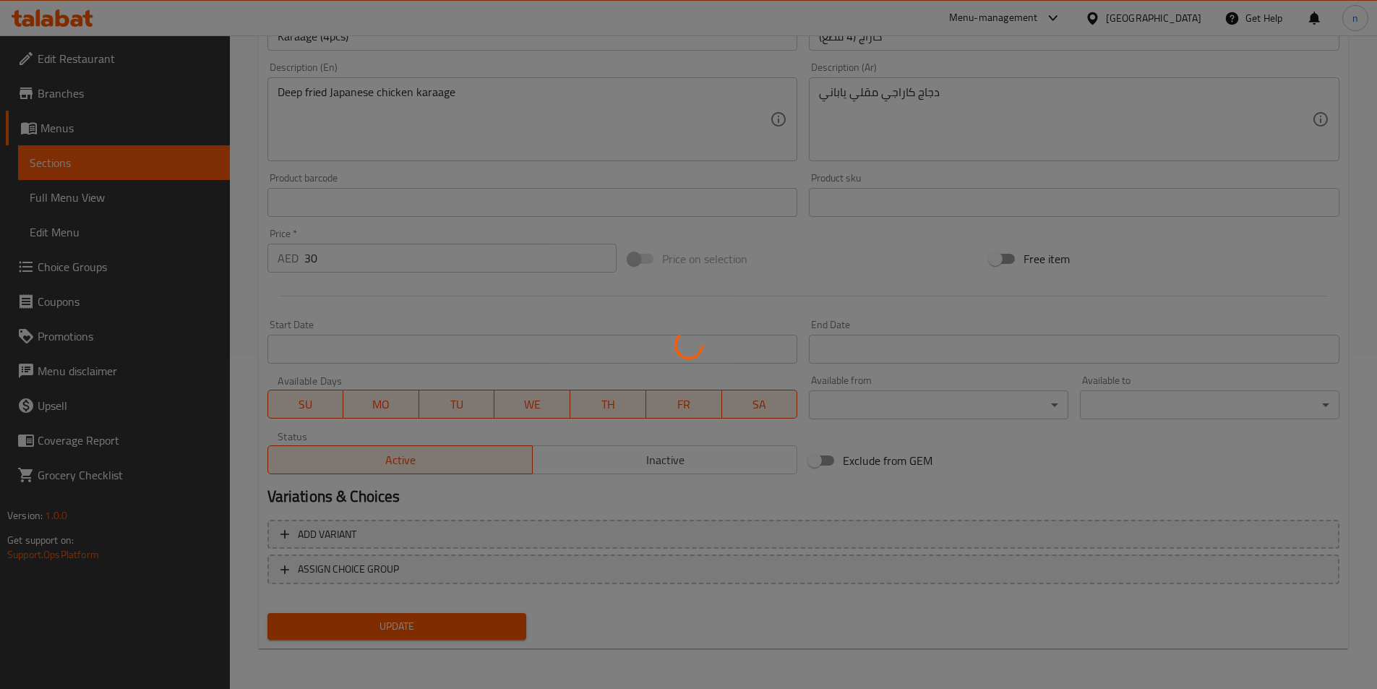
scroll to position [0, 0]
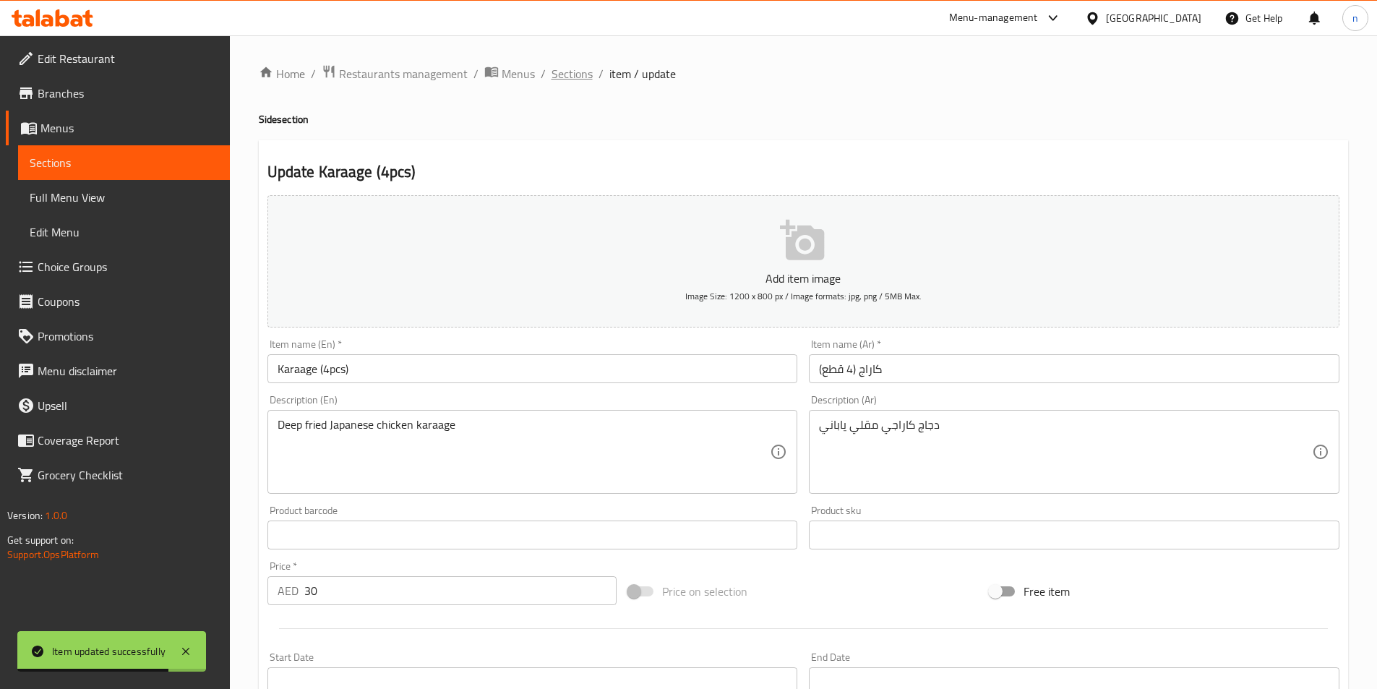
click at [572, 80] on span "Sections" at bounding box center [571, 73] width 41 height 17
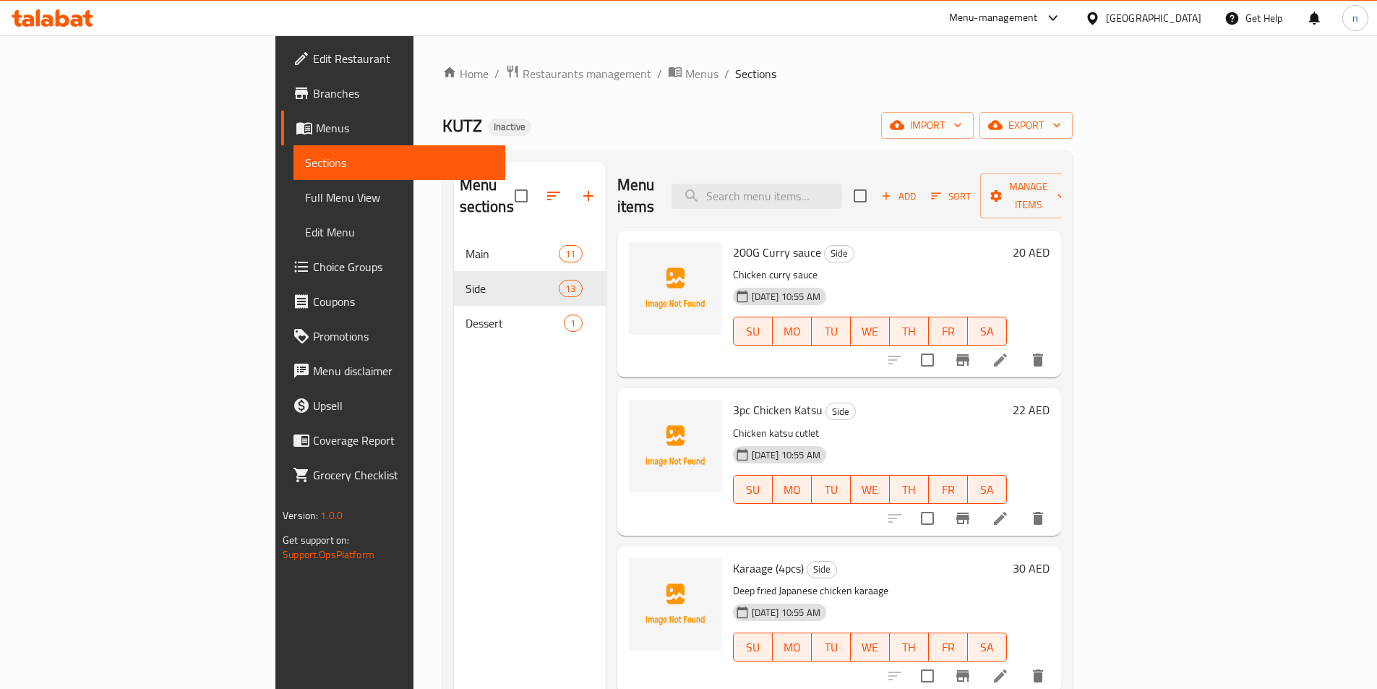
click at [902, 598] on div "19-08-2025 10:55 AM SU MO TU WE TH FR SA" at bounding box center [869, 637] width 285 height 78
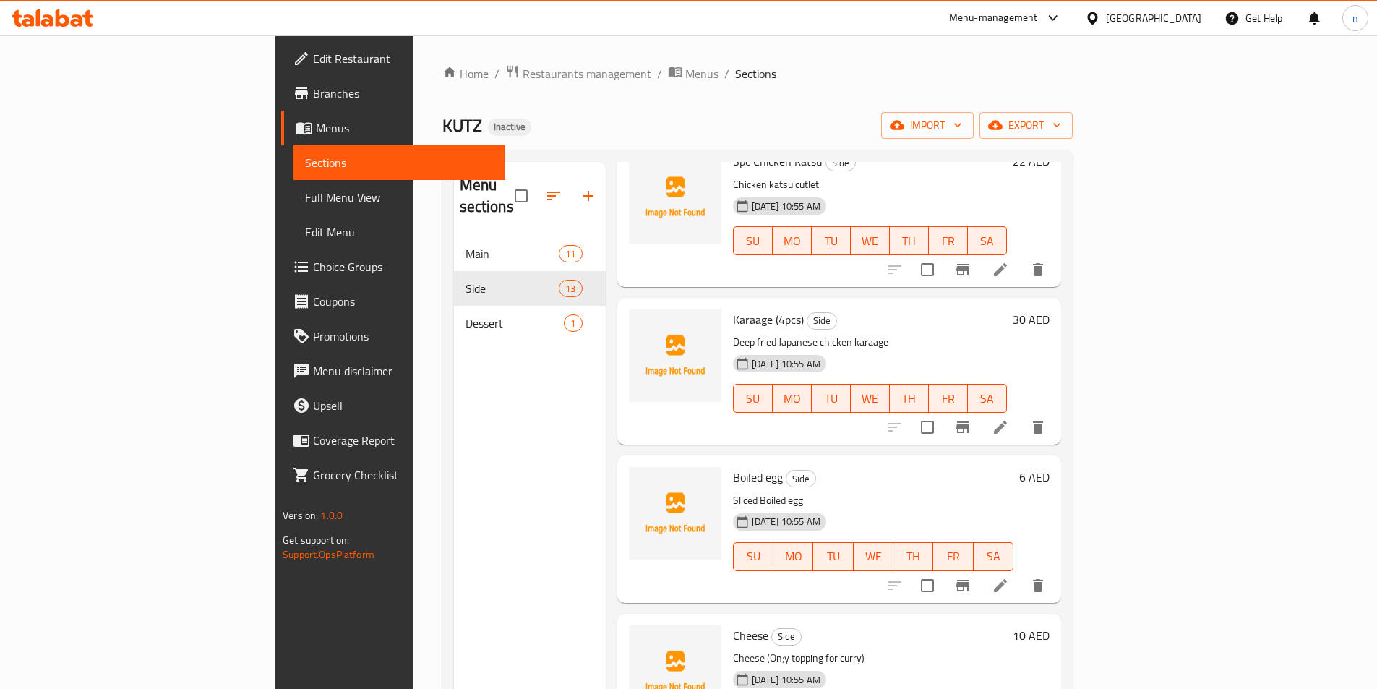
scroll to position [289, 0]
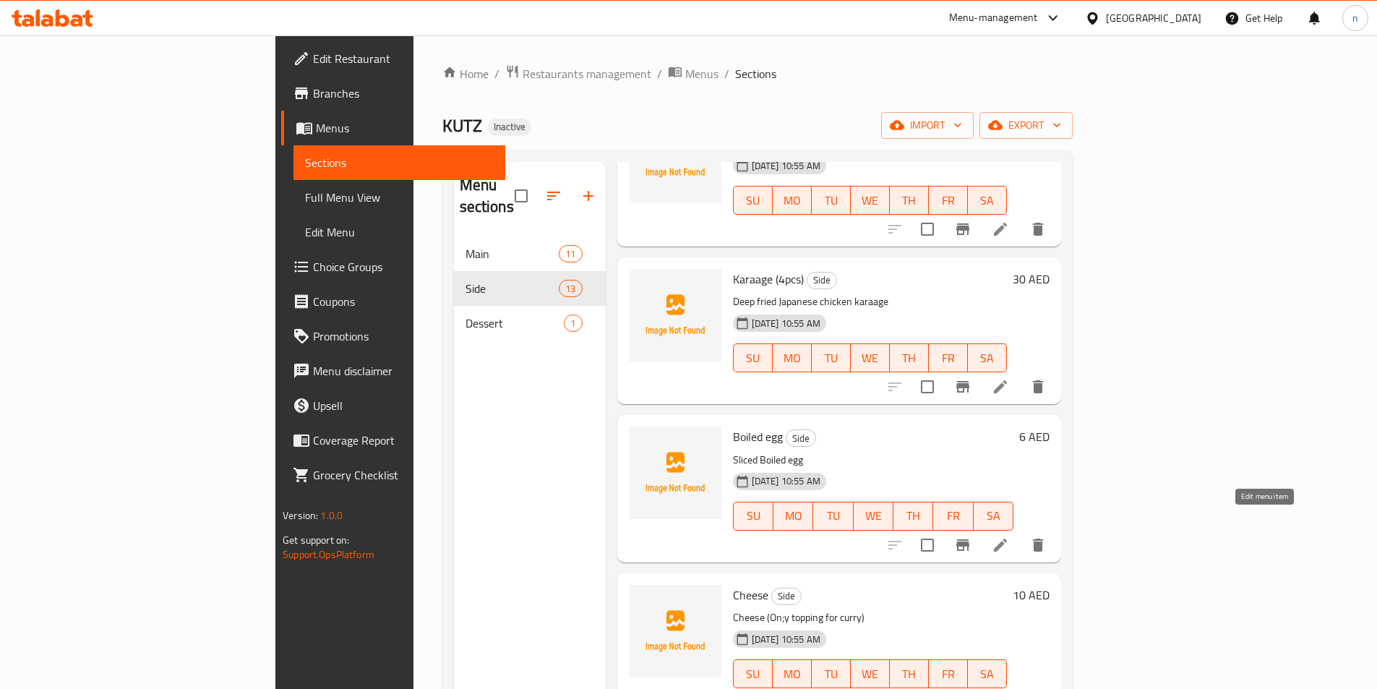
click at [1009, 536] on icon at bounding box center [1000, 544] width 17 height 17
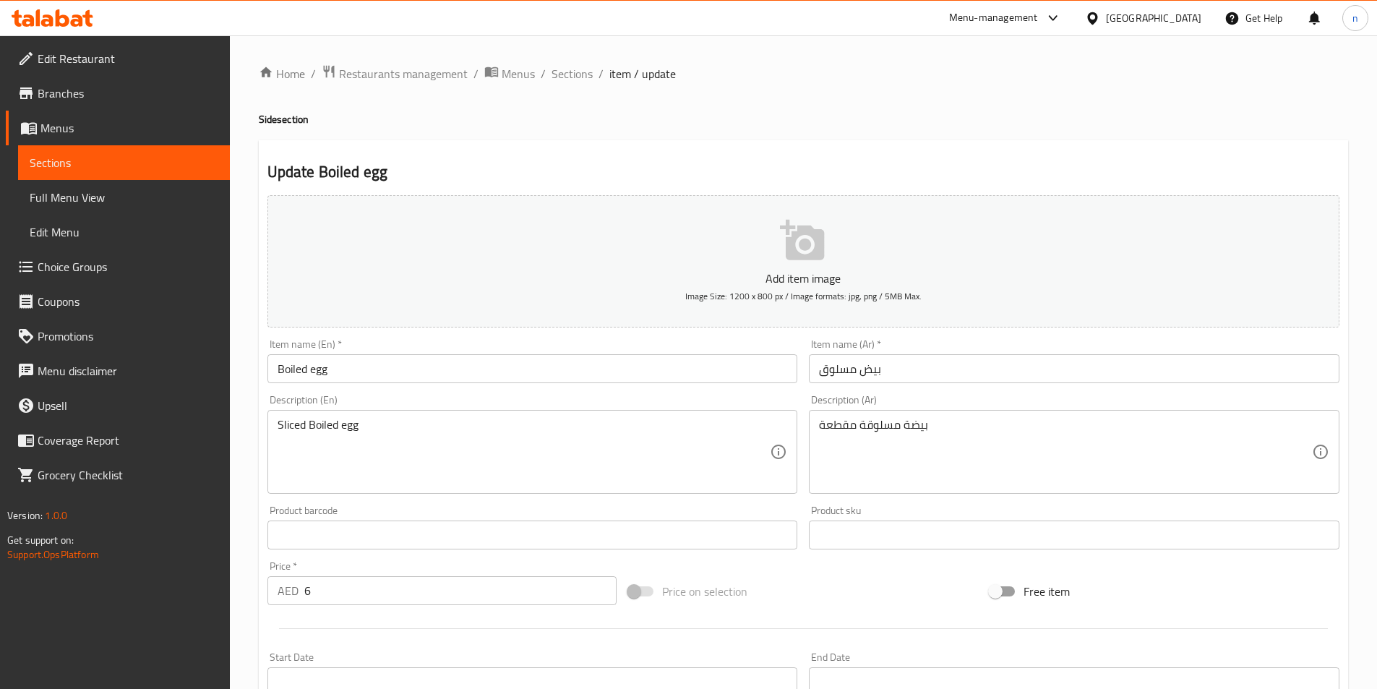
click at [278, 365] on input "Boiled egg" at bounding box center [532, 368] width 530 height 29
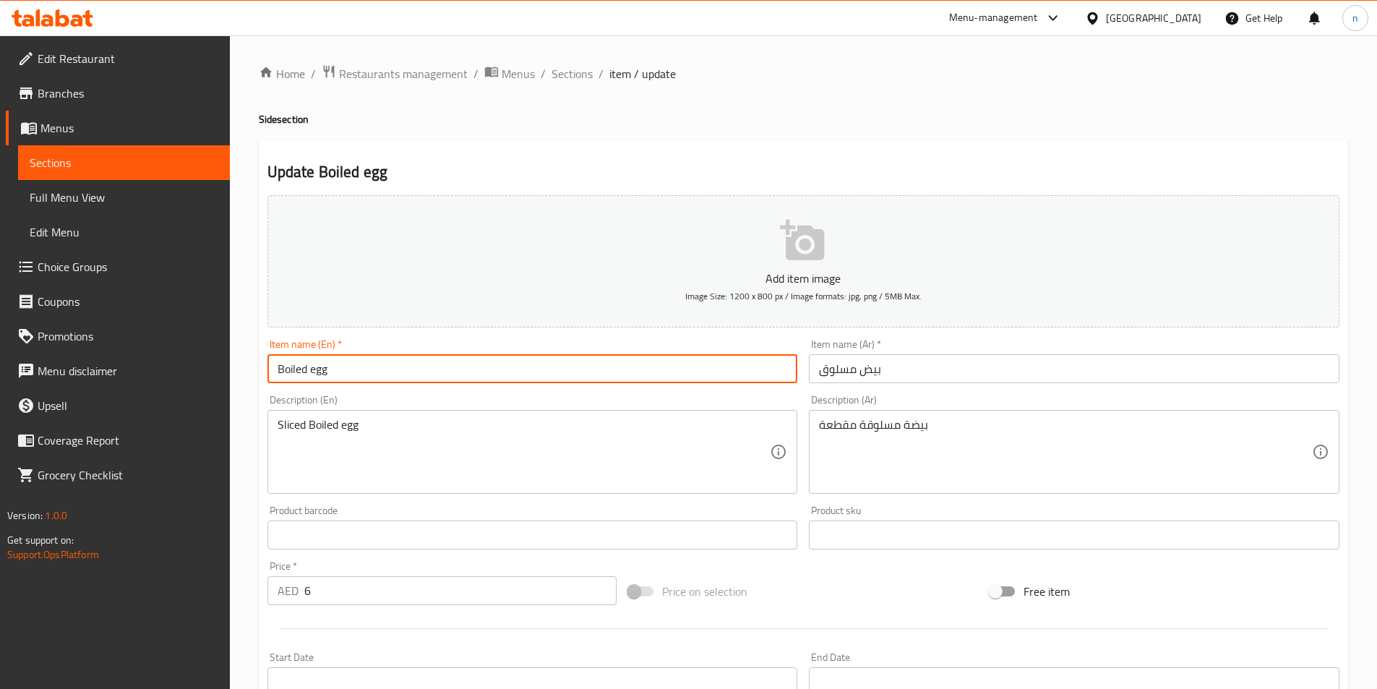
paste input "1pc"
type input "1pc Boiled egg"
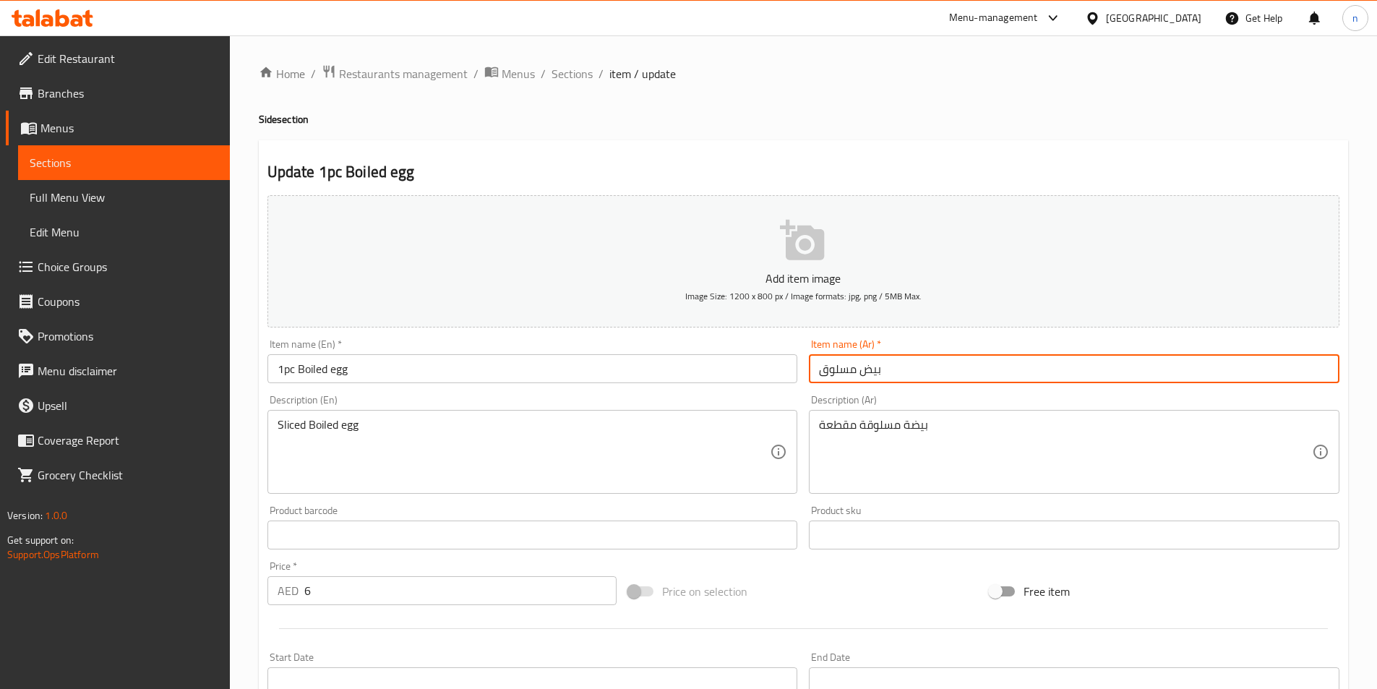
click at [836, 365] on input "بيض مسلوق" at bounding box center [1074, 368] width 530 height 29
click at [1327, 366] on input "بيض مسلوق" at bounding box center [1074, 368] width 530 height 29
click at [1328, 369] on input "بيض مسلوق" at bounding box center [1074, 368] width 530 height 29
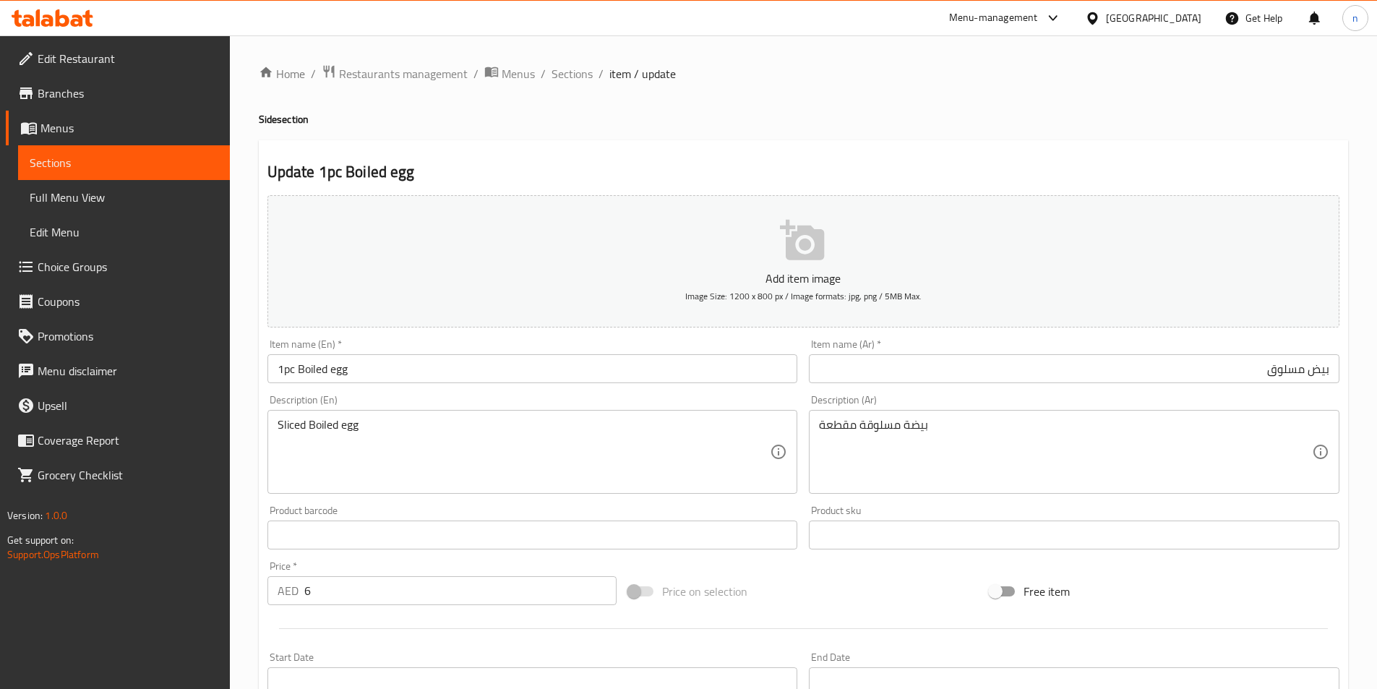
click at [1325, 366] on input "بيض مسلوق" at bounding box center [1074, 368] width 530 height 29
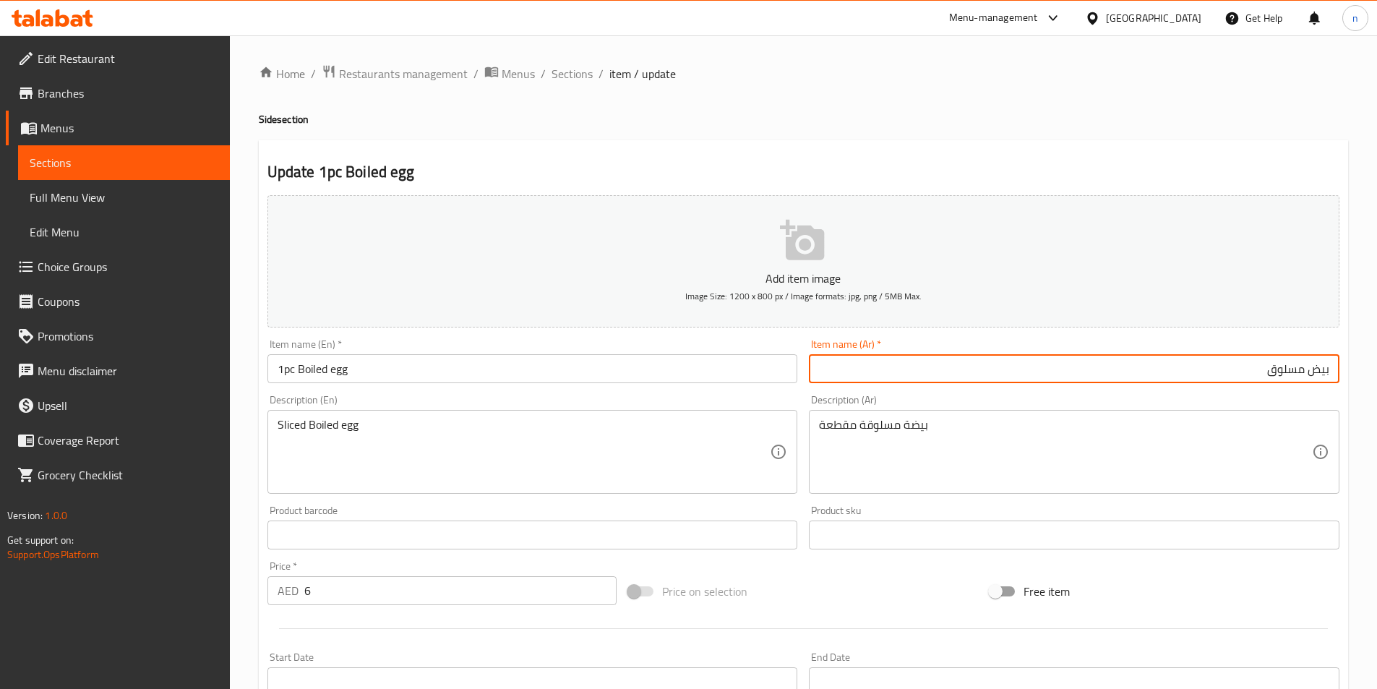
click at [1331, 371] on input "بيض مسلوق" at bounding box center [1074, 368] width 530 height 29
paste input "1 قطعة"
type input "1 قطعة بيض مسلوق"
click at [255, 551] on div "Home / Restaurants management / Menus / Sections / item / update Side section U…" at bounding box center [803, 528] width 1147 height 986
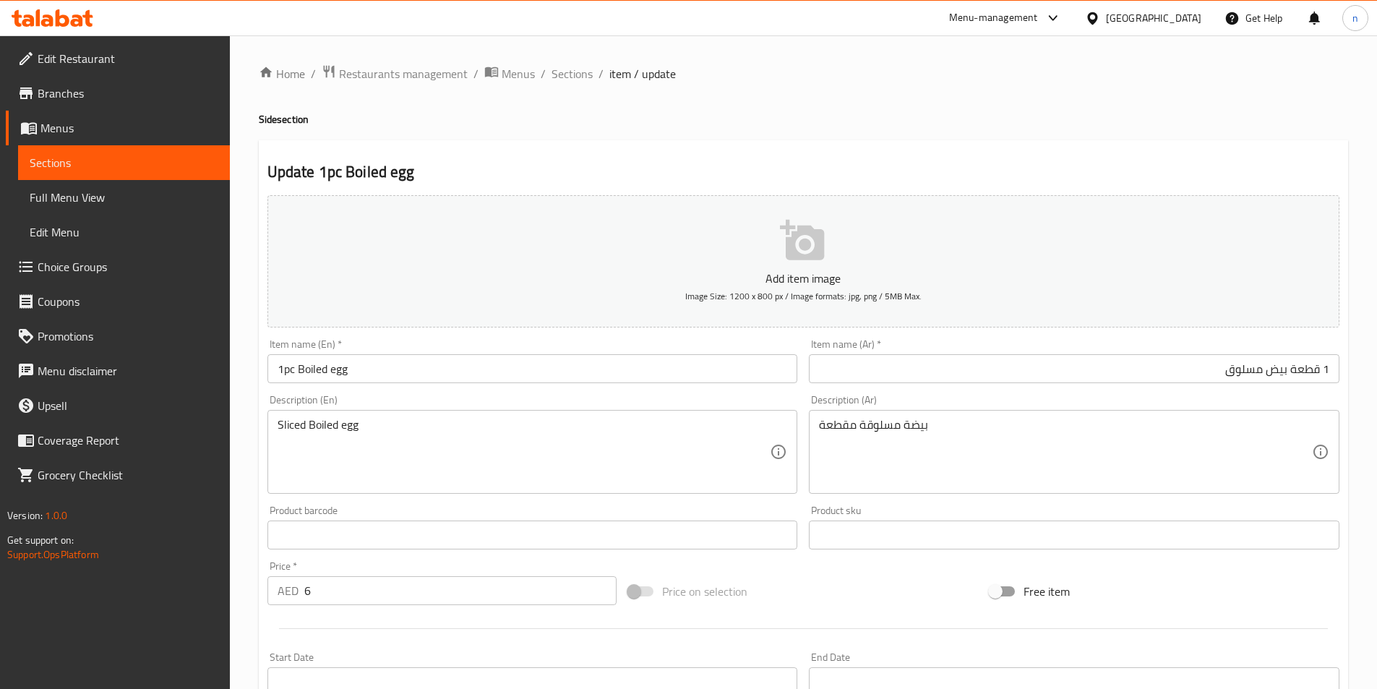
click at [242, 551] on div "Home / Restaurants management / Menus / Sections / item / update Side section U…" at bounding box center [803, 528] width 1147 height 986
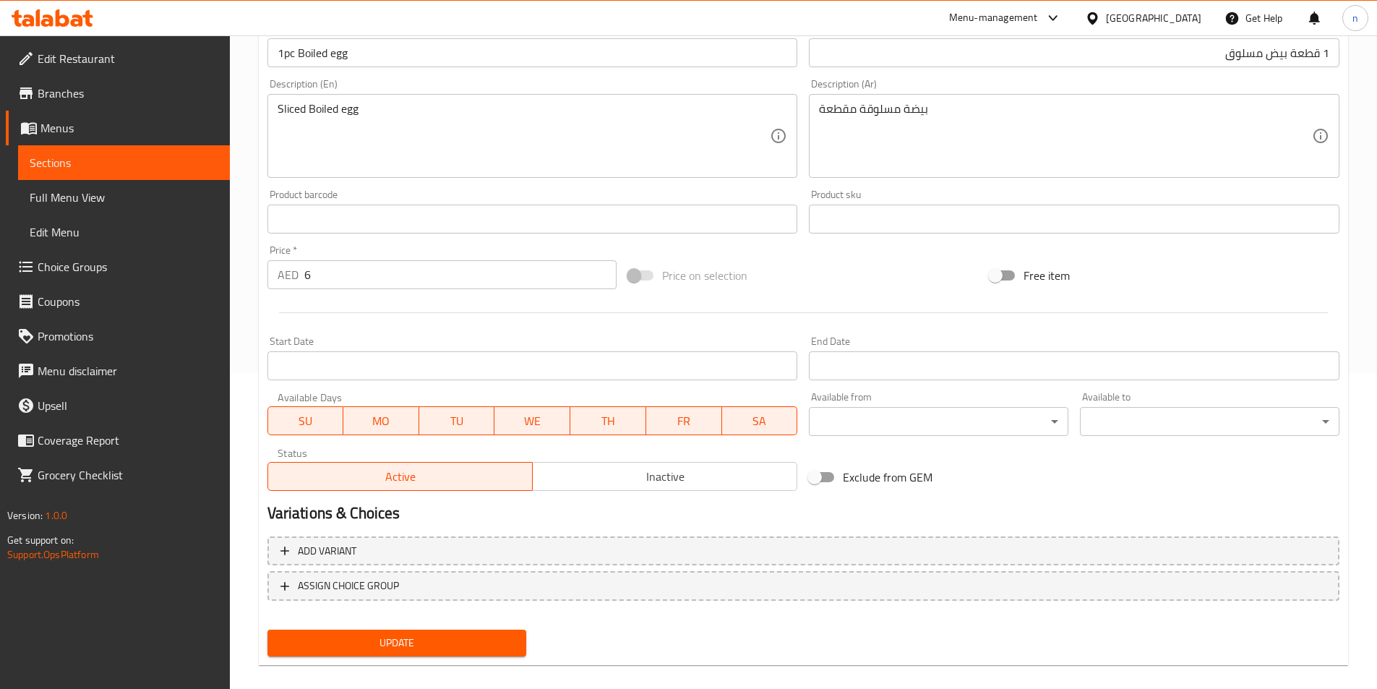
scroll to position [332, 0]
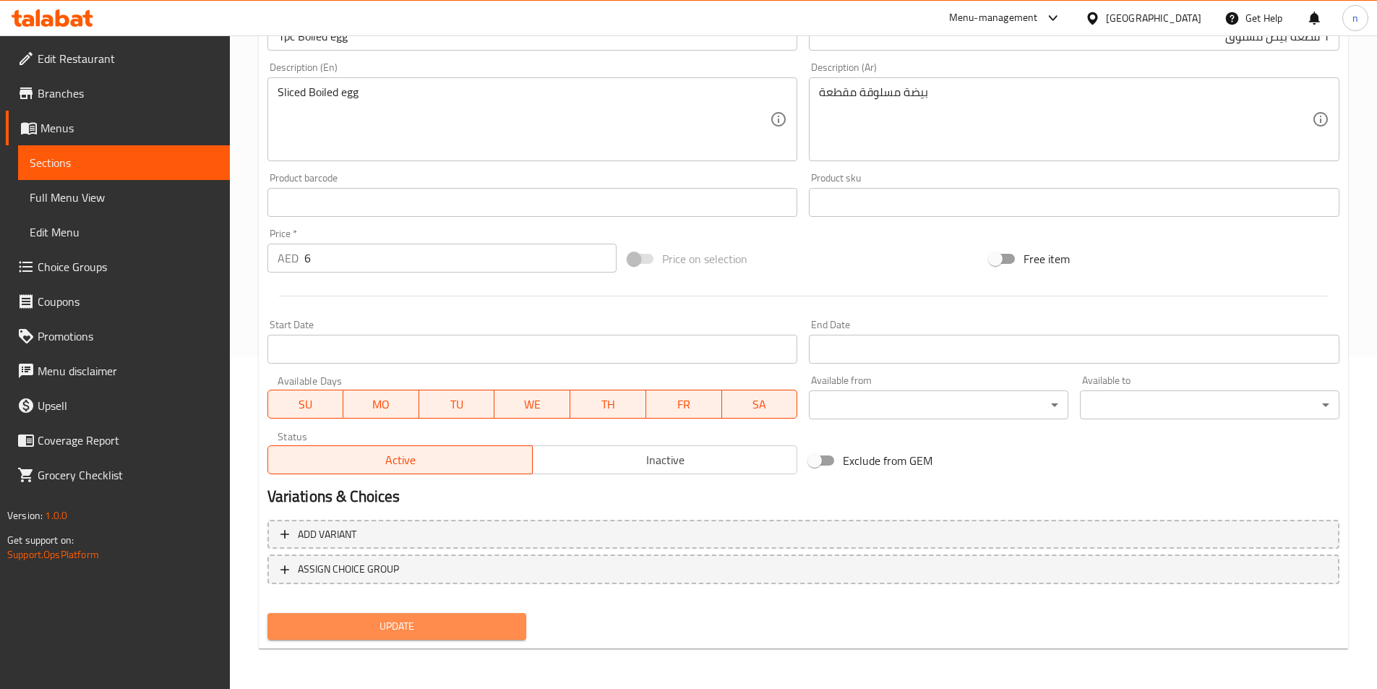
click at [445, 637] on button "Update" at bounding box center [396, 626] width 259 height 27
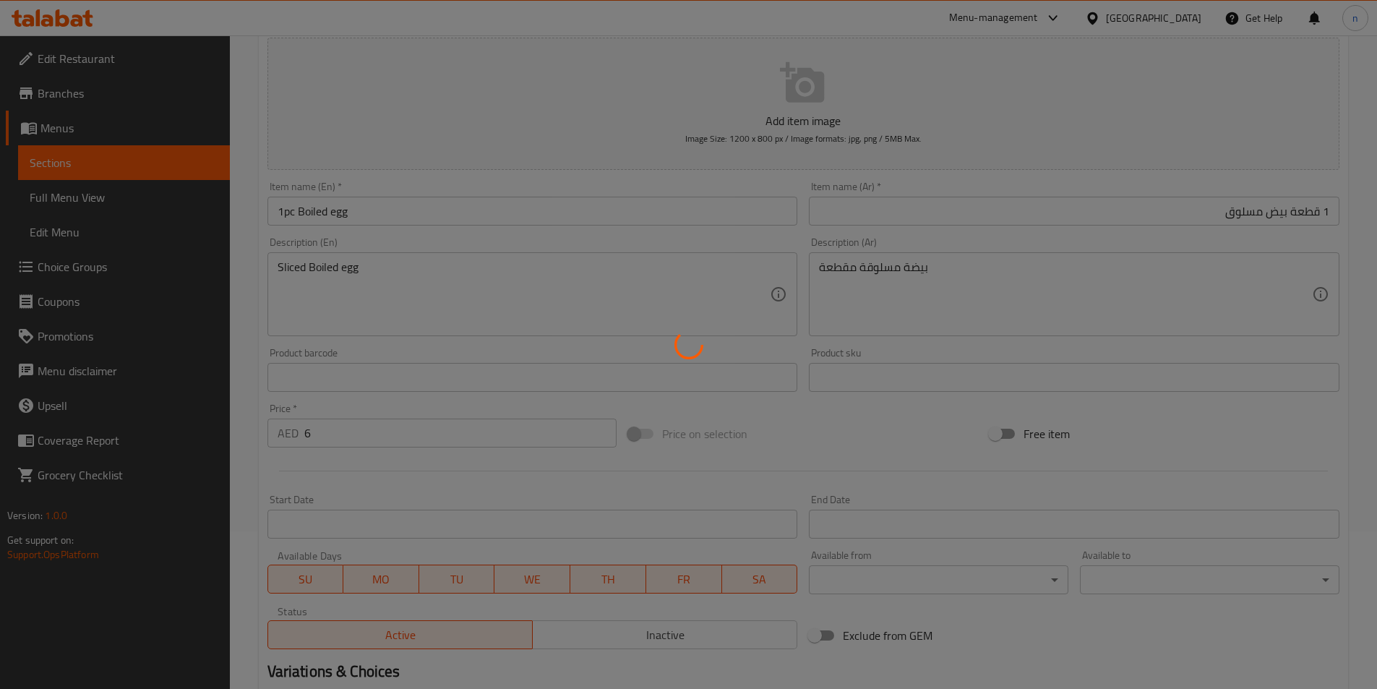
scroll to position [0, 0]
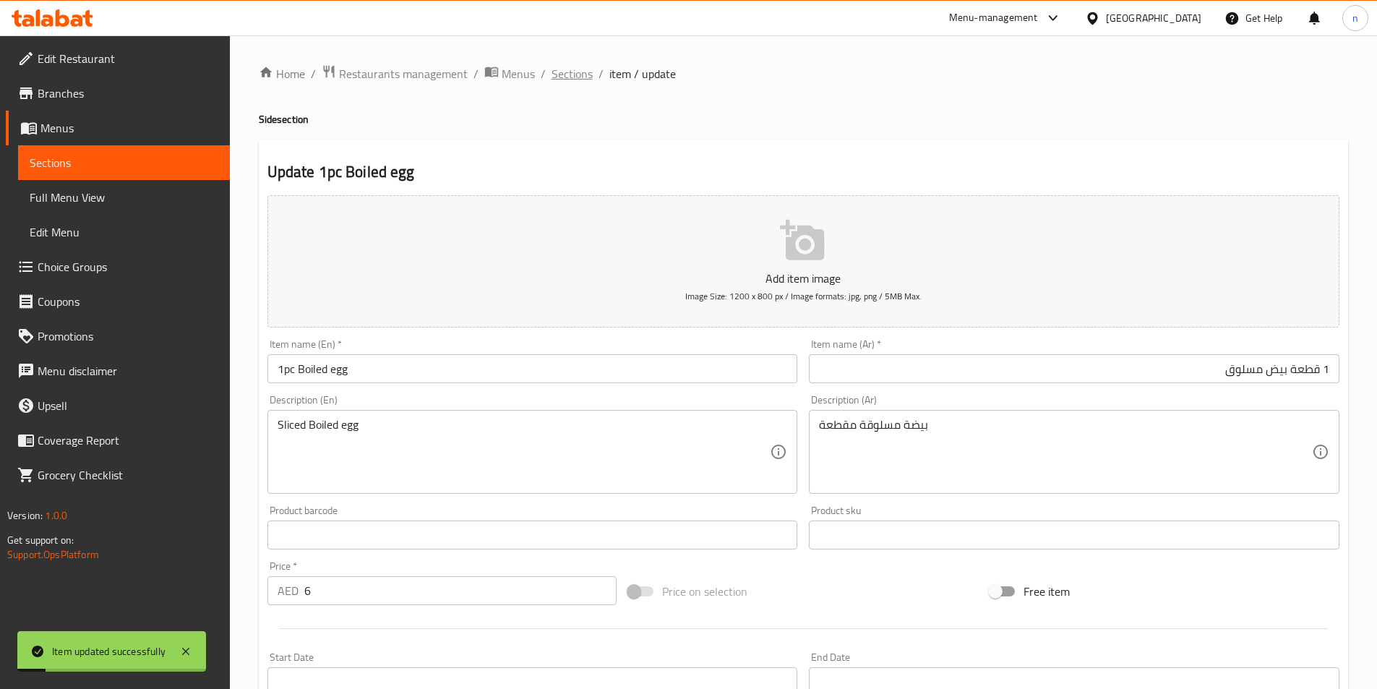
click at [560, 81] on span "Sections" at bounding box center [571, 73] width 41 height 17
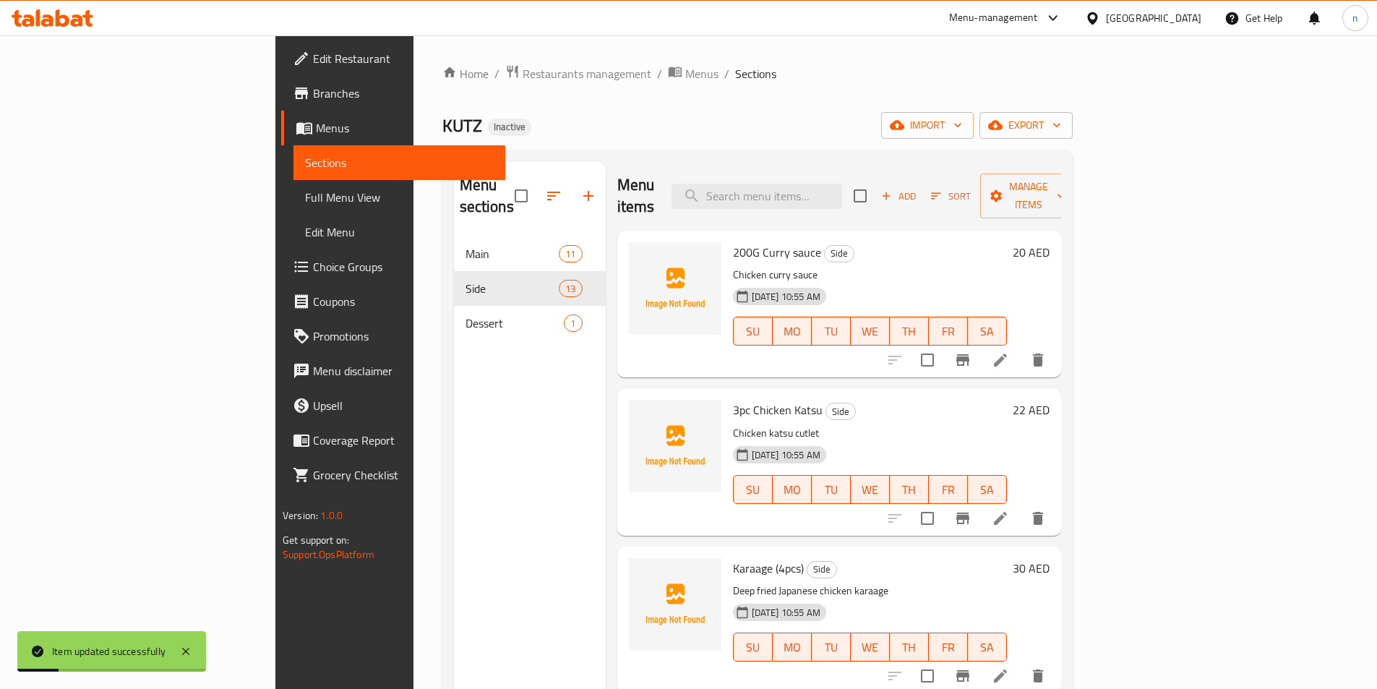
click at [833, 241] on div "200G Curry sauce Side Chicken curry sauce 19-08-2025 10:55 AM SU MO TU WE TH FR…" at bounding box center [869, 303] width 285 height 135
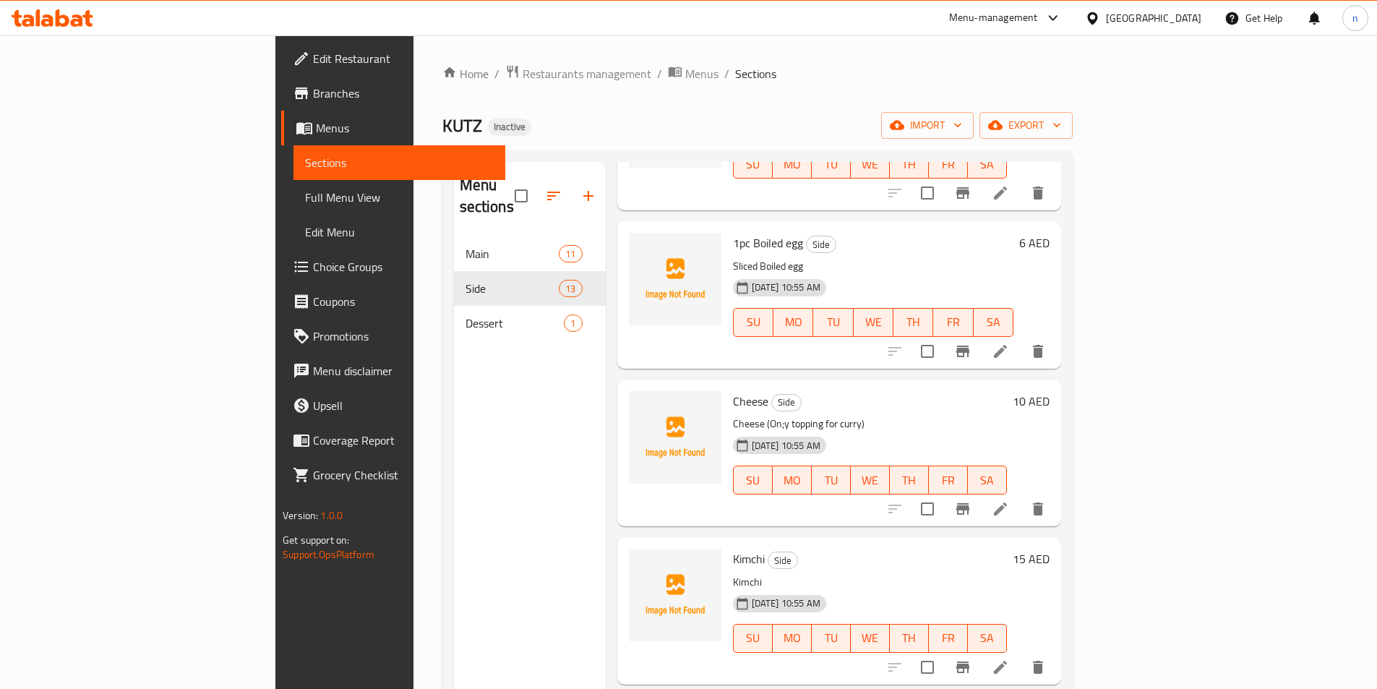
scroll to position [506, 0]
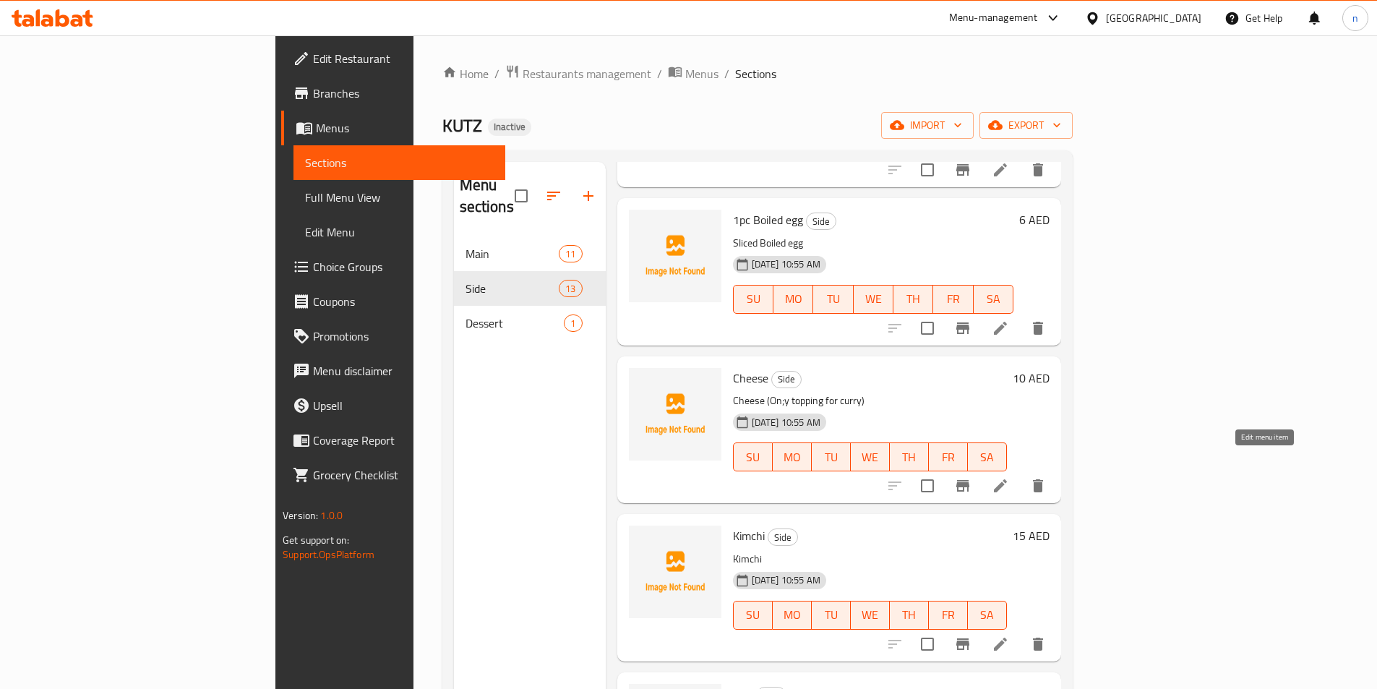
click at [1020, 473] on li at bounding box center [1000, 486] width 40 height 26
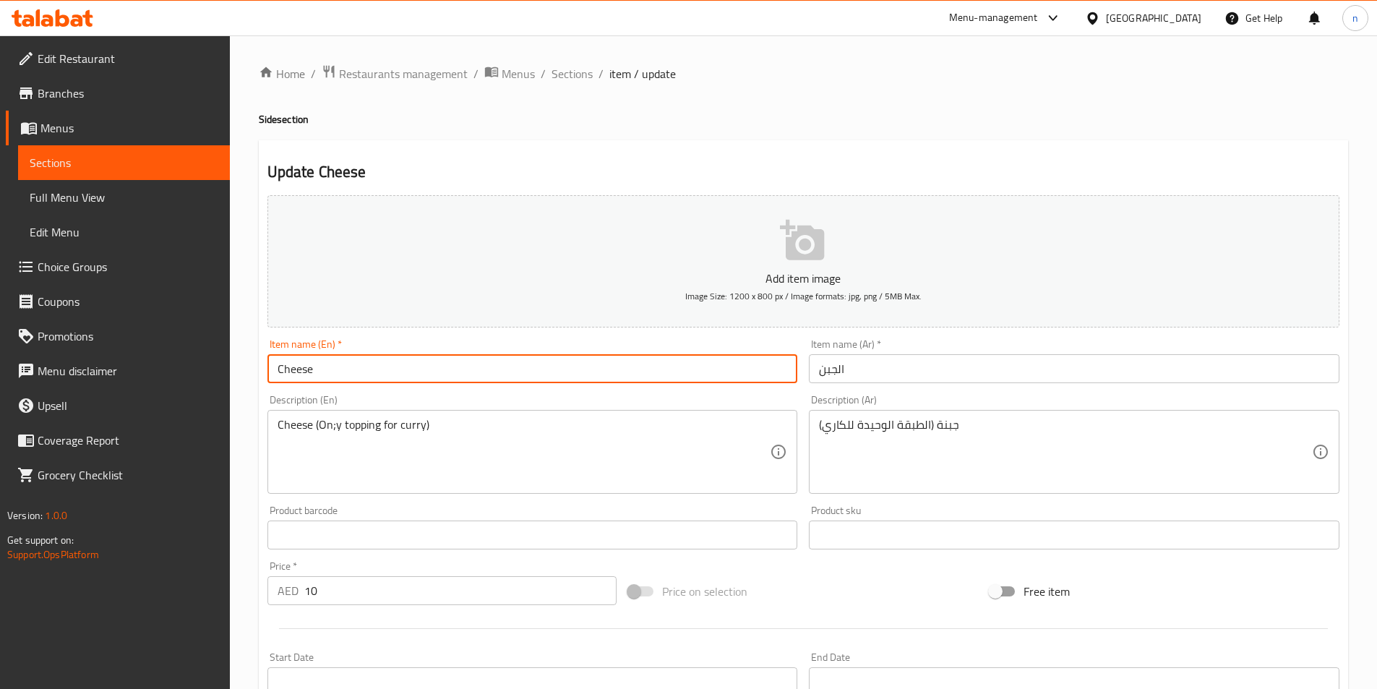
click at [269, 369] on input "Cheese" at bounding box center [532, 368] width 530 height 29
paste input "50G"
type input "50G Cheese"
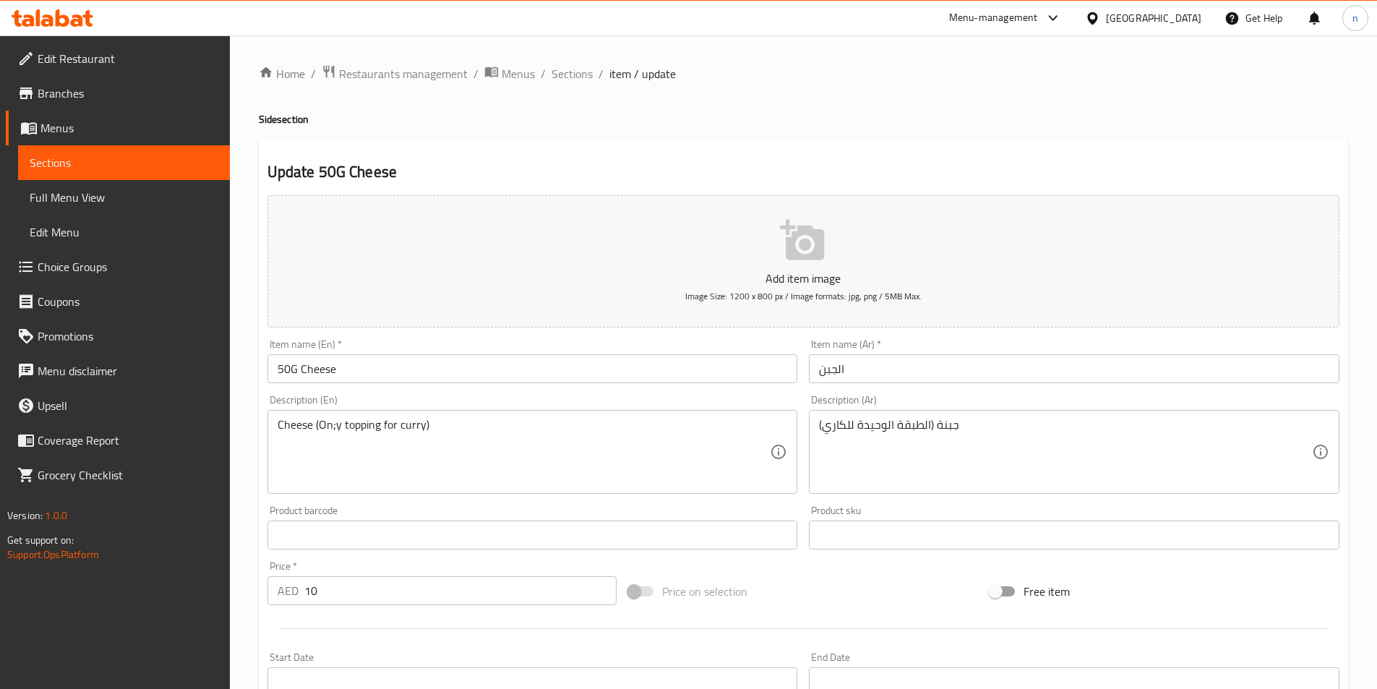
click at [820, 370] on input "الجبن" at bounding box center [1074, 368] width 530 height 29
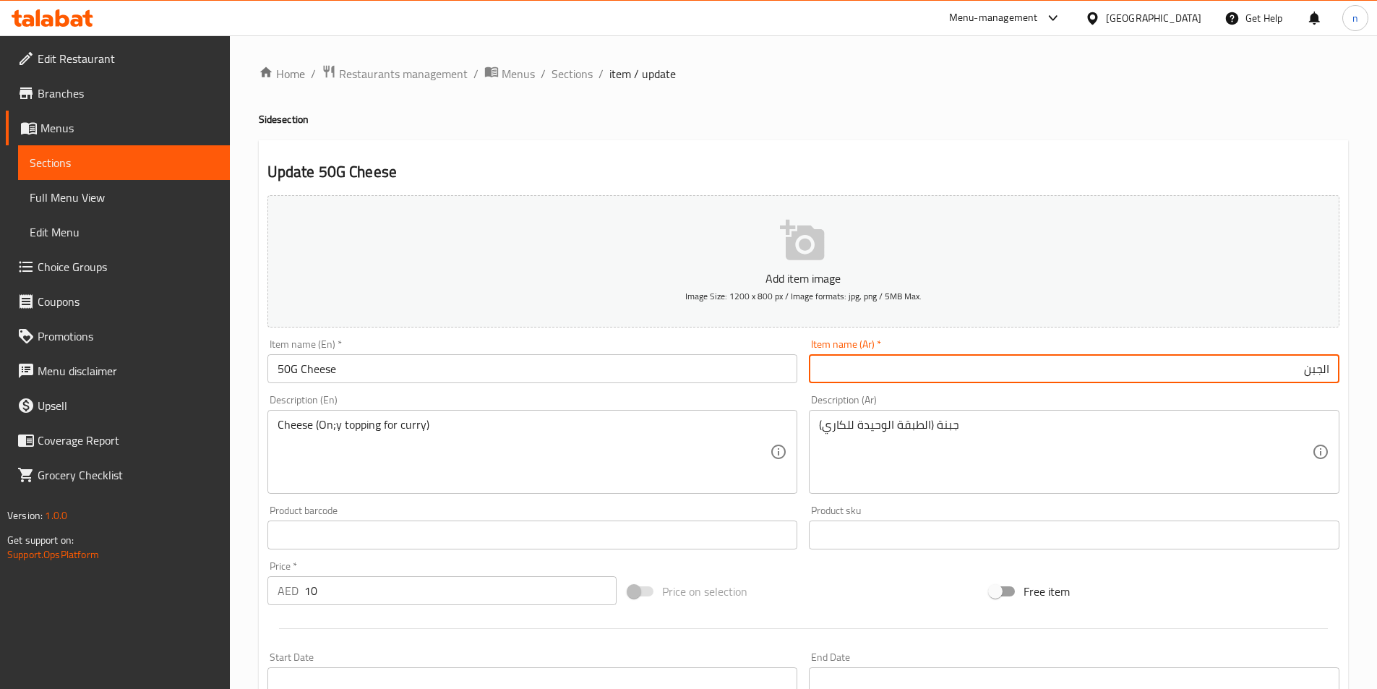
paste input "50 جرام"
type input "50 جرام الجبن"
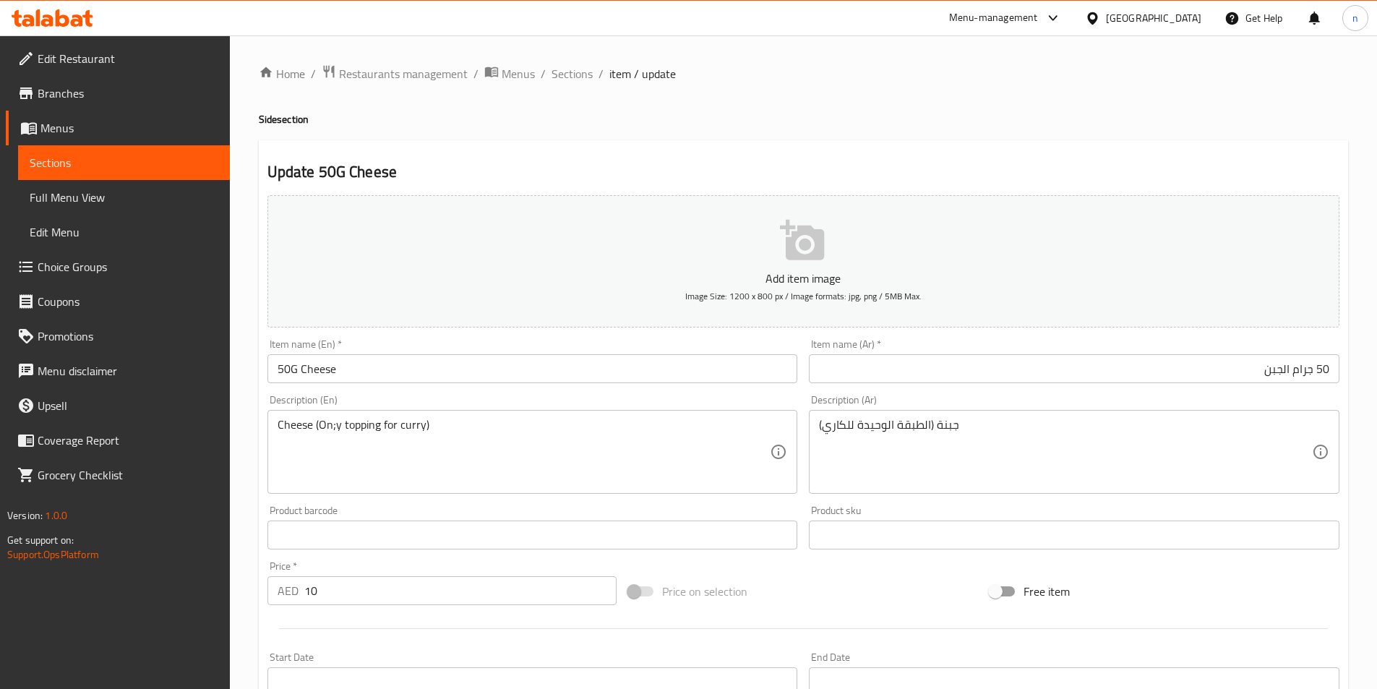
click at [254, 545] on div "Home / Restaurants management / Menus / Sections / item / update Side section U…" at bounding box center [803, 528] width 1147 height 986
click at [254, 459] on div "Home / Restaurants management / Menus / Sections / item / update Side section U…" at bounding box center [803, 528] width 1147 height 986
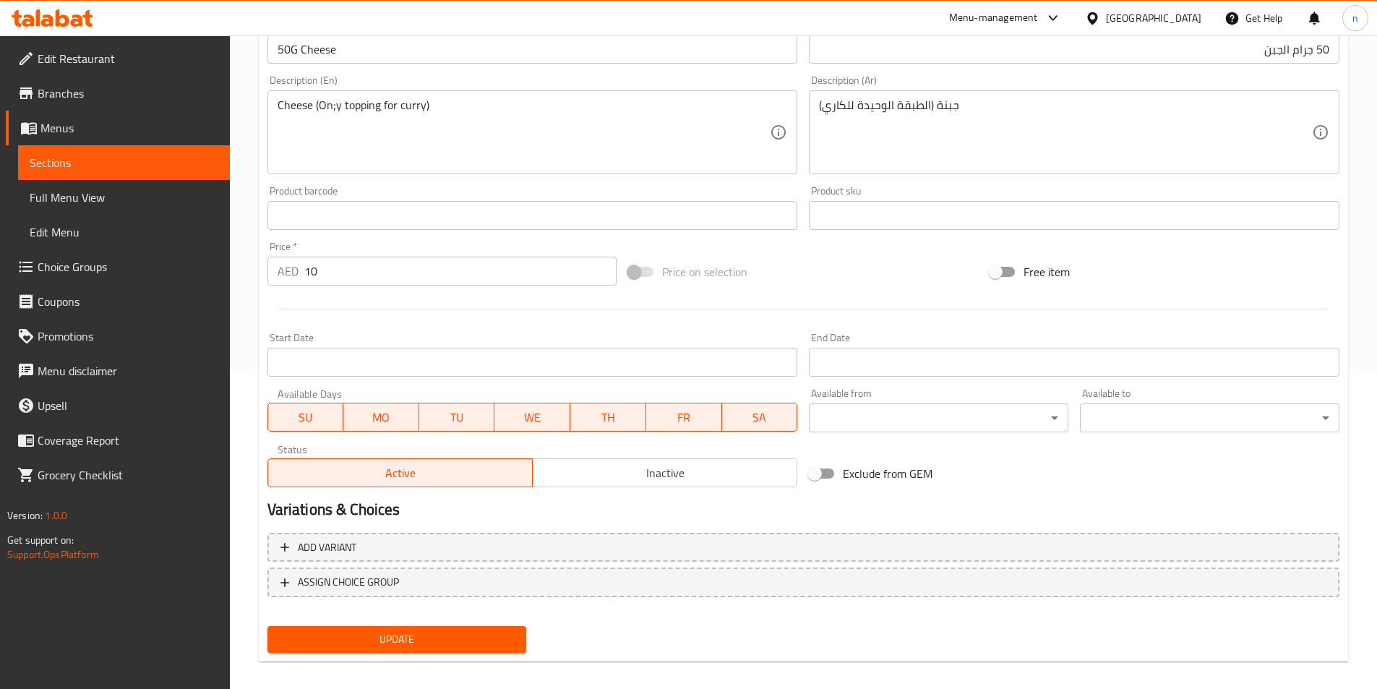
scroll to position [332, 0]
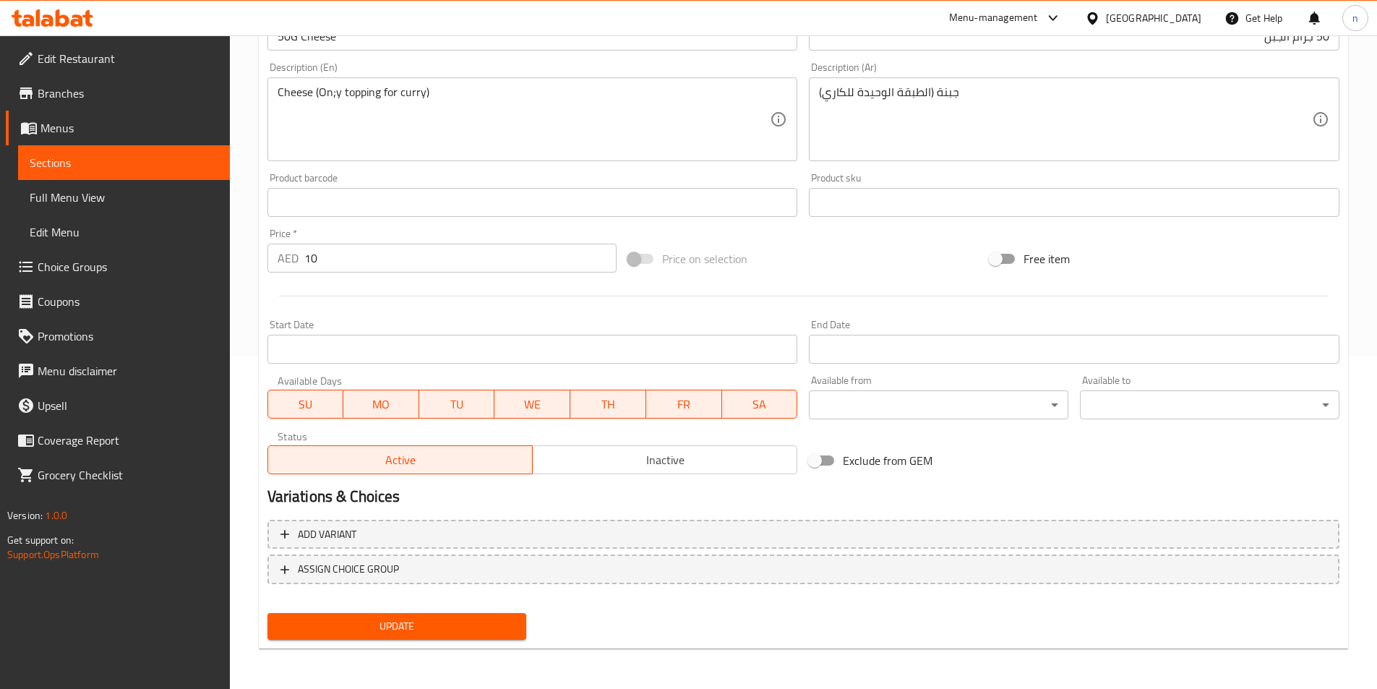
drag, startPoint x: 388, startPoint y: 627, endPoint x: 383, endPoint y: 621, distance: 7.7
click at [387, 627] on span "Update" at bounding box center [397, 626] width 236 height 18
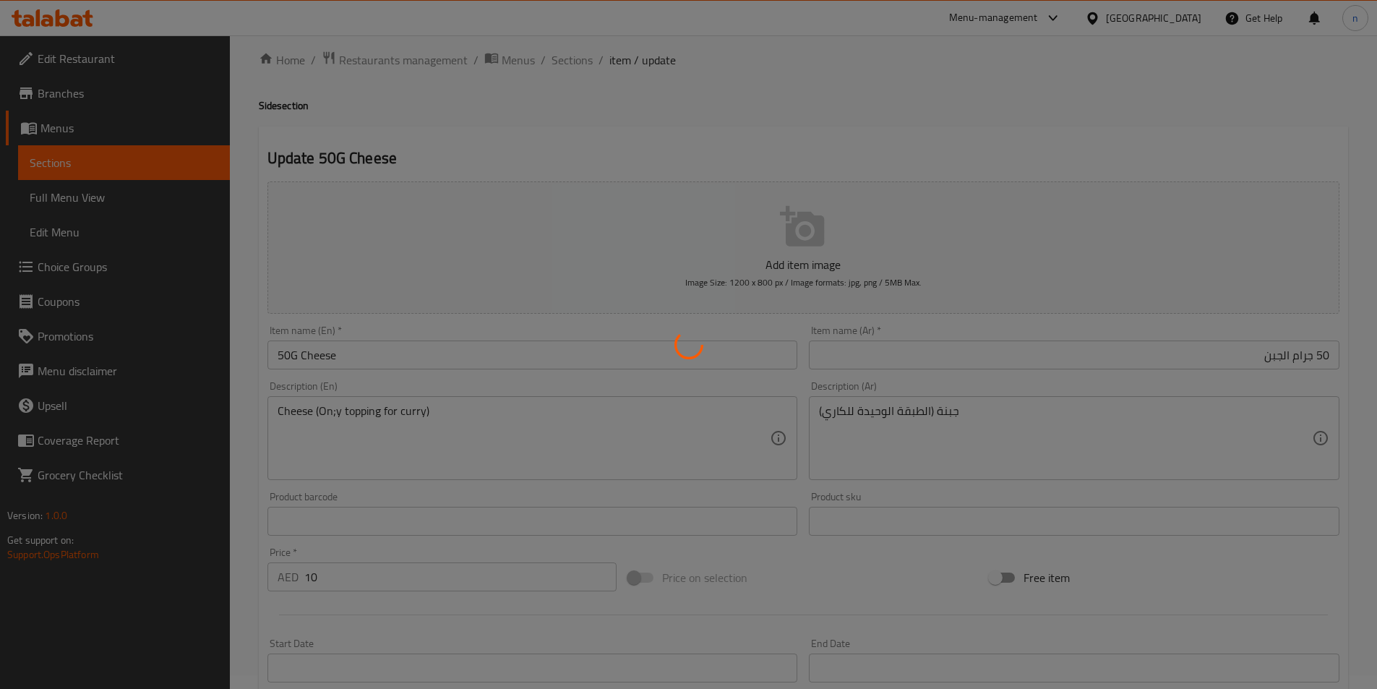
scroll to position [0, 0]
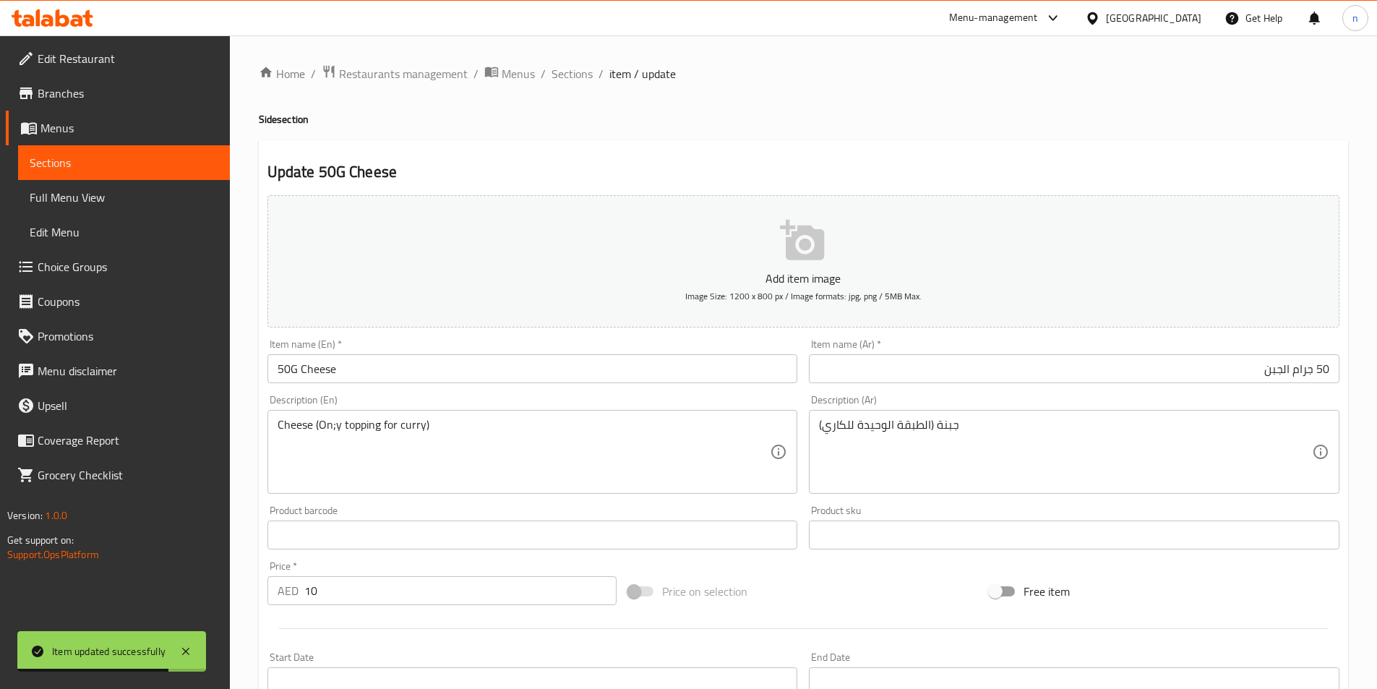
drag, startPoint x: 574, startPoint y: 79, endPoint x: 574, endPoint y: 105, distance: 25.3
click at [574, 79] on span "Sections" at bounding box center [571, 73] width 41 height 17
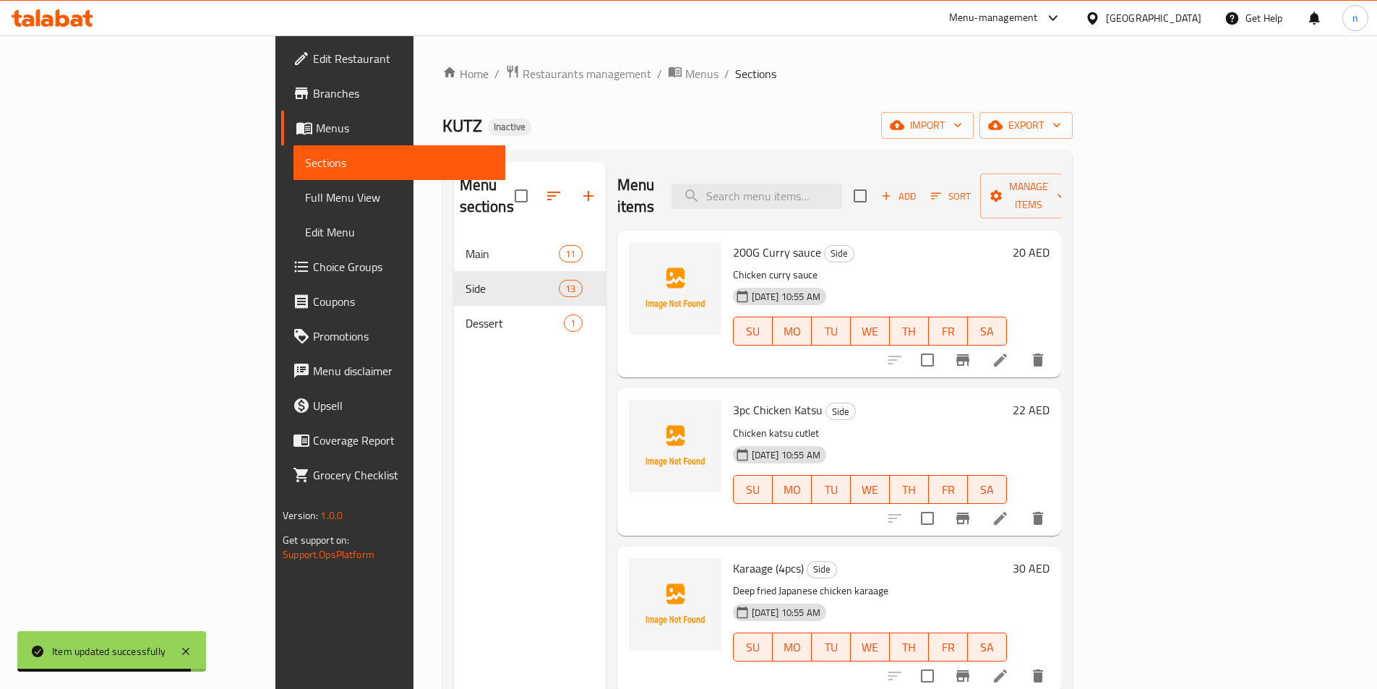
click at [854, 400] on h6 "3pc Chicken Katsu Side" at bounding box center [870, 410] width 274 height 20
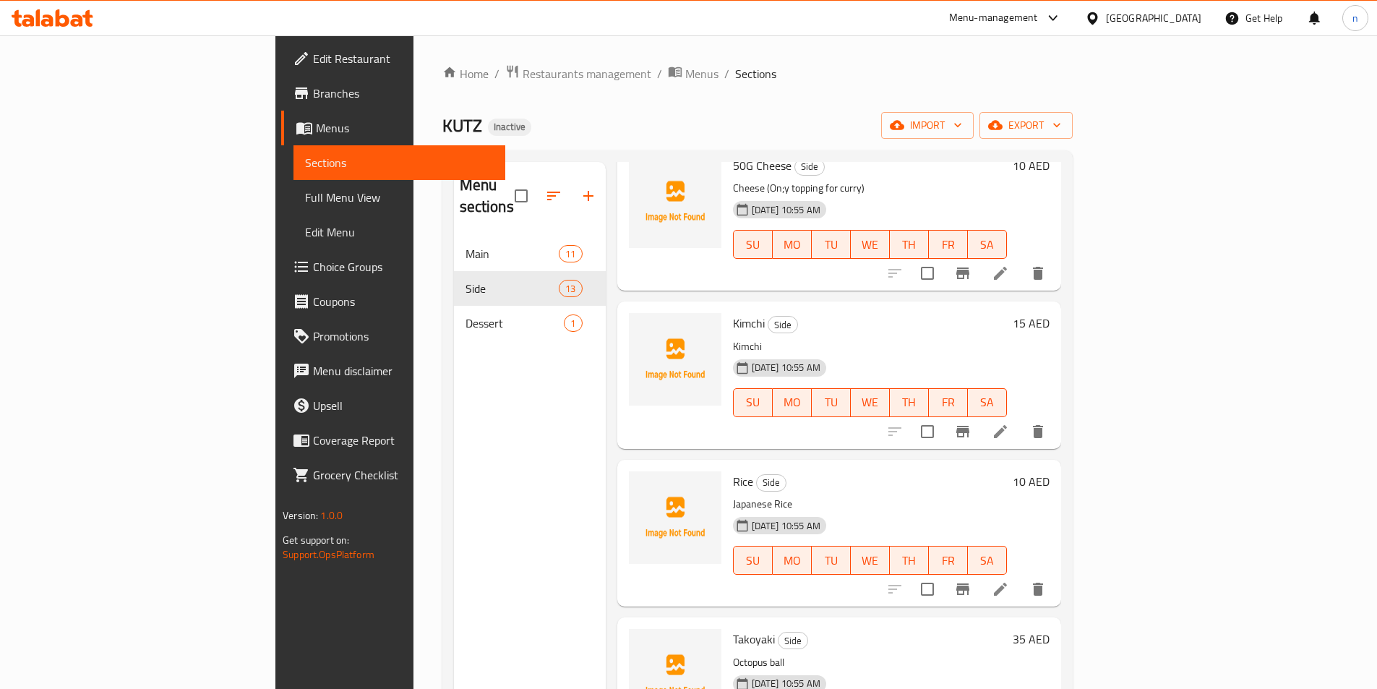
scroll to position [723, 0]
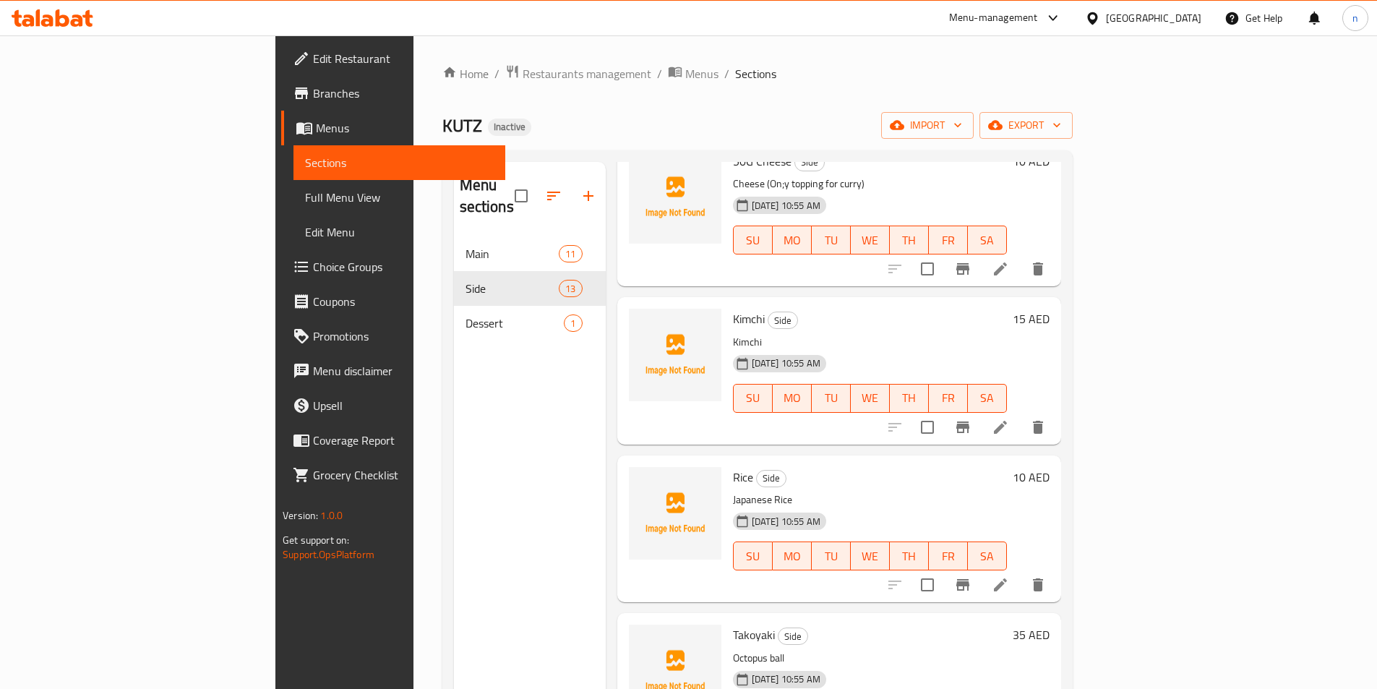
click at [1009, 418] on icon at bounding box center [1000, 426] width 17 height 17
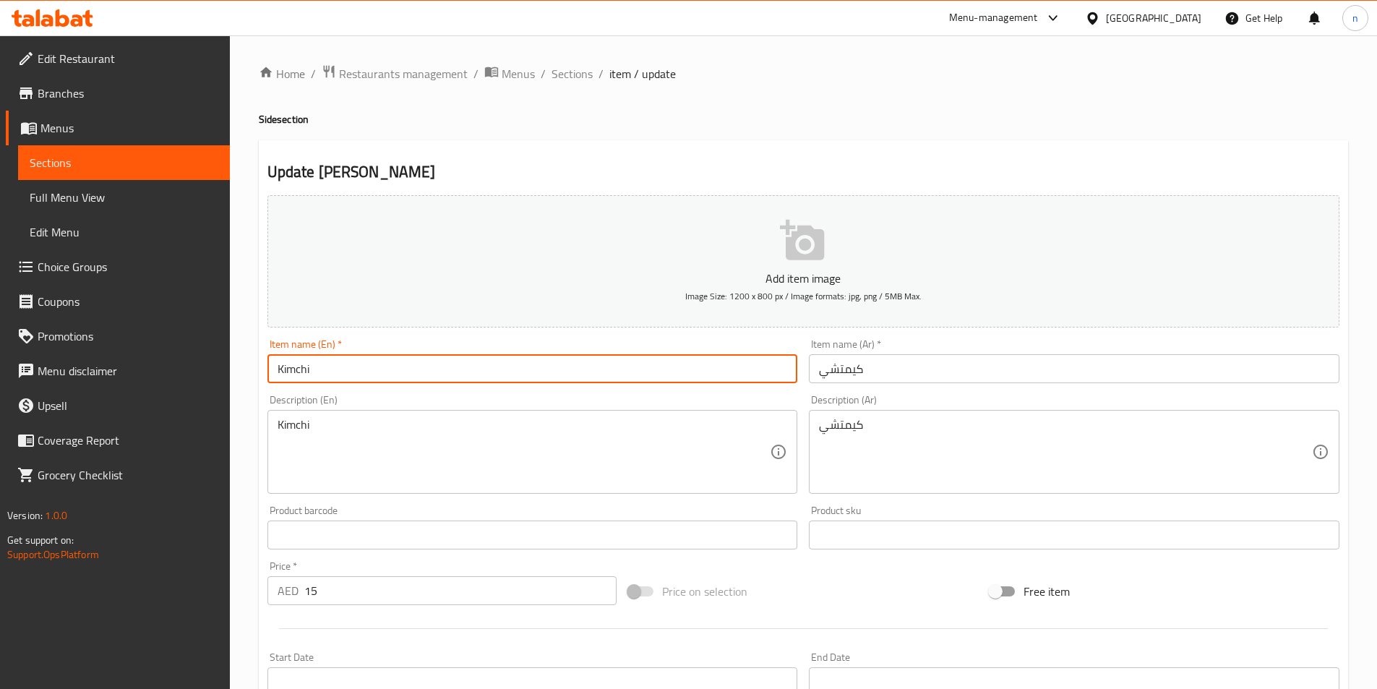
click at [296, 370] on input "Kimchi" at bounding box center [532, 368] width 530 height 29
click at [293, 371] on input "Kimchi" at bounding box center [532, 368] width 530 height 29
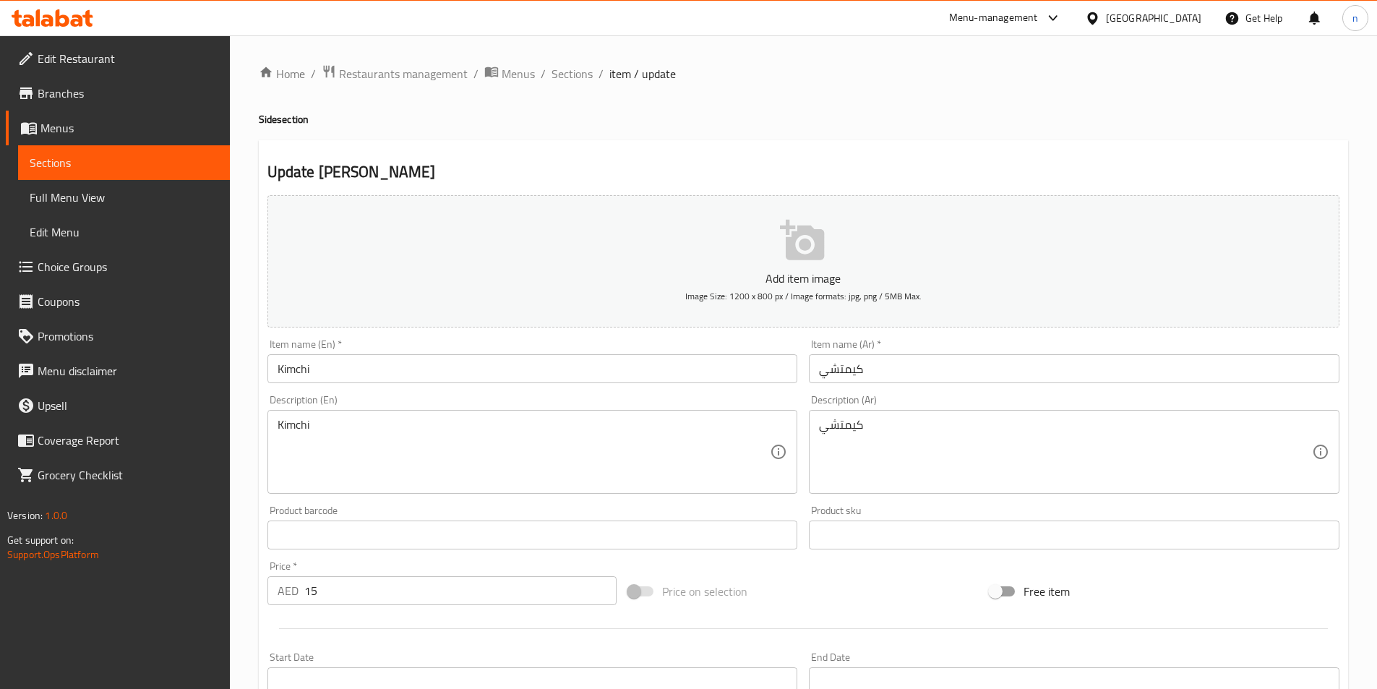
click at [299, 403] on div "Description (En) Kimchi Description (En)" at bounding box center [532, 444] width 530 height 99
copy label "Description"
click at [298, 372] on input "Kimchi" at bounding box center [532, 368] width 530 height 29
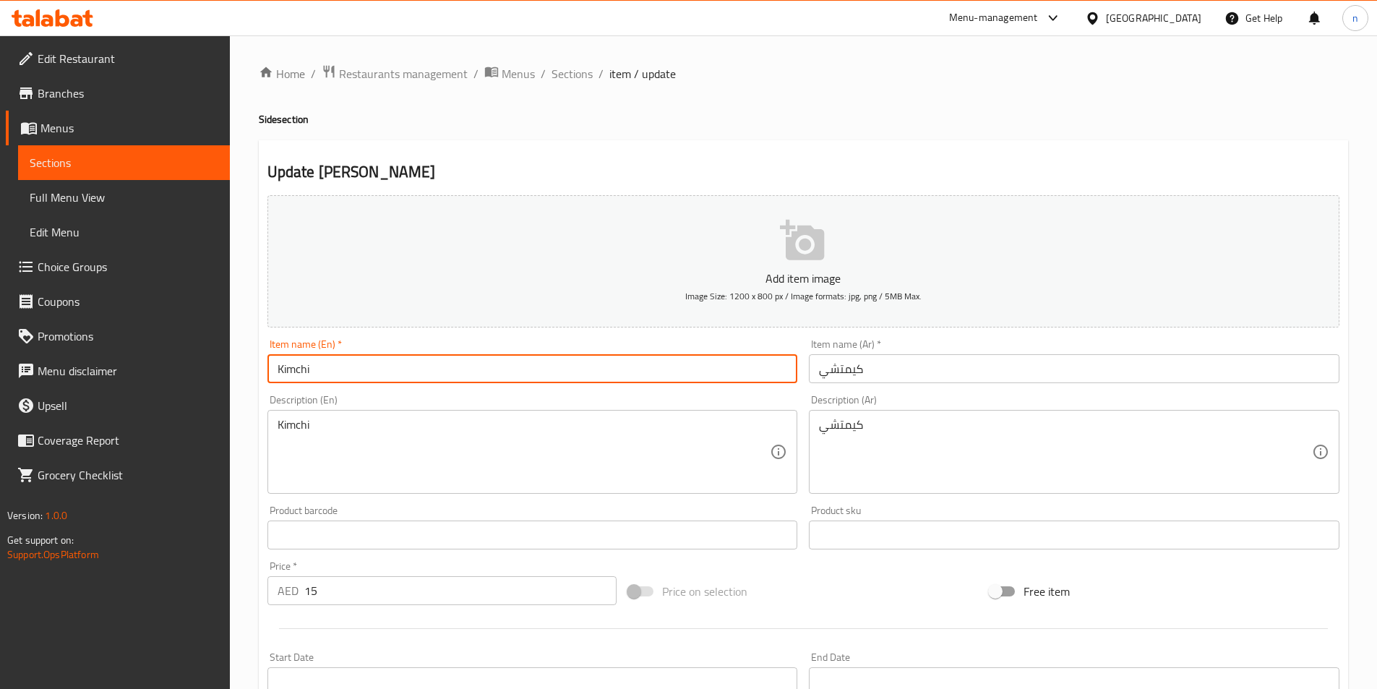
click at [298, 372] on input "Kimchi" at bounding box center [532, 368] width 530 height 29
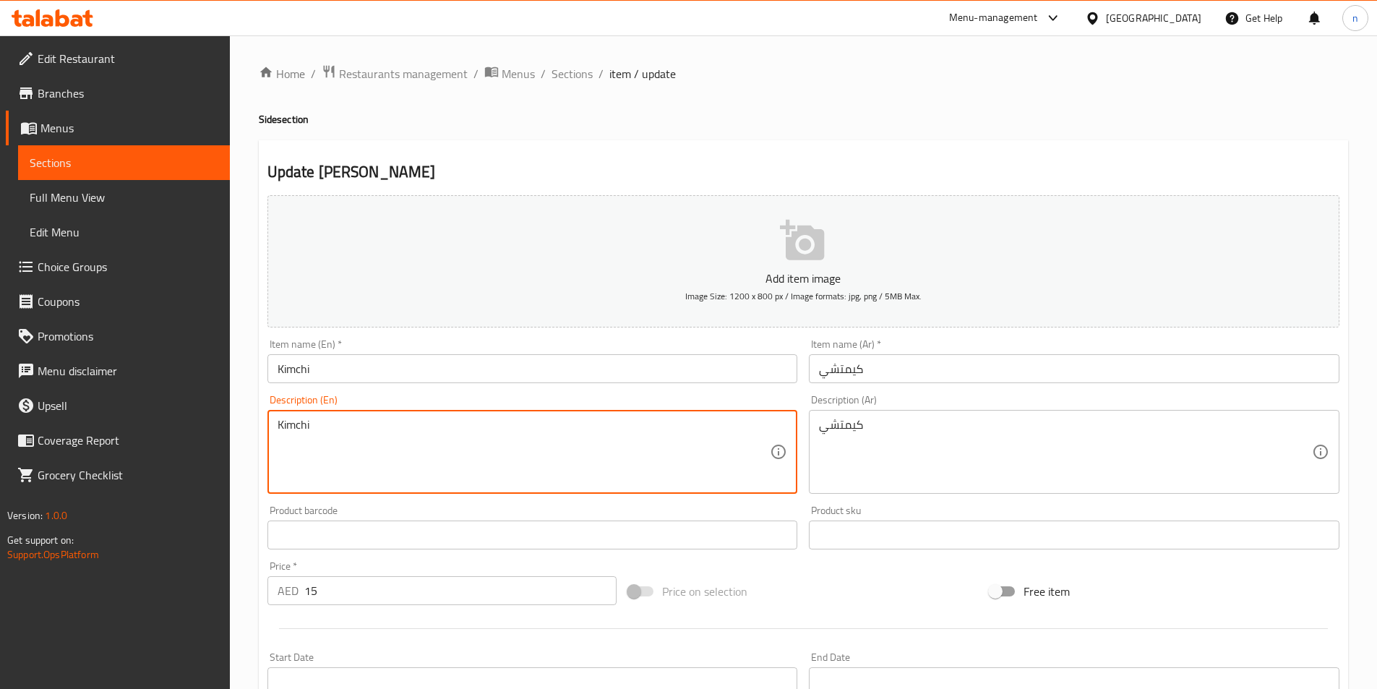
click at [446, 436] on textarea "Kimchi" at bounding box center [524, 452] width 493 height 69
paste textarea "Spicy fermented cabbage."
type textarea "Spicy fermented cabbage."
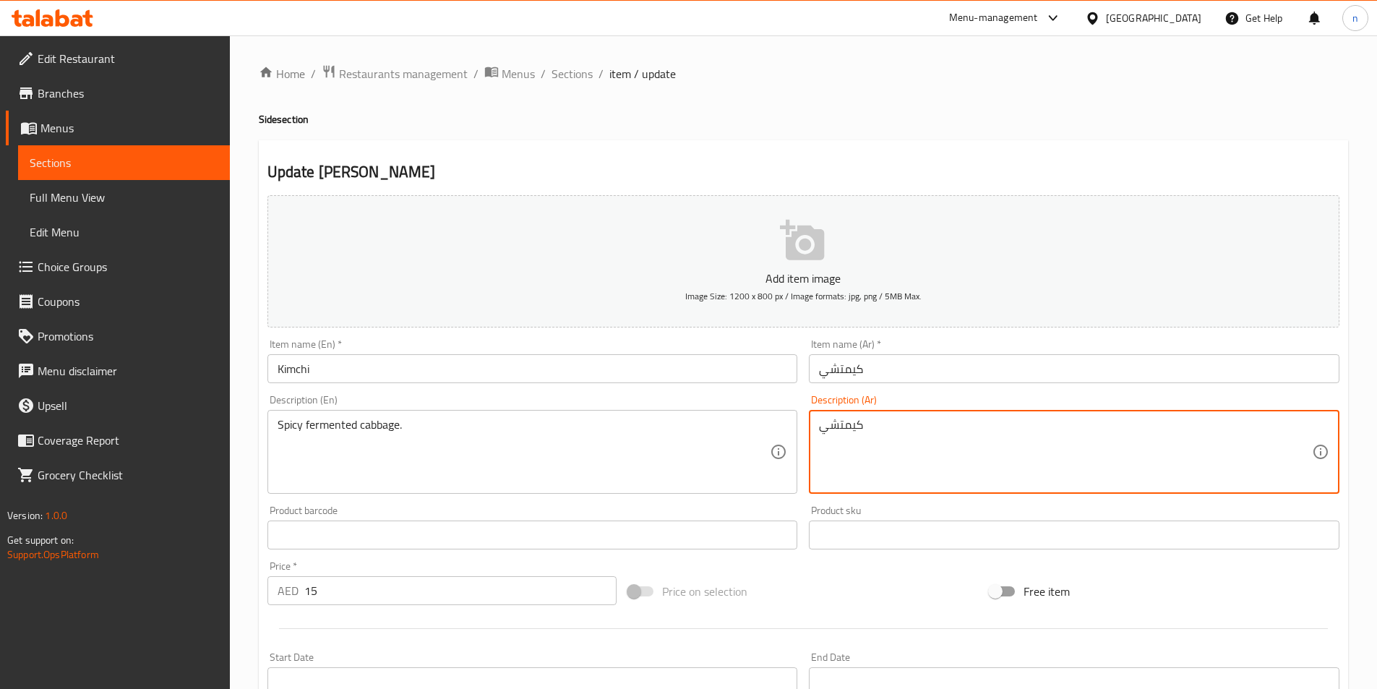
click at [854, 434] on textarea "كيمتشي" at bounding box center [1065, 452] width 493 height 69
paste textarea "لفوف مخمر حار."
type textarea "ملفوف مخمر حار."
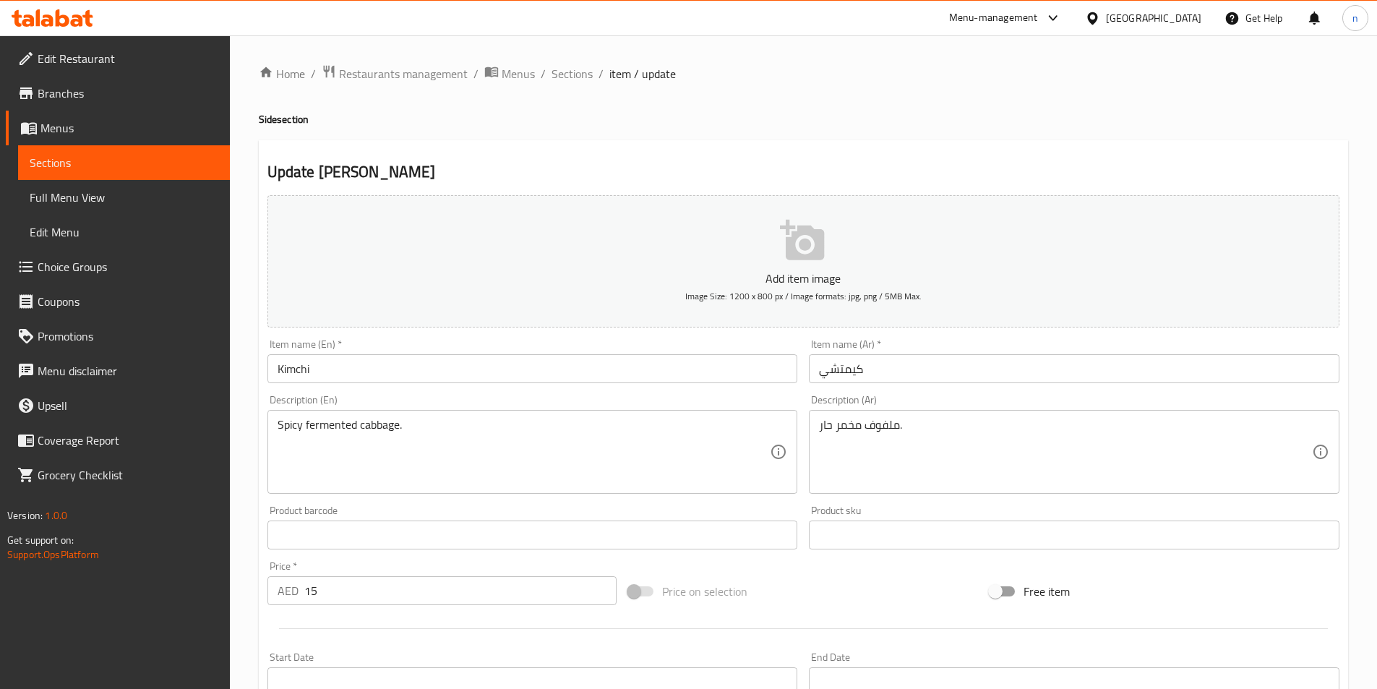
click at [486, 447] on textarea "Spicy fermented cabbage." at bounding box center [524, 452] width 493 height 69
click at [597, 442] on textarea "Spicy fermented cabbage." at bounding box center [524, 452] width 493 height 69
click at [275, 369] on input "Kimchi" at bounding box center [532, 368] width 530 height 29
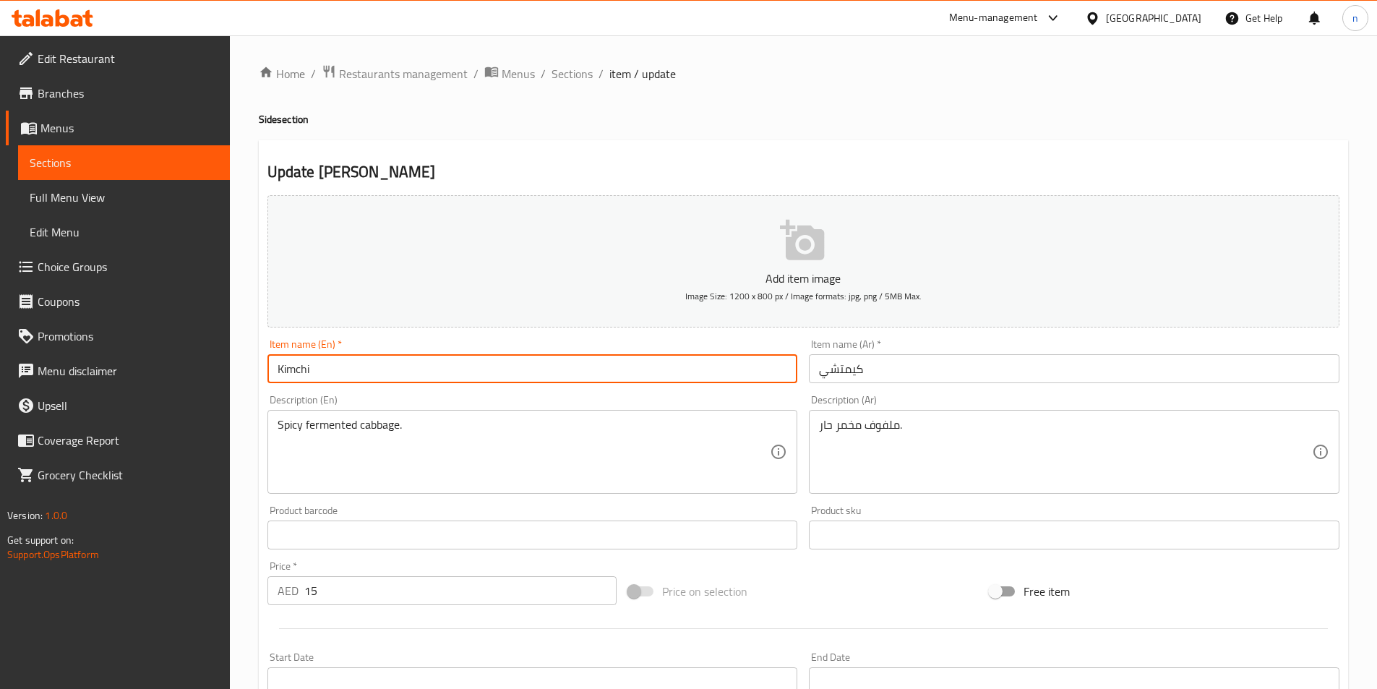
paste input "100g"
type input "100g Kimchi"
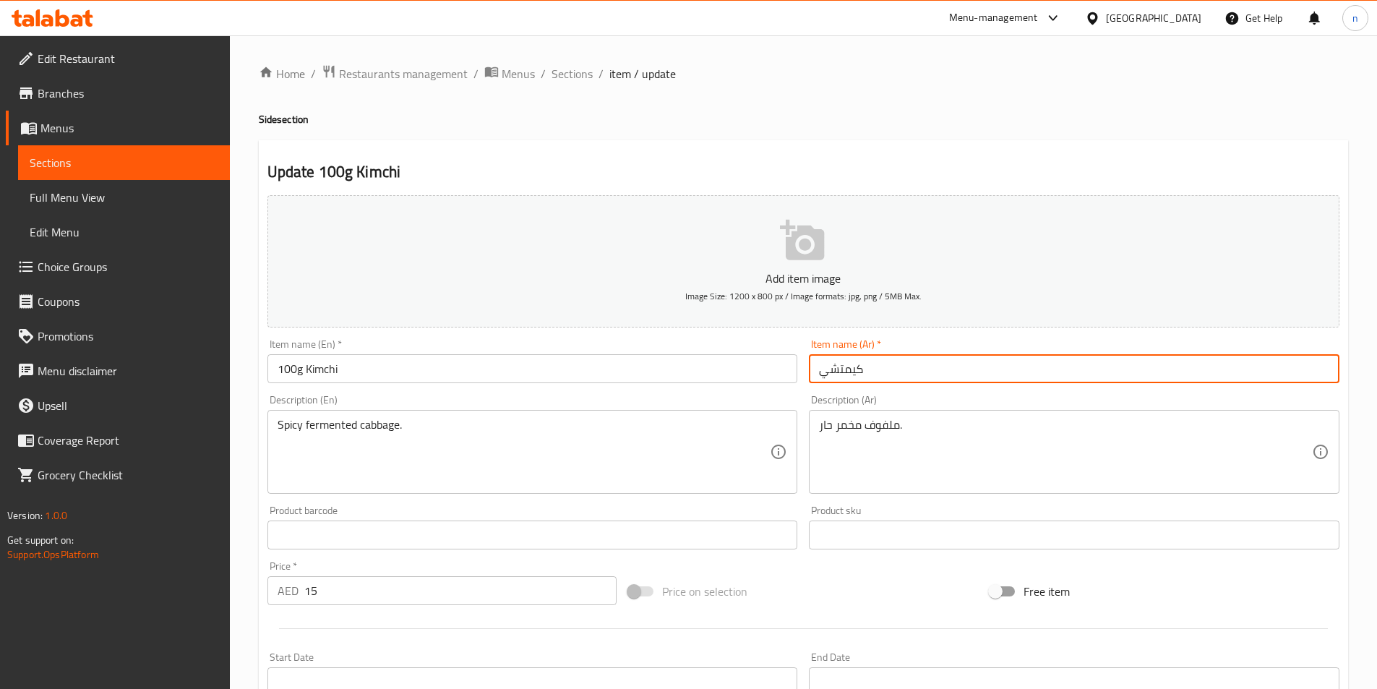
click at [832, 372] on input "كيمتشي" at bounding box center [1074, 368] width 530 height 29
click at [1329, 369] on input "كيمتشي" at bounding box center [1074, 368] width 530 height 29
paste input "100 جرام"
type input "100 جرام كيمتشي"
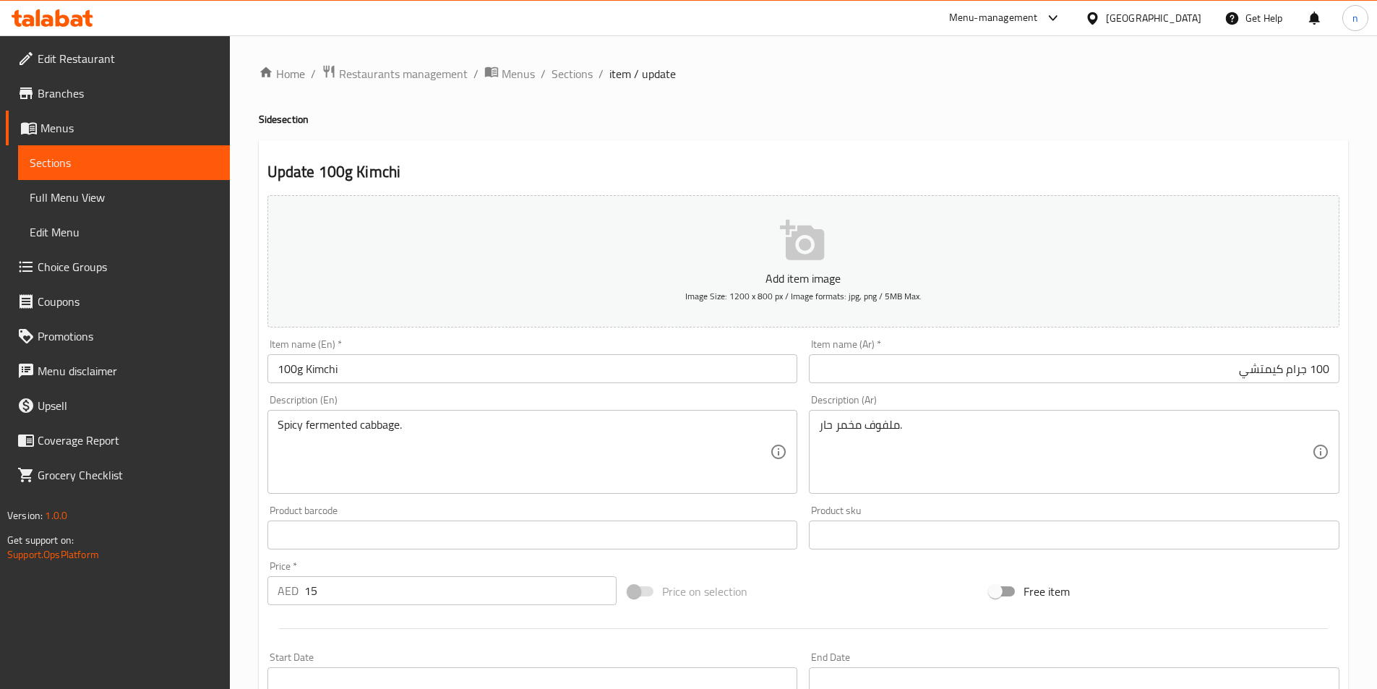
click at [252, 606] on div "Home / Restaurants management / Menus / Sections / item / update Side section U…" at bounding box center [803, 528] width 1147 height 986
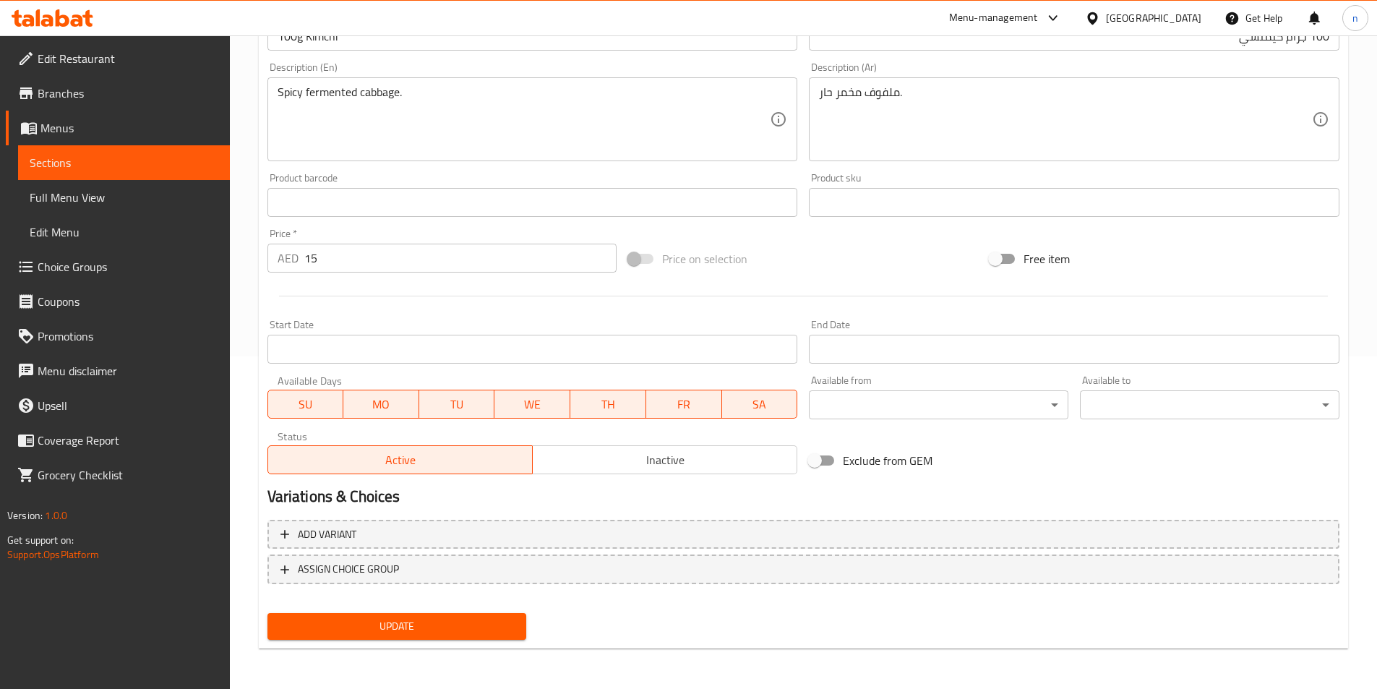
click at [403, 619] on span "Update" at bounding box center [397, 626] width 236 height 18
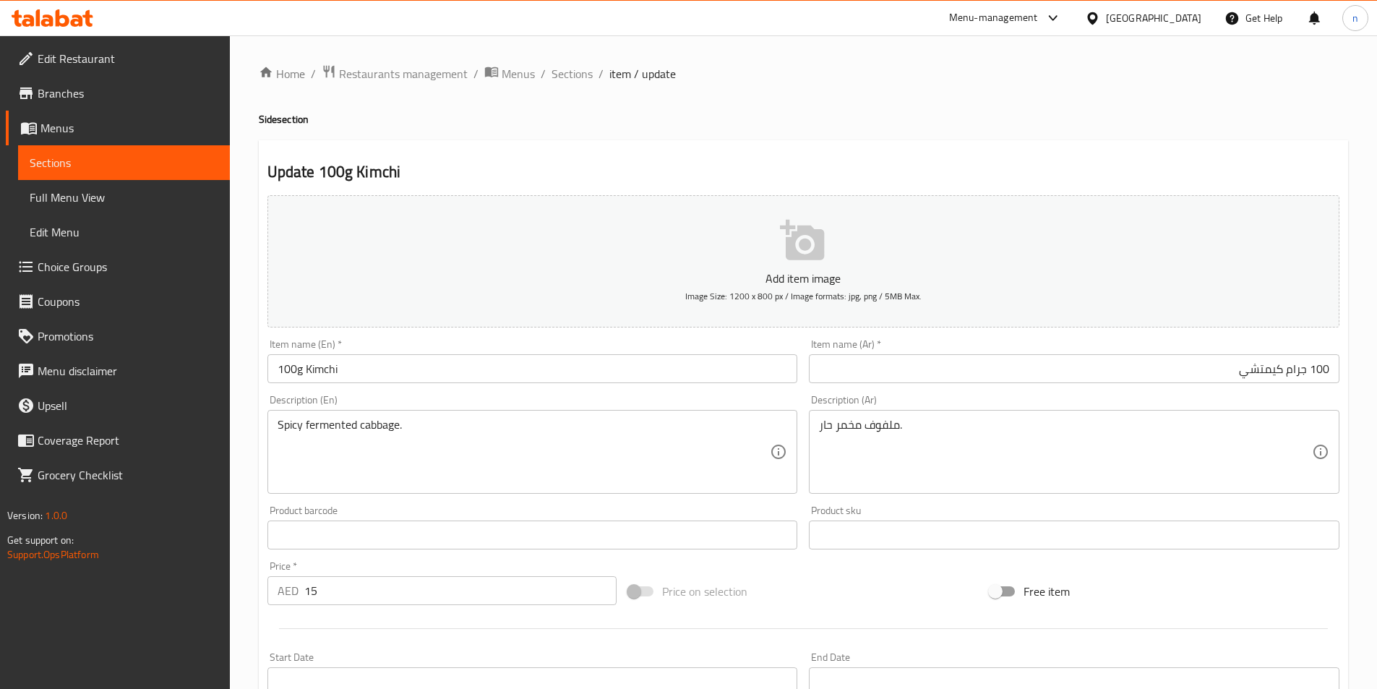
click at [244, 429] on div "Home / Restaurants management / Menus / Sections / item / update Side section U…" at bounding box center [803, 528] width 1147 height 986
click at [256, 554] on div "Home / Restaurants management / Menus / Sections / item / update Side section U…" at bounding box center [803, 528] width 1147 height 986
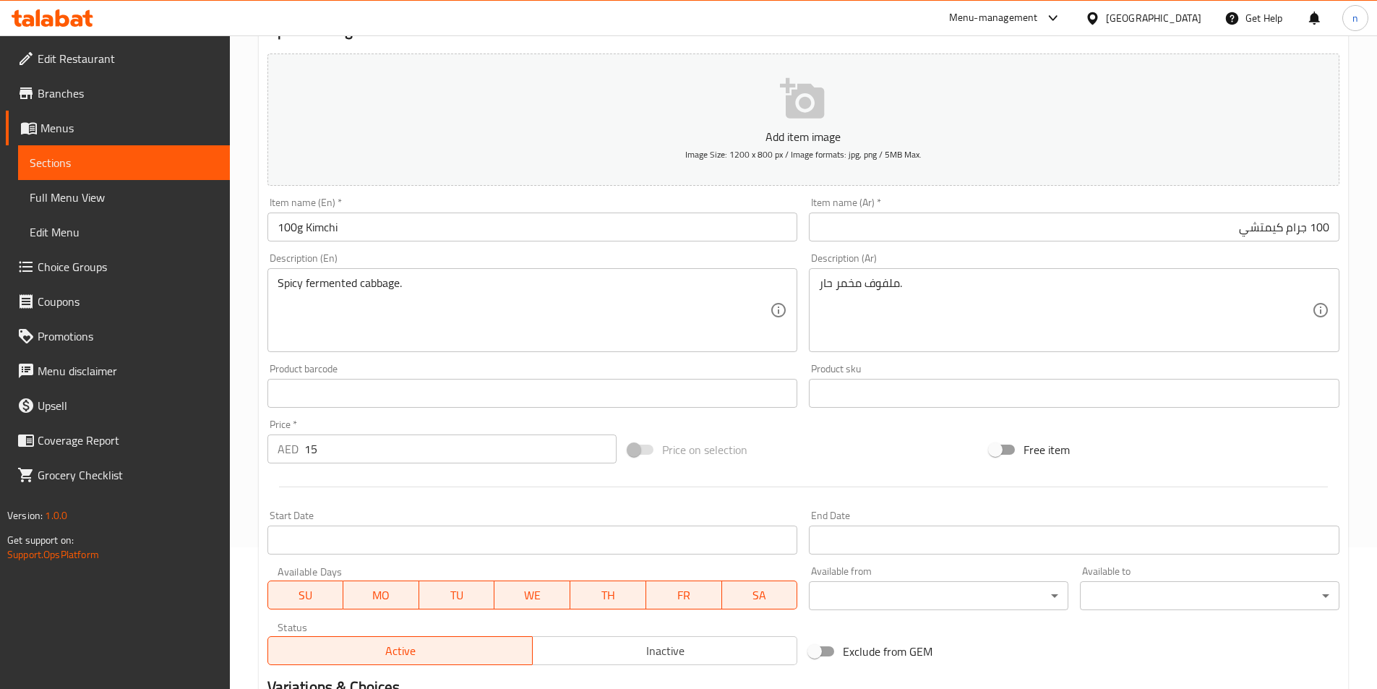
scroll to position [332, 0]
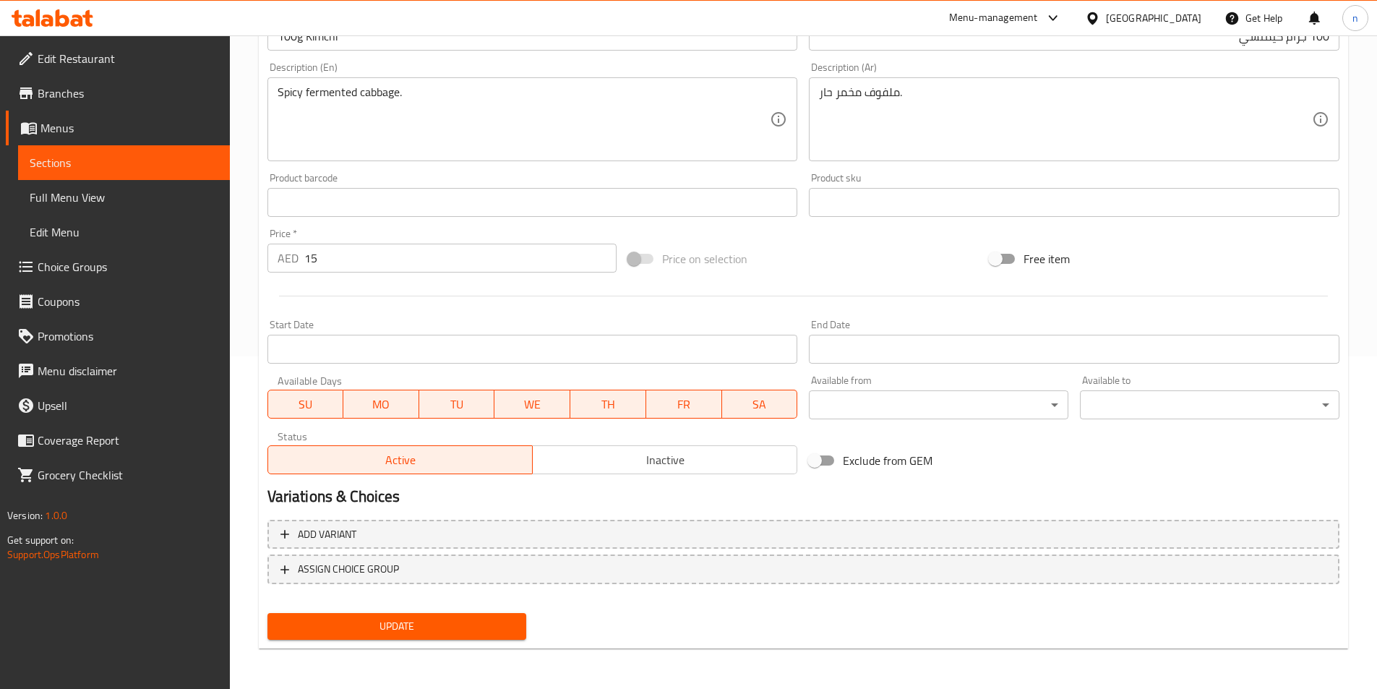
click at [359, 633] on span "Update" at bounding box center [397, 626] width 236 height 18
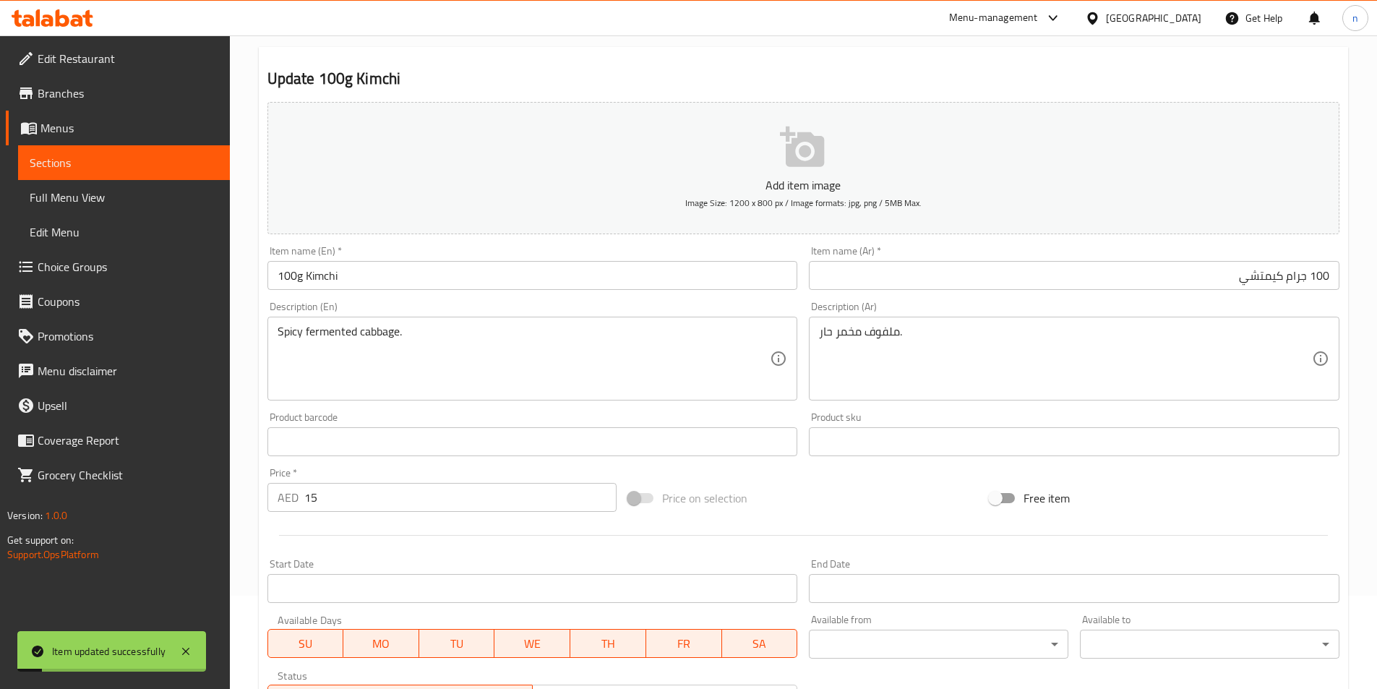
scroll to position [0, 0]
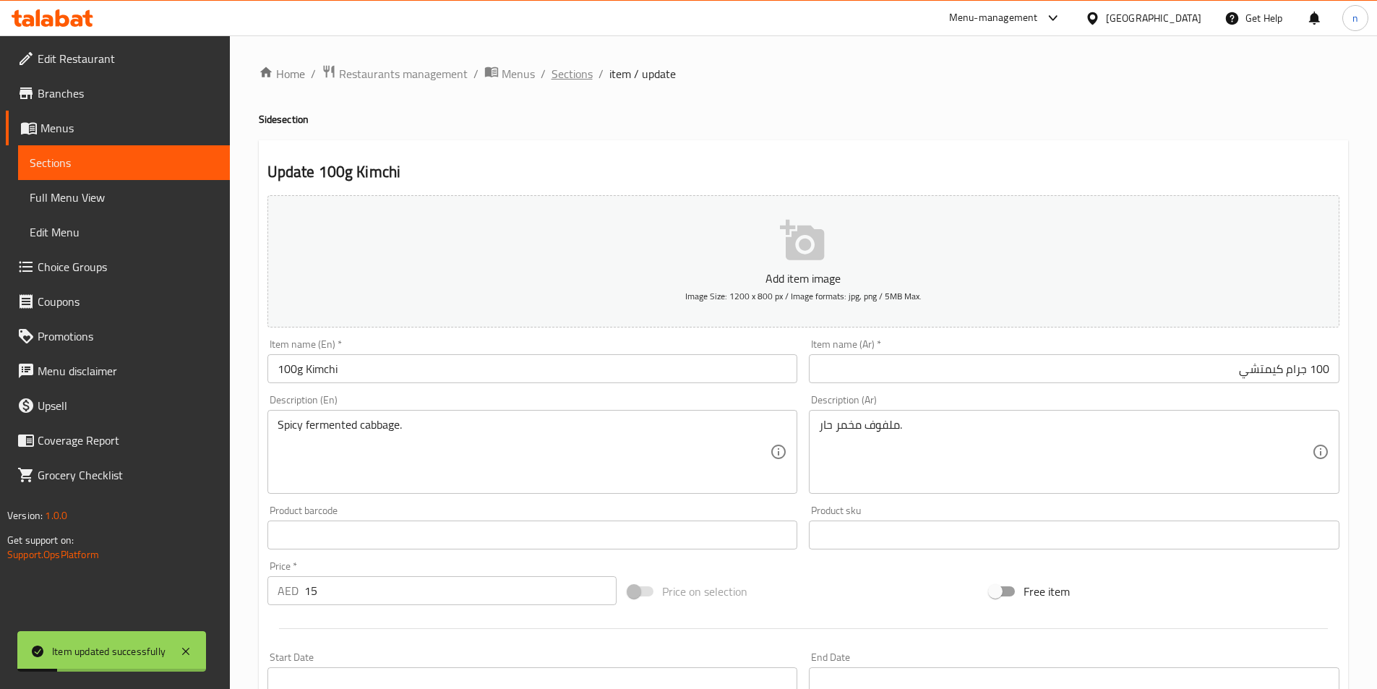
click at [577, 66] on span "Sections" at bounding box center [571, 73] width 41 height 17
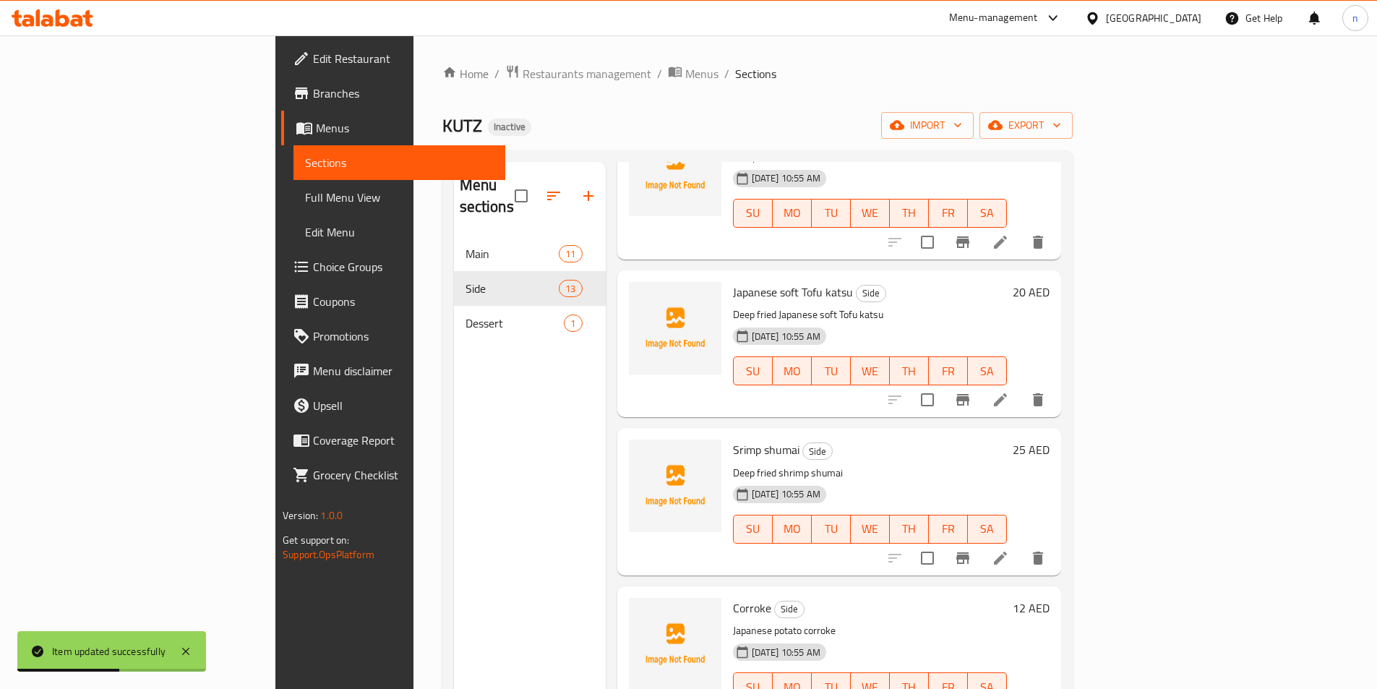
scroll to position [1084, 0]
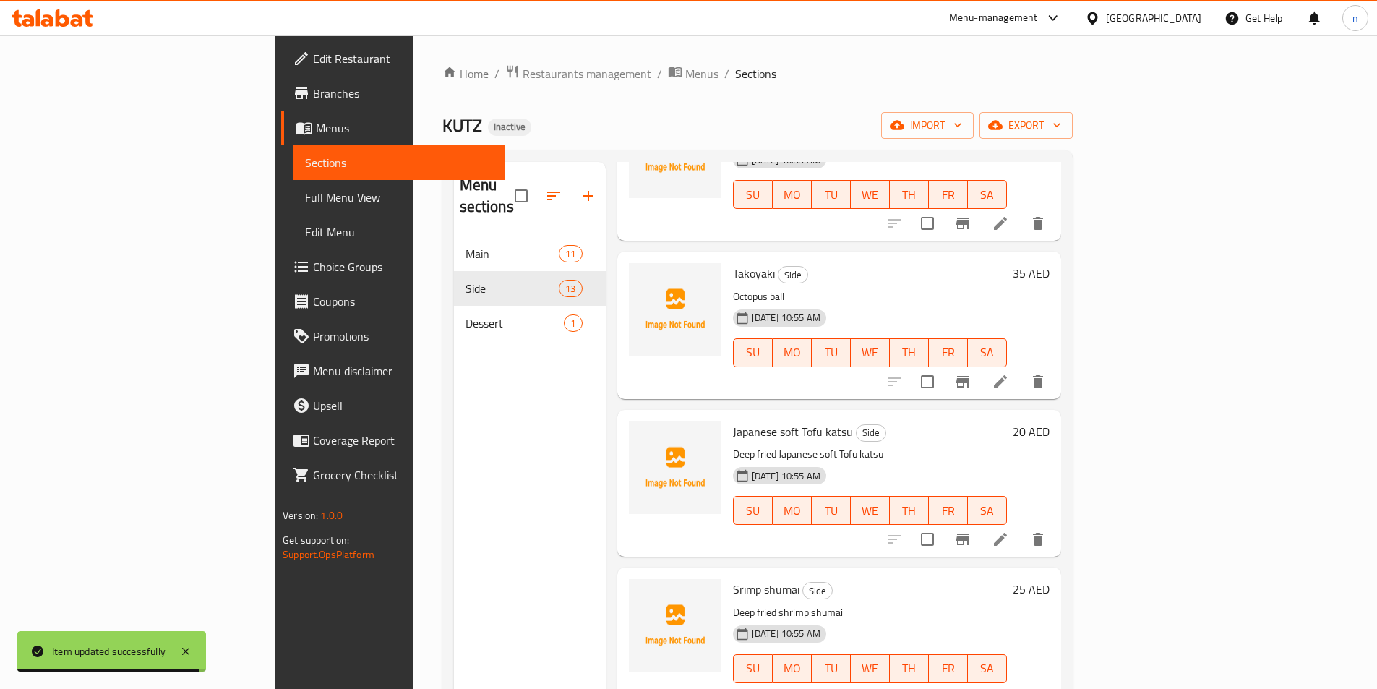
click at [917, 421] on h6 "Japanese soft Tofu katsu Side" at bounding box center [870, 431] width 274 height 20
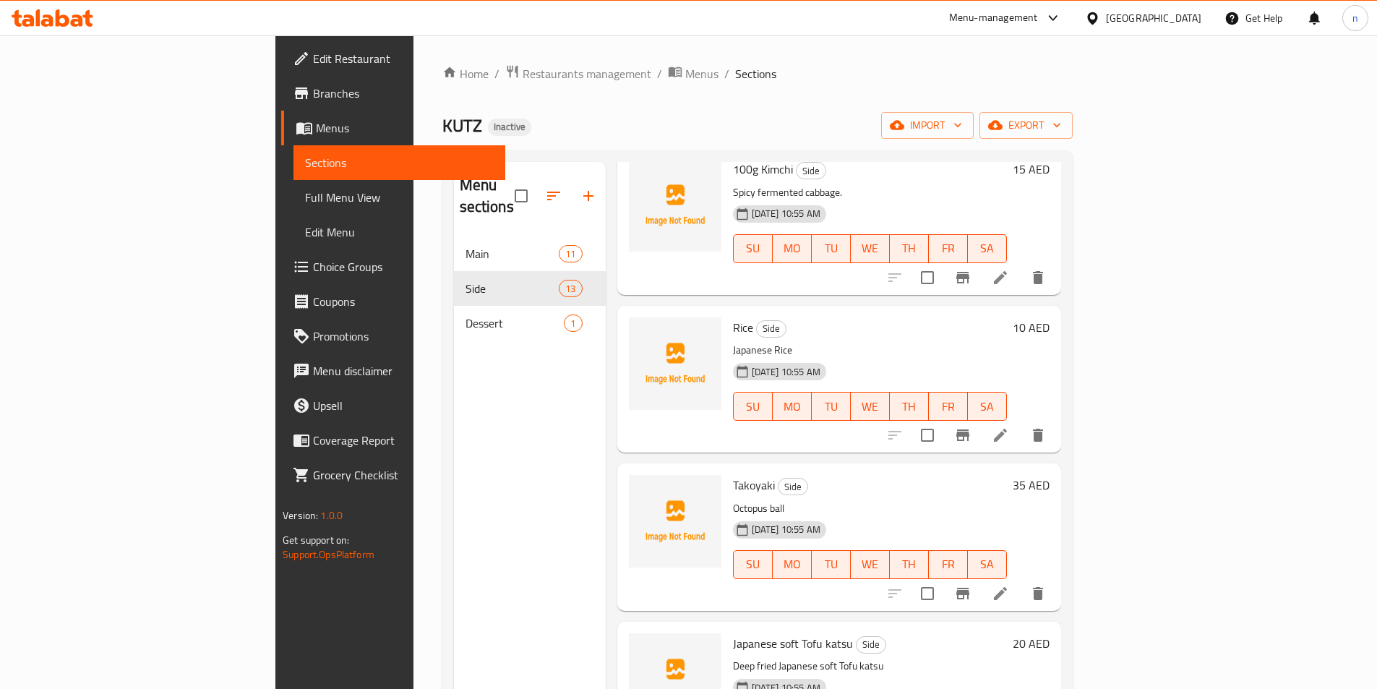
scroll to position [867, 0]
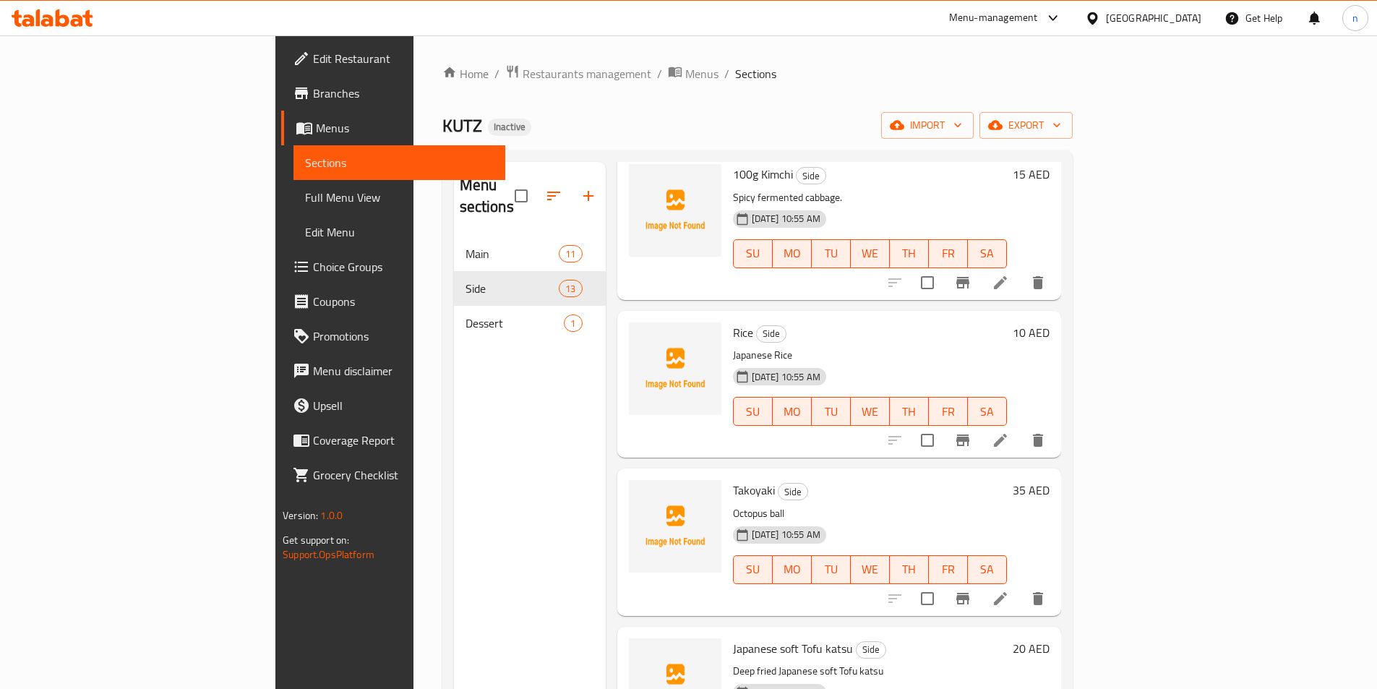
click at [994, 480] on h6 "Takoyaki Side" at bounding box center [870, 490] width 274 height 20
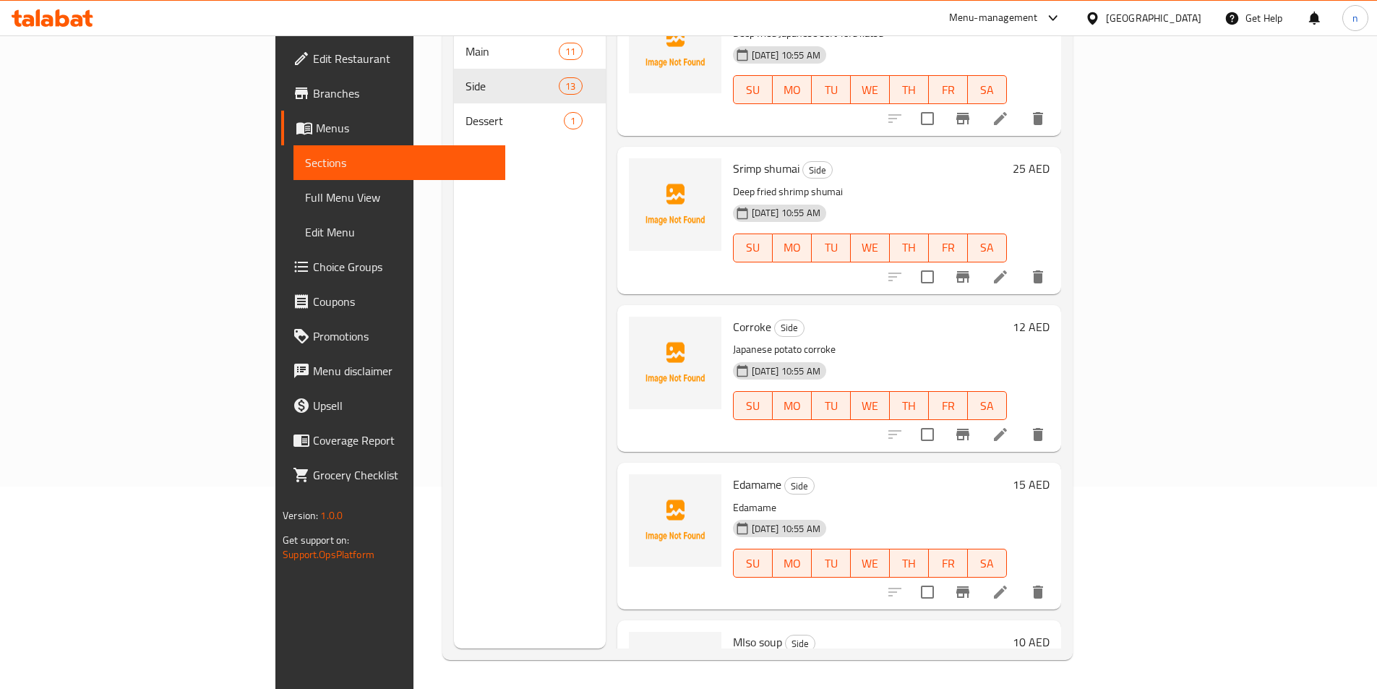
scroll to position [1183, 0]
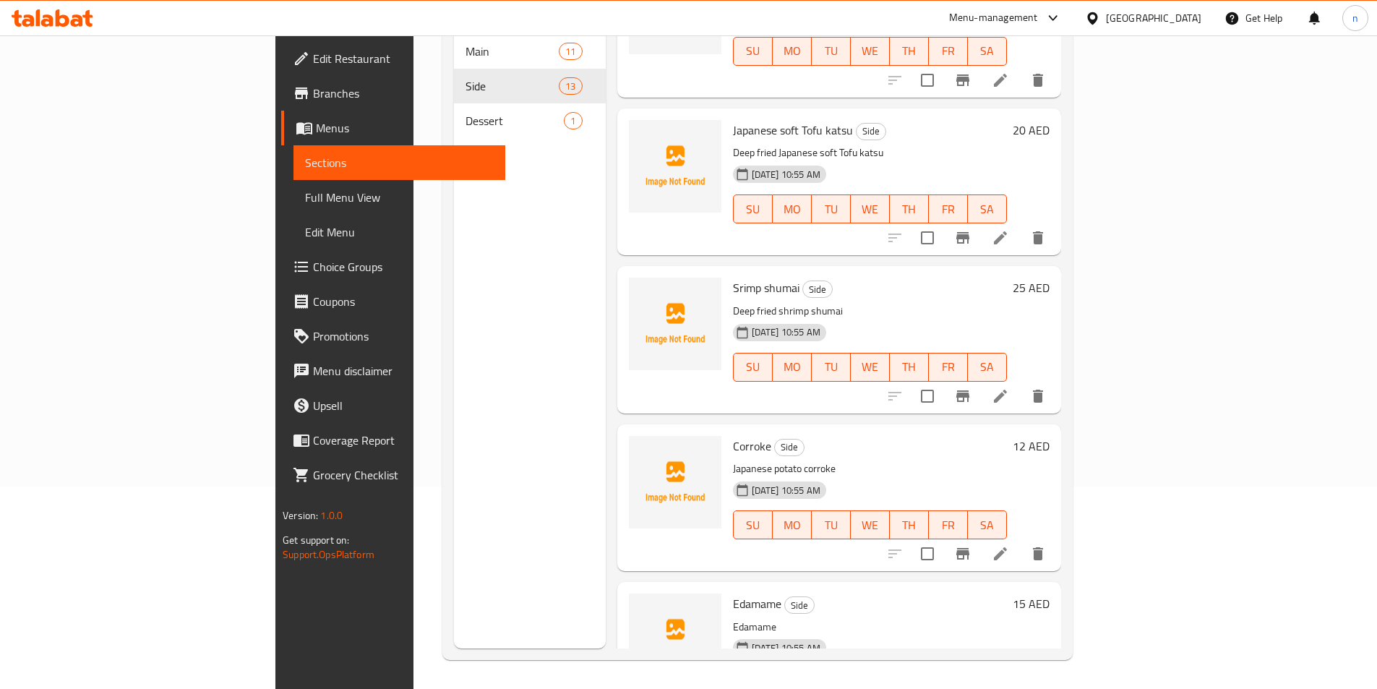
drag, startPoint x: 835, startPoint y: 271, endPoint x: 814, endPoint y: 280, distance: 23.0
click at [819, 278] on h6 "Srimp shumai Side" at bounding box center [870, 288] width 274 height 20
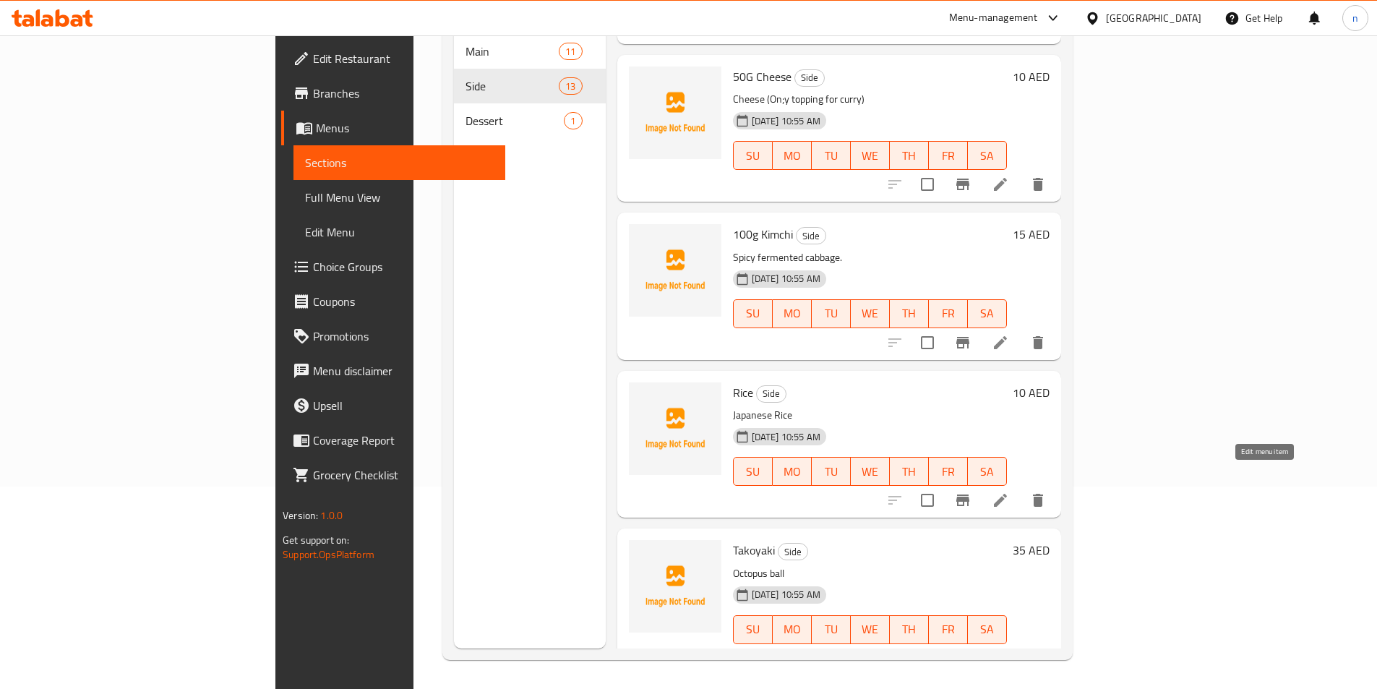
click at [1009, 491] on icon at bounding box center [1000, 499] width 17 height 17
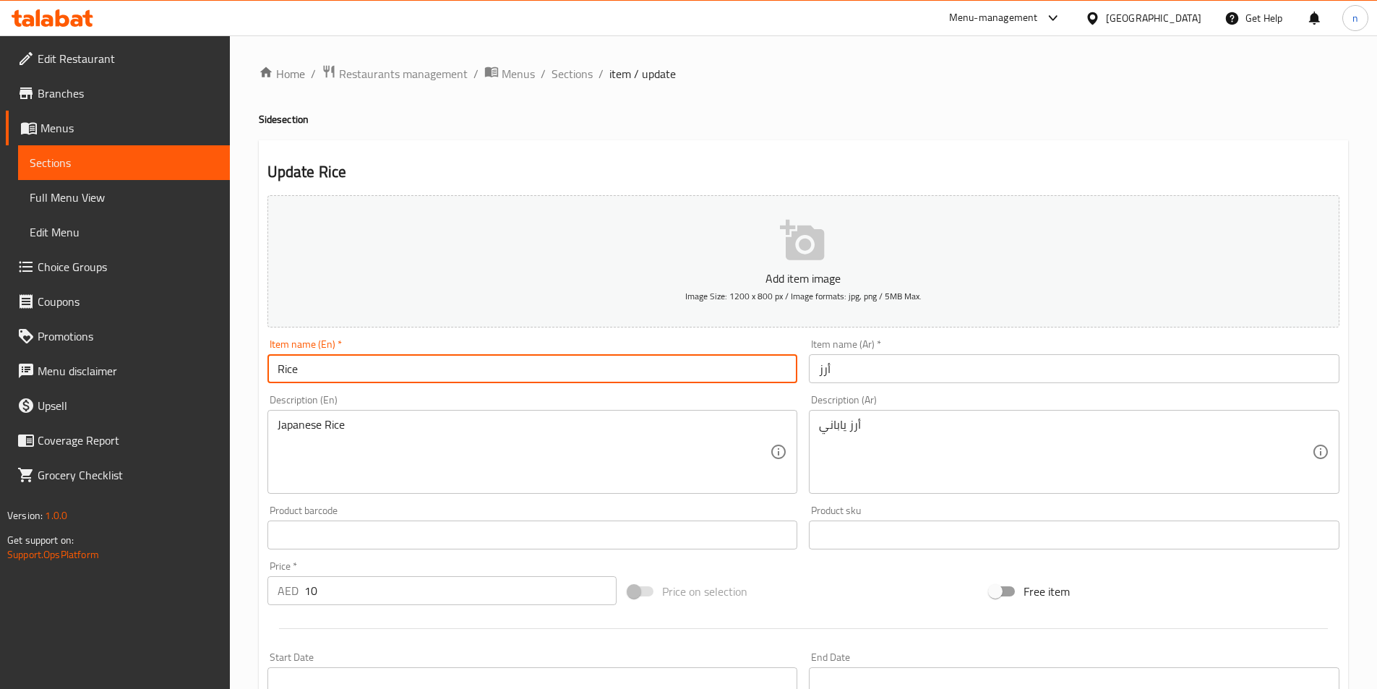
click at [270, 368] on input "Rice" at bounding box center [532, 368] width 530 height 29
paste input "1 cup"
type input "1 cup Rice"
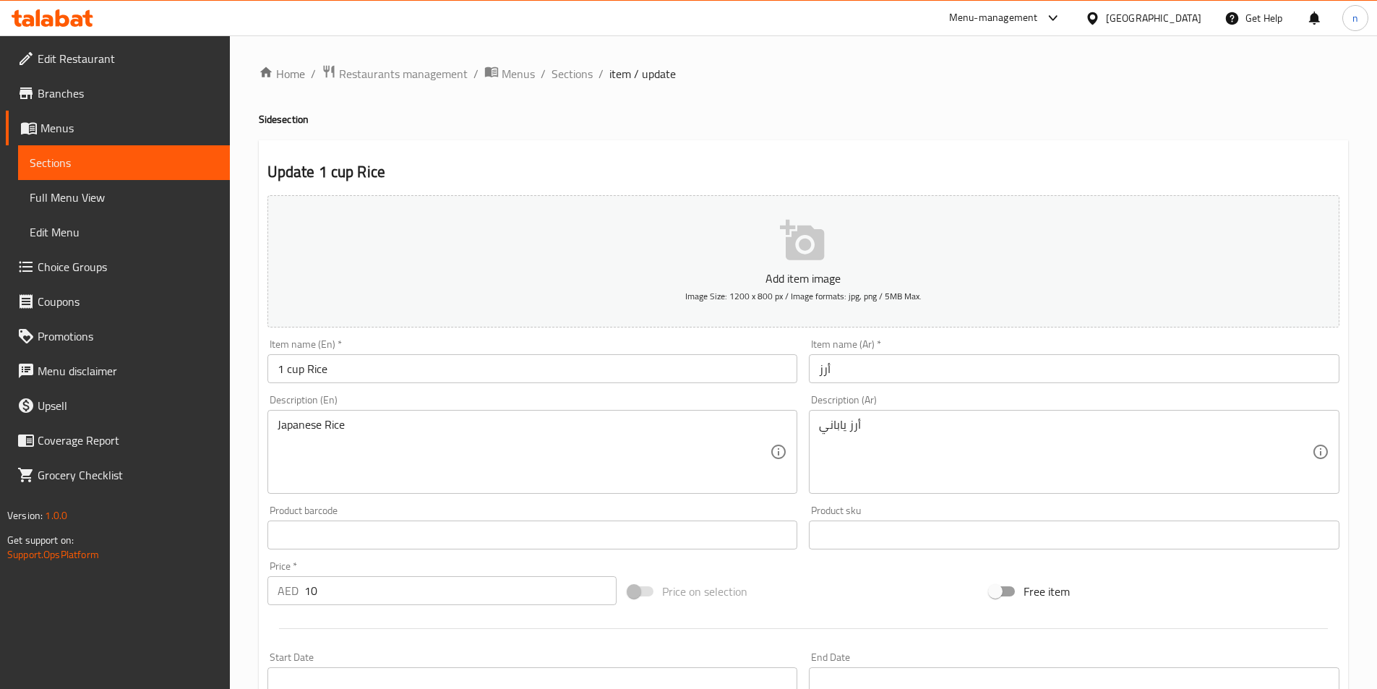
click at [837, 369] on input "أرز" at bounding box center [1074, 368] width 530 height 29
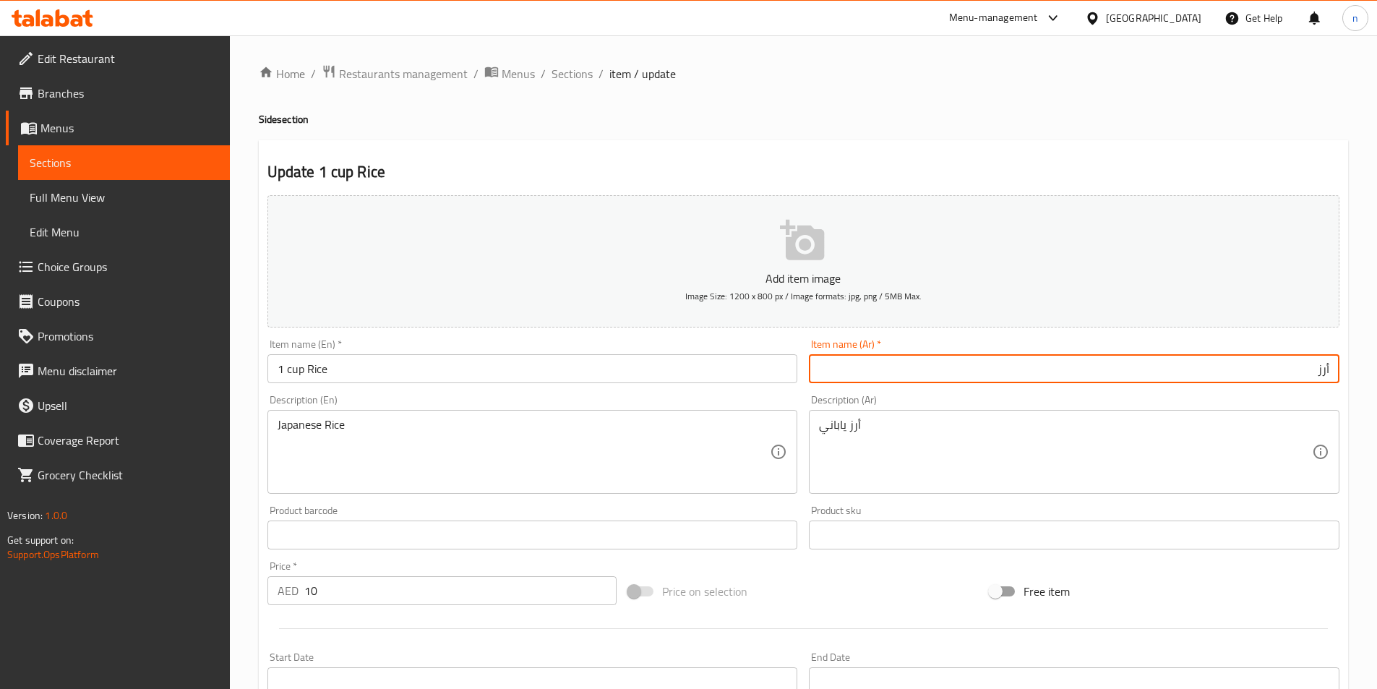
click at [1331, 368] on input "أرز" at bounding box center [1074, 368] width 530 height 29
paste input "كوب واحد"
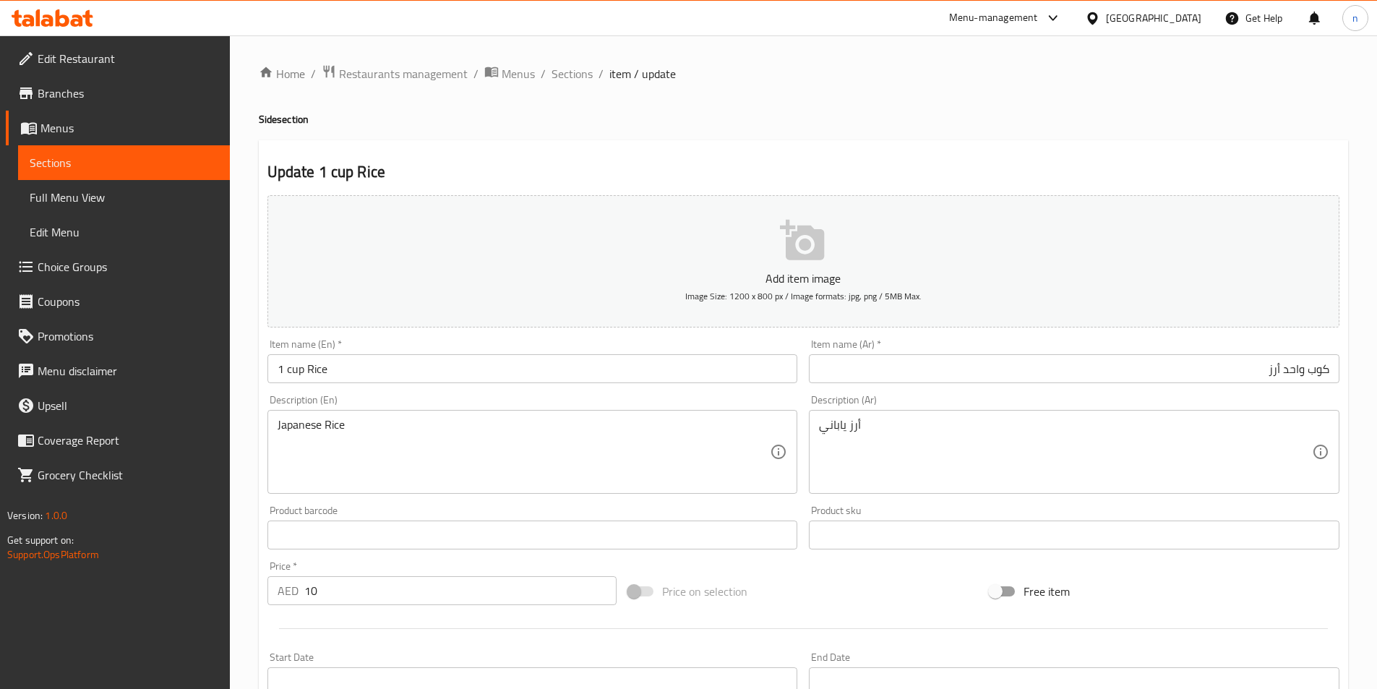
click at [254, 524] on div "Home / Restaurants management / Menus / Sections / item / update Side section U…" at bounding box center [803, 528] width 1147 height 986
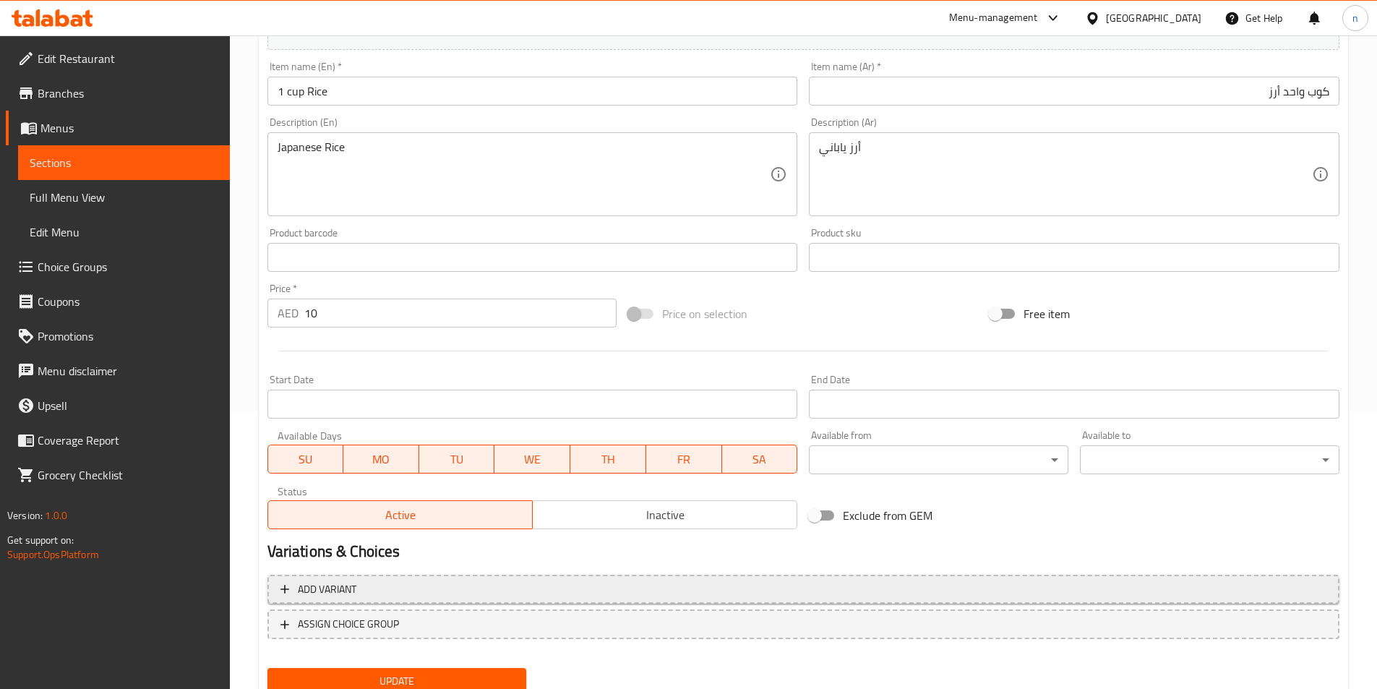
scroll to position [332, 0]
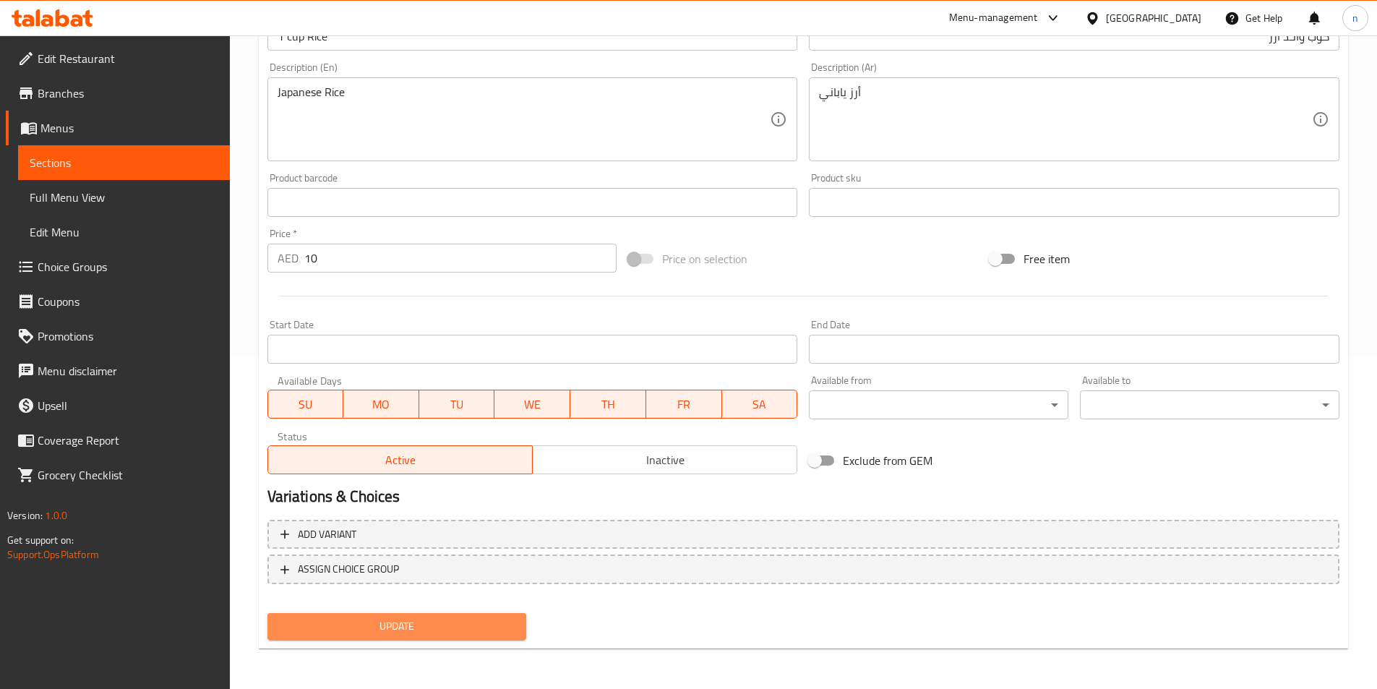
drag, startPoint x: 452, startPoint y: 619, endPoint x: 463, endPoint y: 615, distance: 11.4
click at [452, 618] on span "Update" at bounding box center [397, 626] width 236 height 18
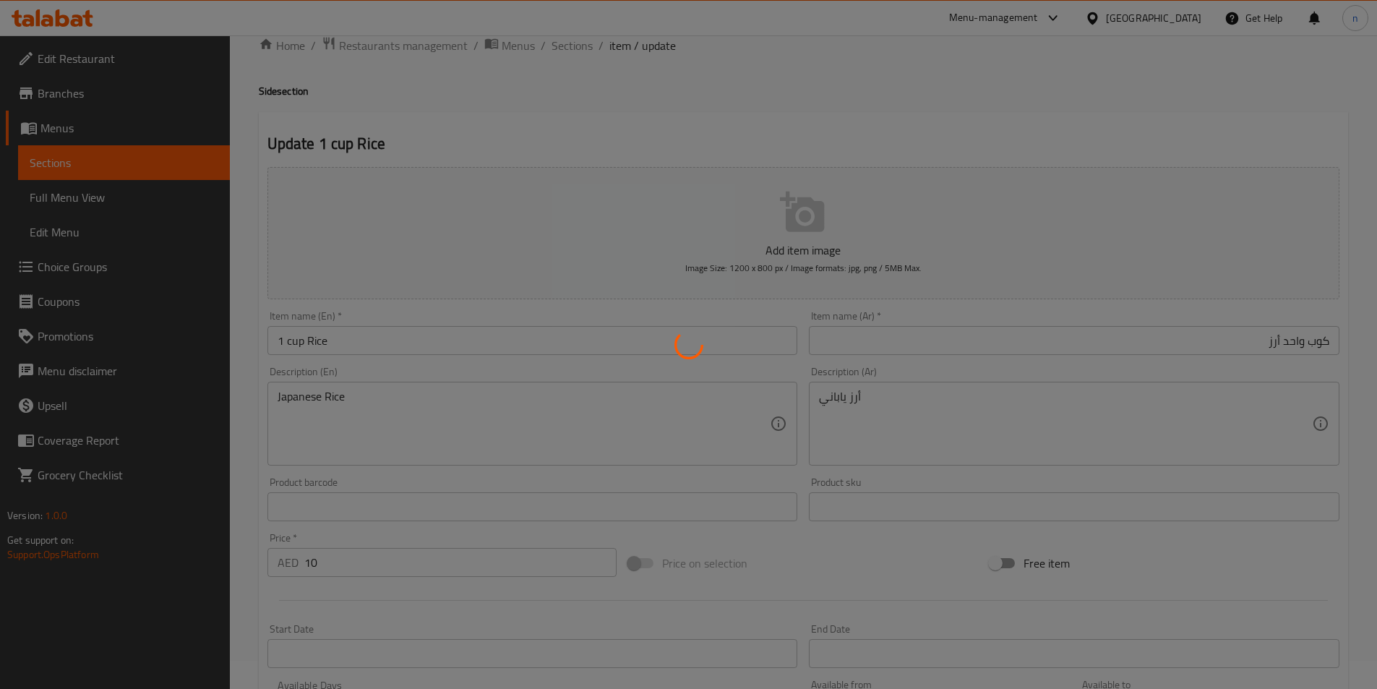
scroll to position [0, 0]
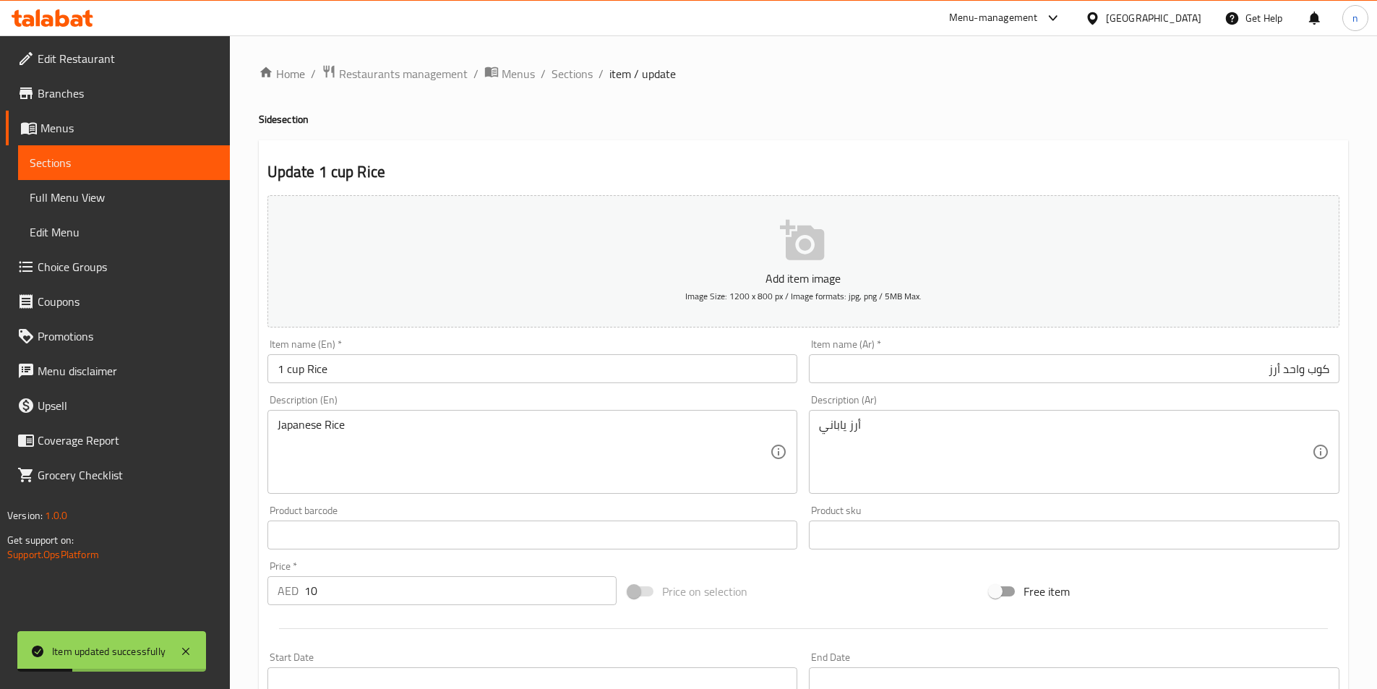
click at [564, 160] on div "Update 1 cup Rice Add item image Image Size: 1200 x 800 px / Image formats: jpg…" at bounding box center [803, 560] width 1089 height 841
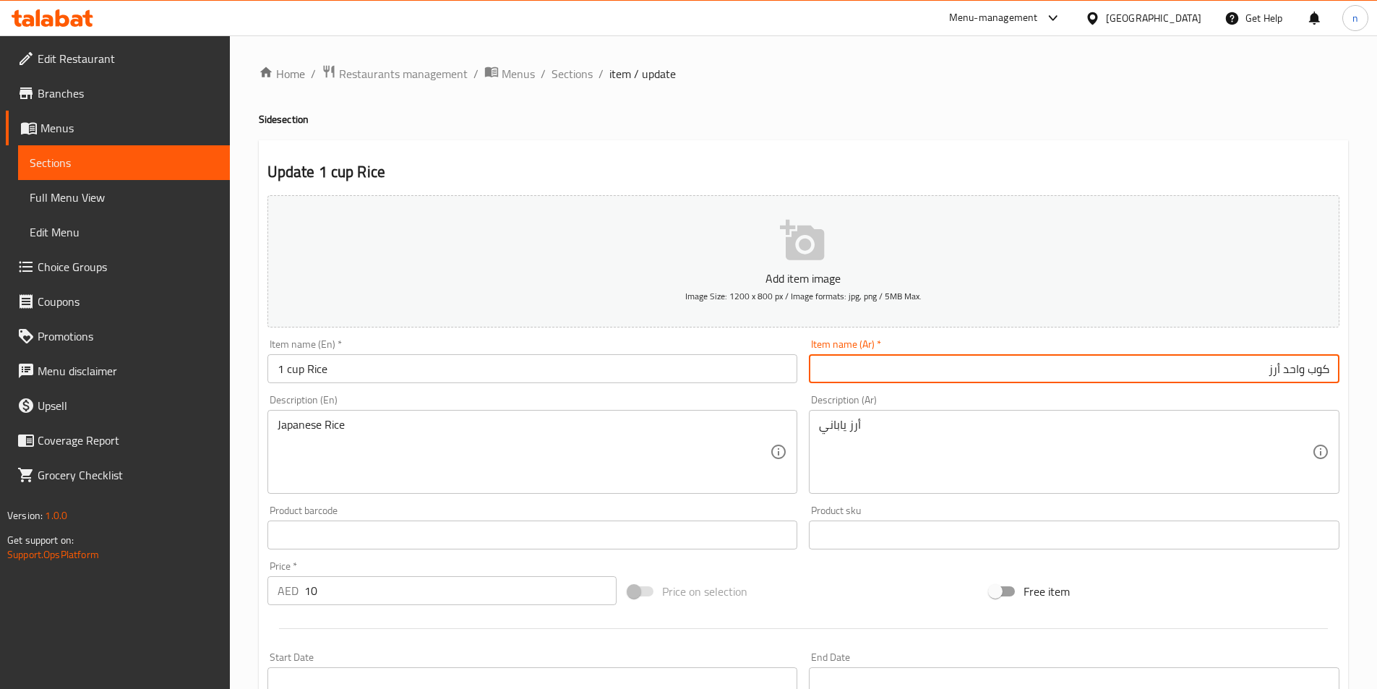
click at [1295, 371] on input "كوب واحد أرز" at bounding box center [1074, 368] width 530 height 29
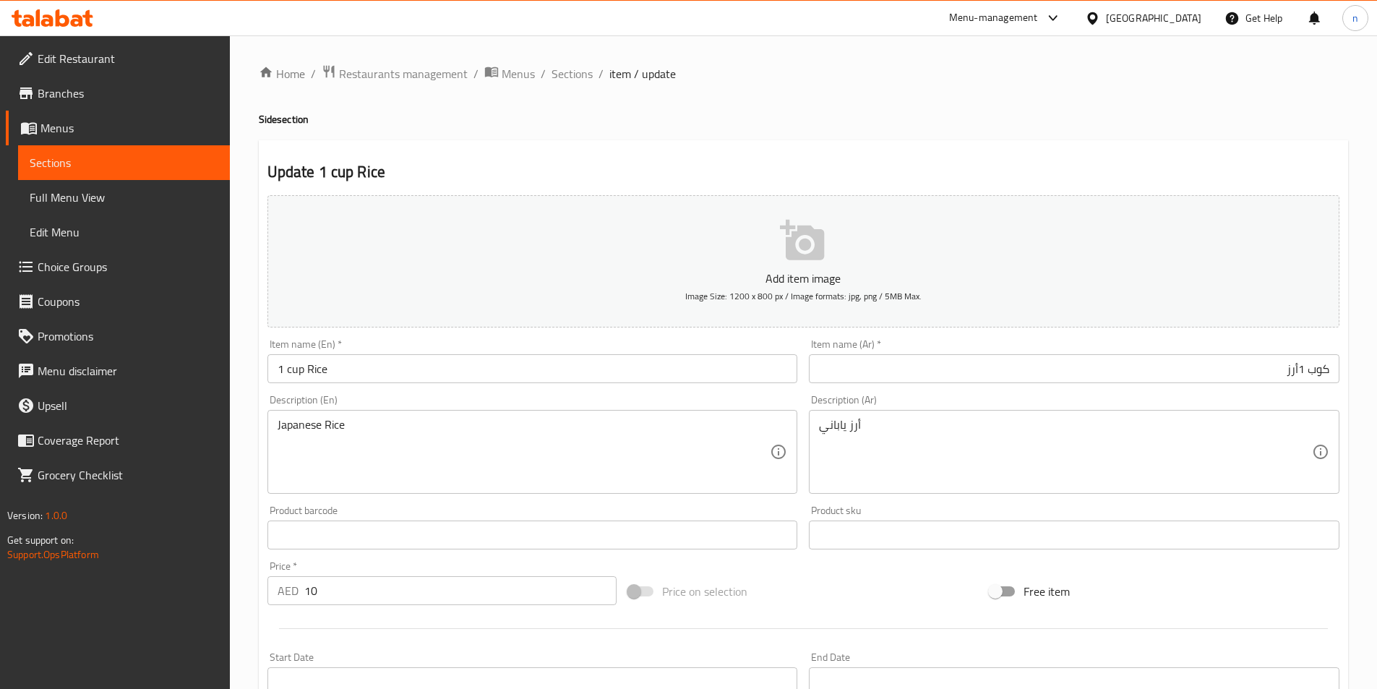
click at [237, 567] on div "Home / Restaurants management / Menus / Sections / item / update Side section U…" at bounding box center [803, 528] width 1147 height 986
click at [1299, 370] on input "كوب 1أرز" at bounding box center [1074, 368] width 530 height 29
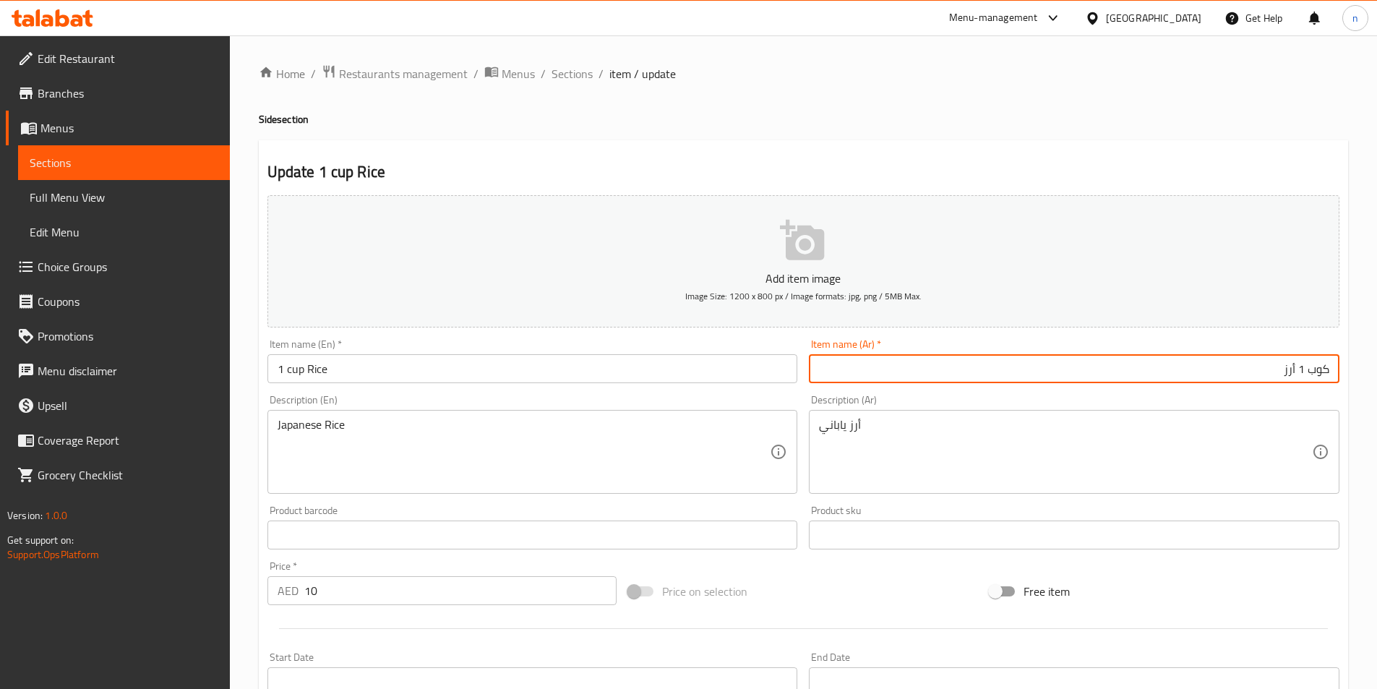
type input "كوب 1 أرز"
click at [259, 522] on div "Update 1 cup Rice Add item image Image Size: 1200 x 800 px / Image formats: jpg…" at bounding box center [803, 560] width 1089 height 841
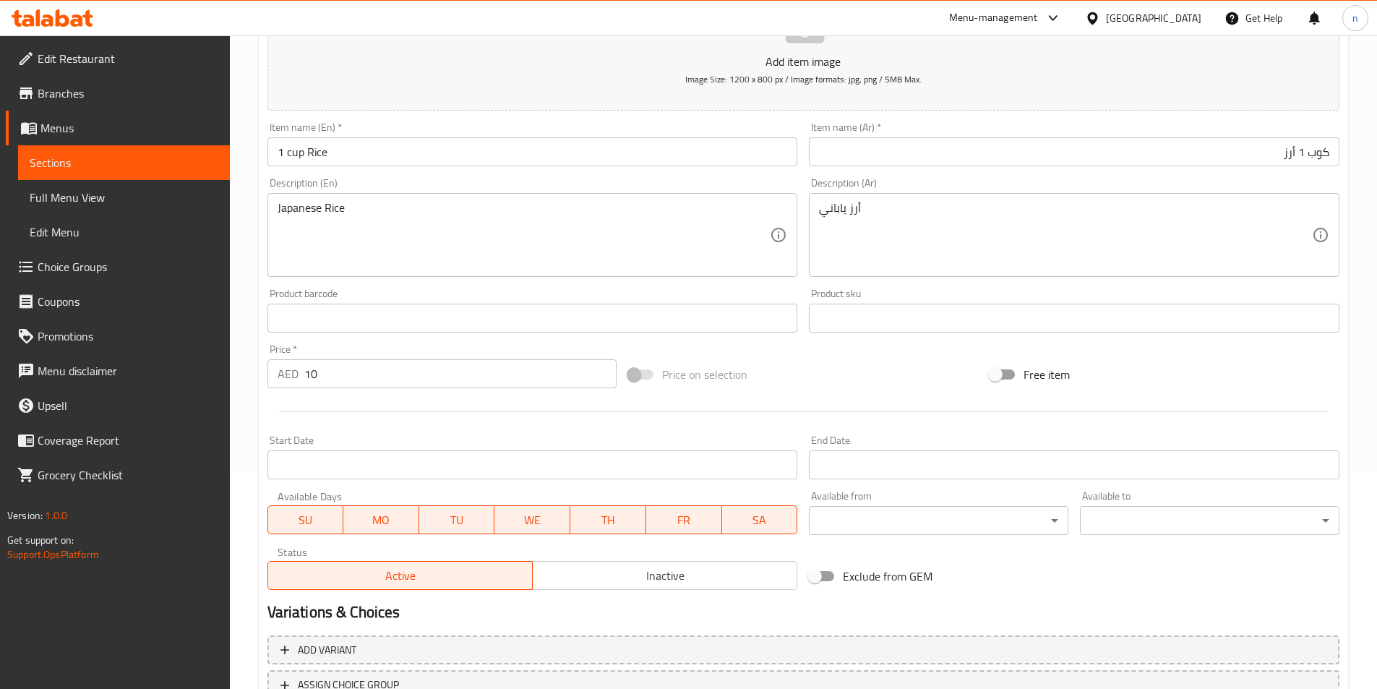
scroll to position [332, 0]
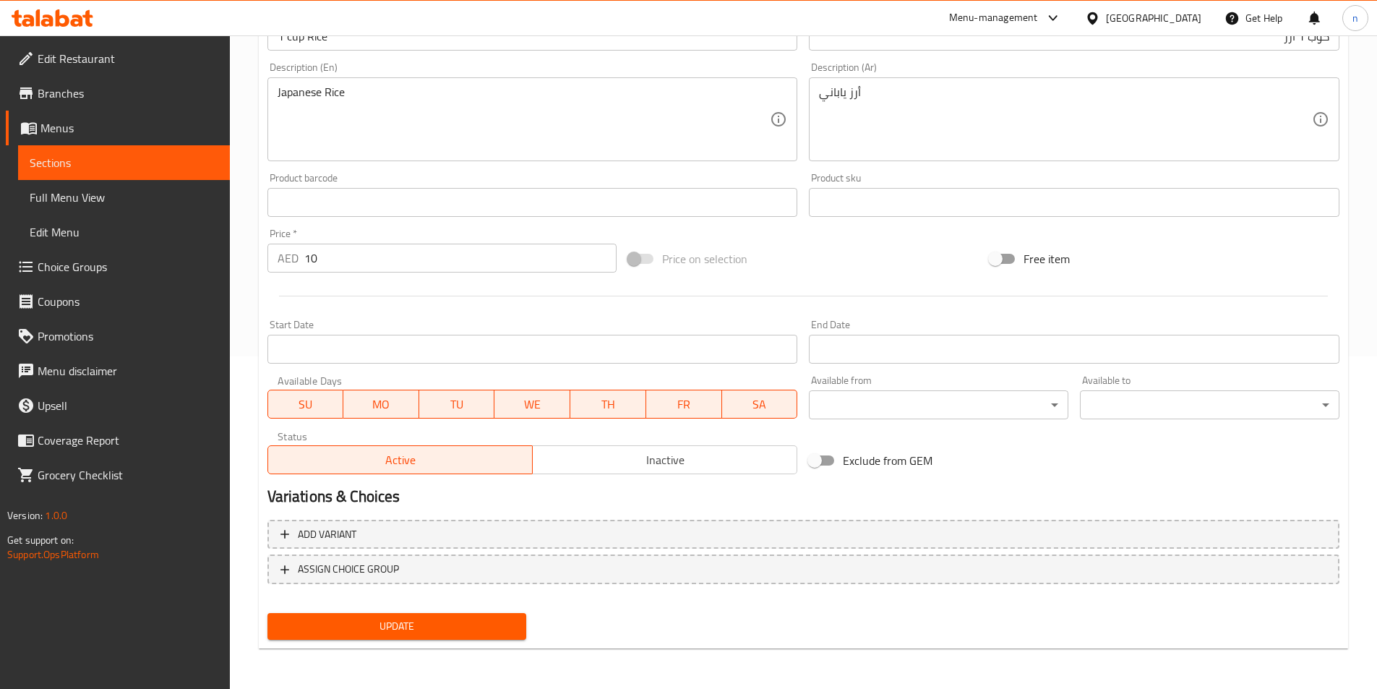
click at [483, 629] on span "Update" at bounding box center [397, 626] width 236 height 18
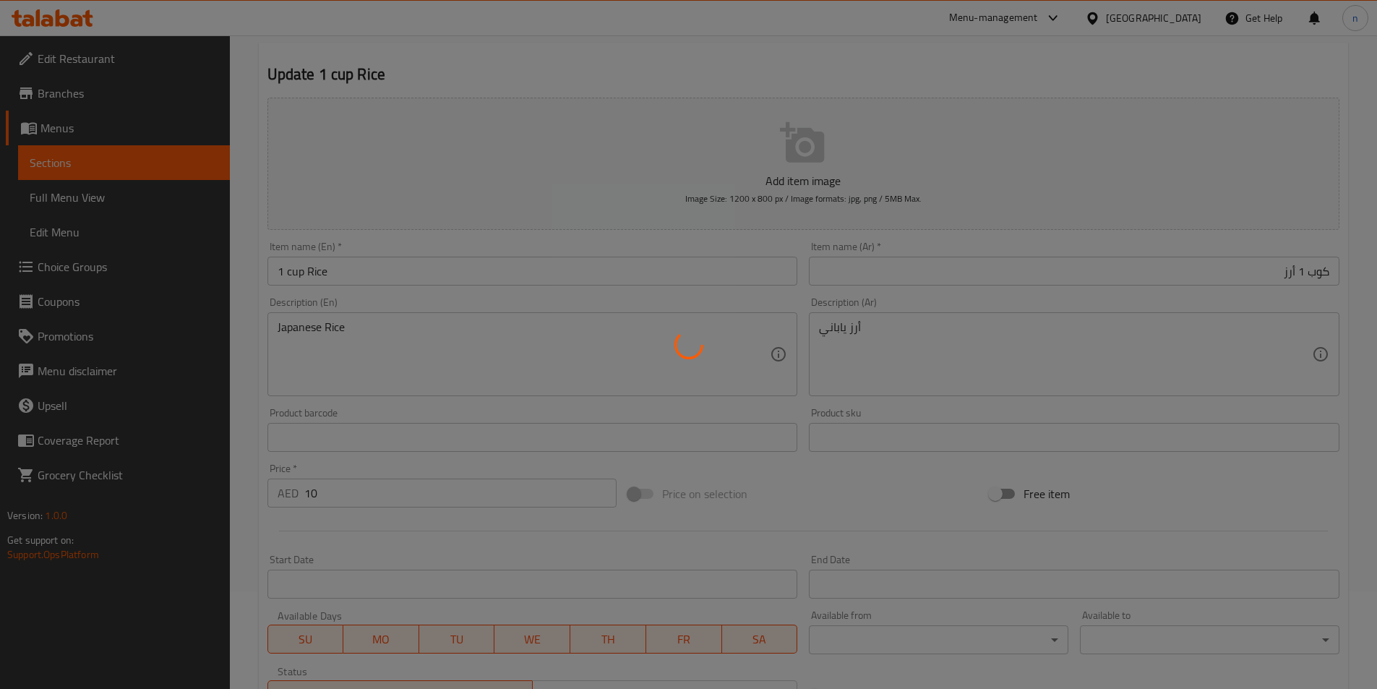
scroll to position [0, 0]
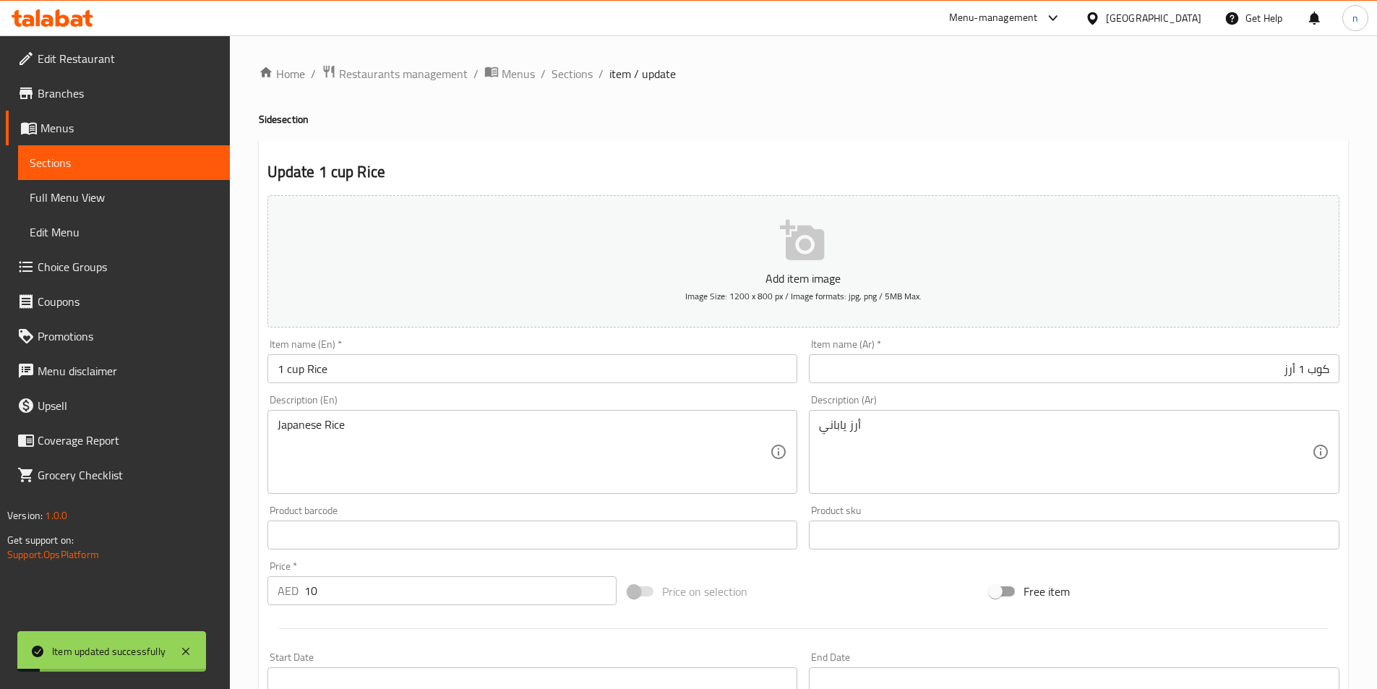
click at [565, 62] on div "Home / Restaurants management / Menus / Sections / item / update Side section U…" at bounding box center [803, 528] width 1147 height 986
click at [558, 75] on span "Sections" at bounding box center [571, 73] width 41 height 17
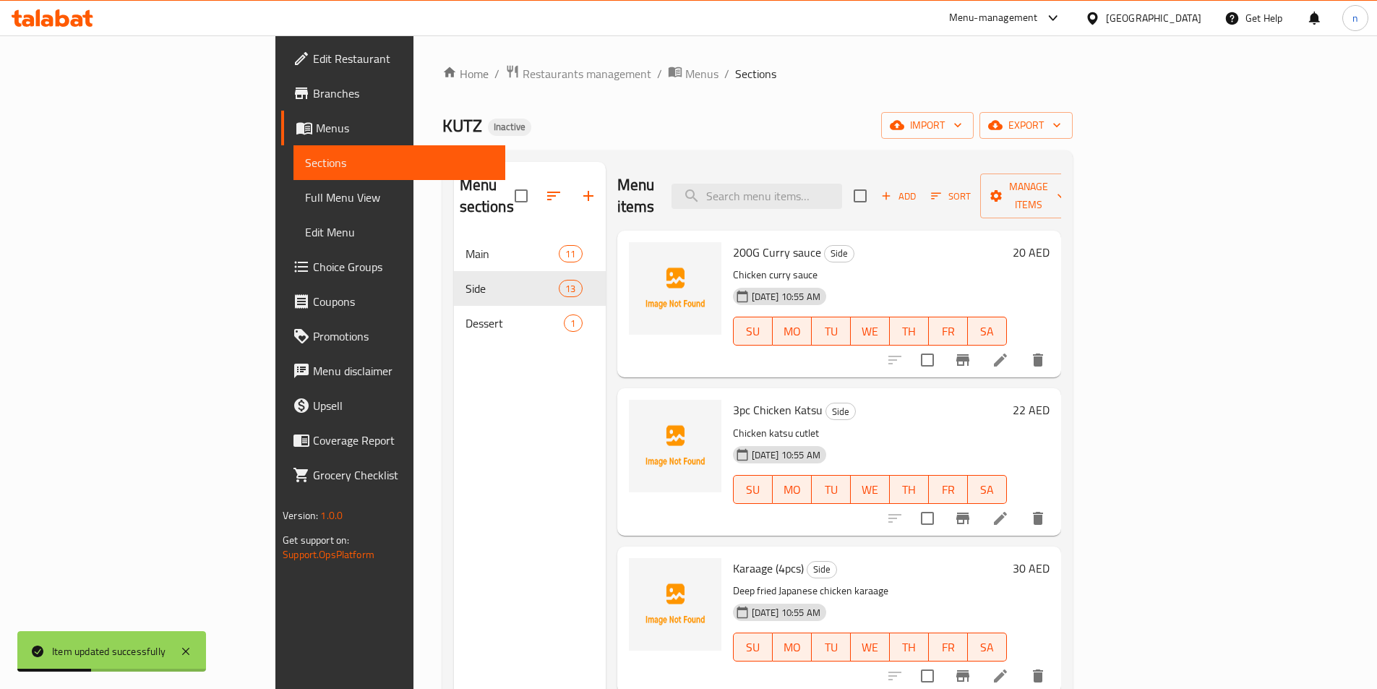
click at [1007, 400] on h6 "3pc Chicken Katsu Side" at bounding box center [870, 410] width 274 height 20
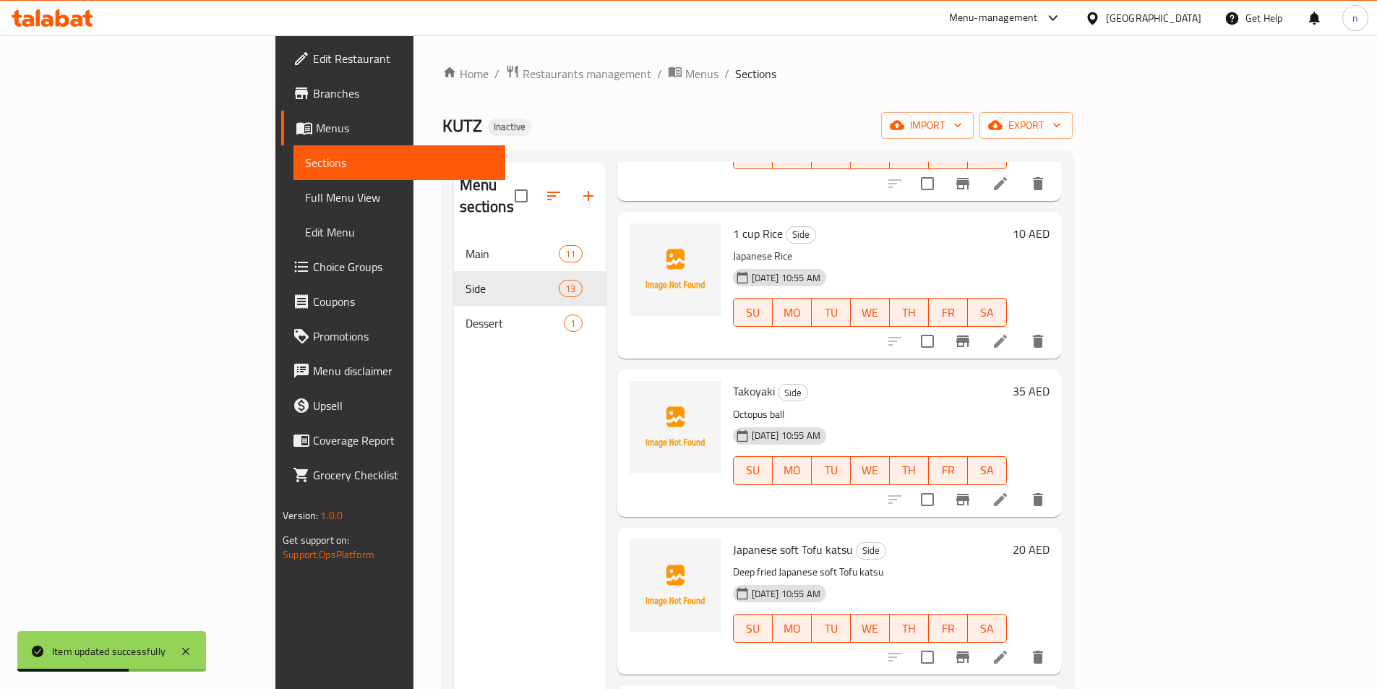
scroll to position [1012, 0]
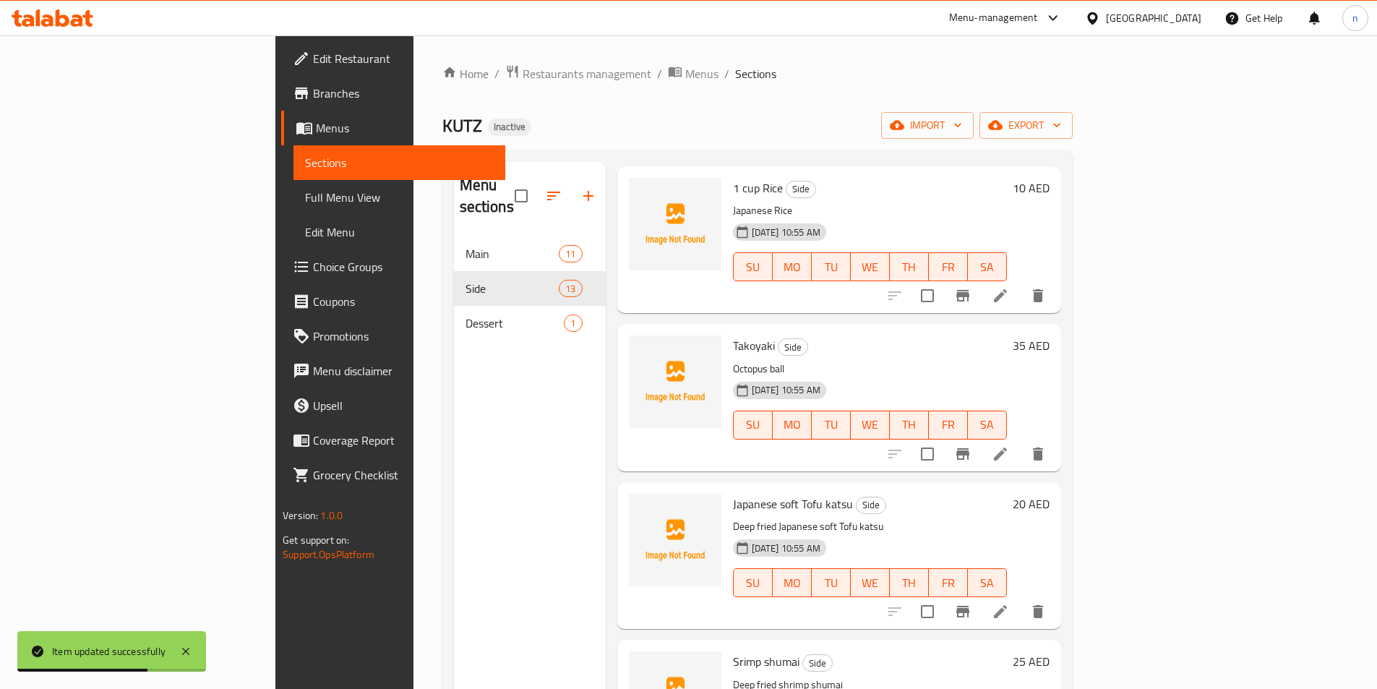
click at [1007, 447] on icon at bounding box center [1000, 453] width 13 height 13
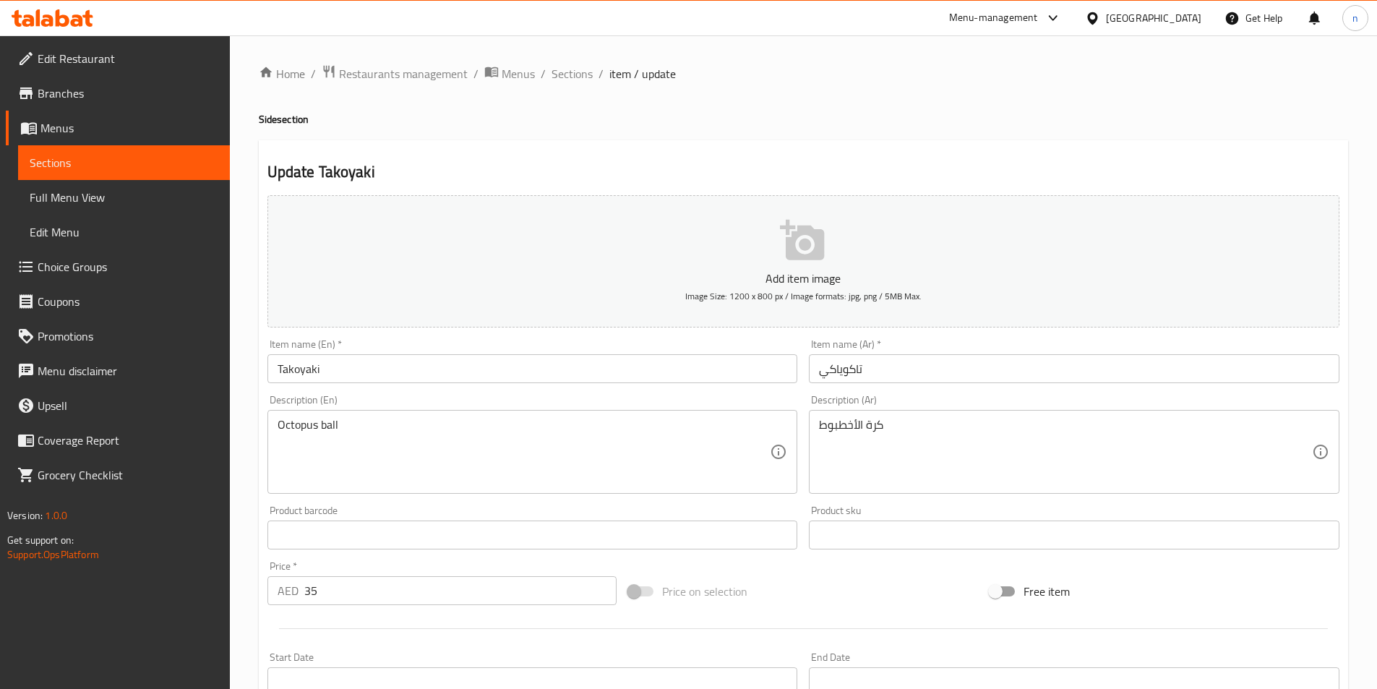
click at [277, 369] on input "Takoyaki" at bounding box center [532, 368] width 530 height 29
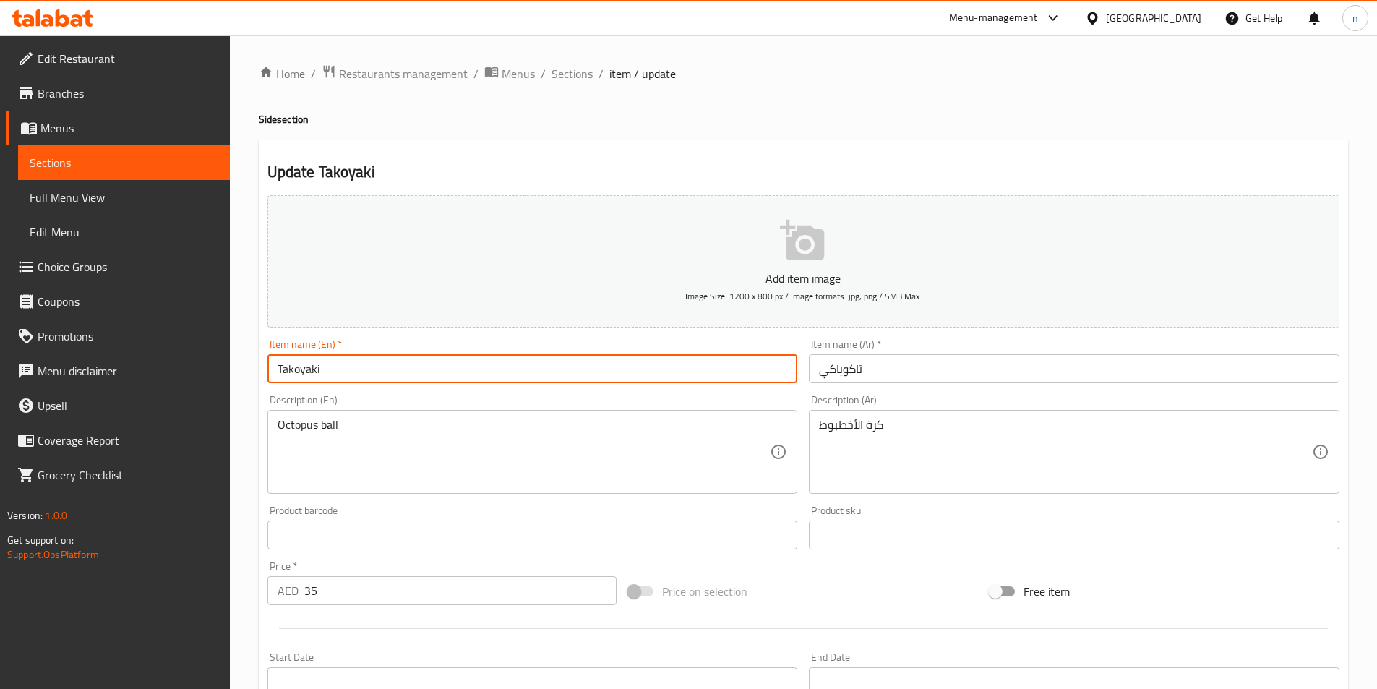
paste input "6pc"
type input "6pc Takoyaki"
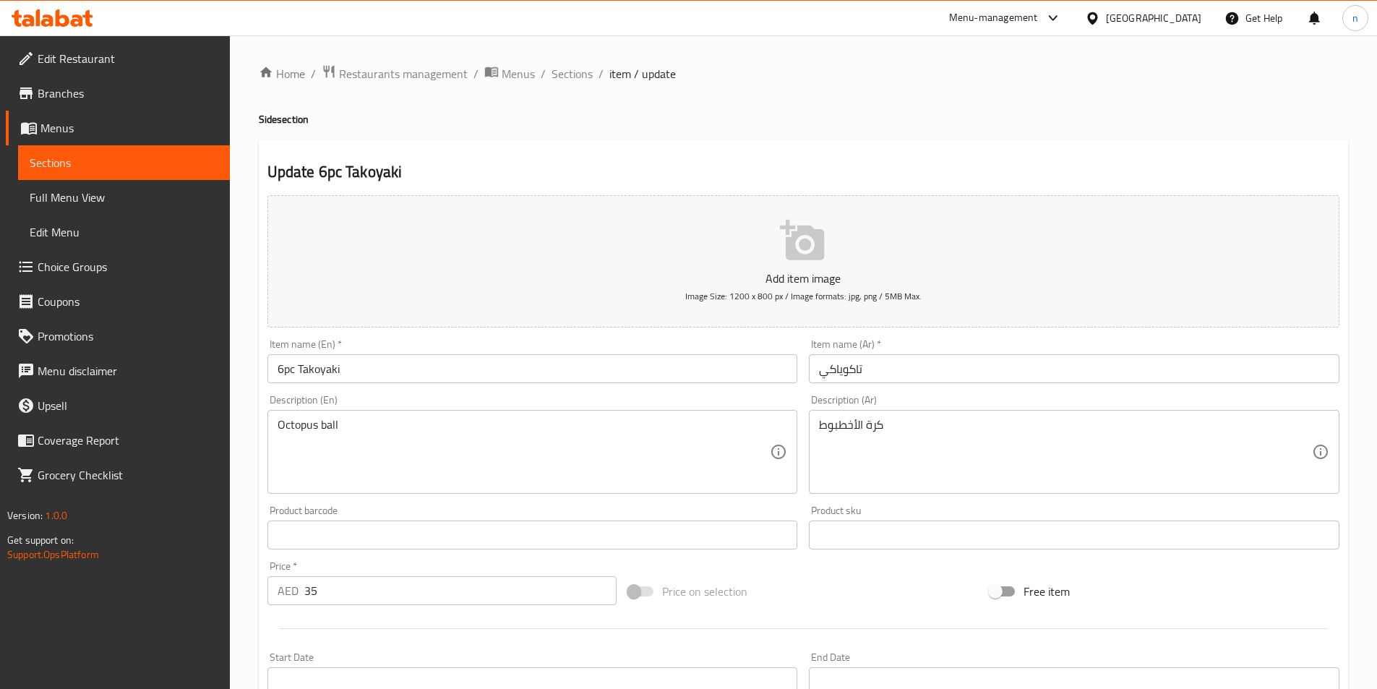
click at [852, 374] on input "تاكوياكي" at bounding box center [1074, 368] width 530 height 29
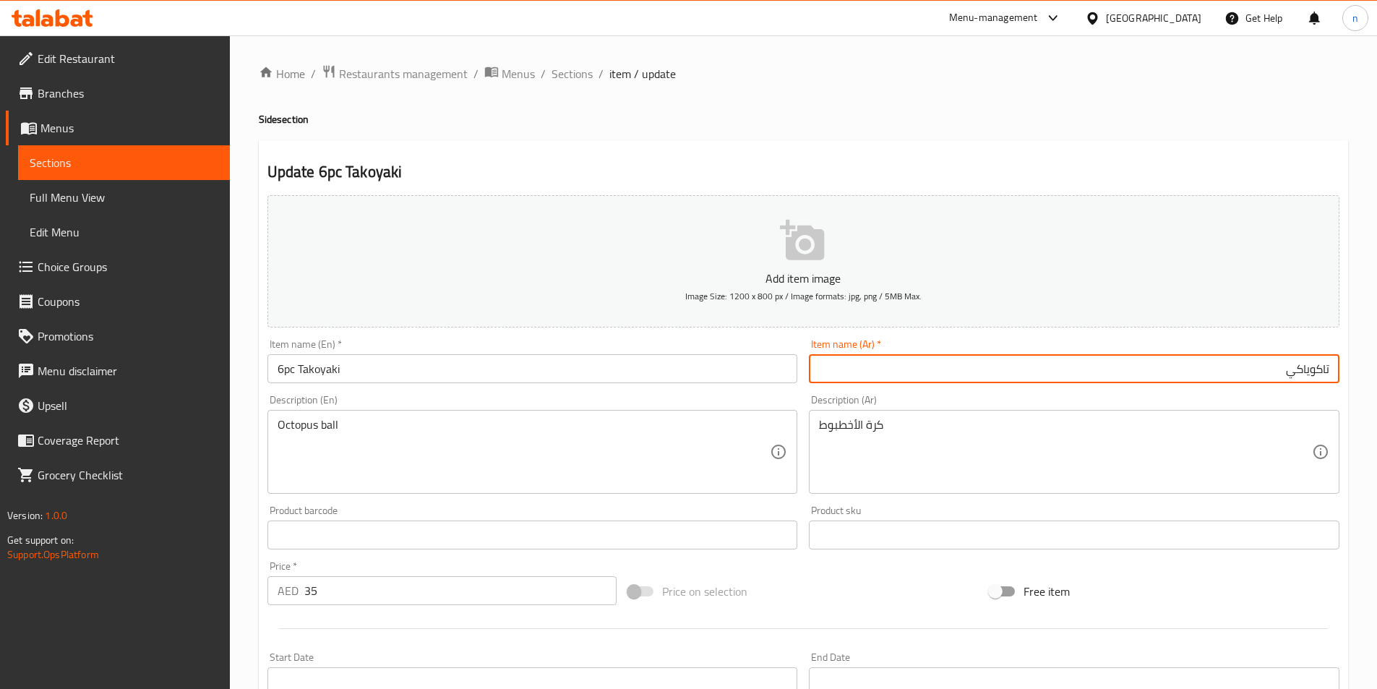
click at [1332, 370] on input "تاكوياكي" at bounding box center [1074, 368] width 530 height 29
paste input "6 قطع"
type input "6 قطع تاكوياكي"
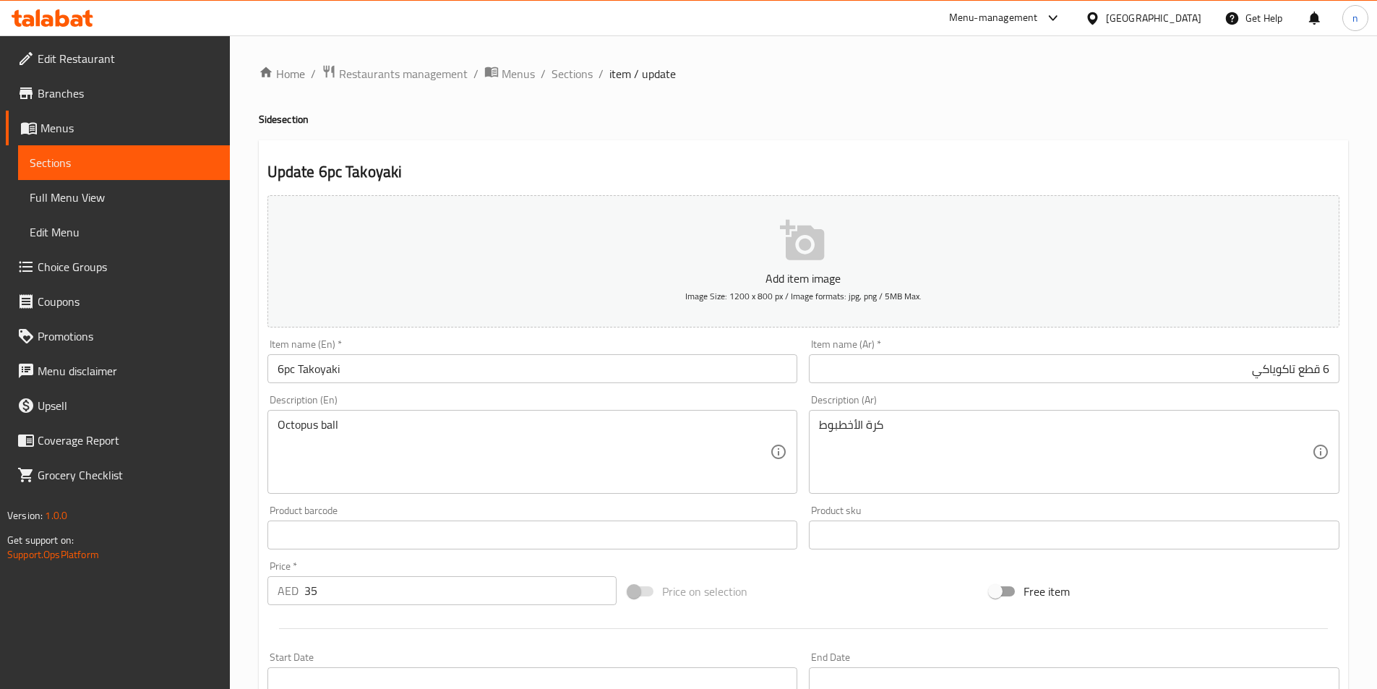
click at [253, 518] on div "Home / Restaurants management / Menus / Sections / item / update Side section U…" at bounding box center [803, 528] width 1147 height 986
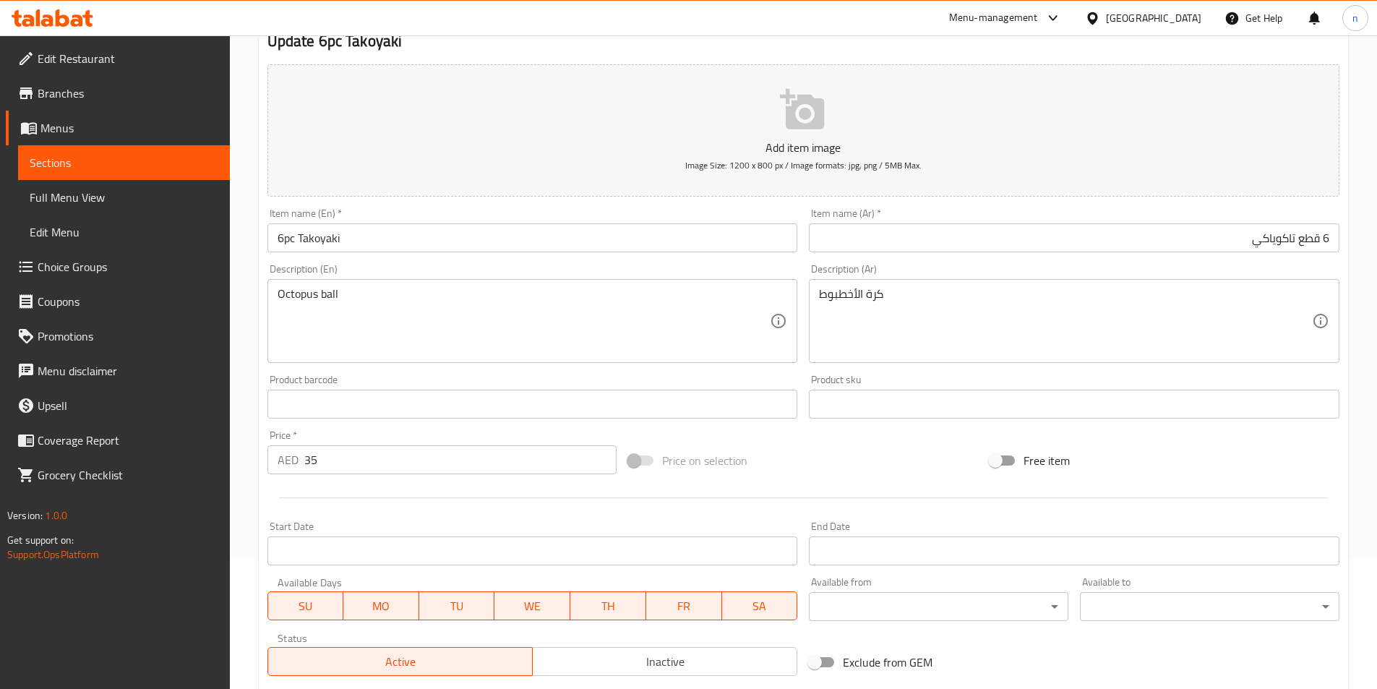
scroll to position [332, 0]
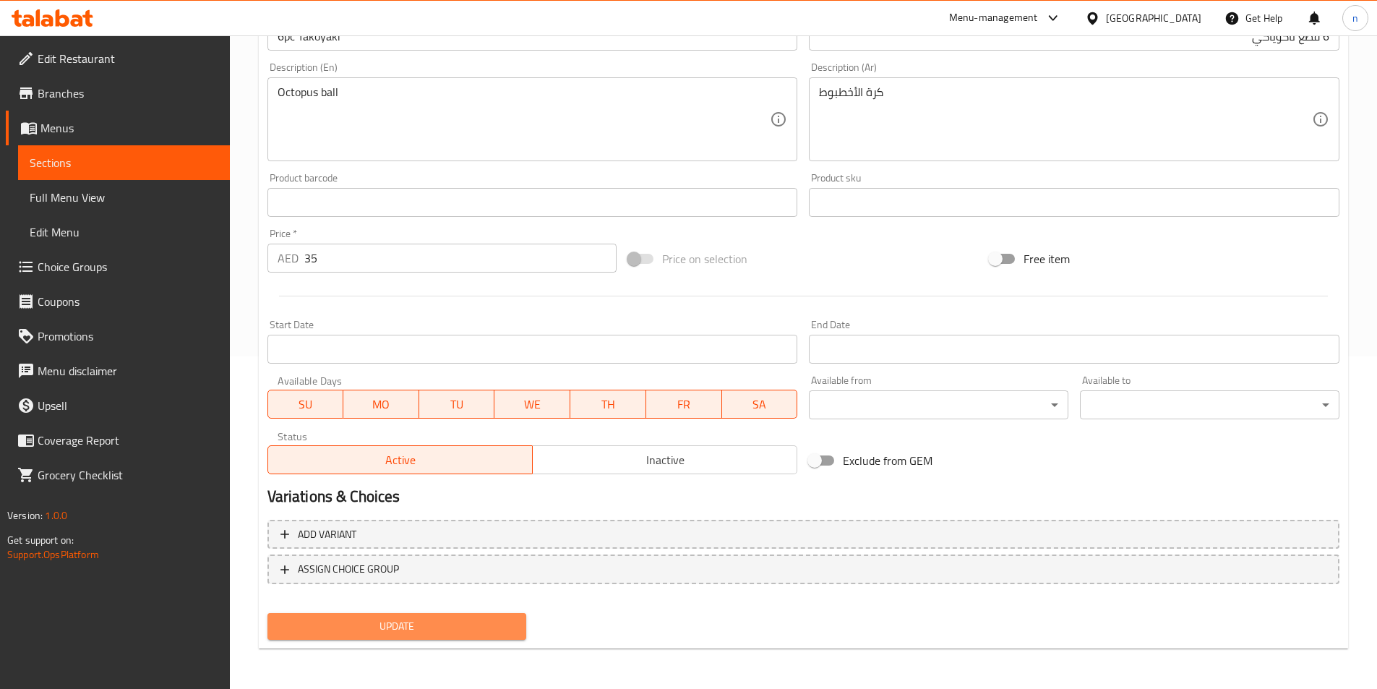
click at [390, 624] on span "Update" at bounding box center [397, 626] width 236 height 18
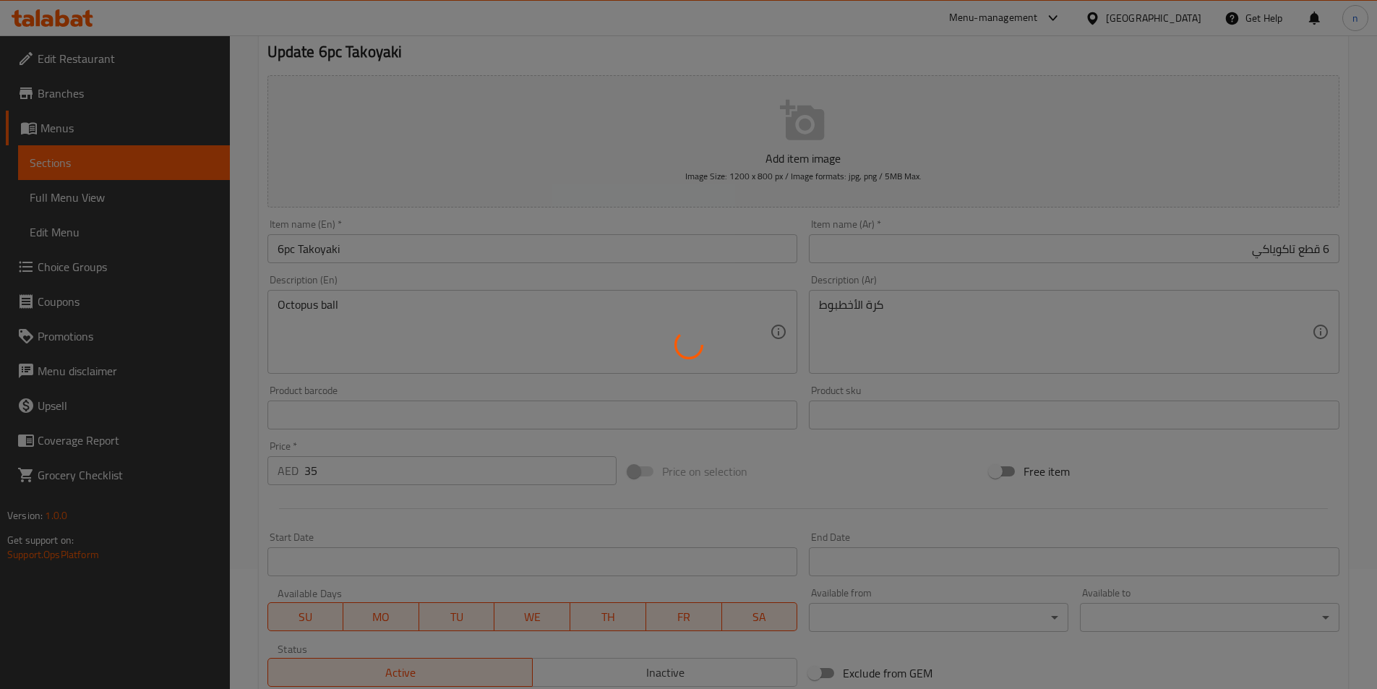
scroll to position [0, 0]
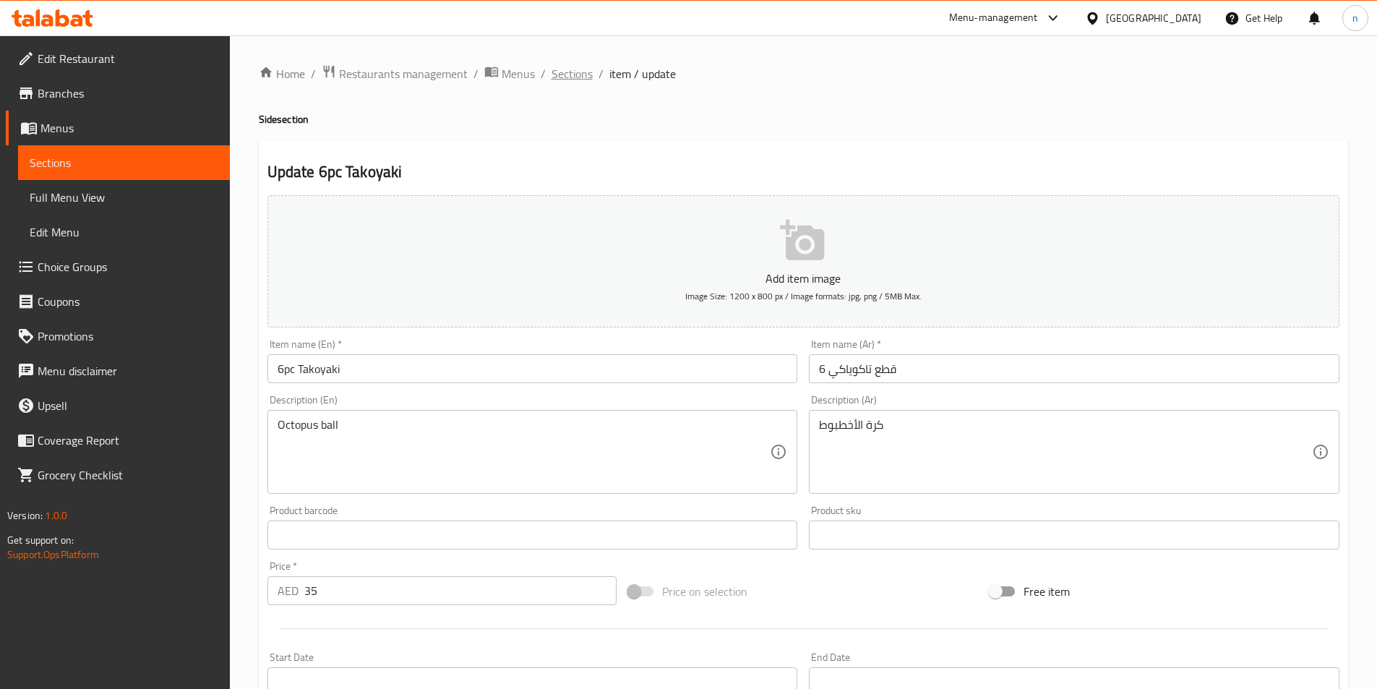
click at [584, 76] on span "Sections" at bounding box center [571, 73] width 41 height 17
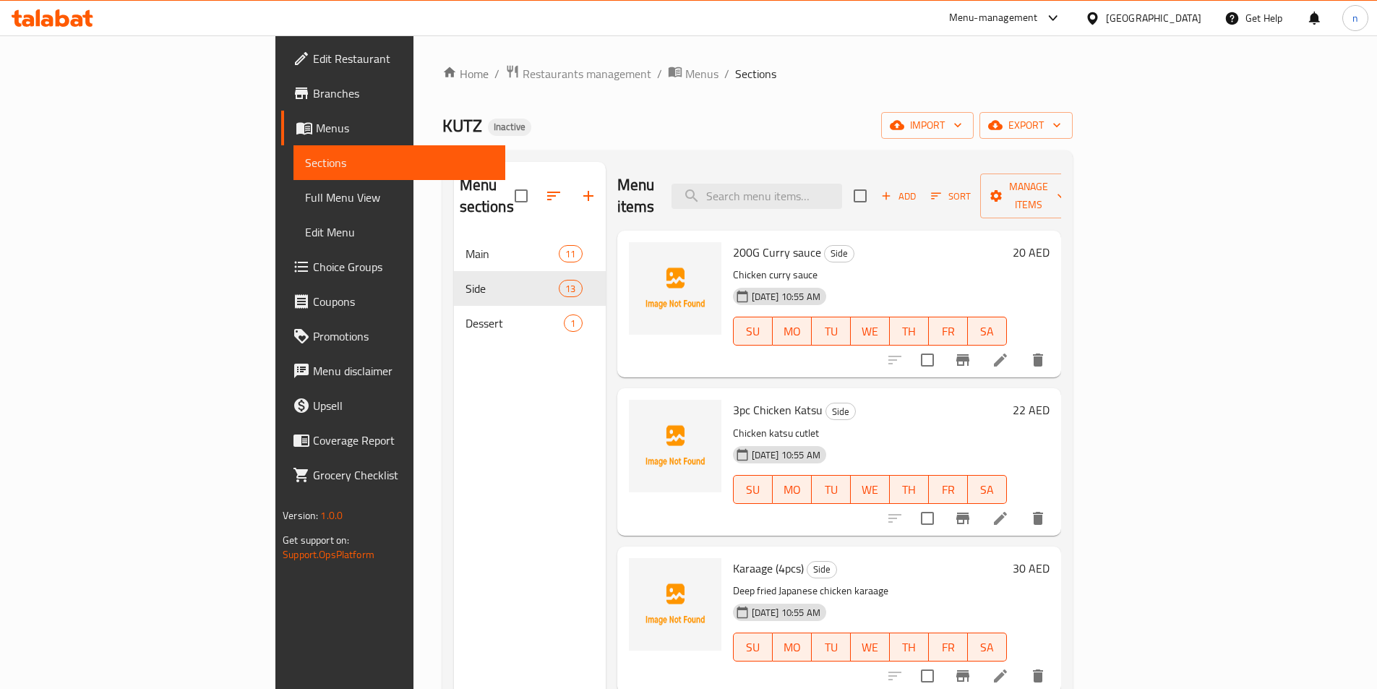
click at [976, 394] on div "3pc Chicken Katsu Side Chicken katsu cutlet 19-08-2025 10:55 AM SU MO TU WE TH …" at bounding box center [869, 461] width 285 height 135
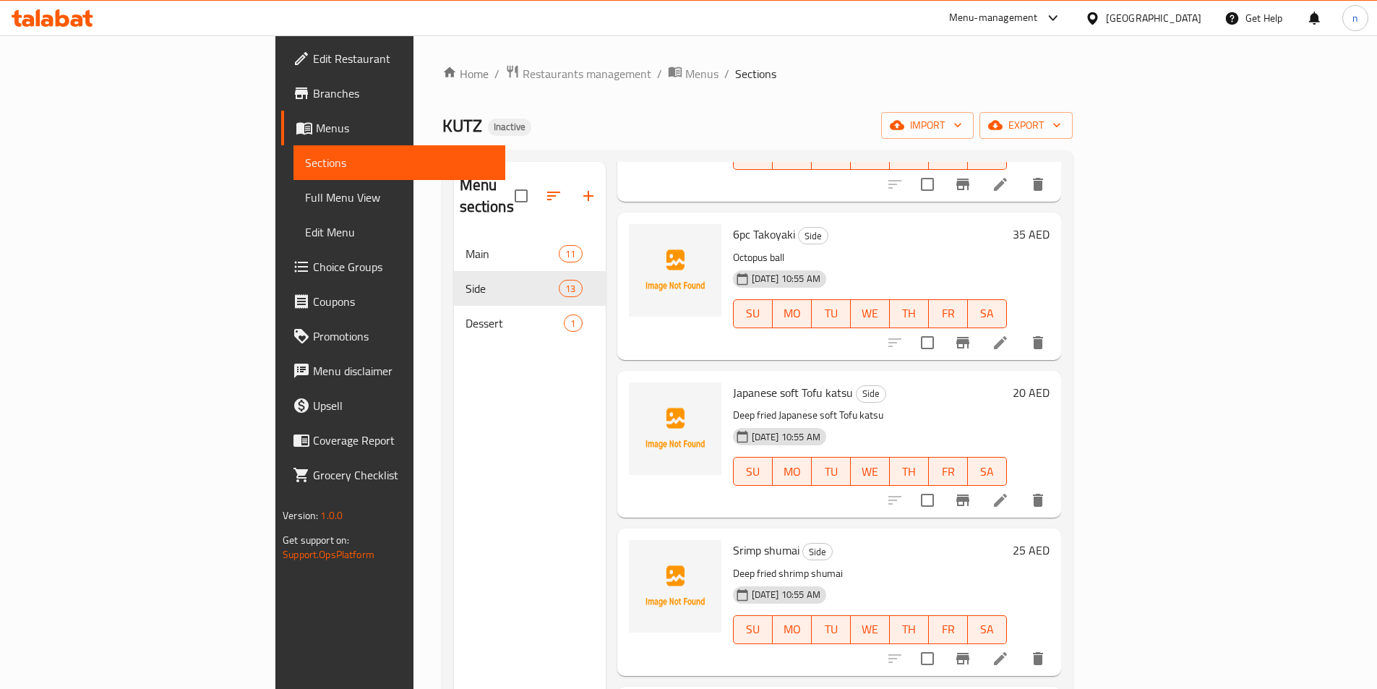
scroll to position [1156, 0]
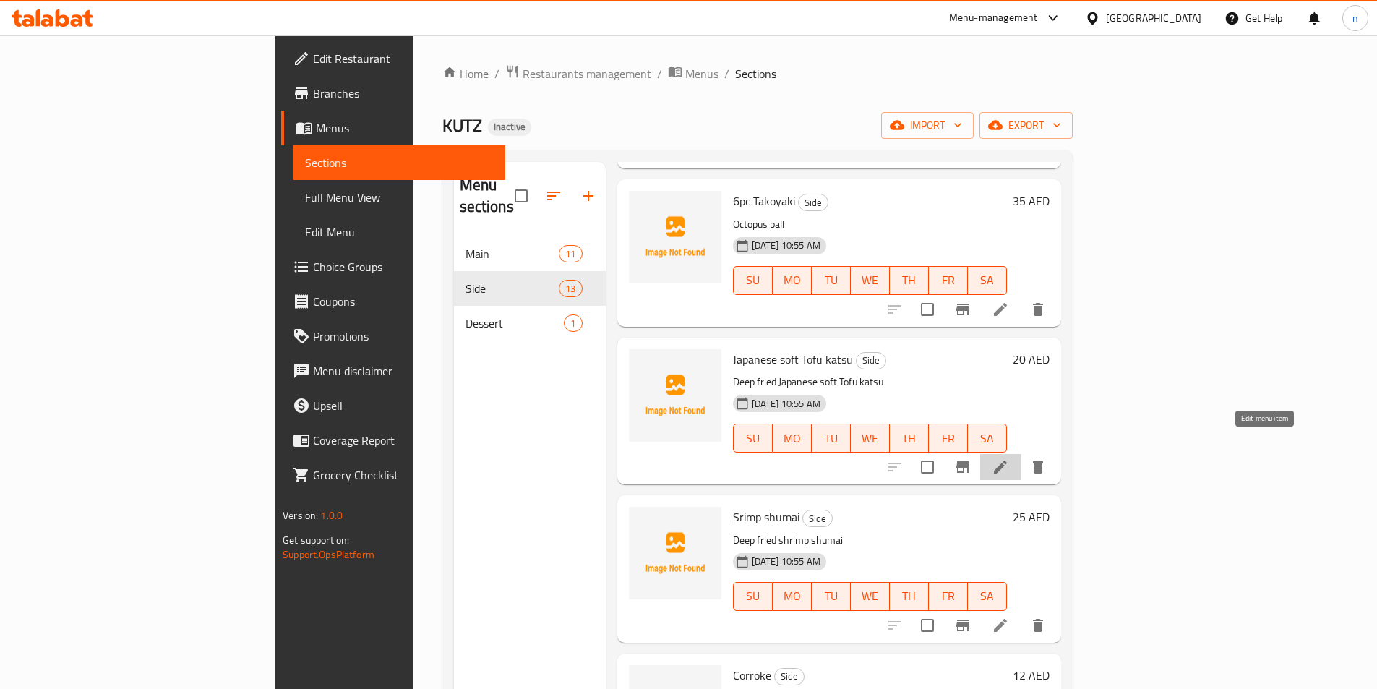
click at [1009, 458] on icon at bounding box center [1000, 466] width 17 height 17
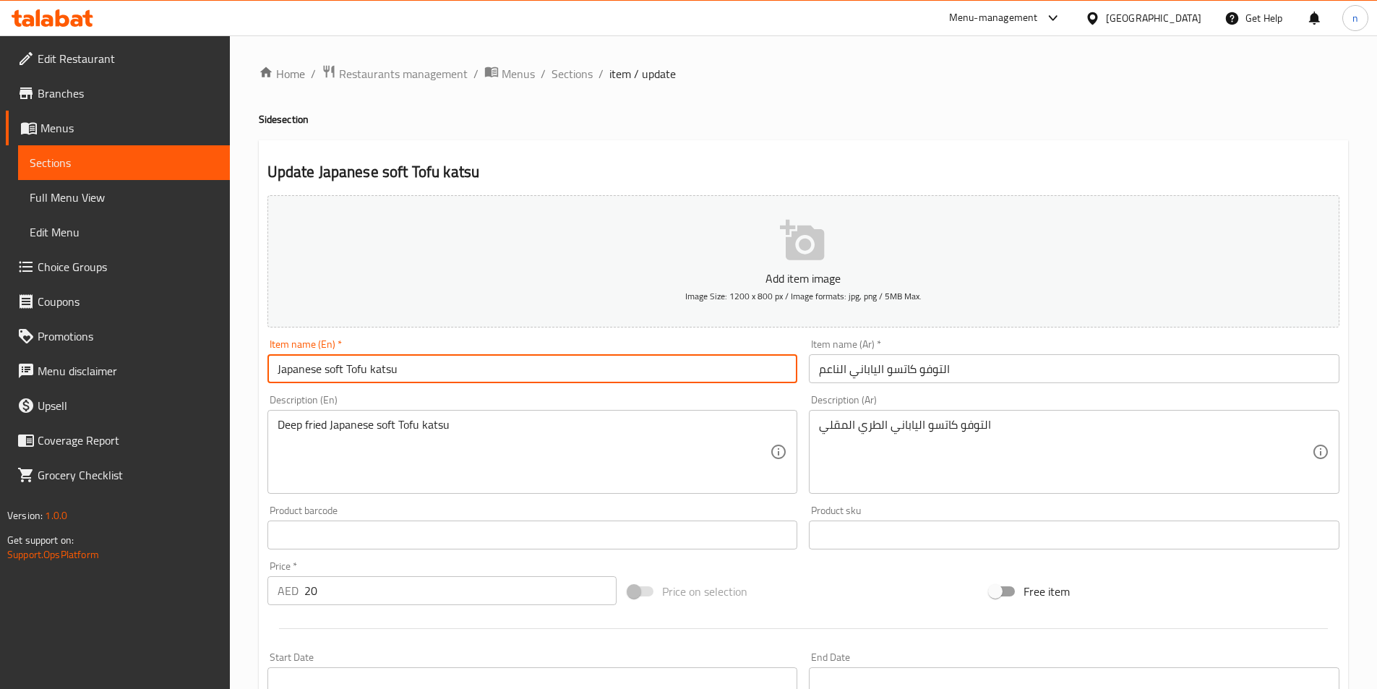
click at [275, 375] on input "Japanese soft Tofu katsu" at bounding box center [532, 368] width 530 height 29
paste input "3pc"
type input "3pc Japanese soft Tofu katsu"
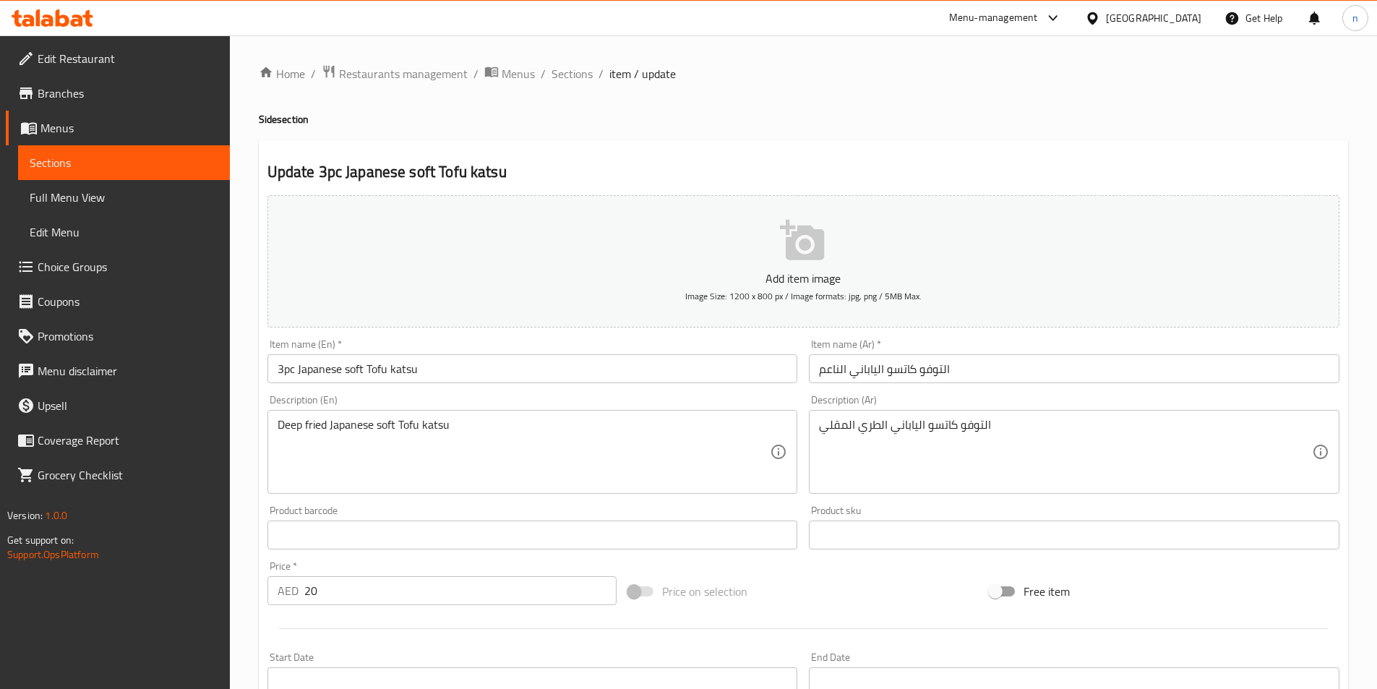
click at [903, 373] on input "التوفو كاتسو الياباني الناعم" at bounding box center [1074, 368] width 530 height 29
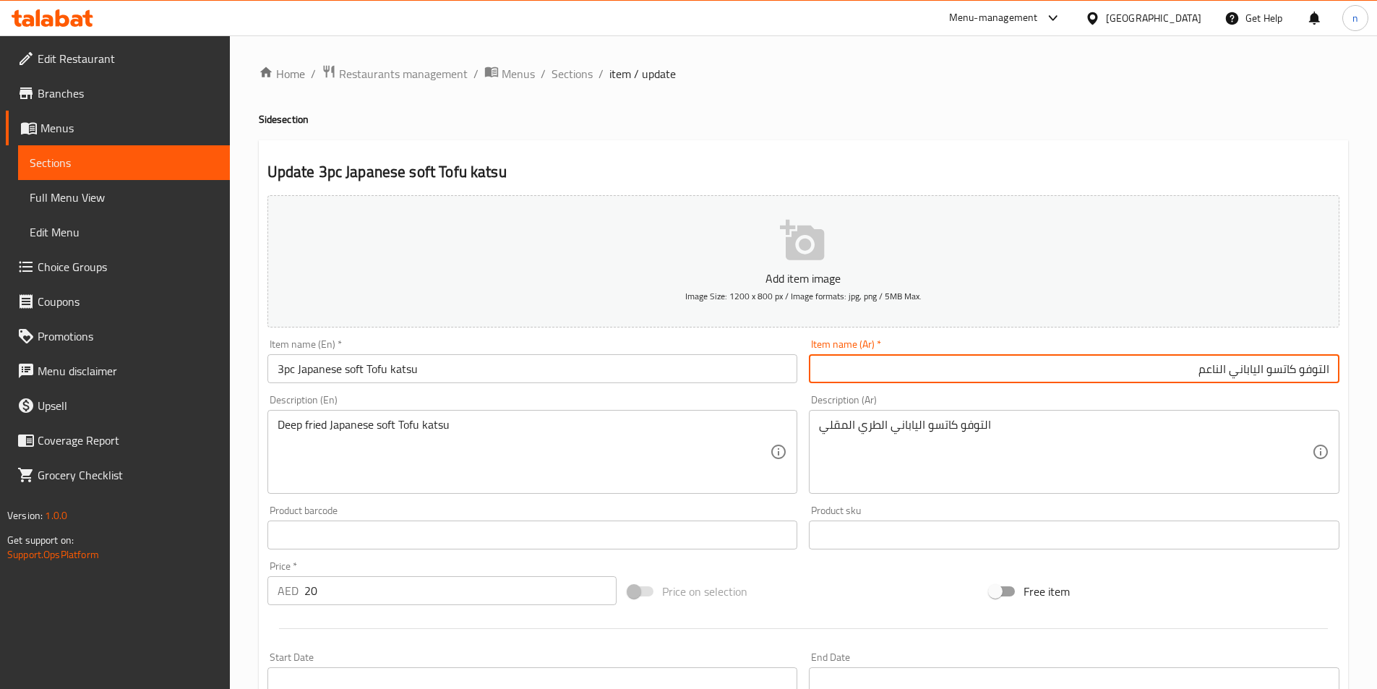
click at [1331, 372] on input "التوفو كاتسو الياباني الناعم" at bounding box center [1074, 368] width 530 height 29
paste input "3 قطع"
type input "3 قطع التوفو كاتسو الياباني الناعم"
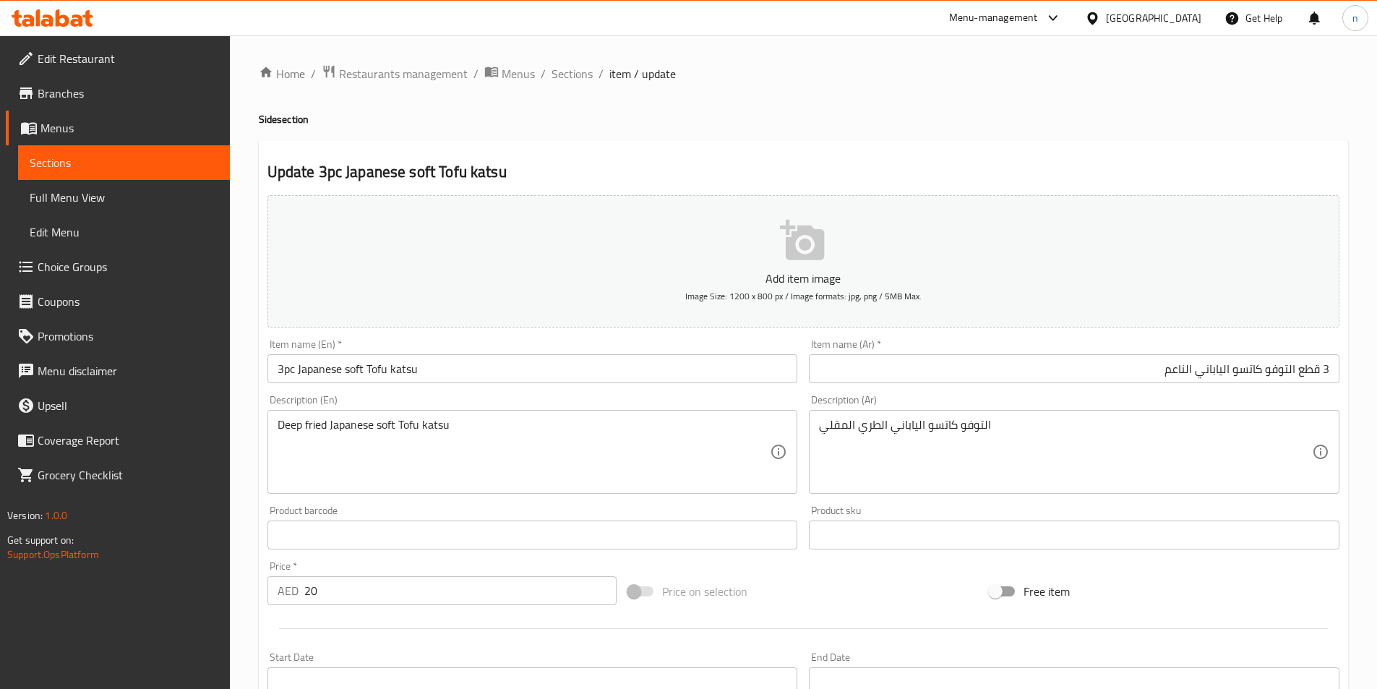
click at [237, 647] on div "Home / Restaurants management / Menus / Sections / item / update Side section U…" at bounding box center [803, 528] width 1147 height 986
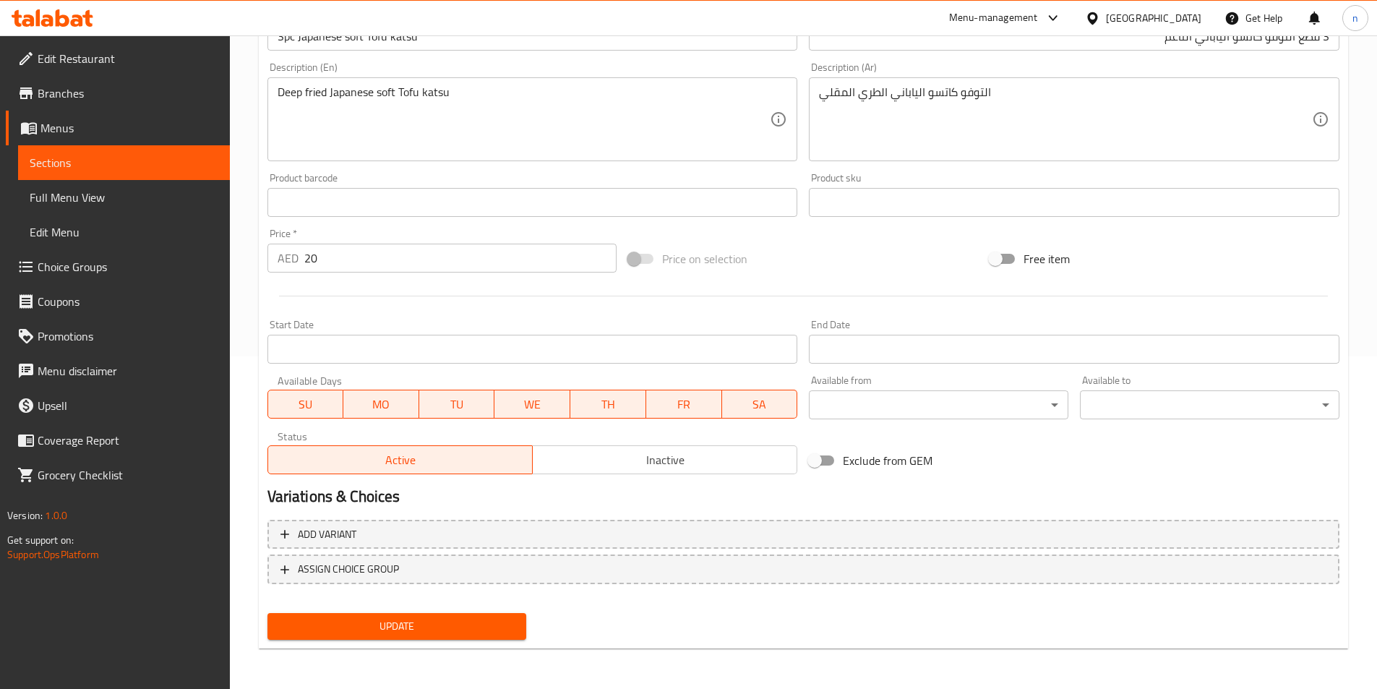
click at [492, 629] on span "Update" at bounding box center [397, 626] width 236 height 18
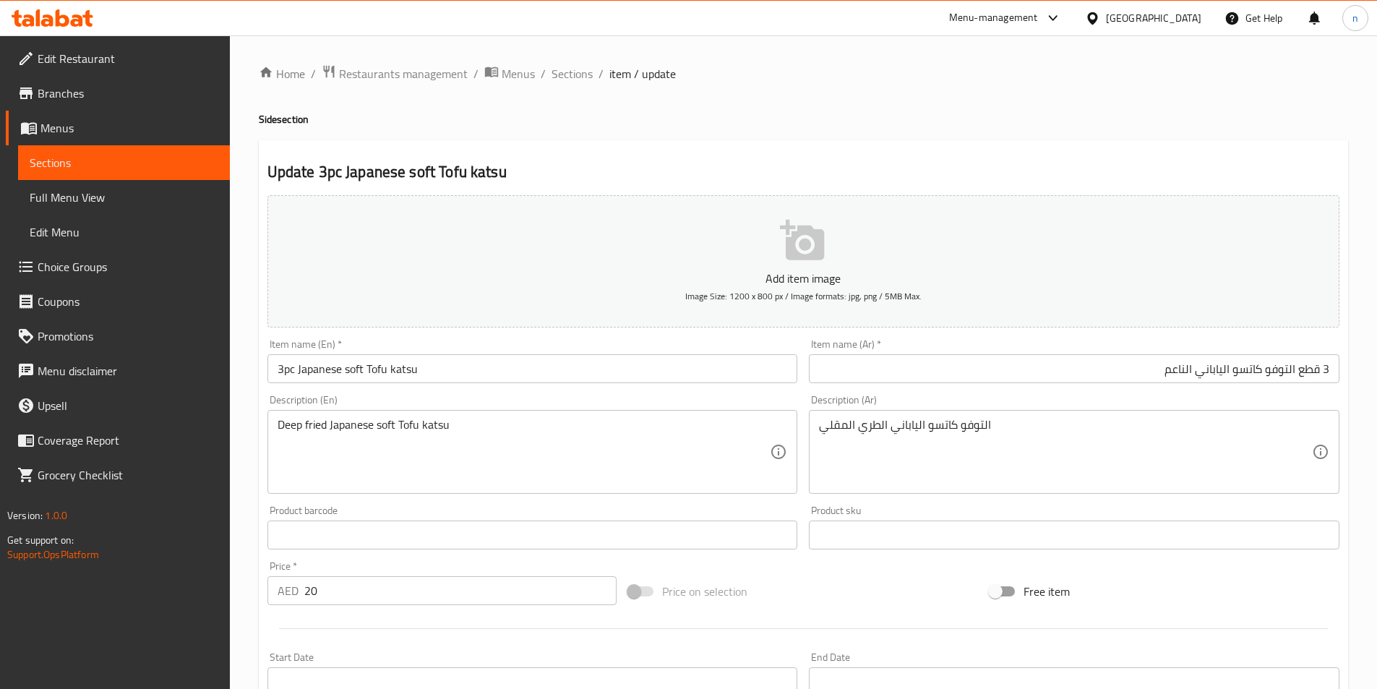
click at [245, 452] on div "Home / Restaurants management / Menus / Sections / item / update Side section U…" at bounding box center [803, 528] width 1147 height 986
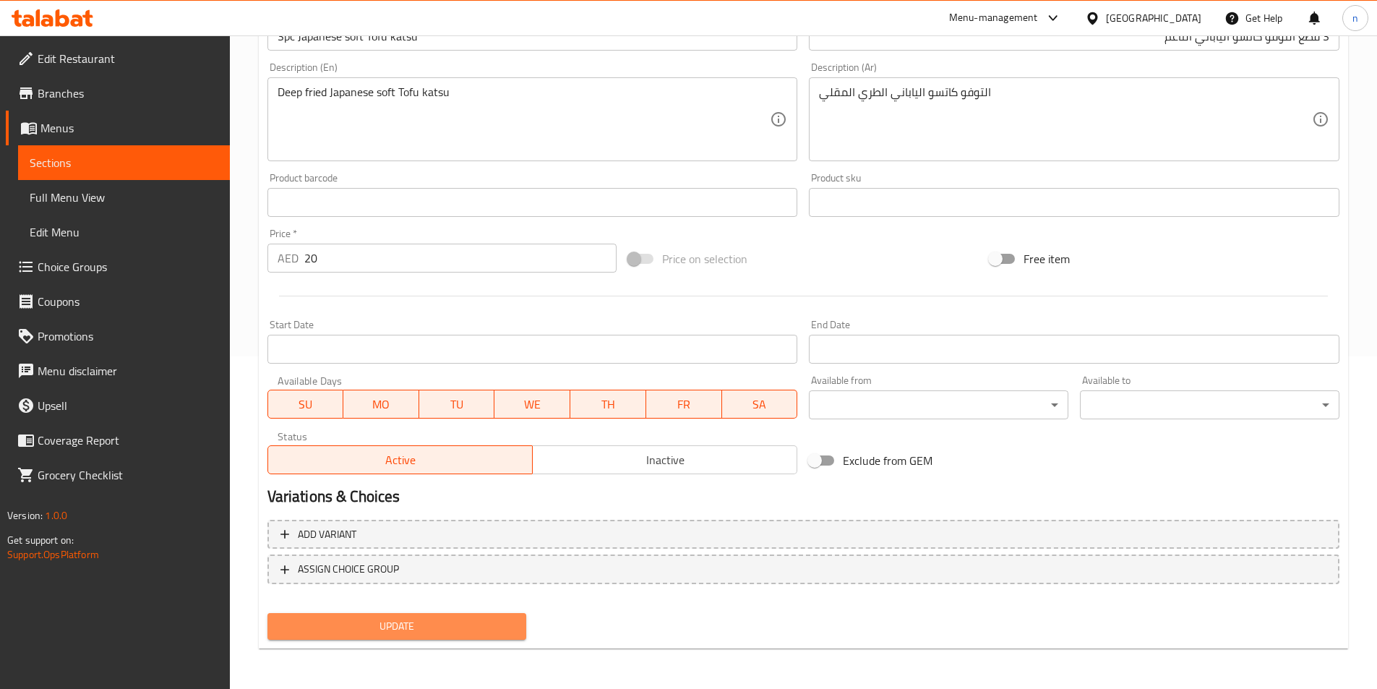
click at [502, 620] on span "Update" at bounding box center [397, 626] width 236 height 18
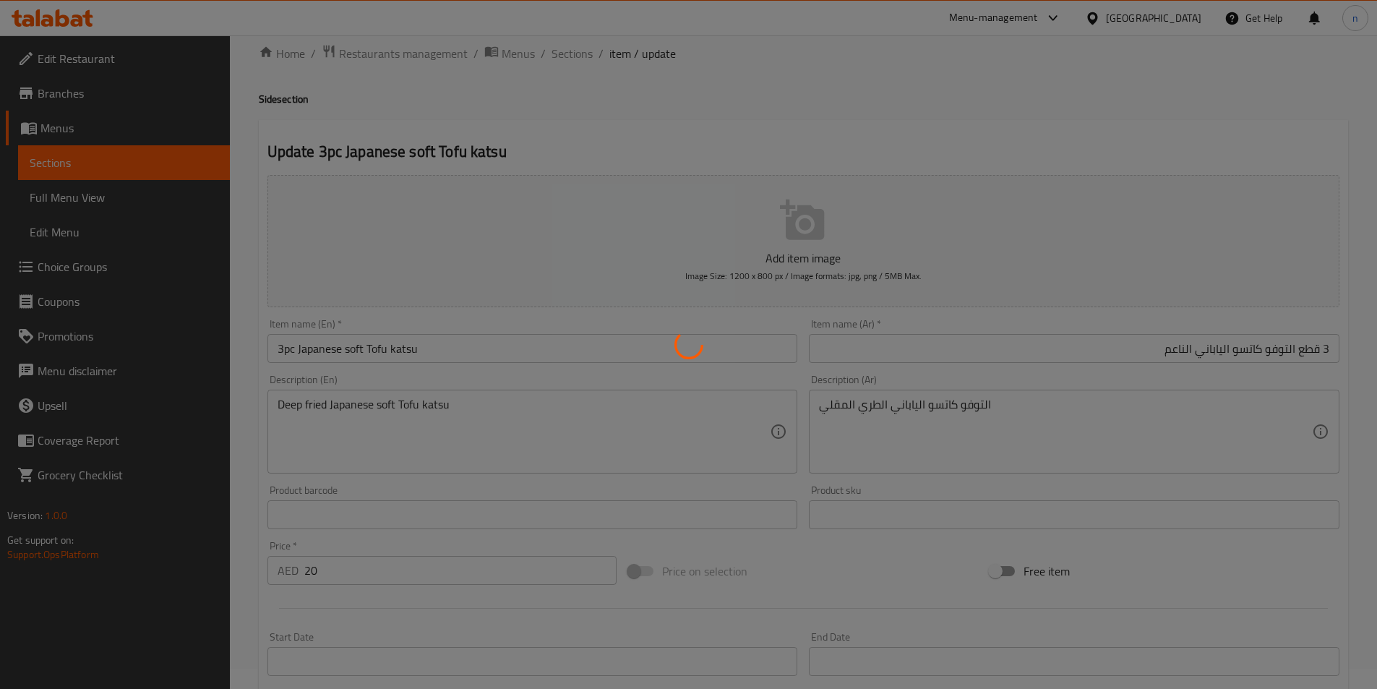
scroll to position [0, 0]
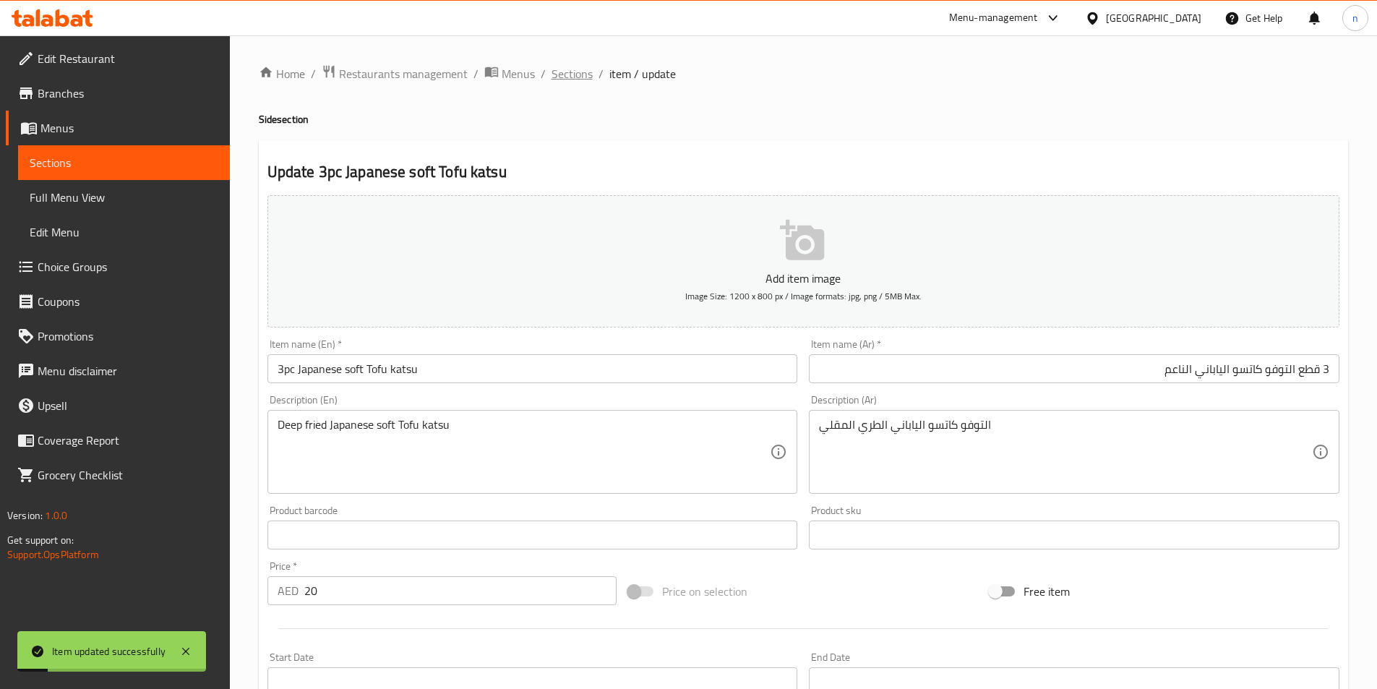
click at [572, 81] on span "Sections" at bounding box center [571, 73] width 41 height 17
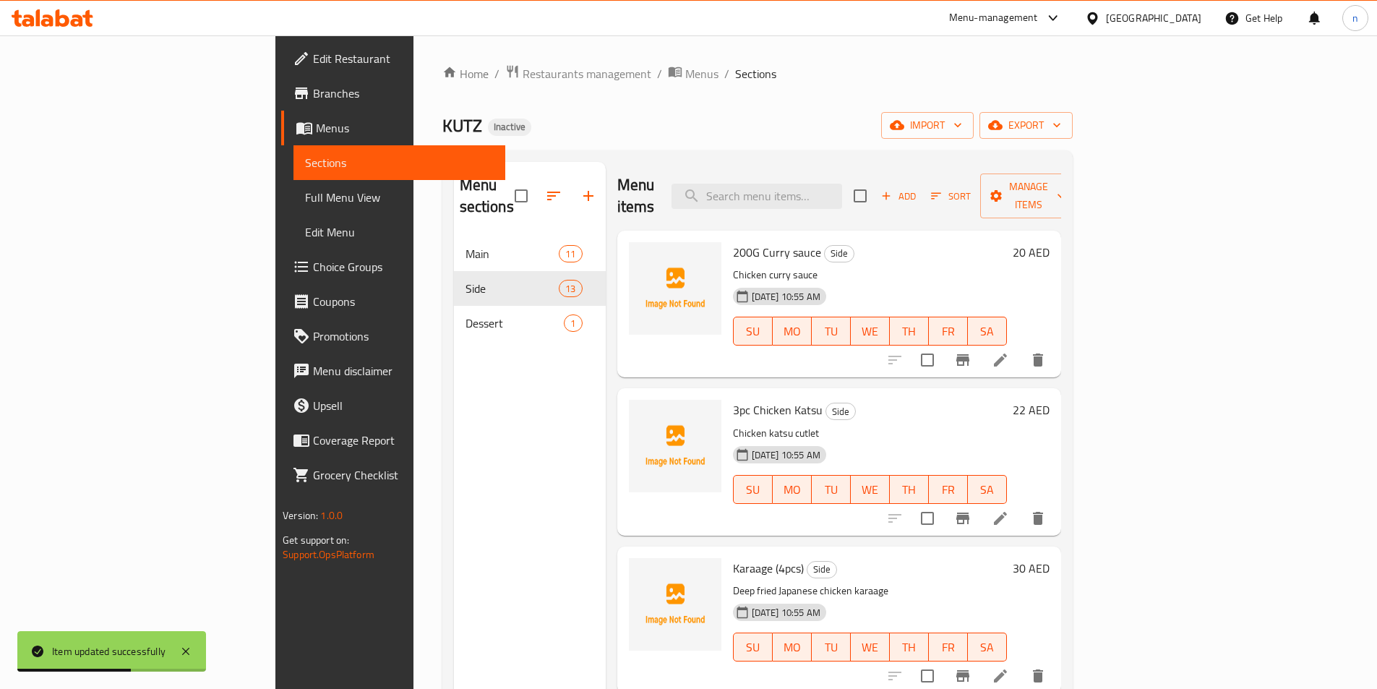
click at [617, 580] on div "Karaage (4pcs) Side Deep fried Japanese chicken karaage 19-08-2025 10:55 AM SU …" at bounding box center [839, 619] width 444 height 147
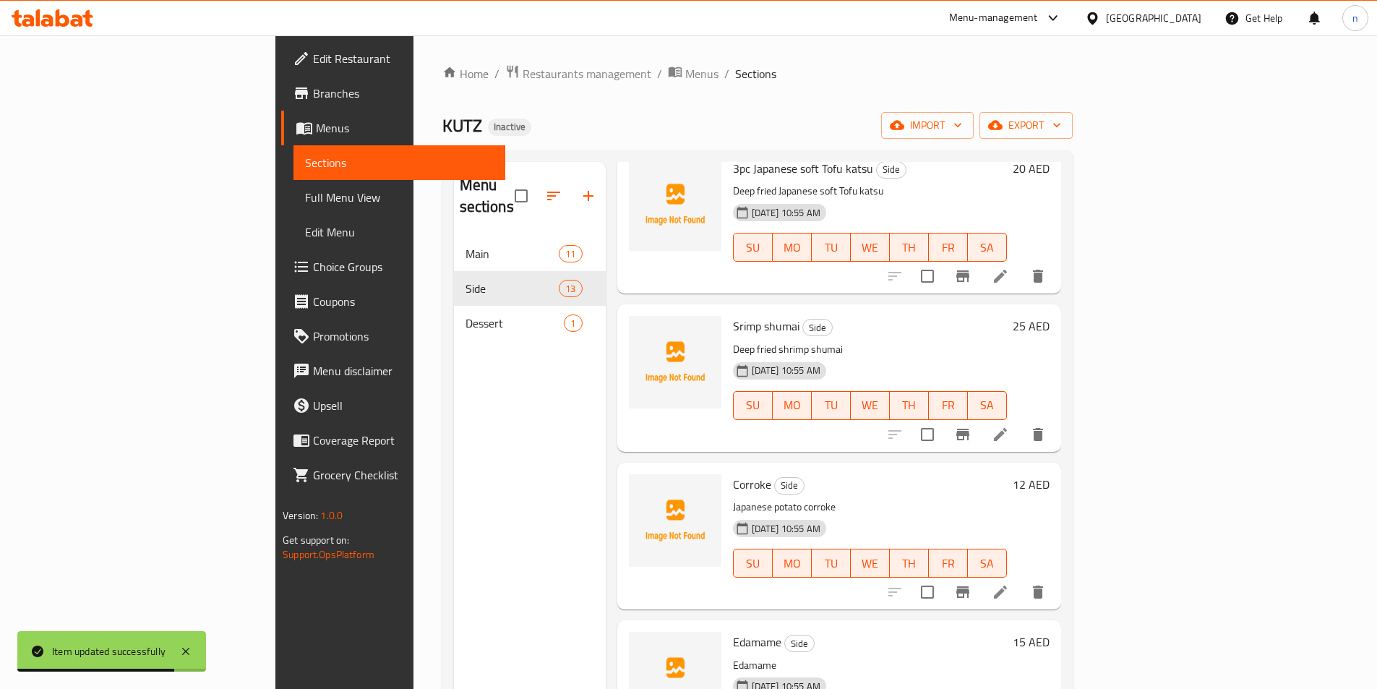
scroll to position [1373, 0]
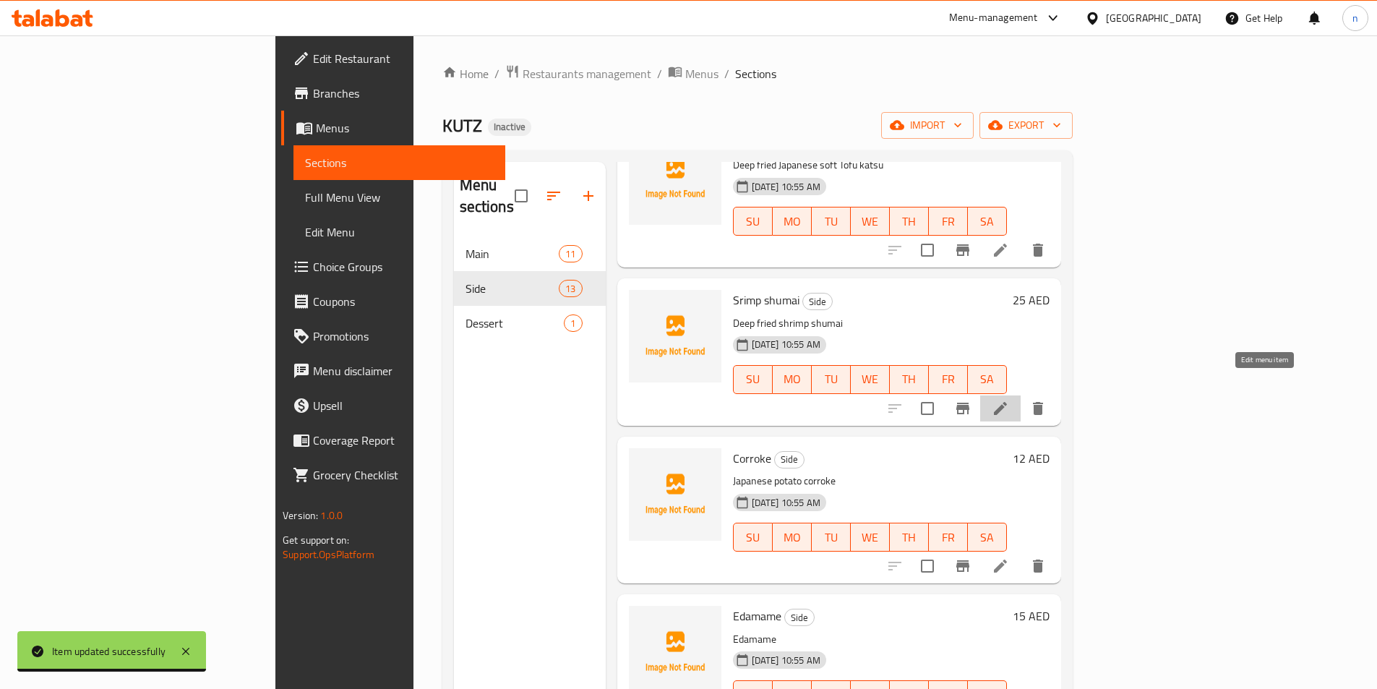
click at [1009, 400] on icon at bounding box center [1000, 408] width 17 height 17
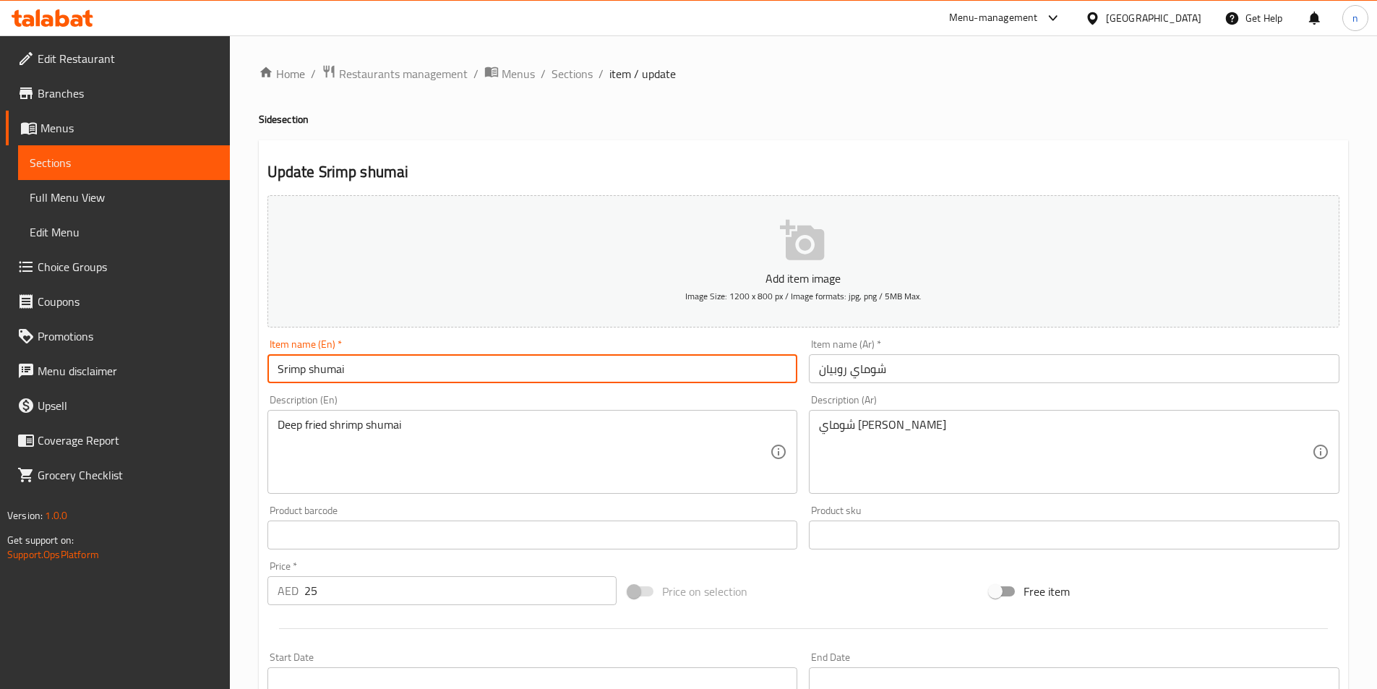
click at [270, 364] on input "Srimp shumai" at bounding box center [532, 368] width 530 height 29
paste input "5pc"
type input "5pc Srimp shumai"
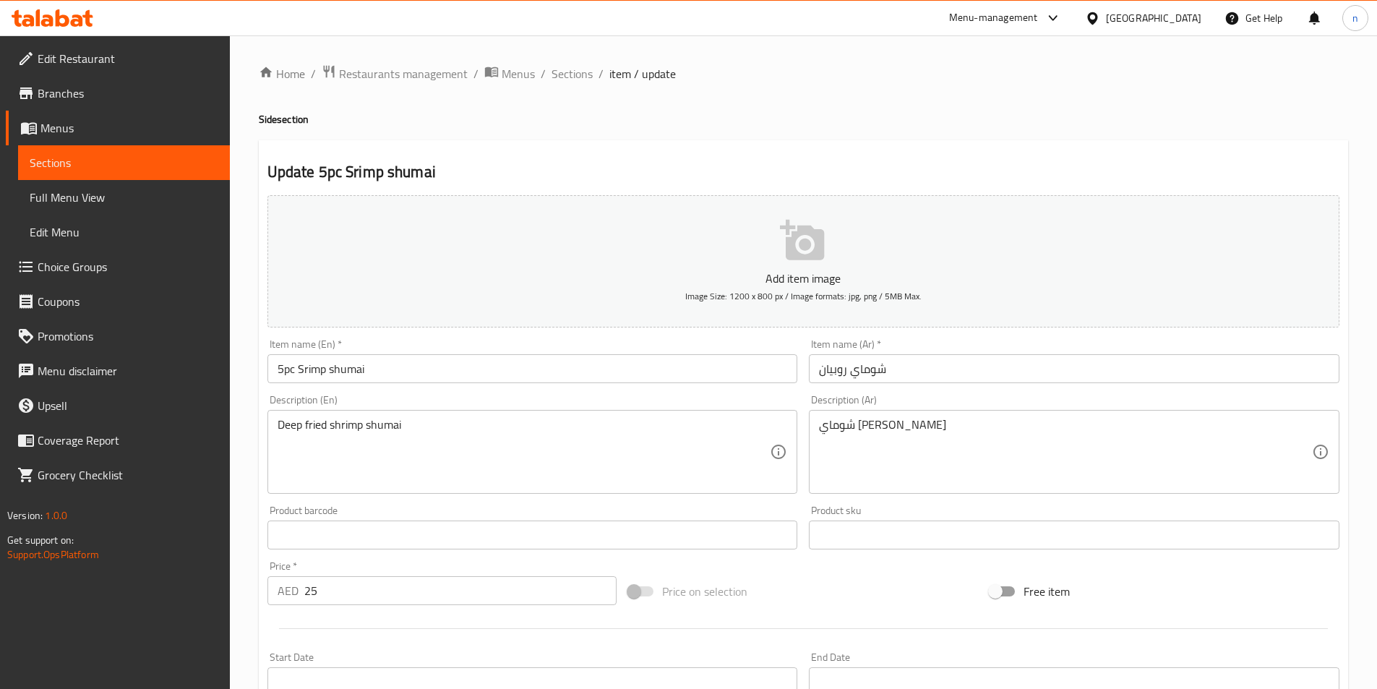
click at [864, 371] on input "شوماي روبيان" at bounding box center [1074, 368] width 530 height 29
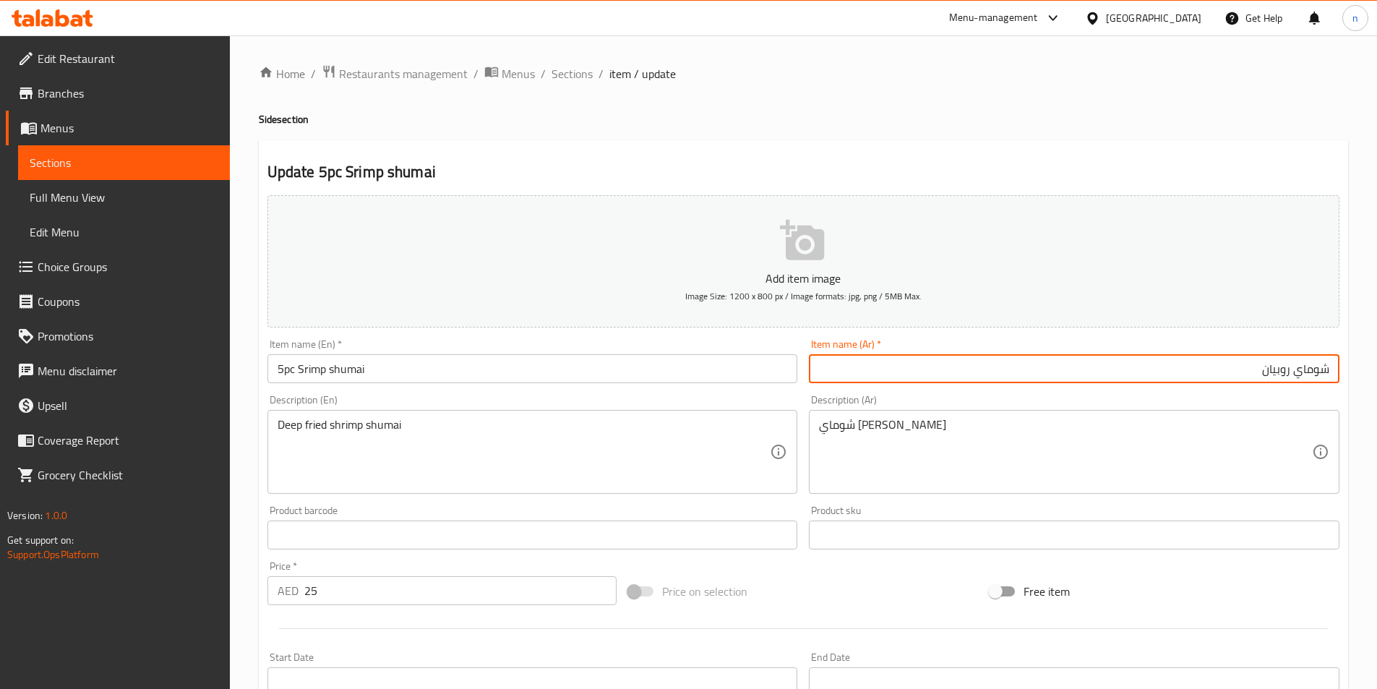
click at [1328, 366] on input "شوماي روبيان" at bounding box center [1074, 368] width 530 height 29
paste input "5 قطع"
type input "5 قطع شوماي روبيان"
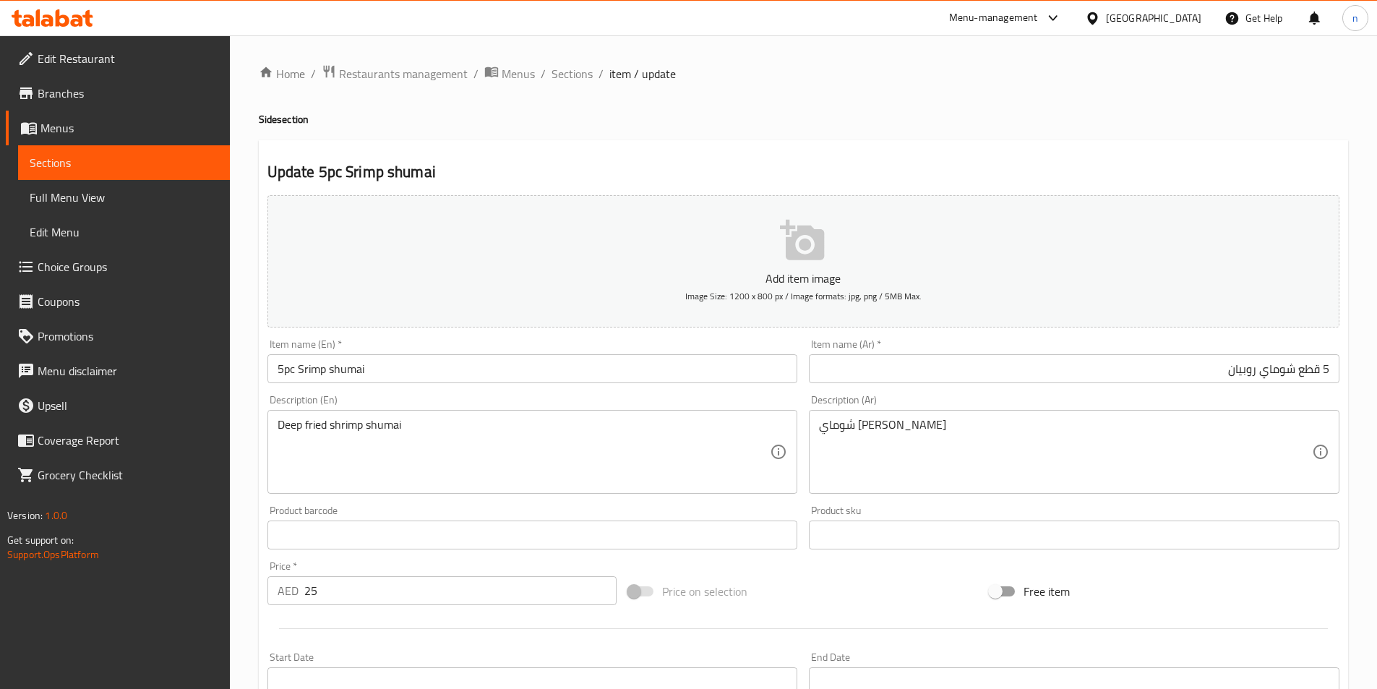
click at [238, 488] on div "Home / Restaurants management / Menus / Sections / item / update Side section U…" at bounding box center [803, 528] width 1147 height 986
click at [253, 501] on div "Home / Restaurants management / Menus / Sections / item / update Side section U…" at bounding box center [803, 528] width 1147 height 986
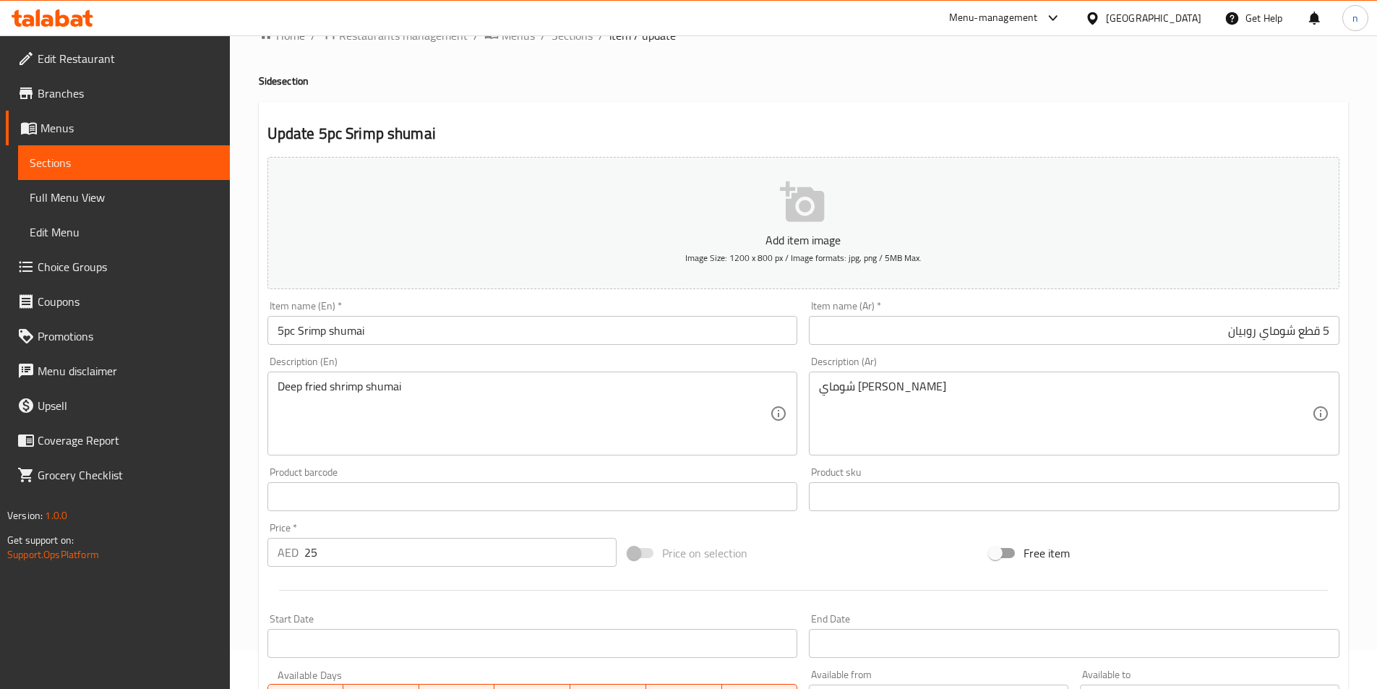
scroll to position [72, 0]
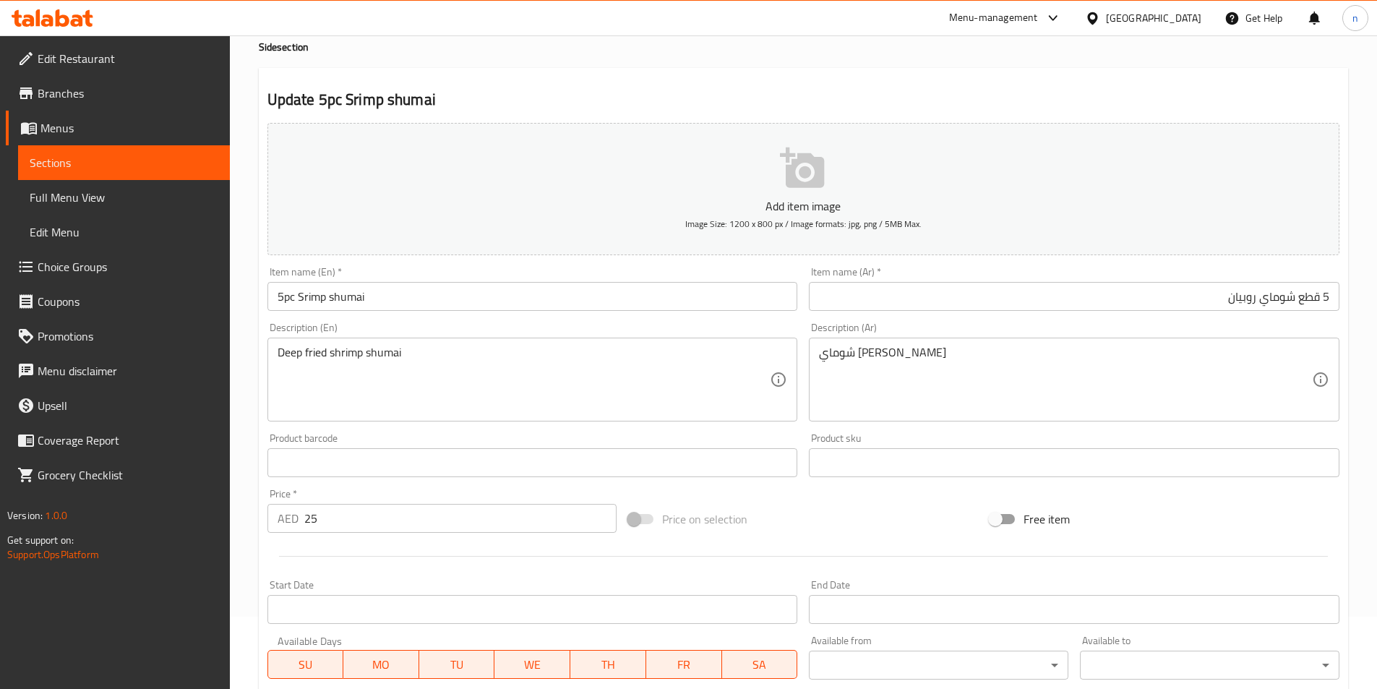
click at [244, 582] on div "Home / Restaurants management / Menus / Sections / item / update Side section U…" at bounding box center [803, 456] width 1147 height 986
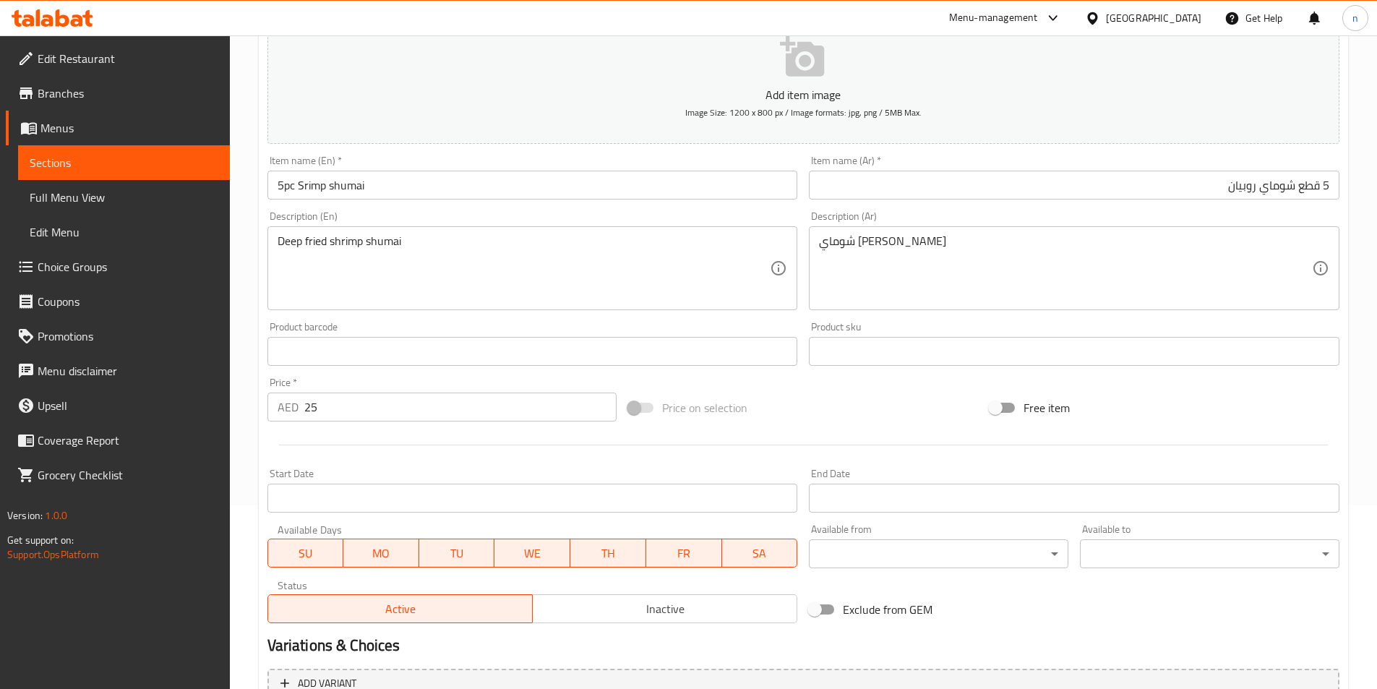
scroll to position [332, 0]
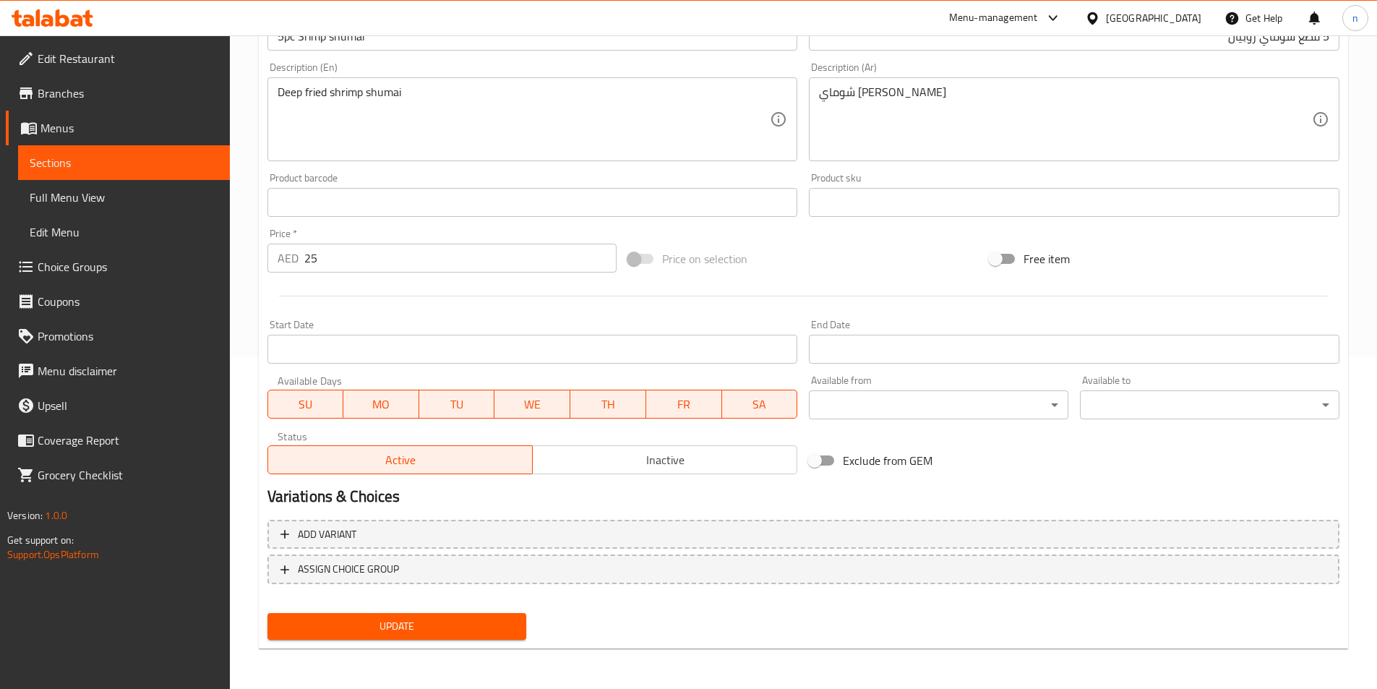
click at [402, 618] on span "Update" at bounding box center [397, 626] width 236 height 18
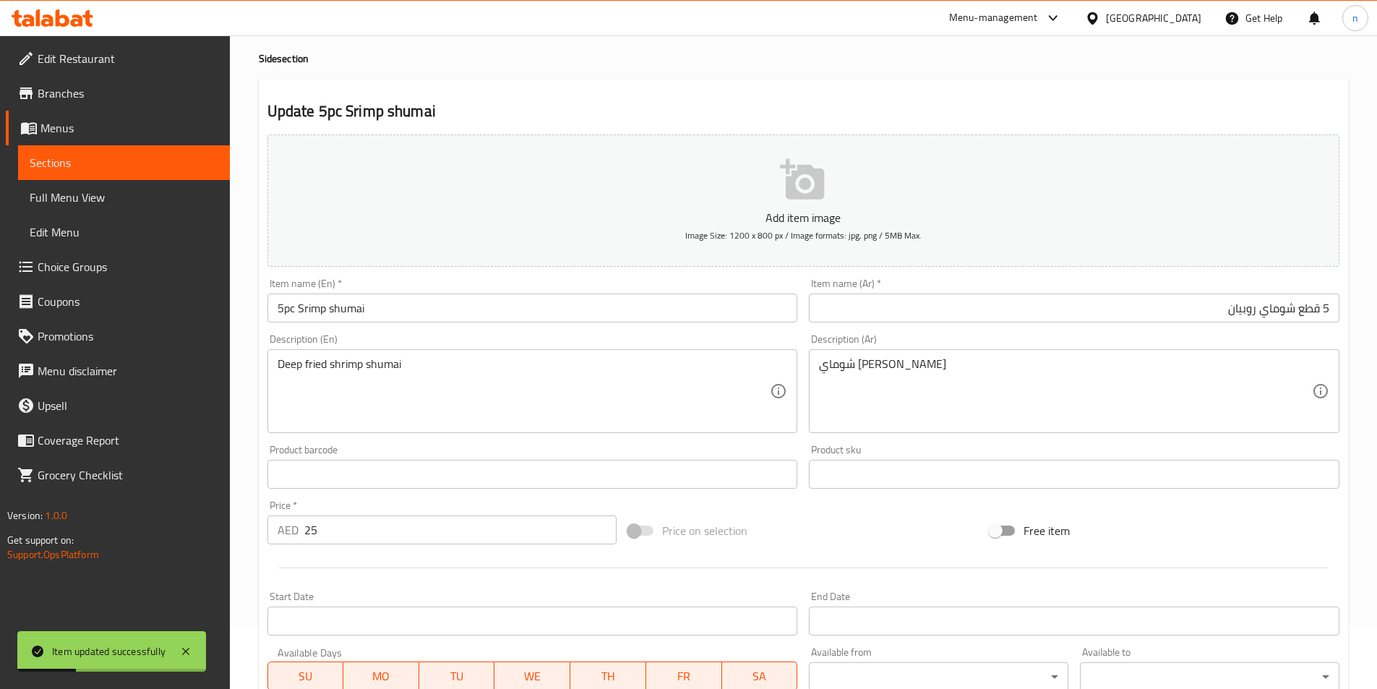
scroll to position [0, 0]
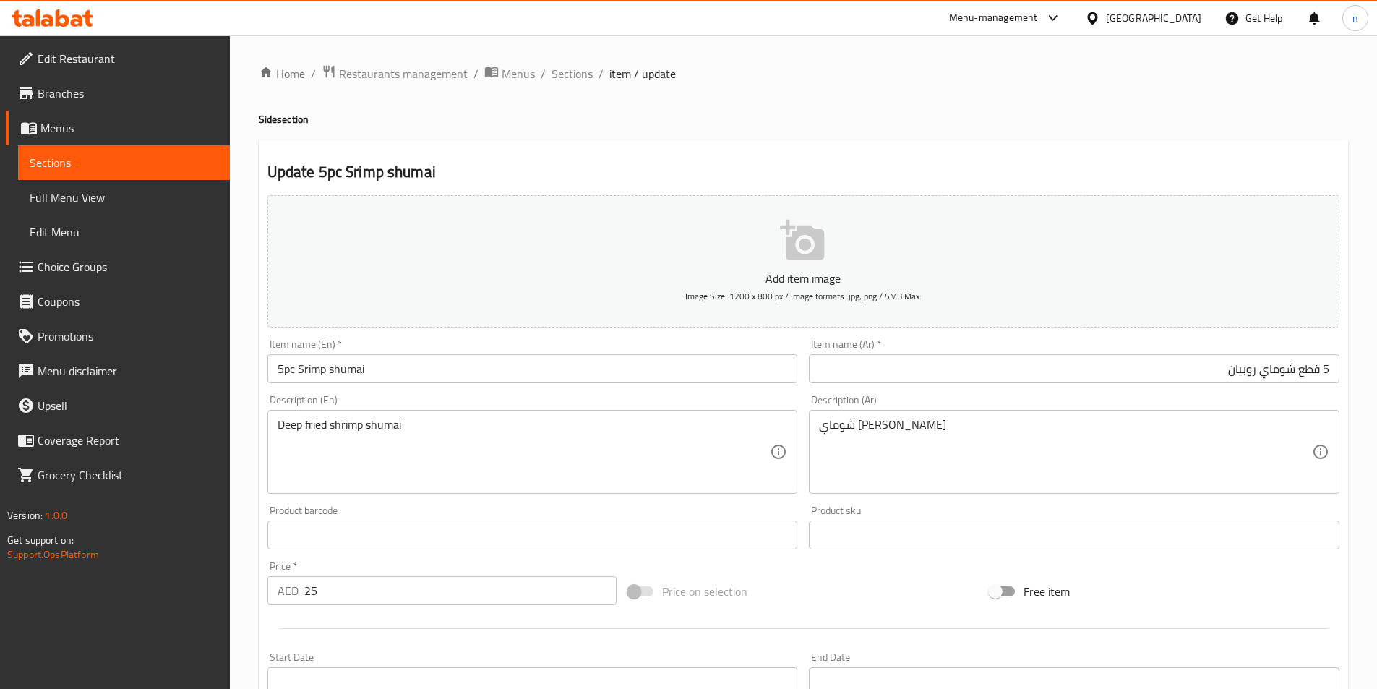
click at [265, 488] on div "Description (En) Deep fried shrimp shumai Description (En)" at bounding box center [533, 444] width 542 height 111
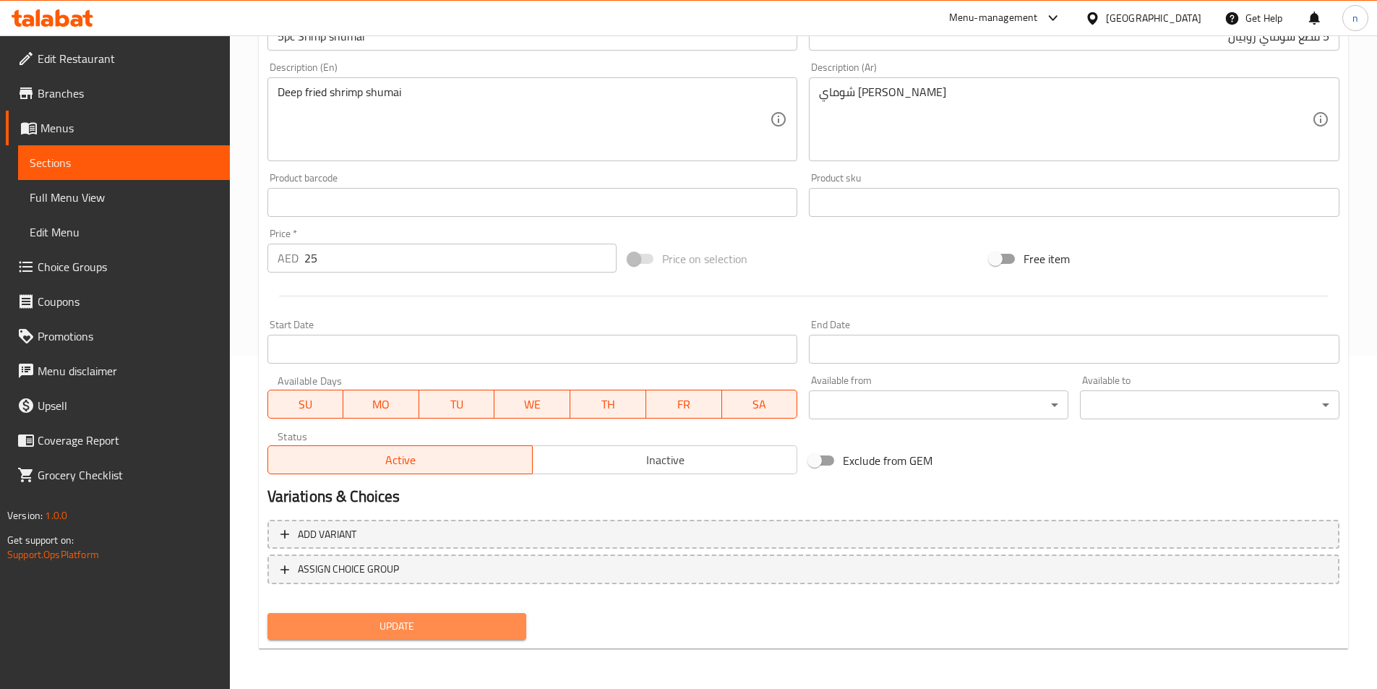
click at [355, 635] on span "Update" at bounding box center [397, 626] width 236 height 18
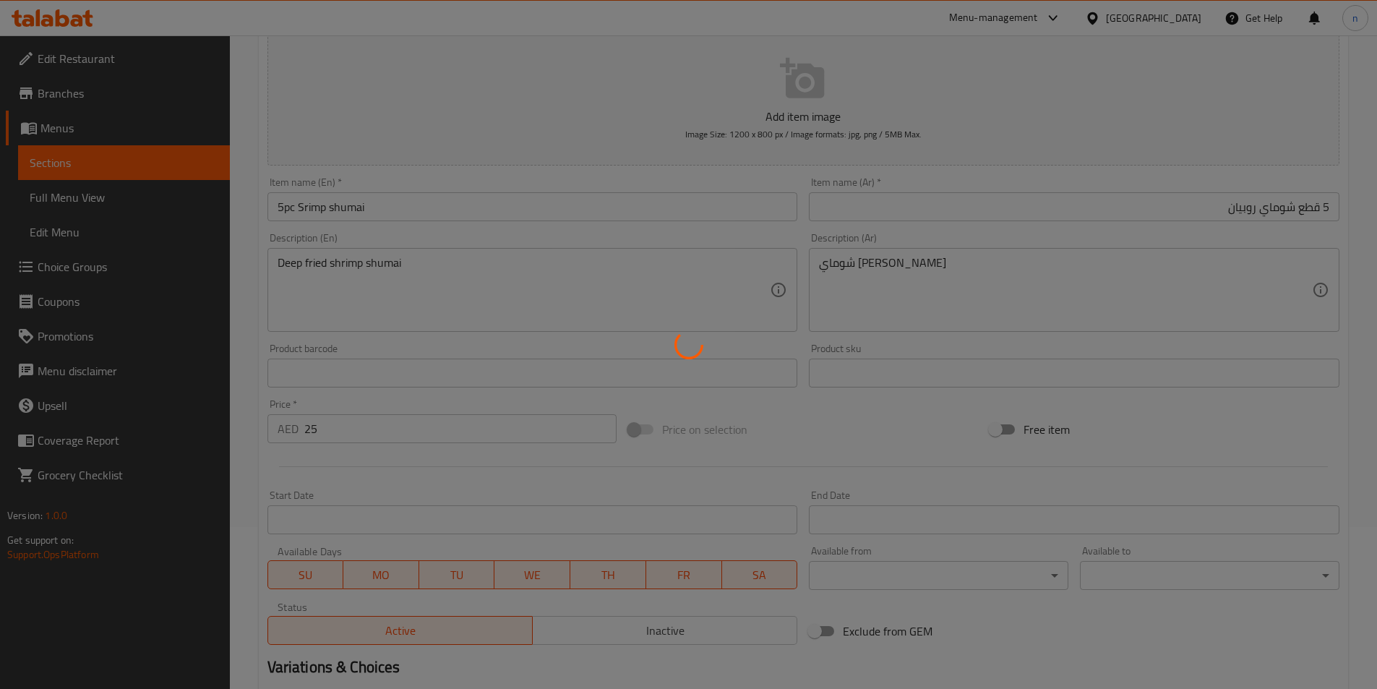
scroll to position [0, 0]
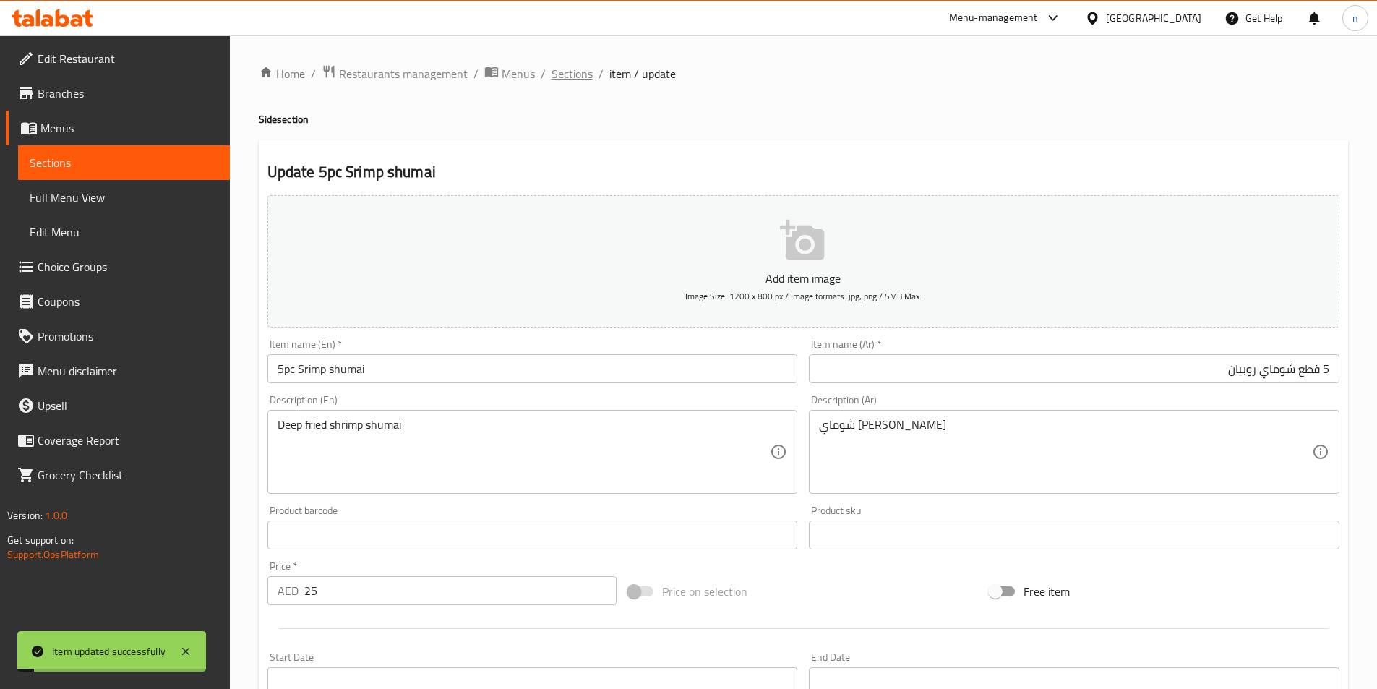
click at [569, 73] on span "Sections" at bounding box center [571, 73] width 41 height 17
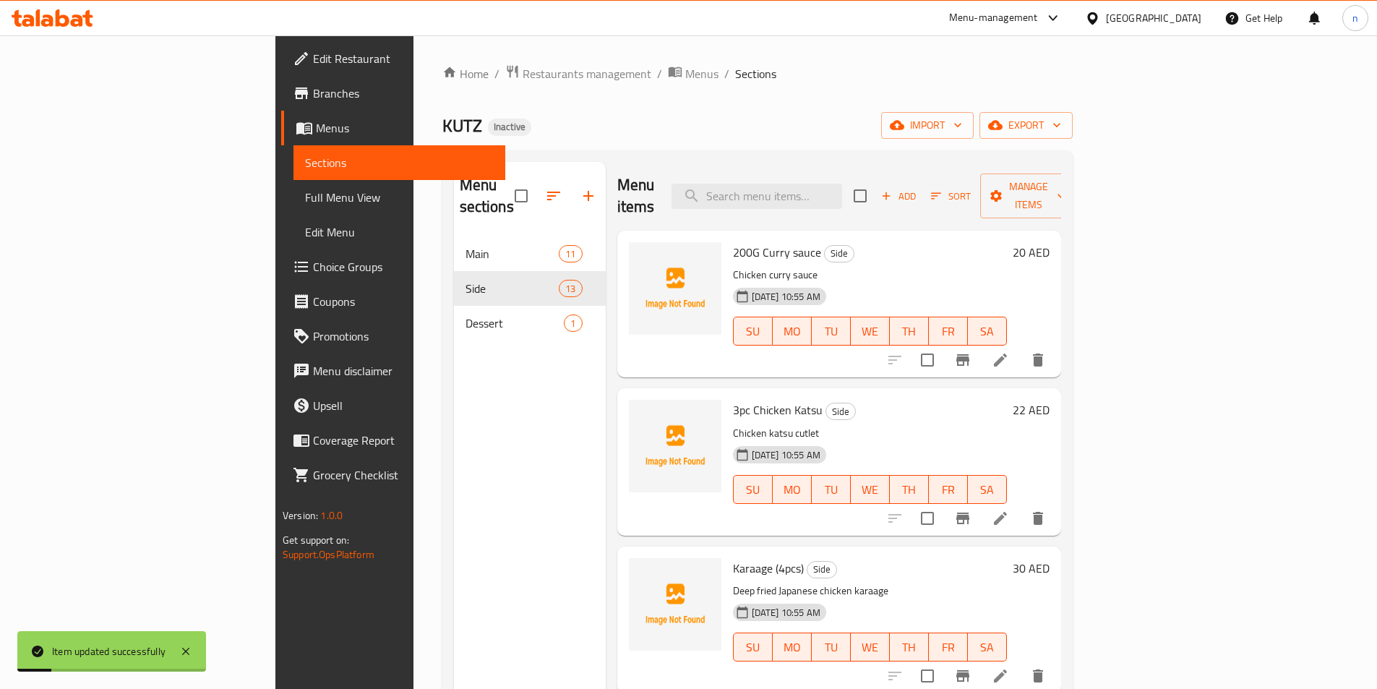
click at [800, 266] on p "Chicken curry sauce" at bounding box center [870, 275] width 274 height 18
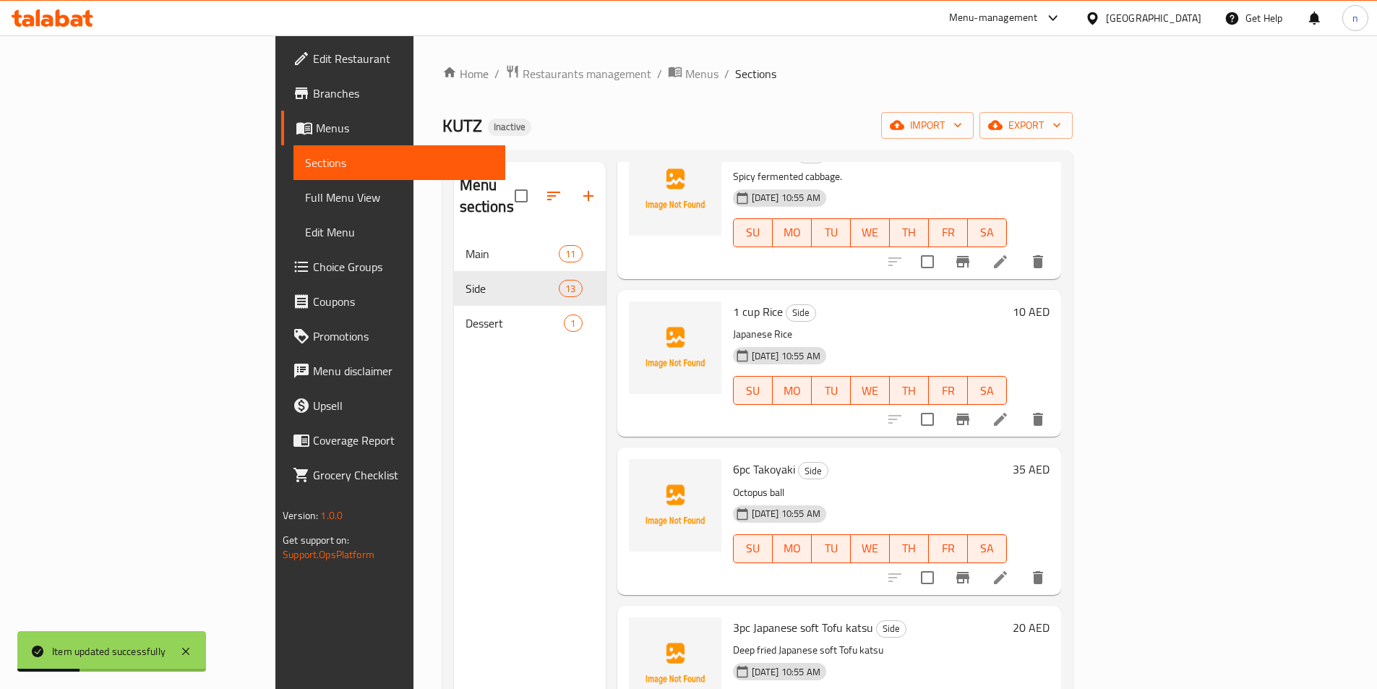
scroll to position [940, 0]
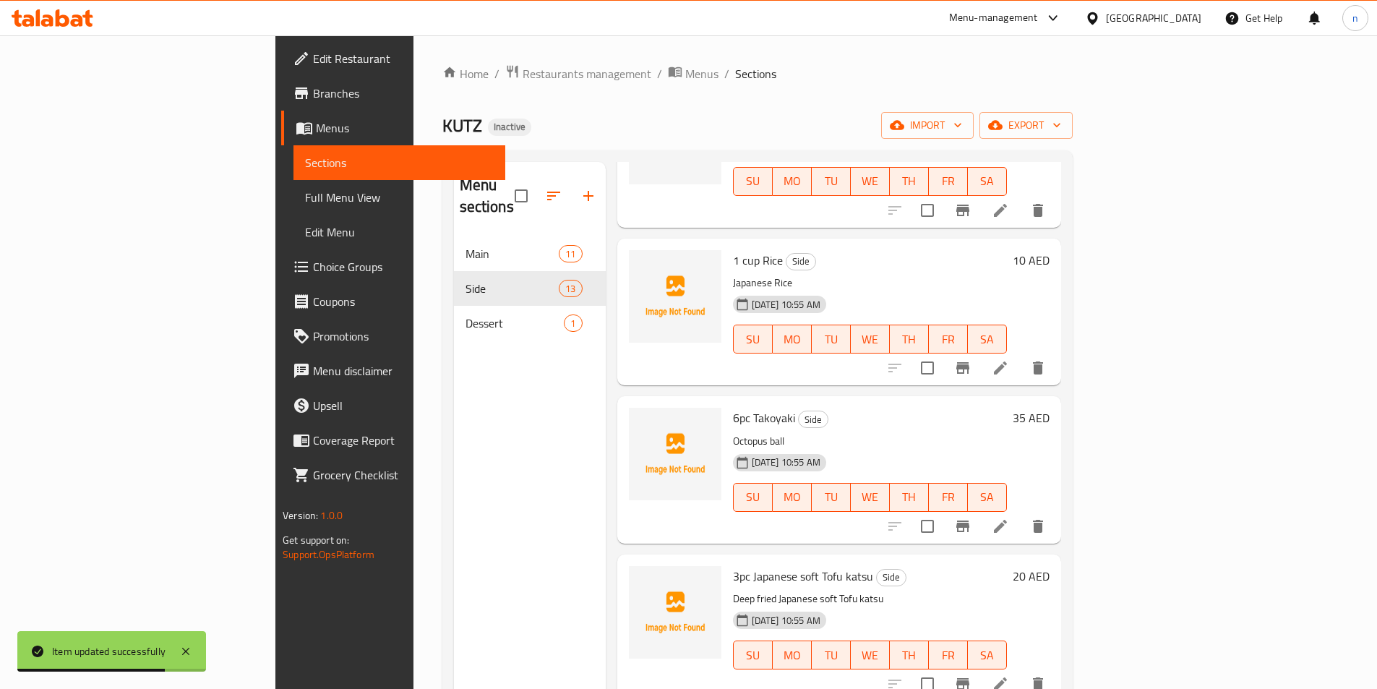
click at [623, 509] on div at bounding box center [675, 469] width 104 height 135
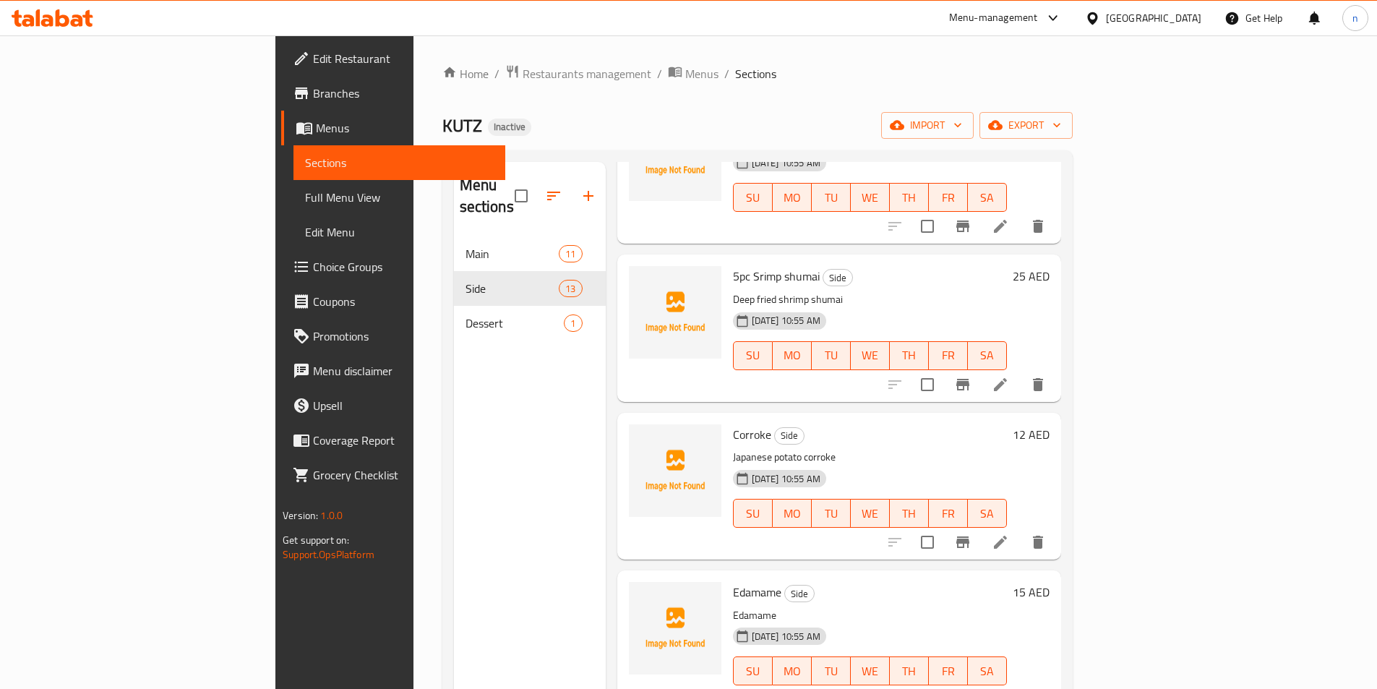
scroll to position [1400, 0]
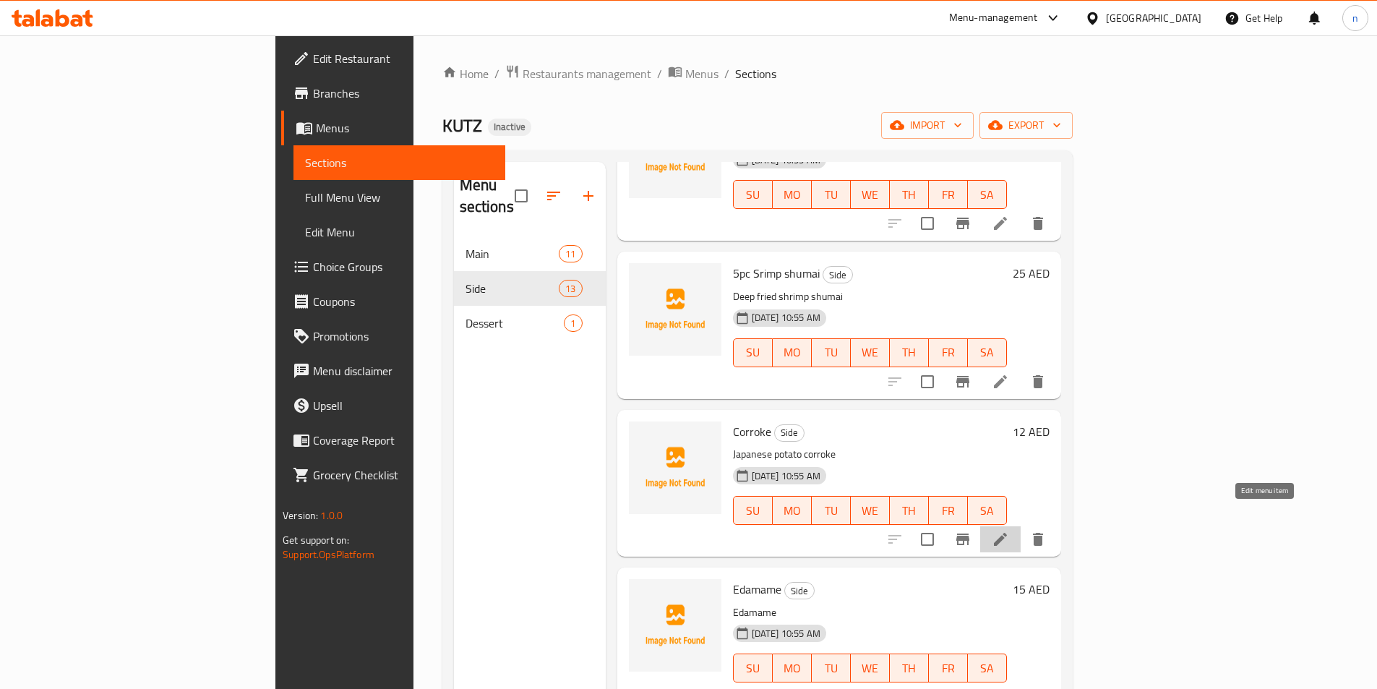
click at [1009, 530] on icon at bounding box center [1000, 538] width 17 height 17
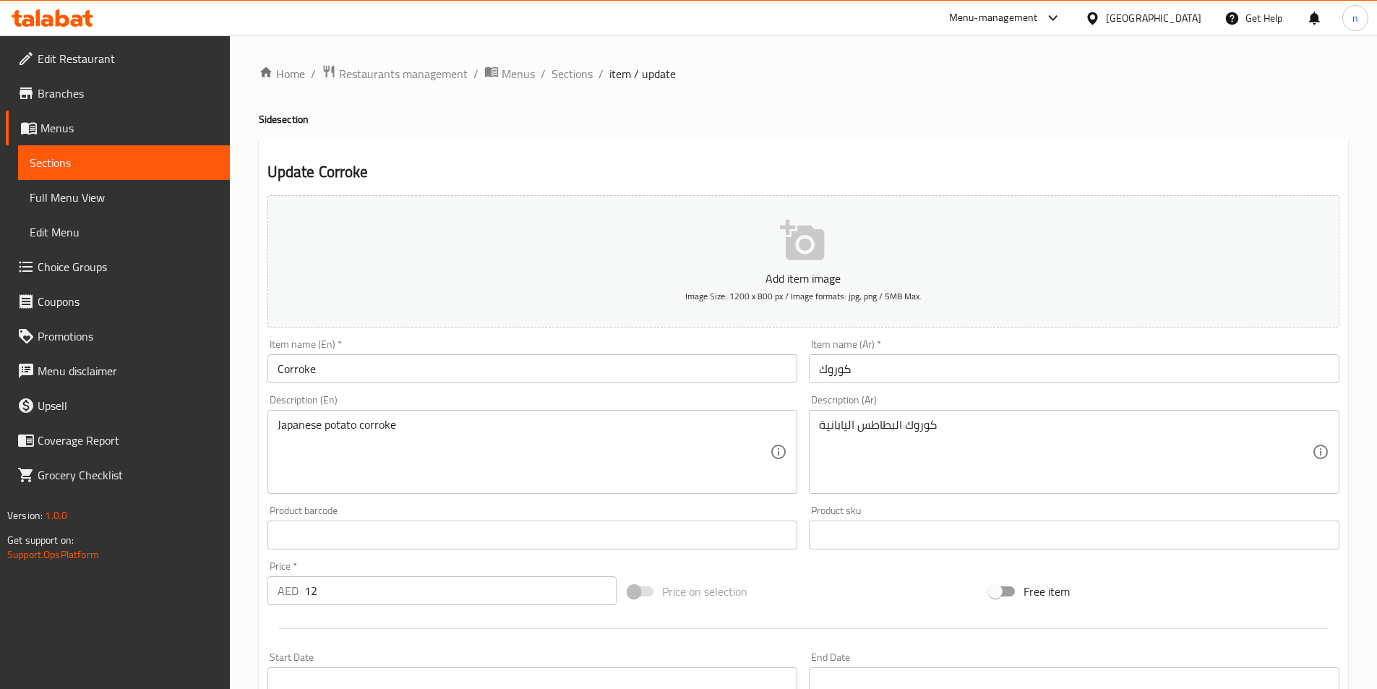
click at [274, 382] on input "Corroke" at bounding box center [532, 368] width 530 height 29
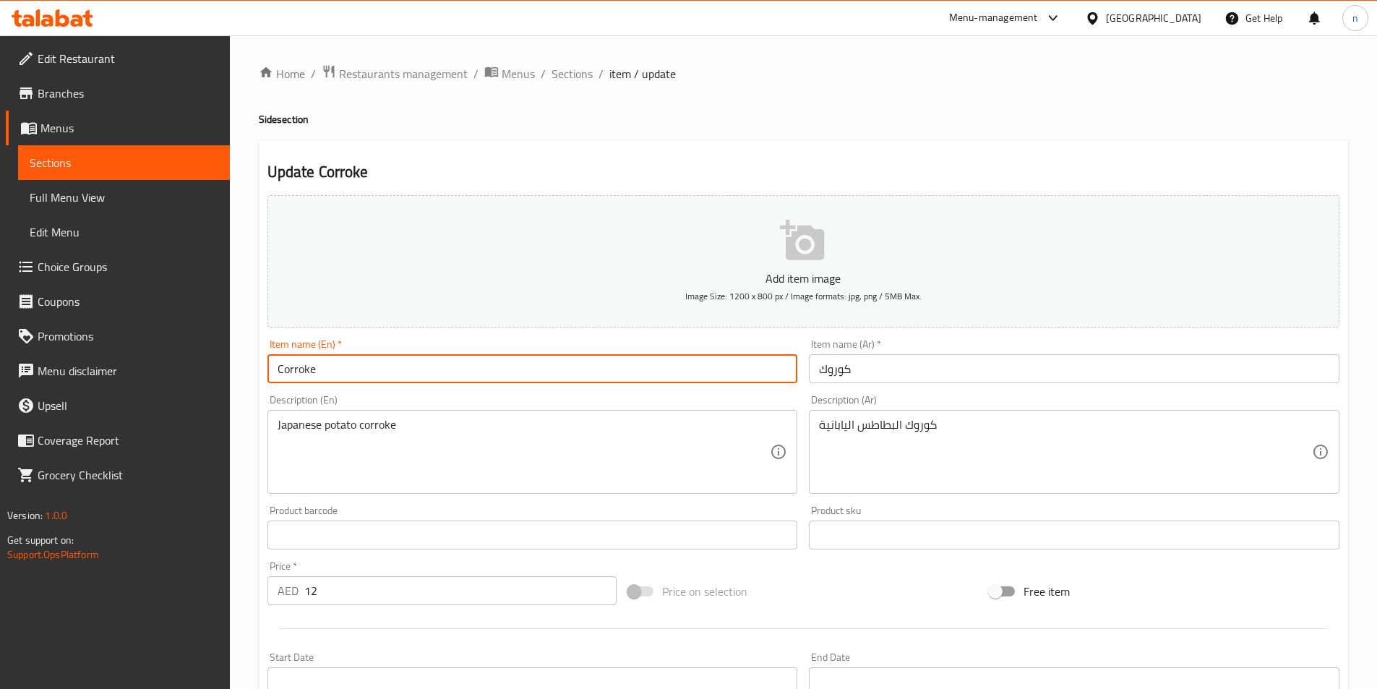
paste input "1pc"
type input "1pc Corroke"
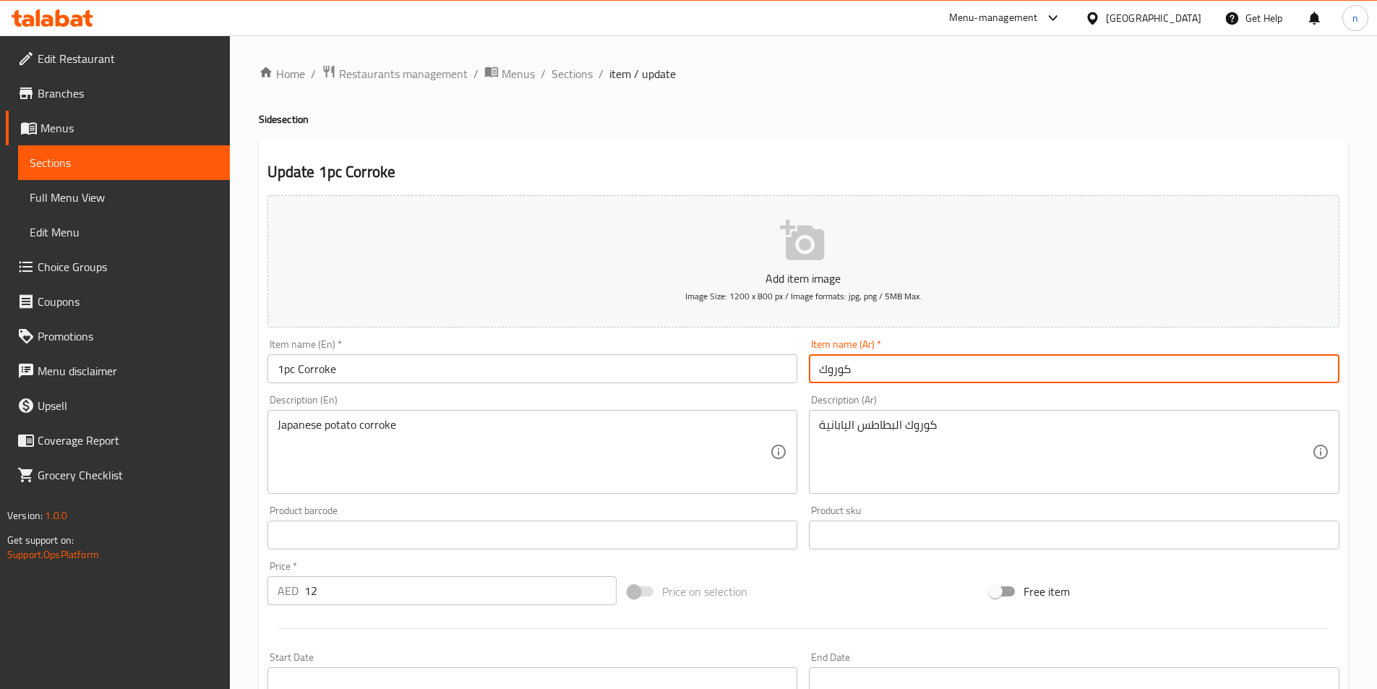
click at [833, 368] on input "كوروك" at bounding box center [1074, 368] width 530 height 29
click at [1333, 365] on input "كوروك" at bounding box center [1074, 368] width 530 height 29
paste input "1 قطعة"
type input "1 قطعة كوروك"
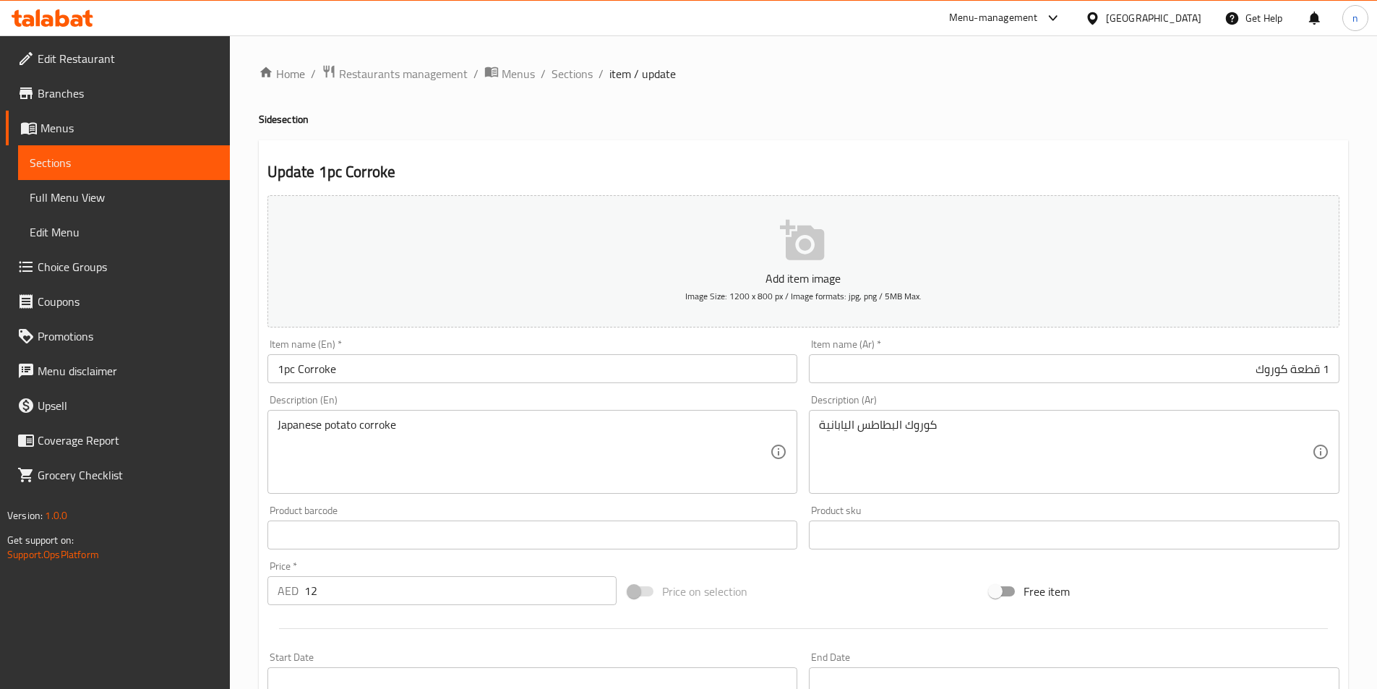
click at [250, 351] on div "Home / Restaurants management / Menus / Sections / item / update Side section U…" at bounding box center [803, 528] width 1147 height 986
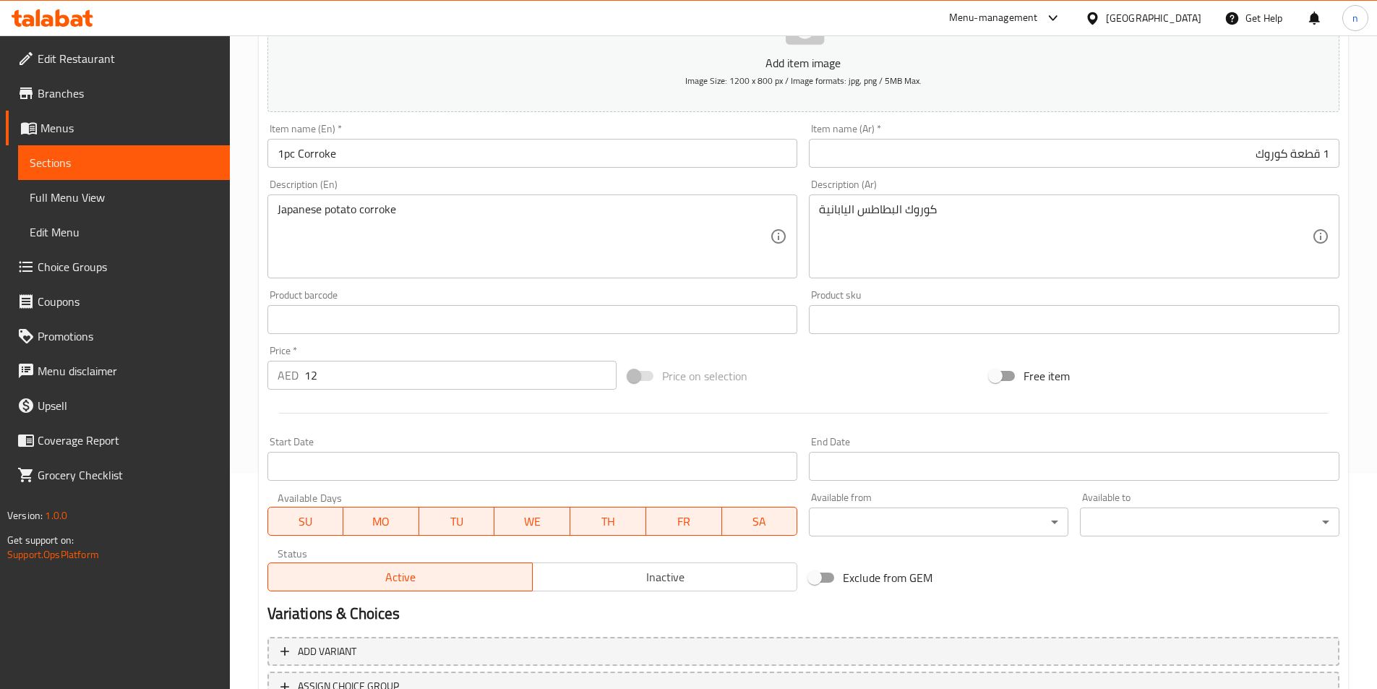
scroll to position [332, 0]
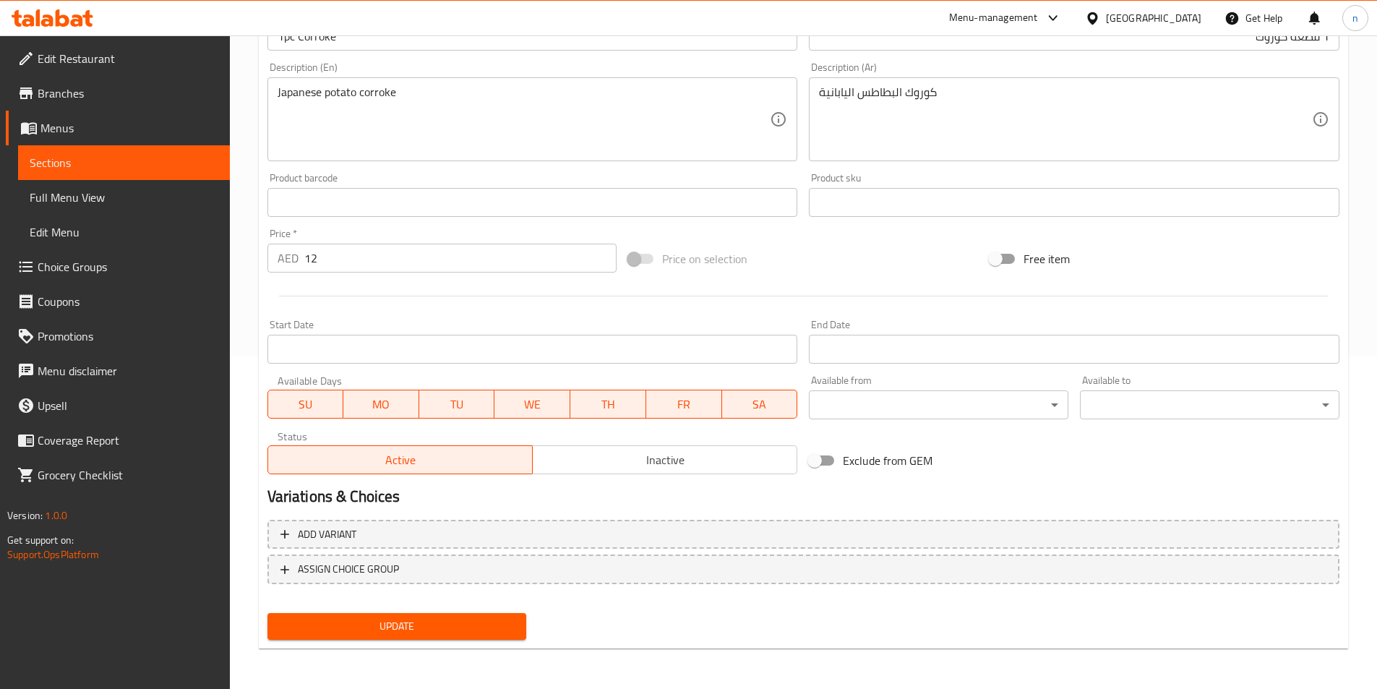
click at [245, 422] on div "Home / Restaurants management / Menus / Sections / item / update Side section U…" at bounding box center [803, 196] width 1147 height 986
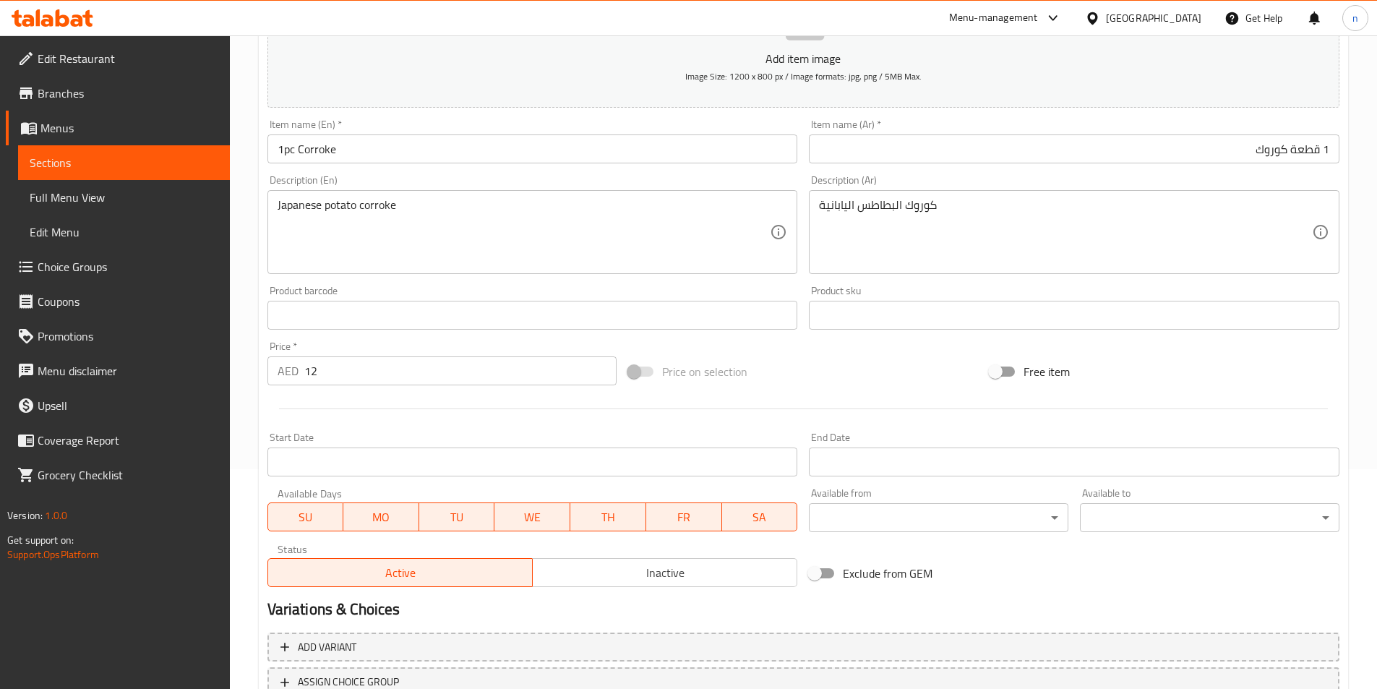
scroll to position [43, 0]
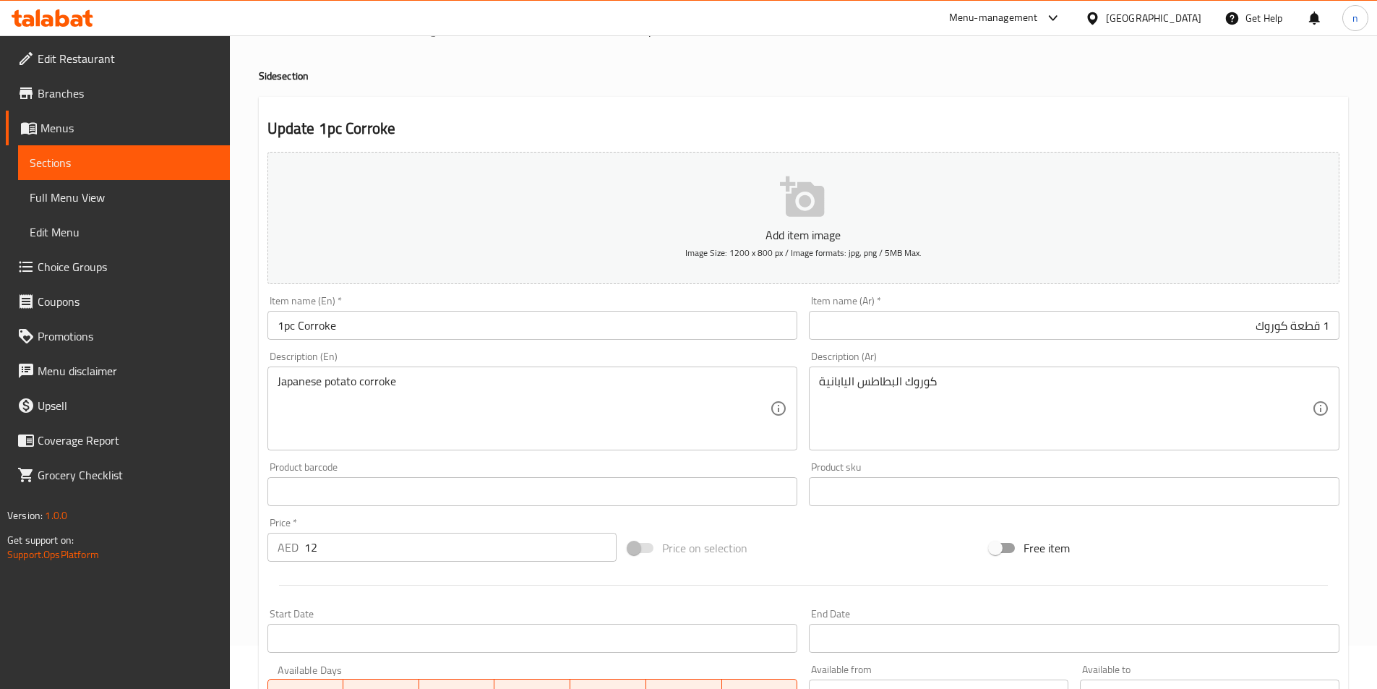
click at [228, 581] on div "Edit Restaurant Branches Menus Sections Full Menu View Edit Menu Choice Groups …" at bounding box center [115, 379] width 230 height 689
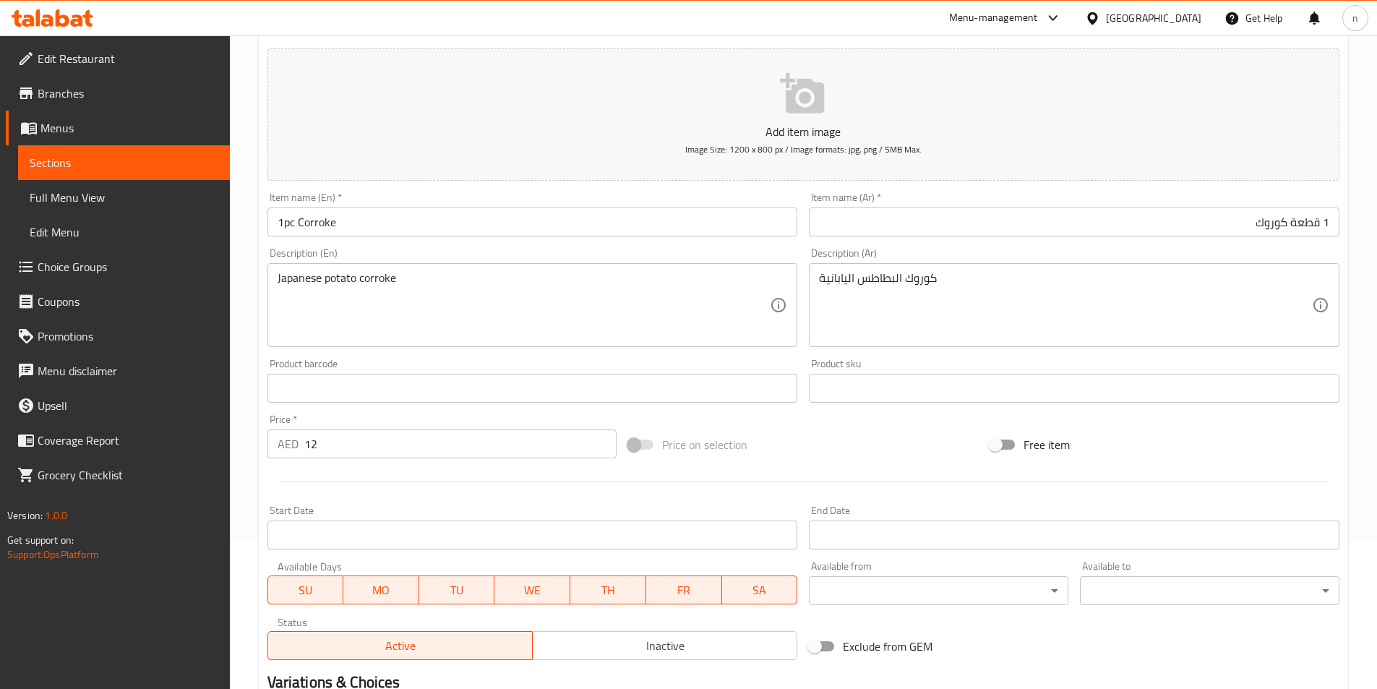
scroll to position [332, 0]
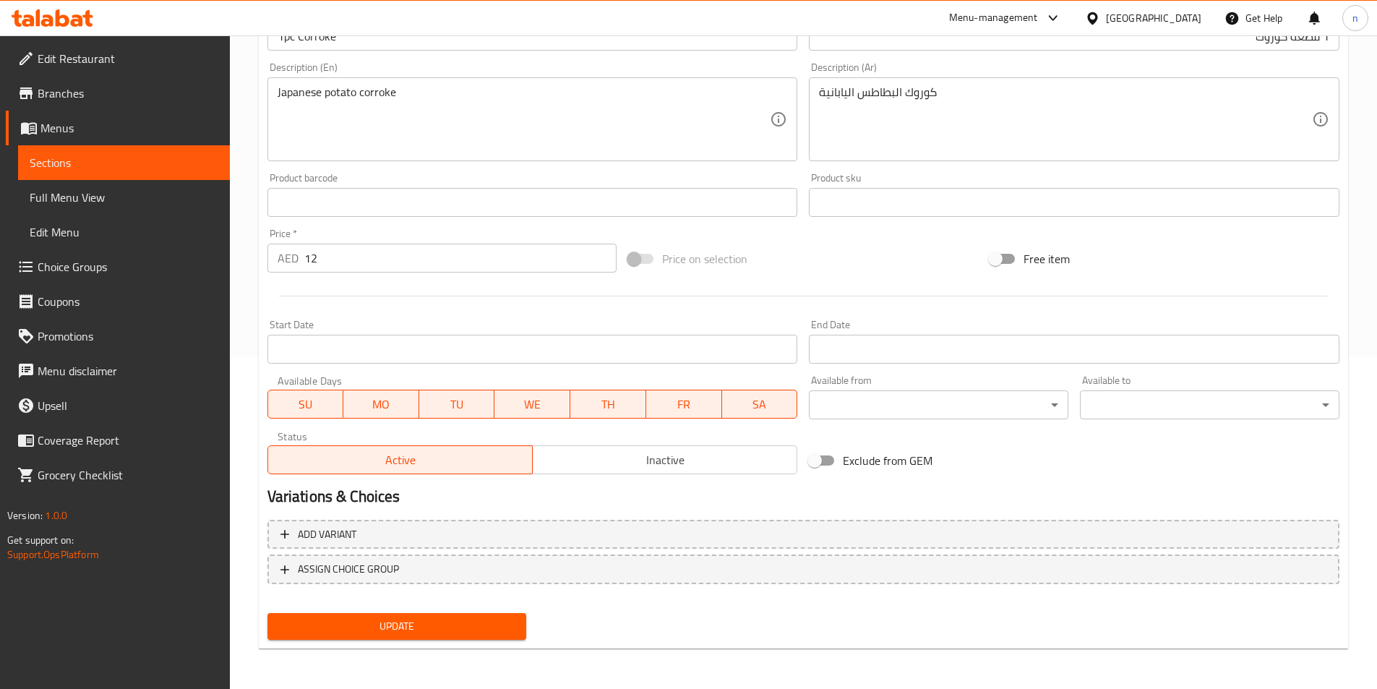
click at [390, 622] on span "Update" at bounding box center [397, 626] width 236 height 18
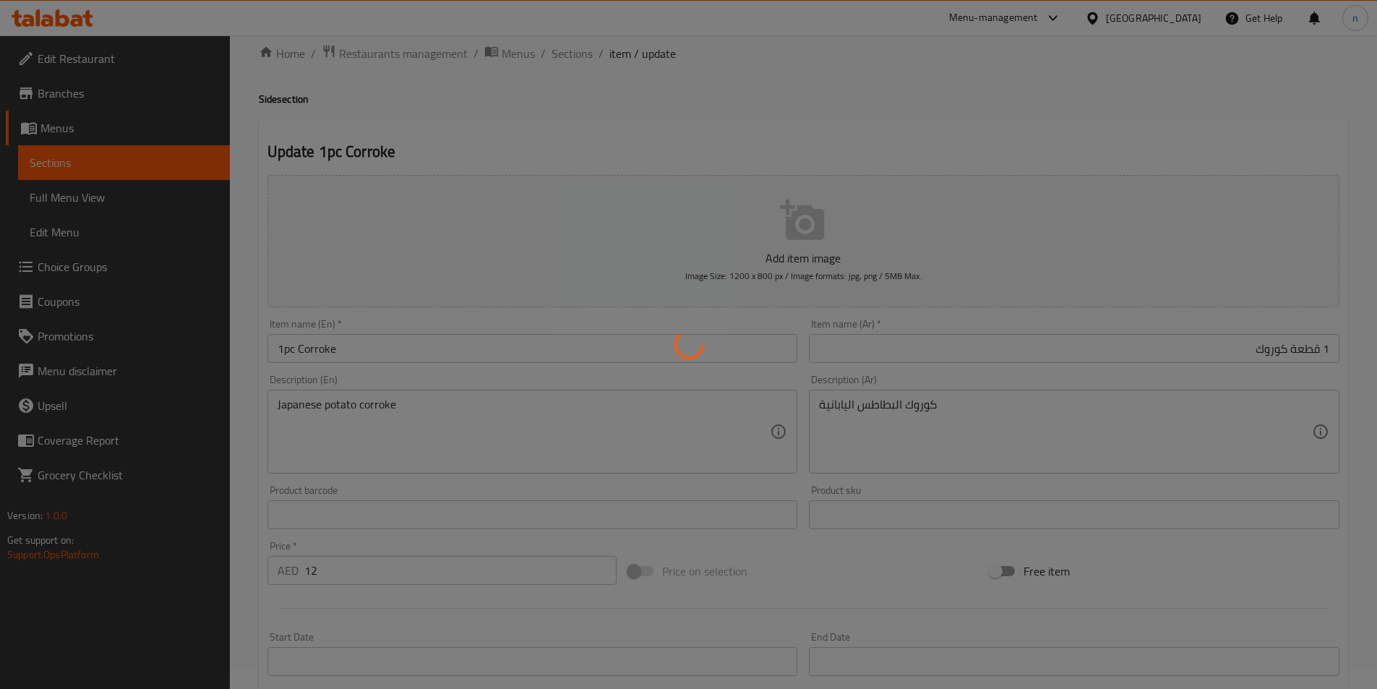
scroll to position [0, 0]
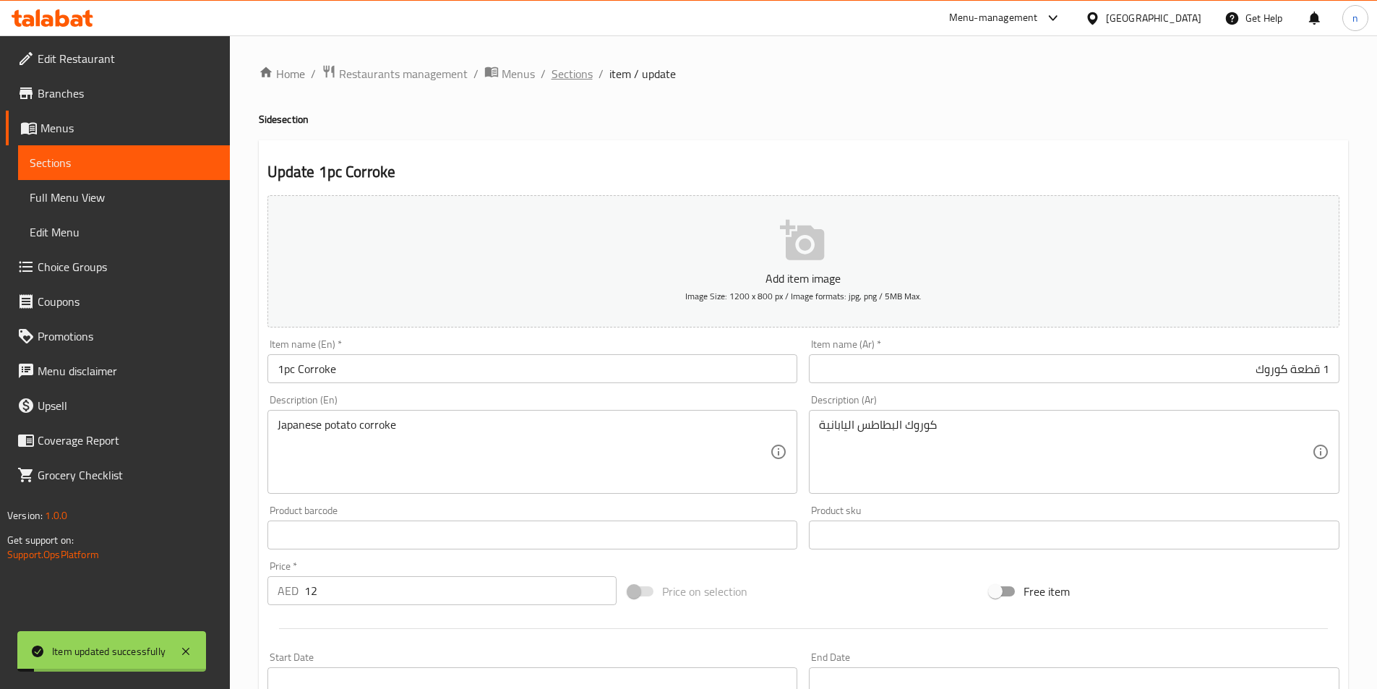
click at [559, 76] on span "Sections" at bounding box center [571, 73] width 41 height 17
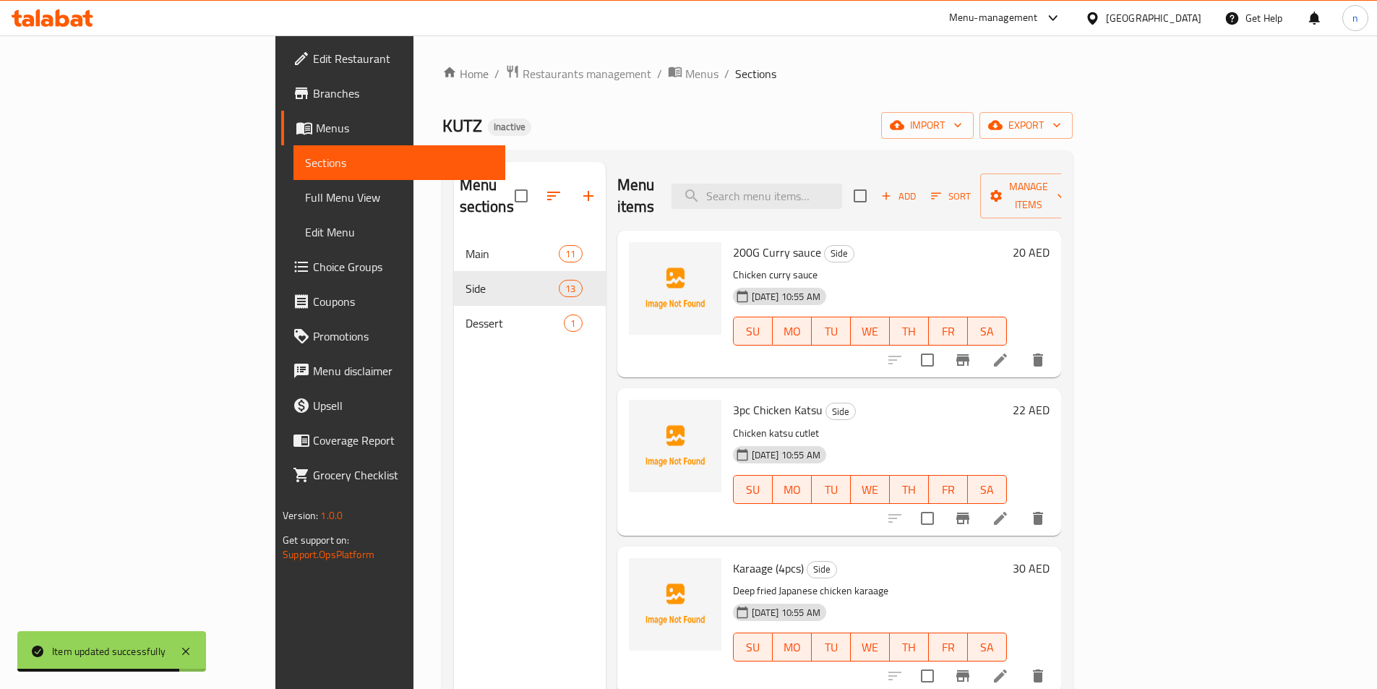
click at [770, 150] on div "Menu sections Main 11 Side 13 Dessert 1 Menu items Add Sort Manage items 200G C…" at bounding box center [757, 506] width 630 height 712
click at [852, 106] on div "Home / Restaurants management / Menus / Sections KUTZ Inactive import export Me…" at bounding box center [757, 463] width 630 height 798
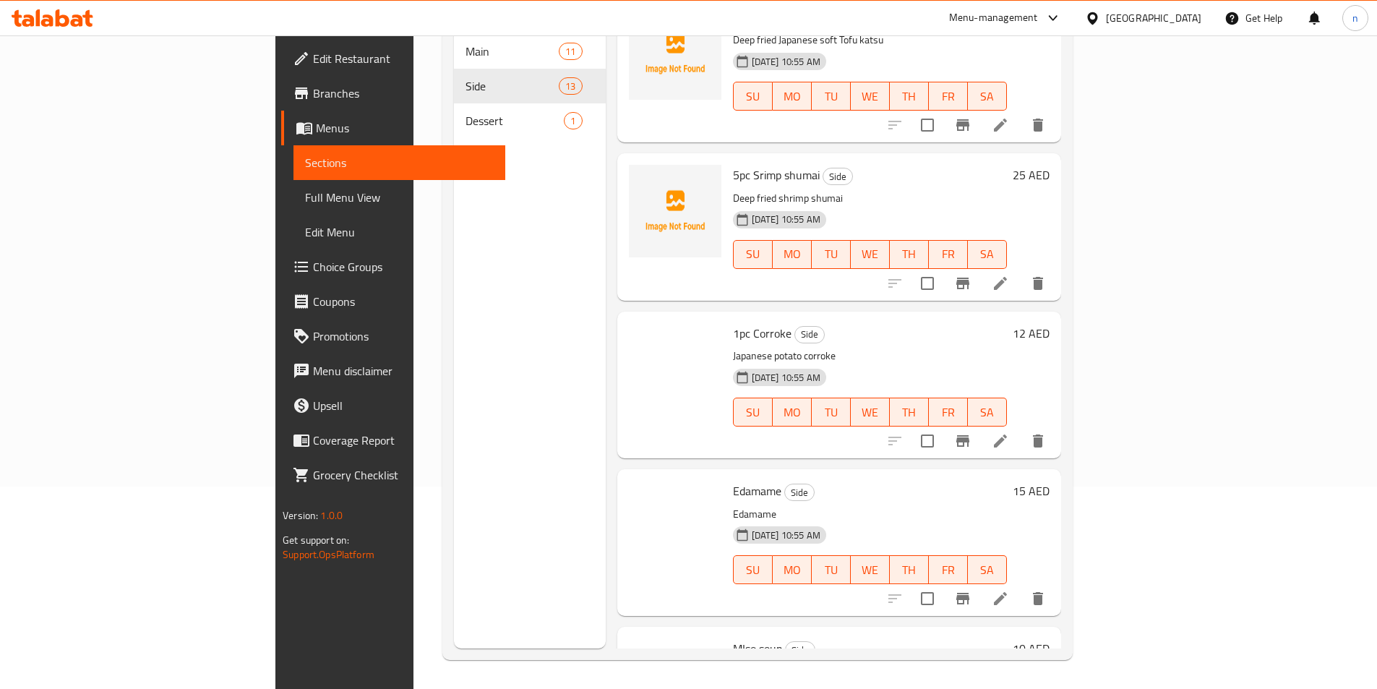
scroll to position [1400, 0]
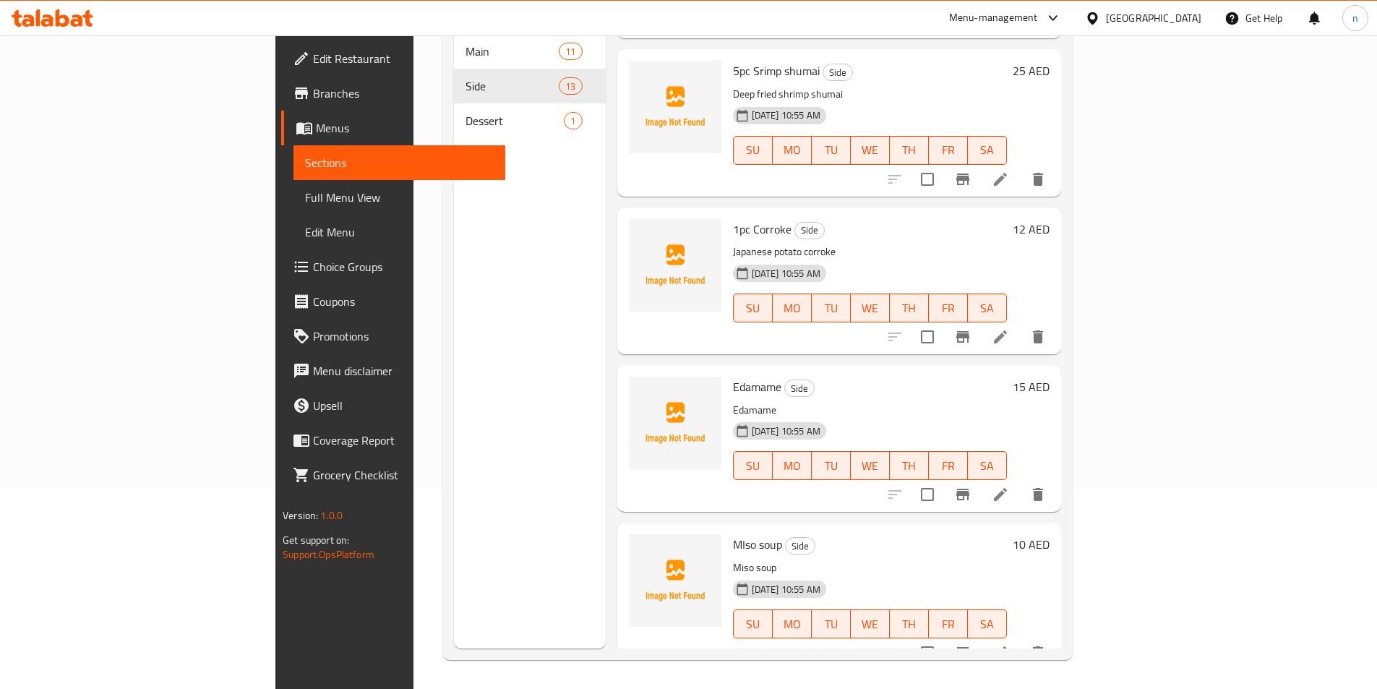
click at [1020, 481] on li at bounding box center [1000, 494] width 40 height 26
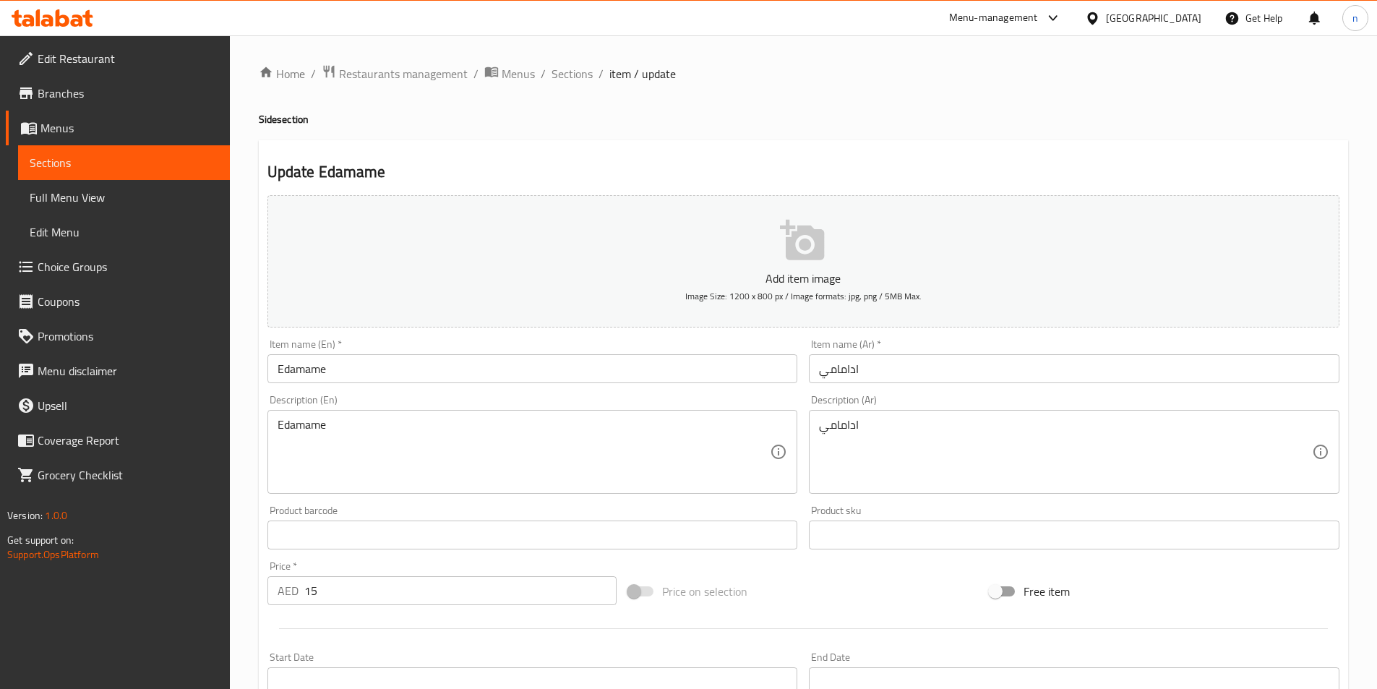
click at [269, 364] on input "Edamame" at bounding box center [532, 368] width 530 height 29
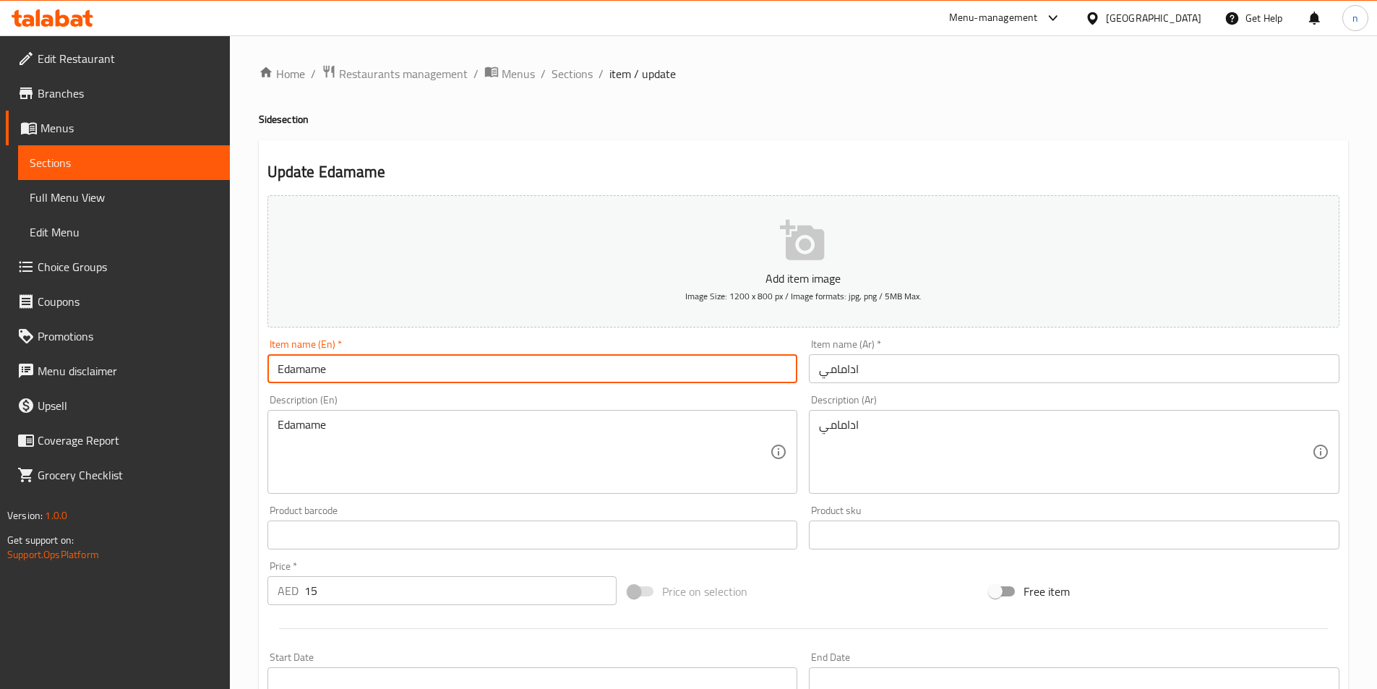
paste input "150g"
type input "150g Edamame"
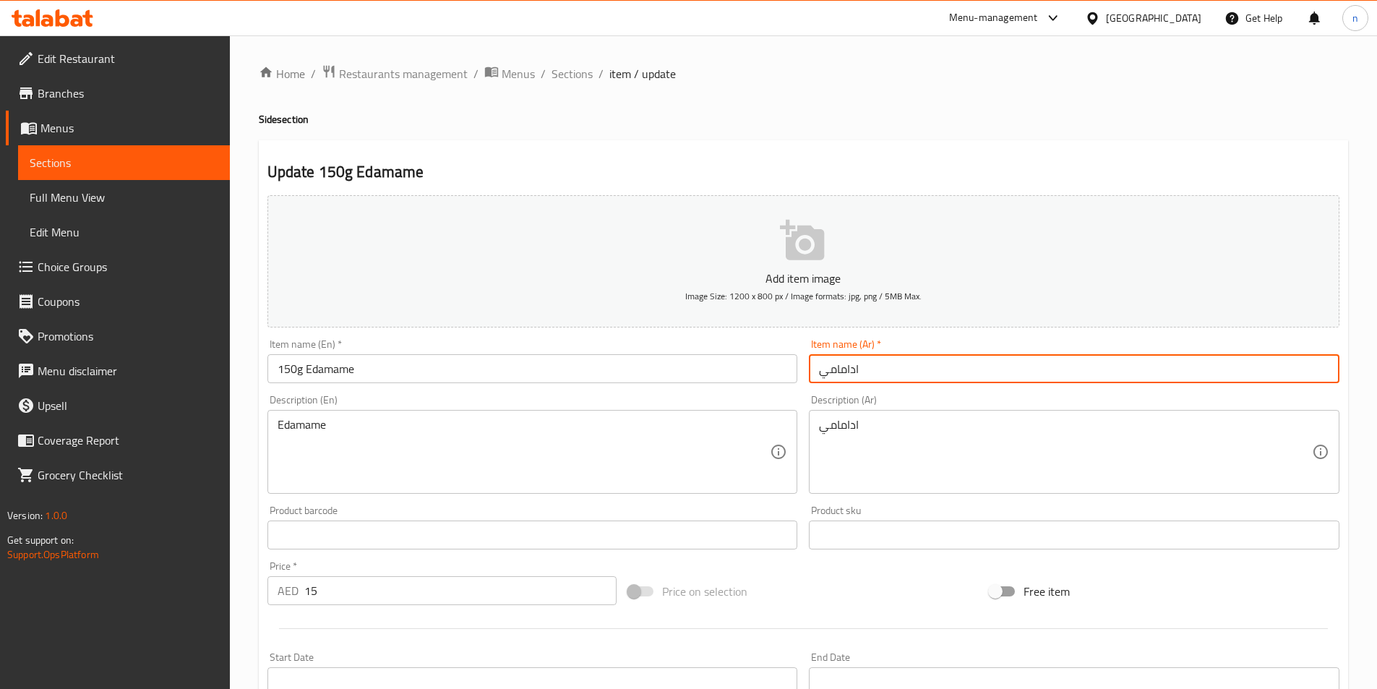
click at [860, 369] on input "ادامامي" at bounding box center [1074, 368] width 530 height 29
click at [814, 373] on input "ادامامي" at bounding box center [1074, 368] width 530 height 29
paste input "150 جرام"
click at [1137, 374] on input "150 جرام ادامامي" at bounding box center [1074, 368] width 530 height 29
type input "150 جرام ادامامي"
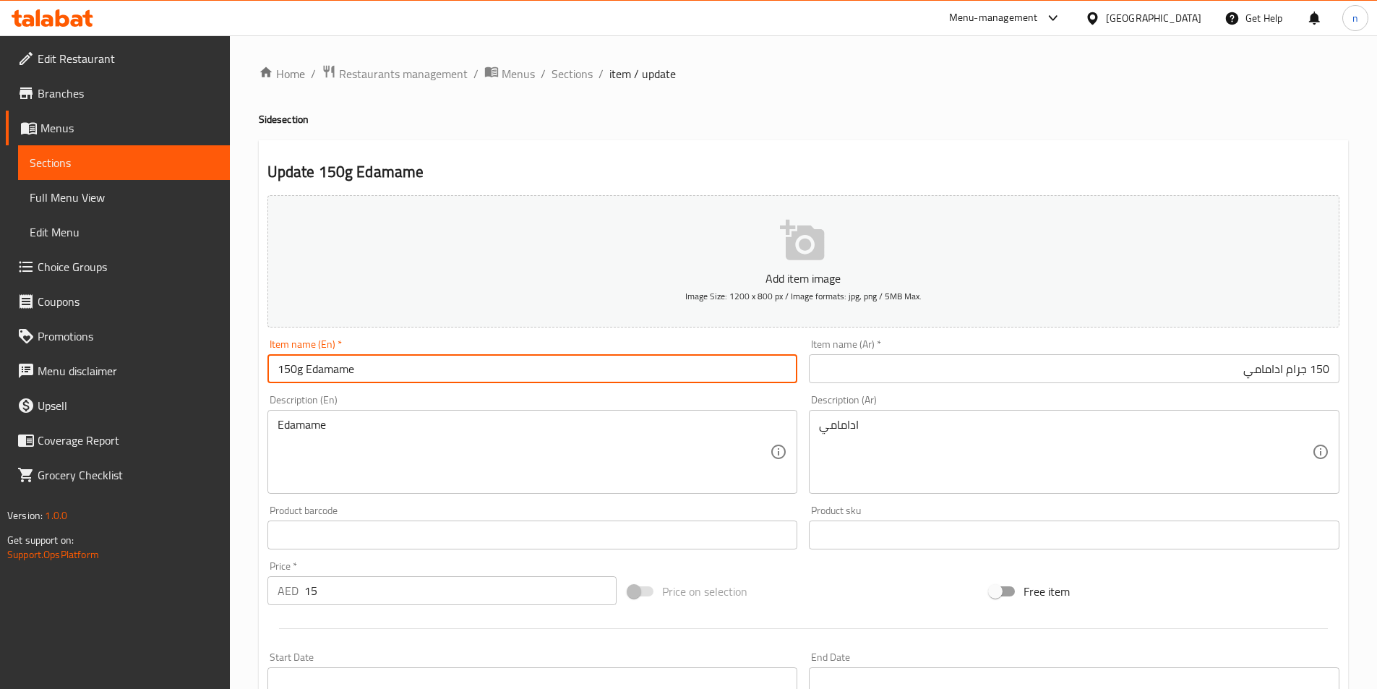
click at [327, 366] on input "150g Edamame" at bounding box center [532, 368] width 530 height 29
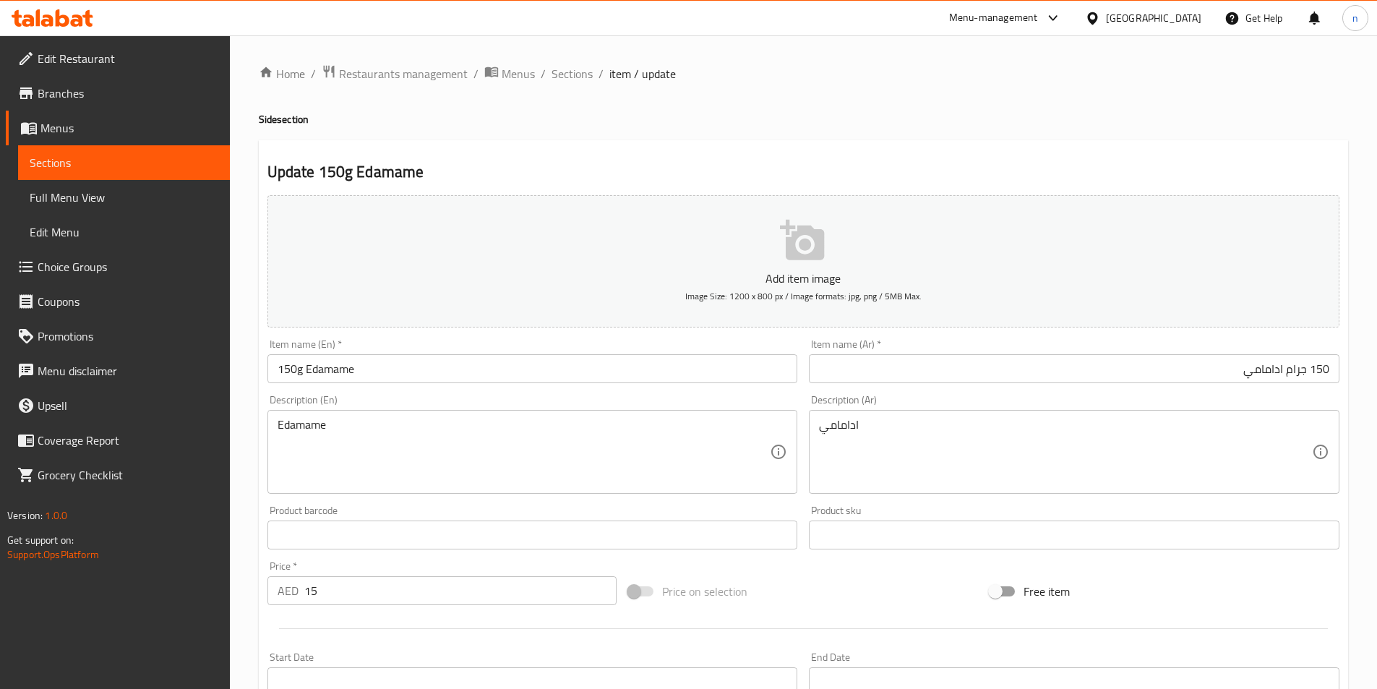
click at [308, 398] on div "Description (En) Edamame Description (En)" at bounding box center [532, 444] width 530 height 99
copy label "Description"
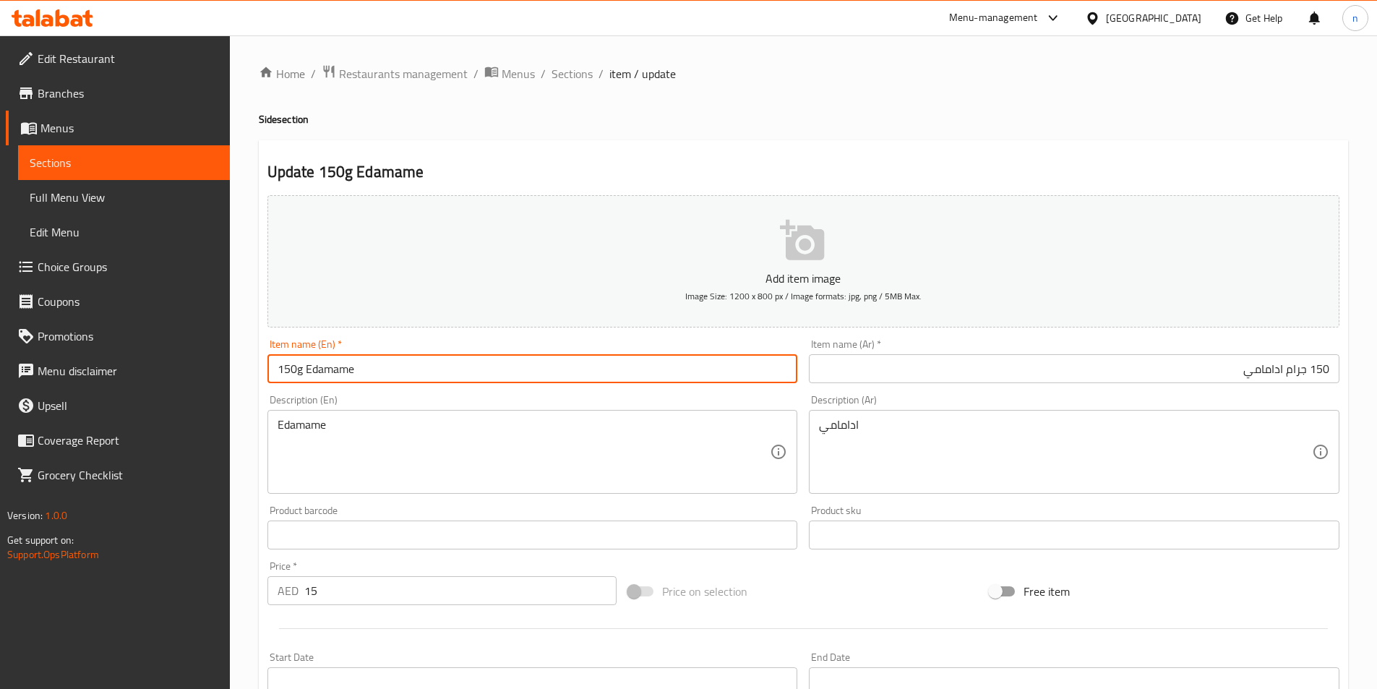
drag, startPoint x: 304, startPoint y: 370, endPoint x: 383, endPoint y: 370, distance: 79.5
click at [383, 370] on input "150g Edamame" at bounding box center [532, 368] width 530 height 29
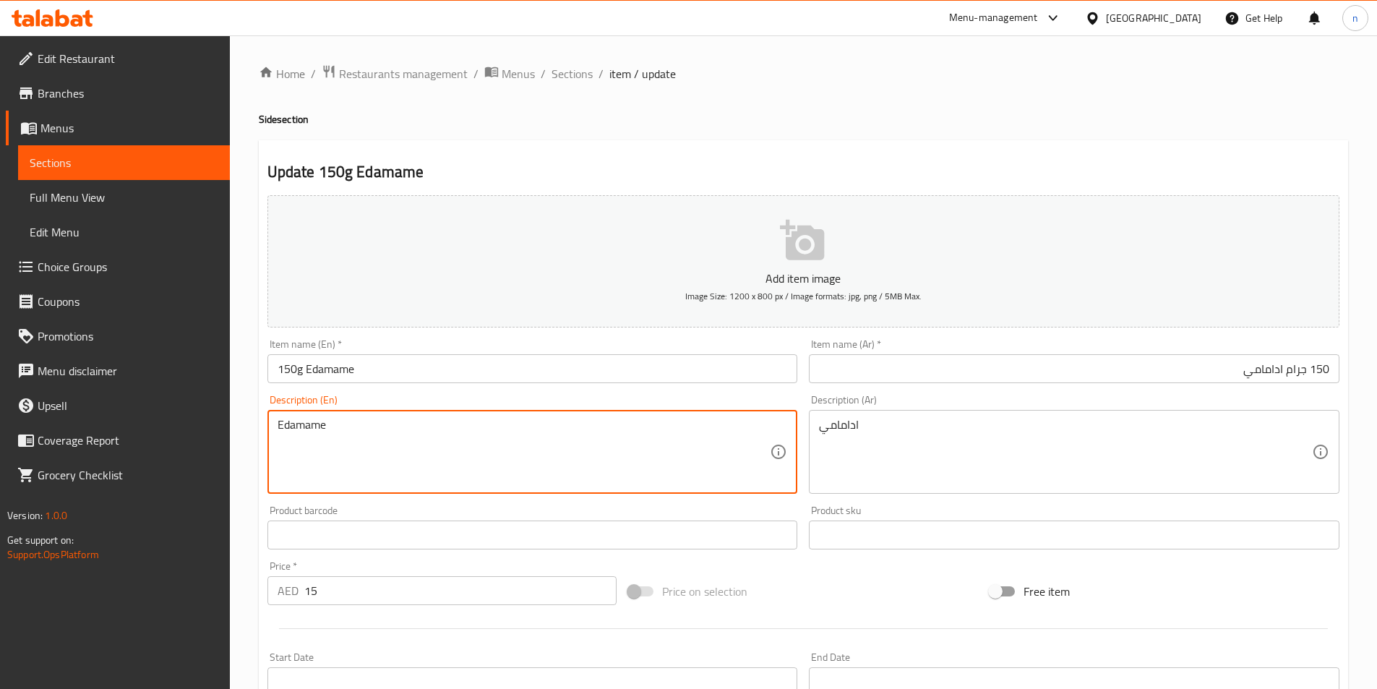
click at [340, 429] on textarea "Edamame" at bounding box center [524, 452] width 493 height 69
paste textarea "Steamed or boiled edamame beans."
type textarea "Steamed or boiled edamame beans."
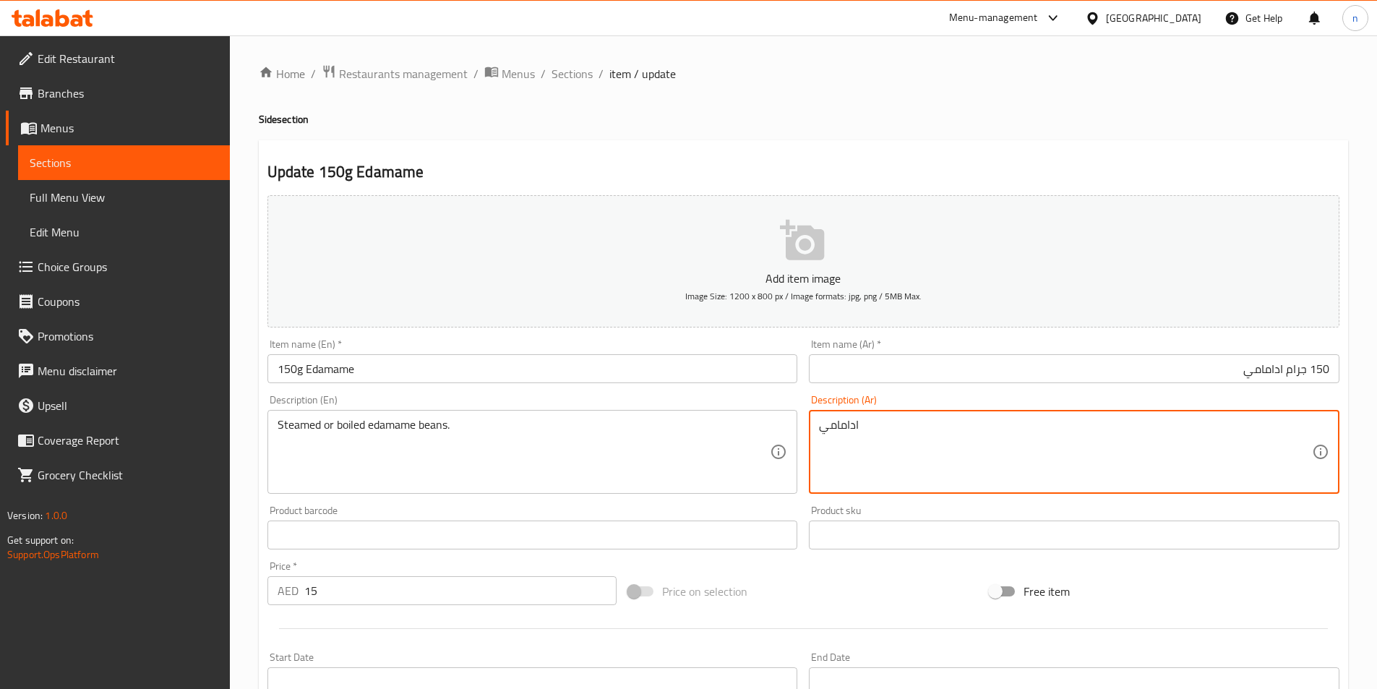
click at [840, 466] on textarea "ادامامي" at bounding box center [1065, 452] width 493 height 69
paste textarea "Steamed or boiled edamame beans."
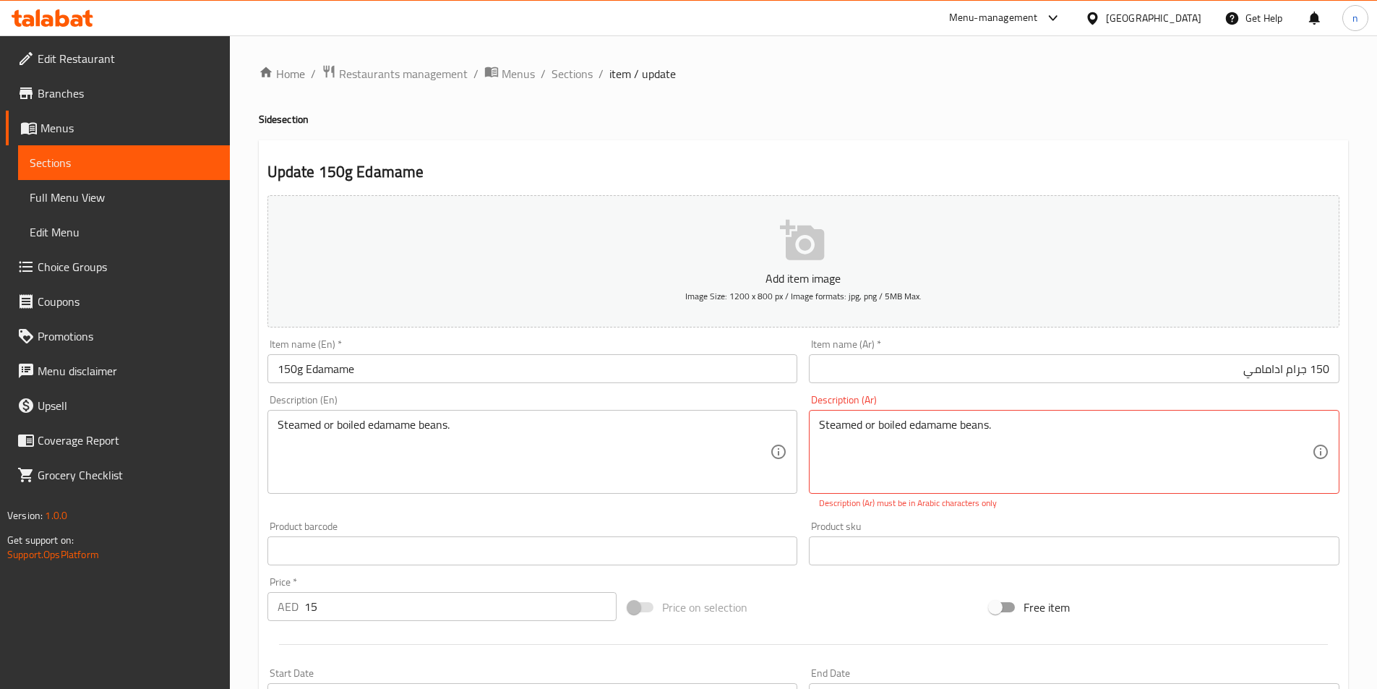
click at [1038, 403] on div "Description (Ar) Steamed or boiled edamame beans. Description (Ar) Description …" at bounding box center [1074, 452] width 530 height 115
drag, startPoint x: 1038, startPoint y: 403, endPoint x: 992, endPoint y: 429, distance: 52.4
click at [1018, 414] on div "Description (Ar) Steamed or boiled edamame beans. Description (Ar) Description …" at bounding box center [1074, 452] width 530 height 115
click at [992, 429] on textarea "Steamed or boiled edamame beans." at bounding box center [1065, 452] width 493 height 69
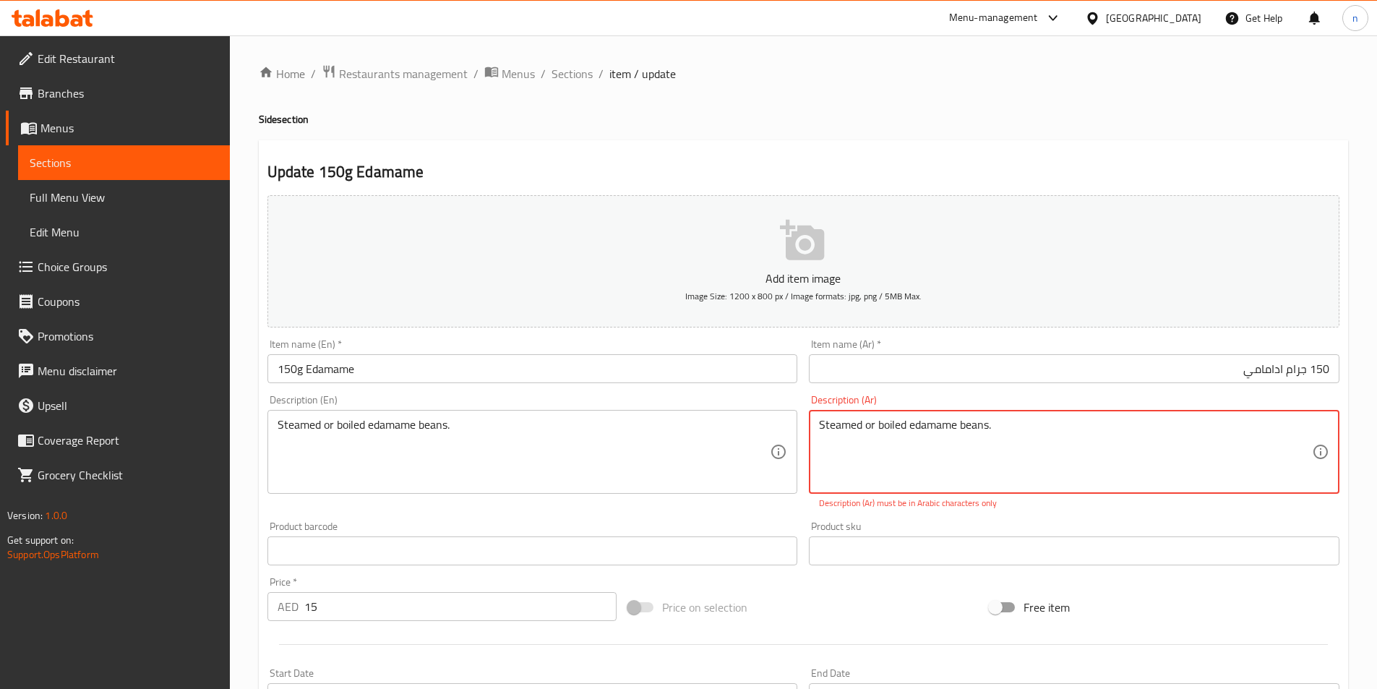
click at [992, 429] on textarea "Steamed or boiled edamame beans." at bounding box center [1065, 452] width 493 height 69
paste textarea "فول الصويا التي يتم حصادها في حين أنها لا تزال صغيرة وخضراء. يتم طهي حبوب الإدا…"
type textarea "فول الصويا التي يتم حصادها في حين أنها لا تزال صغيرة وخضراء. يتم طهي حبوب الإدا…"
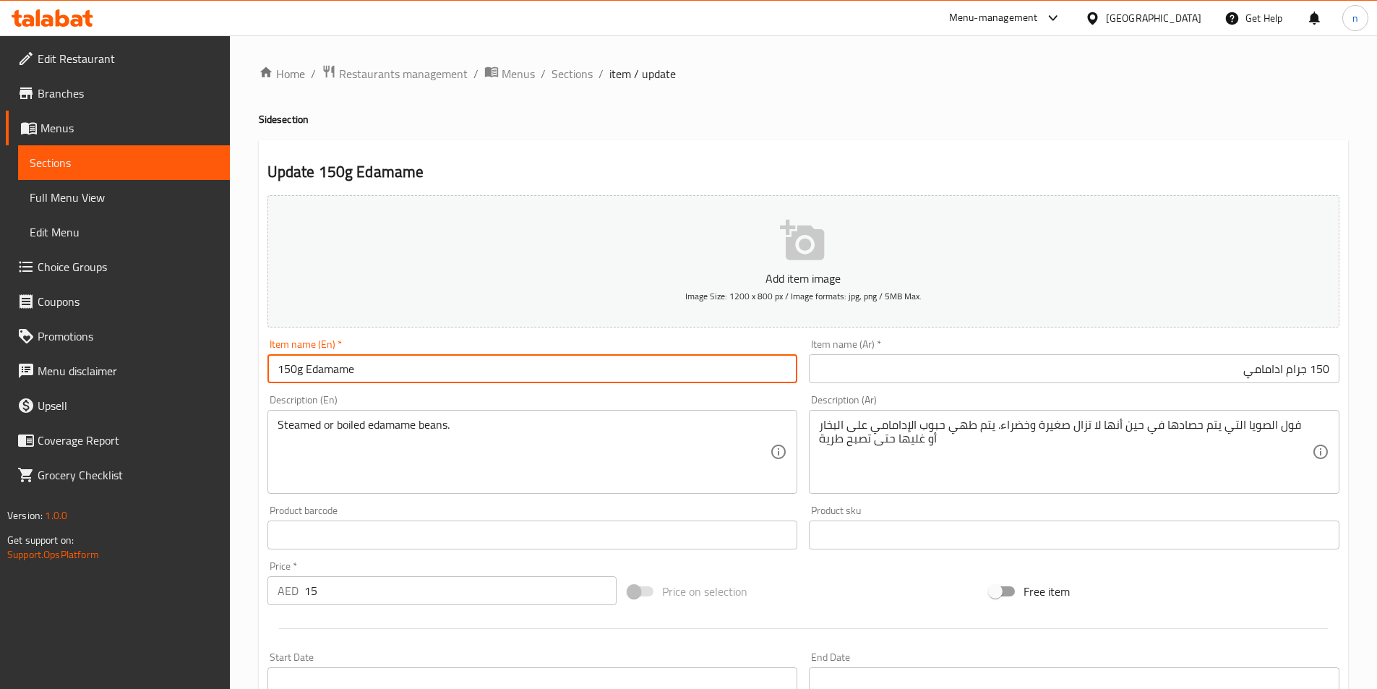
drag, startPoint x: 304, startPoint y: 364, endPoint x: 375, endPoint y: 365, distance: 71.6
click at [375, 365] on input "150g Edamame" at bounding box center [532, 368] width 530 height 29
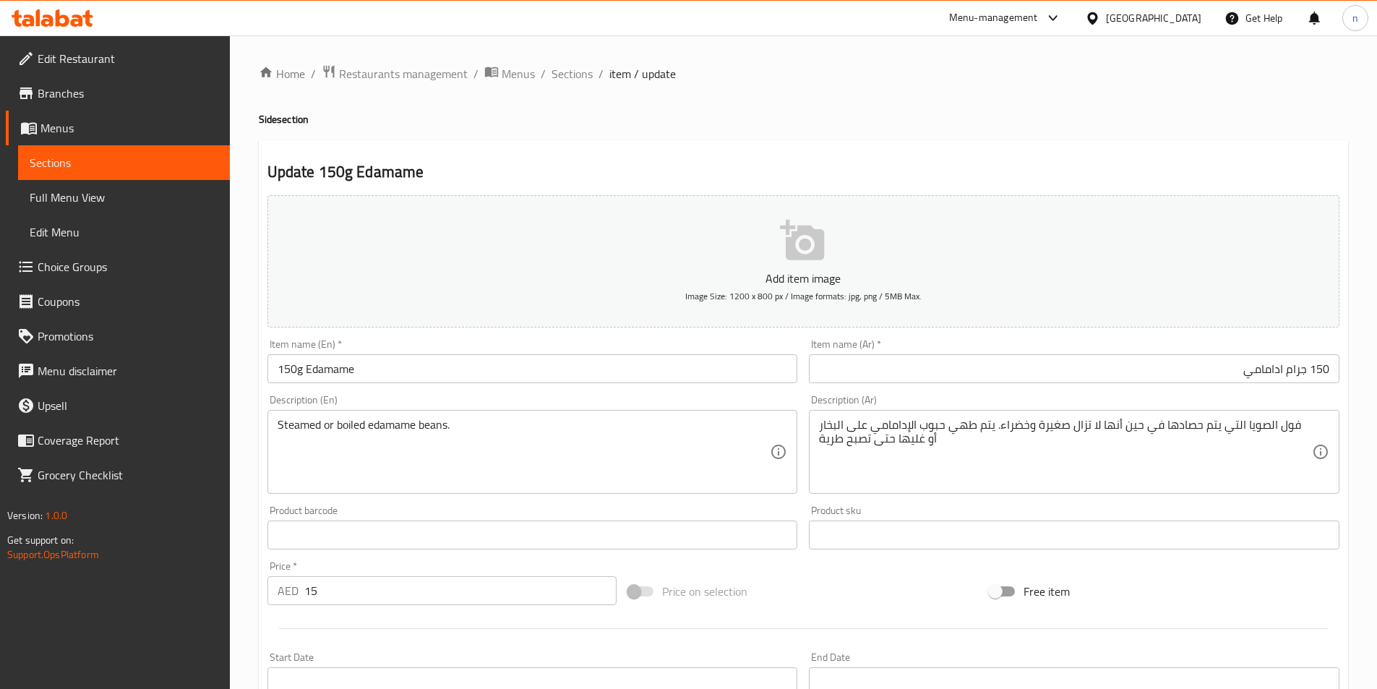
click at [241, 564] on div "Home / Restaurants management / Menus / Sections / item / update Side section U…" at bounding box center [803, 528] width 1147 height 986
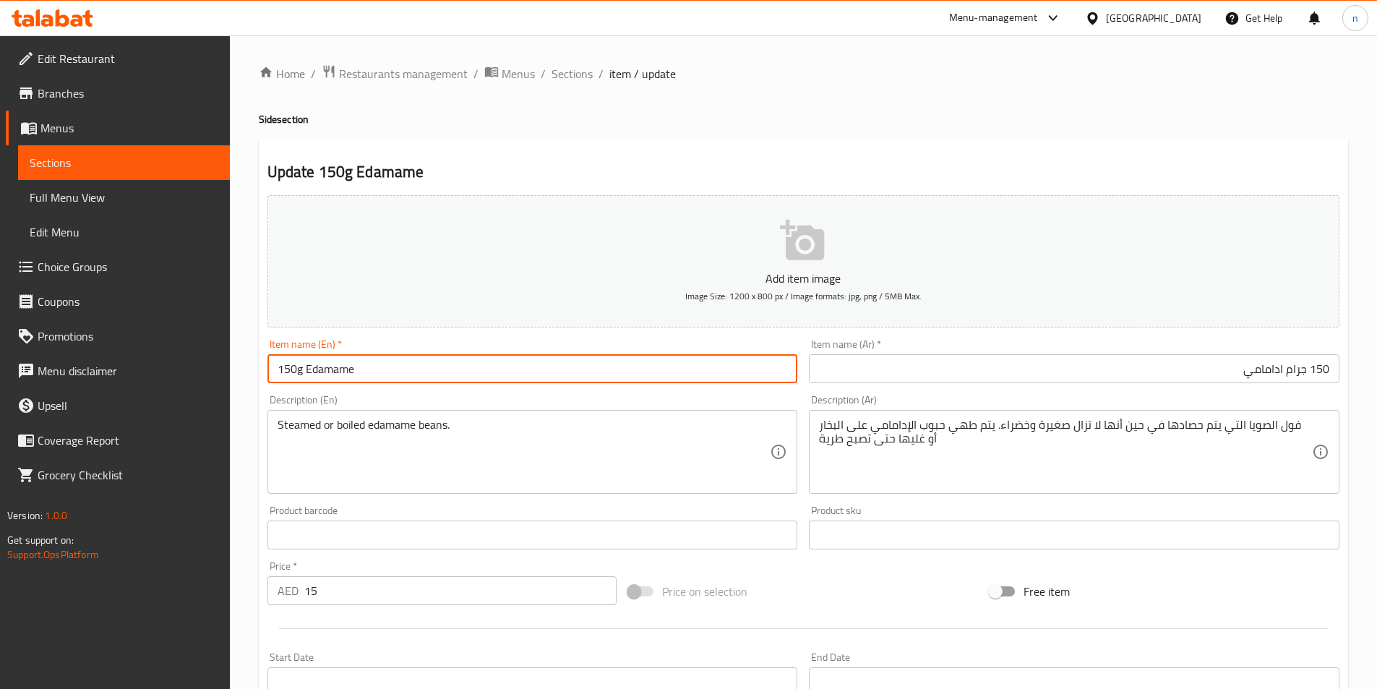
drag, startPoint x: 314, startPoint y: 371, endPoint x: 491, endPoint y: 382, distance: 178.2
click at [489, 382] on input "150g Edamame" at bounding box center [532, 368] width 530 height 29
click at [253, 481] on div "Home / Restaurants management / Menus / Sections / item / update Side section U…" at bounding box center [803, 528] width 1147 height 986
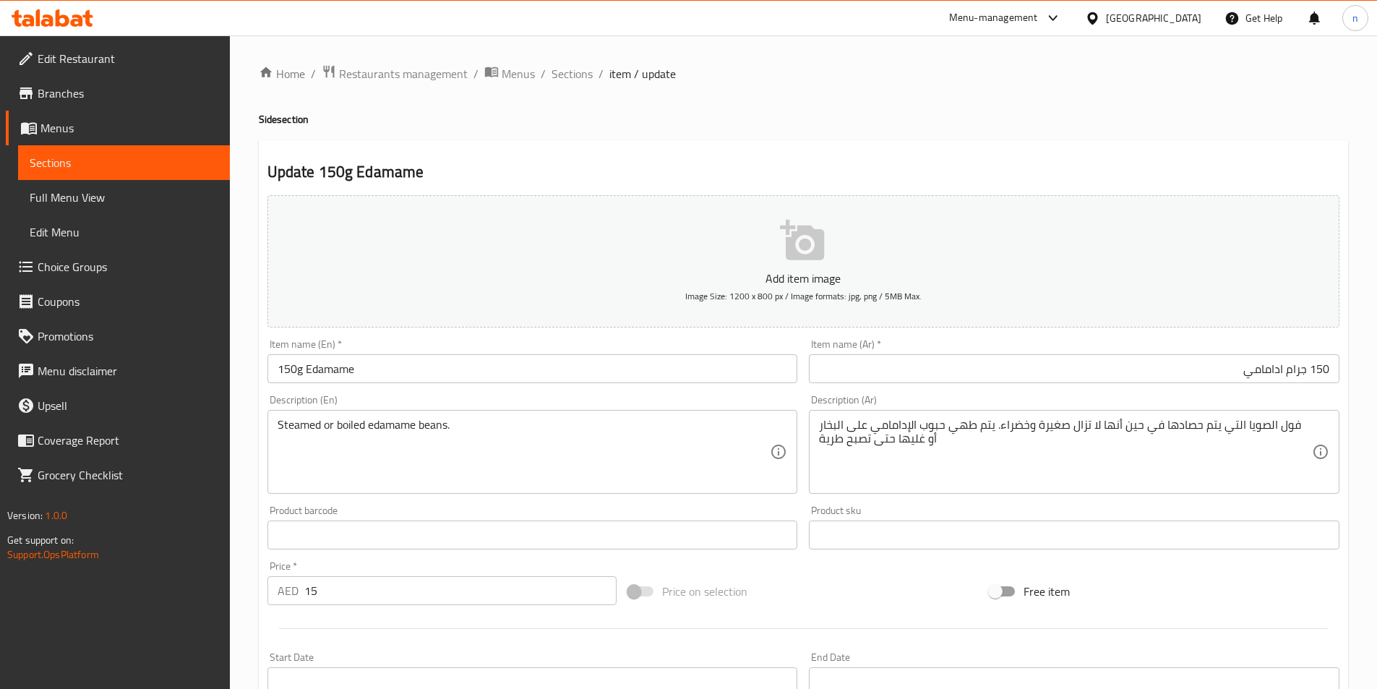
click at [222, 515] on p "Version: 1.0.0" at bounding box center [118, 515] width 223 height 14
click at [238, 523] on div "Home / Restaurants management / Menus / Sections / item / update Side section U…" at bounding box center [803, 528] width 1147 height 986
click at [234, 613] on div "Home / Restaurants management / Menus / Sections / item / update Side section U…" at bounding box center [803, 528] width 1147 height 986
click at [485, 115] on h4 "Side section" at bounding box center [803, 119] width 1089 height 14
click at [244, 416] on div "Home / Restaurants management / Menus / Sections / item / update Side section U…" at bounding box center [803, 528] width 1147 height 986
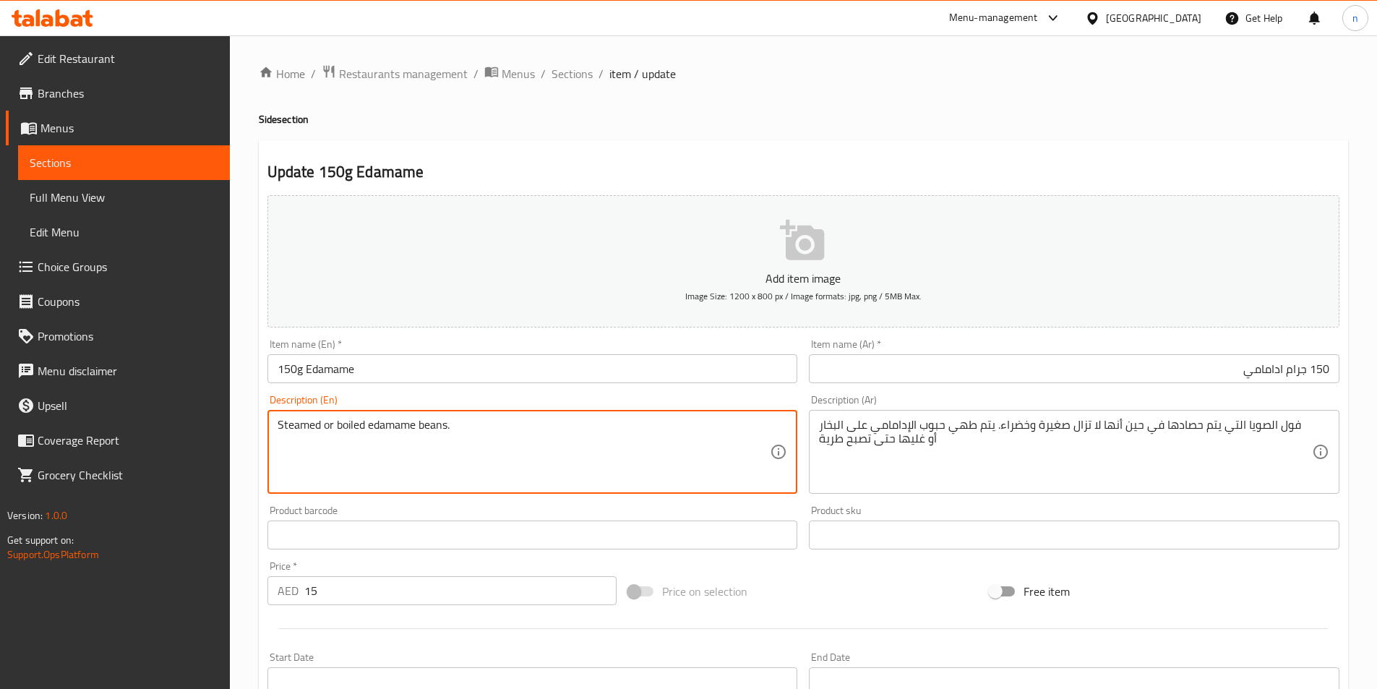
click at [416, 434] on textarea "Steamed or boiled edamame beans." at bounding box center [524, 452] width 493 height 69
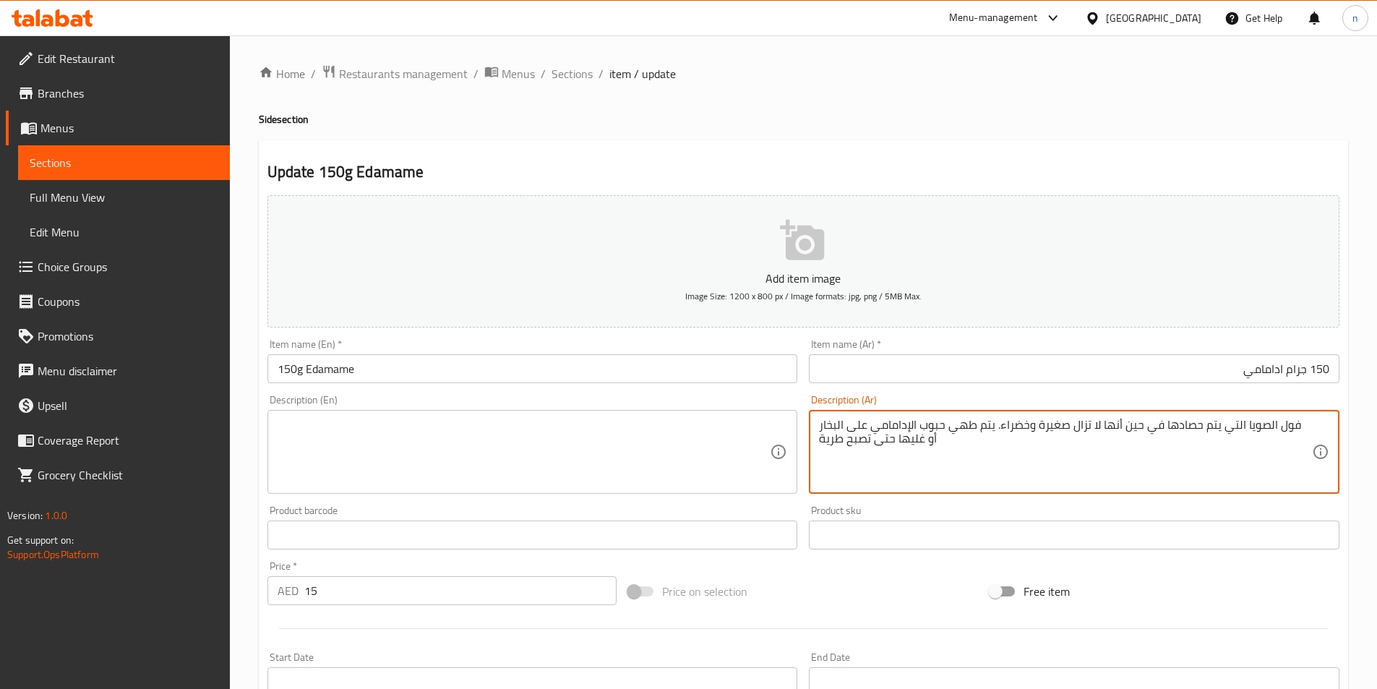
click at [993, 437] on textarea "فول الصويا التي يتم حصادها في حين أنها لا تزال صغيرة وخضراء. يتم طهي حبوب الإدا…" at bounding box center [1065, 452] width 493 height 69
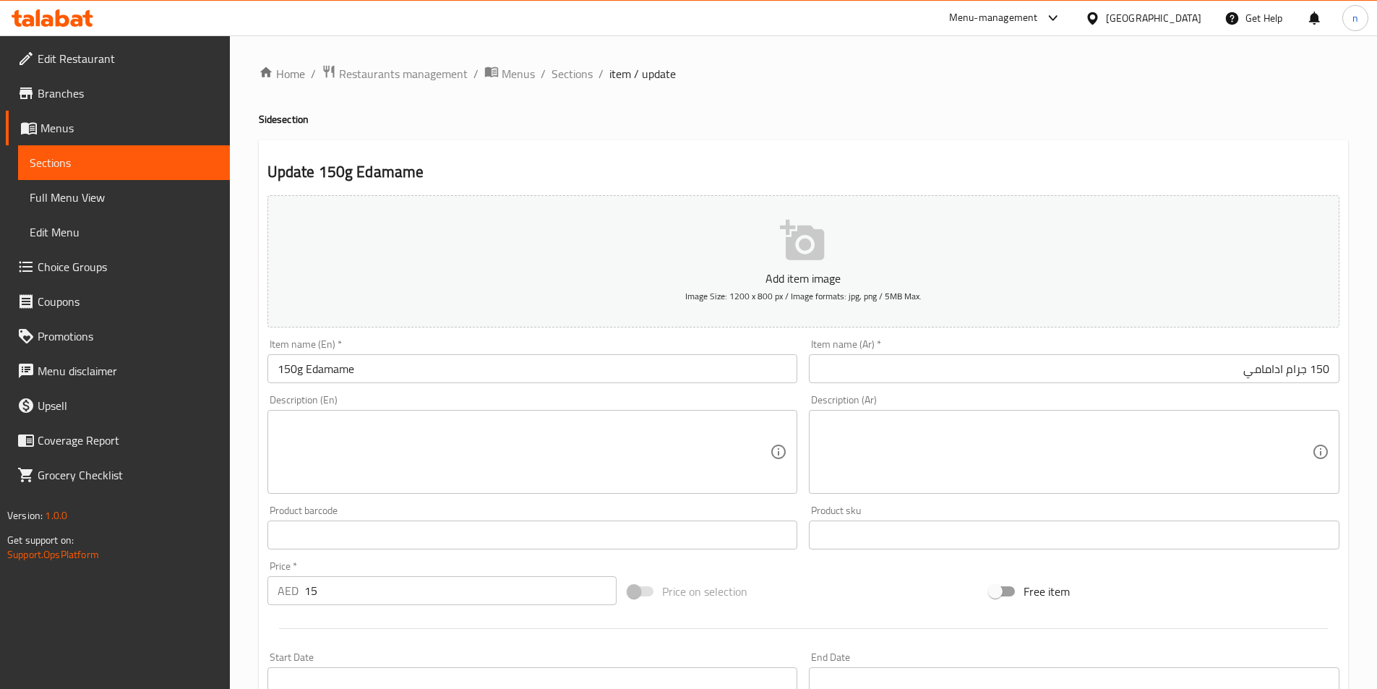
click at [247, 612] on div "Home / Restaurants management / Menus / Sections / item / update Side section U…" at bounding box center [803, 528] width 1147 height 986
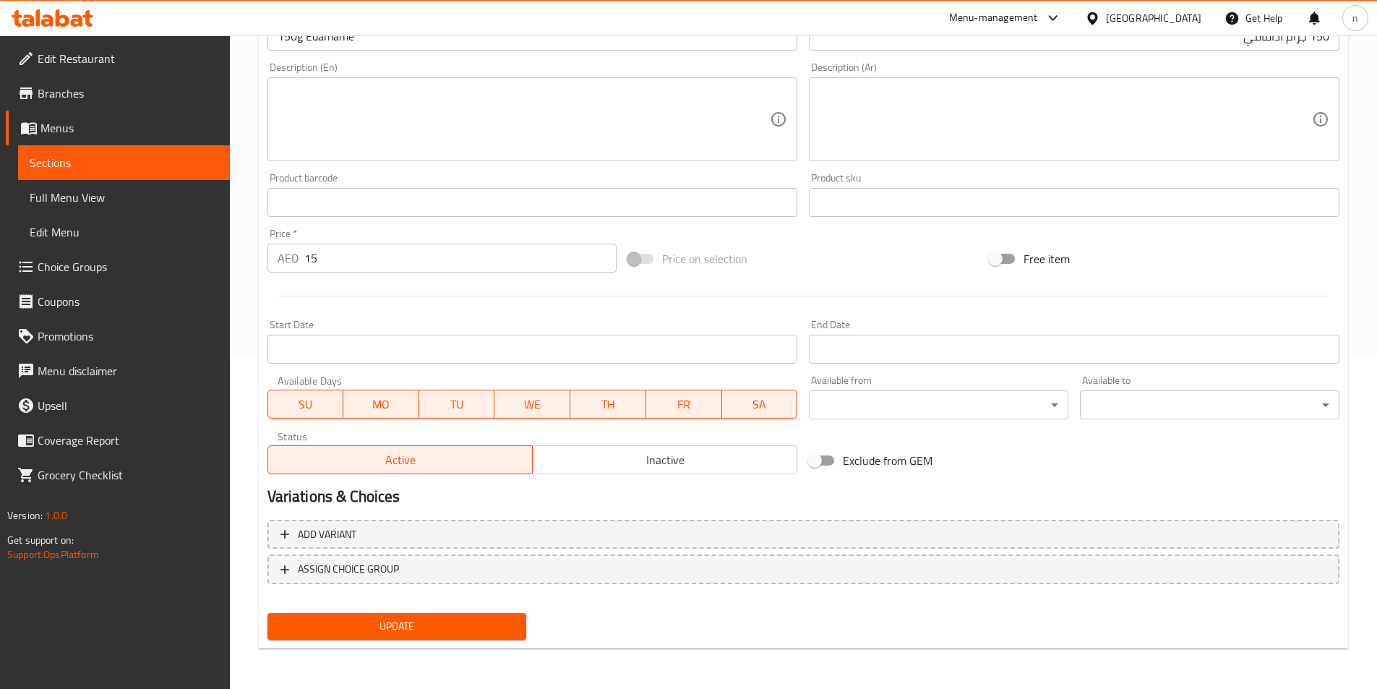
click at [356, 614] on button "Update" at bounding box center [396, 626] width 259 height 27
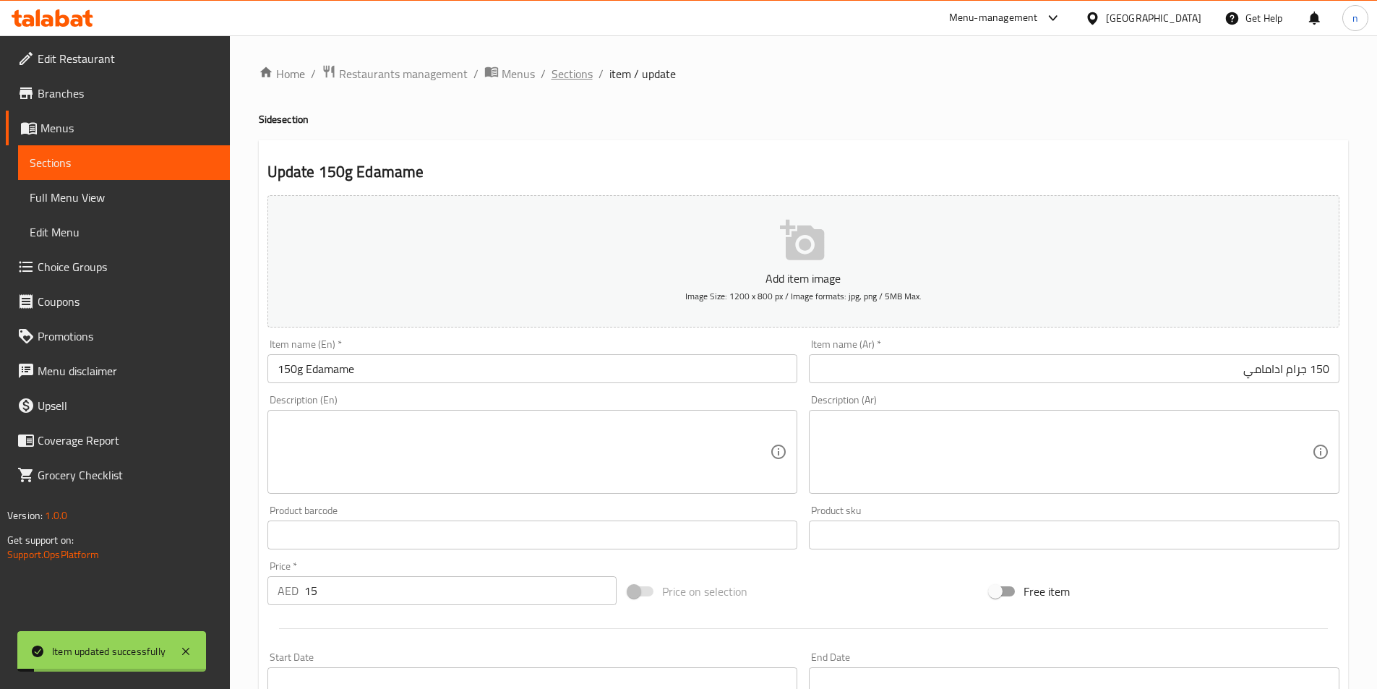
click at [562, 72] on span "Sections" at bounding box center [571, 73] width 41 height 17
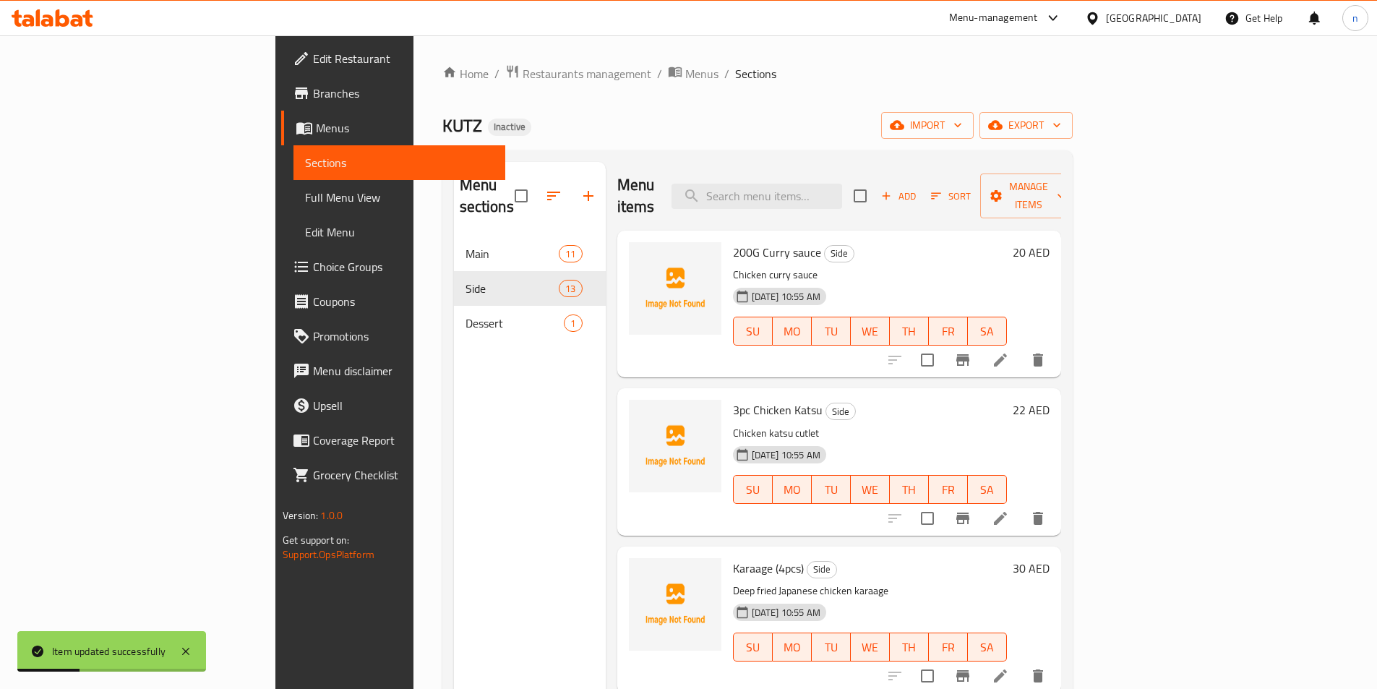
click at [930, 132] on div "KUTZ Inactive import export" at bounding box center [757, 125] width 630 height 27
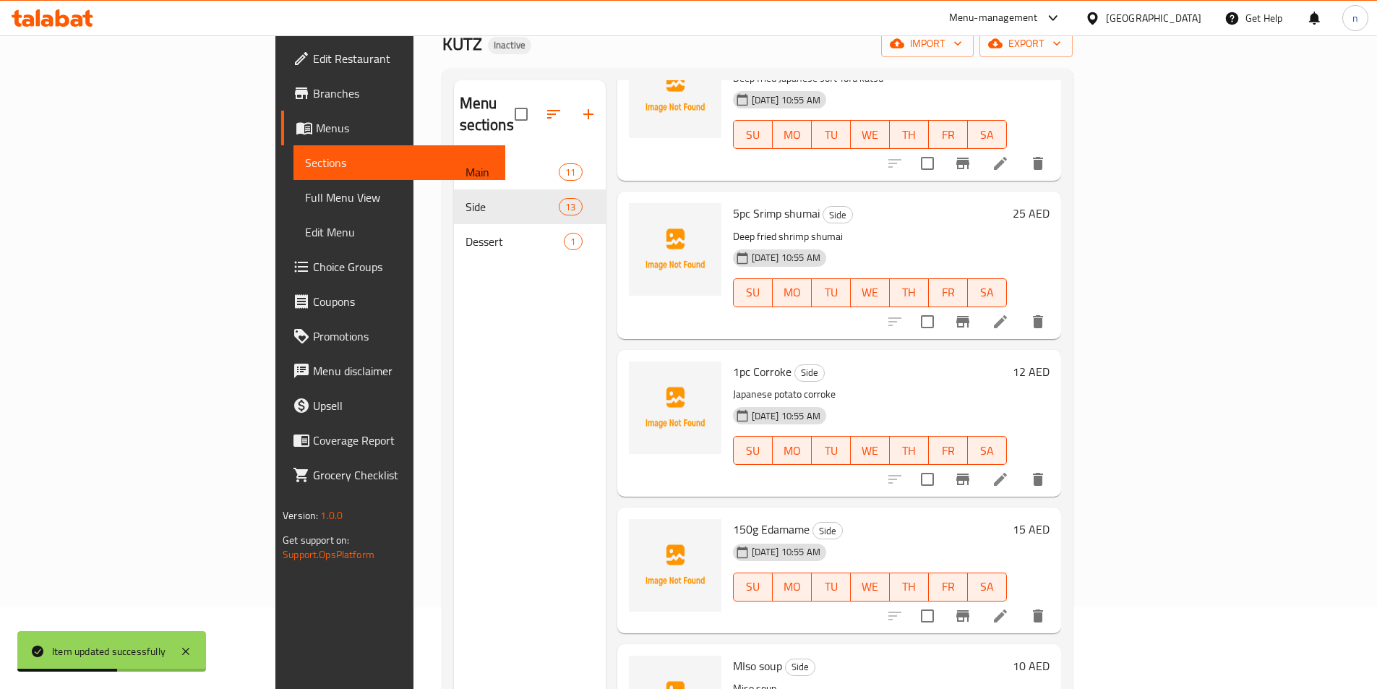
scroll to position [202, 0]
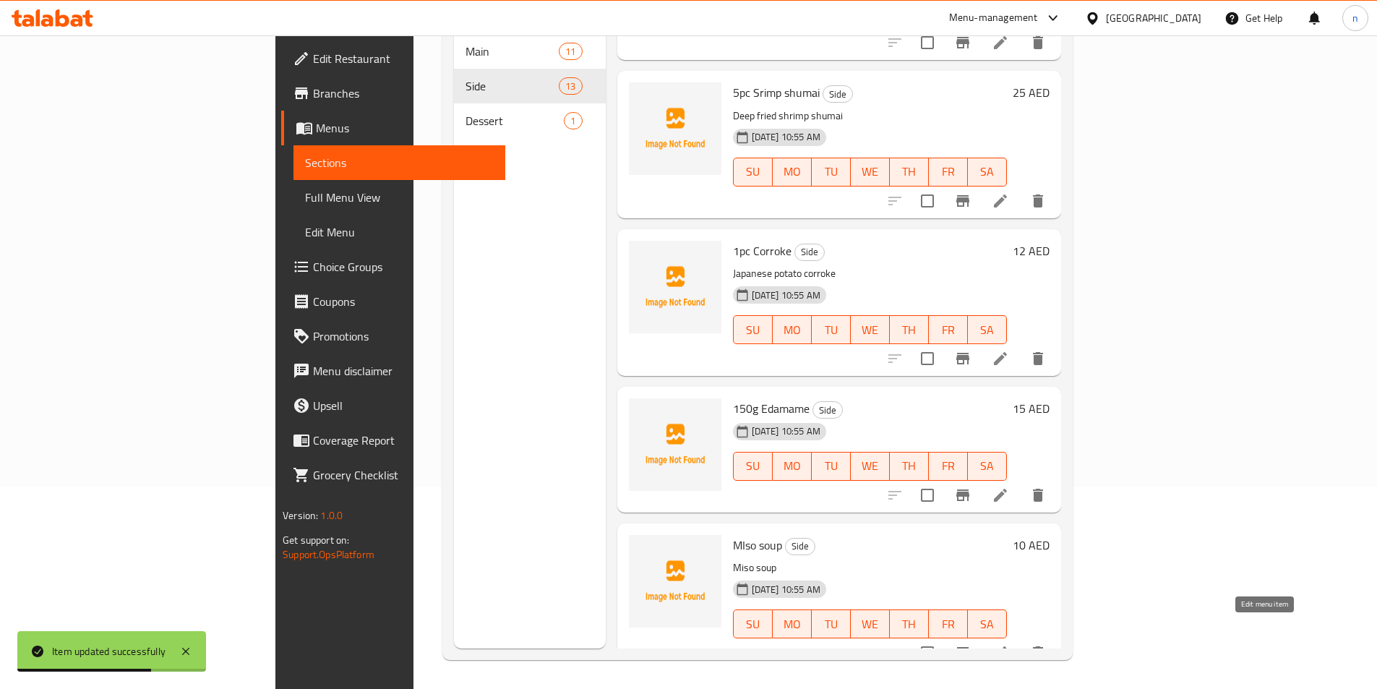
click at [1009, 644] on icon at bounding box center [1000, 652] width 17 height 17
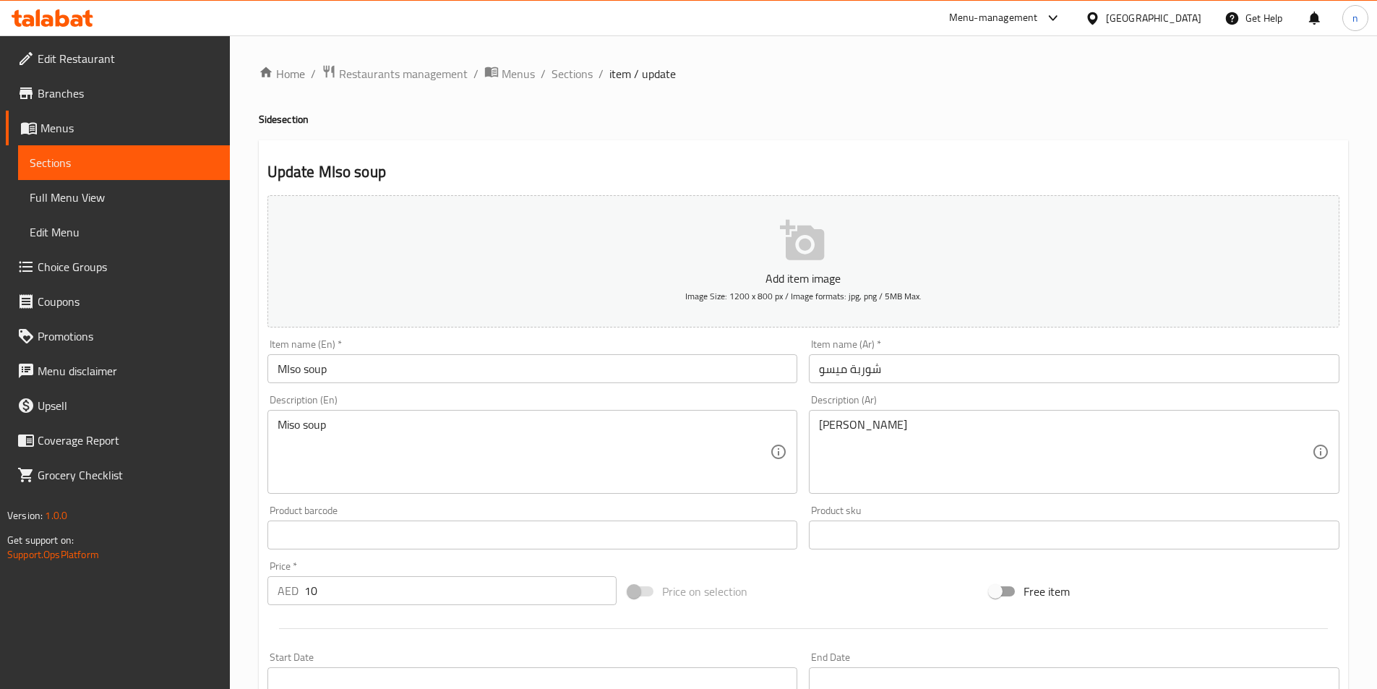
click at [306, 378] on input "MIso soup" at bounding box center [532, 368] width 530 height 29
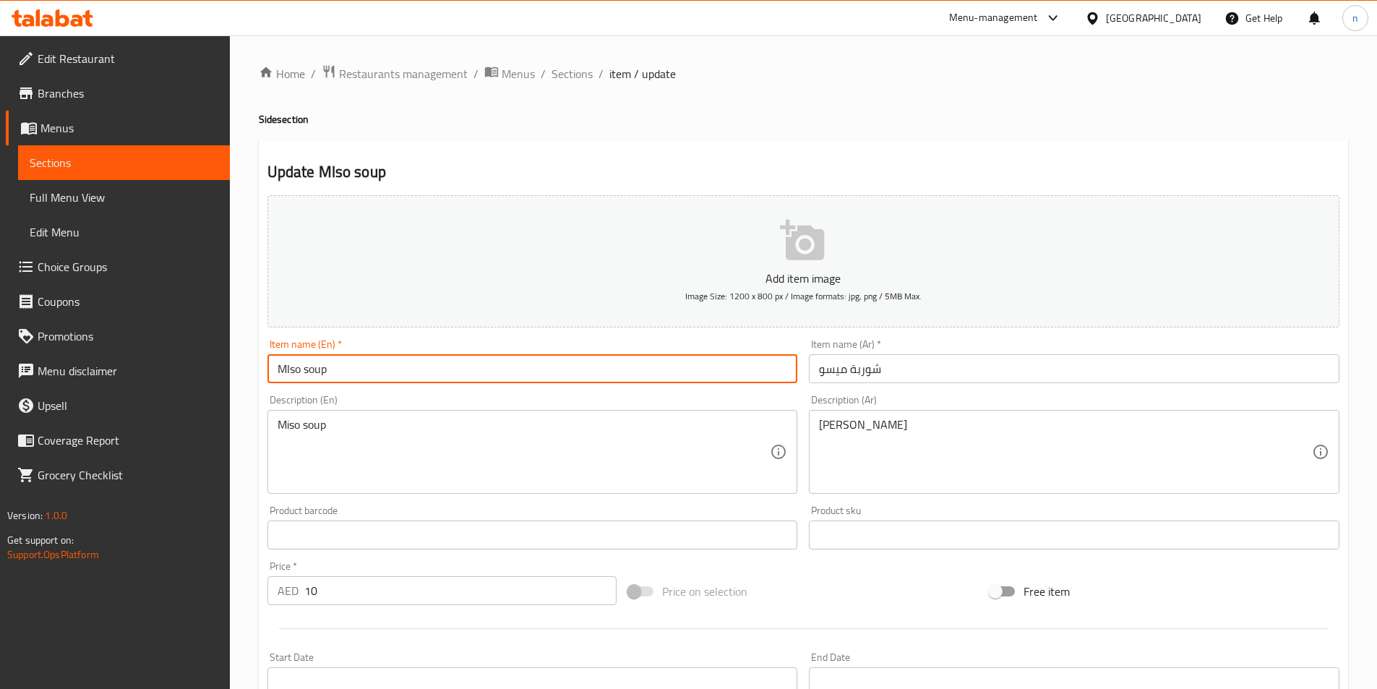
click at [306, 378] on input "MIso soup" at bounding box center [532, 368] width 530 height 29
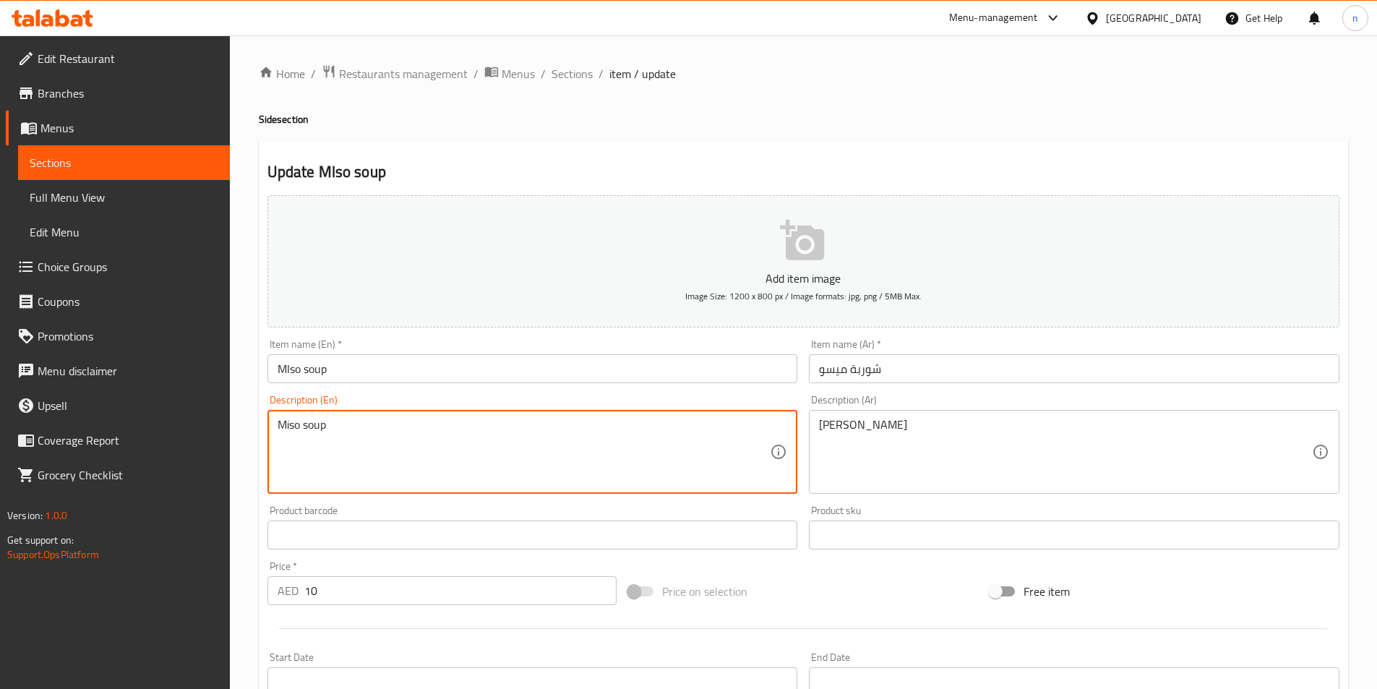
click at [468, 448] on textarea "Miso soup" at bounding box center [524, 452] width 493 height 69
paste textarea "Dashi stock, miso paste, diced block tofu, chopped wakame seaweed, and chopped …"
type textarea "Dashi stock, miso paste, diced block tofu, chopped wakame seaweed, and chopped …"
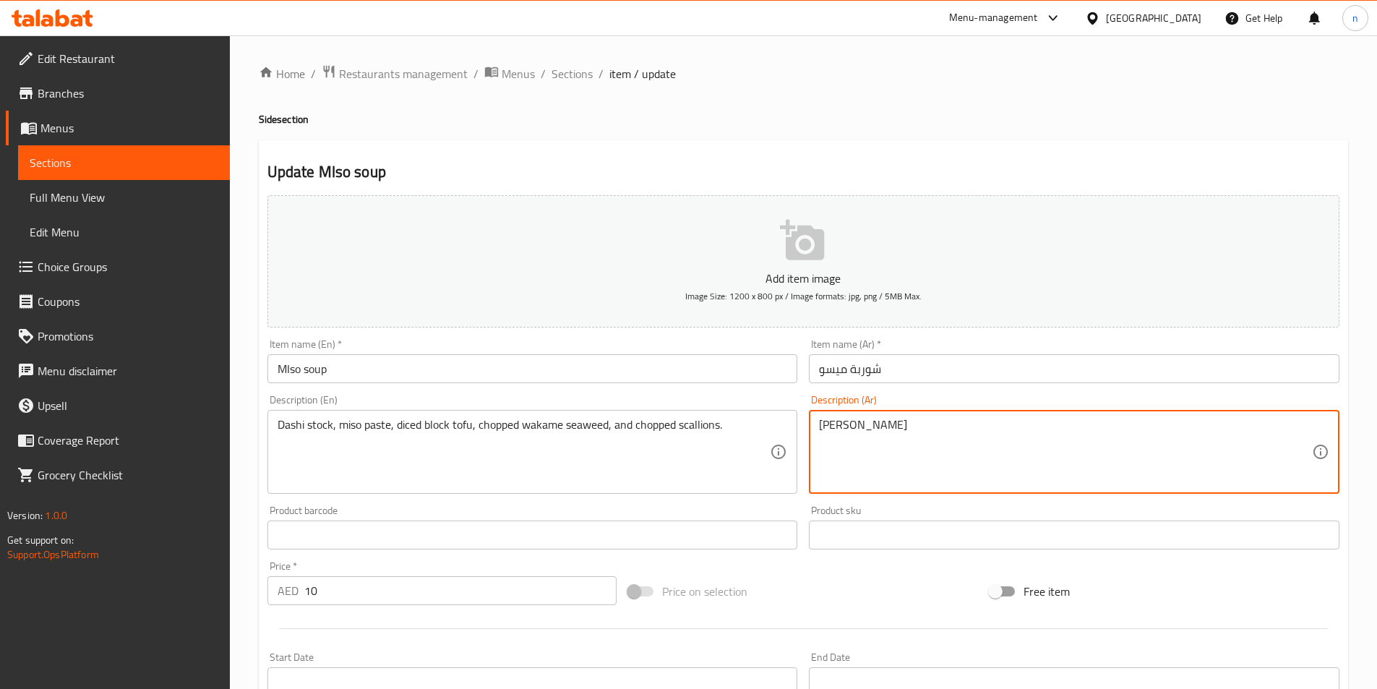
click at [849, 429] on textarea "حساء ميسو" at bounding box center [1065, 452] width 493 height 69
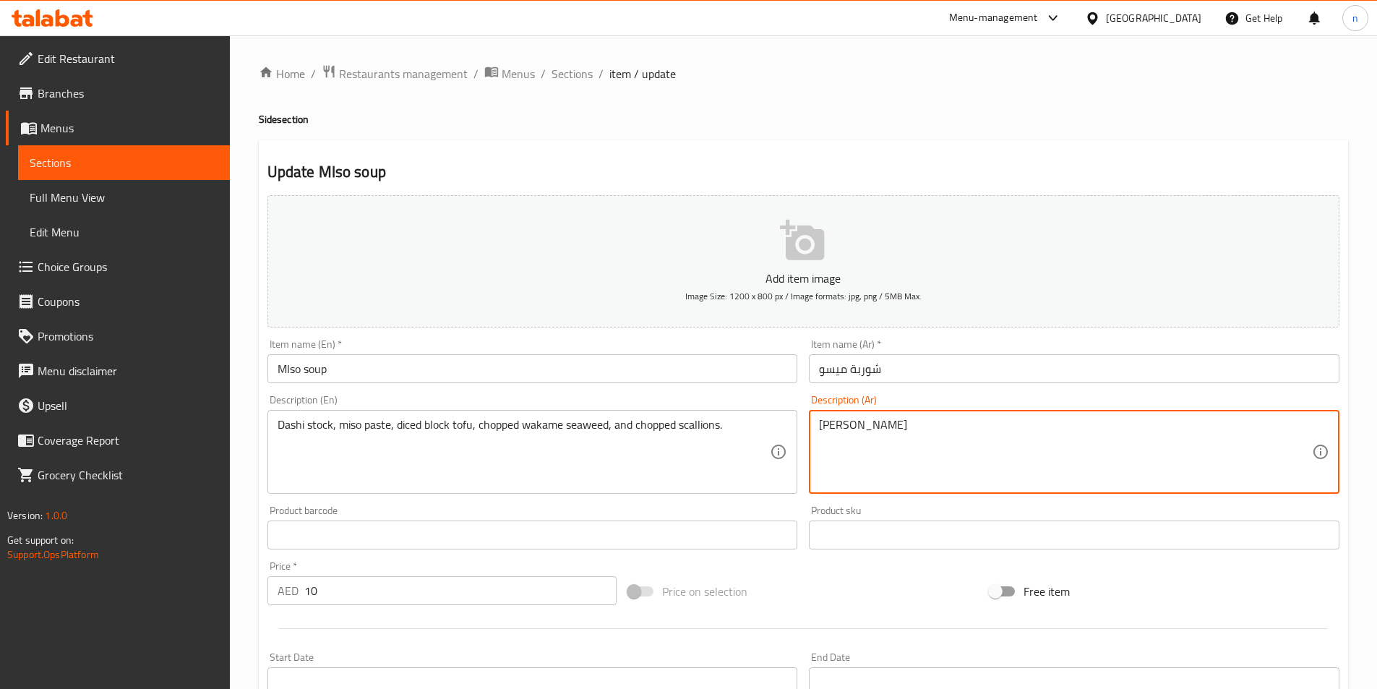
paste textarea "مرق داشي، معجون ميسو، مكعبات التوفو، أعشاب واكامي البحرية المفرومة والبصل الأخض…"
type textarea "مرق داشي، معجون ميسو، مكعبات التوفو، أعشاب واكامي البحرية المفرومة والبصل الأخض…"
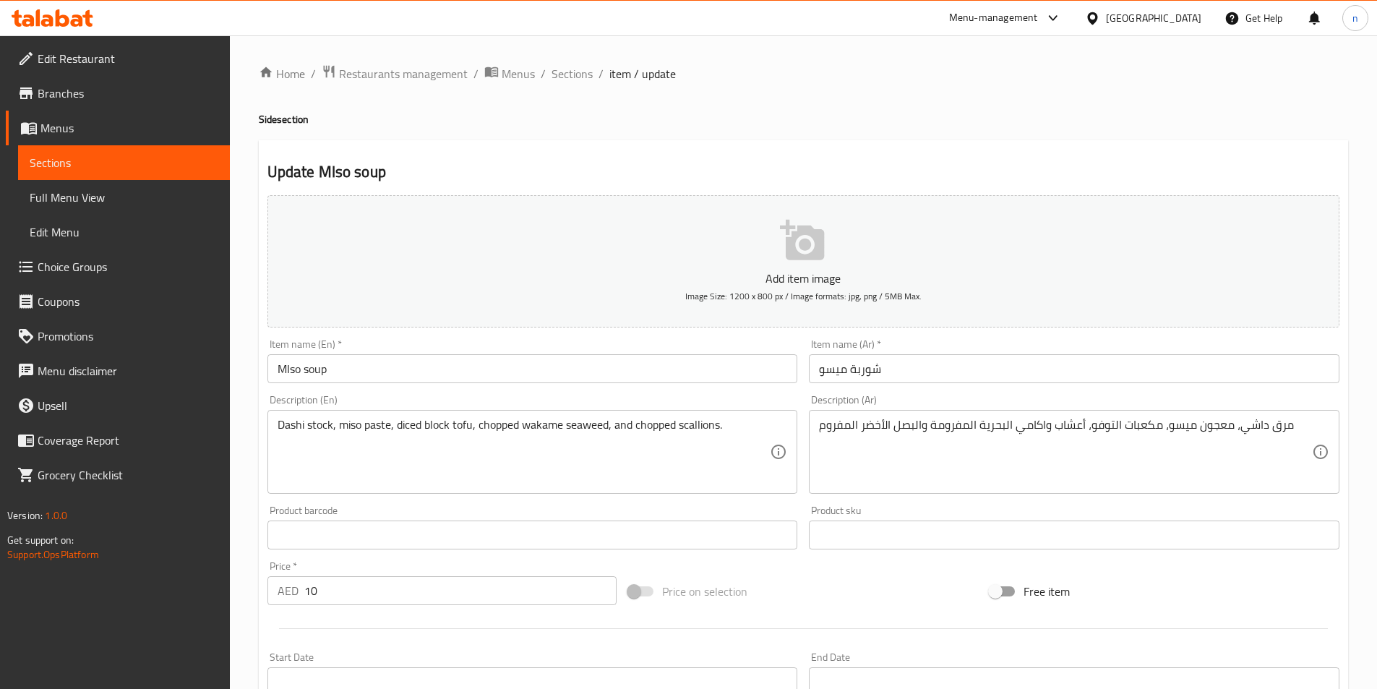
click at [255, 456] on div "Home / Restaurants management / Menus / Sections / item / update Side section U…" at bounding box center [803, 528] width 1147 height 986
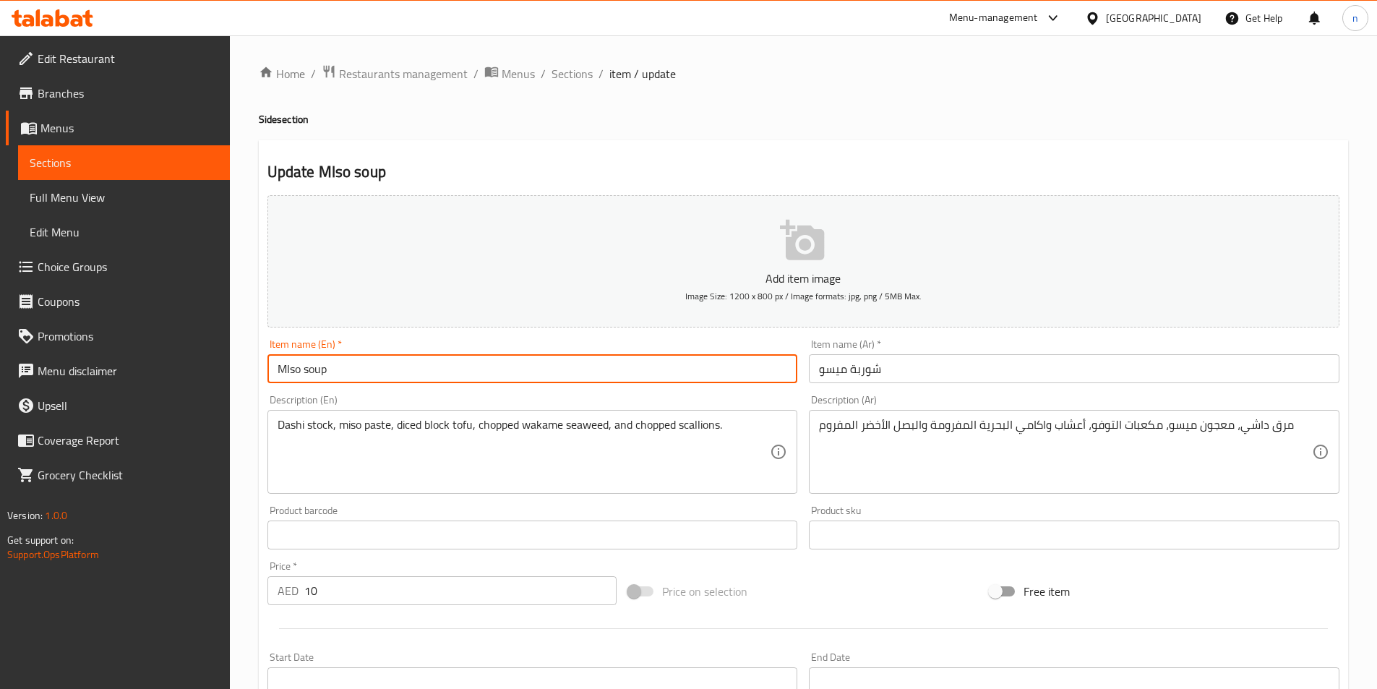
click at [271, 366] on input "MIso soup" at bounding box center [532, 368] width 530 height 29
paste input "1 cup"
type input "1 cup MIso soup"
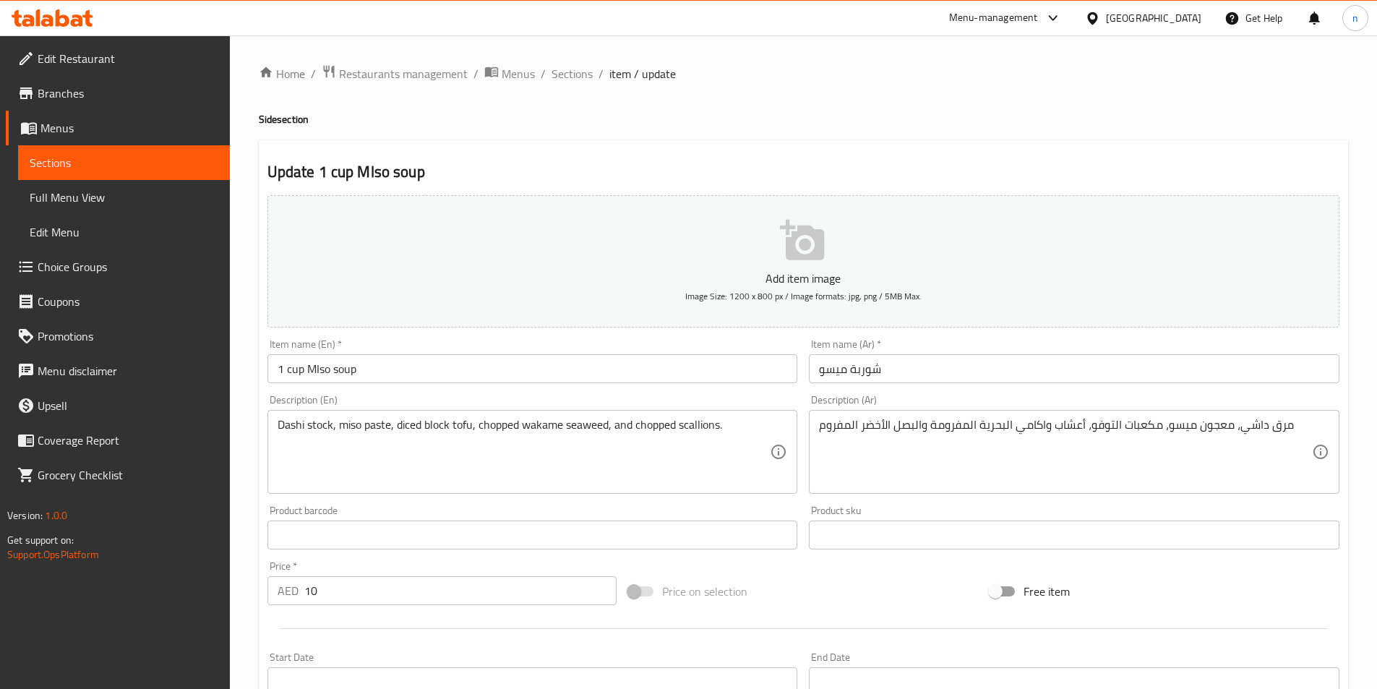
click at [854, 372] on input "شوربة ميسو" at bounding box center [1074, 368] width 530 height 29
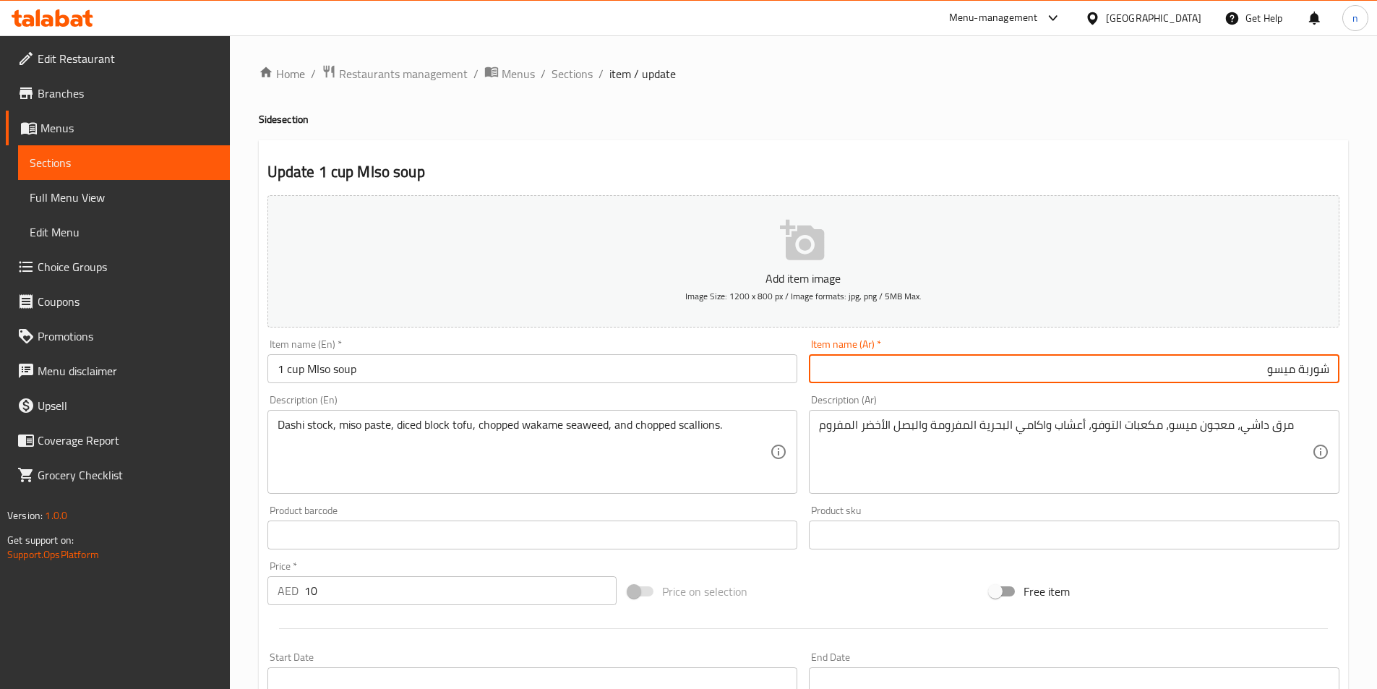
click at [1333, 366] on input "شوربة ميسو" at bounding box center [1074, 368] width 530 height 29
paste input "1 كوب"
type input "1 كوب شوربة ميسو"
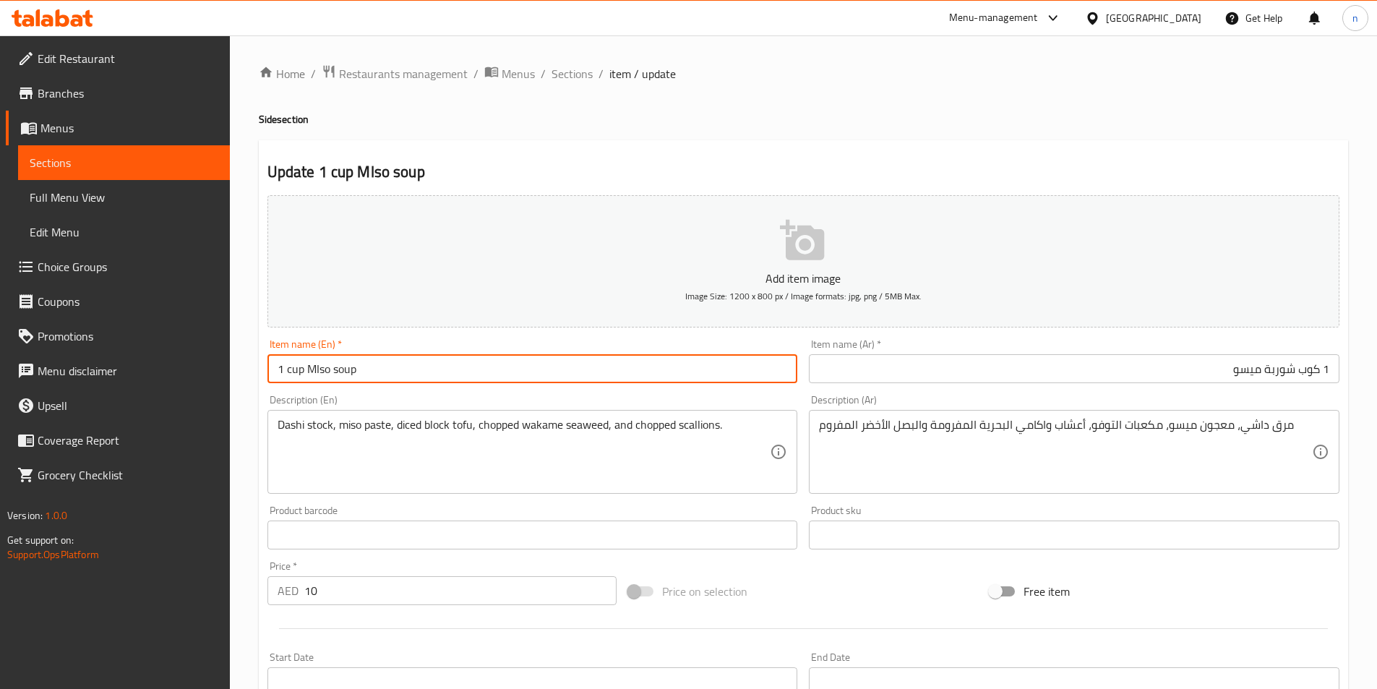
click at [324, 374] on input "1 cup MIso soup" at bounding box center [532, 368] width 530 height 29
click at [397, 377] on input "1 cup MIso soup" at bounding box center [532, 368] width 530 height 29
drag, startPoint x: 304, startPoint y: 370, endPoint x: 392, endPoint y: 370, distance: 88.9
click at [392, 370] on input "1 cup MIso soup" at bounding box center [532, 368] width 530 height 29
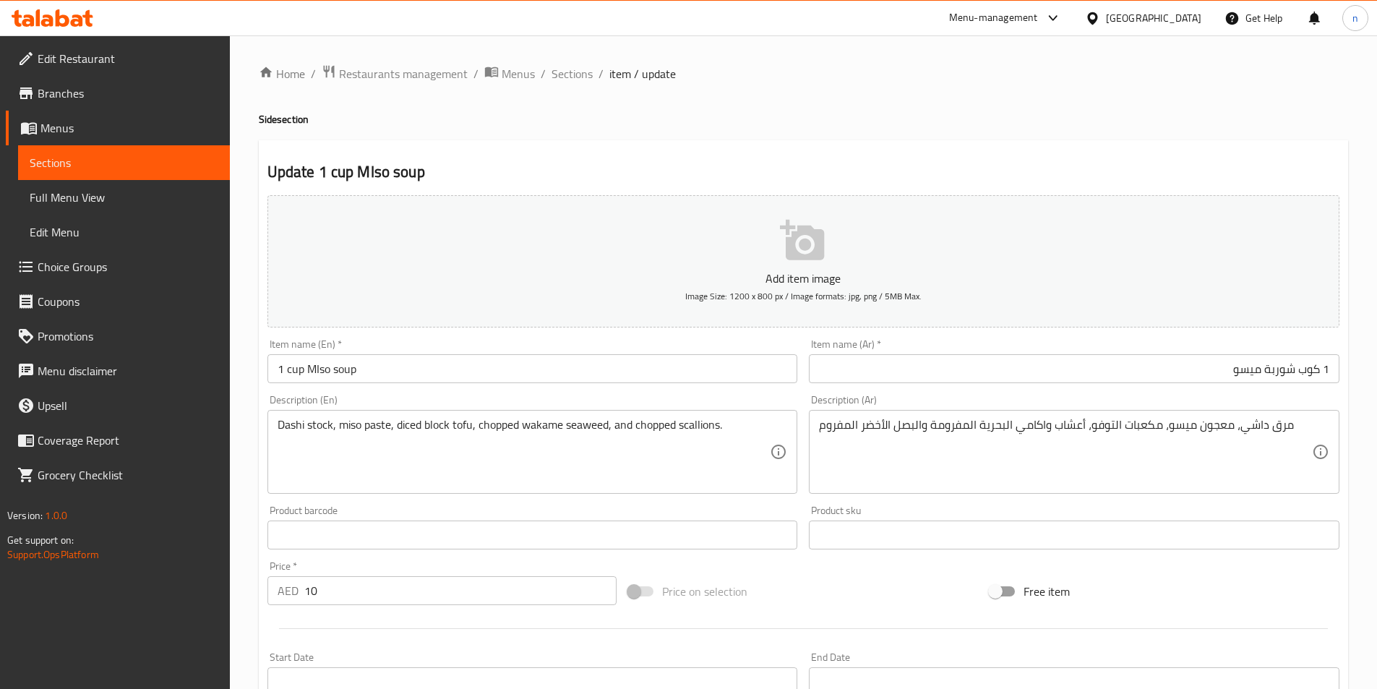
click at [251, 409] on div "Home / Restaurants management / Menus / Sections / item / update Side section U…" at bounding box center [803, 528] width 1147 height 986
click at [251, 579] on div "Home / Restaurants management / Menus / Sections / item / update Side section U…" at bounding box center [803, 528] width 1147 height 986
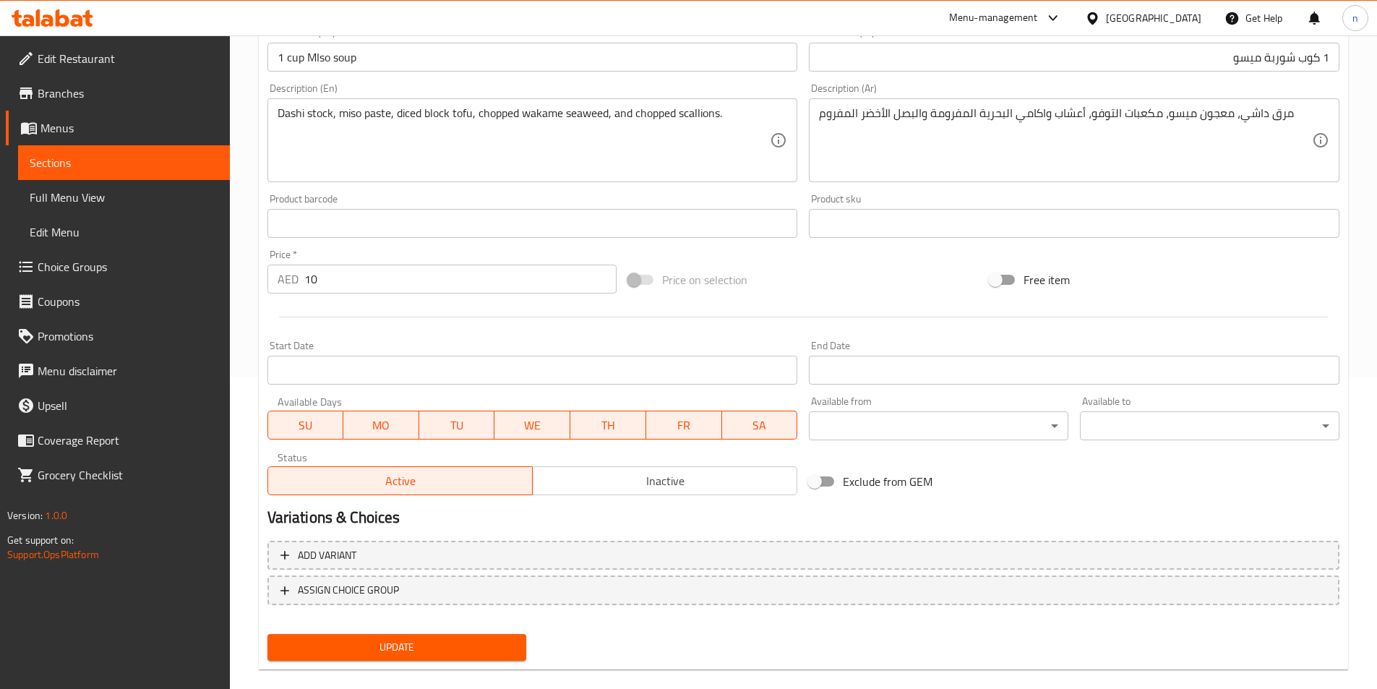
scroll to position [332, 0]
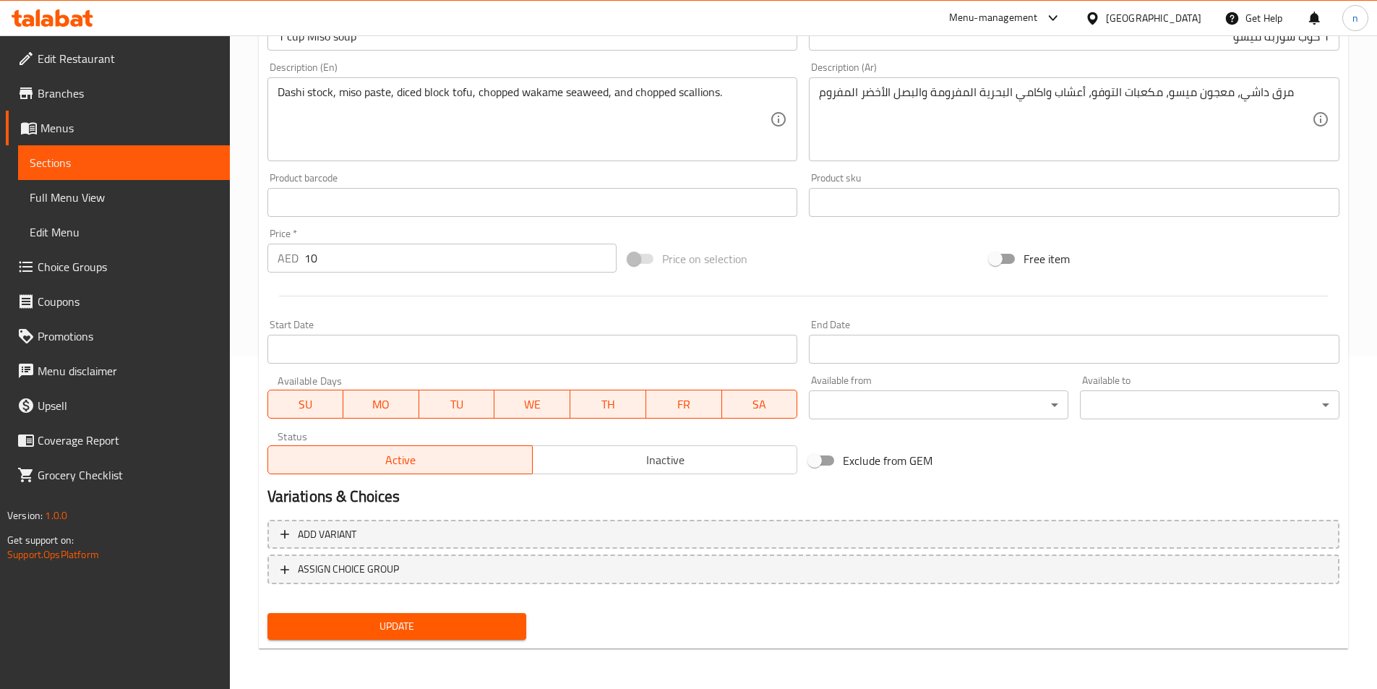
click at [369, 626] on span "Update" at bounding box center [397, 626] width 236 height 18
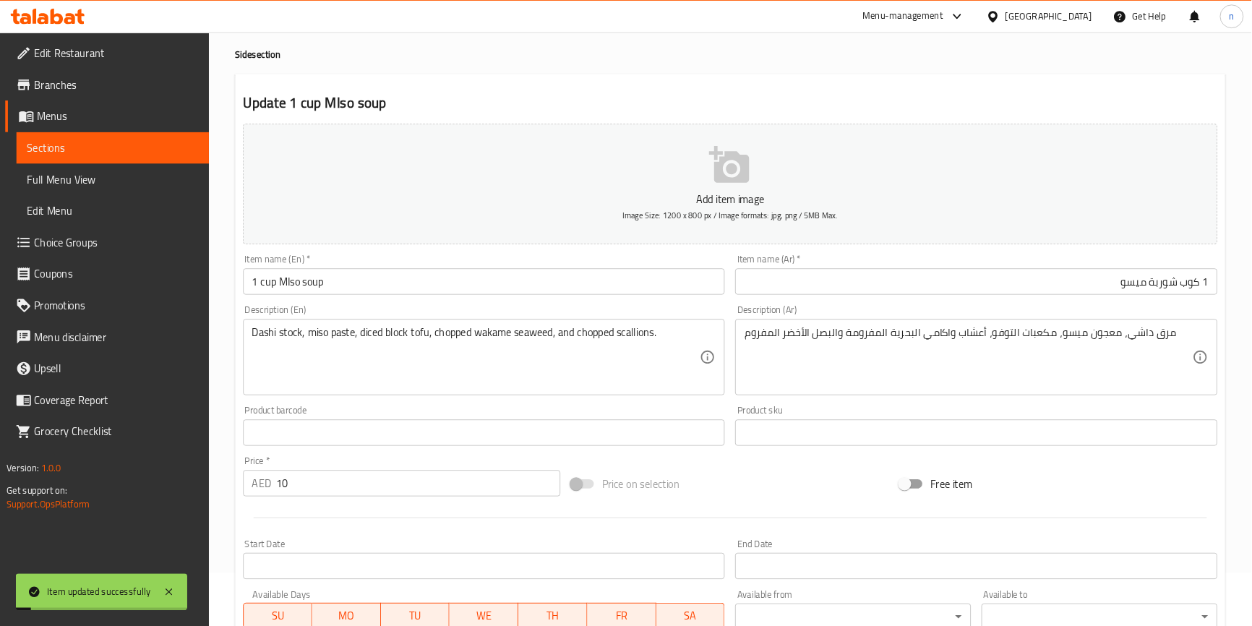
scroll to position [0, 0]
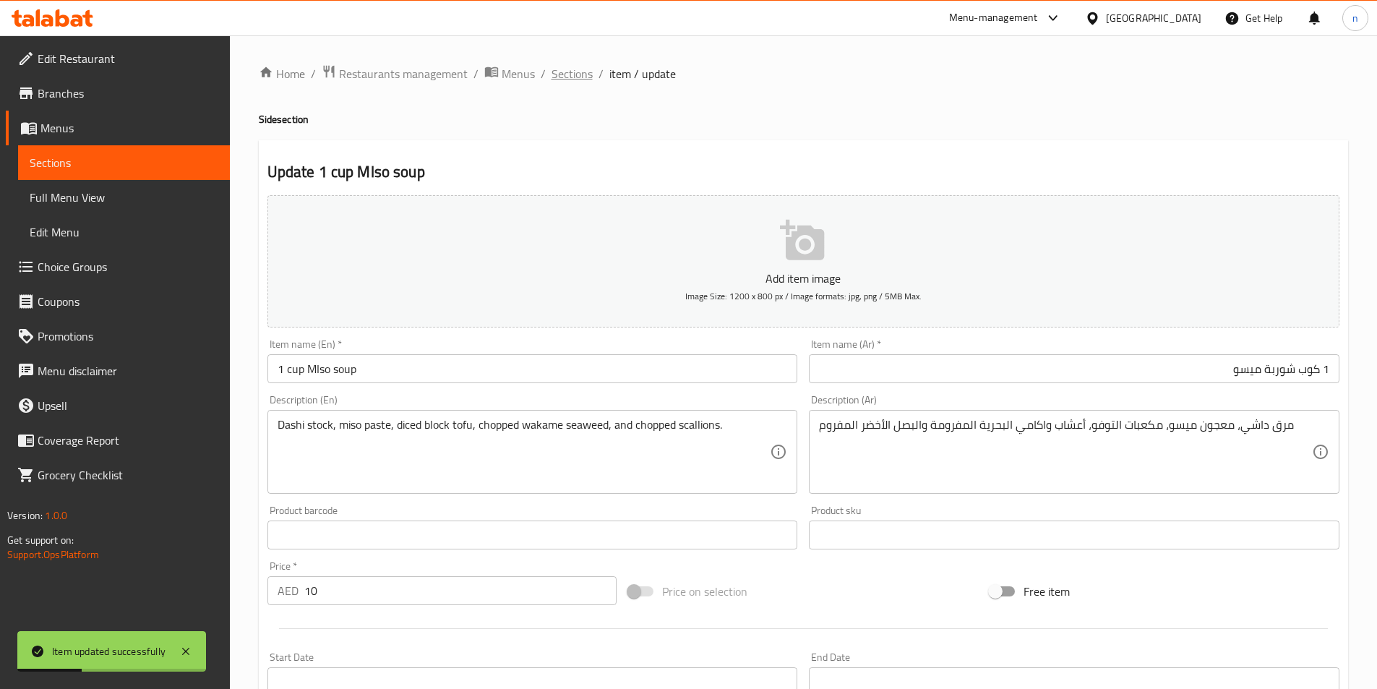
click at [564, 79] on span "Sections" at bounding box center [571, 73] width 41 height 17
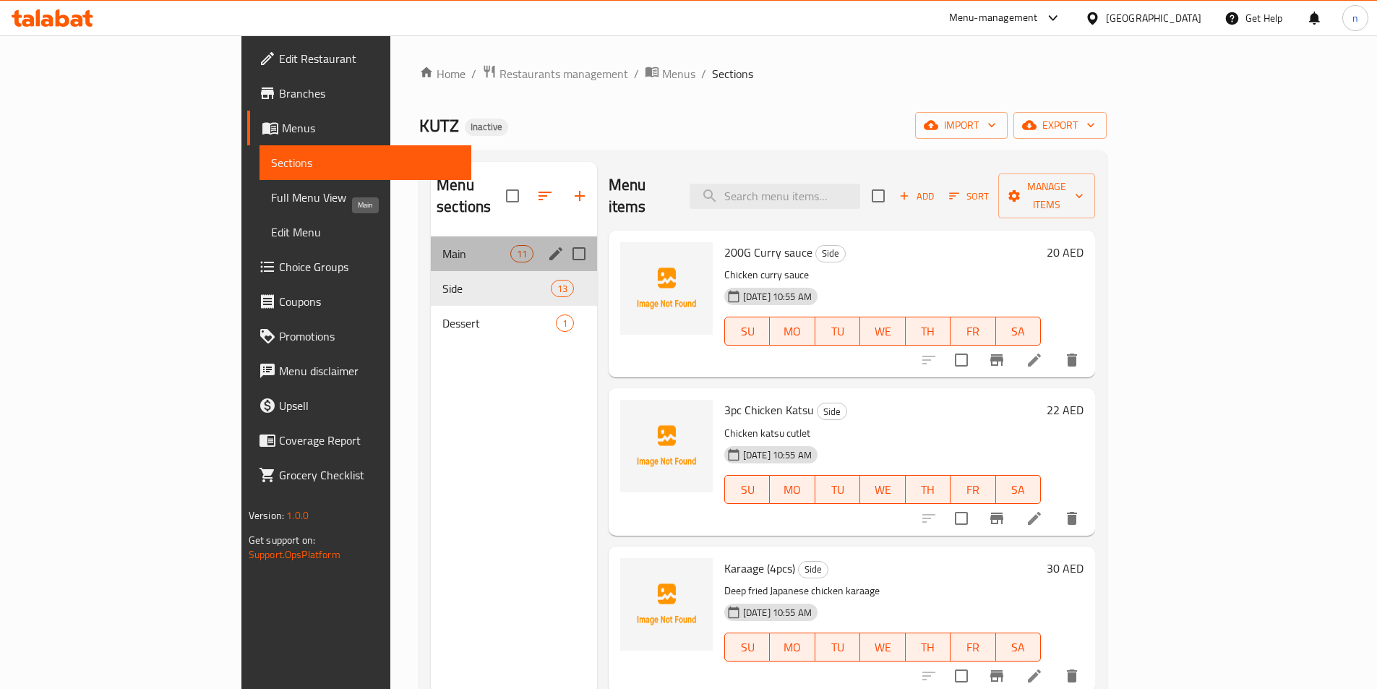
click at [442, 245] on span "Main" at bounding box center [475, 253] width 67 height 17
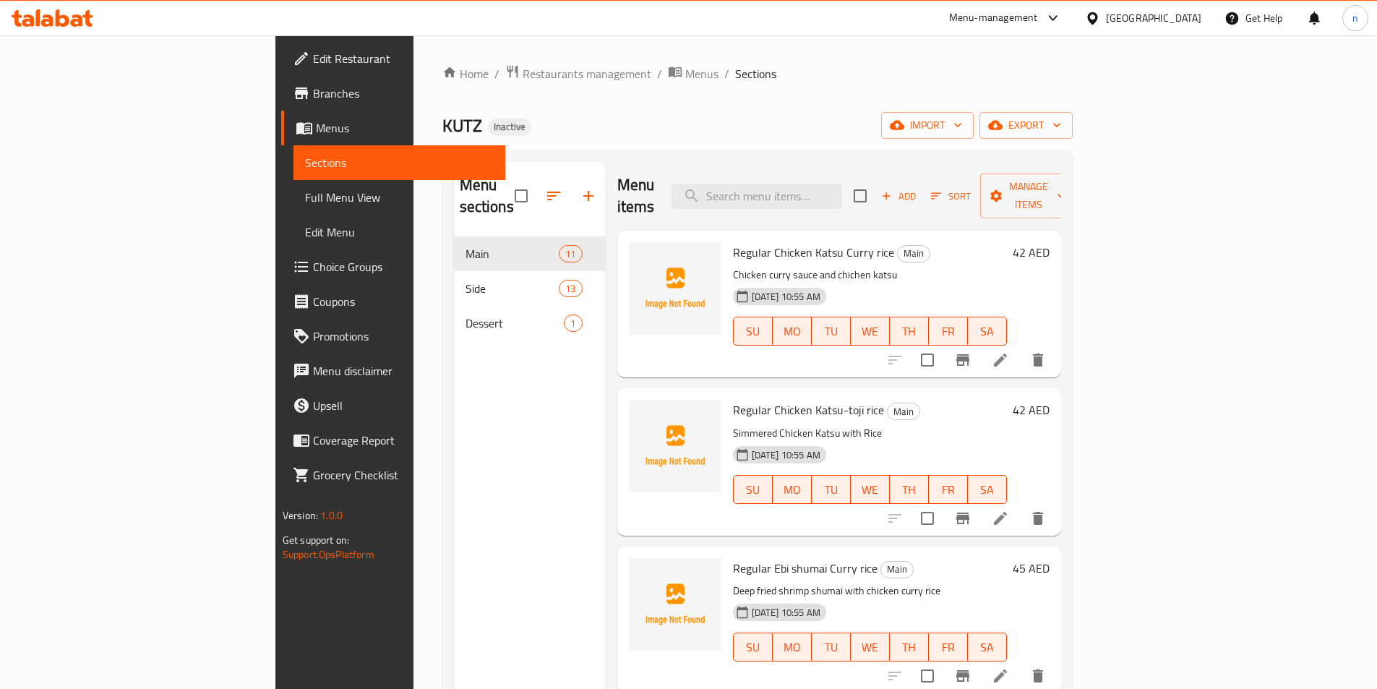
click at [759, 97] on div "Home / Restaurants management / Menus / Sections KUTZ Inactive import export Me…" at bounding box center [757, 463] width 630 height 798
click at [454, 637] on div "Menu sections Main 11 Side 13 Dessert 1" at bounding box center [530, 506] width 152 height 689
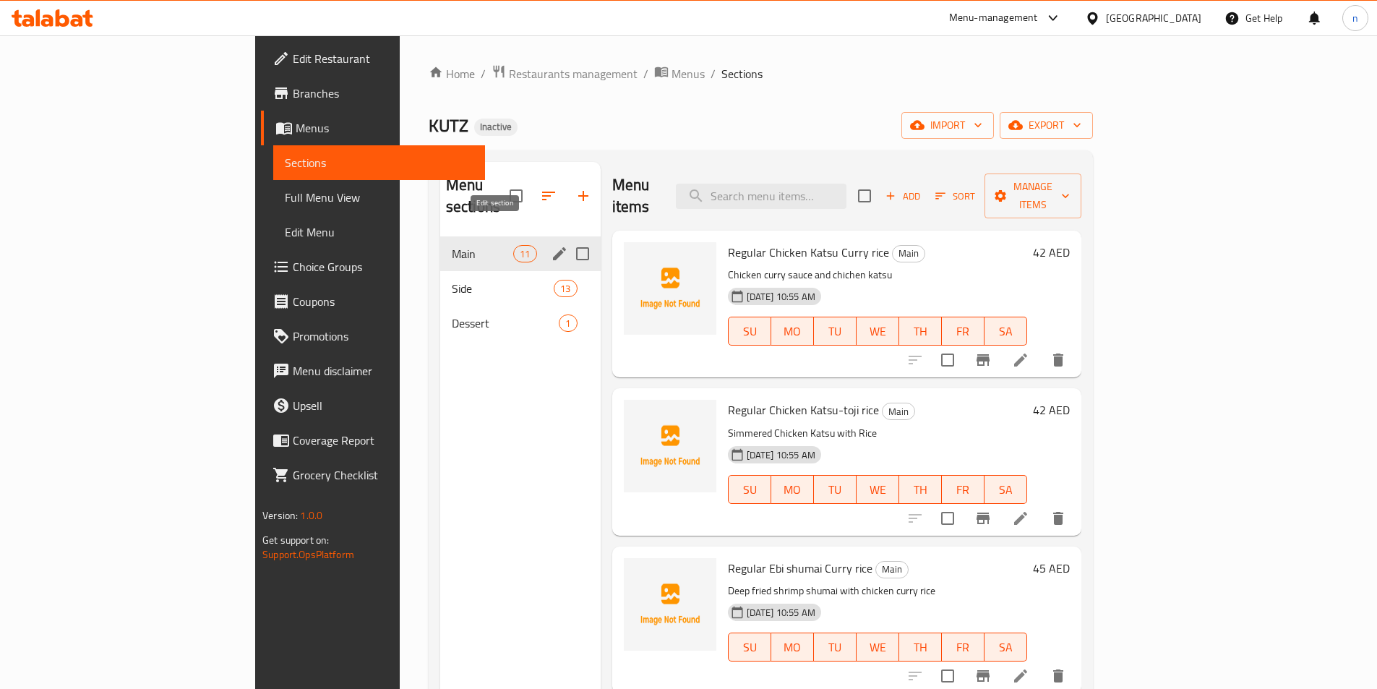
click at [551, 245] on icon "edit" at bounding box center [559, 253] width 17 height 17
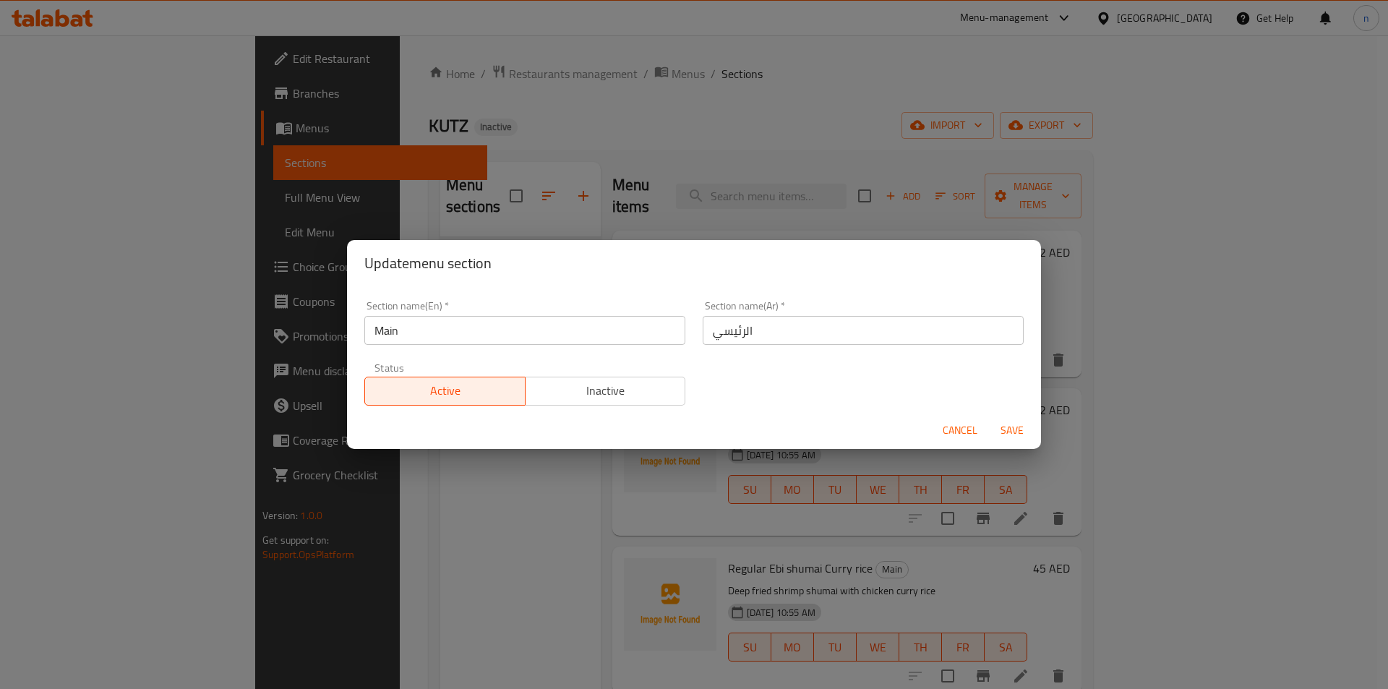
click at [377, 328] on input "Main" at bounding box center [524, 330] width 321 height 29
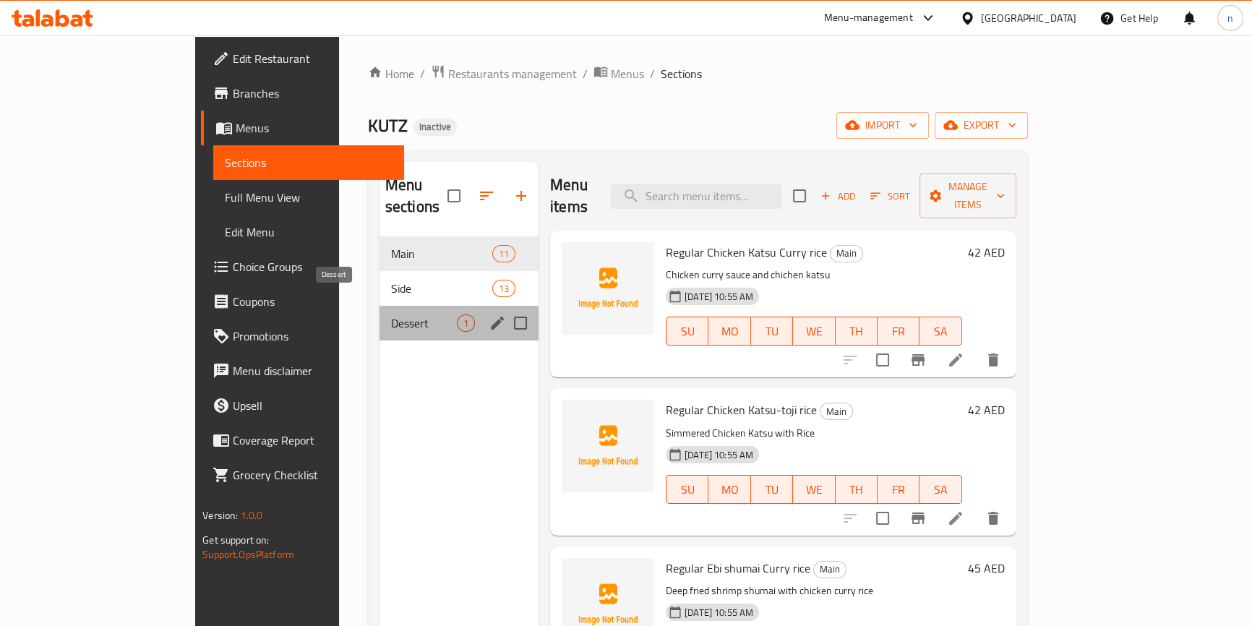
click at [391, 314] on span "Dessert" at bounding box center [424, 322] width 66 height 17
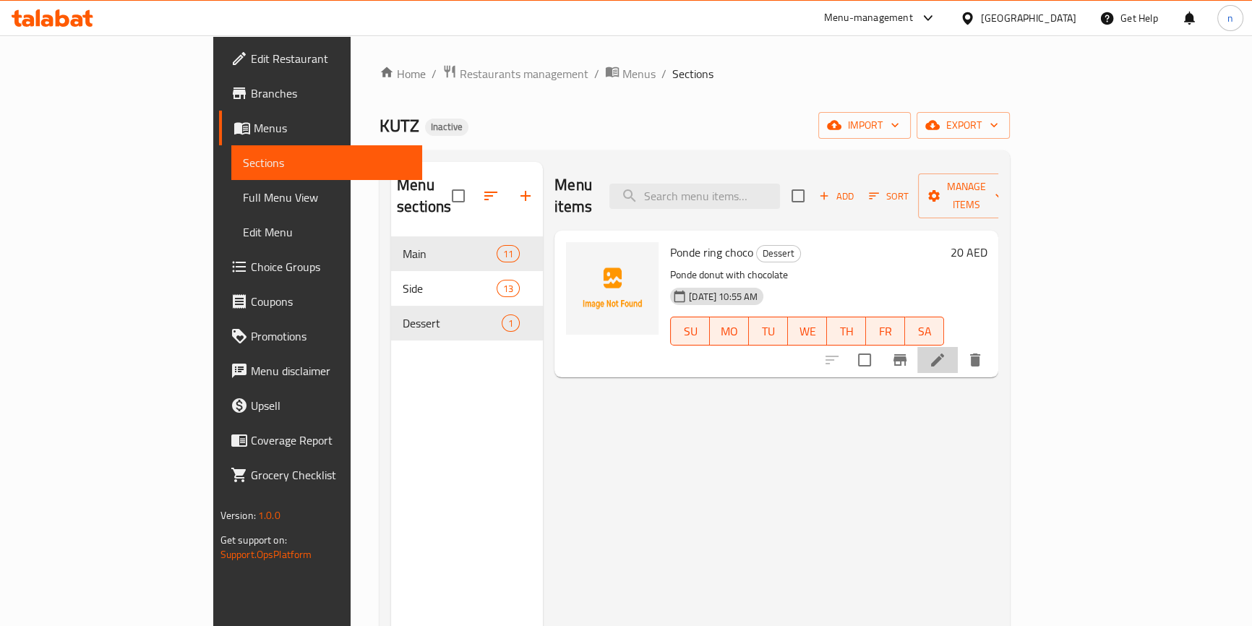
click at [958, 347] on li at bounding box center [937, 360] width 40 height 26
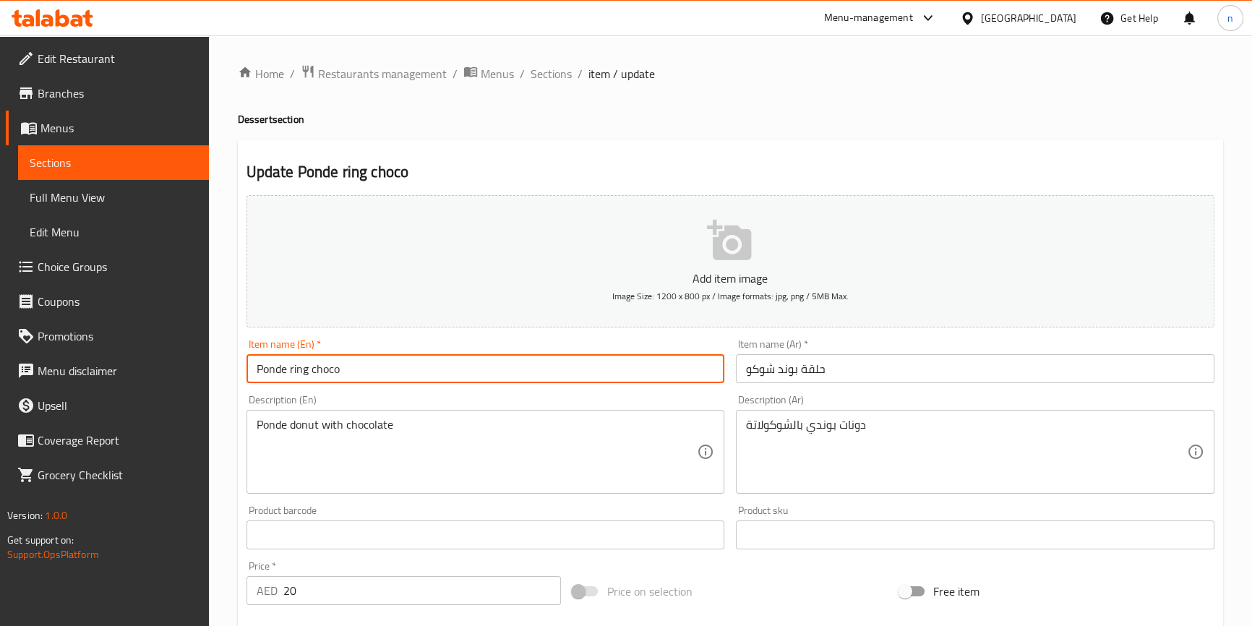
click at [254, 369] on input "Ponde ring choco" at bounding box center [485, 368] width 478 height 29
paste input "1 cup"
type input "1 cup Ponde ring choco"
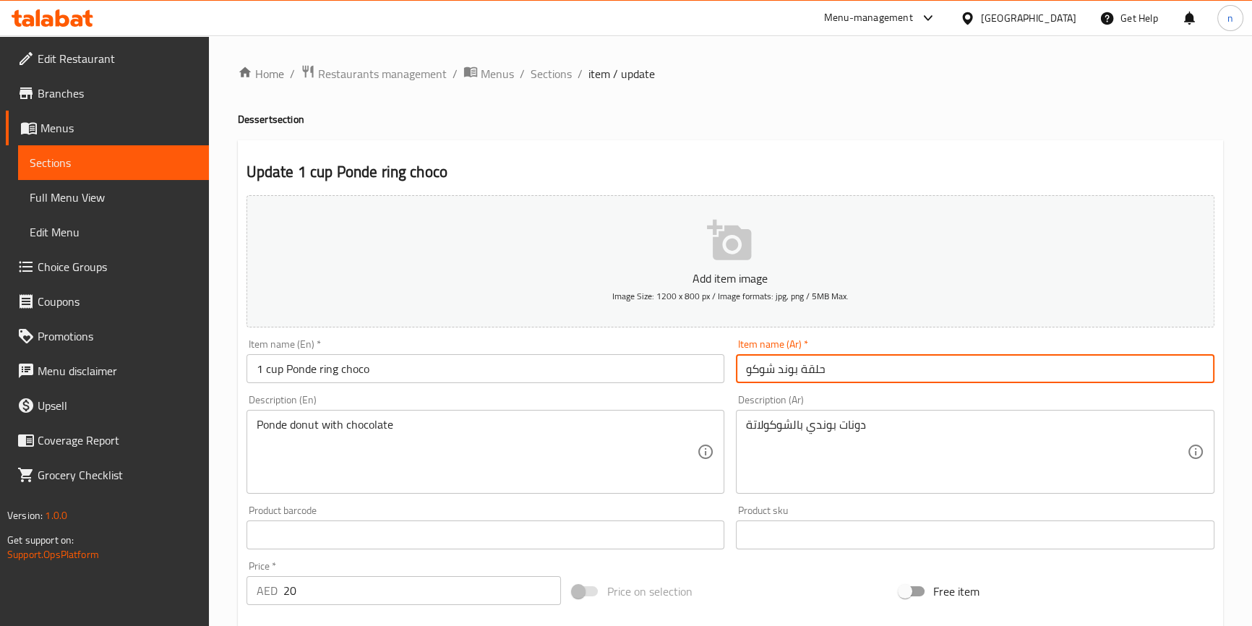
click at [741, 370] on input "حلقة بوند شوكو" at bounding box center [975, 368] width 478 height 29
paste input "1 كوب"
type input "1 كوب حلقة بوند شوكو"
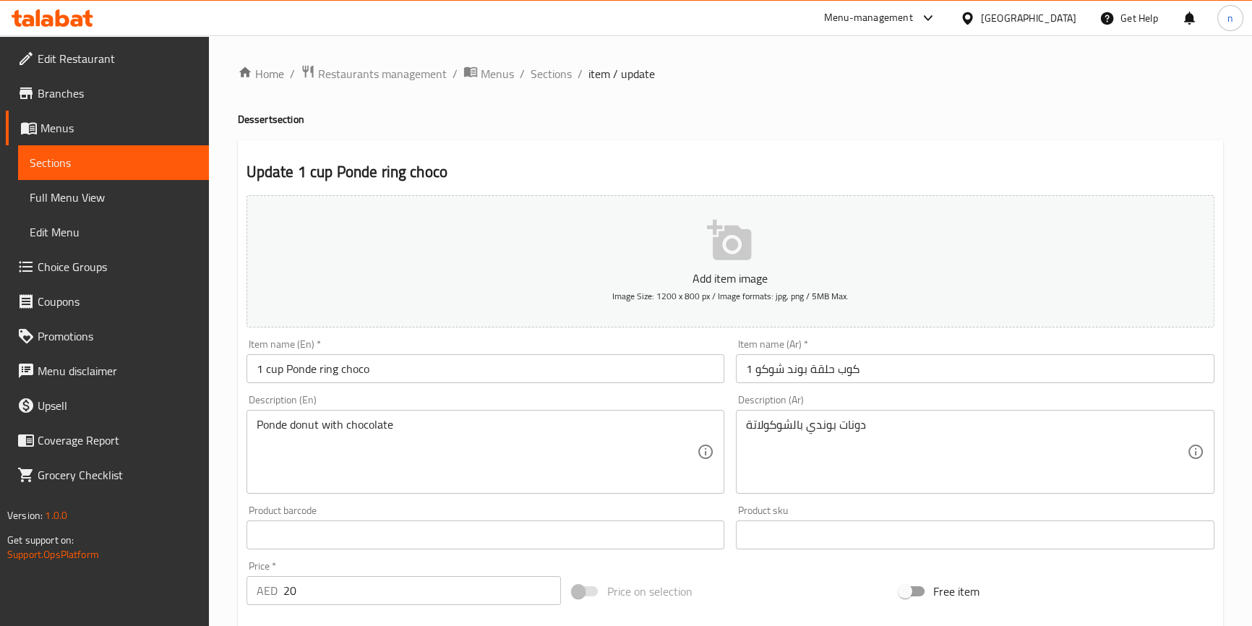
click at [236, 588] on div "Home / Restaurants management / Menus / Sections / item / update Dessert sectio…" at bounding box center [730, 528] width 1043 height 986
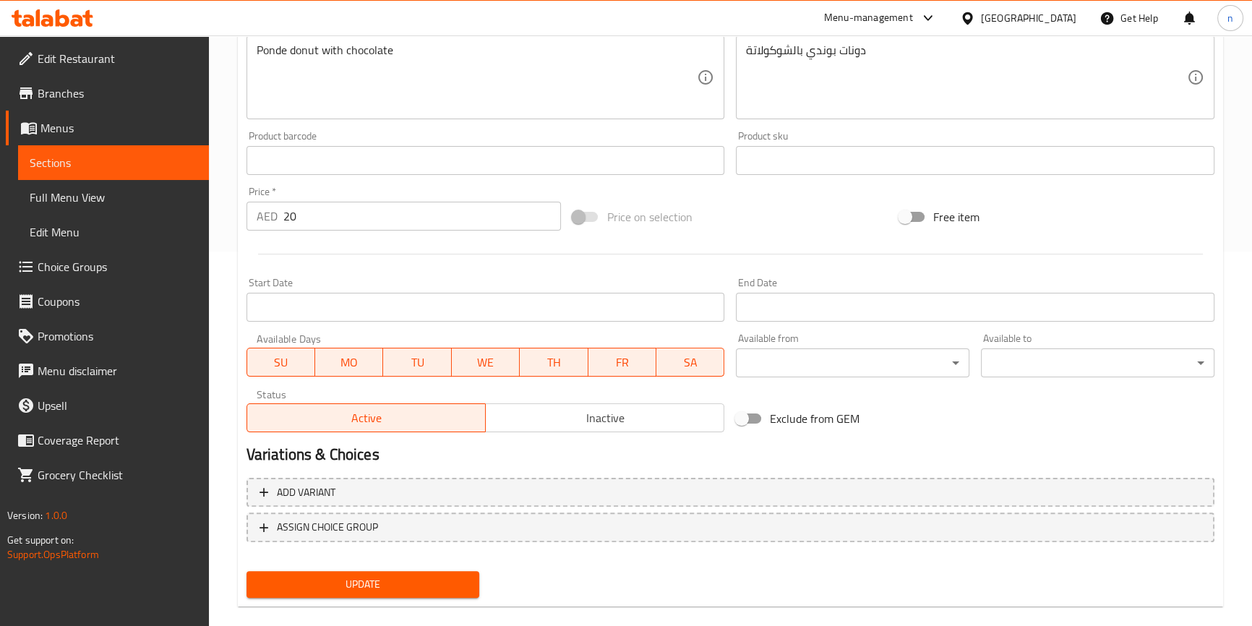
scroll to position [394, 0]
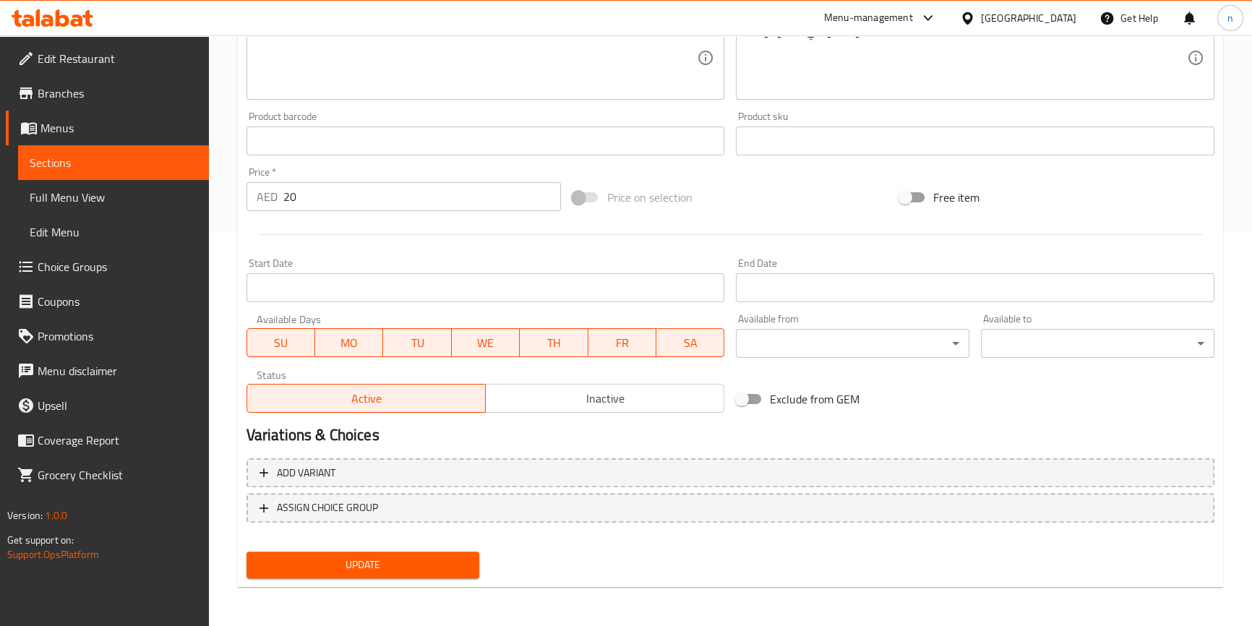
click at [331, 573] on button "Update" at bounding box center [362, 564] width 233 height 27
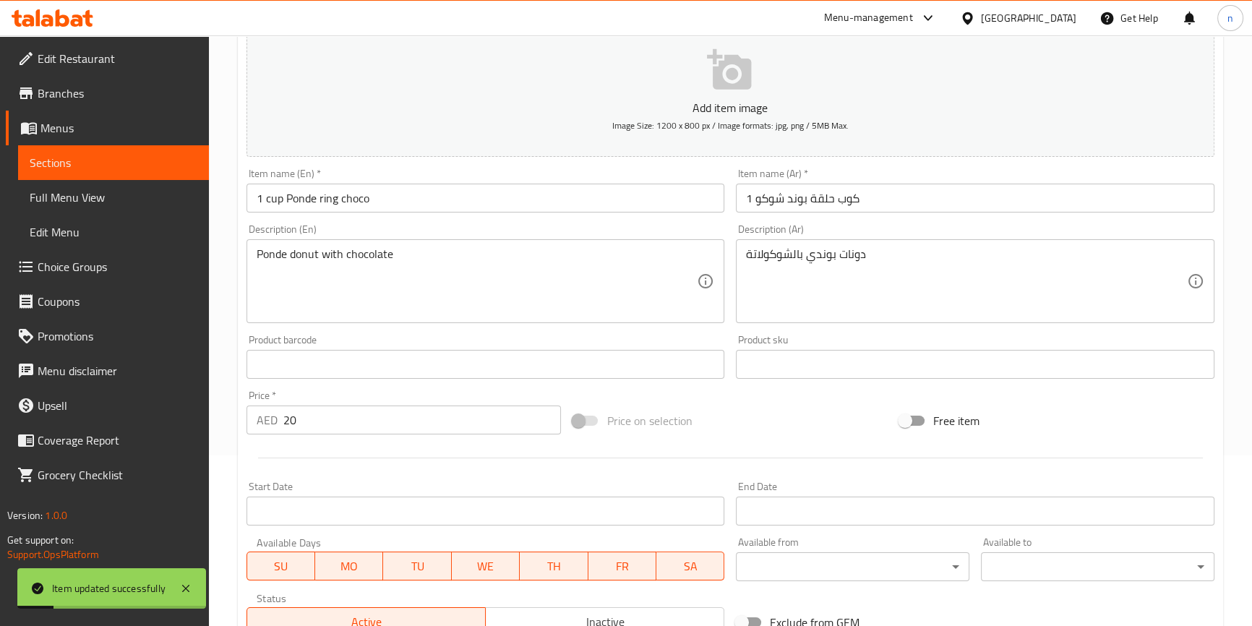
scroll to position [0, 0]
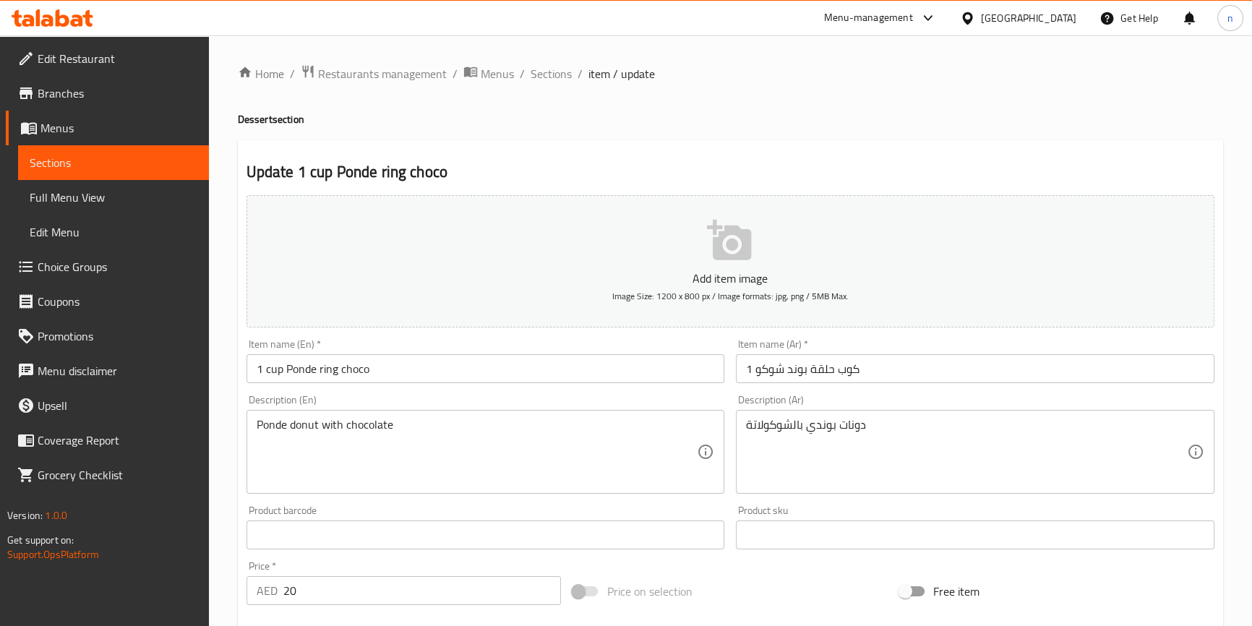
click at [88, 63] on span "Edit Restaurant" at bounding box center [118, 58] width 160 height 17
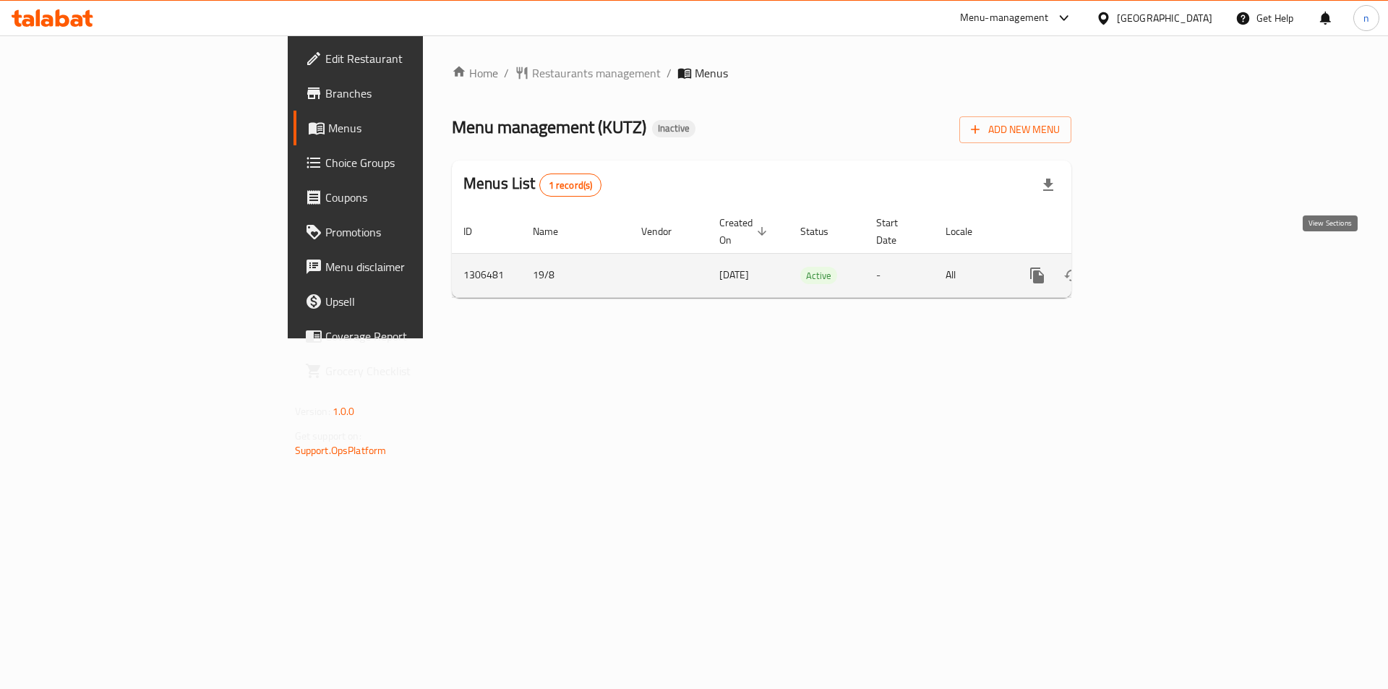
click at [1150, 267] on icon "enhanced table" at bounding box center [1140, 275] width 17 height 17
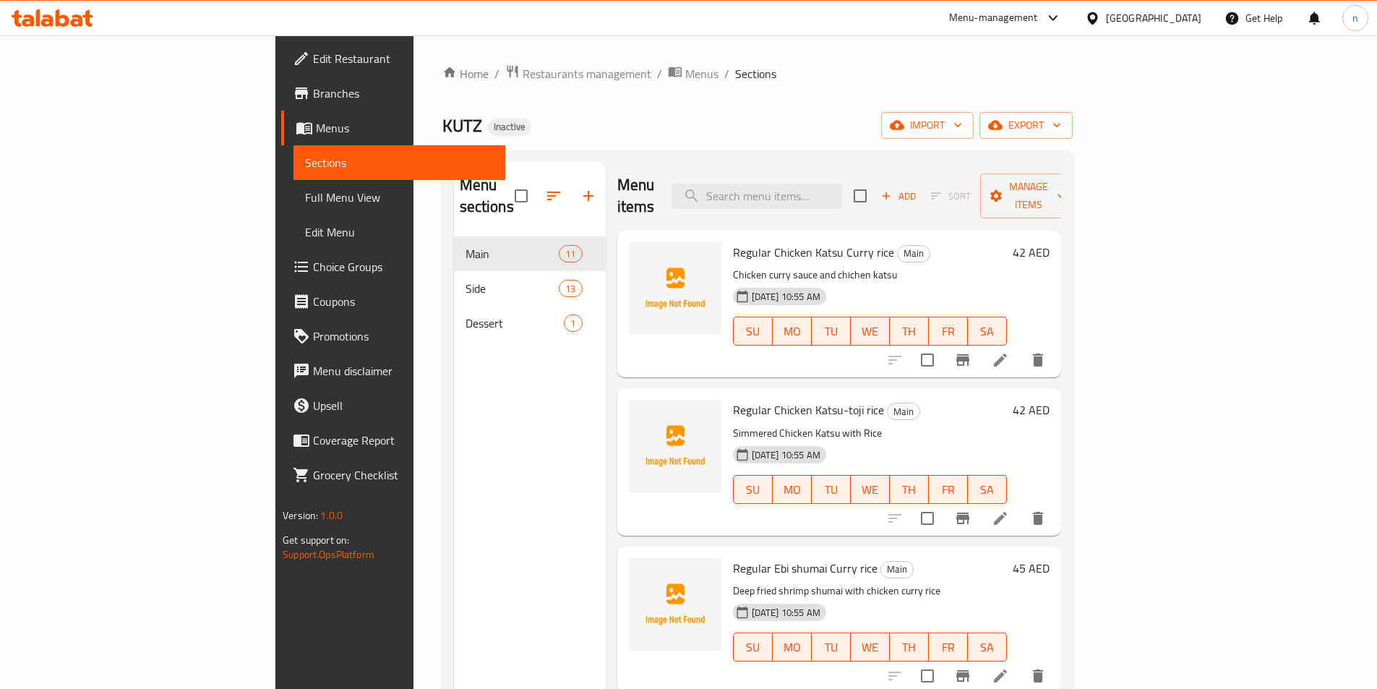
click at [702, 126] on div "KUTZ Inactive import export" at bounding box center [757, 125] width 630 height 27
click at [305, 197] on span "Full Menu View" at bounding box center [399, 197] width 189 height 17
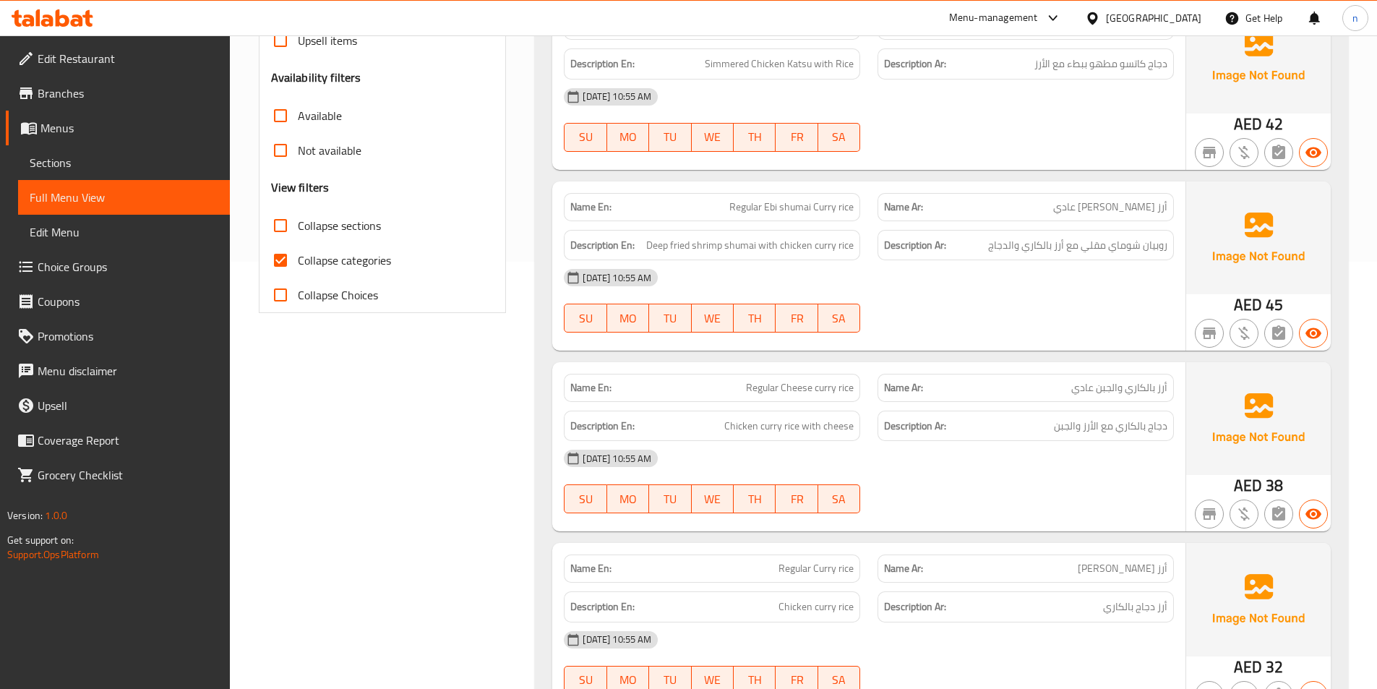
scroll to position [434, 0]
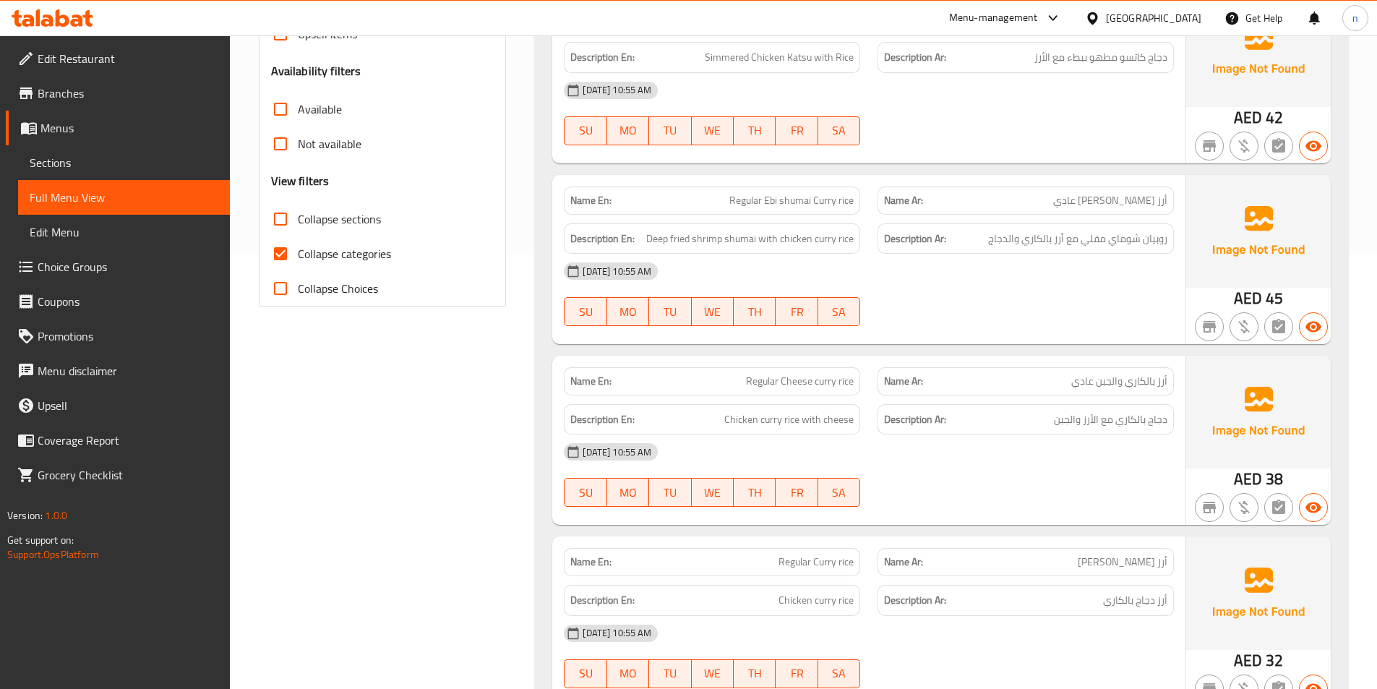
click at [304, 259] on span "Collapse categories" at bounding box center [344, 253] width 93 height 17
click at [298, 259] on input "Collapse categories" at bounding box center [280, 253] width 35 height 35
checkbox input "false"
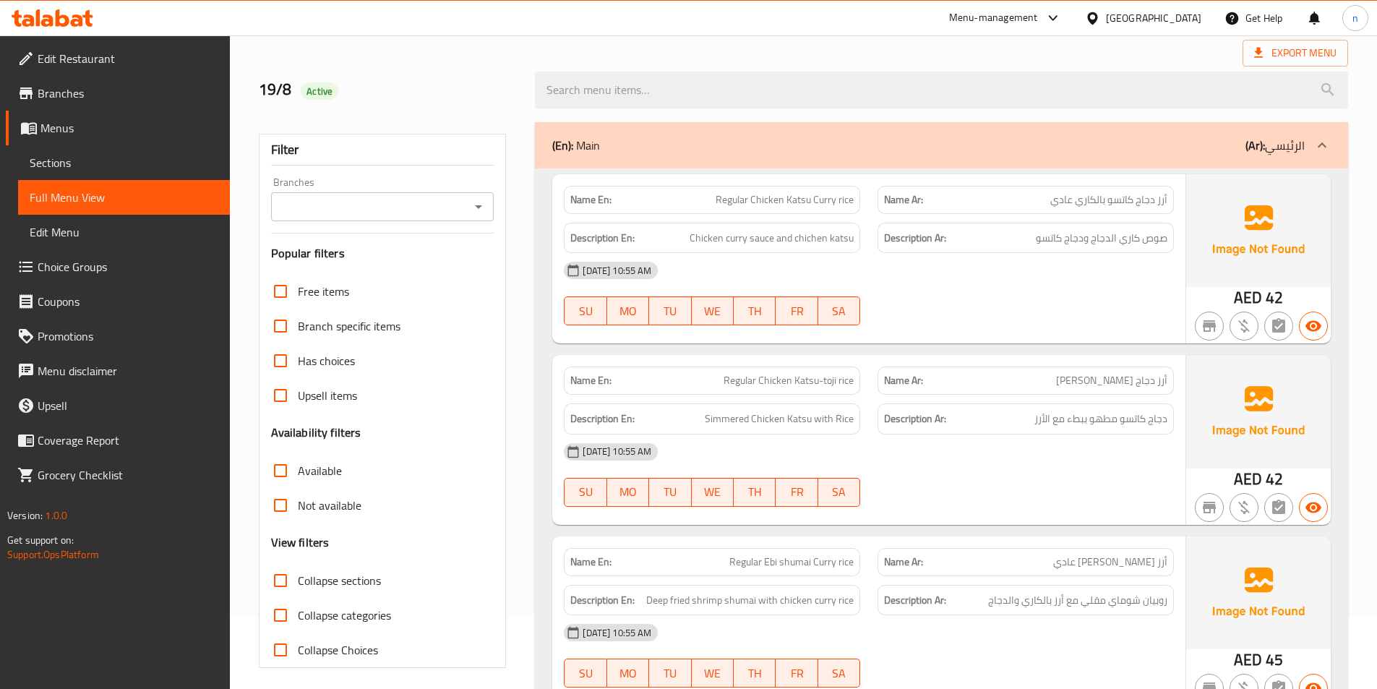
scroll to position [0, 0]
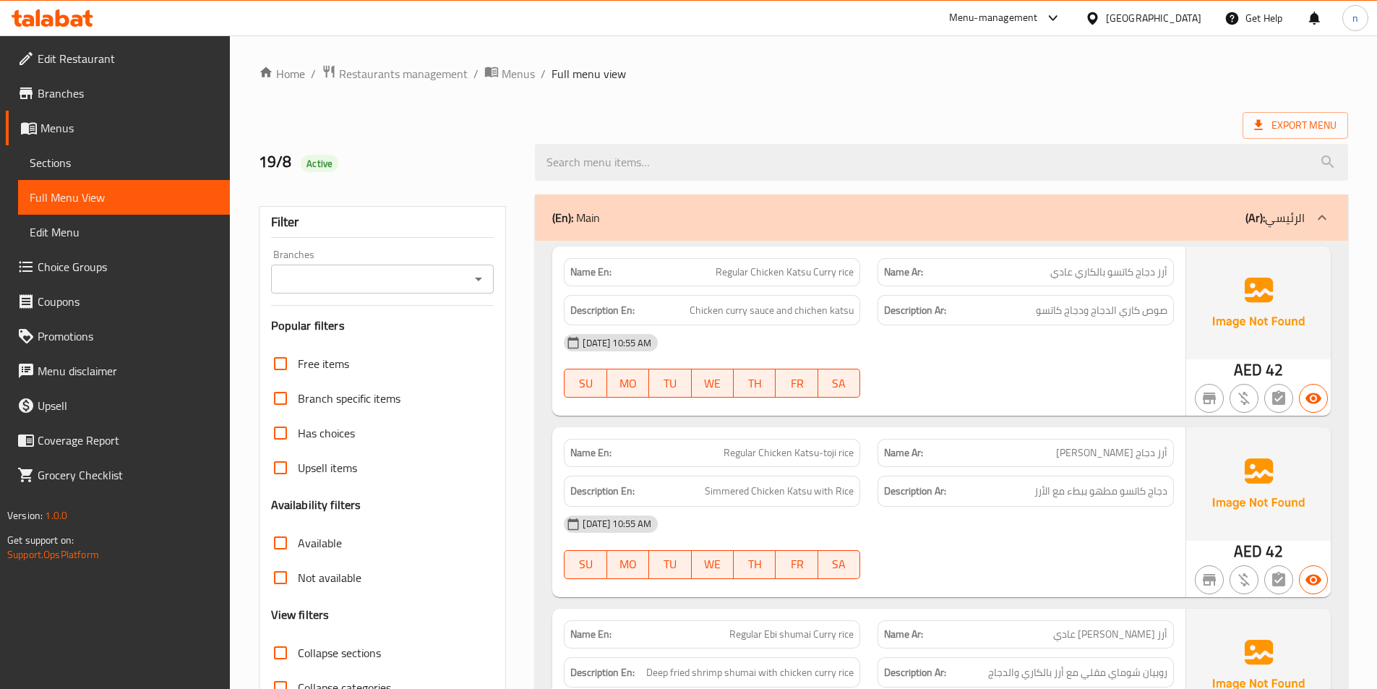
click at [1182, 71] on ol "Home / Restaurants management / Menus / Full menu view" at bounding box center [803, 73] width 1089 height 19
click at [1088, 353] on div "[DATE] 10:55 AM" at bounding box center [868, 342] width 627 height 35
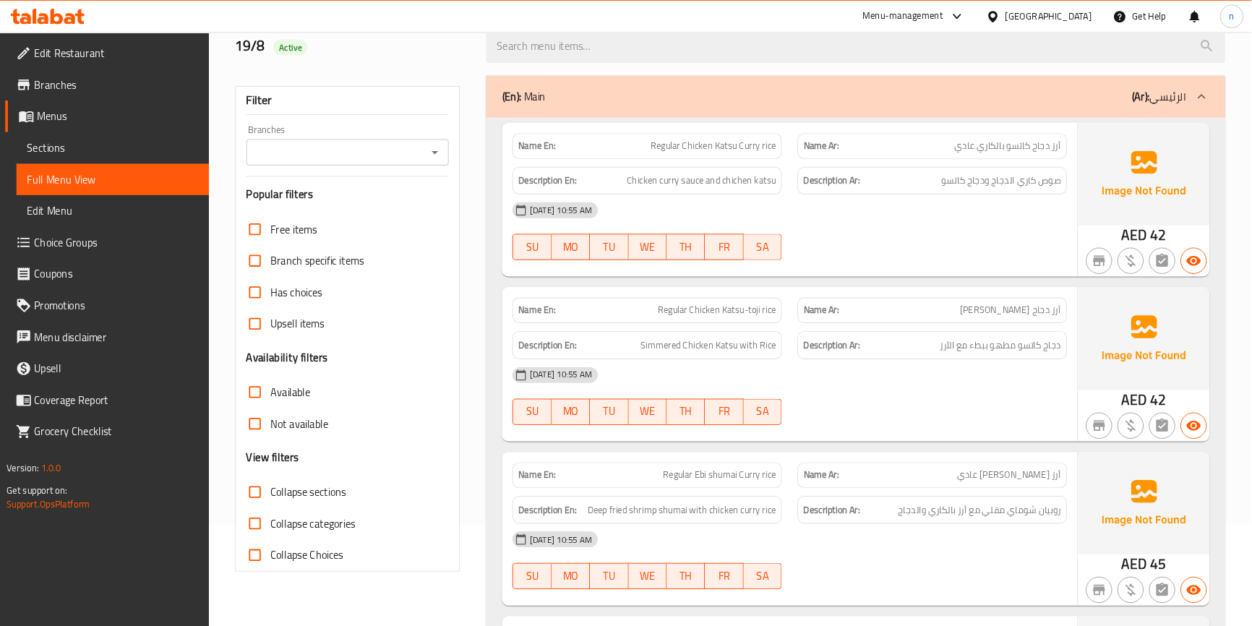
scroll to position [145, 0]
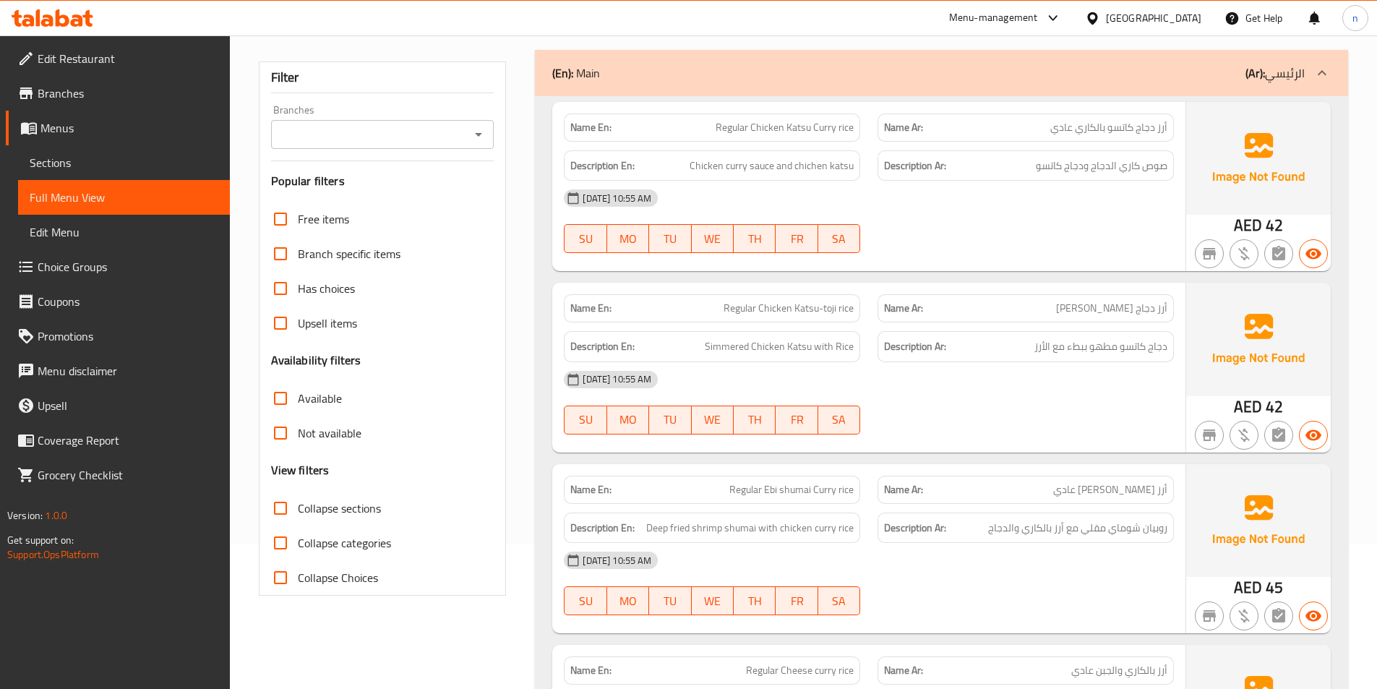
click at [933, 241] on div "[DATE] 10:55 AM SU MO TU WE TH FR SA" at bounding box center [868, 221] width 627 height 81
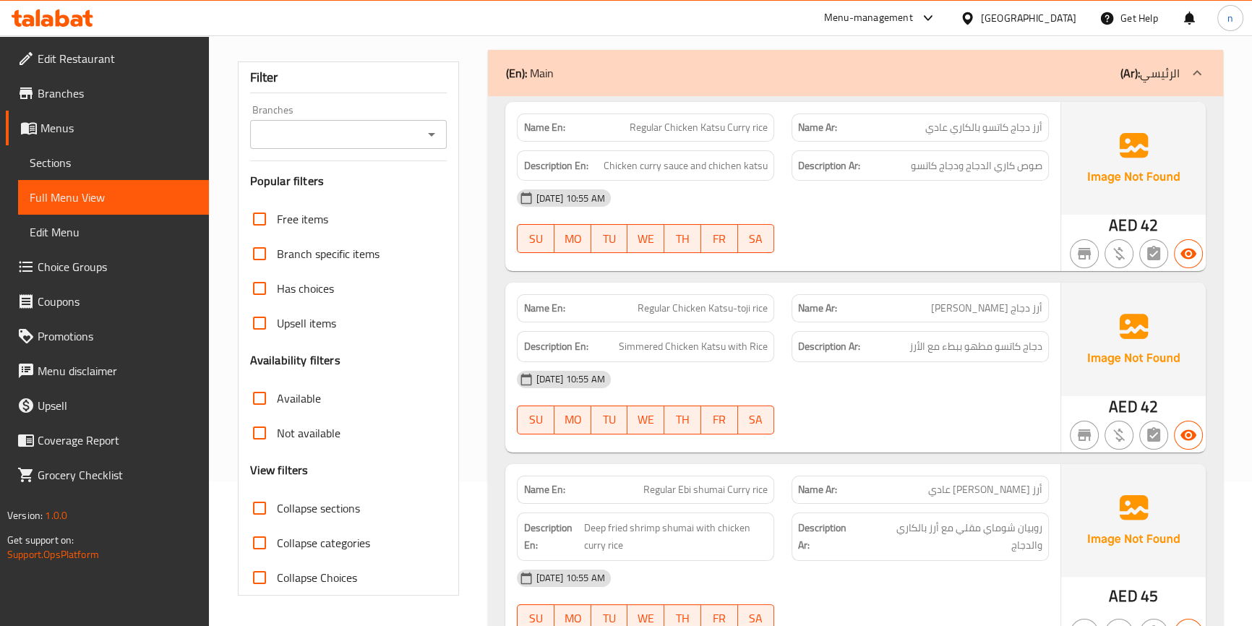
click at [935, 246] on div at bounding box center [920, 252] width 275 height 17
click at [925, 400] on div "[DATE] 10:55 AM SU MO TU WE TH FR SA" at bounding box center [782, 402] width 549 height 81
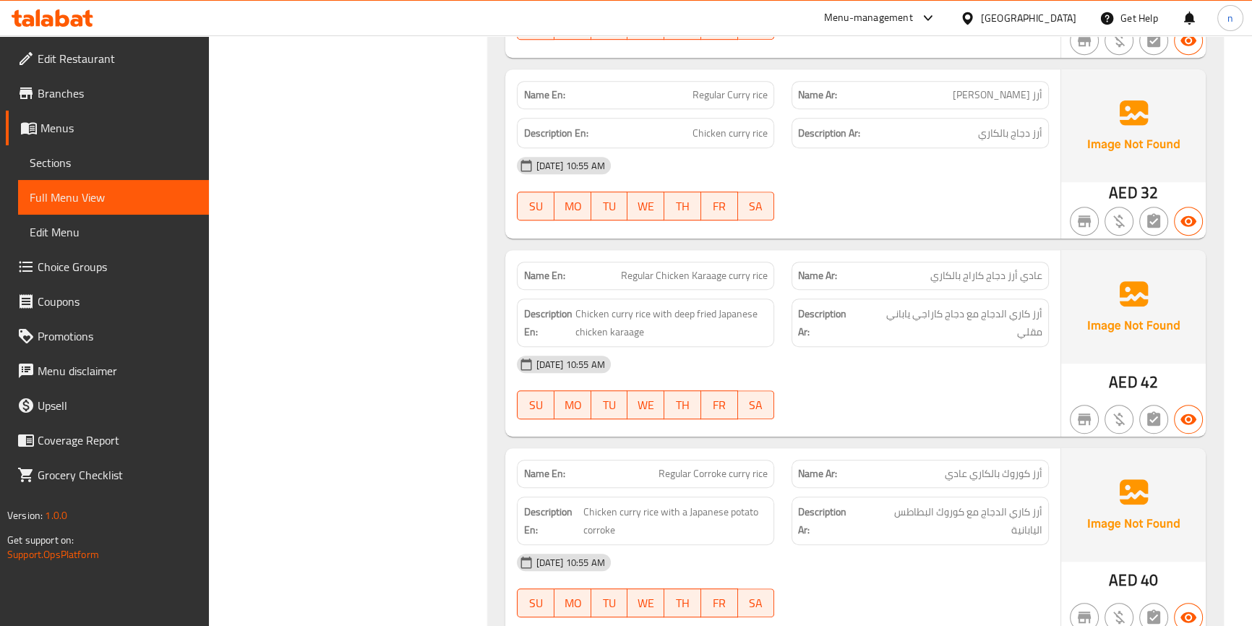
scroll to position [932, 0]
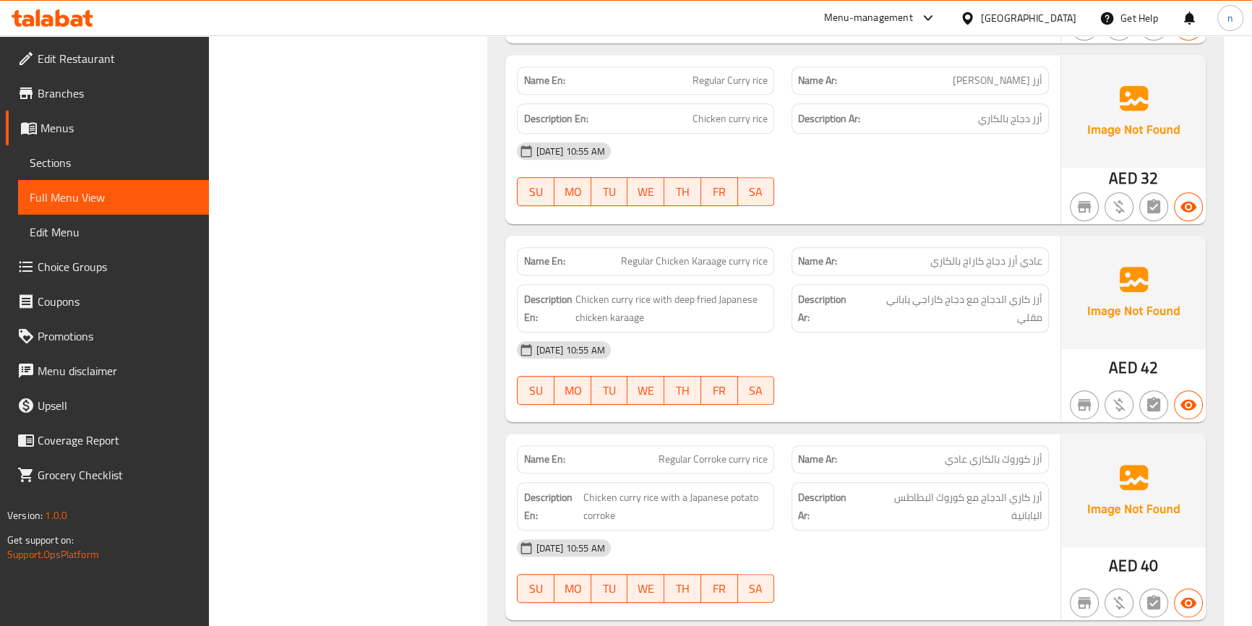
click at [987, 351] on div "[DATE] 10:55 AM" at bounding box center [782, 349] width 549 height 35
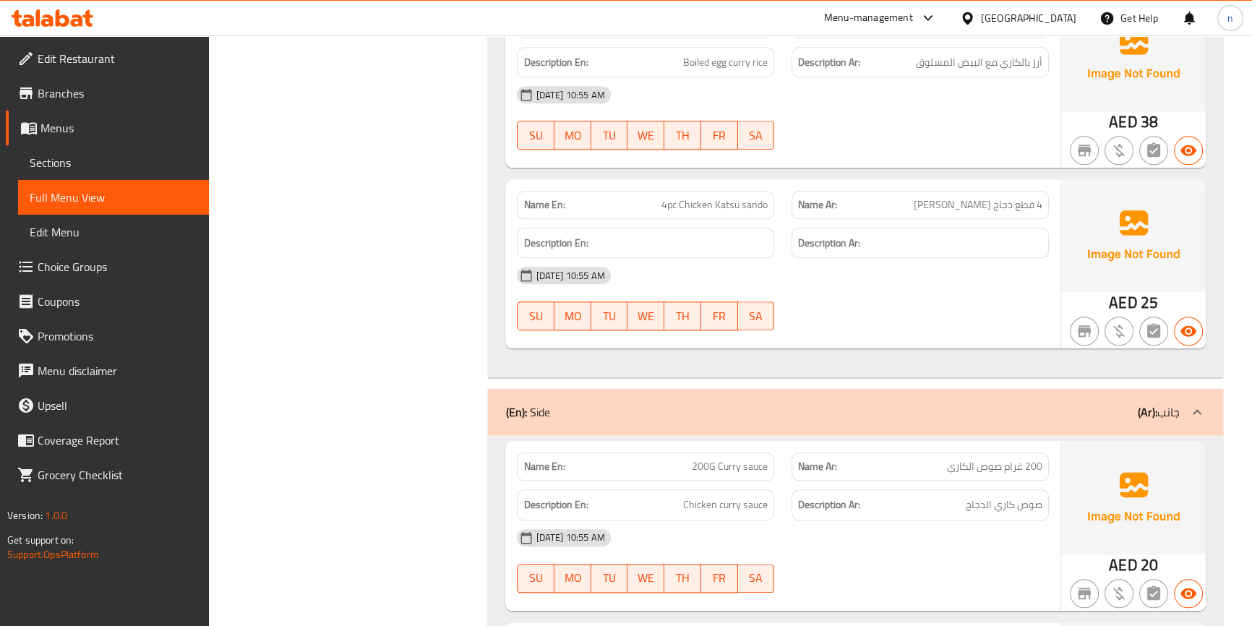
scroll to position [1984, 0]
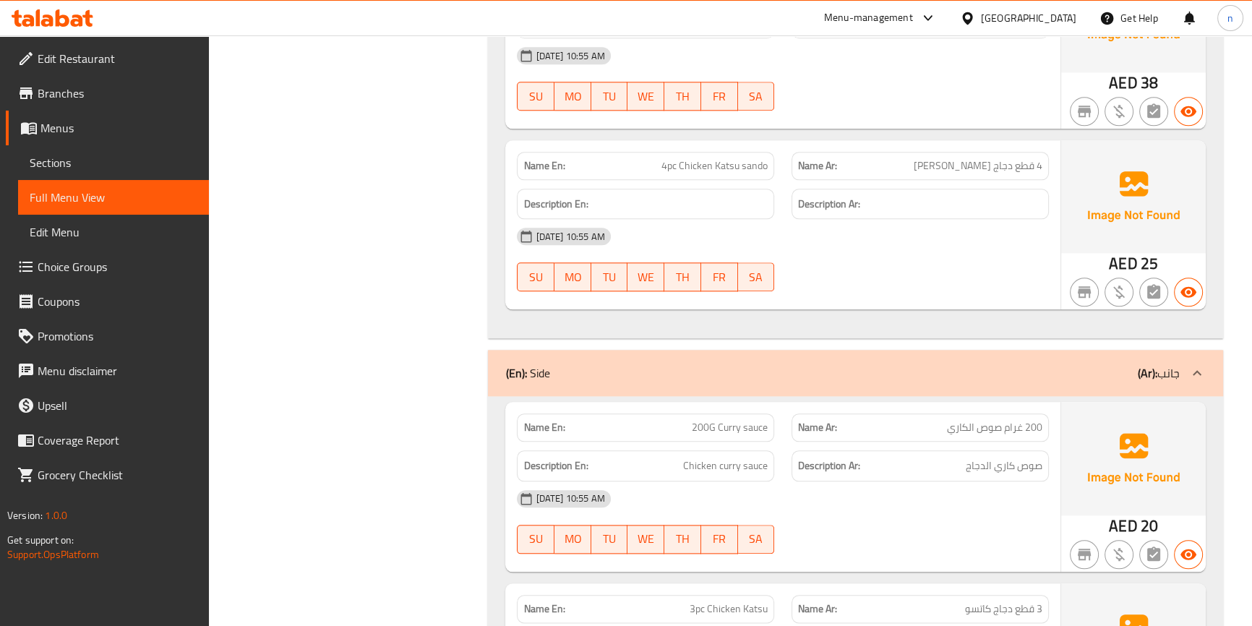
click at [439, 324] on div "Filter Branches Branches Popular filters Free items Branch specific items Has c…" at bounding box center [354, 636] width 251 height 4868
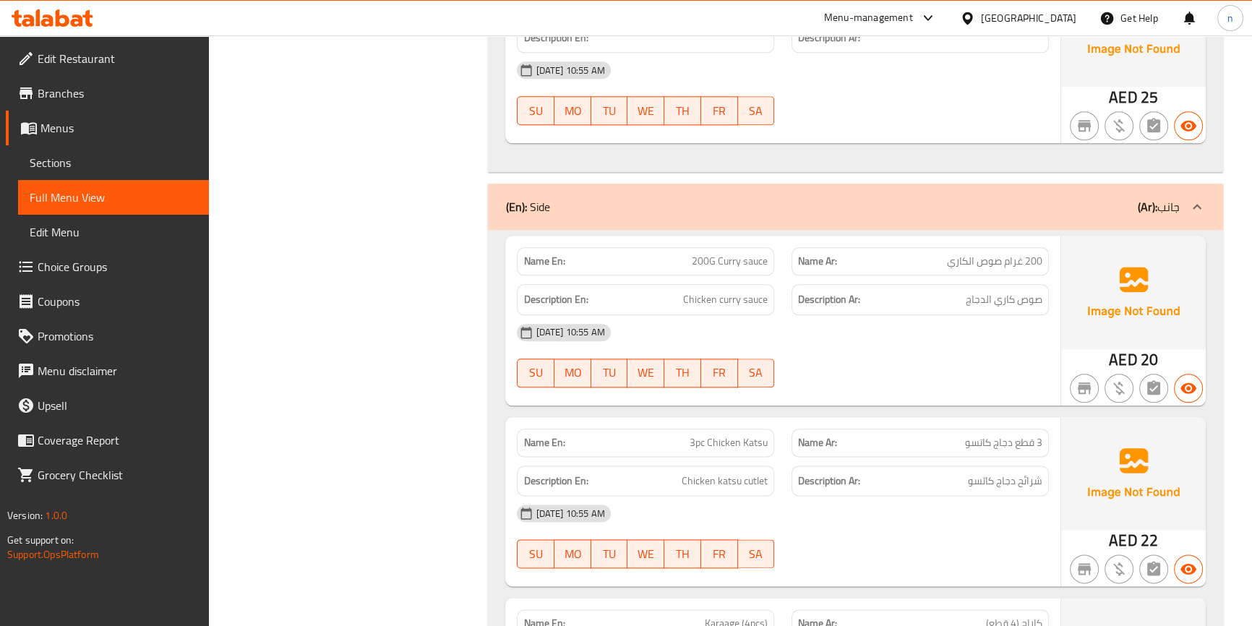
scroll to position [2181, 0]
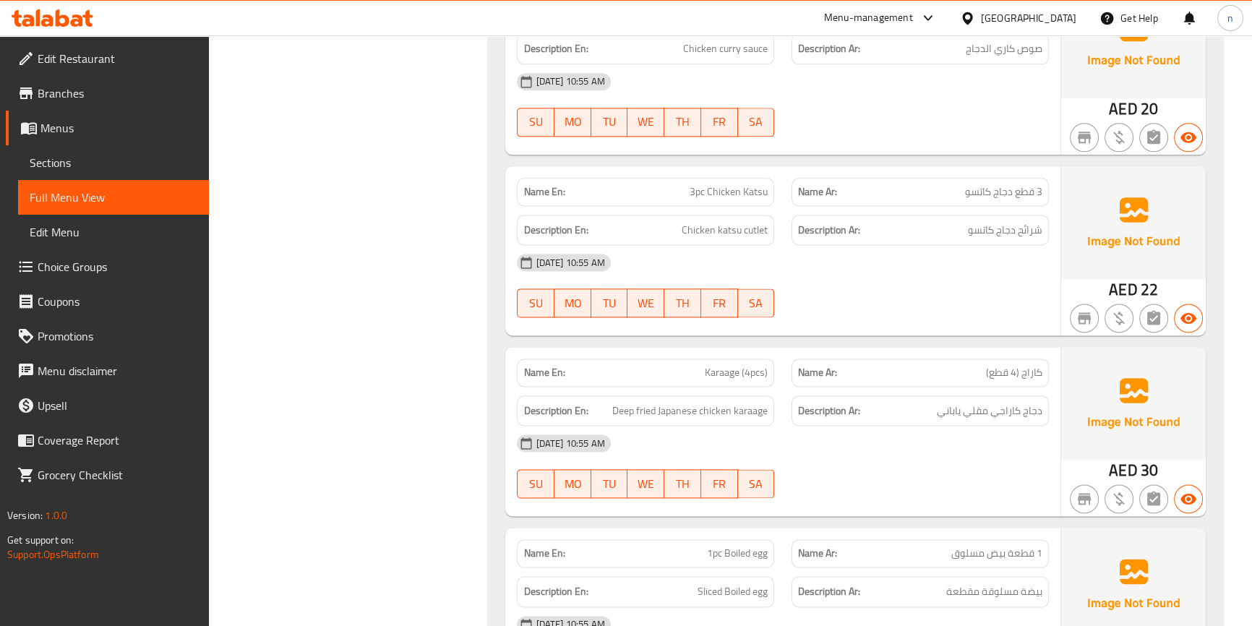
scroll to position [2509, 0]
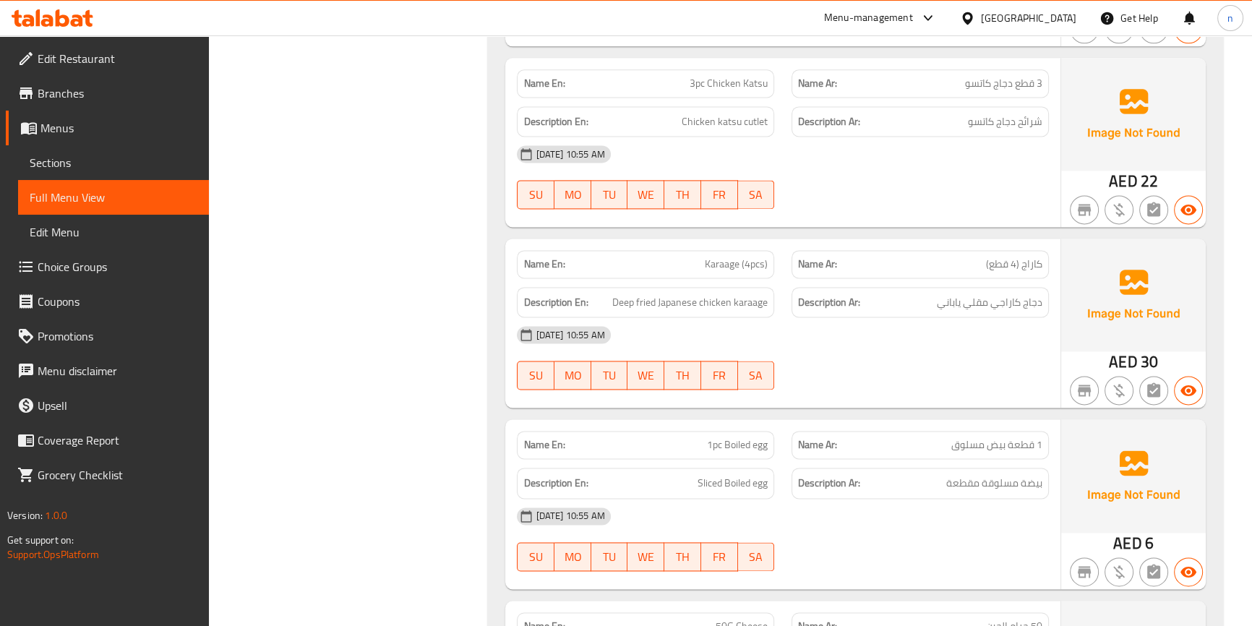
drag, startPoint x: 922, startPoint y: 384, endPoint x: 919, endPoint y: 368, distance: 16.9
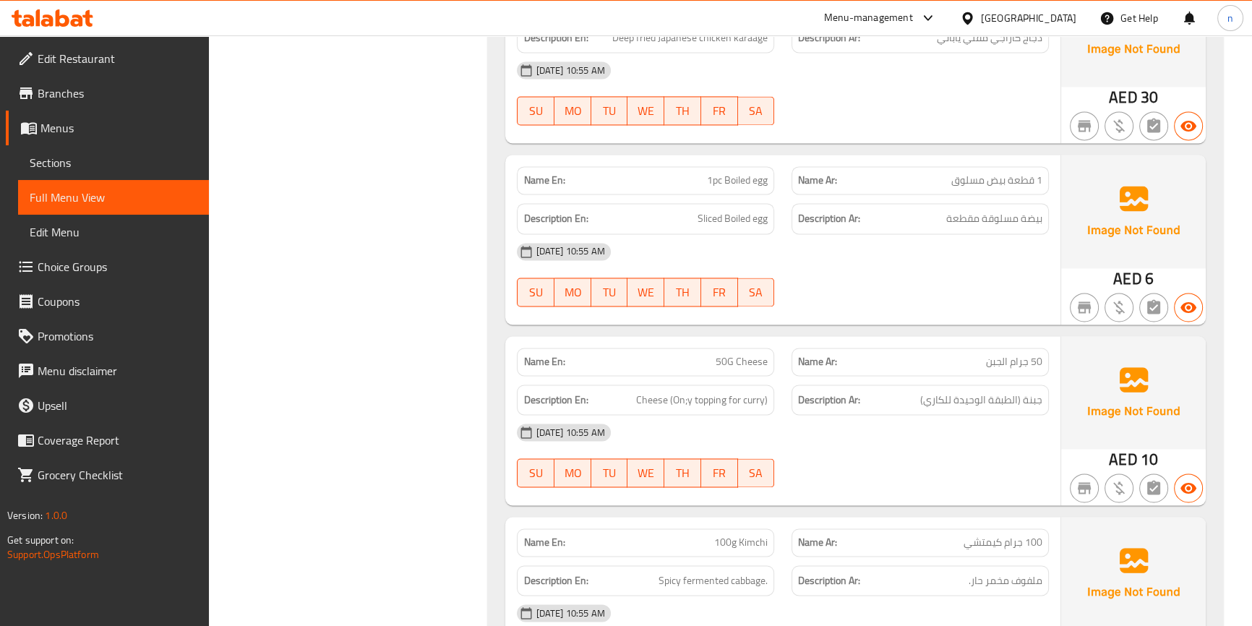
scroll to position [2838, 0]
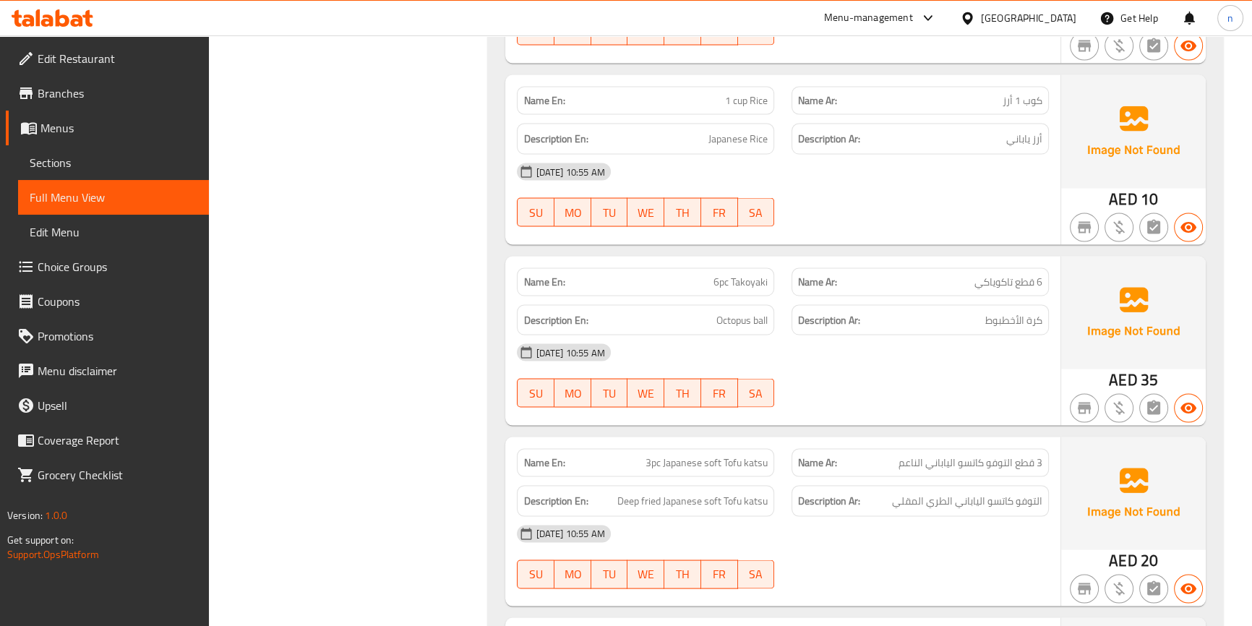
scroll to position [3429, 0]
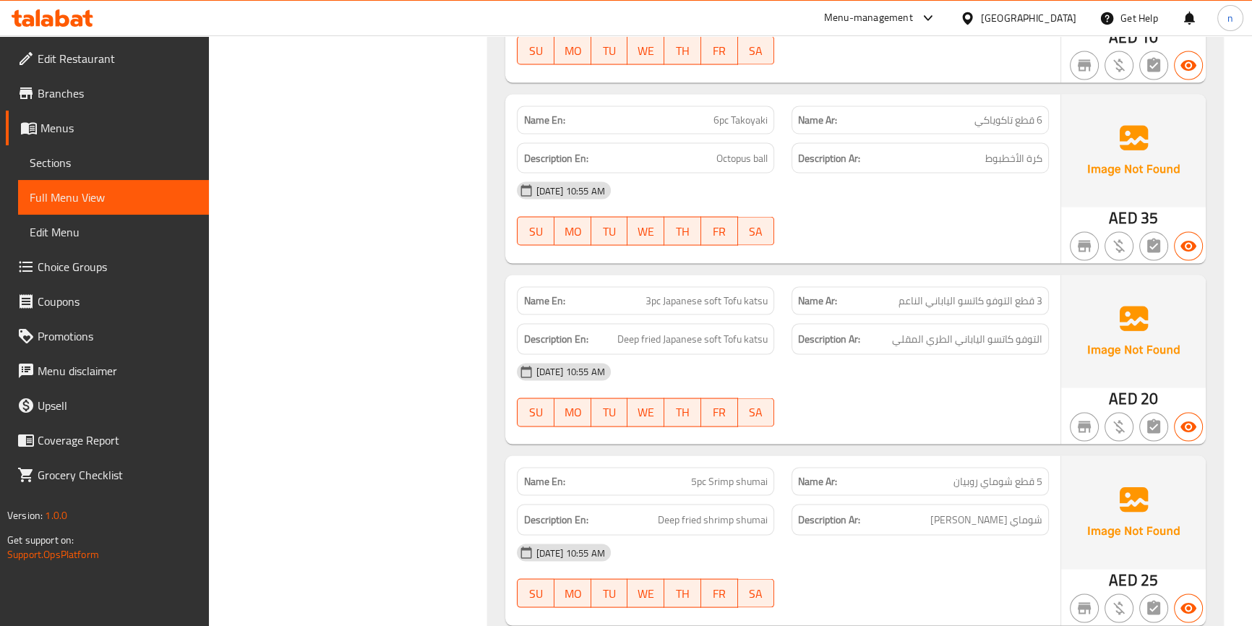
scroll to position [3561, 0]
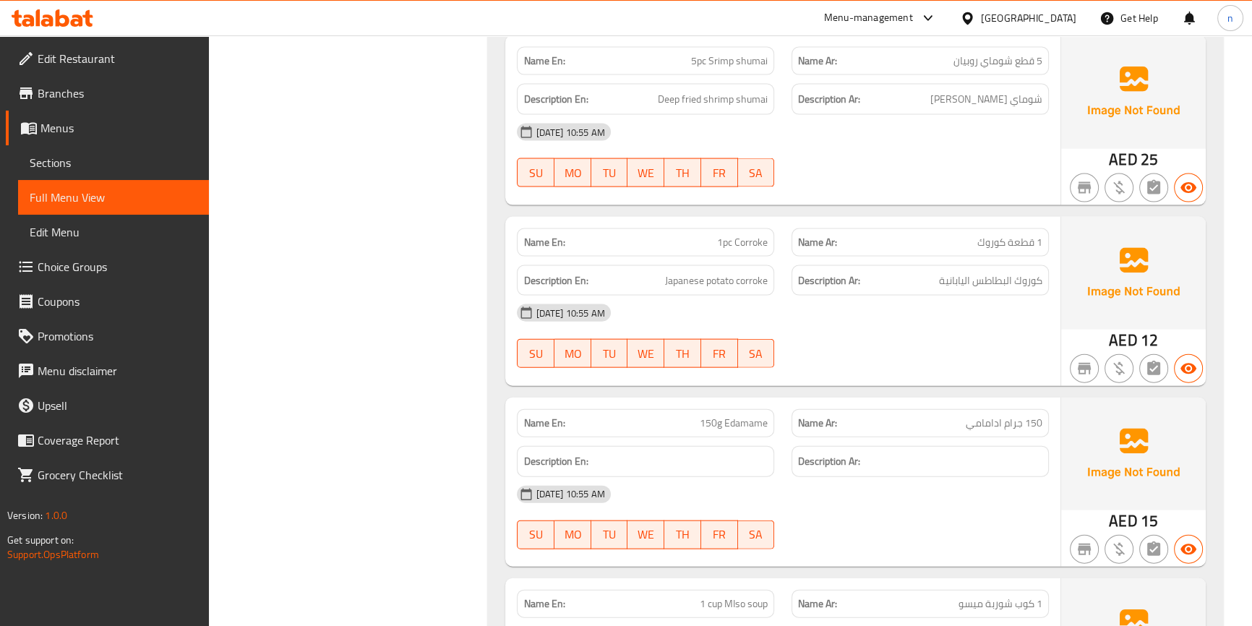
scroll to position [3889, 0]
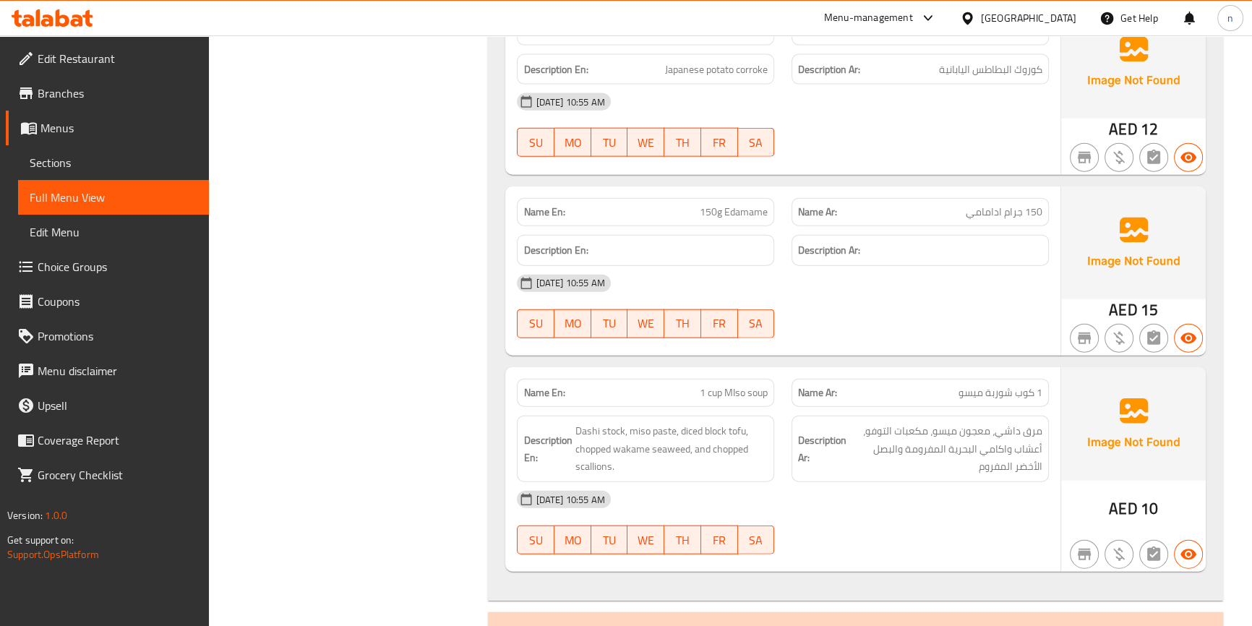
scroll to position [4218, 0]
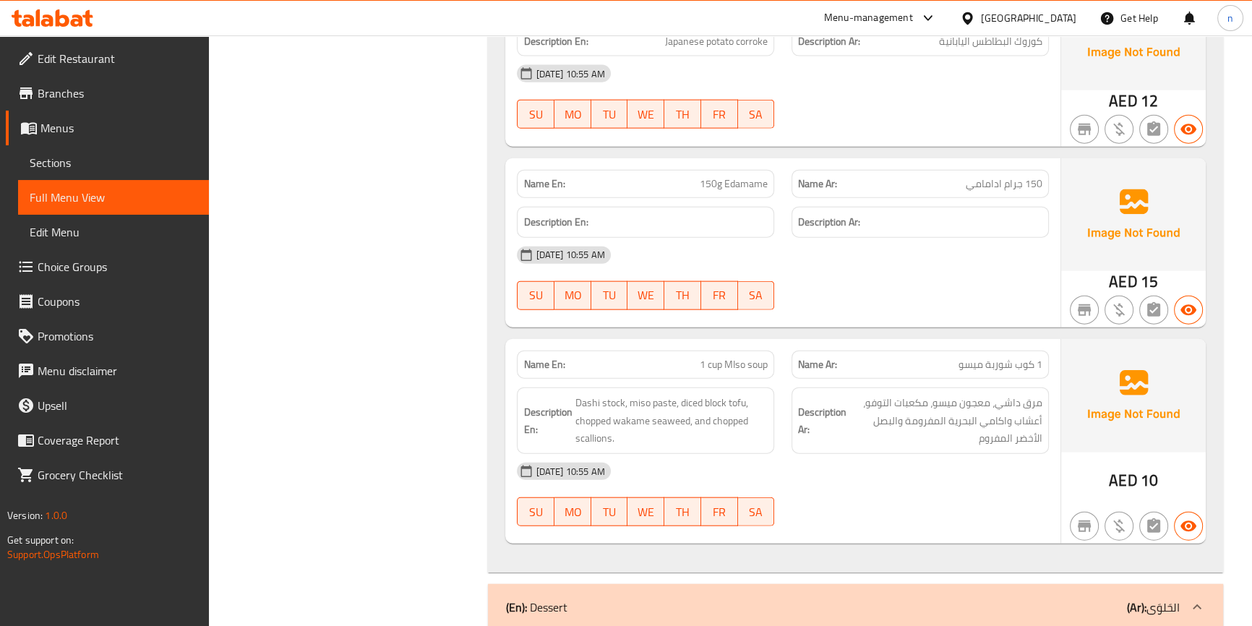
click at [927, 274] on div "19-08-2025 10:55 AM SU MO TU WE TH FR SA" at bounding box center [782, 278] width 549 height 81
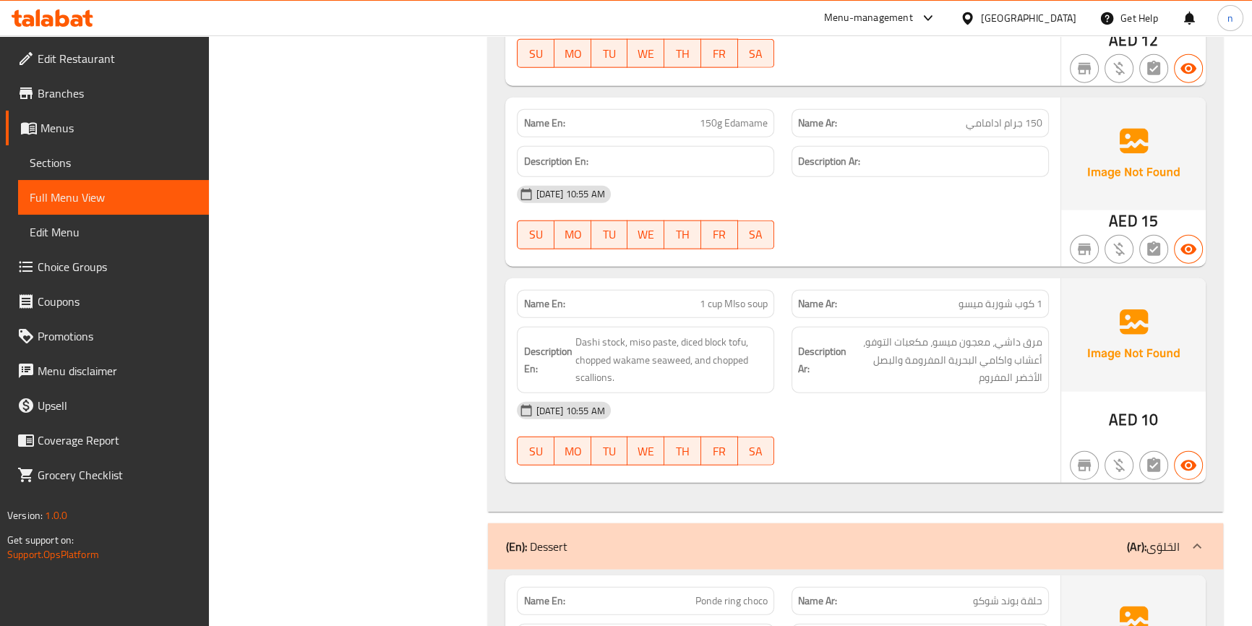
scroll to position [4349, 0]
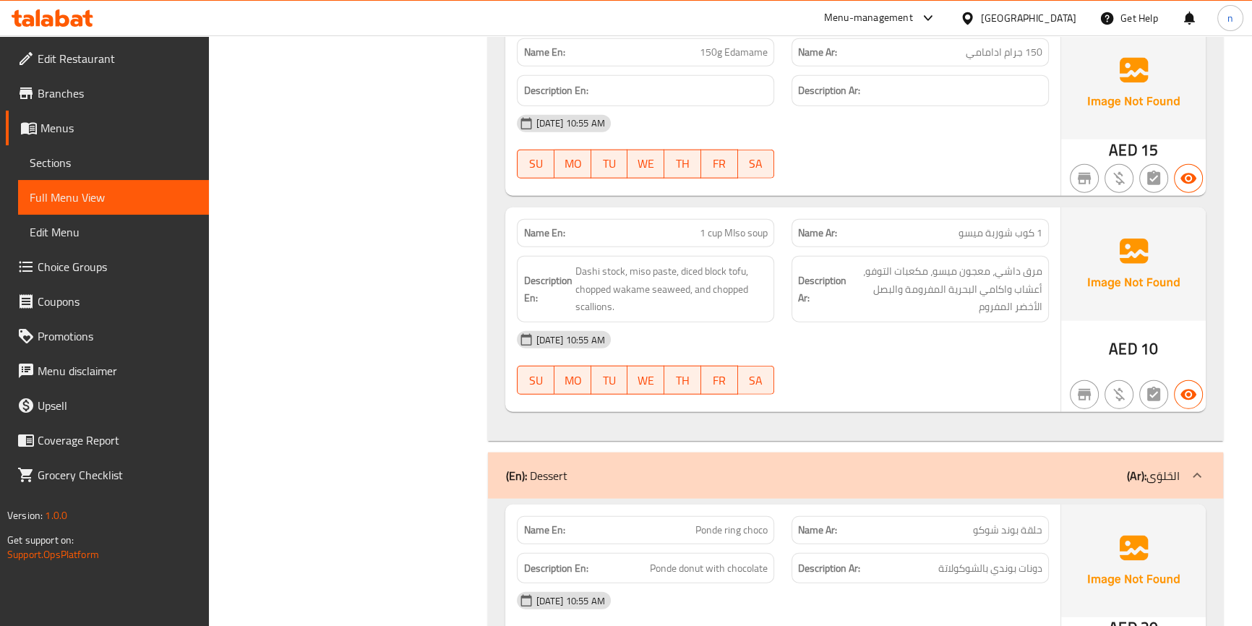
click at [940, 332] on div "19-08-2025 10:55 AM" at bounding box center [782, 339] width 549 height 35
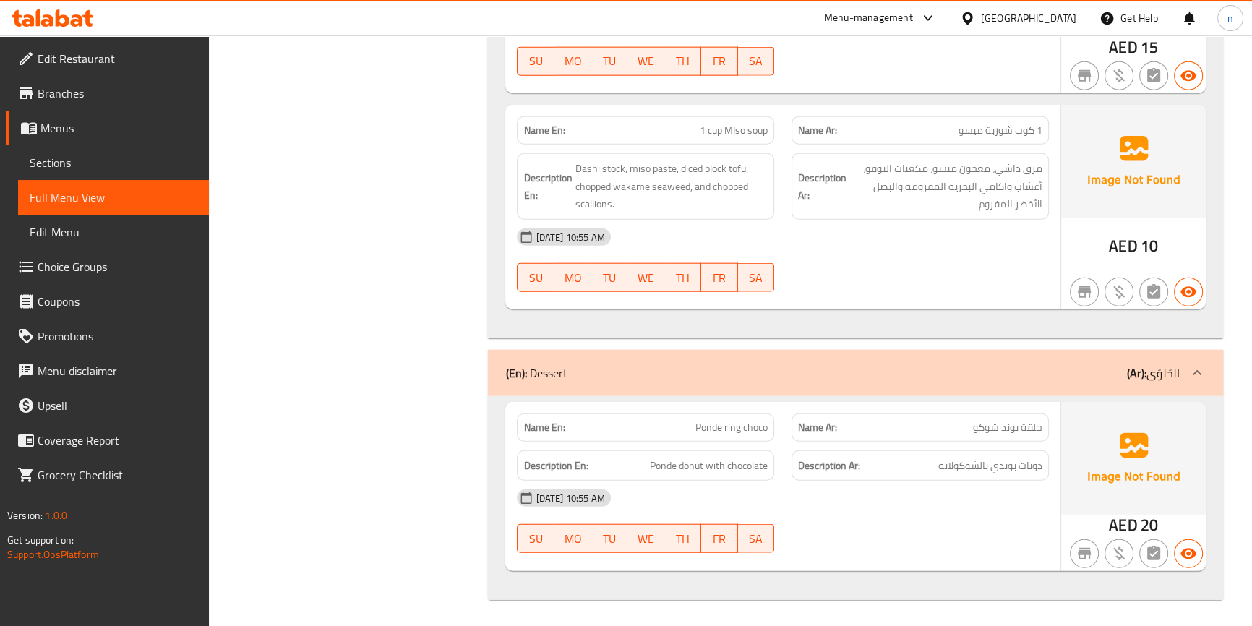
scroll to position [4453, 0]
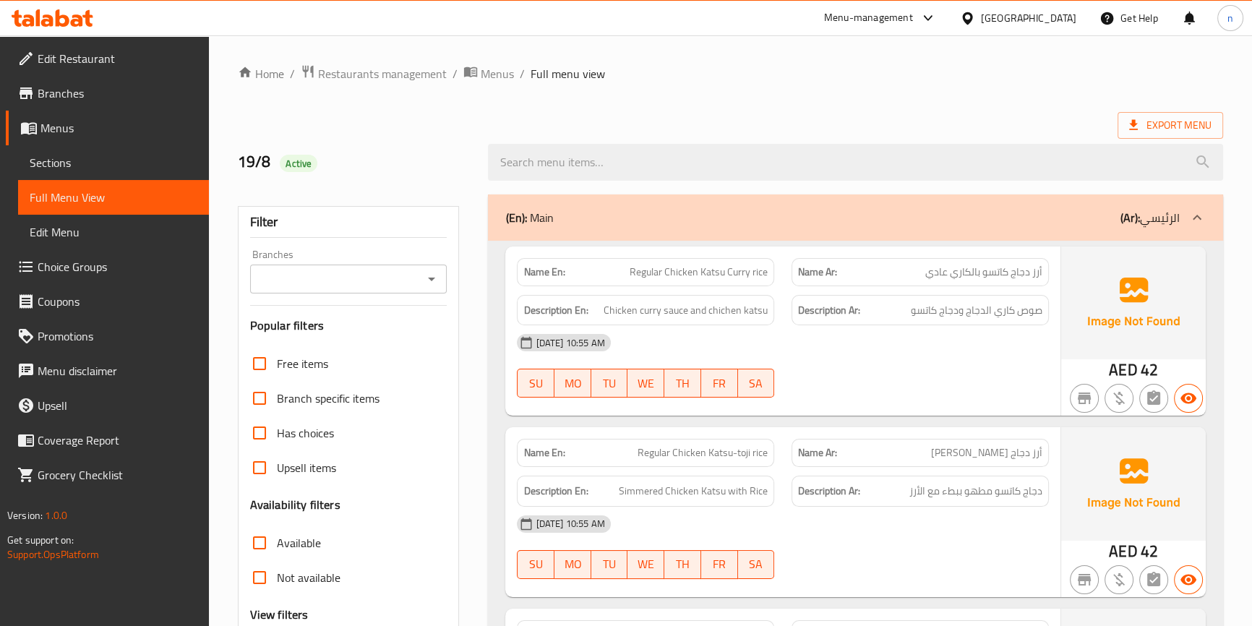
click at [1068, 79] on ol "Home / Restaurants management / Menus / Full menu view" at bounding box center [730, 73] width 985 height 19
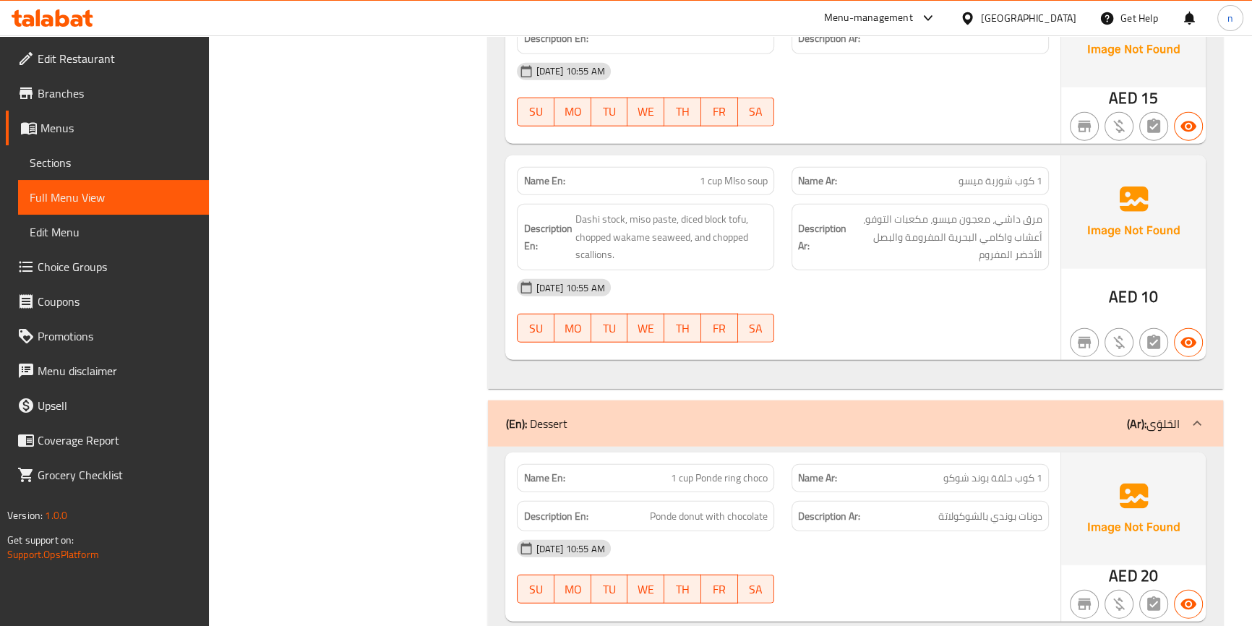
scroll to position [4453, 0]
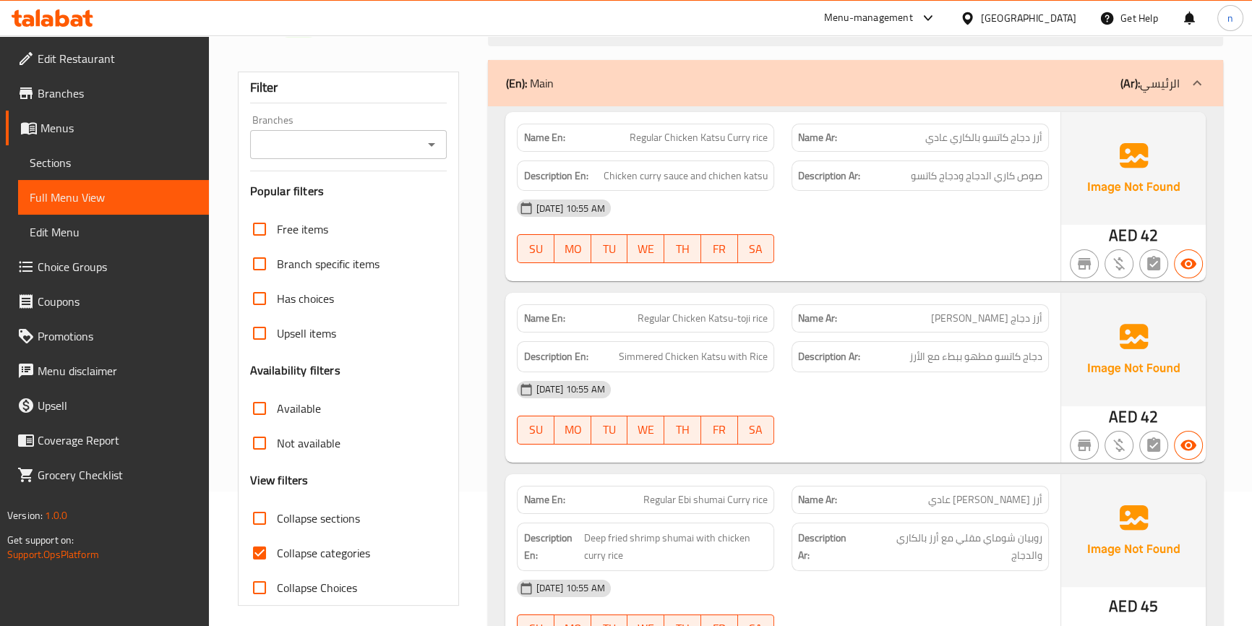
scroll to position [394, 0]
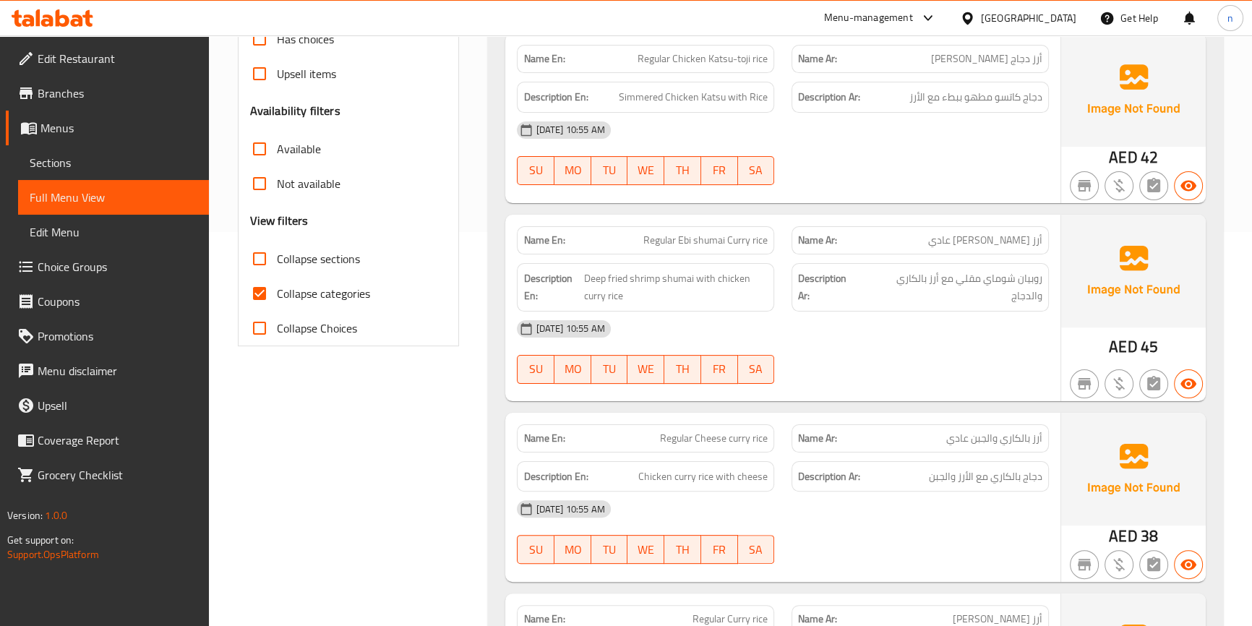
click at [258, 292] on input "Collapse categories" at bounding box center [259, 293] width 35 height 35
checkbox input "false"
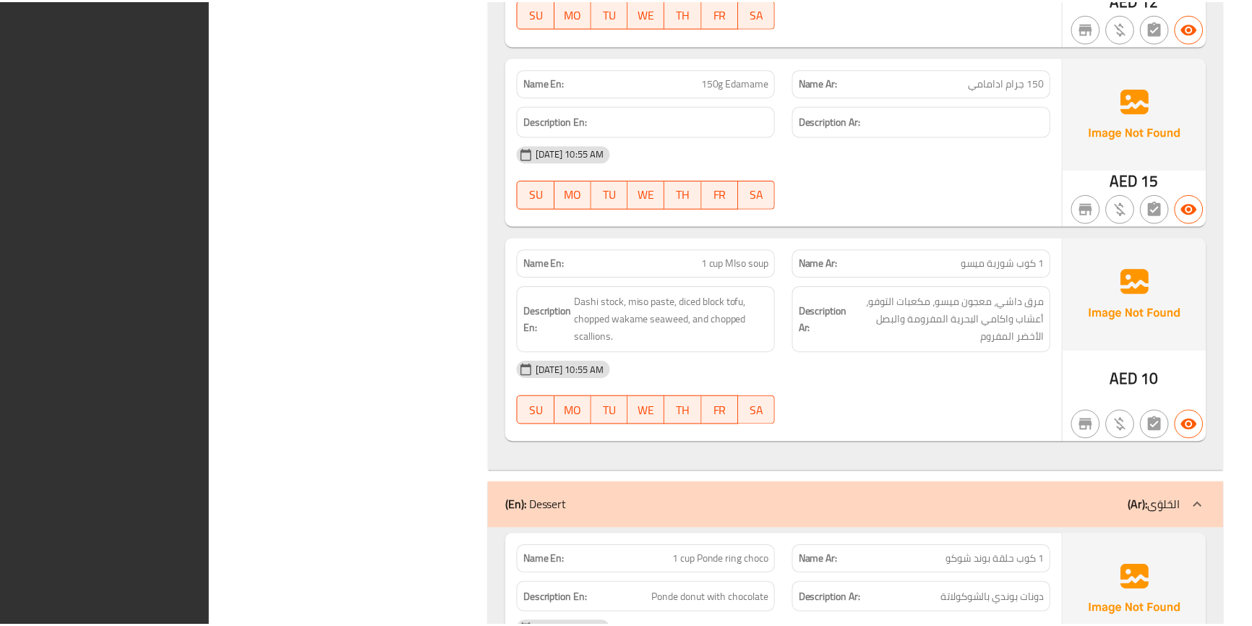
scroll to position [4453, 0]
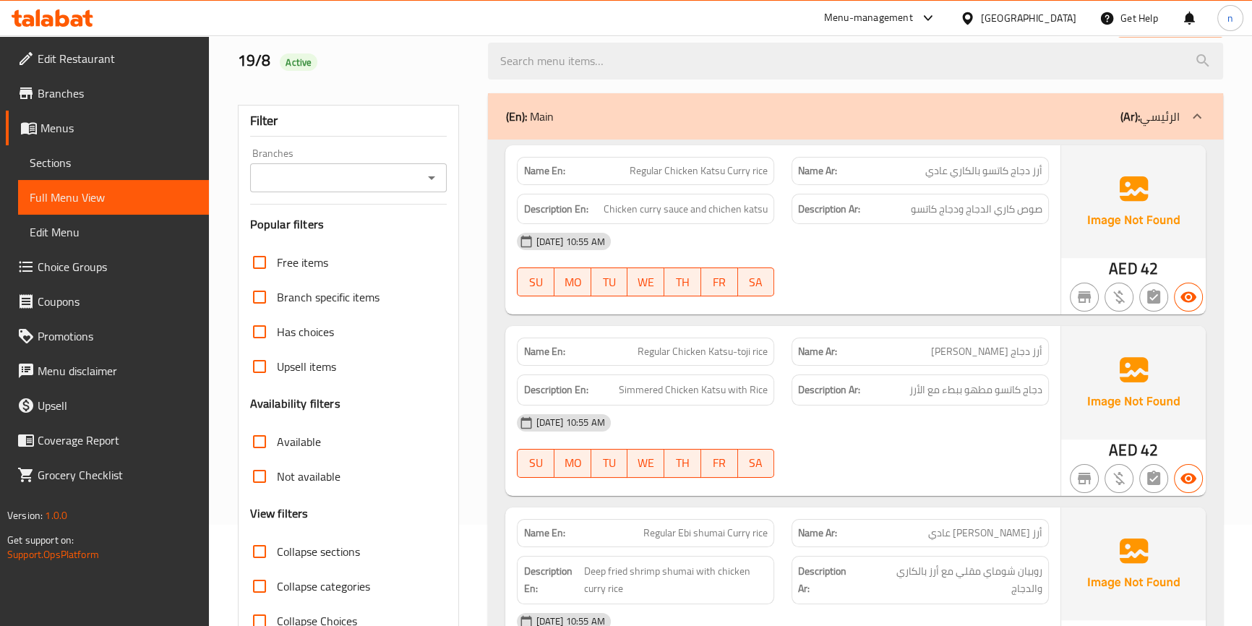
scroll to position [0, 0]
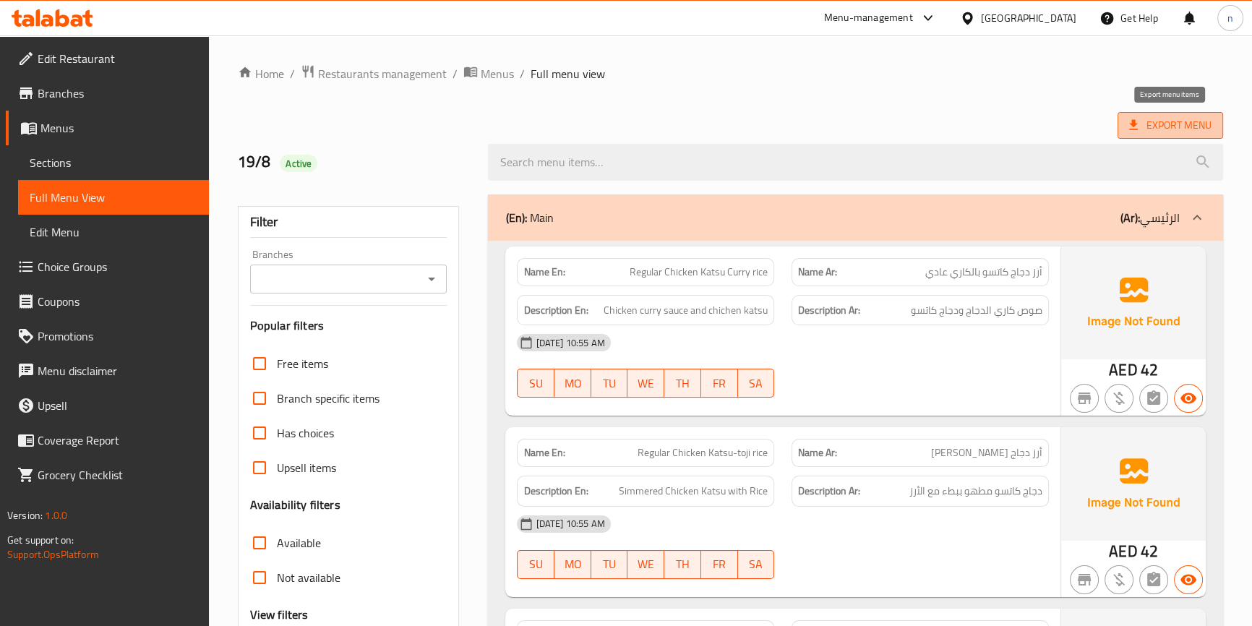
click at [1132, 121] on icon at bounding box center [1133, 125] width 9 height 10
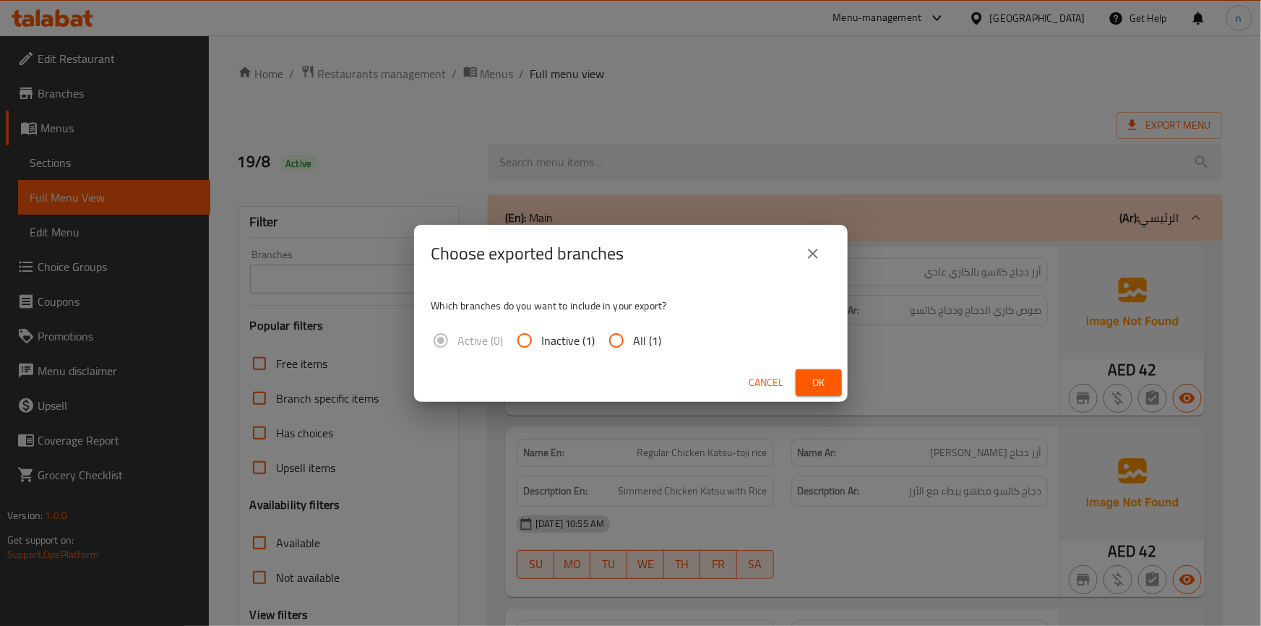
click at [616, 338] on input "All (1)" at bounding box center [616, 340] width 35 height 35
radio input "true"
click at [825, 386] on span "Ok" at bounding box center [818, 383] width 23 height 18
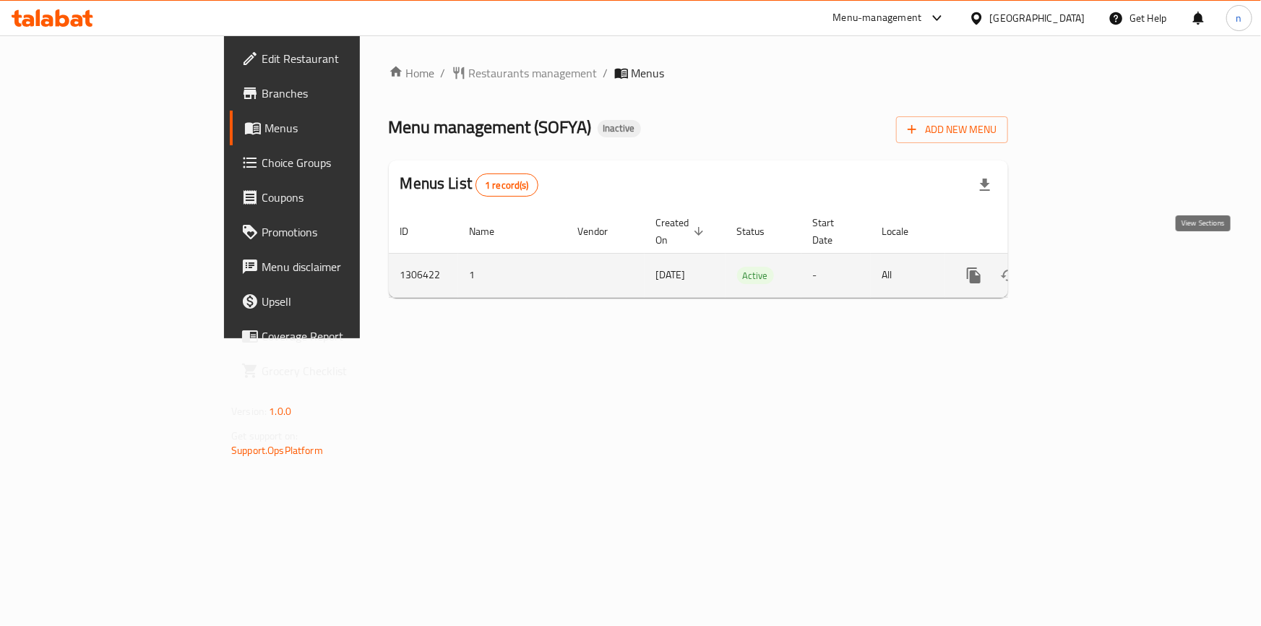
click at [1087, 267] on icon "enhanced table" at bounding box center [1078, 275] width 17 height 17
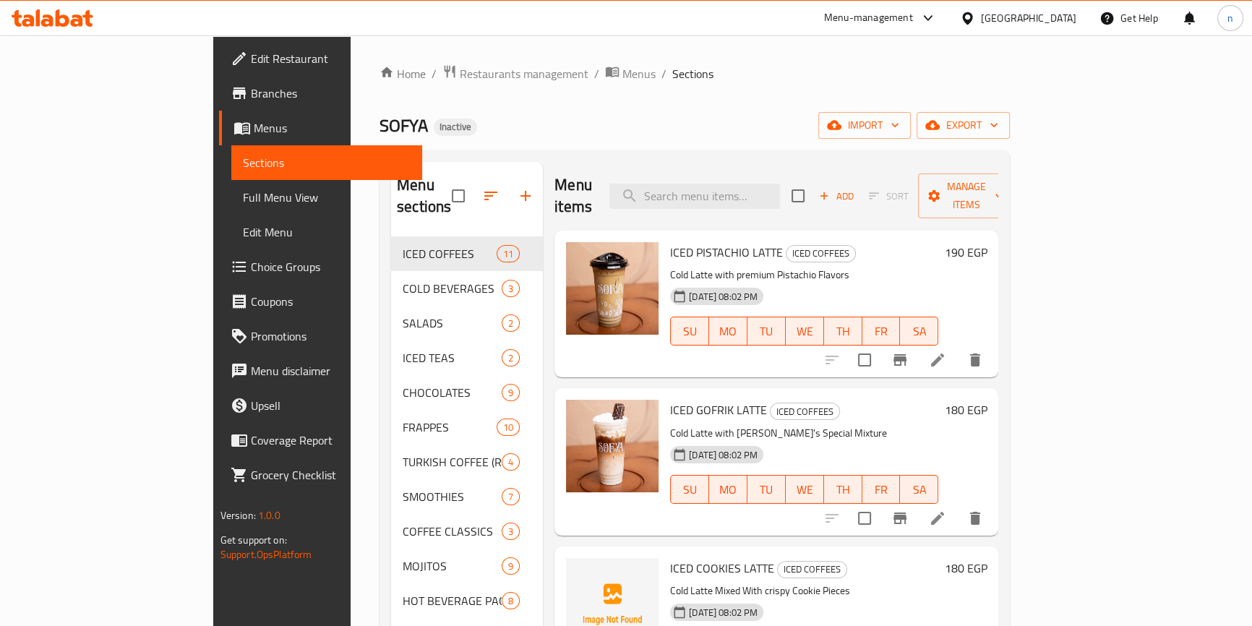
click at [675, 94] on div "Home / Restaurants management / Menus / Sections [PERSON_NAME] Inactive import …" at bounding box center [694, 471] width 630 height 814
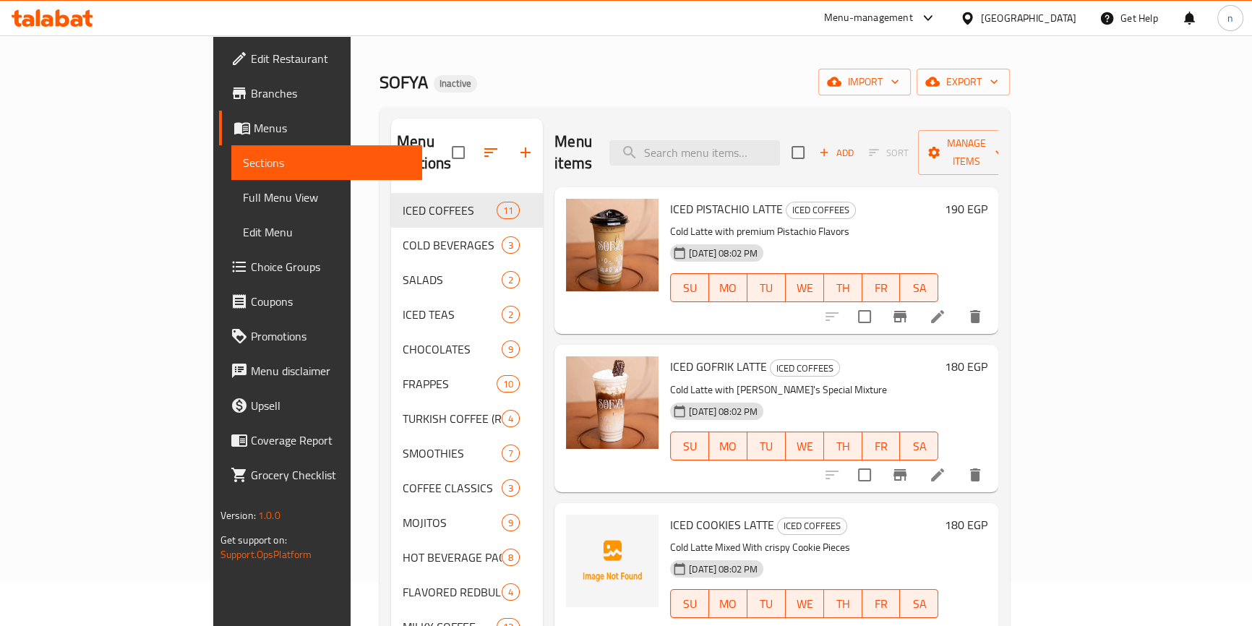
scroll to position [65, 0]
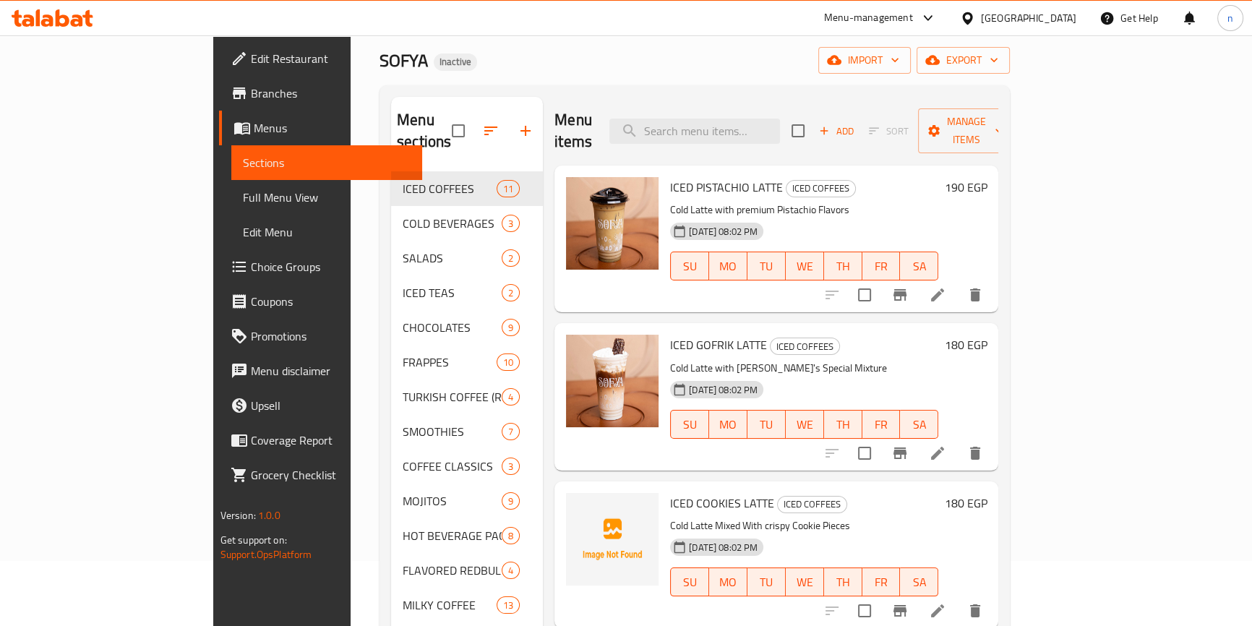
click at [614, 65] on div "SOFYA Inactive import export" at bounding box center [694, 60] width 630 height 27
click at [251, 90] on span "Branches" at bounding box center [331, 93] width 160 height 17
